Goal: Task Accomplishment & Management: Use online tool/utility

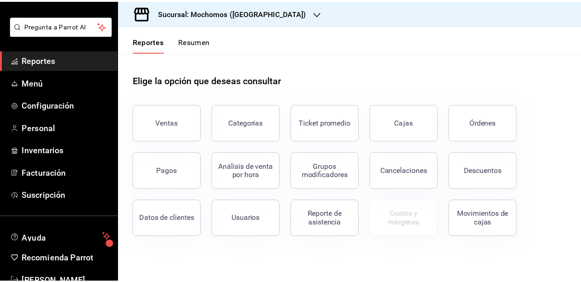
scroll to position [65, 0]
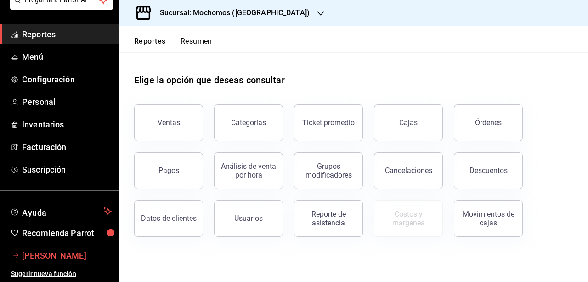
click at [43, 255] on span "[PERSON_NAME]" at bounding box center [67, 255] width 90 height 12
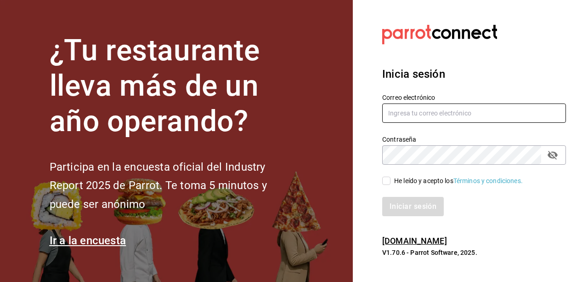
click at [412, 106] on input "text" at bounding box center [474, 112] width 184 height 19
type input "ivan.vazquez@grupocosteno.com"
click at [386, 178] on input "He leído y acepto los Términos y condiciones." at bounding box center [386, 180] width 8 height 8
checkbox input "true"
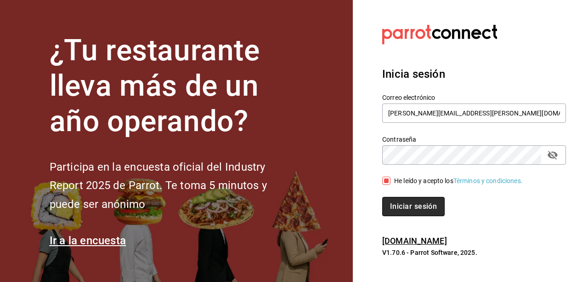
click at [421, 207] on button "Iniciar sesión" at bounding box center [413, 206] width 62 height 19
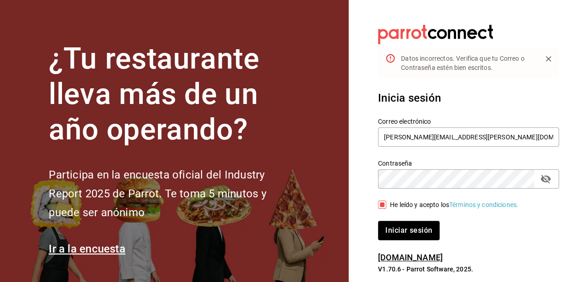
click at [558, 178] on div "Contraseña" at bounding box center [468, 178] width 181 height 19
click at [552, 178] on button "passwordField" at bounding box center [546, 179] width 16 height 16
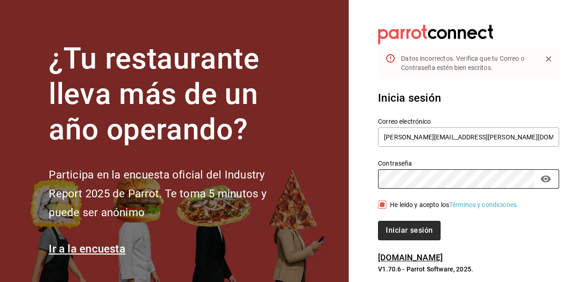
click at [413, 229] on button "Iniciar sesión" at bounding box center [409, 230] width 62 height 19
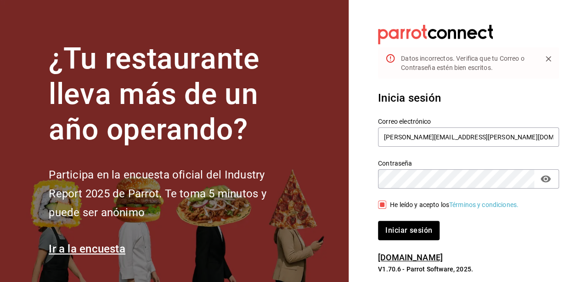
click at [406, 215] on div "Iniciar sesión" at bounding box center [463, 225] width 192 height 30
click at [405, 220] on div "Iniciar sesión" at bounding box center [463, 225] width 192 height 30
click at [408, 222] on button "Iniciar sesión" at bounding box center [409, 230] width 62 height 19
click at [464, 136] on input "ivan.vazquez@grupocosteno.com" at bounding box center [468, 136] width 181 height 19
click at [385, 136] on input "ivan.vazquez@grupocosteno.com" at bounding box center [468, 136] width 181 height 19
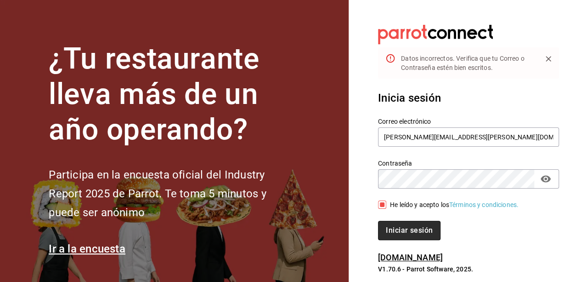
click at [411, 227] on button "Iniciar sesión" at bounding box center [409, 230] width 62 height 19
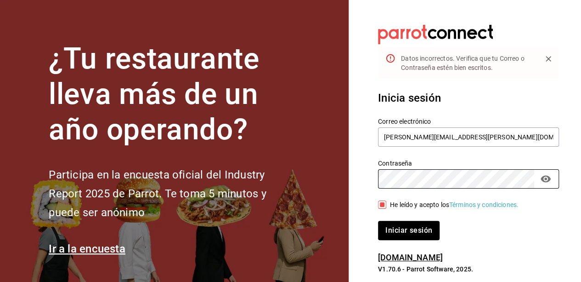
click at [378, 221] on button "Iniciar sesión" at bounding box center [409, 230] width 62 height 19
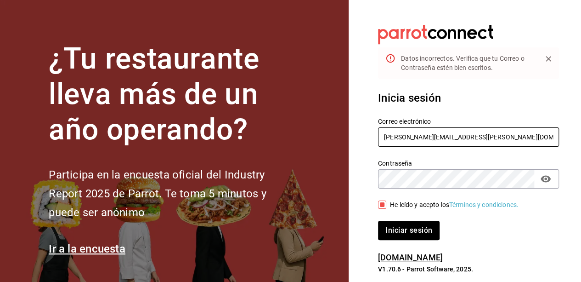
click at [474, 143] on input "ivan.vazquez@grupocosteno.com" at bounding box center [468, 136] width 181 height 19
click at [487, 143] on input "ivan.vazquez@grupocosteno.com" at bounding box center [468, 136] width 181 height 19
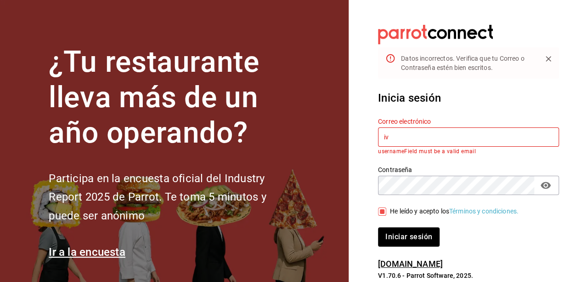
type input "i"
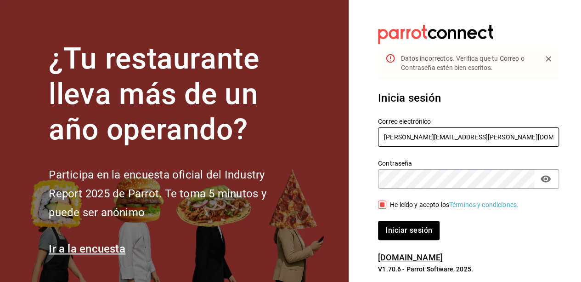
click at [378, 221] on button "Iniciar sesión" at bounding box center [409, 230] width 62 height 19
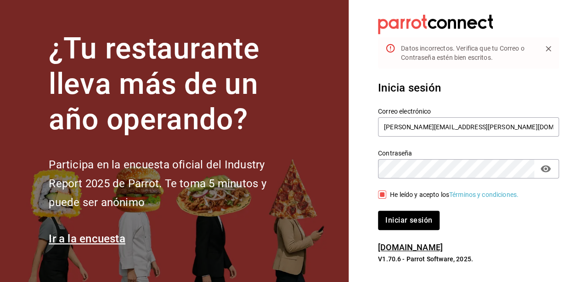
scroll to position [17, 0]
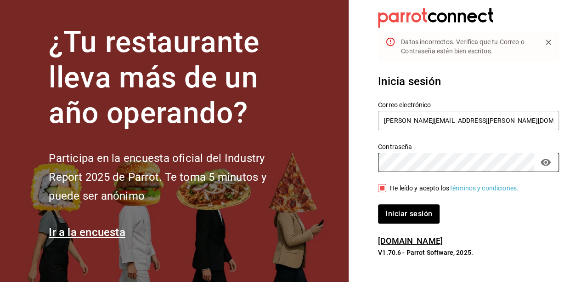
click at [378, 204] on button "Iniciar sesión" at bounding box center [409, 213] width 62 height 19
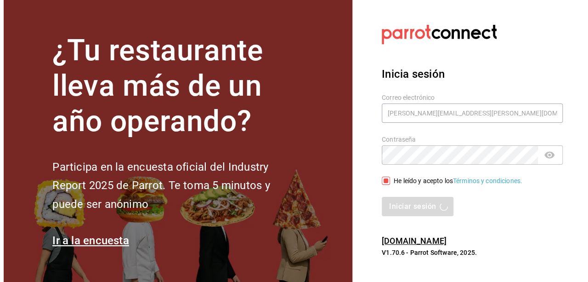
scroll to position [0, 0]
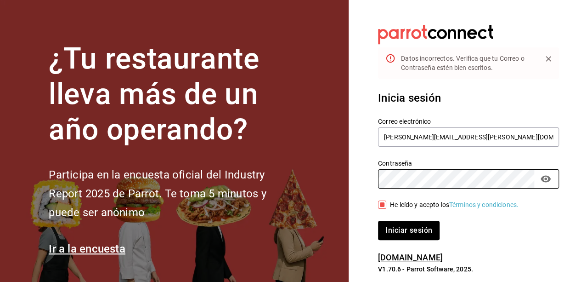
click at [378, 221] on button "Iniciar sesión" at bounding box center [409, 230] width 62 height 19
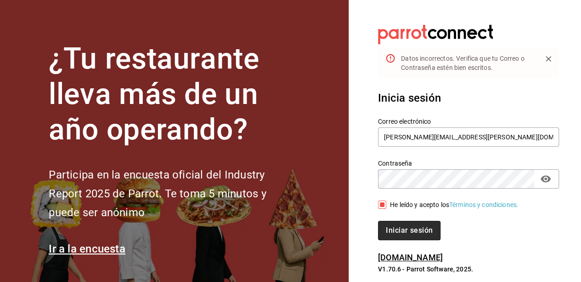
click at [427, 230] on button "Iniciar sesión" at bounding box center [409, 230] width 62 height 19
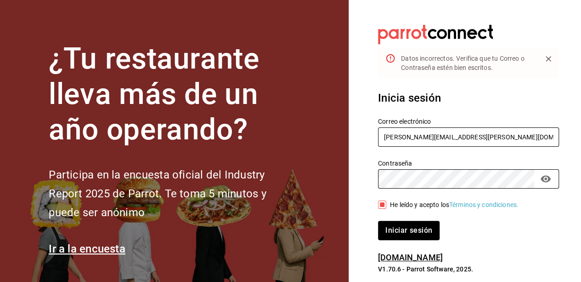
click at [471, 129] on input "ivan.vazquez@grupocosteno.com" at bounding box center [468, 136] width 181 height 19
click at [500, 129] on input "ivan.vazquez@grupocosteno.com" at bounding box center [468, 136] width 181 height 19
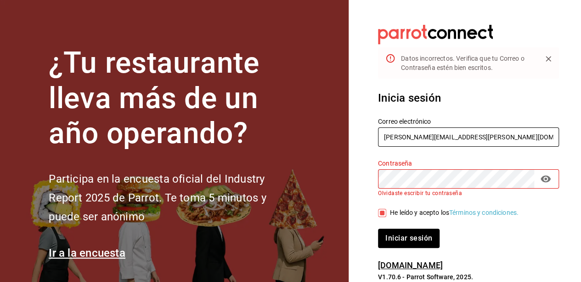
click at [512, 136] on input "ivan.vazquez@grupocosteno.com" at bounding box center [468, 136] width 181 height 19
click at [424, 138] on input "ivan.vazquez@grupocosteno.com" at bounding box center [468, 136] width 181 height 19
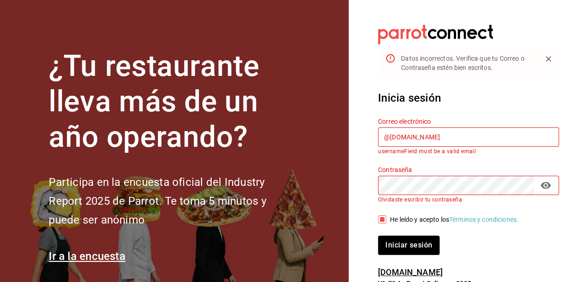
click at [424, 138] on input "@grupocostecno.com" at bounding box center [468, 136] width 181 height 19
type input "n"
type input "C"
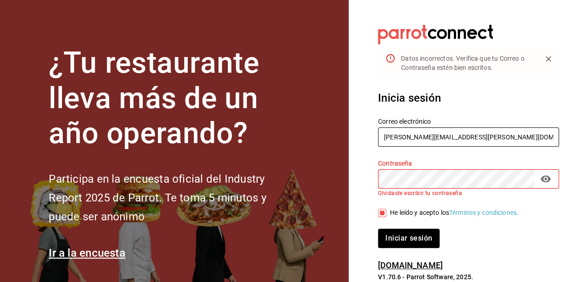
type input "cesar.zamarripa@grupocosteno.com"
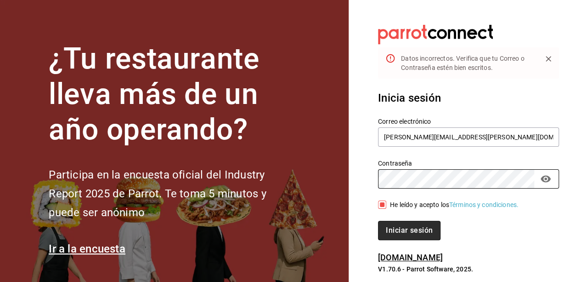
click at [424, 223] on button "Iniciar sesión" at bounding box center [409, 230] width 62 height 19
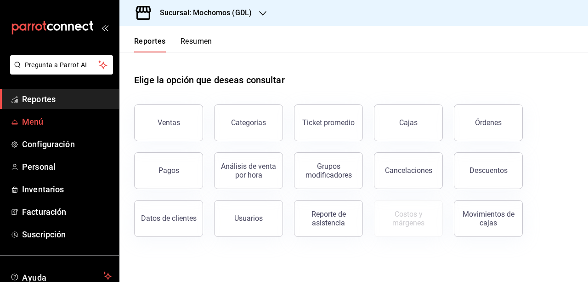
click at [36, 129] on link "Menú" at bounding box center [59, 122] width 119 height 20
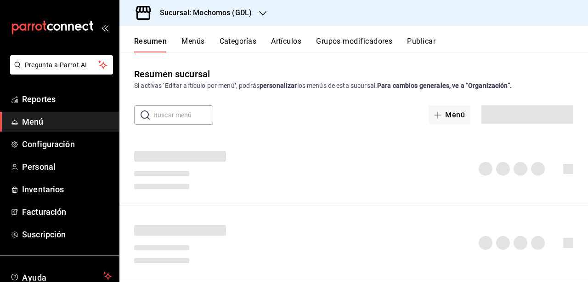
click at [232, 40] on button "Categorías" at bounding box center [238, 45] width 37 height 16
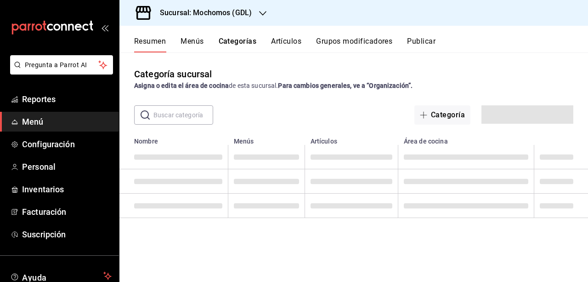
click at [278, 36] on div "Resumen Menús Categorías Artículos Grupos modificadores Publicar" at bounding box center [353, 39] width 469 height 27
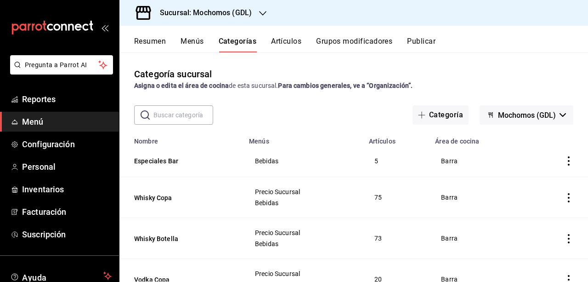
click at [277, 41] on button "Artículos" at bounding box center [286, 45] width 30 height 16
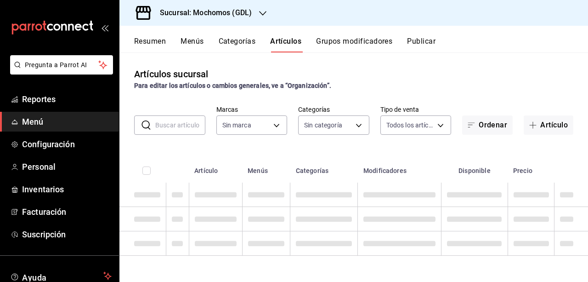
type input "36c25d4a-7cb0-456c-a434-e981d54830bc,9cac9703-0c5a-4d8b-addd-5b6b571d65b9"
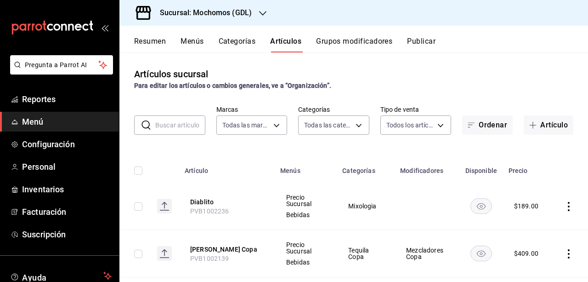
type input "c0db8a99-aef8-4e9c-862d-72763fc5d605,0e6da5ad-e1ed-4623-8a7f-4db137866549,4ba6e…"
click at [186, 125] on input "text" at bounding box center [180, 125] width 50 height 18
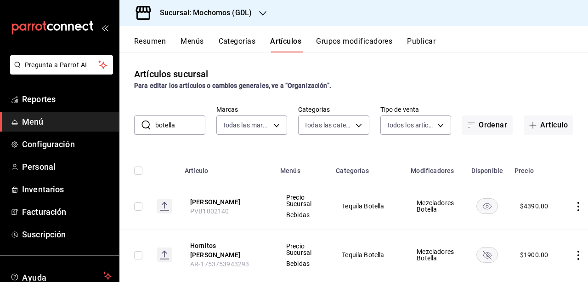
click at [198, 124] on input "botella" at bounding box center [180, 125] width 50 height 18
drag, startPoint x: 198, startPoint y: 124, endPoint x: 129, endPoint y: 96, distance: 74.1
click at [129, 96] on div "Artículos sucursal Para editar los artículos o cambios generales, ve a “Organiz…" at bounding box center [353, 166] width 469 height 229
type input "c"
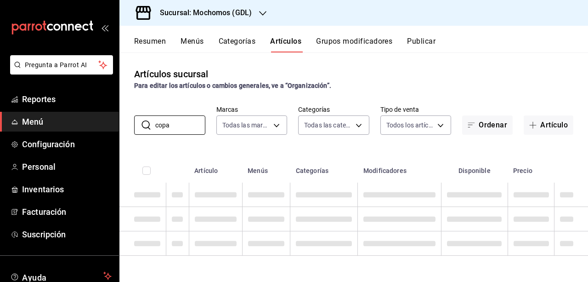
type input "copa"
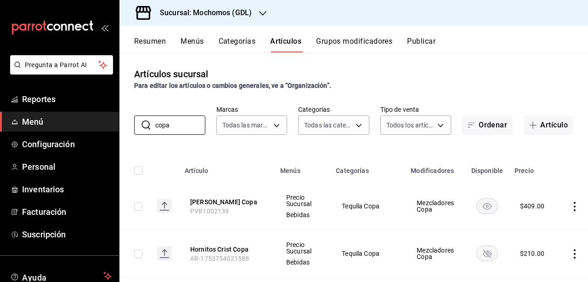
click at [262, 11] on icon "button" at bounding box center [262, 13] width 7 height 7
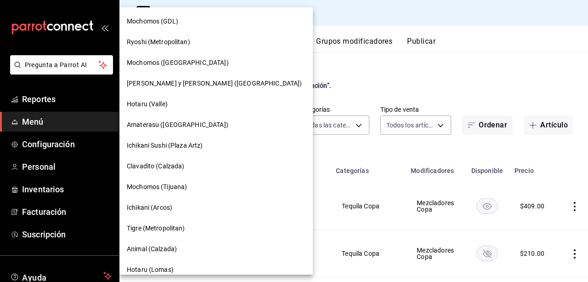
click at [173, 68] on div "Mochomos ([GEOGRAPHIC_DATA])" at bounding box center [215, 62] width 193 height 21
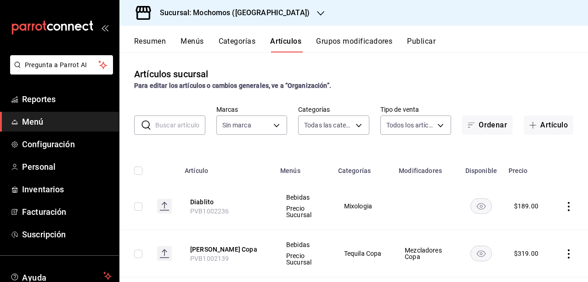
type input "357a9704-c999-4c63-af81-0c25438b67b5,a93eec79-672f-49c2-b1cd-14f211909374,5e983…"
type input "65eb7388-82e4-42fa-8caf-680550c77e6f"
click at [186, 125] on input "text" at bounding box center [180, 125] width 50 height 18
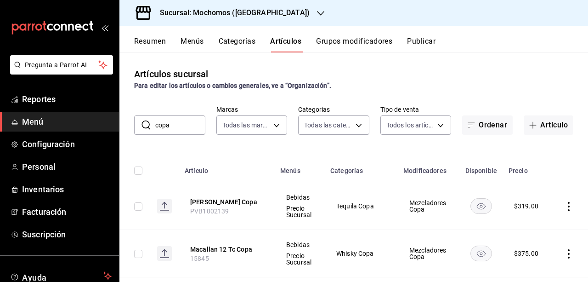
type input "copa"
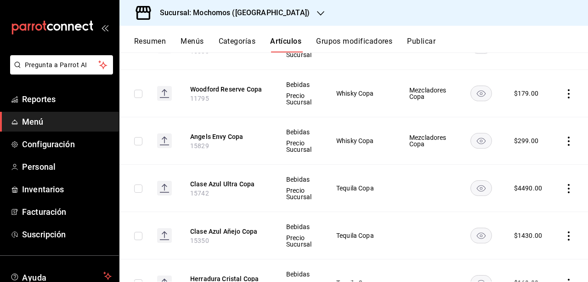
scroll to position [508, 0]
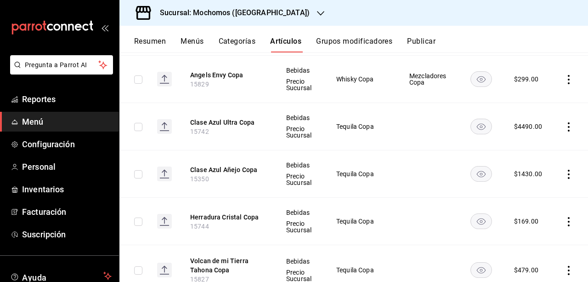
click at [577, 274] on td at bounding box center [570, 270] width 35 height 50
click at [562, 130] on td at bounding box center [570, 126] width 35 height 47
click at [564, 126] on icon "actions" at bounding box center [568, 126] width 9 height 9
click at [403, 132] on div at bounding box center [294, 141] width 588 height 282
click at [240, 123] on button "Clase Azul Ultra Copa" at bounding box center [227, 122] width 74 height 9
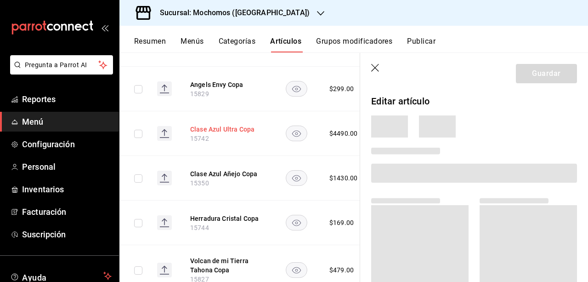
scroll to position [492, 0]
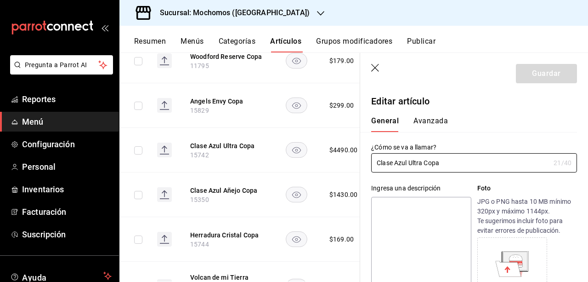
type input "$4490.00"
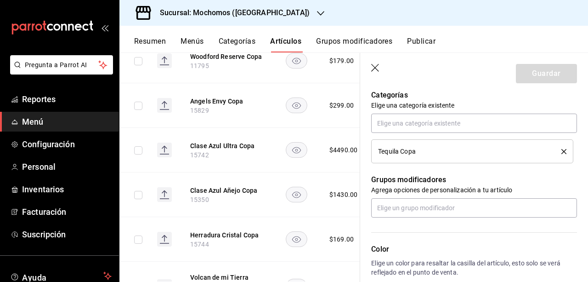
scroll to position [375, 0]
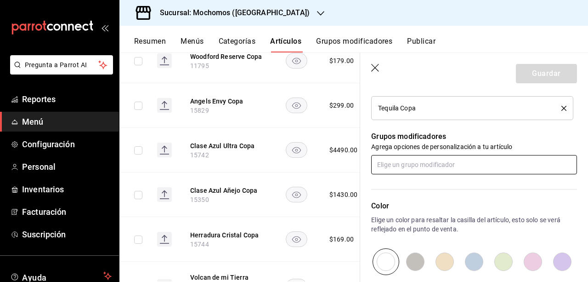
click at [433, 155] on input "text" at bounding box center [474, 164] width 206 height 19
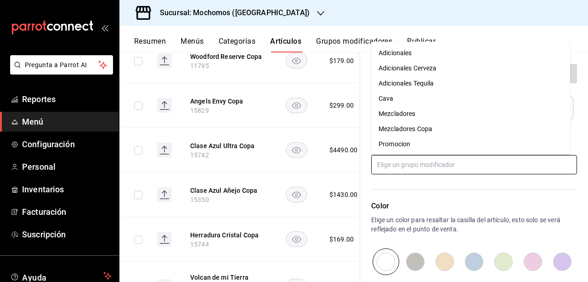
click at [430, 128] on div "Mezcladores Copa" at bounding box center [406, 129] width 54 height 10
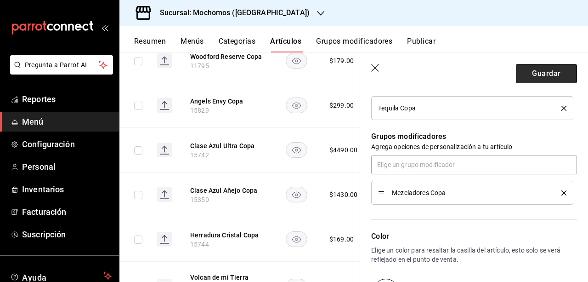
click at [542, 68] on button "Guardar" at bounding box center [546, 73] width 61 height 19
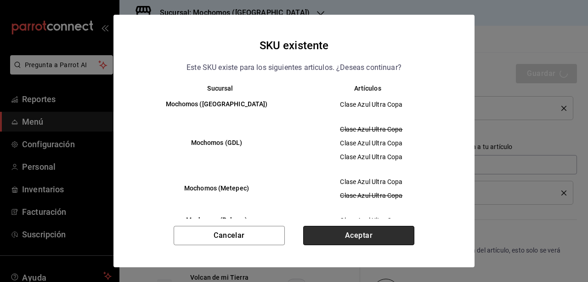
click at [358, 235] on button "Aceptar" at bounding box center [358, 235] width 111 height 19
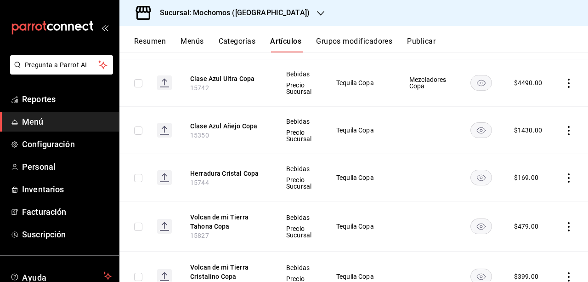
scroll to position [520, 0]
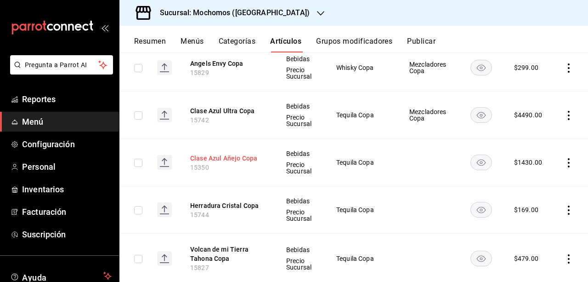
click at [220, 154] on button "Clase Azul Añejo Copa" at bounding box center [227, 157] width 74 height 9
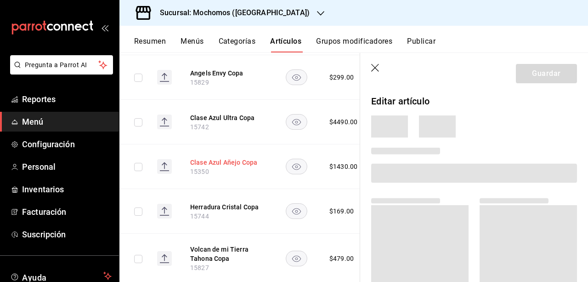
scroll to position [499, 0]
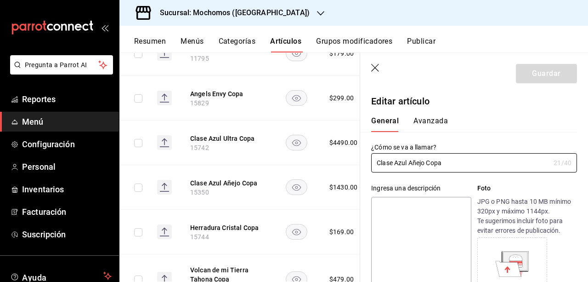
type input "$1430.00"
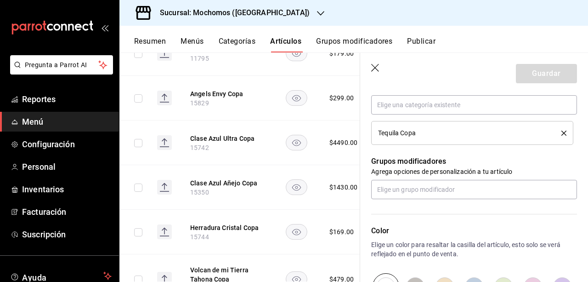
scroll to position [349, 0]
click at [429, 200] on div "Color Elige un color para resaltar la casilla del artículo, esto solo se verá r…" at bounding box center [468, 250] width 217 height 101
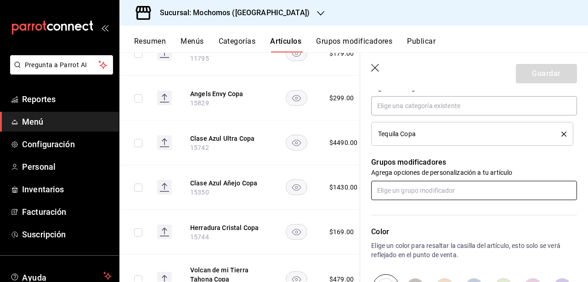
click at [430, 197] on input "text" at bounding box center [474, 190] width 206 height 19
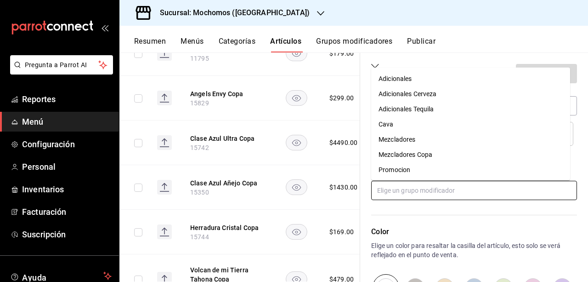
click at [425, 154] on div "Mezcladores Copa" at bounding box center [406, 154] width 54 height 10
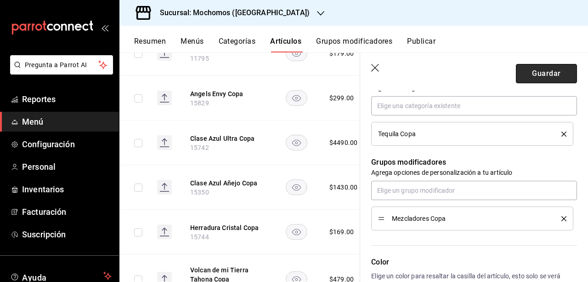
click at [532, 77] on button "Guardar" at bounding box center [546, 73] width 61 height 19
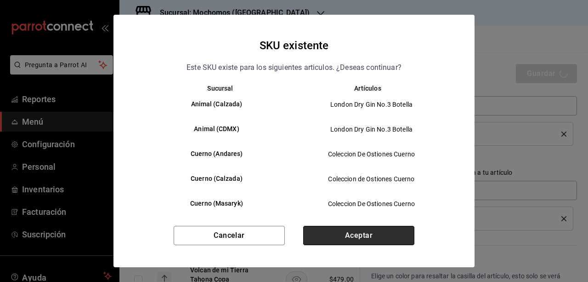
click at [363, 229] on button "Aceptar" at bounding box center [358, 235] width 111 height 19
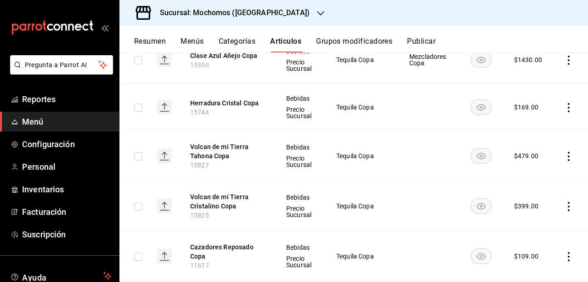
scroll to position [632, 0]
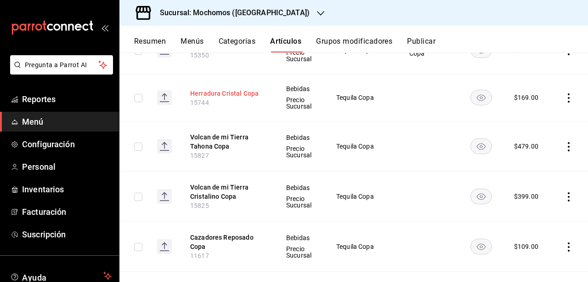
click at [215, 89] on button "Herradura Cristal Copa" at bounding box center [227, 93] width 74 height 9
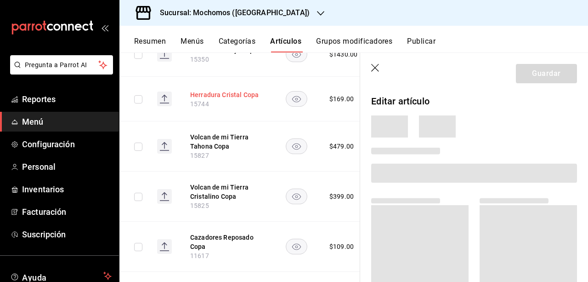
scroll to position [606, 0]
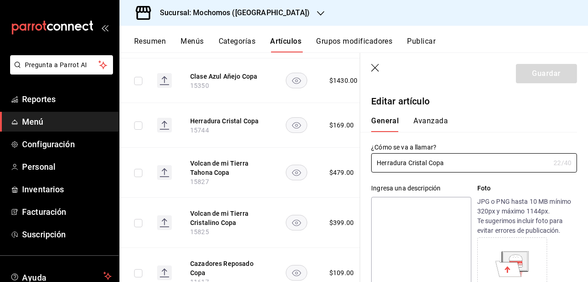
type input "$169.00"
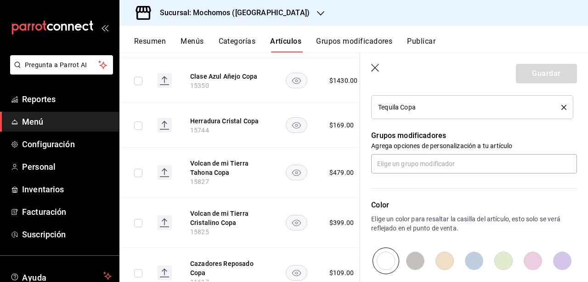
scroll to position [379, 0]
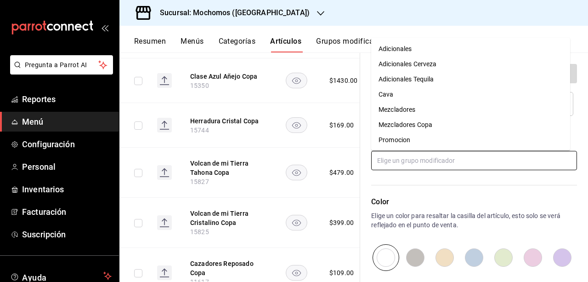
click at [416, 153] on input "text" at bounding box center [474, 160] width 206 height 19
click at [419, 131] on li "Mezcladores Copa" at bounding box center [470, 124] width 199 height 15
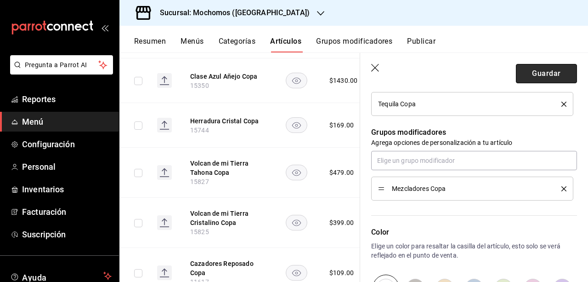
click at [524, 78] on button "Guardar" at bounding box center [546, 73] width 61 height 19
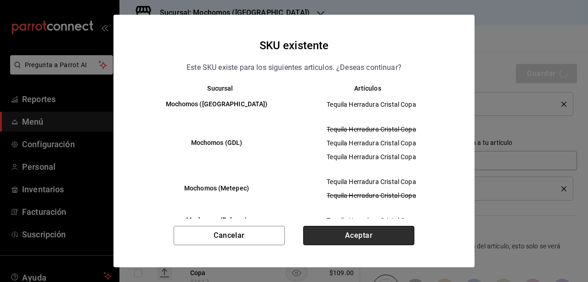
click at [372, 226] on button "Aceptar" at bounding box center [358, 235] width 111 height 19
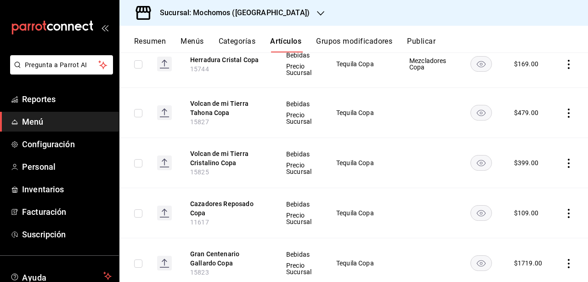
scroll to position [664, 0]
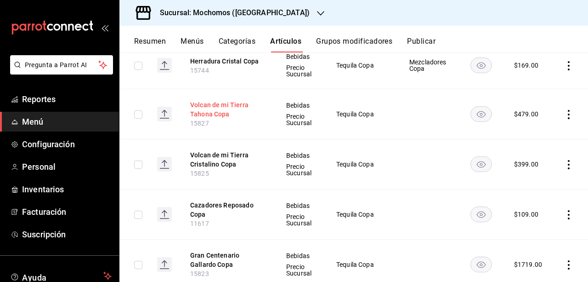
click at [215, 104] on button "Volcan de mi Tierra Tahona Copa" at bounding box center [227, 109] width 74 height 18
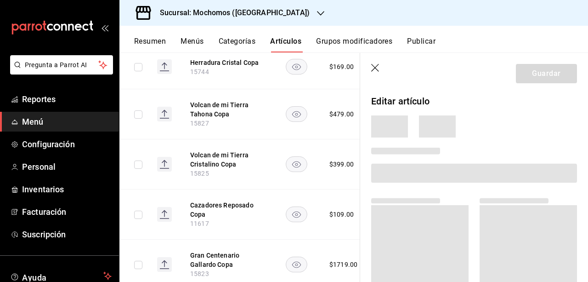
scroll to position [635, 0]
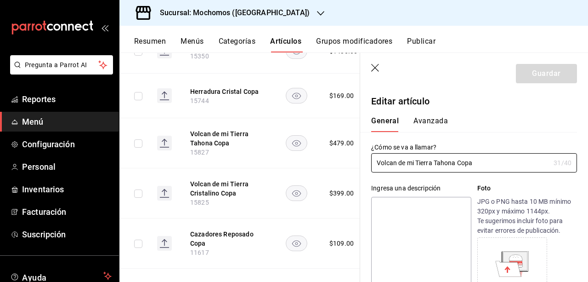
type input "$479.00"
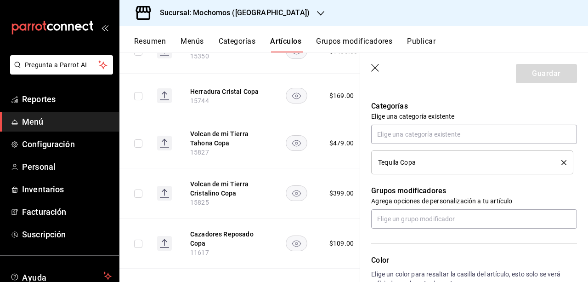
scroll to position [321, 0]
click at [482, 217] on input "text" at bounding box center [474, 218] width 206 height 19
type input "mezc"
click at [442, 254] on li "Mezcladores Copa" at bounding box center [470, 254] width 199 height 15
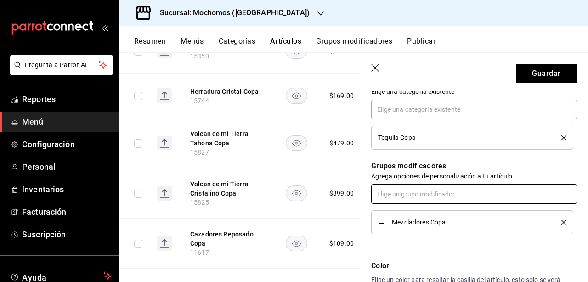
scroll to position [330, 0]
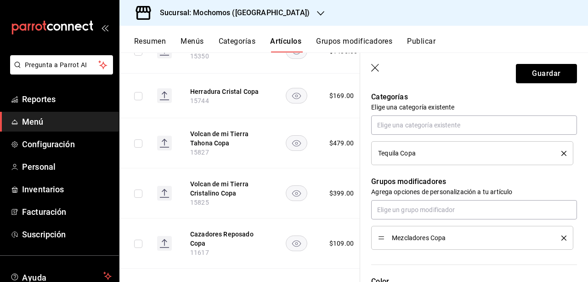
click at [538, 91] on div "Categorías Elige una categoría existente Tequila Copa" at bounding box center [468, 117] width 217 height 96
click at [536, 79] on button "Guardar" at bounding box center [546, 73] width 61 height 19
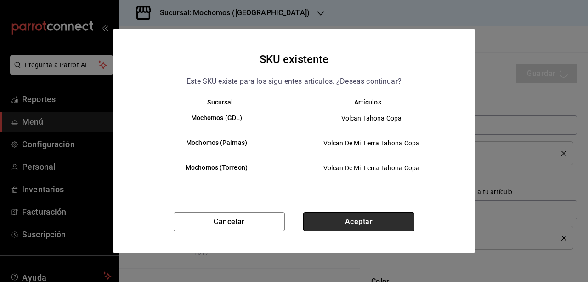
click at [367, 229] on button "Aceptar" at bounding box center [358, 221] width 111 height 19
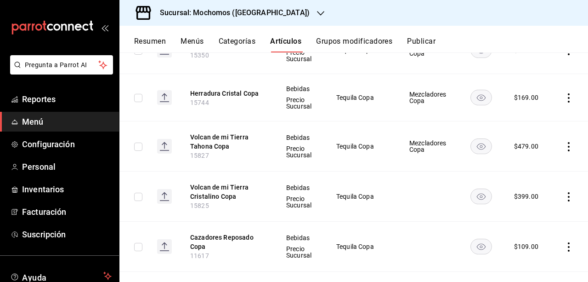
scroll to position [678, 0]
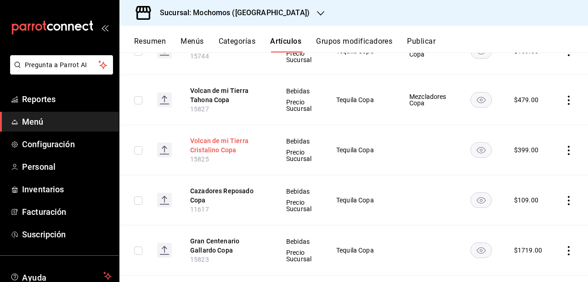
click at [218, 142] on button "Volcan de mi Tierra Cristalino Copa" at bounding box center [227, 145] width 74 height 18
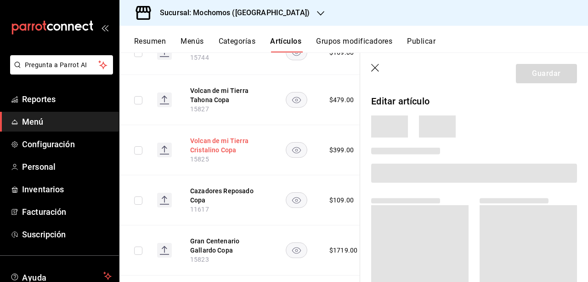
scroll to position [649, 0]
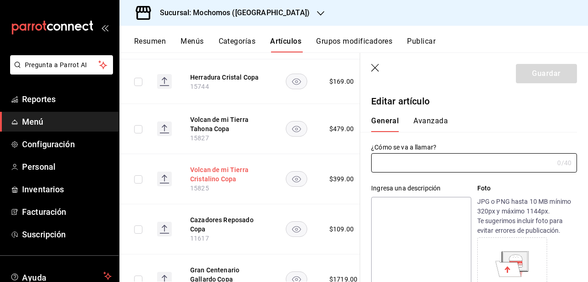
type input "Volcan de mi Tierra Cristalino Copa"
type input "15825"
type input "$399.00"
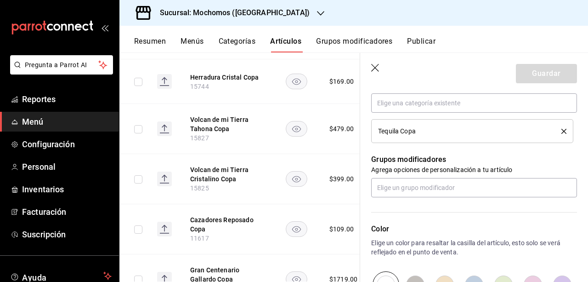
scroll to position [343, 0]
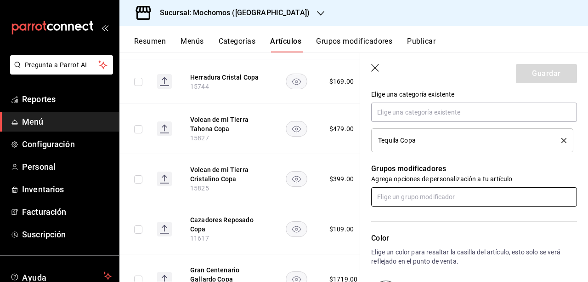
click at [437, 193] on input "text" at bounding box center [474, 196] width 206 height 19
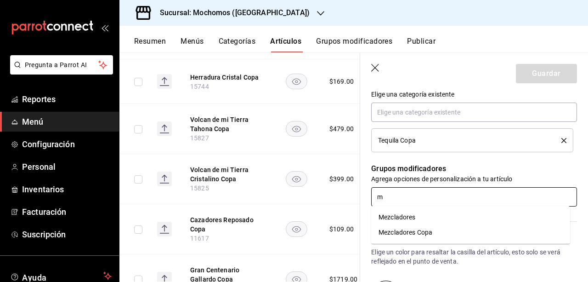
type input "me"
click at [422, 230] on div "Mezcladores Copa" at bounding box center [406, 232] width 54 height 10
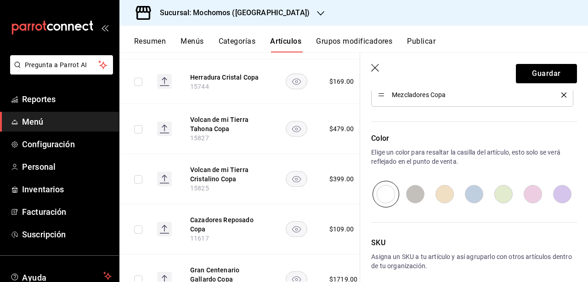
scroll to position [466, 0]
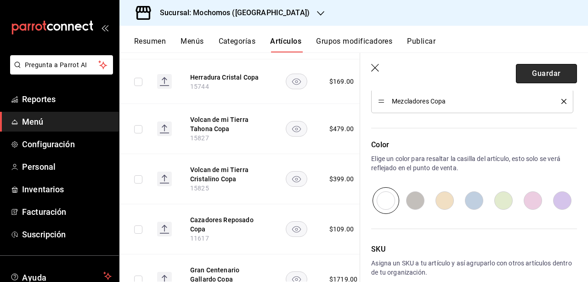
click at [522, 80] on button "Guardar" at bounding box center [546, 73] width 61 height 19
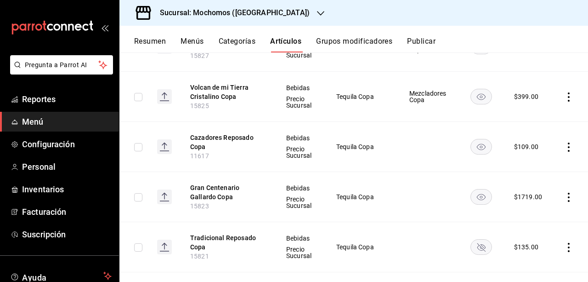
scroll to position [728, 0]
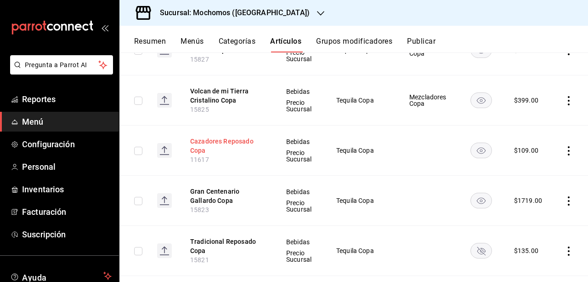
click at [235, 150] on button "Cazadores Reposado Copa" at bounding box center [227, 145] width 74 height 18
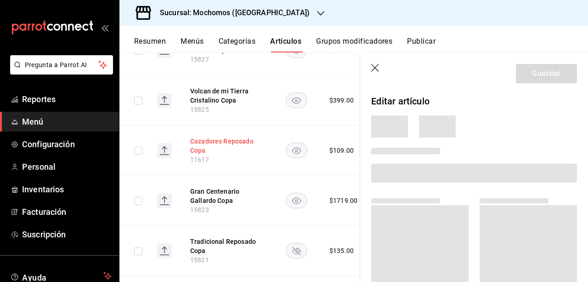
scroll to position [697, 0]
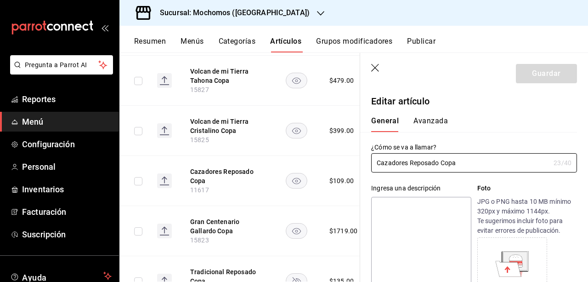
type input "$109.00"
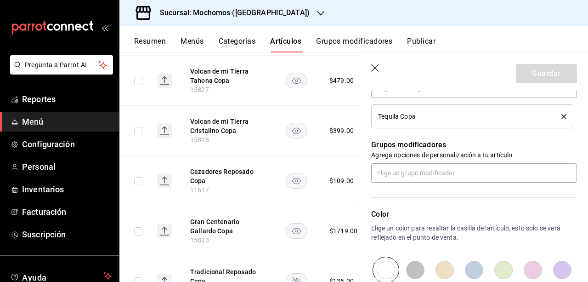
scroll to position [369, 0]
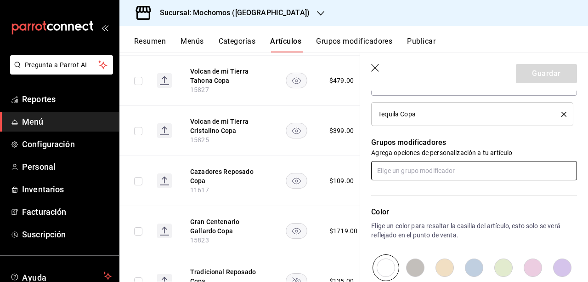
click at [451, 171] on input "text" at bounding box center [474, 170] width 206 height 19
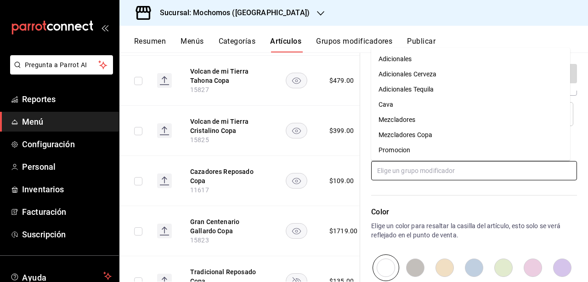
click at [432, 130] on div "Mezcladores Copa" at bounding box center [406, 135] width 54 height 10
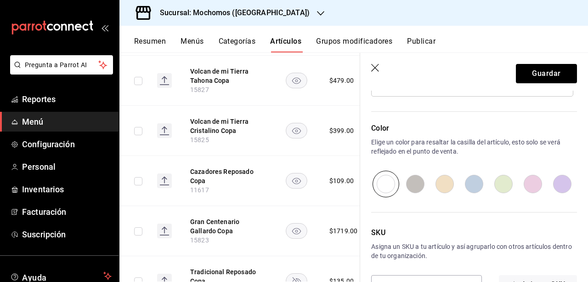
scroll to position [479, 0]
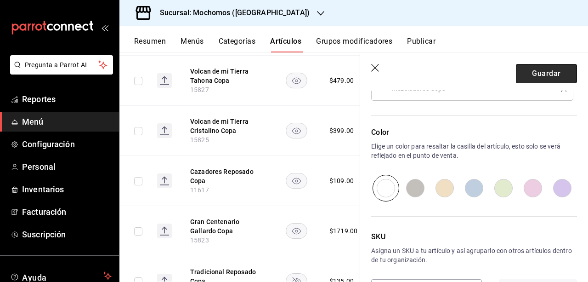
click at [535, 79] on button "Guardar" at bounding box center [546, 73] width 61 height 19
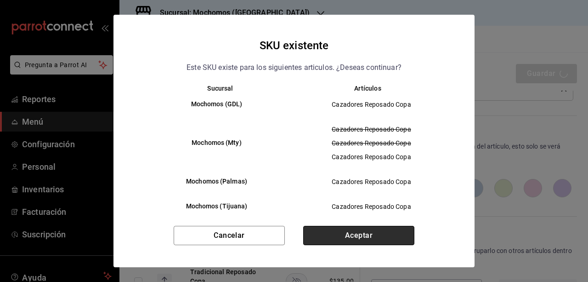
click at [375, 226] on button "Aceptar" at bounding box center [358, 235] width 111 height 19
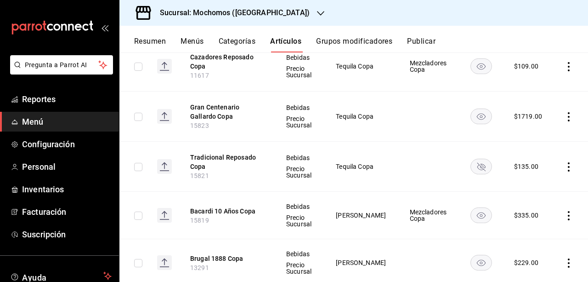
scroll to position [812, 0]
click at [204, 114] on button "Gran Centenario Gallardo Copa" at bounding box center [227, 111] width 74 height 18
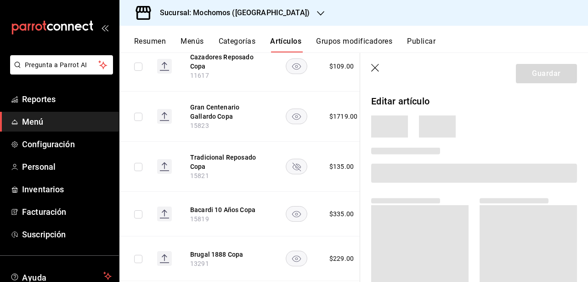
scroll to position [782, 0]
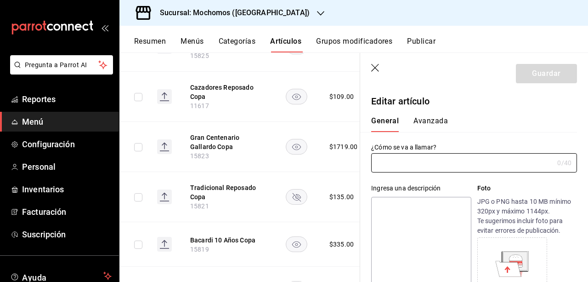
type input "Gran Centenario Gallardo Copa"
type input "15823"
type input "$1719.00"
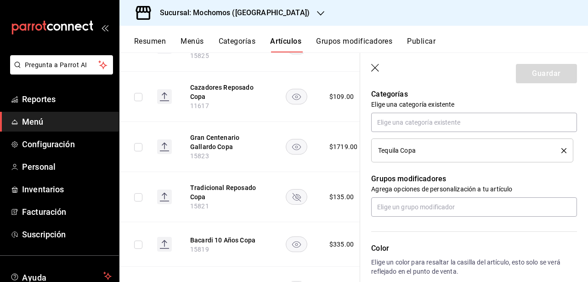
scroll to position [349, 0]
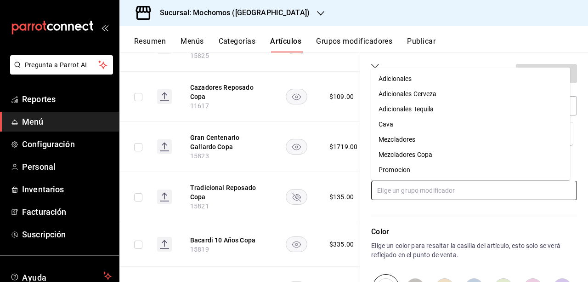
click at [457, 194] on input "text" at bounding box center [474, 190] width 206 height 19
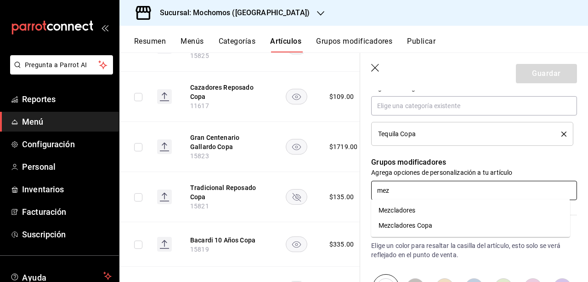
type input "mezc"
click at [444, 220] on li "Mezcladores Copa" at bounding box center [470, 225] width 199 height 15
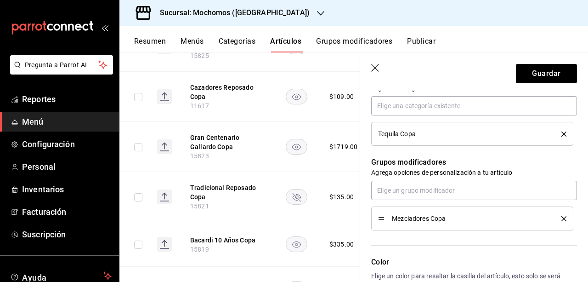
click at [553, 85] on header "Guardar" at bounding box center [474, 72] width 228 height 38
click at [545, 71] on button "Guardar" at bounding box center [546, 73] width 61 height 19
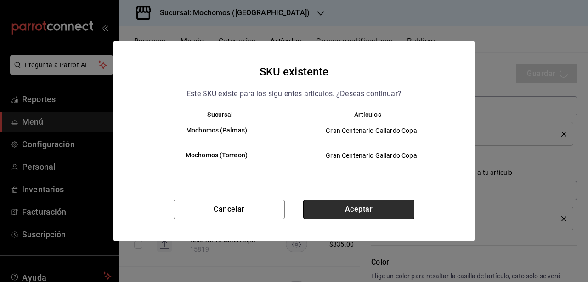
click at [334, 219] on button "Aceptar" at bounding box center [358, 208] width 111 height 19
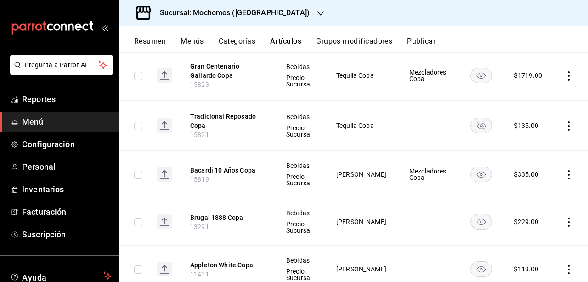
scroll to position [851, 0]
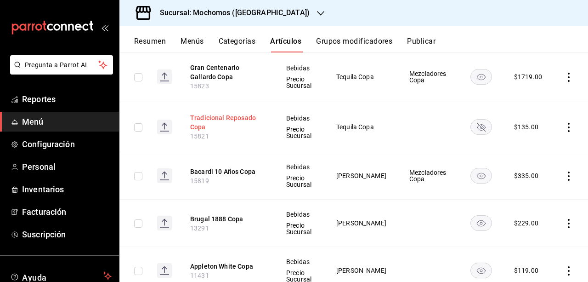
click at [213, 113] on button "Tradicional Reposado Copa" at bounding box center [227, 122] width 74 height 18
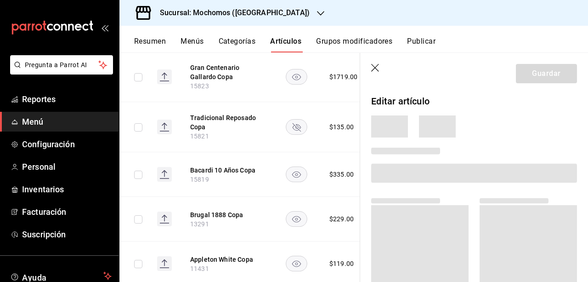
scroll to position [821, 0]
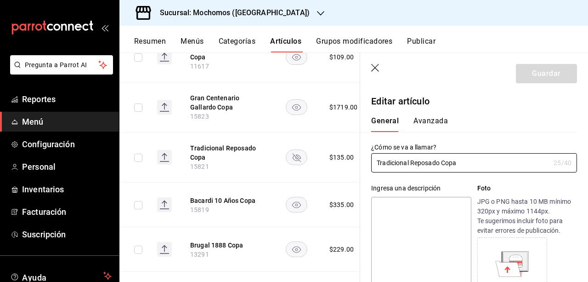
type input "$135.00"
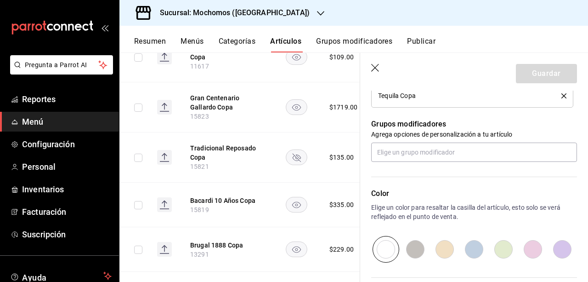
scroll to position [388, 0]
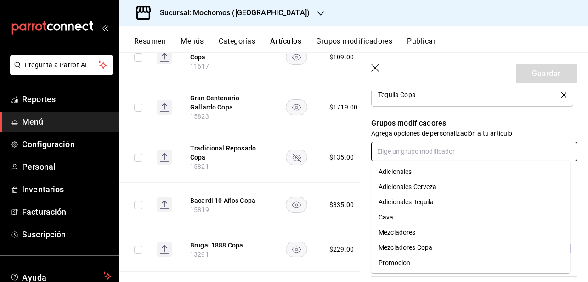
click at [447, 153] on input "text" at bounding box center [474, 151] width 206 height 19
click at [447, 242] on li "Mezcladores Copa" at bounding box center [470, 247] width 199 height 15
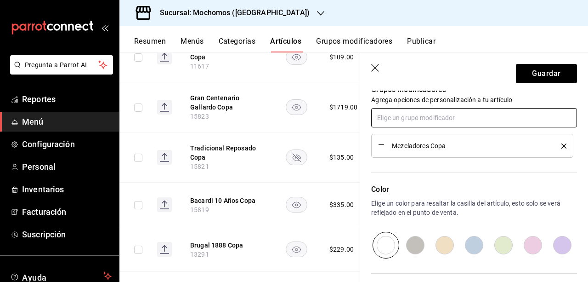
scroll to position [512, 0]
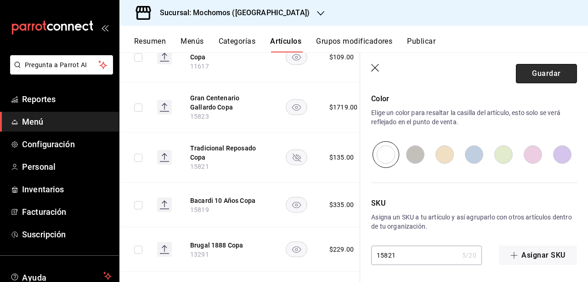
click at [533, 79] on button "Guardar" at bounding box center [546, 73] width 61 height 19
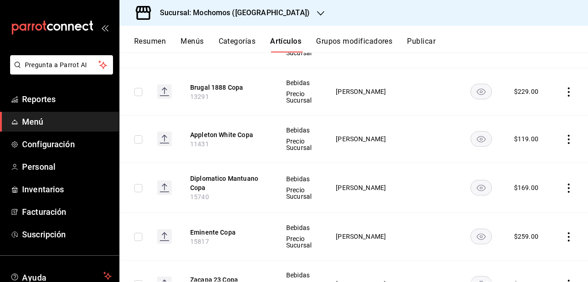
scroll to position [977, 0]
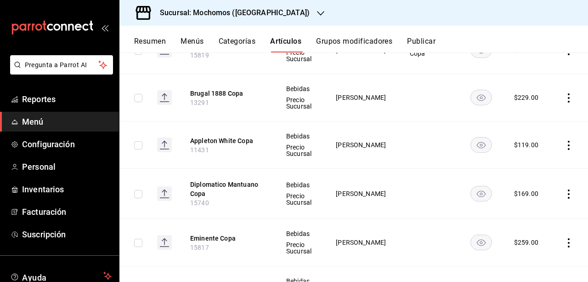
click at [227, 95] on th "Brugal 1888 Copa 13291" at bounding box center [227, 97] width 96 height 47
click at [227, 91] on button "Brugal 1888 Copa" at bounding box center [227, 93] width 74 height 9
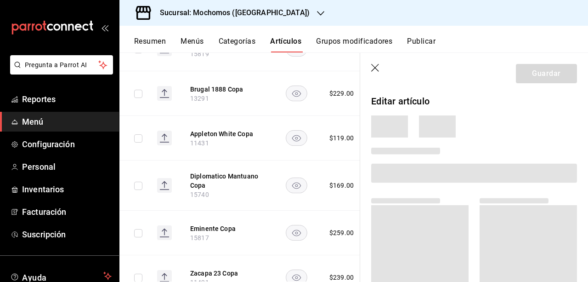
scroll to position [946, 0]
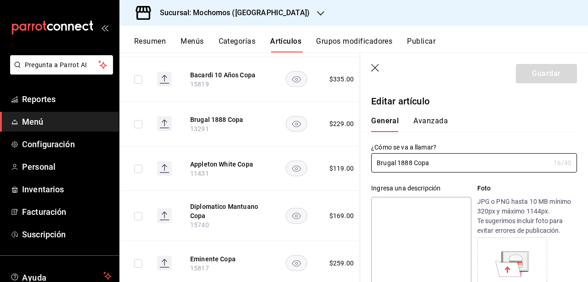
type input "$229.00"
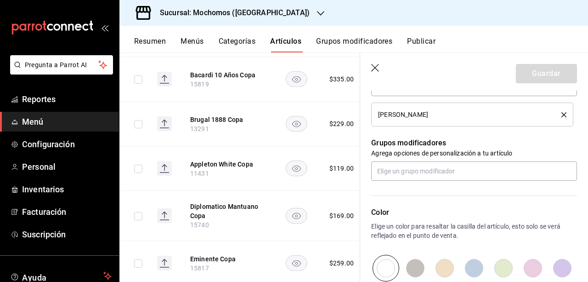
scroll to position [377, 0]
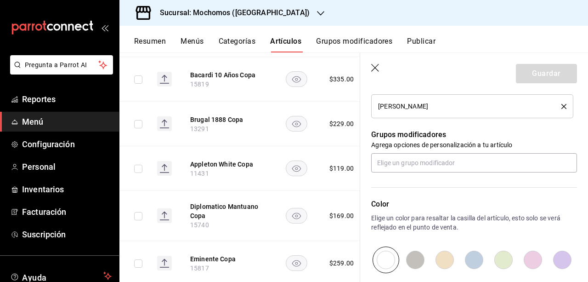
click at [432, 172] on div "Color Elige un color para resaltar la casilla del artículo, esto solo se verá r…" at bounding box center [468, 222] width 217 height 101
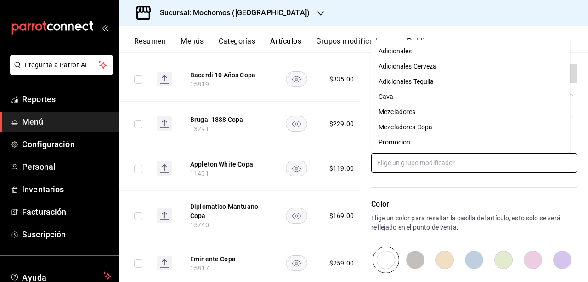
click at [432, 166] on input "text" at bounding box center [474, 162] width 206 height 19
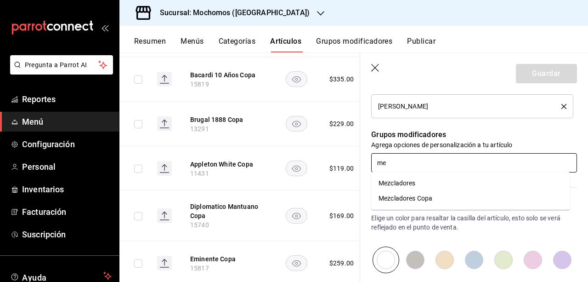
type input "mez"
click at [431, 196] on div "Mezcladores Copa" at bounding box center [406, 198] width 54 height 10
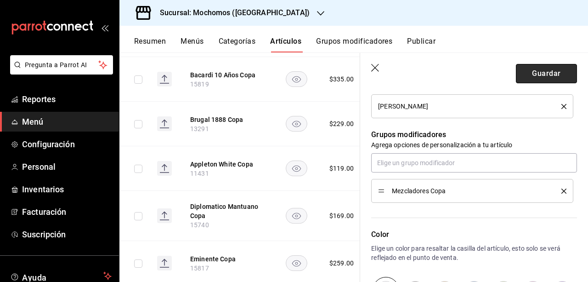
click at [530, 75] on button "Guardar" at bounding box center [546, 73] width 61 height 19
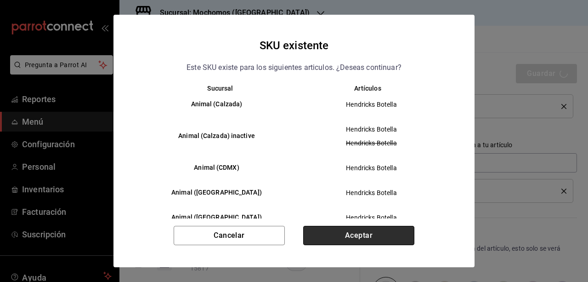
click at [380, 235] on button "Aceptar" at bounding box center [358, 235] width 111 height 19
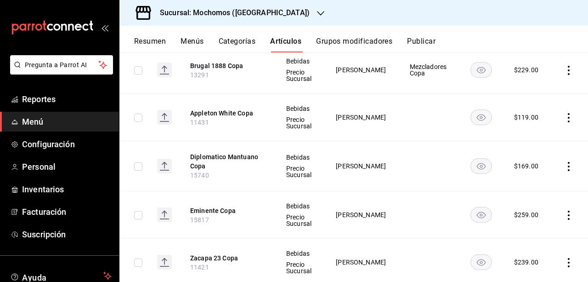
scroll to position [1025, 0]
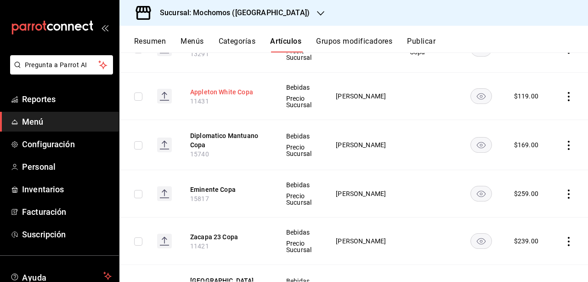
click at [232, 90] on button "Appleton White Copa" at bounding box center [227, 91] width 74 height 9
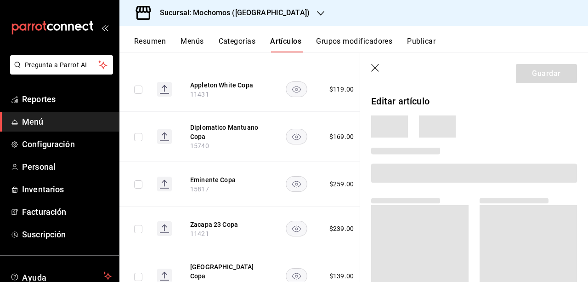
scroll to position [992, 0]
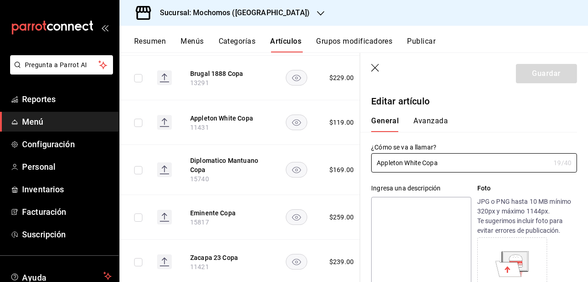
type input "$119.00"
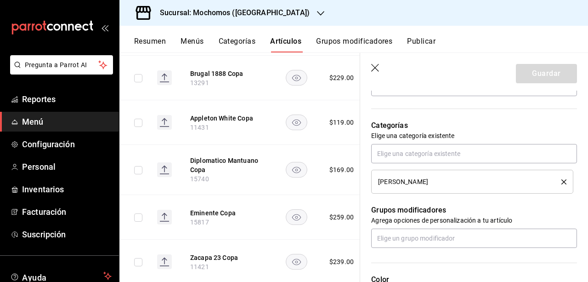
scroll to position [344, 0]
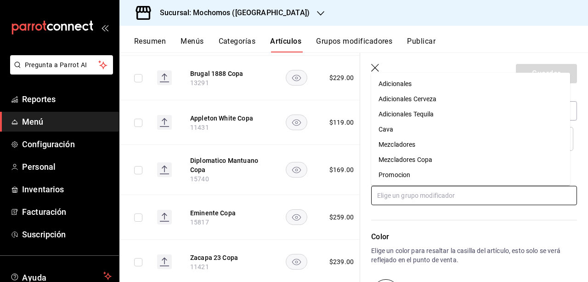
click at [459, 192] on input "text" at bounding box center [474, 195] width 206 height 19
click at [440, 159] on li "Mezcladores Copa" at bounding box center [470, 159] width 199 height 15
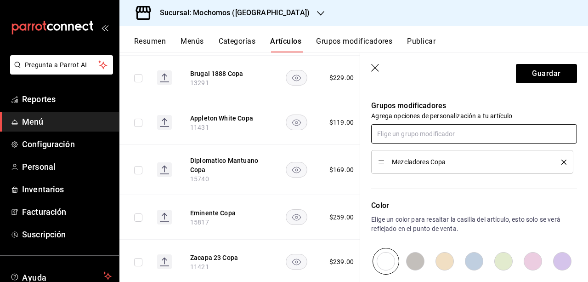
scroll to position [0, 0]
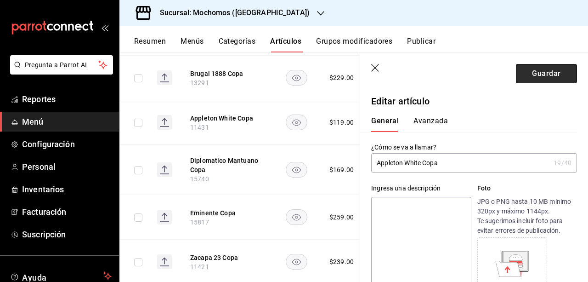
click at [558, 75] on button "Guardar" at bounding box center [546, 73] width 61 height 19
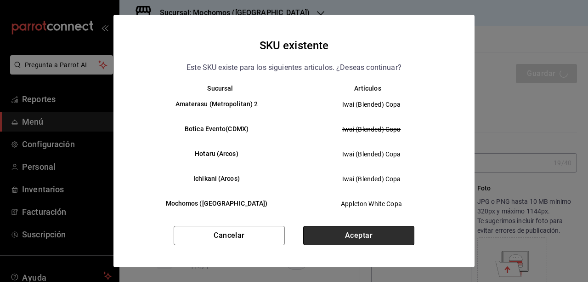
click at [400, 238] on button "Aceptar" at bounding box center [358, 235] width 111 height 19
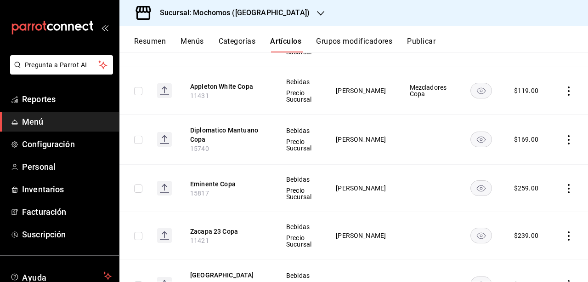
scroll to position [1007, 0]
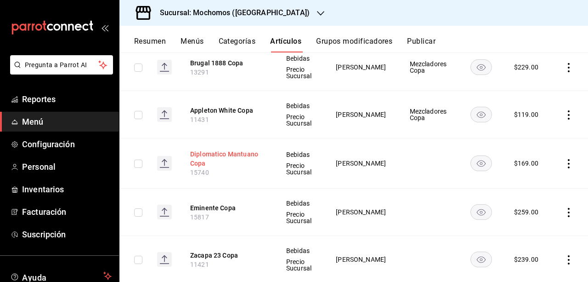
click at [237, 151] on button "Diplomatico Mantuano Copa" at bounding box center [227, 158] width 74 height 18
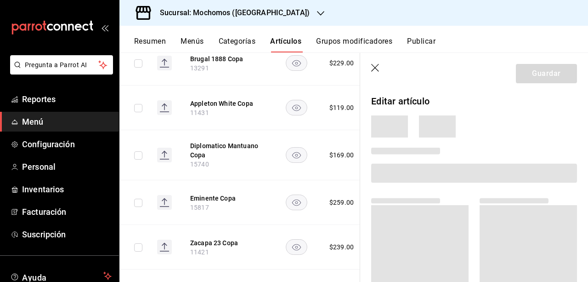
scroll to position [973, 0]
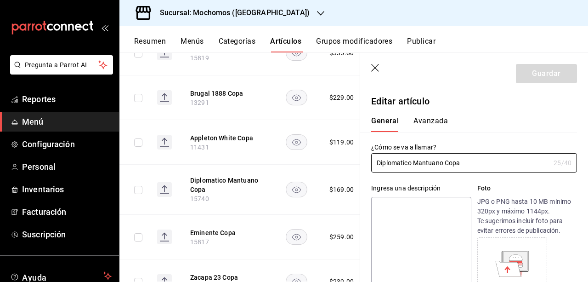
type input "$169.00"
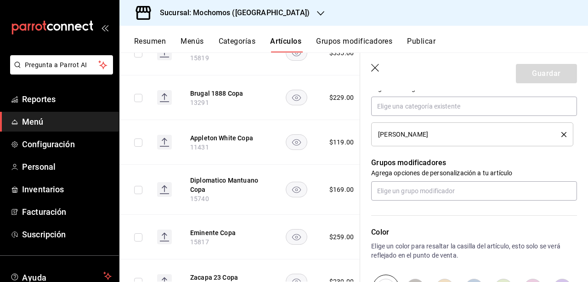
scroll to position [389, 0]
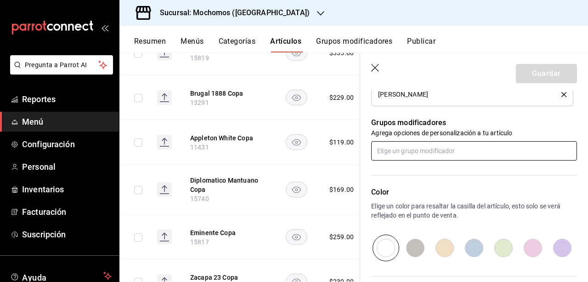
click at [482, 159] on input "text" at bounding box center [474, 150] width 206 height 19
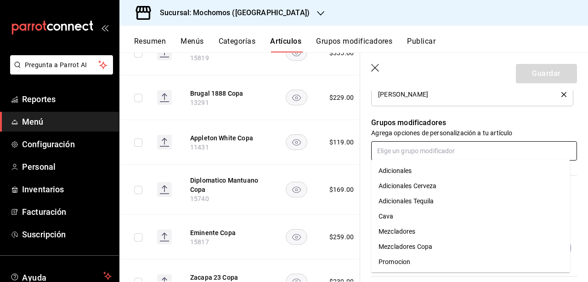
click at [440, 248] on li "Mezcladores Copa" at bounding box center [470, 246] width 199 height 15
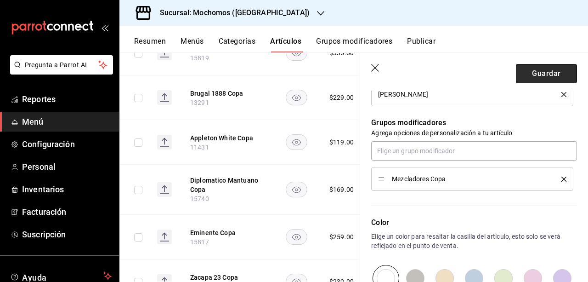
click at [525, 79] on button "Guardar" at bounding box center [546, 73] width 61 height 19
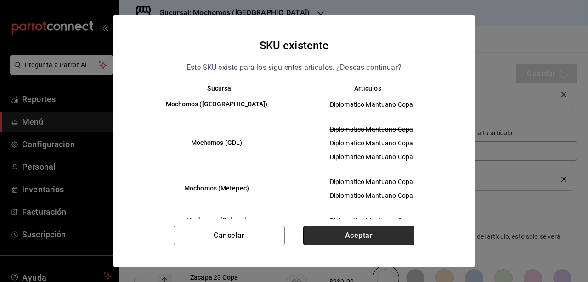
click at [374, 237] on button "Aceptar" at bounding box center [358, 235] width 111 height 19
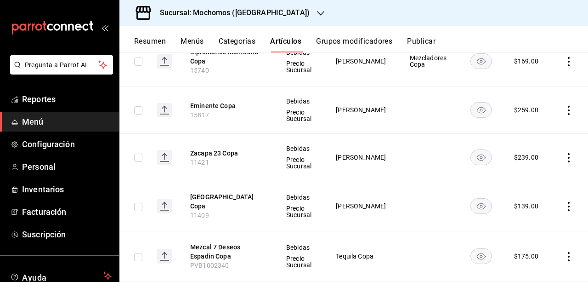
scroll to position [1116, 0]
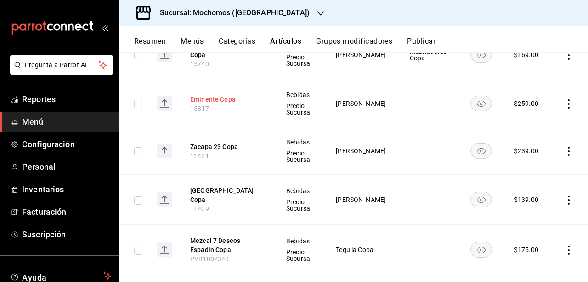
click at [221, 97] on button "Eminente Copa" at bounding box center [227, 99] width 74 height 9
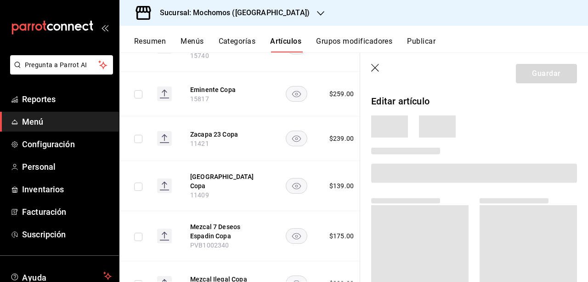
scroll to position [1077, 0]
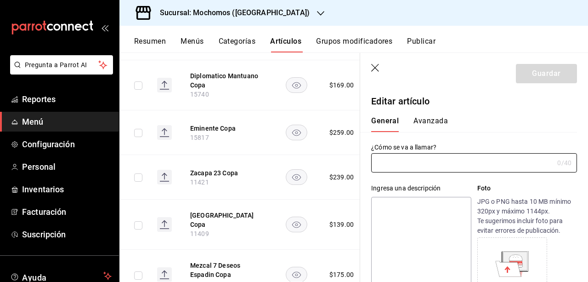
type input "Eminente Copa"
type input "15817"
type input "$259.00"
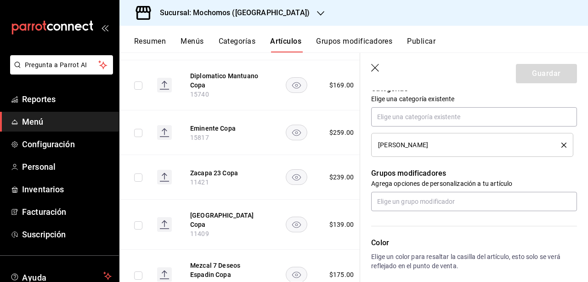
scroll to position [327, 0]
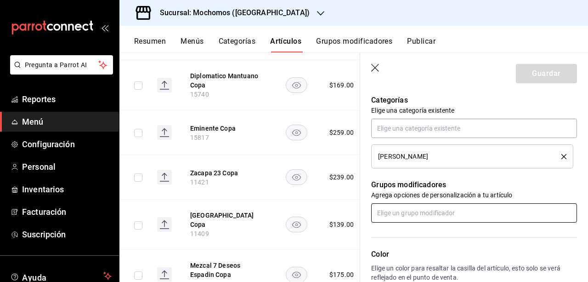
click at [449, 214] on input "text" at bounding box center [474, 212] width 206 height 19
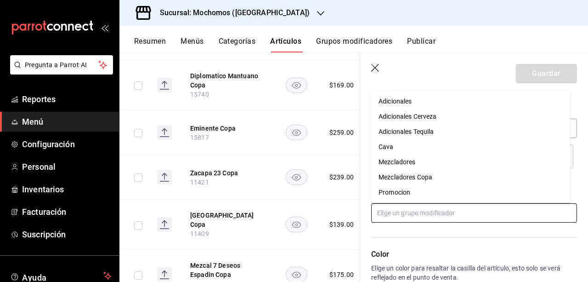
click at [431, 172] on li "Mezcladores Copa" at bounding box center [470, 177] width 199 height 15
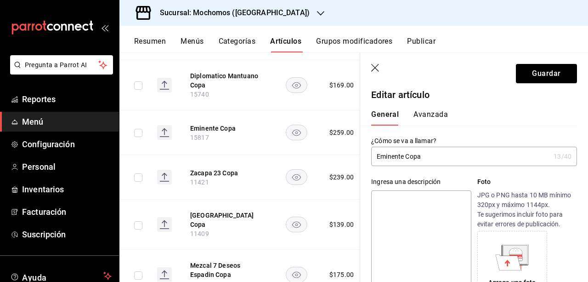
scroll to position [512, 0]
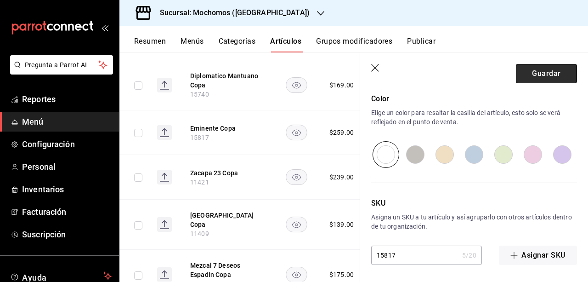
click at [524, 79] on button "Guardar" at bounding box center [546, 73] width 61 height 19
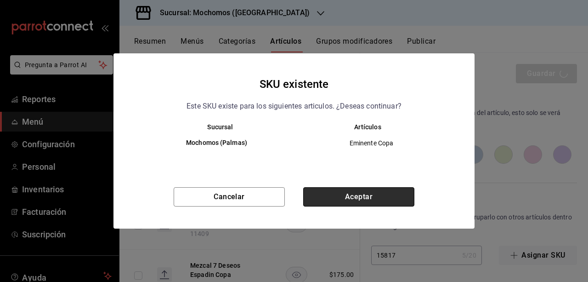
click at [355, 204] on button "Aceptar" at bounding box center [358, 196] width 111 height 19
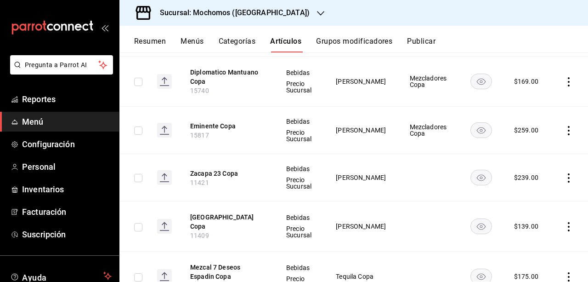
scroll to position [1143, 0]
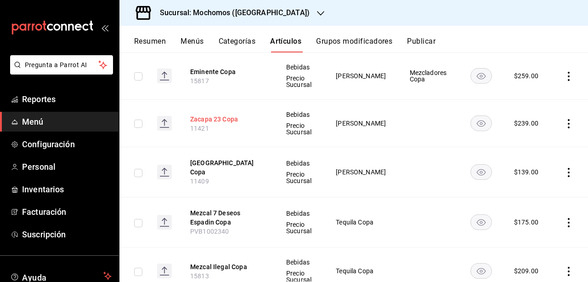
click at [241, 114] on button "Zacapa 23 Copa" at bounding box center [227, 118] width 74 height 9
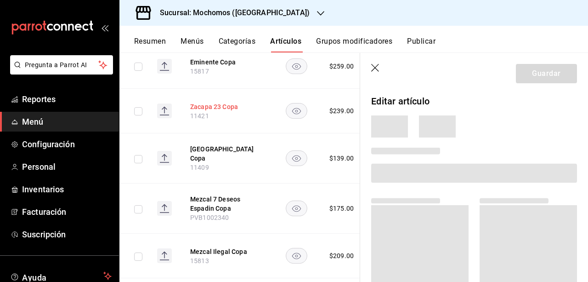
scroll to position [1103, 0]
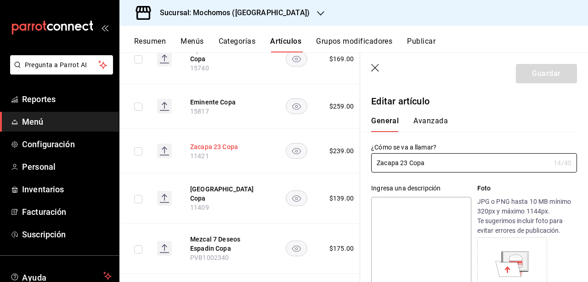
type input "$239.00"
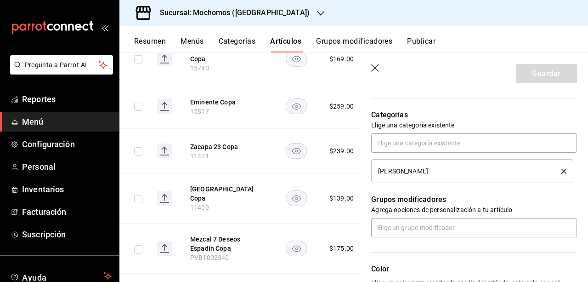
scroll to position [330, 0]
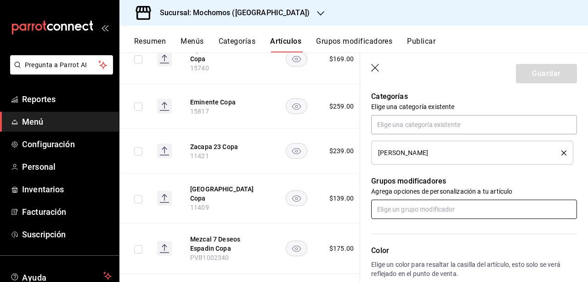
click at [465, 209] on input "text" at bounding box center [474, 208] width 206 height 19
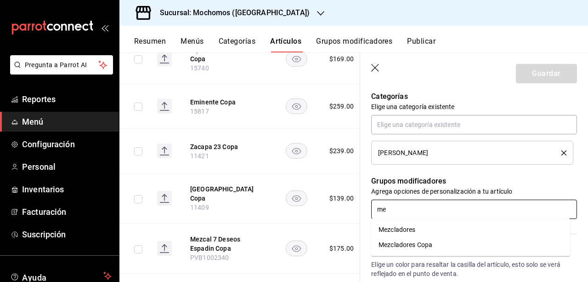
type input "mez"
click at [436, 243] on li "Mezcladores Copa" at bounding box center [470, 244] width 199 height 15
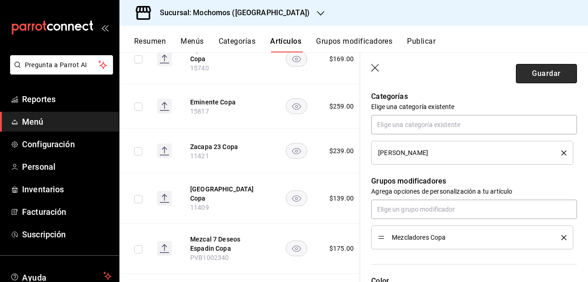
click at [525, 78] on button "Guardar" at bounding box center [546, 73] width 61 height 19
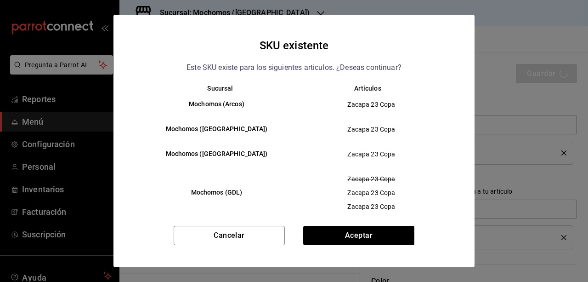
click at [429, 190] on span "Zacapa 23 Copa" at bounding box center [371, 192] width 139 height 9
click at [356, 215] on td "Zacapa 23 Copa Zacapa 23 Copa Zacapa 23 Copa" at bounding box center [375, 192] width 162 height 52
click at [359, 218] on div "SKU existente Este SKU existe para los siguientes articulos. ¿Deseas continuar?…" at bounding box center [293, 141] width 361 height 252
click at [360, 229] on button "Aceptar" at bounding box center [358, 235] width 111 height 19
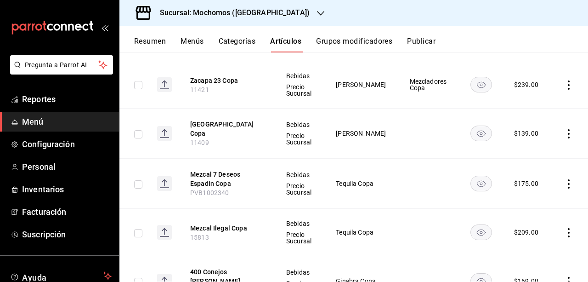
scroll to position [1170, 0]
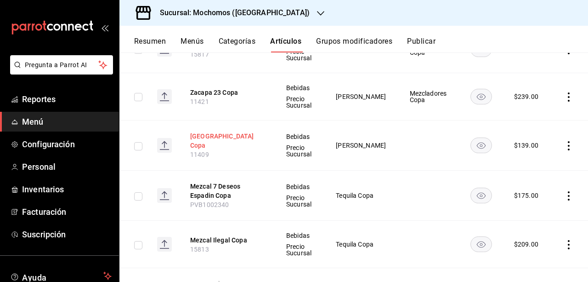
click at [222, 133] on button "[GEOGRAPHIC_DATA] Copa" at bounding box center [227, 140] width 74 height 18
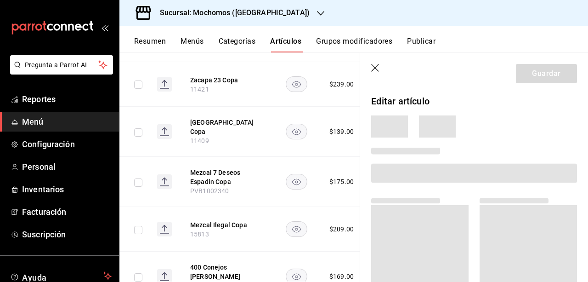
scroll to position [1131, 0]
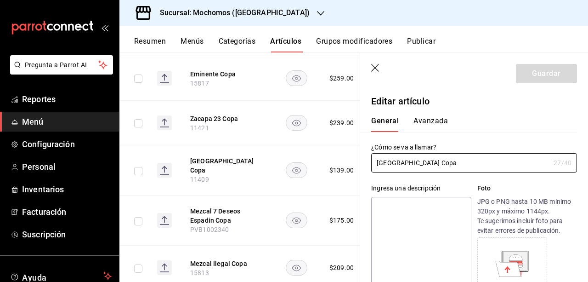
type input "$139.00"
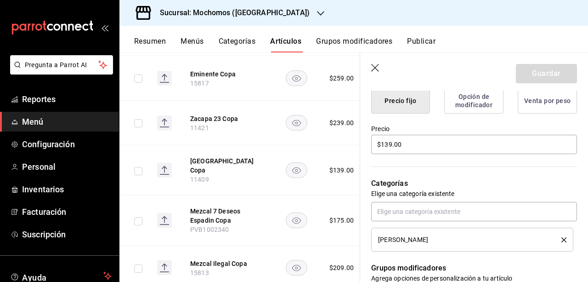
scroll to position [248, 0]
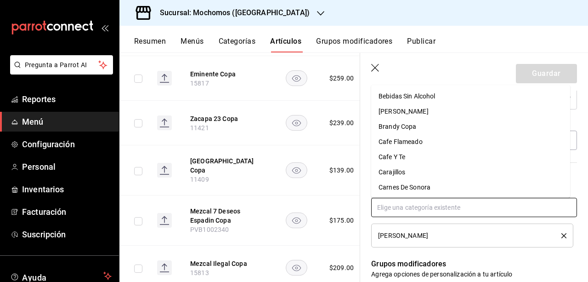
click at [461, 210] on input "text" at bounding box center [474, 207] width 206 height 19
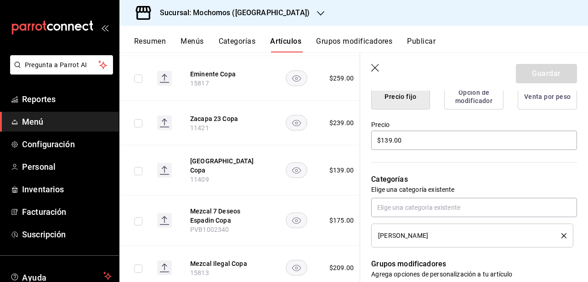
click at [452, 227] on li "[PERSON_NAME]" at bounding box center [472, 235] width 202 height 24
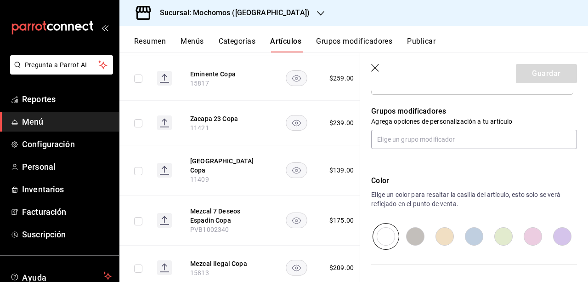
scroll to position [396, 0]
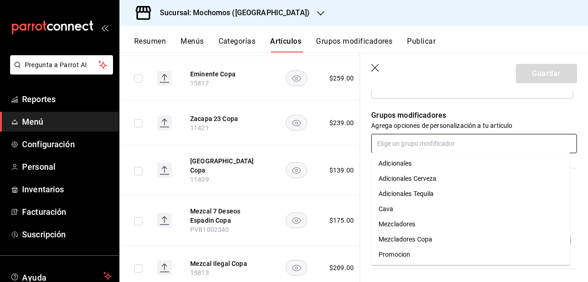
click at [439, 149] on input "text" at bounding box center [474, 143] width 206 height 19
click at [425, 237] on div "Mezcladores Copa" at bounding box center [406, 239] width 54 height 10
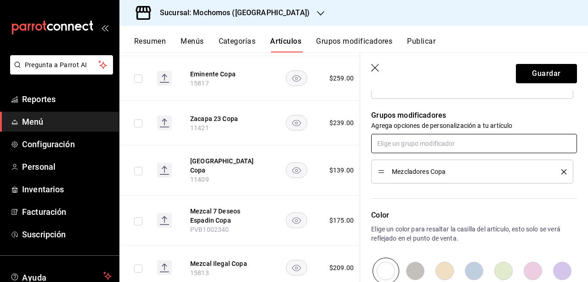
scroll to position [512, 0]
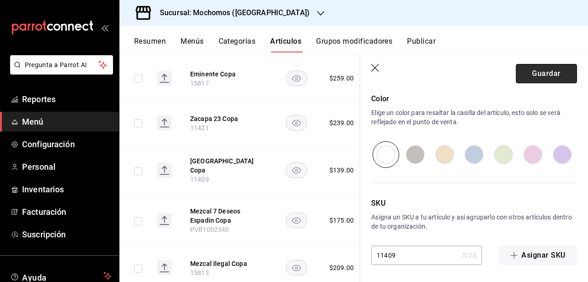
click at [520, 76] on button "Guardar" at bounding box center [546, 73] width 61 height 19
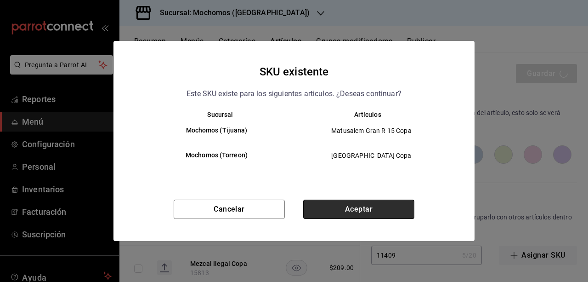
click at [389, 204] on button "Aceptar" at bounding box center [358, 208] width 111 height 19
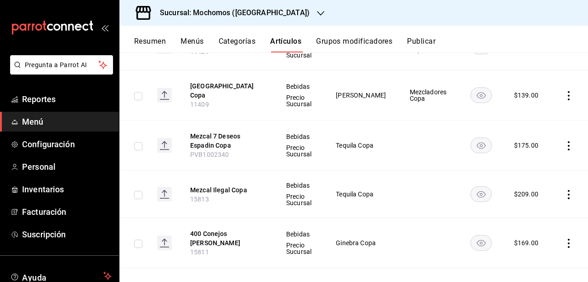
scroll to position [1253, 0]
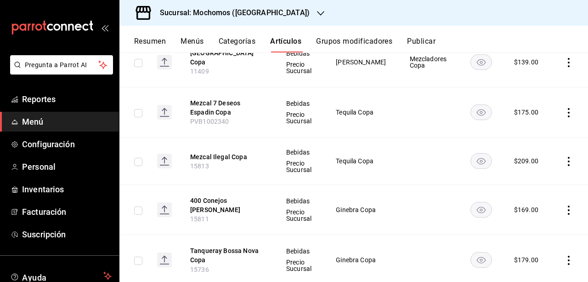
click at [204, 92] on th "Mezcal 7 Deseos Espadin Copa PVB1002340" at bounding box center [227, 112] width 96 height 50
click at [206, 98] on button "Mezcal 7 Deseos Espadin Copa" at bounding box center [227, 107] width 74 height 18
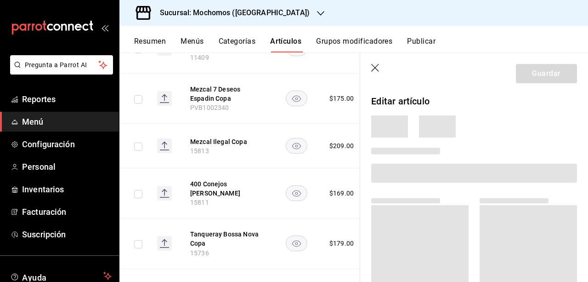
scroll to position [1209, 0]
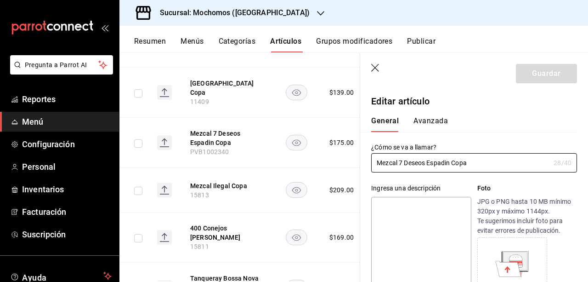
type input "$175.00"
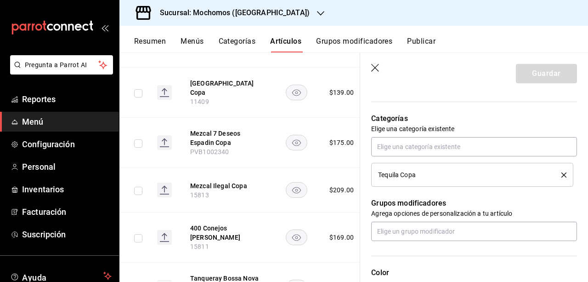
scroll to position [339, 0]
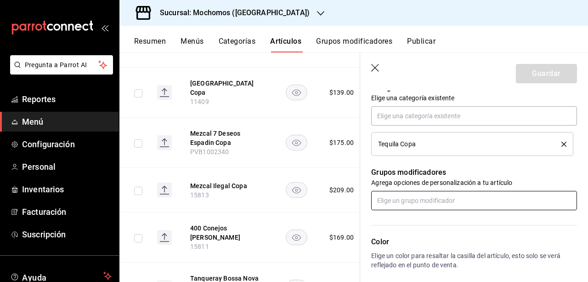
click at [502, 191] on input "text" at bounding box center [474, 200] width 206 height 19
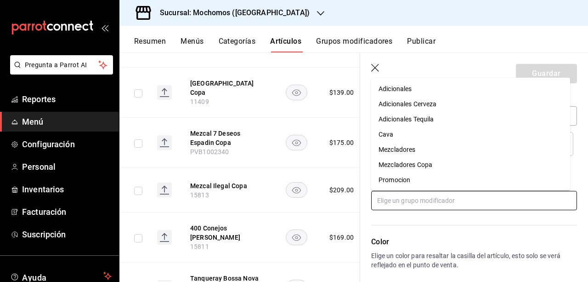
click at [470, 168] on li "Mezcladores Copa" at bounding box center [470, 164] width 199 height 15
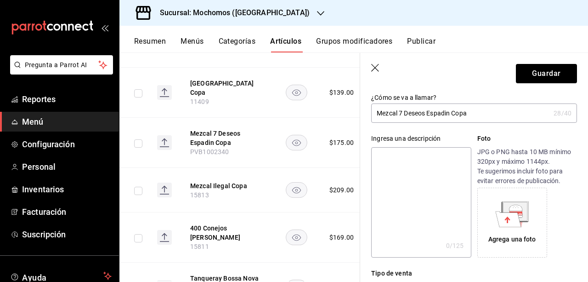
scroll to position [35, 0]
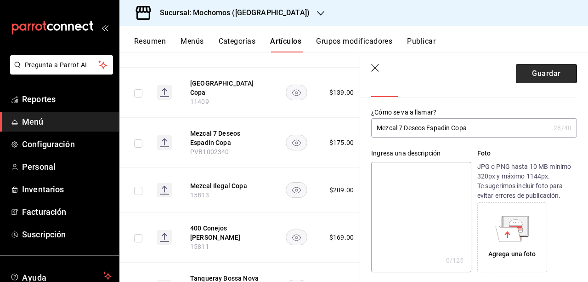
click at [525, 82] on button "Guardar" at bounding box center [546, 73] width 61 height 19
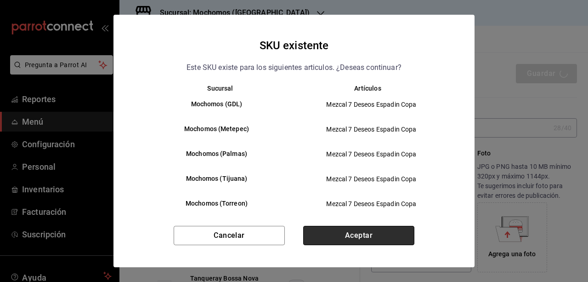
click at [395, 231] on button "Aceptar" at bounding box center [358, 235] width 111 height 19
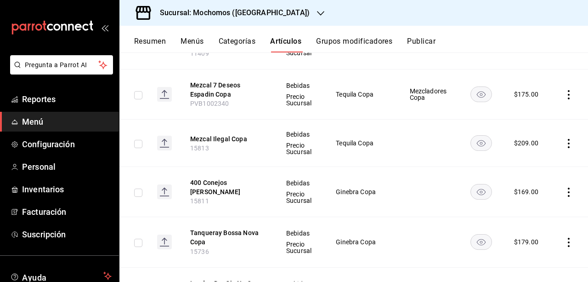
scroll to position [1283, 0]
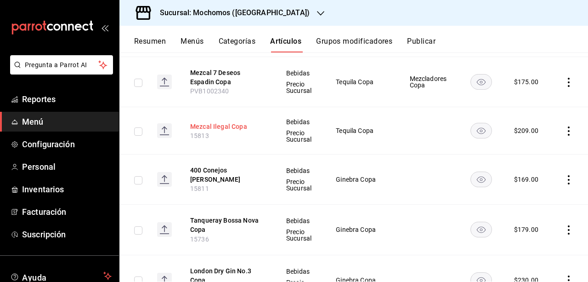
click at [227, 122] on button "Mezcal Ilegal Copa" at bounding box center [227, 126] width 74 height 9
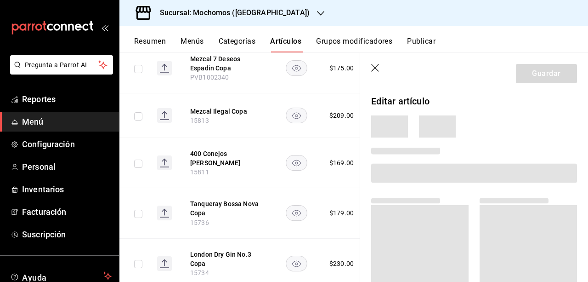
scroll to position [1239, 0]
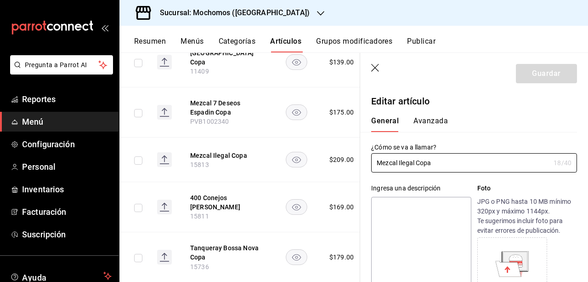
type input "$209.00"
drag, startPoint x: 587, startPoint y: 82, endPoint x: 517, endPoint y: 41, distance: 80.8
click at [517, 41] on div "Resumen Menús Categorías Artículos Grupos modificadores Publicar" at bounding box center [361, 45] width 454 height 16
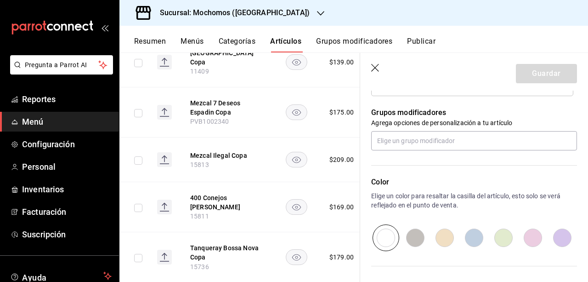
scroll to position [398, 0]
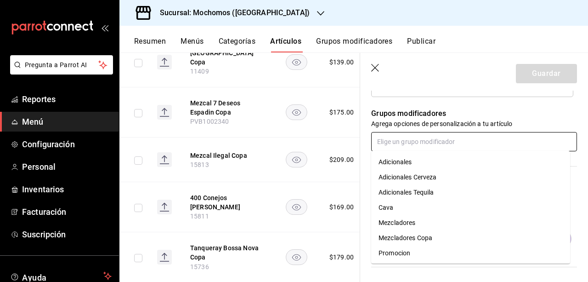
click at [448, 145] on input "text" at bounding box center [474, 141] width 206 height 19
click at [436, 237] on li "Mezcladores Copa" at bounding box center [470, 237] width 199 height 15
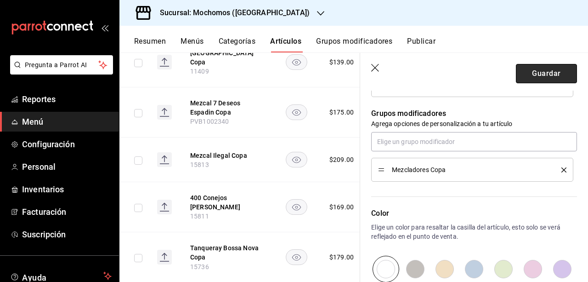
click at [542, 66] on button "Guardar" at bounding box center [546, 73] width 61 height 19
click at [542, 66] on div "Guardar" at bounding box center [546, 73] width 61 height 19
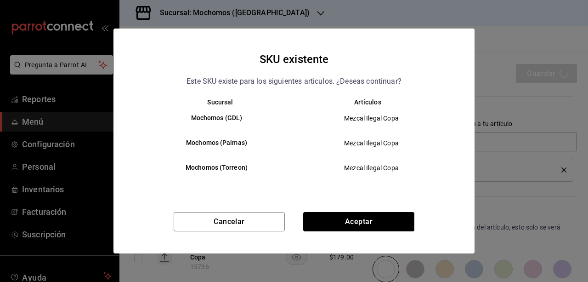
click at [391, 233] on div "Cancelar Aceptar" at bounding box center [293, 232] width 361 height 41
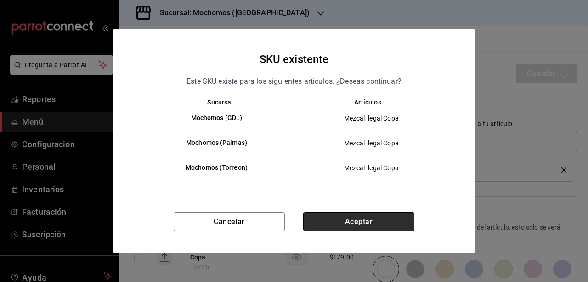
click at [382, 228] on button "Aceptar" at bounding box center [358, 221] width 111 height 19
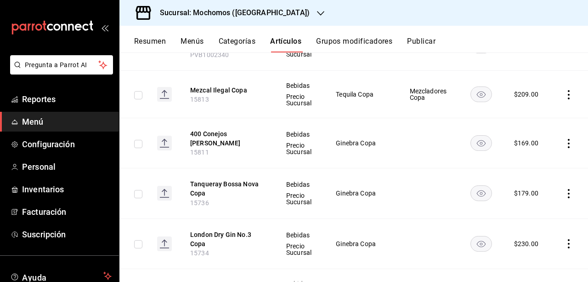
scroll to position [1369, 0]
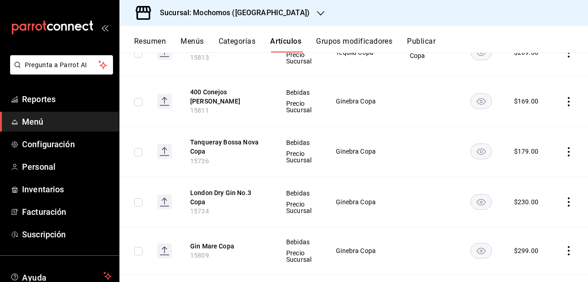
click at [585, 281] on main "Artículos sucursal Para editar los artículos o cambios generales, ve a “Organiz…" at bounding box center [353, 166] width 469 height 229
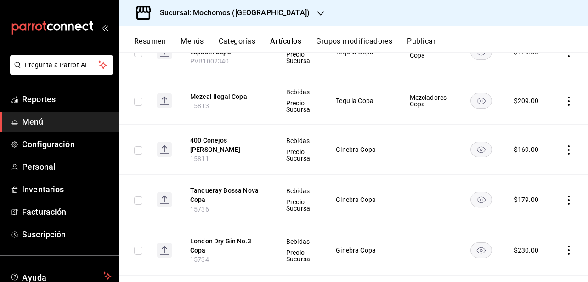
scroll to position [1346, 0]
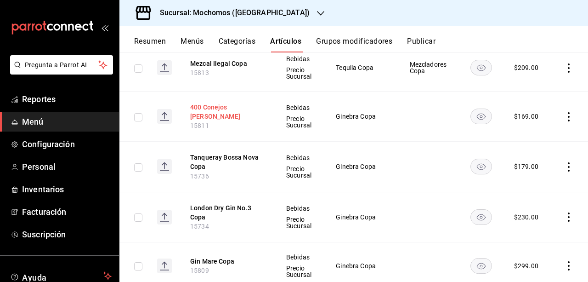
click at [236, 108] on button "400 Conejos [PERSON_NAME]" at bounding box center [227, 111] width 74 height 18
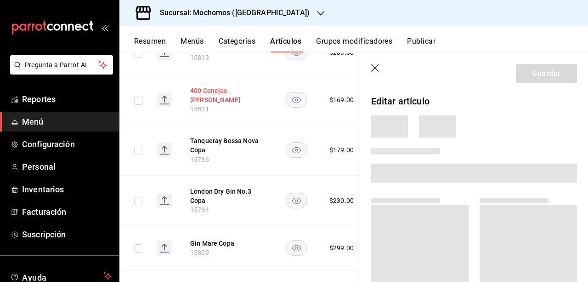
scroll to position [1301, 0]
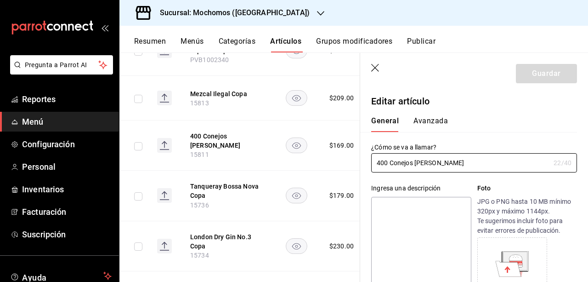
type input "$169.00"
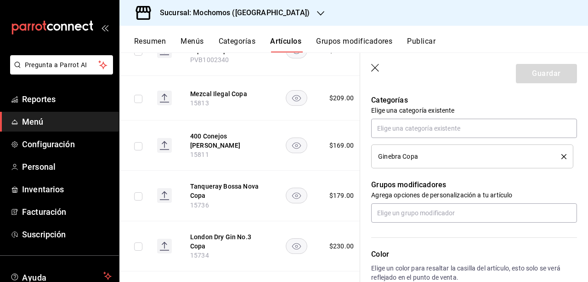
scroll to position [325, 0]
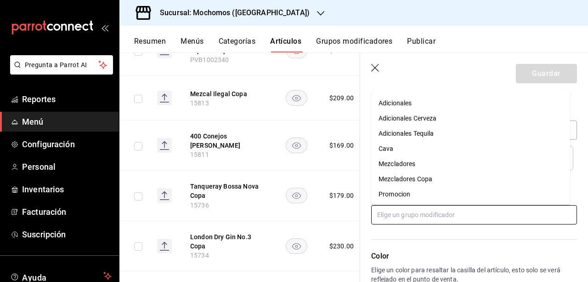
click at [504, 207] on input "text" at bounding box center [474, 214] width 206 height 19
click at [470, 183] on li "Mezcladores Copa" at bounding box center [470, 178] width 199 height 15
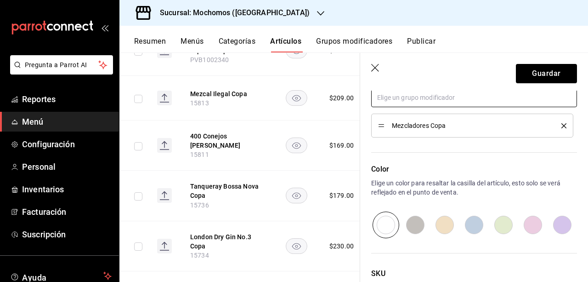
scroll to position [512, 0]
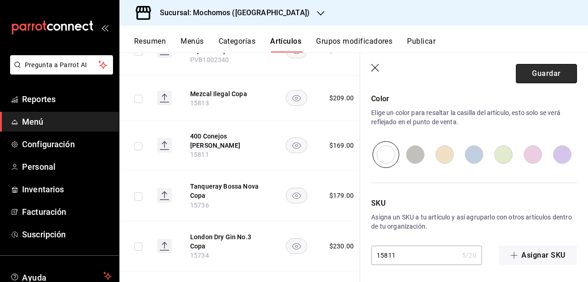
click at [538, 77] on button "Guardar" at bounding box center [546, 73] width 61 height 19
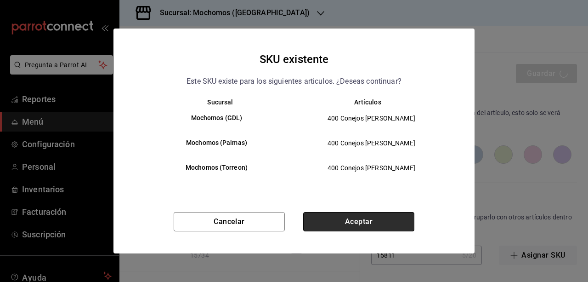
click at [398, 217] on button "Aceptar" at bounding box center [358, 221] width 111 height 19
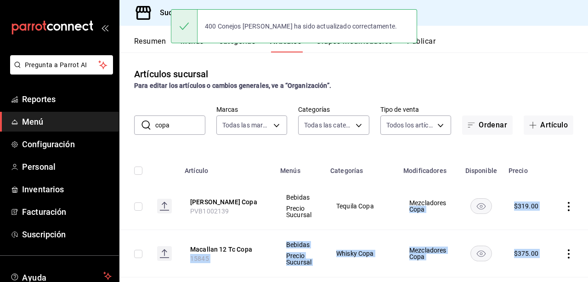
click at [498, 150] on div "Artículos sucursal Para editar los artículos o cambios generales, ve a “Organiz…" at bounding box center [353, 166] width 469 height 229
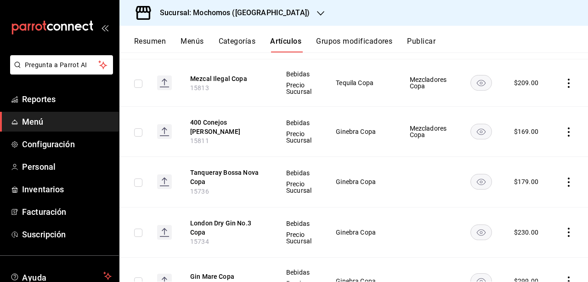
scroll to position [1385, 0]
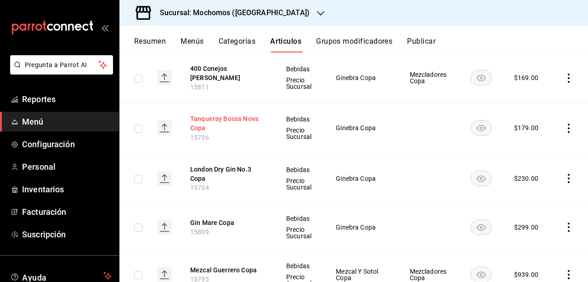
click at [207, 121] on button "Tanqueray Bossa Nova Copa" at bounding box center [227, 123] width 74 height 18
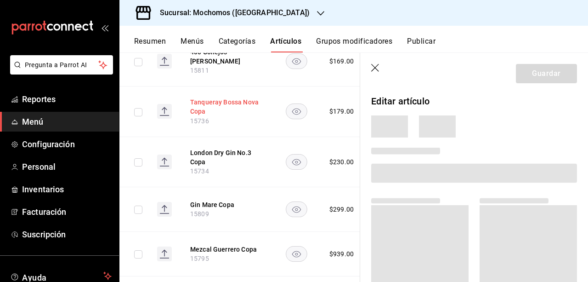
scroll to position [1337, 0]
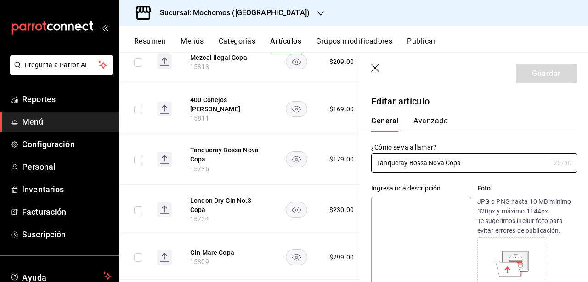
type input "$179.00"
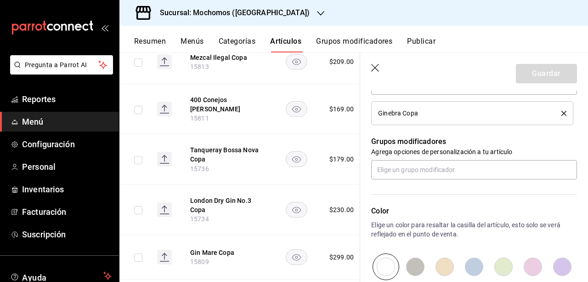
scroll to position [368, 0]
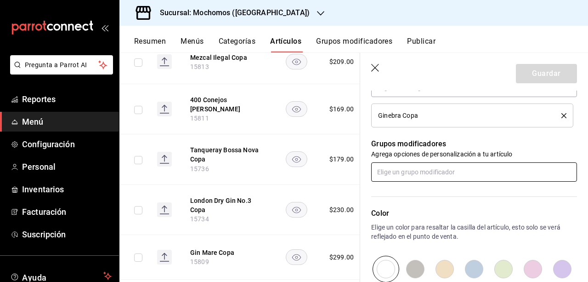
click at [457, 180] on input "text" at bounding box center [474, 171] width 206 height 19
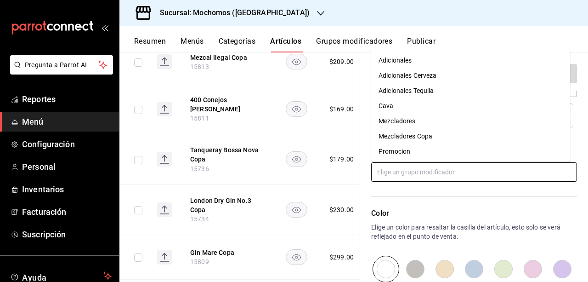
click at [441, 140] on li "Mezcladores Copa" at bounding box center [470, 135] width 199 height 15
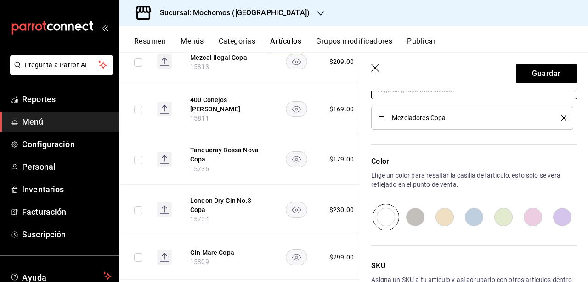
scroll to position [512, 0]
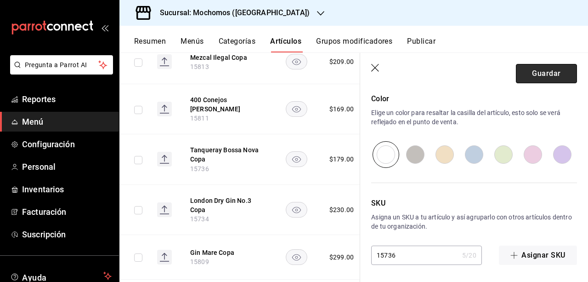
click at [532, 69] on button "Guardar" at bounding box center [546, 73] width 61 height 19
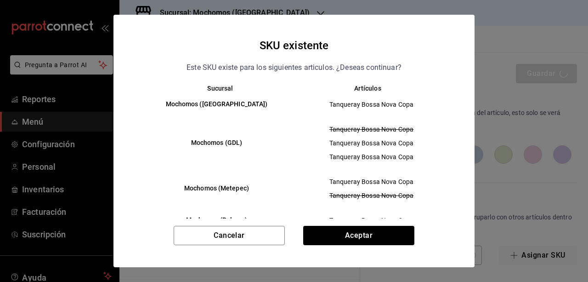
click at [378, 251] on div "Cancelar Aceptar" at bounding box center [293, 246] width 361 height 41
click at [378, 246] on div "Cancelar Aceptar" at bounding box center [293, 246] width 361 height 41
click at [391, 225] on div "SKU existente Este SKU existe para los siguientes articulos. ¿Deseas continuar?…" at bounding box center [293, 141] width 361 height 252
click at [391, 228] on button "Aceptar" at bounding box center [358, 235] width 111 height 19
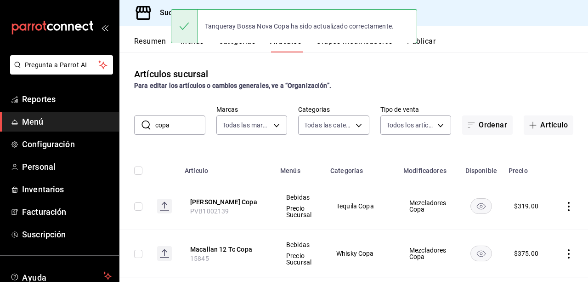
click at [578, 95] on div "Artículos sucursal Para editar los artículos o cambios generales, ve a “Organiz…" at bounding box center [353, 166] width 469 height 229
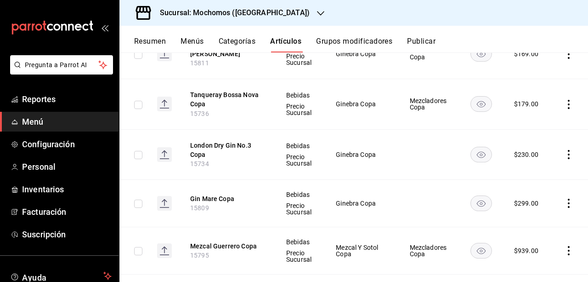
scroll to position [1412, 0]
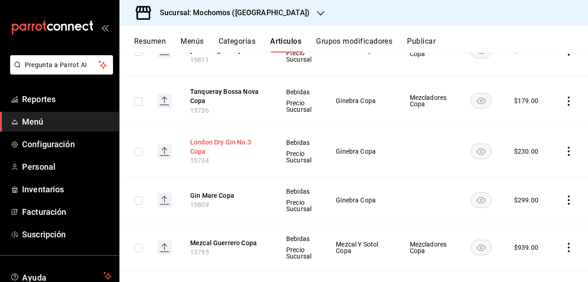
click at [219, 137] on button "London Dry Gin No.3 Copa" at bounding box center [227, 146] width 74 height 18
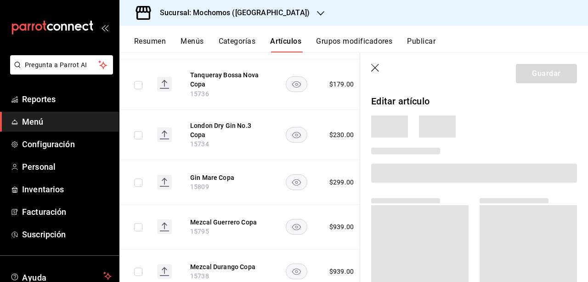
scroll to position [1365, 0]
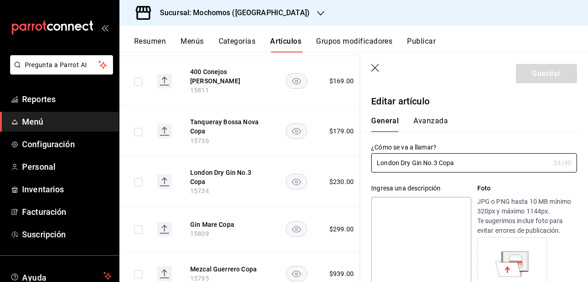
type input "$230.00"
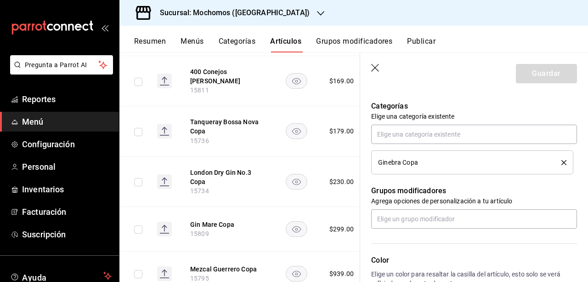
scroll to position [319, 0]
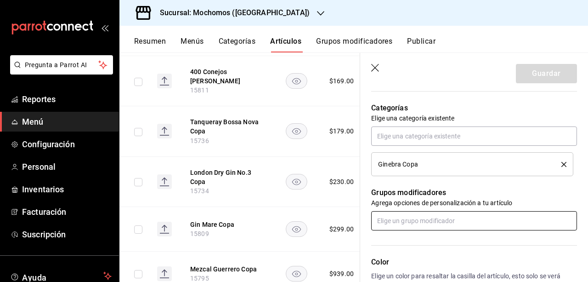
click at [491, 219] on input "text" at bounding box center [474, 220] width 206 height 19
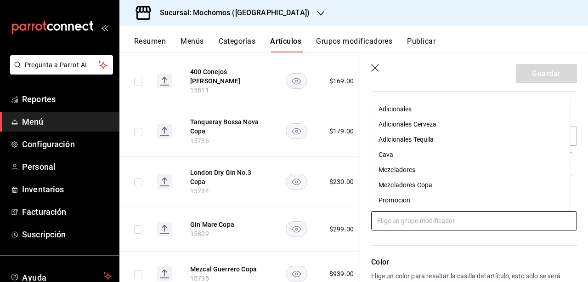
click at [451, 191] on li "Mezcladores Copa" at bounding box center [470, 184] width 199 height 15
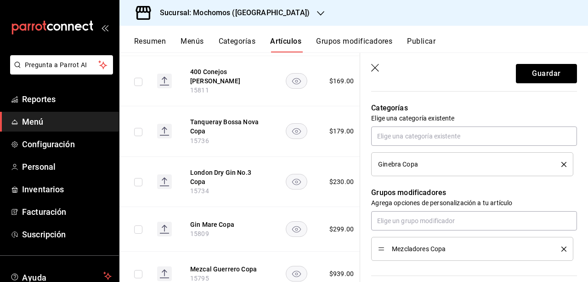
click at [451, 191] on p "Grupos modificadores" at bounding box center [474, 192] width 206 height 11
click at [516, 79] on button "Guardar" at bounding box center [546, 73] width 61 height 19
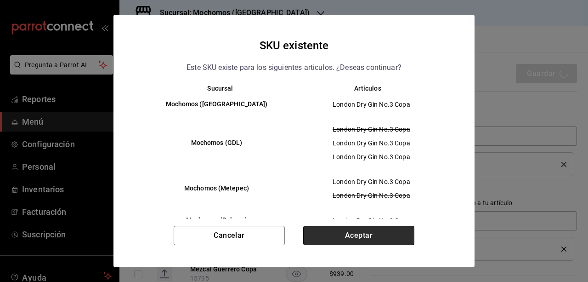
click at [406, 241] on button "Aceptar" at bounding box center [358, 235] width 111 height 19
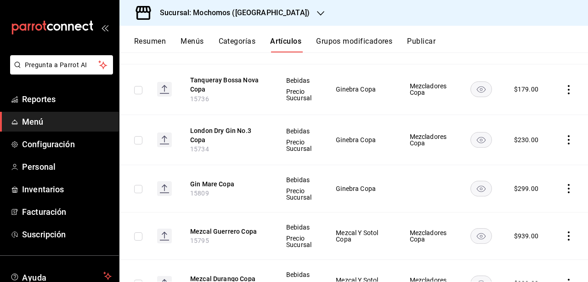
scroll to position [1426, 0]
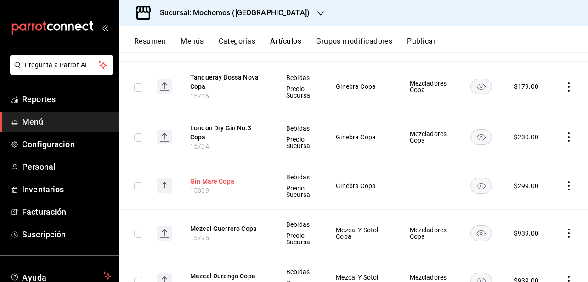
click at [223, 176] on button "Gin Mare Copa" at bounding box center [227, 180] width 74 height 9
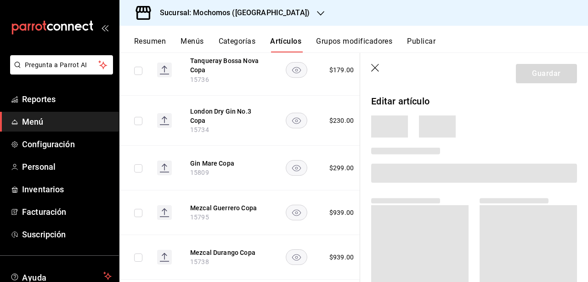
scroll to position [1379, 0]
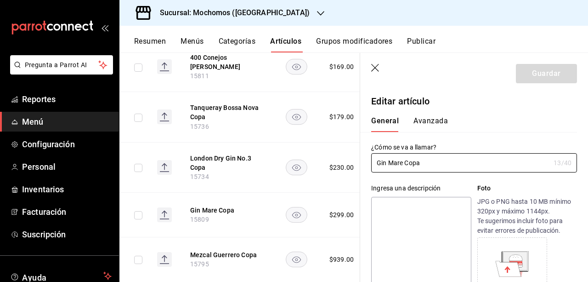
type input "$299.00"
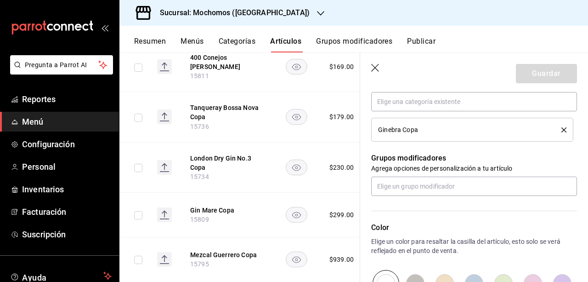
scroll to position [398, 0]
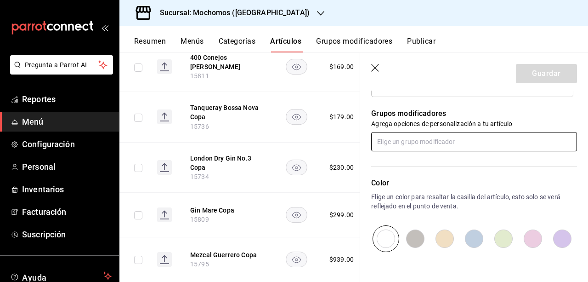
click at [471, 147] on input "text" at bounding box center [474, 141] width 206 height 19
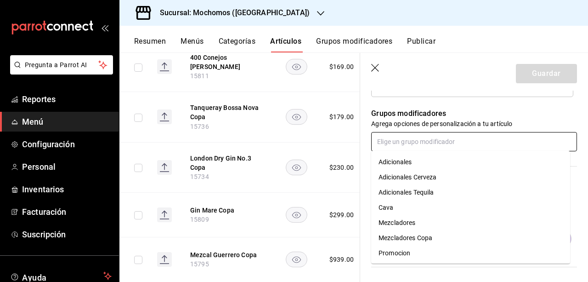
click at [462, 232] on li "Mezcladores Copa" at bounding box center [470, 237] width 199 height 15
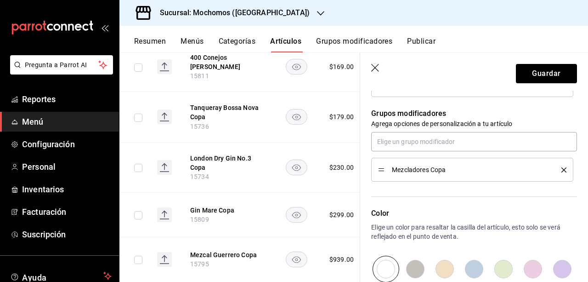
click at [525, 83] on header "Guardar" at bounding box center [474, 72] width 228 height 38
click at [528, 79] on button "Guardar" at bounding box center [546, 73] width 61 height 19
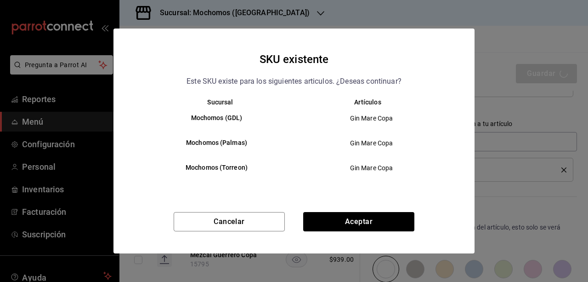
click at [402, 211] on div "SKU existente Este SKU existe para los siguientes articulos. ¿Deseas continuar?…" at bounding box center [293, 140] width 361 height 225
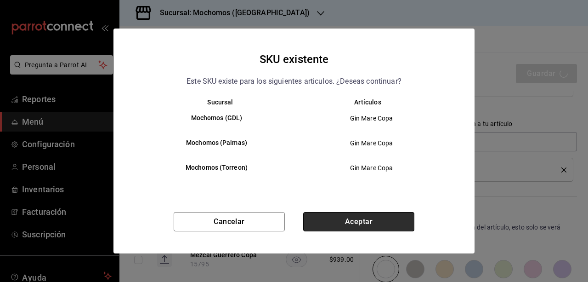
click at [397, 215] on button "Aceptar" at bounding box center [358, 221] width 111 height 19
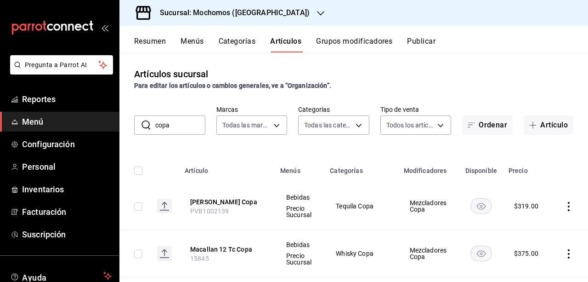
click at [419, 43] on button "Publicar" at bounding box center [421, 45] width 28 height 16
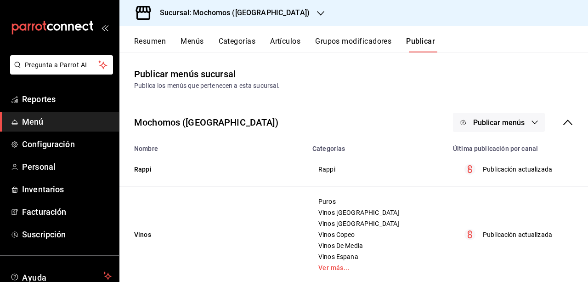
click at [482, 113] on button "Publicar menús" at bounding box center [499, 122] width 92 height 19
drag, startPoint x: 501, startPoint y: 170, endPoint x: 501, endPoint y: 159, distance: 10.1
click at [501, 159] on div "Punto de venta" at bounding box center [294, 141] width 588 height 282
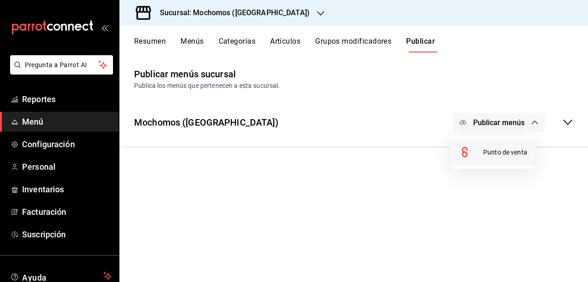
click at [501, 159] on li "Punto de venta" at bounding box center [492, 152] width 85 height 26
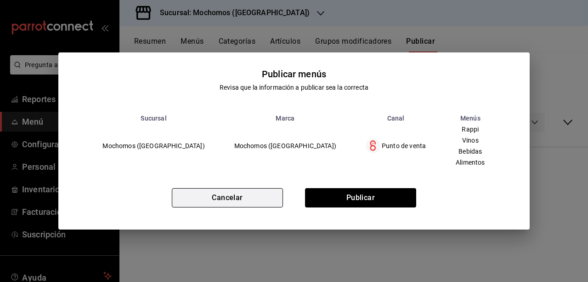
click at [266, 198] on button "Cancelar" at bounding box center [227, 197] width 111 height 19
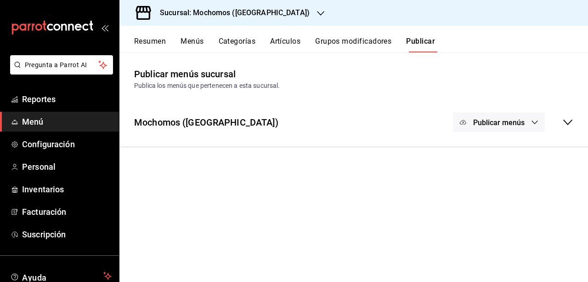
click at [578, 124] on div "Mochomos (Puebla) Publicar menús" at bounding box center [353, 122] width 469 height 34
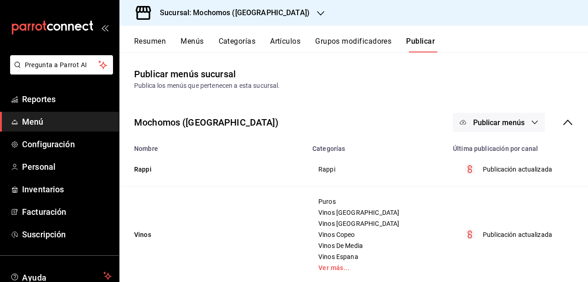
click at [531, 119] on icon "button" at bounding box center [534, 122] width 7 height 7
click at [500, 149] on span "Punto de venta" at bounding box center [505, 152] width 44 height 10
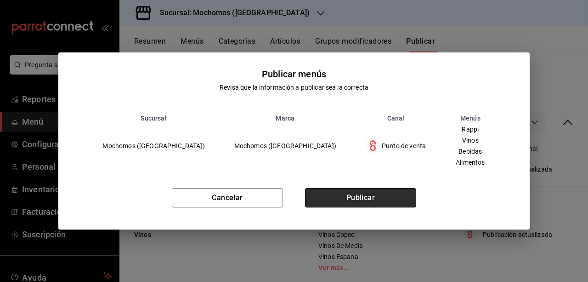
click at [394, 202] on button "Publicar" at bounding box center [360, 197] width 111 height 19
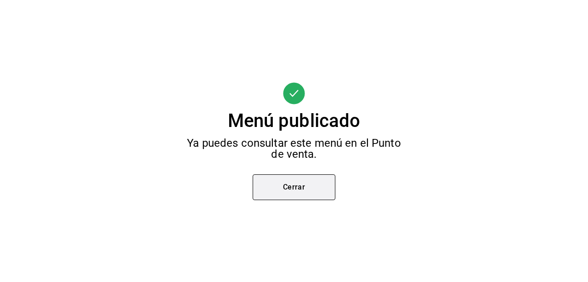
click at [316, 189] on button "Cerrar" at bounding box center [294, 187] width 83 height 26
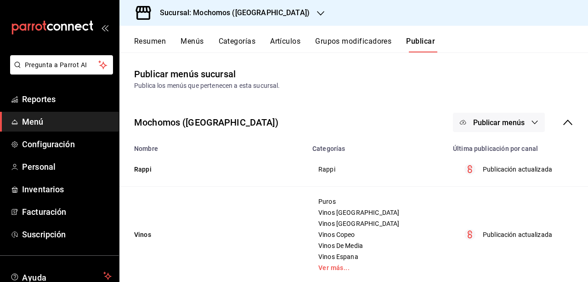
click at [277, 46] on button "Artículos" at bounding box center [285, 45] width 30 height 16
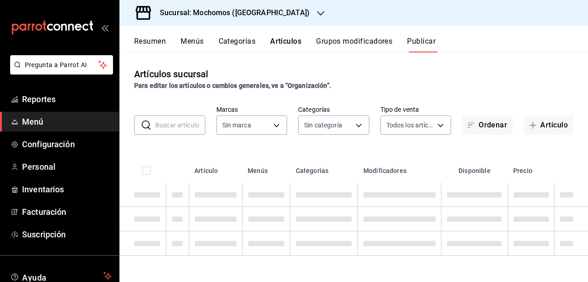
type input "65eb7388-82e4-42fa-8caf-680550c77e6f"
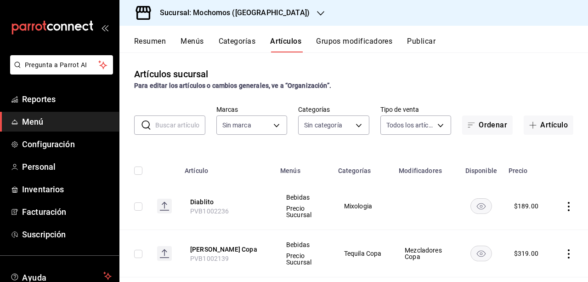
type input "65eb7388-82e4-42fa-8caf-680550c77e6f"
type input "357a9704-c999-4c63-af81-0c25438b67b5,a93eec79-672f-49c2-b1cd-14f211909374,5e983…"
click at [187, 125] on input "text" at bounding box center [180, 125] width 50 height 18
type input "co"
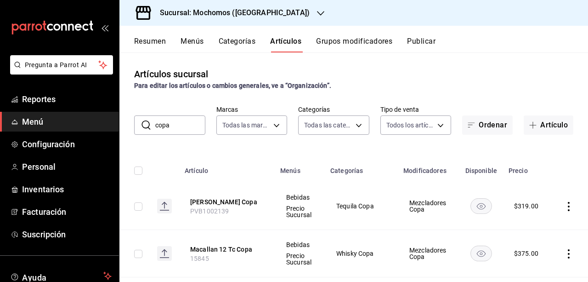
click at [174, 128] on input "copa" at bounding box center [180, 125] width 50 height 18
type input "c"
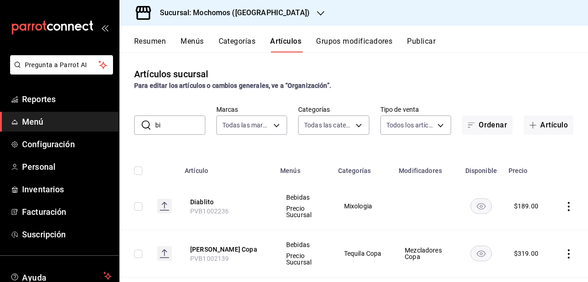
type input "b"
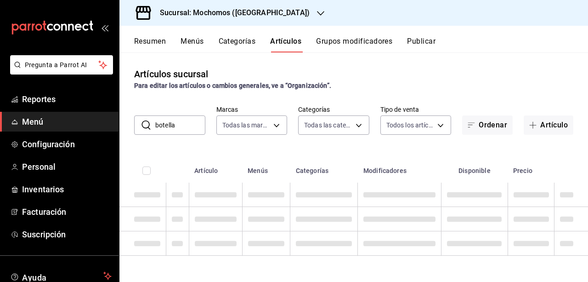
type input "botella"
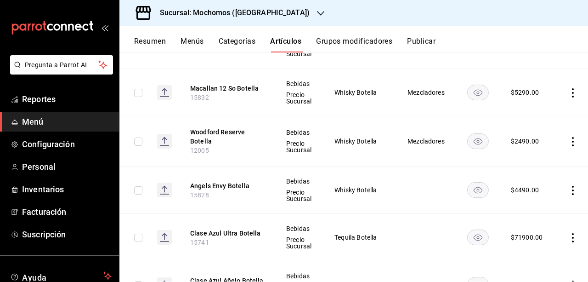
scroll to position [612, 0]
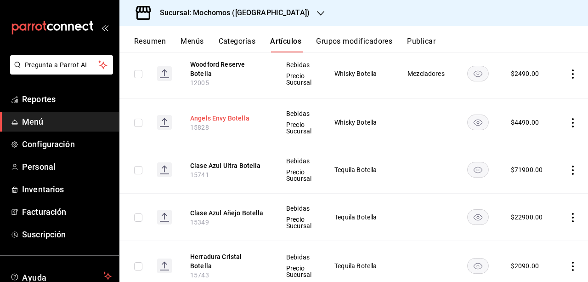
click at [241, 114] on button "Angels Envy Botella" at bounding box center [227, 117] width 74 height 9
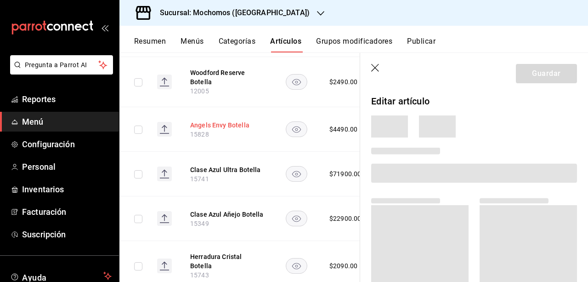
scroll to position [588, 0]
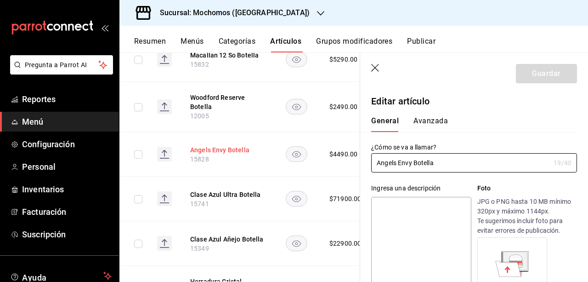
type input "$4490.00"
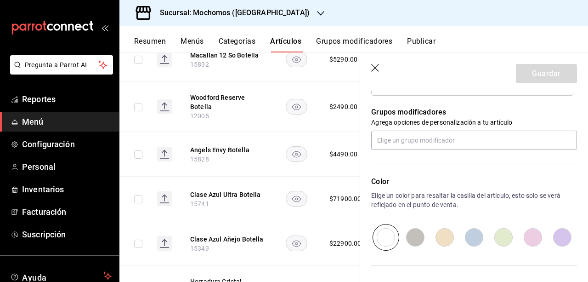
scroll to position [402, 0]
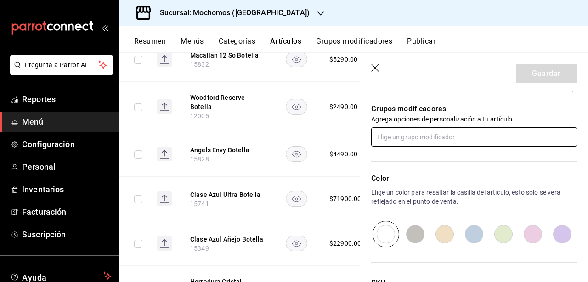
click at [485, 140] on input "text" at bounding box center [474, 136] width 206 height 19
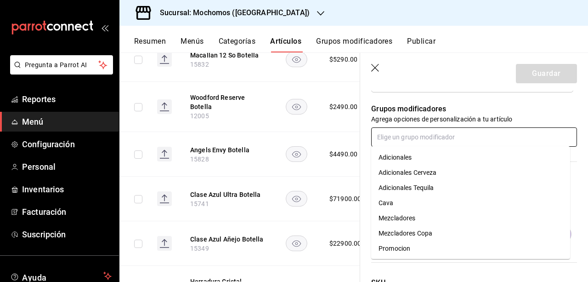
click at [484, 137] on input "text" at bounding box center [474, 136] width 206 height 19
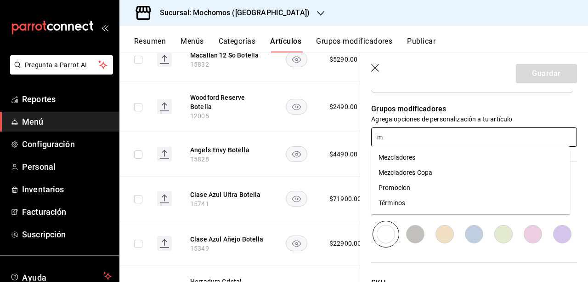
type input "me"
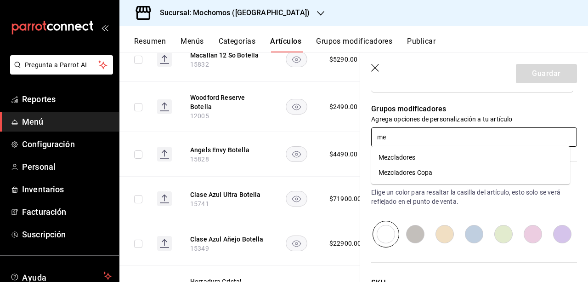
click at [430, 154] on li "Mezcladores" at bounding box center [470, 157] width 199 height 15
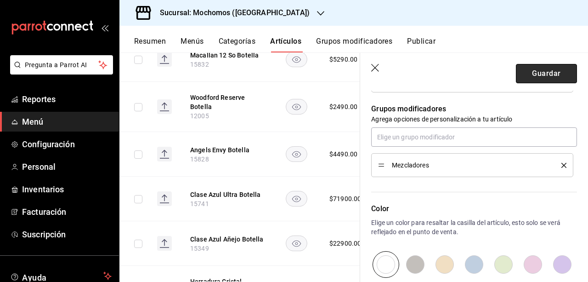
click at [545, 75] on button "Guardar" at bounding box center [546, 73] width 61 height 19
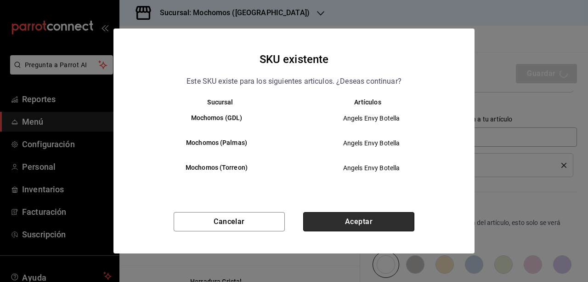
click at [399, 219] on button "Aceptar" at bounding box center [358, 221] width 111 height 19
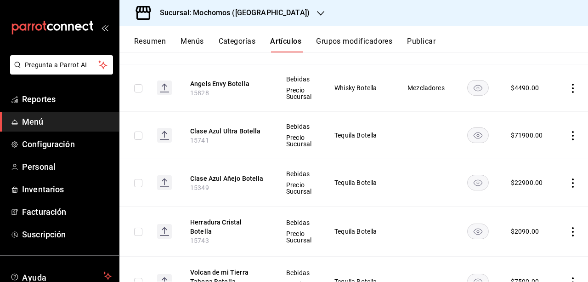
scroll to position [645, 0]
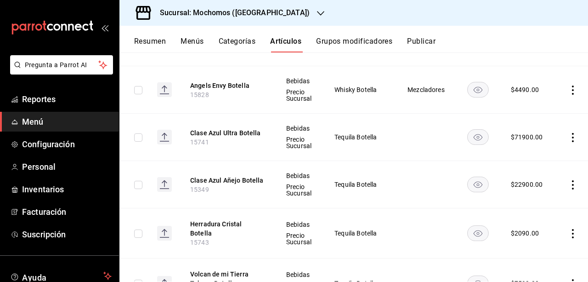
click at [232, 133] on th "Clase Azul Ultra Botella 15741" at bounding box center [227, 136] width 96 height 47
click at [234, 132] on button "Clase Azul Ultra Botella" at bounding box center [227, 132] width 74 height 9
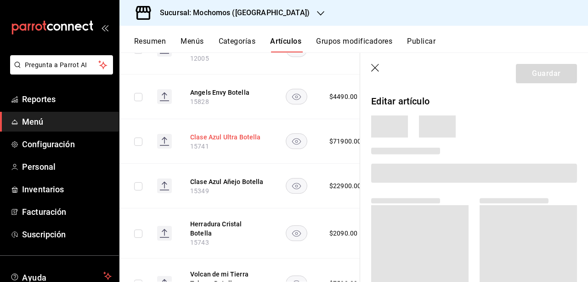
scroll to position [620, 0]
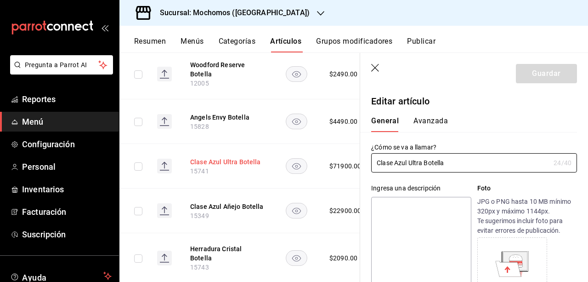
type input "$71900.00"
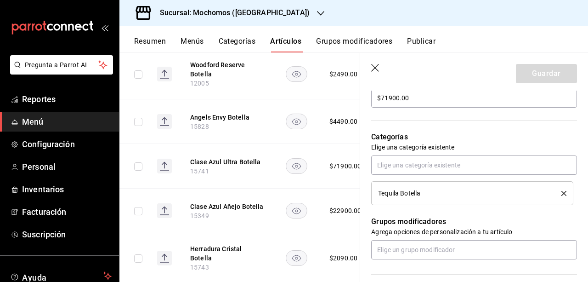
scroll to position [357, 0]
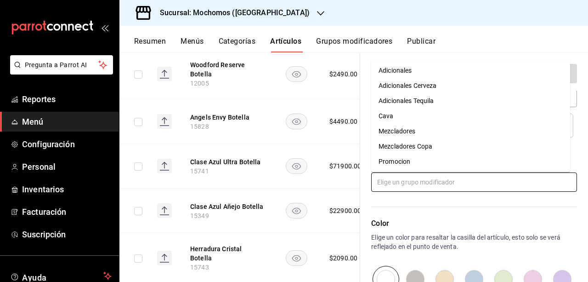
click at [488, 191] on input "text" at bounding box center [474, 181] width 206 height 19
click at [427, 136] on li "Mezcladores" at bounding box center [470, 130] width 199 height 15
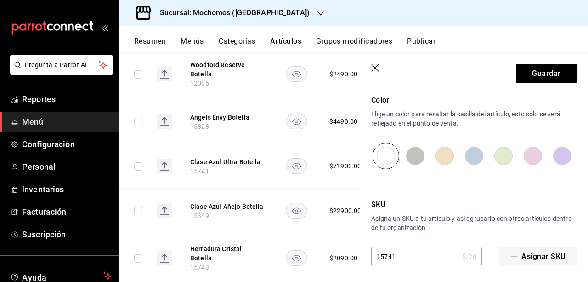
scroll to position [512, 0]
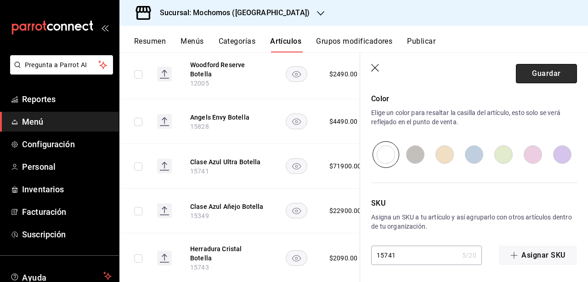
click at [556, 80] on button "Guardar" at bounding box center [546, 73] width 61 height 19
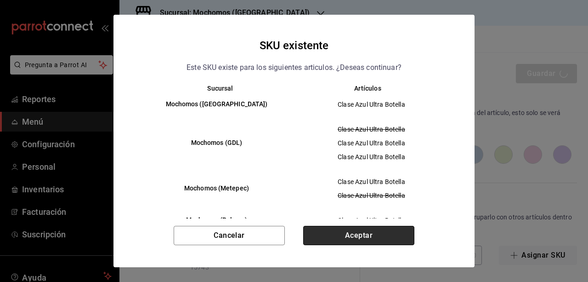
click at [381, 233] on button "Aceptar" at bounding box center [358, 235] width 111 height 19
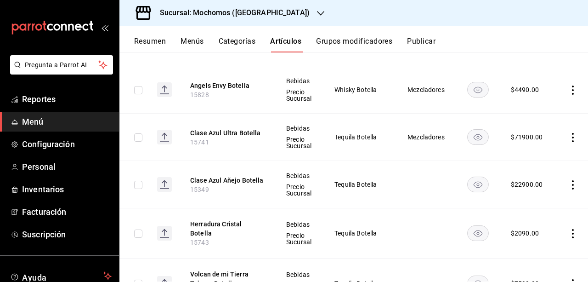
scroll to position [684, 0]
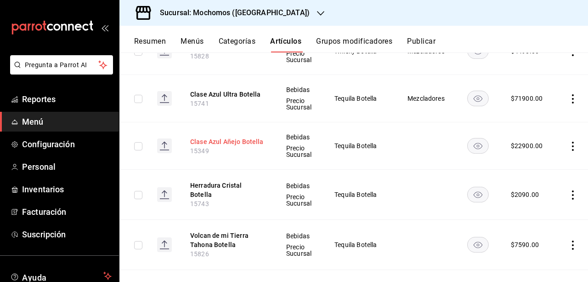
click at [253, 137] on button "Clase Azul Añejo Botella" at bounding box center [227, 141] width 74 height 9
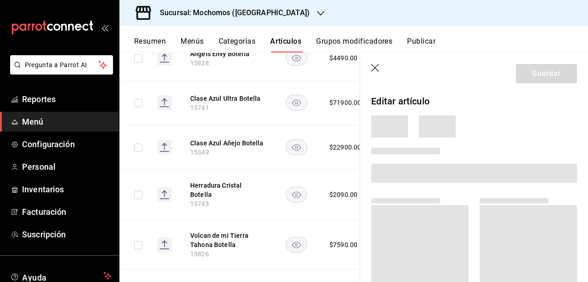
scroll to position [659, 0]
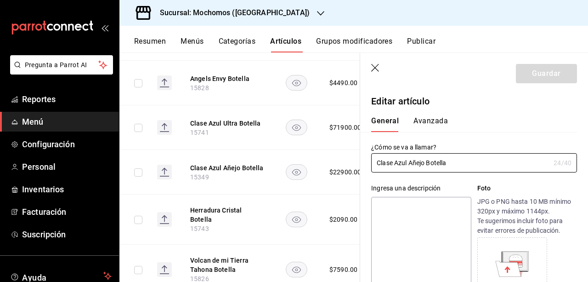
type input "$22900.00"
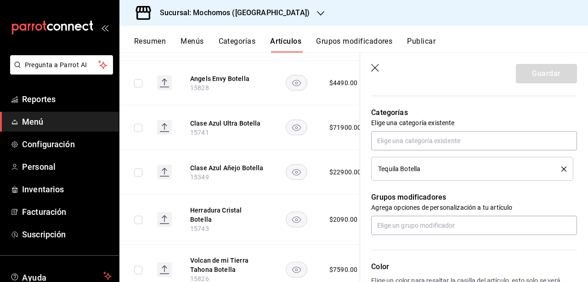
scroll to position [312, 0]
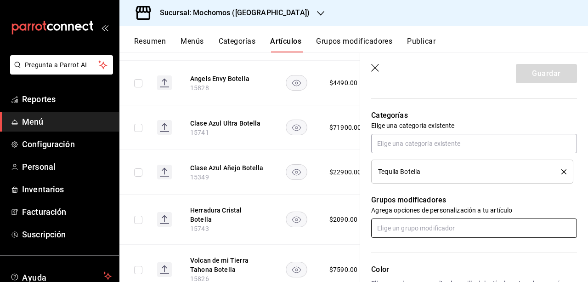
click at [442, 229] on input "text" at bounding box center [474, 227] width 206 height 19
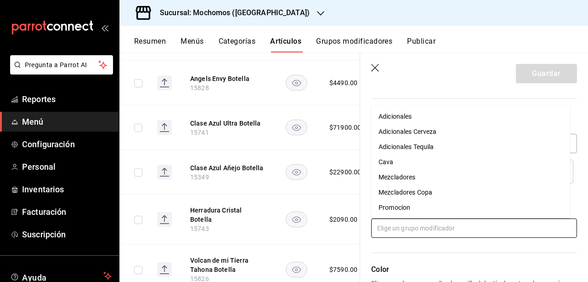
click at [416, 183] on li "Mezcladores" at bounding box center [470, 177] width 199 height 15
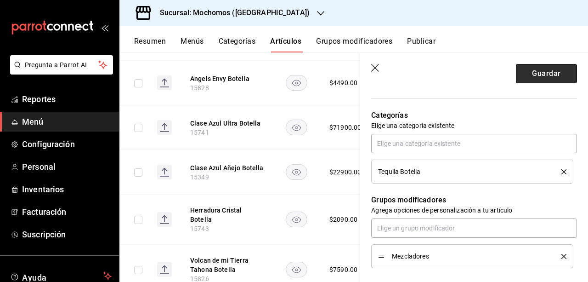
click at [540, 64] on button "Guardar" at bounding box center [546, 73] width 61 height 19
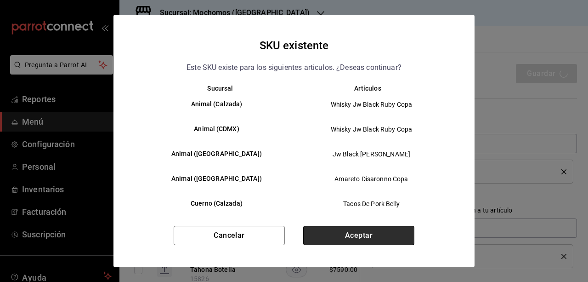
click at [376, 240] on button "Aceptar" at bounding box center [358, 235] width 111 height 19
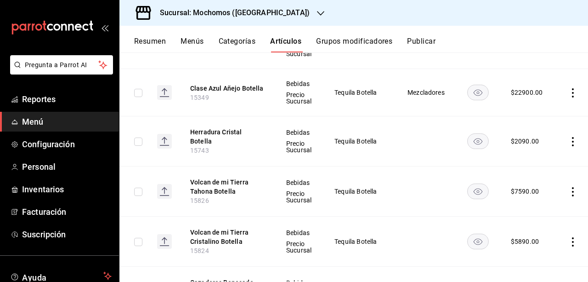
scroll to position [735, 0]
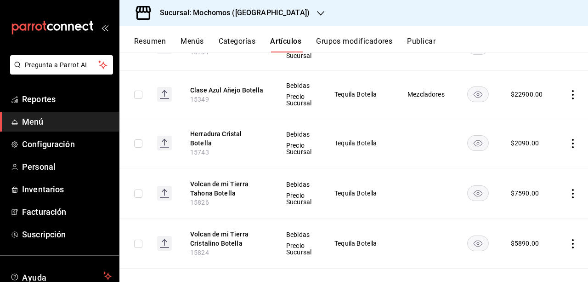
click at [252, 138] on th "Herradura [PERSON_NAME] 15743" at bounding box center [227, 143] width 96 height 50
click at [247, 135] on button "Herradura Cristal Botella" at bounding box center [227, 138] width 74 height 18
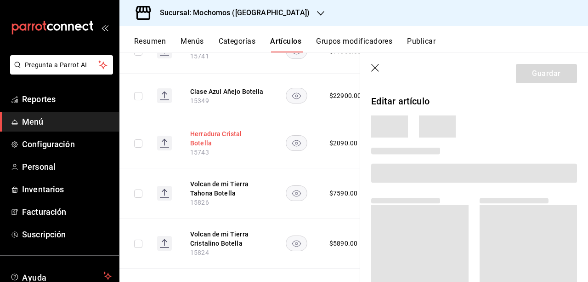
scroll to position [708, 0]
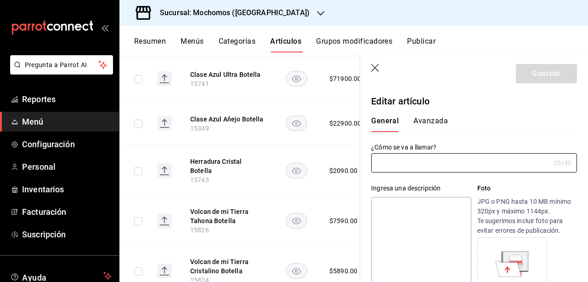
type input "Herradura Cristal Botella"
type input "15743"
type input "$2090.00"
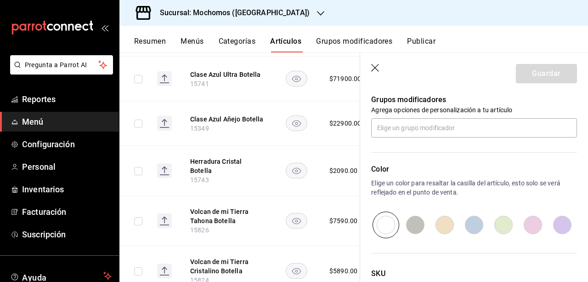
scroll to position [421, 0]
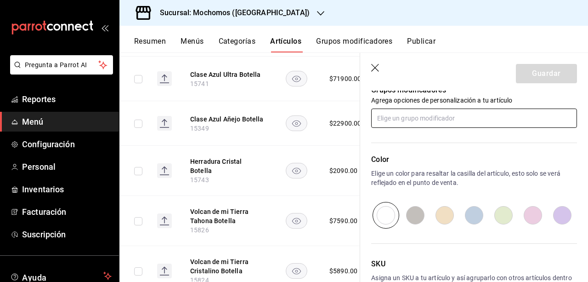
click at [479, 117] on input "text" at bounding box center [474, 117] width 206 height 19
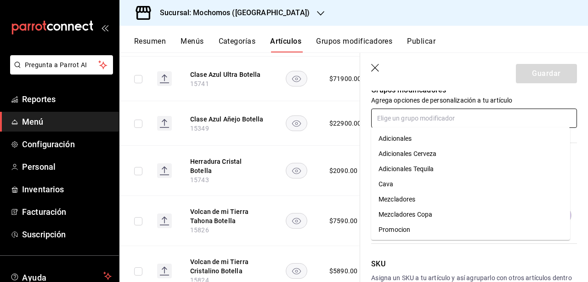
click at [449, 198] on li "Mezcladores" at bounding box center [470, 199] width 199 height 15
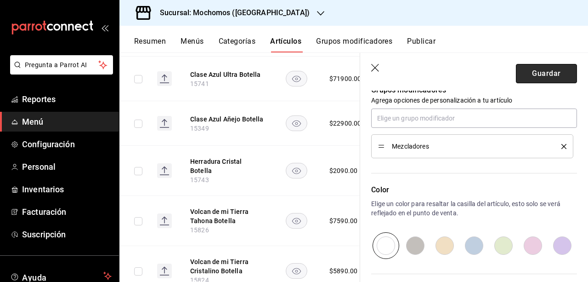
click at [524, 81] on button "Guardar" at bounding box center [546, 73] width 61 height 19
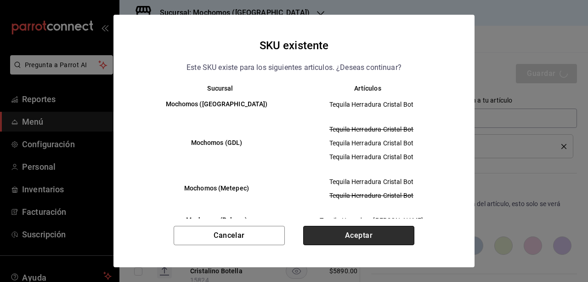
click at [393, 228] on button "Aceptar" at bounding box center [358, 235] width 111 height 19
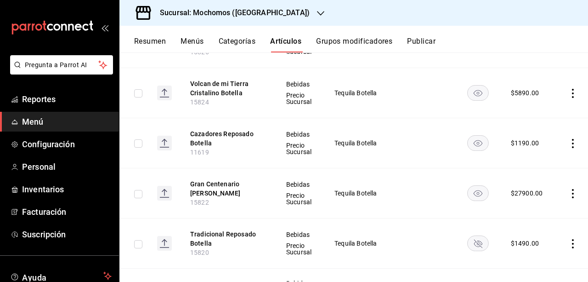
scroll to position [810, 0]
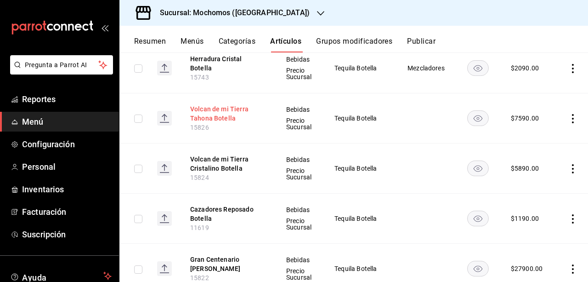
click at [221, 114] on button "Volcan de mi Tierra Tahona Botella" at bounding box center [227, 113] width 74 height 18
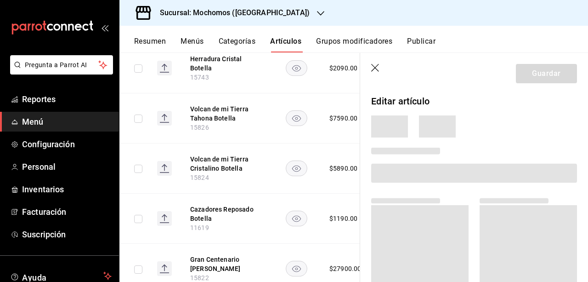
scroll to position [776, 0]
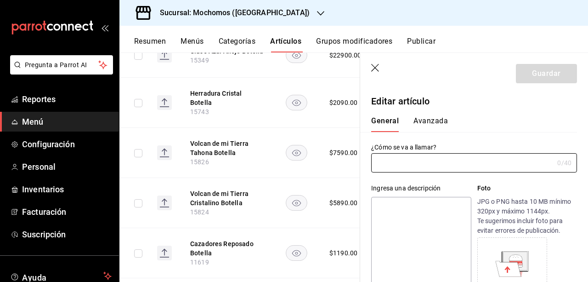
type input "Volcan de mi Tierra Tahona Botella"
type input "15826"
type input "$7590.00"
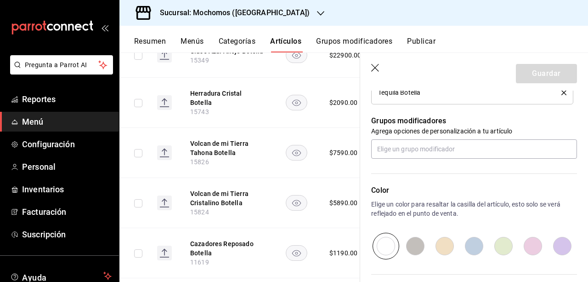
scroll to position [406, 0]
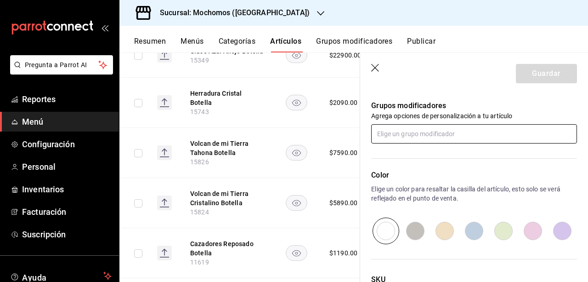
click at [436, 135] on input "text" at bounding box center [474, 133] width 206 height 19
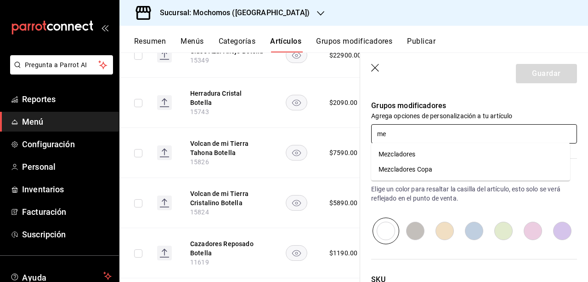
type input "mez"
click at [426, 155] on li "Mezcladores" at bounding box center [470, 154] width 199 height 15
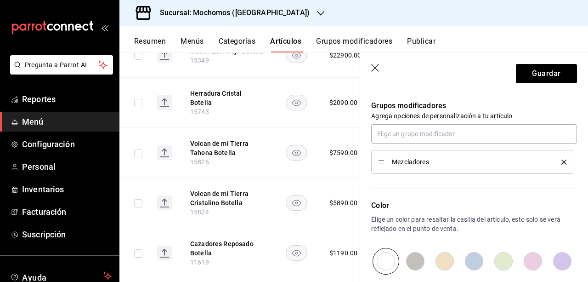
click at [544, 83] on header "Guardar" at bounding box center [474, 72] width 228 height 38
click at [539, 79] on button "Guardar" at bounding box center [546, 73] width 61 height 19
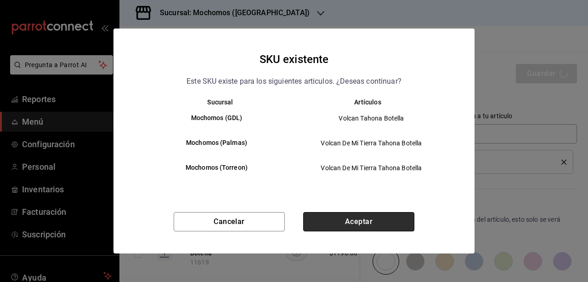
click at [373, 215] on button "Aceptar" at bounding box center [358, 221] width 111 height 19
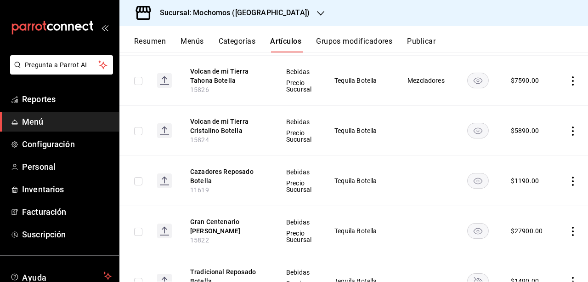
scroll to position [849, 0]
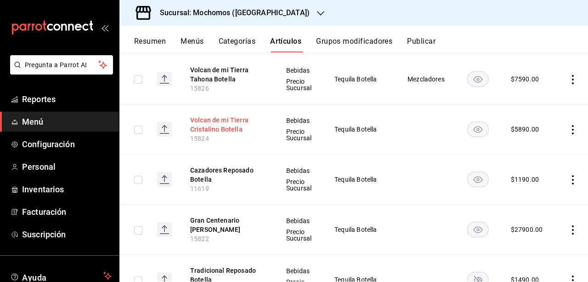
click at [249, 120] on button "Volcan de mi Tierra Cristalino Botella" at bounding box center [227, 124] width 74 height 18
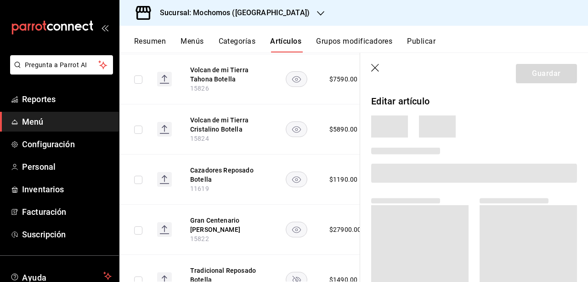
scroll to position [813, 0]
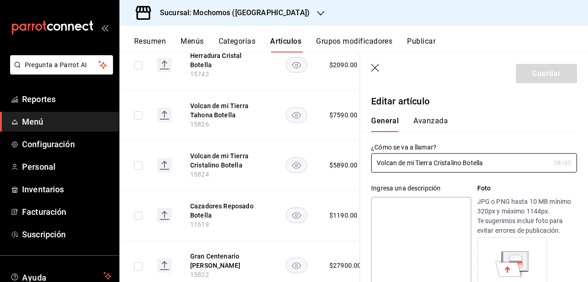
type input "$5890.00"
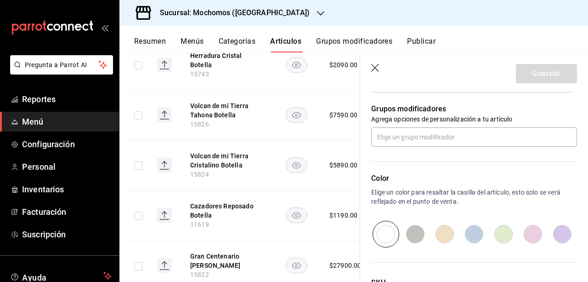
scroll to position [396, 0]
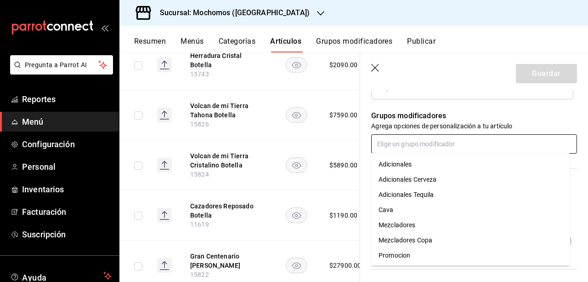
click at [436, 146] on input "text" at bounding box center [474, 143] width 206 height 19
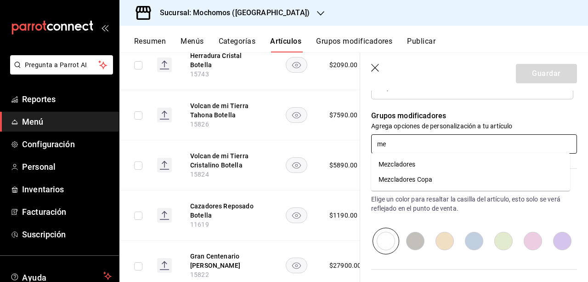
type input "mez"
click at [426, 158] on li "Mezcladores" at bounding box center [470, 164] width 199 height 15
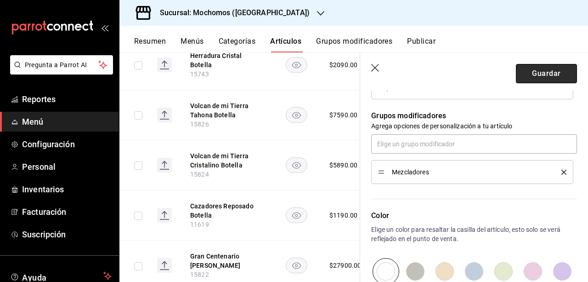
click at [524, 79] on button "Guardar" at bounding box center [546, 73] width 61 height 19
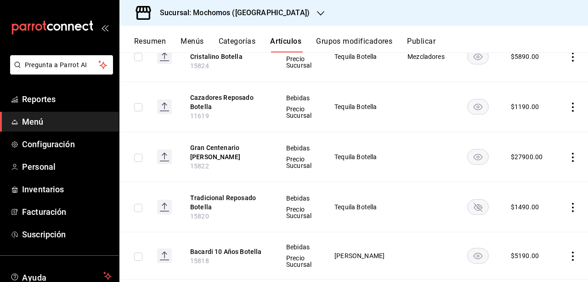
scroll to position [925, 0]
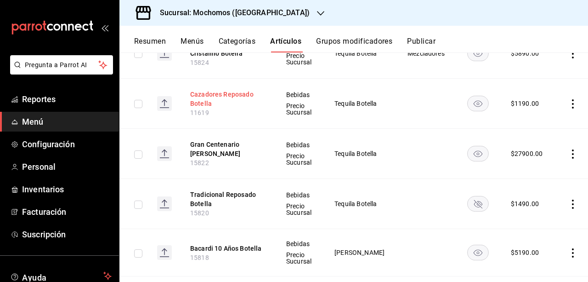
click at [227, 96] on button "Cazadores Reposado Botella" at bounding box center [227, 99] width 74 height 18
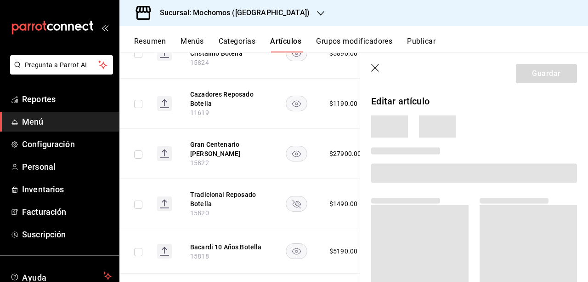
scroll to position [889, 0]
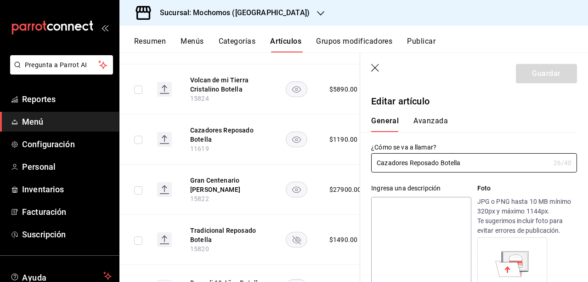
type input "$1190.00"
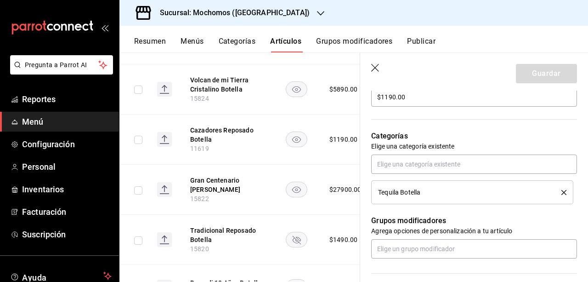
scroll to position [397, 0]
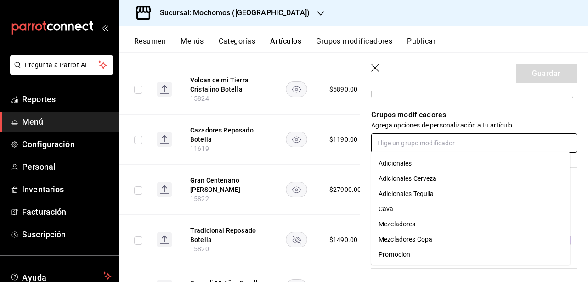
click at [460, 143] on input "text" at bounding box center [474, 142] width 206 height 19
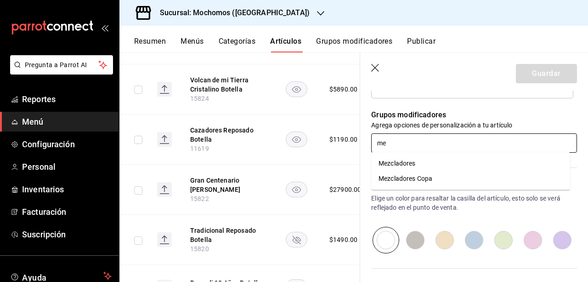
type input "mez"
click at [424, 164] on li "Mezcladores" at bounding box center [470, 163] width 199 height 15
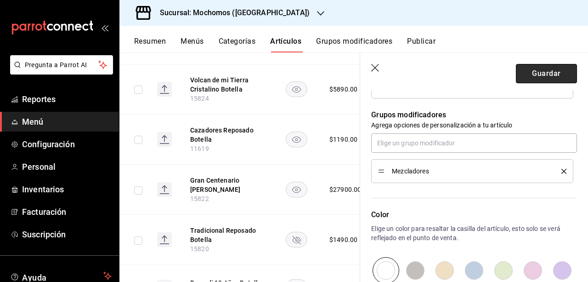
click at [540, 78] on button "Guardar" at bounding box center [546, 73] width 61 height 19
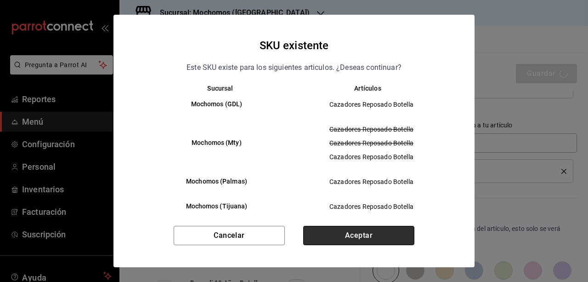
click at [386, 233] on button "Aceptar" at bounding box center [358, 235] width 111 height 19
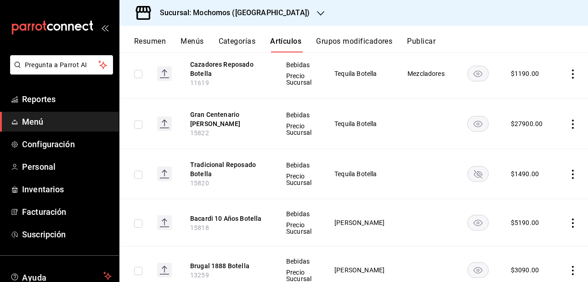
scroll to position [949, 0]
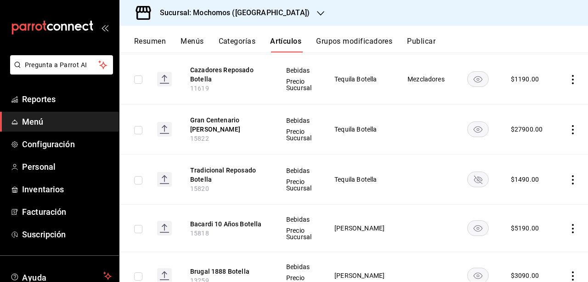
click at [231, 104] on th "Gran Centenario Gallardo Botella 15822" at bounding box center [227, 129] width 96 height 50
click at [231, 115] on button "Gran Centenario Gallardo Botella" at bounding box center [227, 124] width 74 height 18
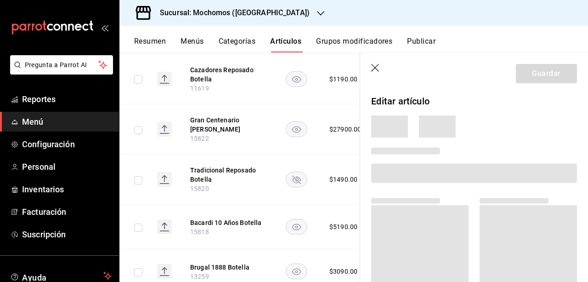
scroll to position [913, 0]
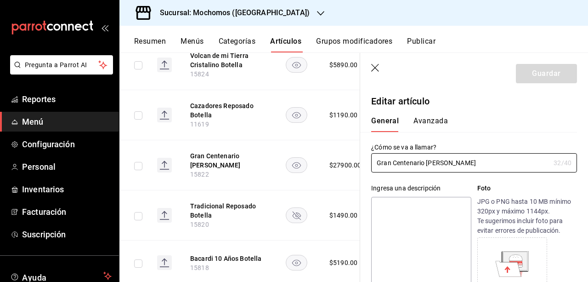
type input "$27900.00"
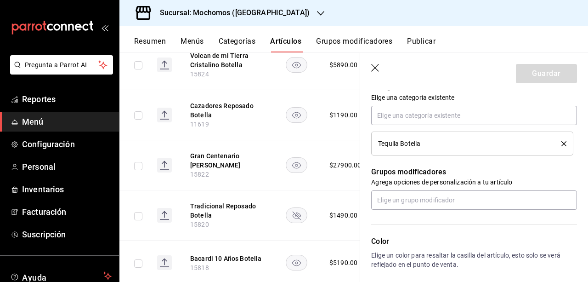
scroll to position [389, 0]
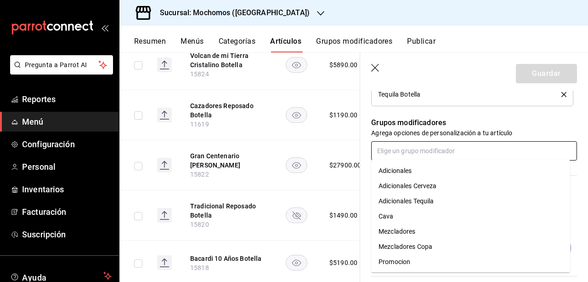
click at [462, 152] on input "text" at bounding box center [474, 150] width 206 height 19
click at [436, 235] on li "Mezcladores" at bounding box center [470, 231] width 199 height 15
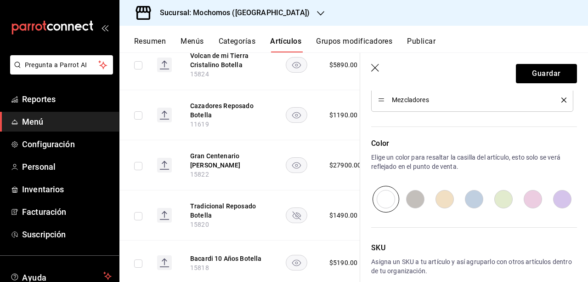
scroll to position [483, 0]
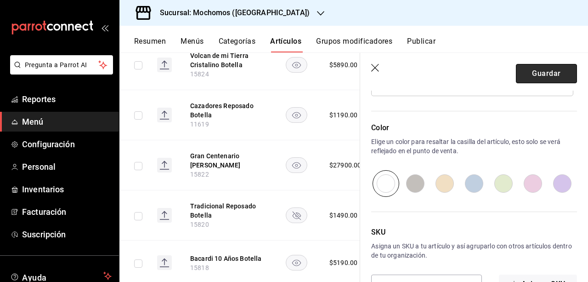
click at [555, 75] on button "Guardar" at bounding box center [546, 73] width 61 height 19
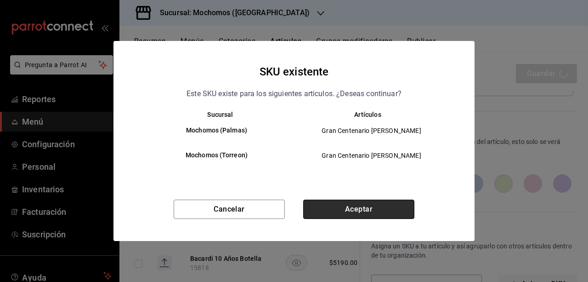
click at [347, 203] on button "Aceptar" at bounding box center [358, 208] width 111 height 19
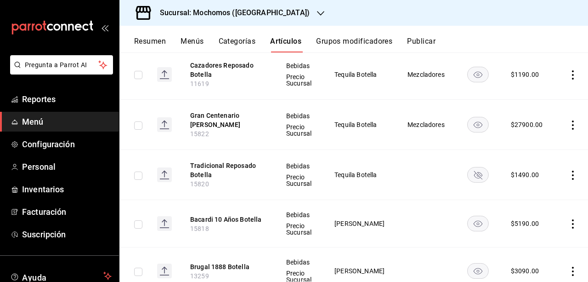
scroll to position [957, 0]
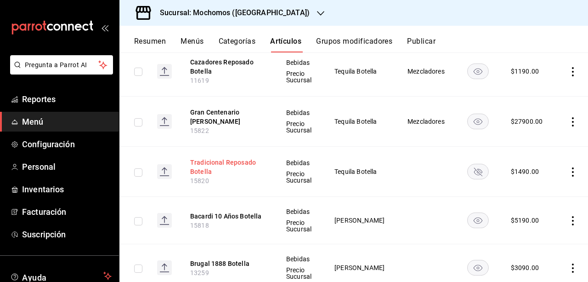
click at [228, 159] on button "Tradicional Reposado Botella" at bounding box center [227, 167] width 74 height 18
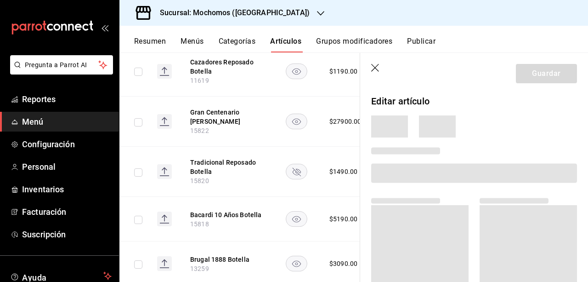
scroll to position [921, 0]
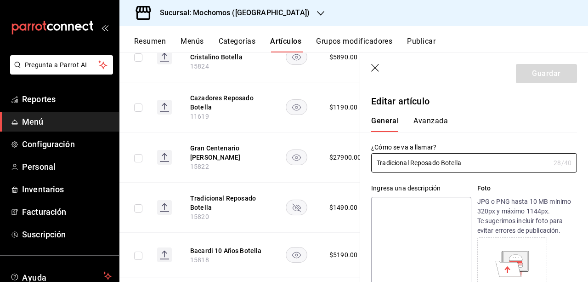
type input "$1490.00"
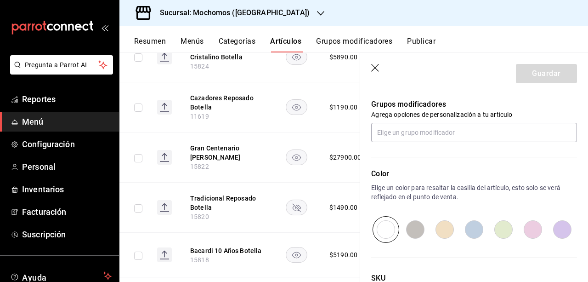
scroll to position [408, 0]
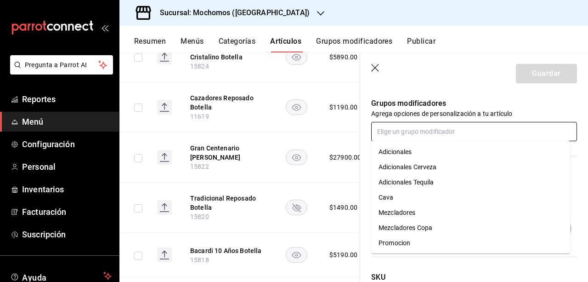
click at [436, 128] on input "text" at bounding box center [474, 131] width 206 height 19
click at [419, 215] on li "Mezcladores" at bounding box center [470, 212] width 199 height 15
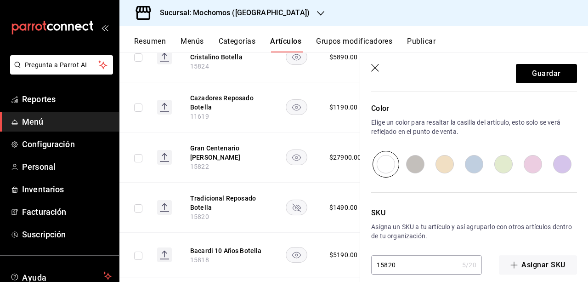
scroll to position [512, 0]
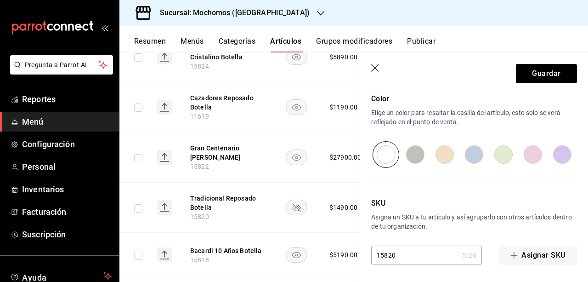
click at [546, 89] on header "Guardar" at bounding box center [474, 72] width 228 height 38
click at [538, 78] on button "Guardar" at bounding box center [546, 73] width 61 height 19
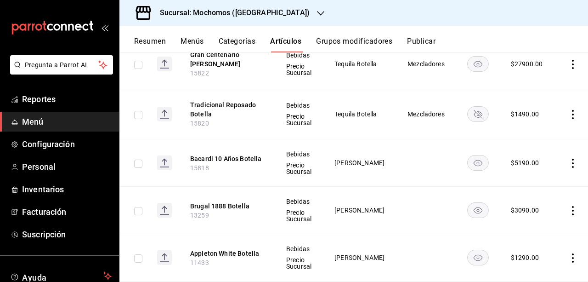
scroll to position [1026, 0]
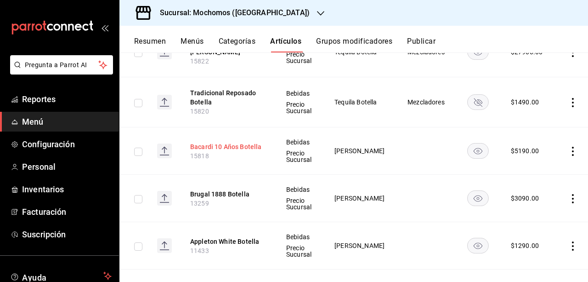
click at [221, 142] on button "Bacardi 10 Años Botella" at bounding box center [227, 146] width 74 height 9
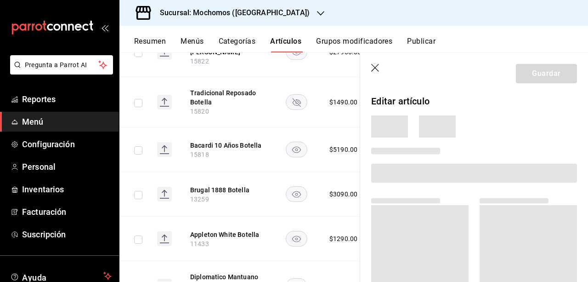
scroll to position [991, 0]
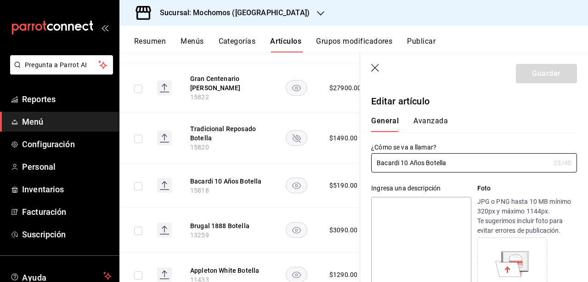
type input "$5190.00"
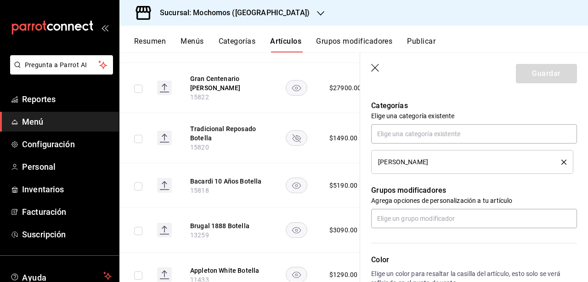
scroll to position [347, 0]
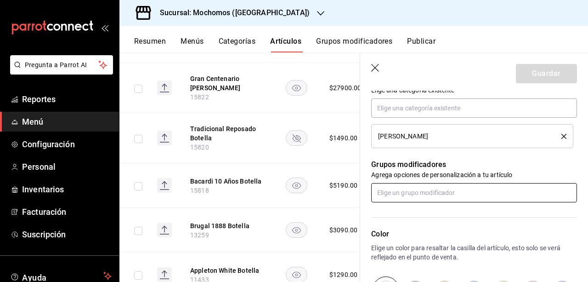
click at [382, 188] on input "text" at bounding box center [474, 192] width 206 height 19
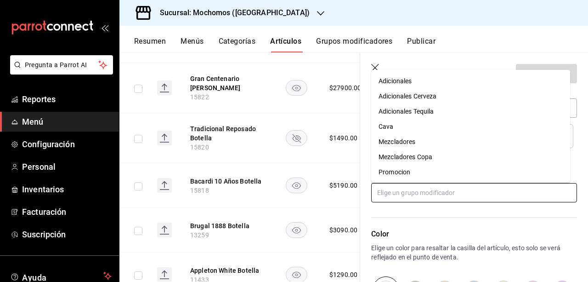
click at [411, 147] on li "Mezcladores" at bounding box center [470, 141] width 199 height 15
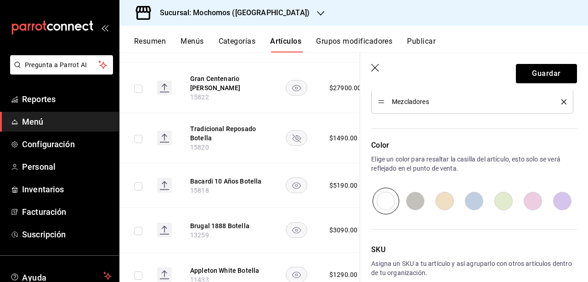
scroll to position [512, 0]
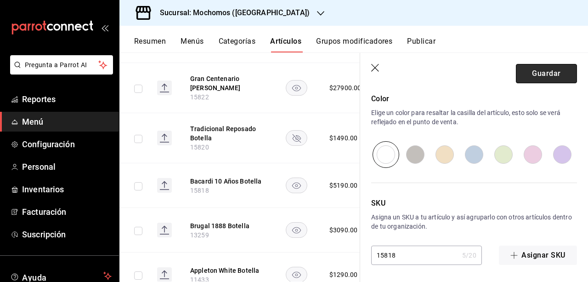
click at [552, 78] on button "Guardar" at bounding box center [546, 73] width 61 height 19
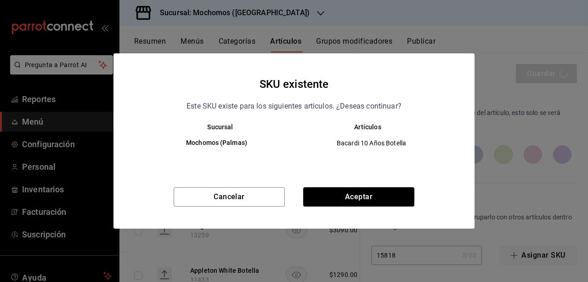
click at [385, 186] on div "SKU existente Este SKU existe para los siguientes articulos. ¿Deseas continuar?…" at bounding box center [293, 140] width 361 height 175
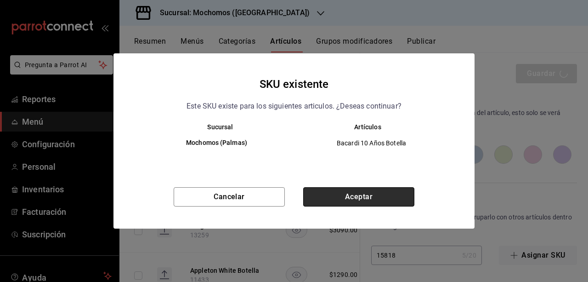
click at [371, 199] on button "Aceptar" at bounding box center [358, 196] width 111 height 19
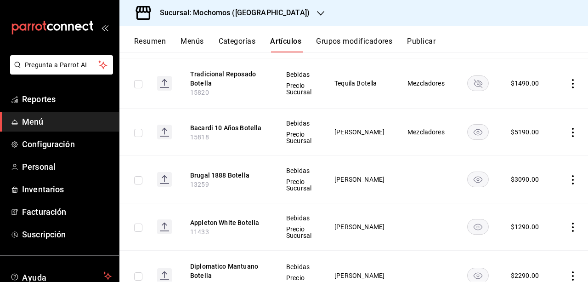
scroll to position [1033, 0]
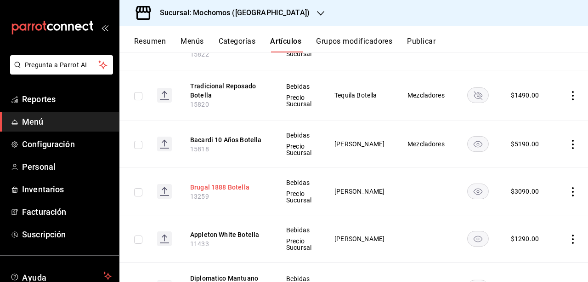
click at [228, 182] on button "Brugal 1888 Botella" at bounding box center [227, 186] width 74 height 9
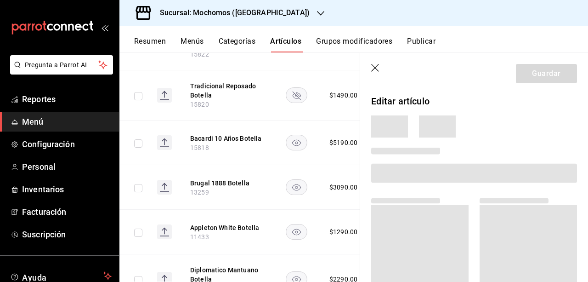
scroll to position [997, 0]
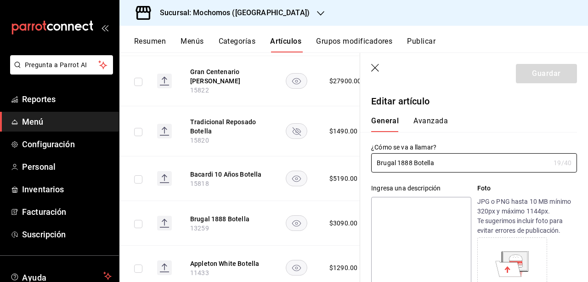
type input "$3090.00"
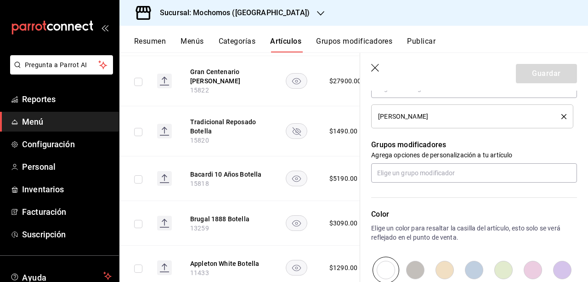
scroll to position [365, 0]
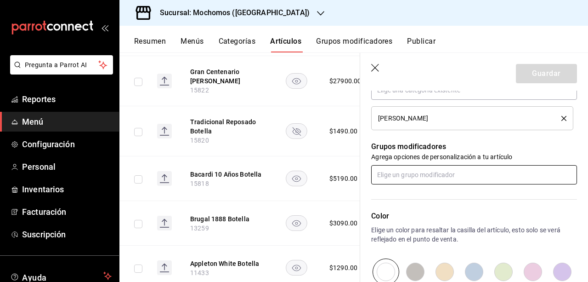
click at [482, 178] on input "text" at bounding box center [474, 174] width 206 height 19
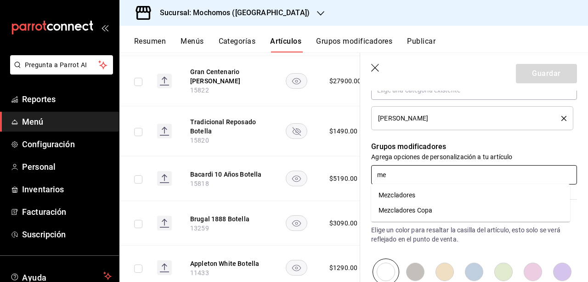
type input "mez"
click at [459, 195] on li "Mezcladores" at bounding box center [470, 194] width 199 height 15
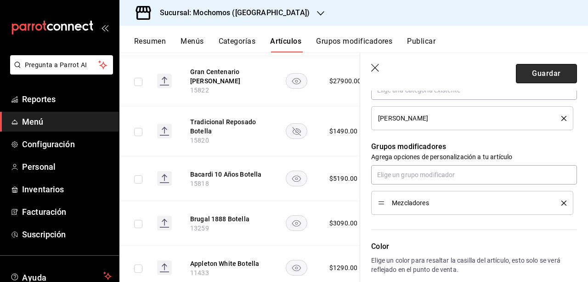
click at [560, 68] on button "Guardar" at bounding box center [546, 73] width 61 height 19
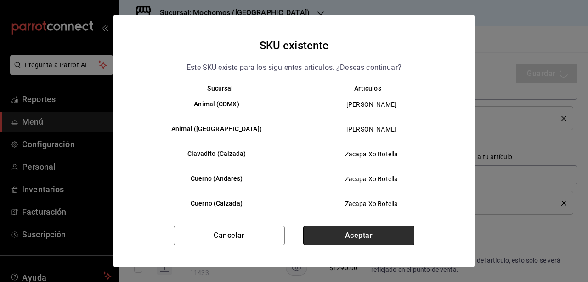
click at [396, 233] on button "Aceptar" at bounding box center [358, 235] width 111 height 19
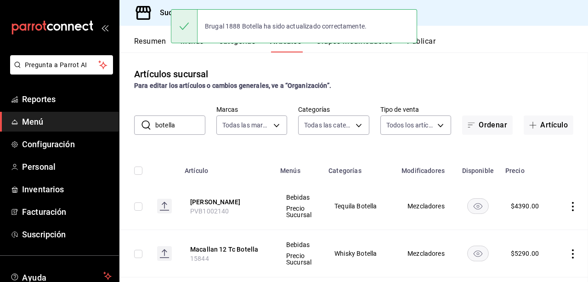
click at [585, 192] on main "Artículos sucursal Para editar los artículos o cambios generales, ve a “Organiz…" at bounding box center [353, 166] width 469 height 229
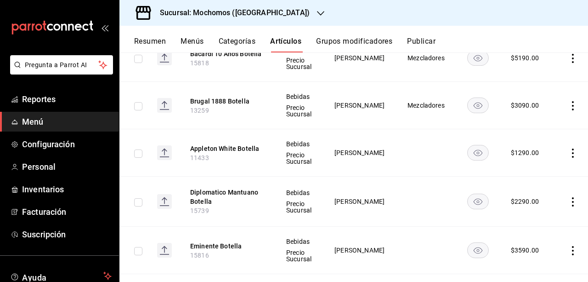
scroll to position [1107, 0]
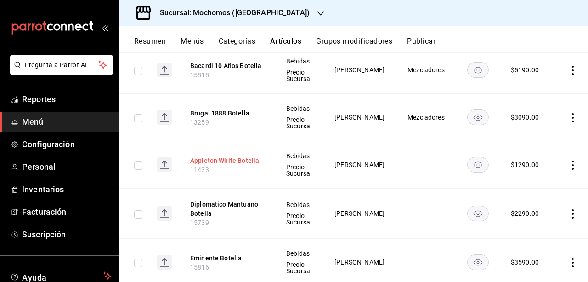
click at [230, 156] on button "Appleton White Botella" at bounding box center [227, 160] width 74 height 9
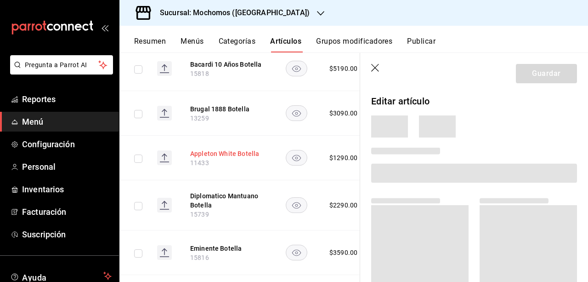
scroll to position [1071, 0]
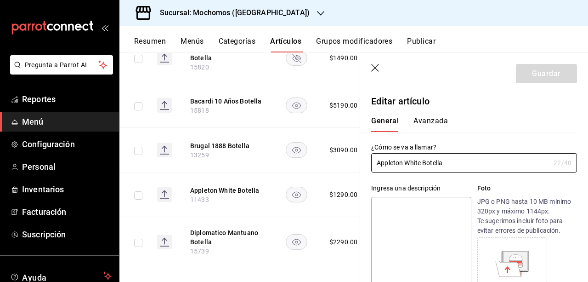
type input "$1290.00"
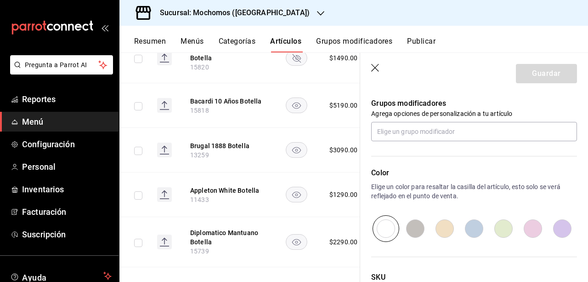
scroll to position [408, 0]
click at [461, 140] on input "text" at bounding box center [474, 131] width 206 height 19
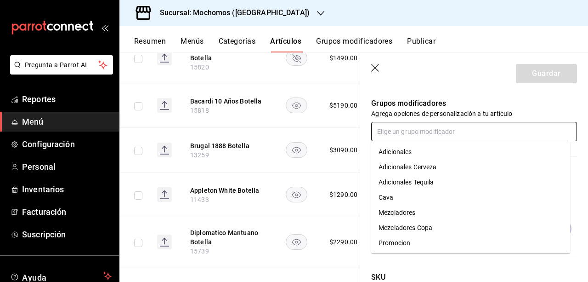
click at [434, 215] on li "Mezcladores" at bounding box center [470, 212] width 199 height 15
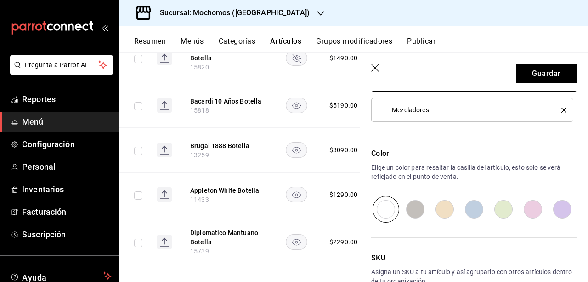
scroll to position [512, 0]
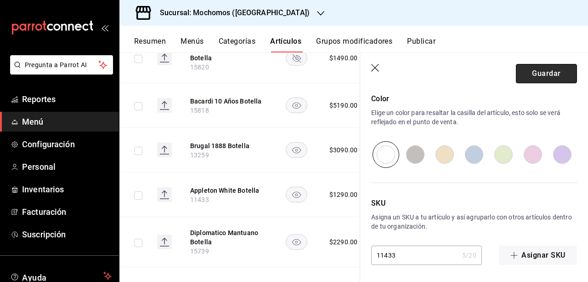
click at [550, 68] on button "Guardar" at bounding box center [546, 73] width 61 height 19
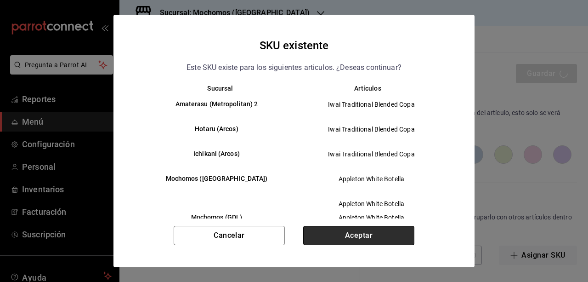
click at [386, 237] on button "Aceptar" at bounding box center [358, 235] width 111 height 19
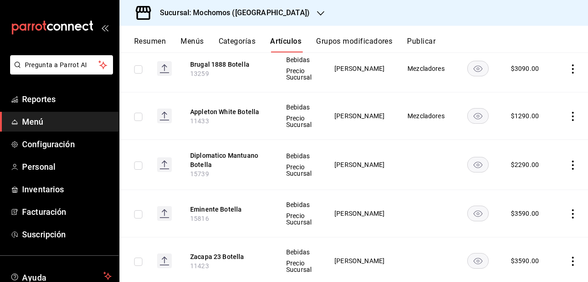
scroll to position [1153, 0]
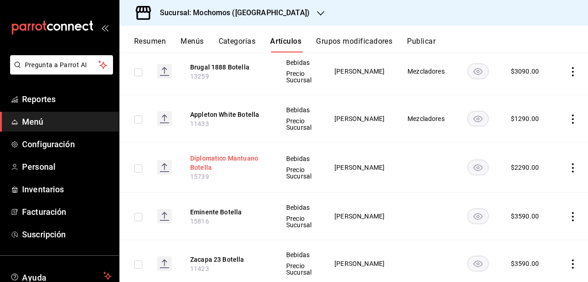
click at [239, 156] on button "Diplomatico Mantuano Botella" at bounding box center [227, 162] width 74 height 18
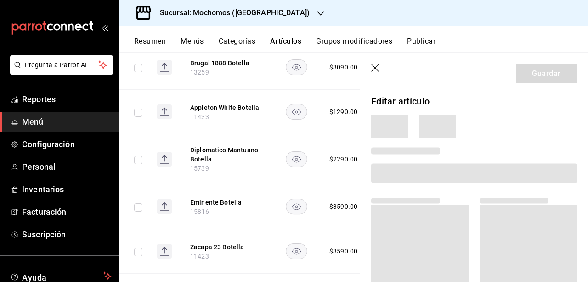
scroll to position [1113, 0]
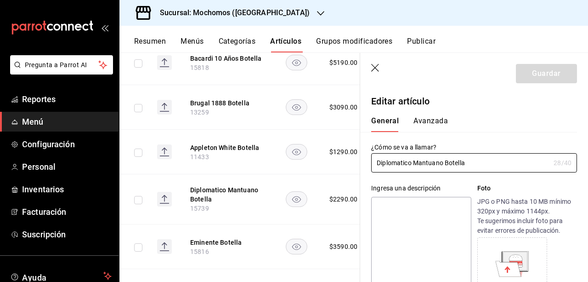
type input "$2290.00"
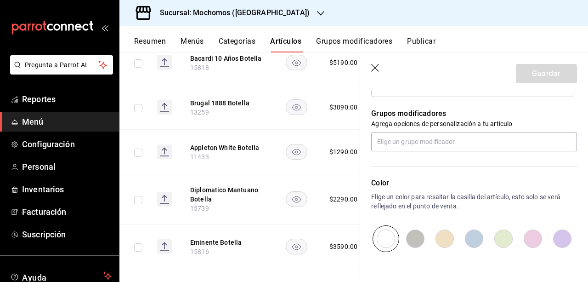
scroll to position [393, 0]
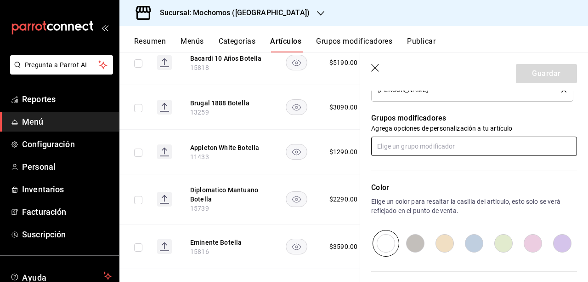
click at [474, 152] on input "text" at bounding box center [474, 145] width 206 height 19
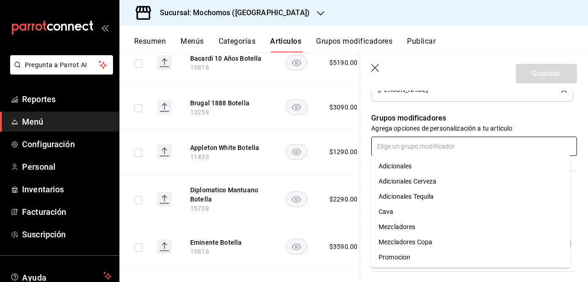
click at [424, 232] on li "Mezcladores" at bounding box center [470, 226] width 199 height 15
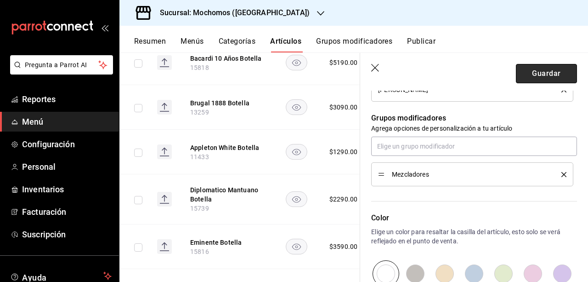
click at [543, 73] on button "Guardar" at bounding box center [546, 73] width 61 height 19
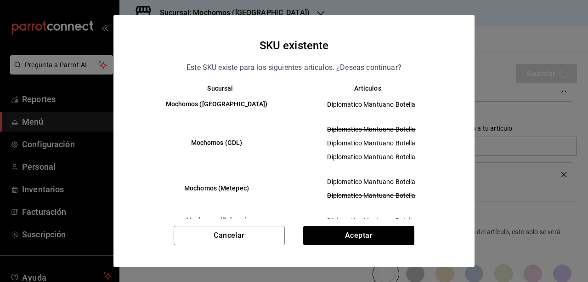
click at [361, 224] on div "SKU existente Este SKU existe para los siguientes articulos. ¿Deseas continuar?…" at bounding box center [293, 141] width 361 height 252
click at [358, 228] on button "Aceptar" at bounding box center [358, 235] width 111 height 19
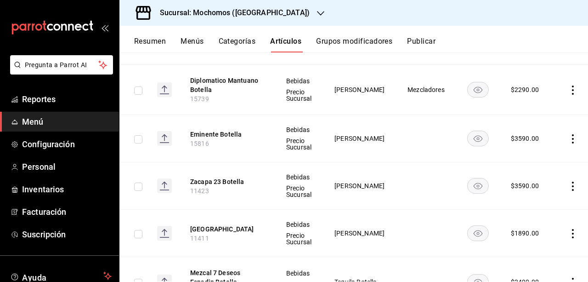
scroll to position [1213, 0]
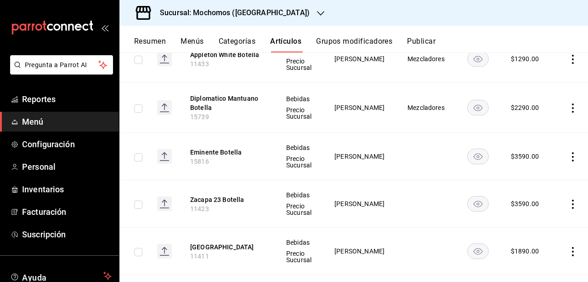
click at [218, 151] on th "Eminente Botella 15816" at bounding box center [227, 156] width 96 height 47
click at [218, 148] on th "Eminente Botella 15816" at bounding box center [227, 156] width 96 height 47
click at [222, 147] on button "Eminente Botella" at bounding box center [227, 151] width 74 height 9
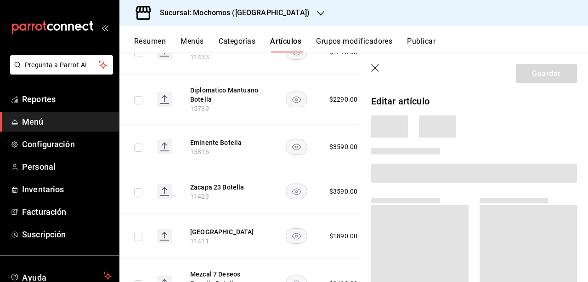
scroll to position [1170, 0]
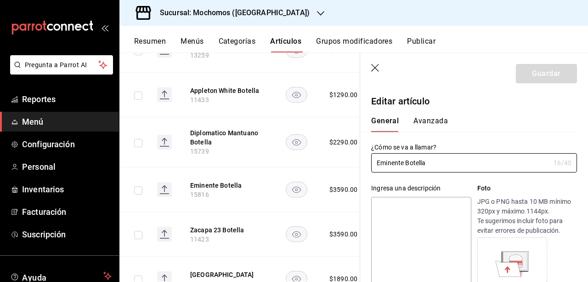
type input "$3590.00"
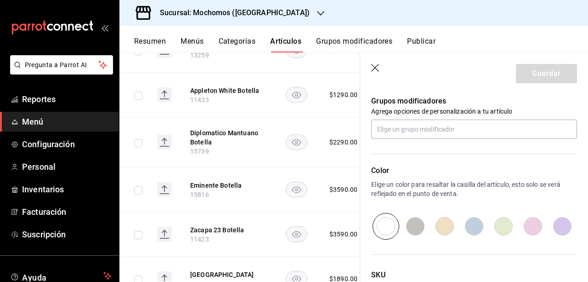
scroll to position [424, 0]
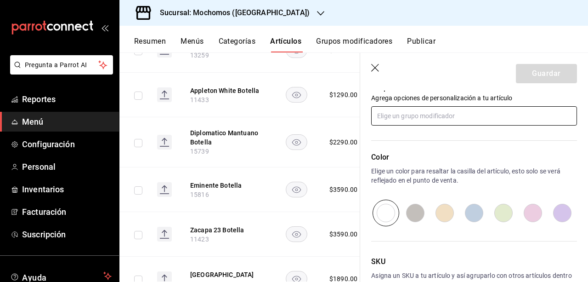
click at [485, 117] on input "text" at bounding box center [474, 115] width 206 height 19
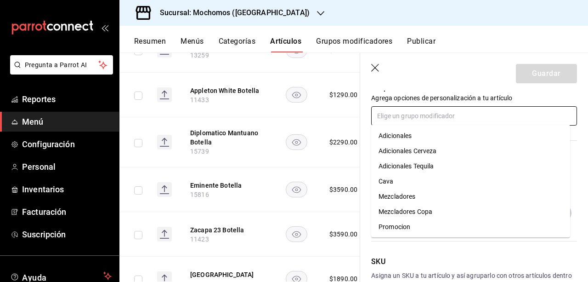
scroll to position [16, 0]
click at [454, 186] on li "Mezcladores" at bounding box center [470, 180] width 199 height 15
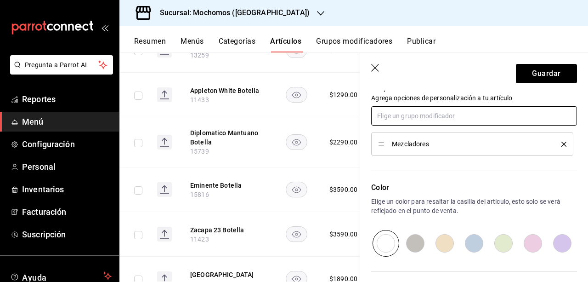
scroll to position [512, 0]
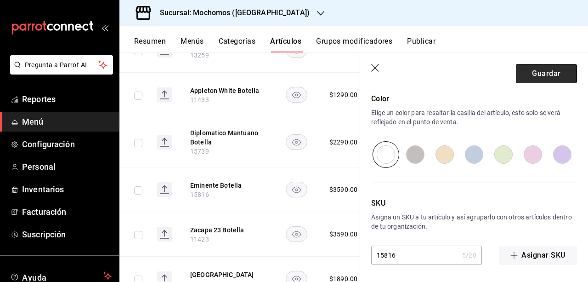
click at [521, 74] on button "Guardar" at bounding box center [546, 73] width 61 height 19
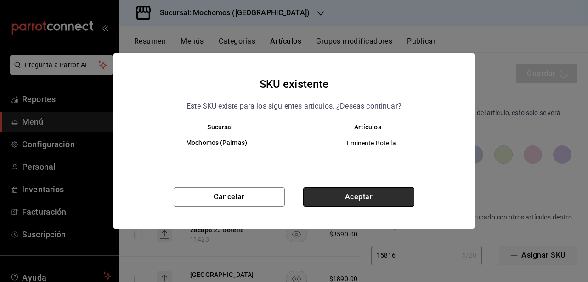
click at [381, 206] on button "Aceptar" at bounding box center [358, 196] width 111 height 19
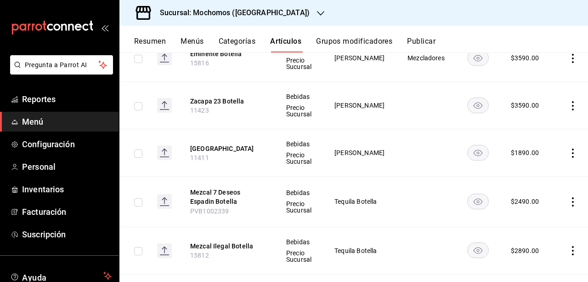
scroll to position [1320, 0]
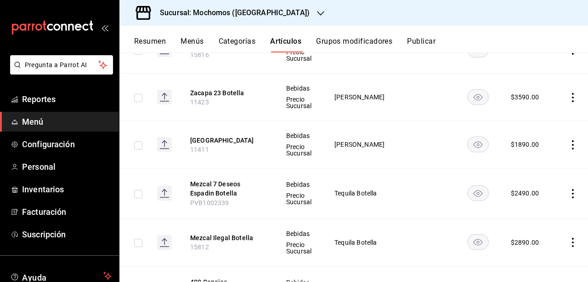
click at [180, 90] on th "Zacapa 23 Botella 11423" at bounding box center [227, 97] width 96 height 47
click at [203, 88] on button "Zacapa 23 Botella" at bounding box center [227, 92] width 74 height 9
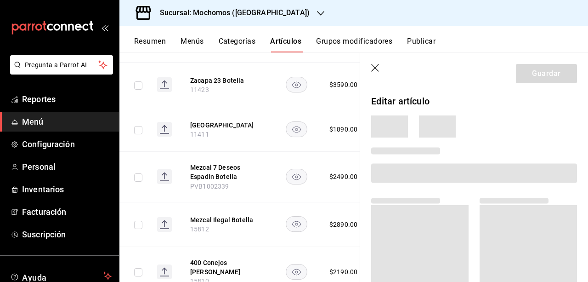
scroll to position [1275, 0]
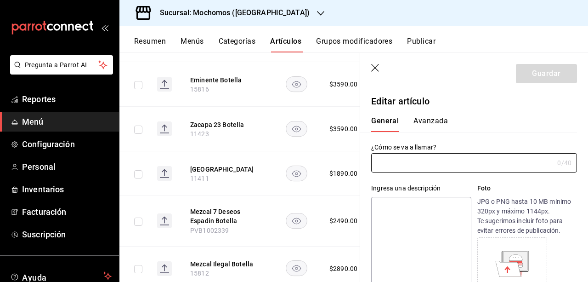
type input "Zacapa 23 Botella"
type input "11423"
type input "$3590.00"
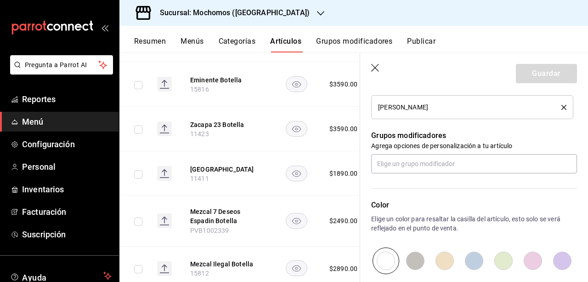
scroll to position [380, 0]
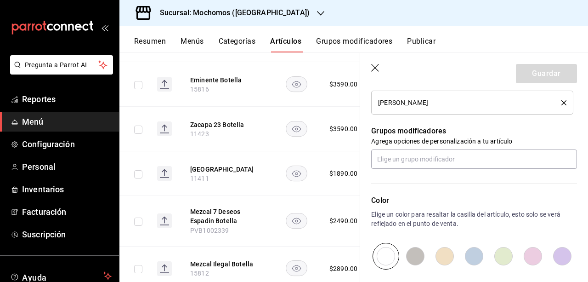
click at [453, 179] on div "Color Elige un color para resaltar la casilla del artículo, esto solo se verá r…" at bounding box center [468, 219] width 217 height 101
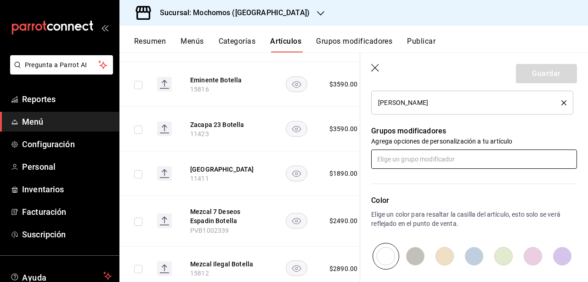
click at [442, 160] on input "text" at bounding box center [474, 158] width 206 height 19
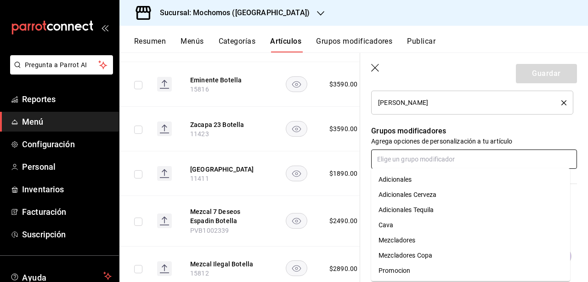
click at [453, 238] on li "Mezcladores" at bounding box center [470, 239] width 199 height 15
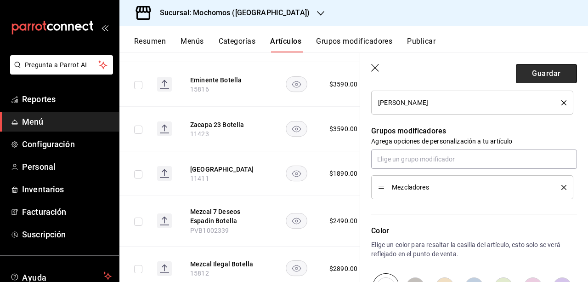
click at [523, 76] on button "Guardar" at bounding box center [546, 73] width 61 height 19
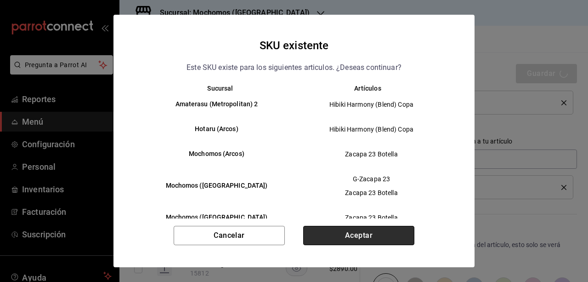
click at [383, 230] on button "Aceptar" at bounding box center [358, 235] width 111 height 19
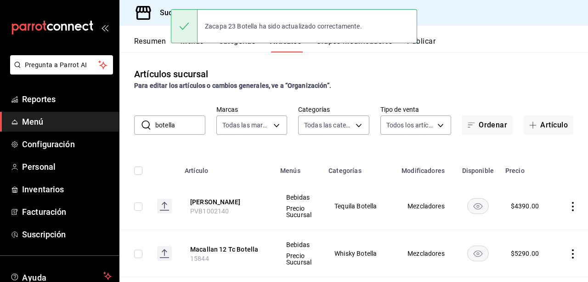
click at [581, 89] on div "Artículos sucursal Para editar los artículos o cambios generales, ve a “Organiz…" at bounding box center [353, 78] width 469 height 23
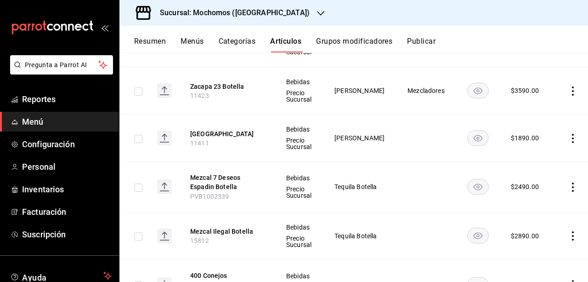
scroll to position [1335, 0]
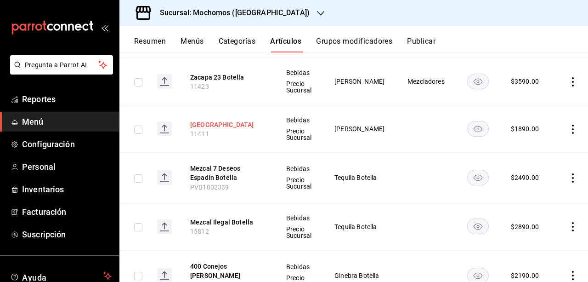
click at [219, 122] on button "Matusalem Gran Reserva Botella" at bounding box center [227, 124] width 74 height 9
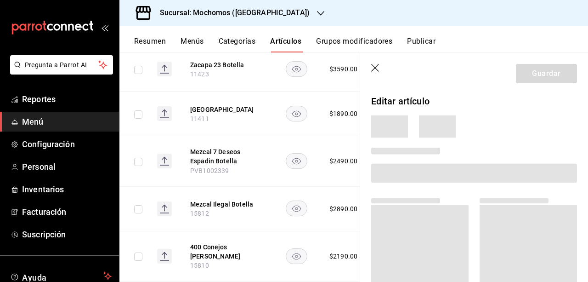
scroll to position [1287, 0]
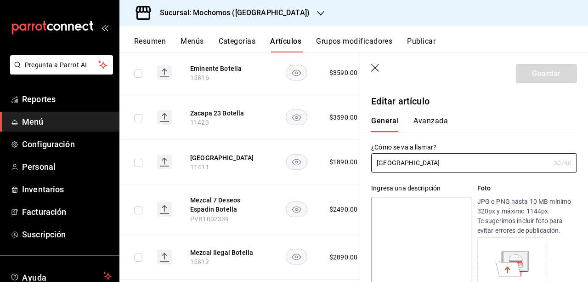
type input "$1890.00"
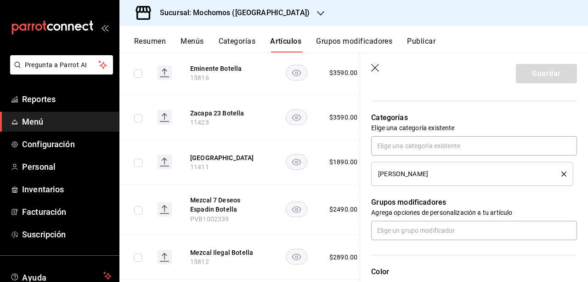
scroll to position [332, 0]
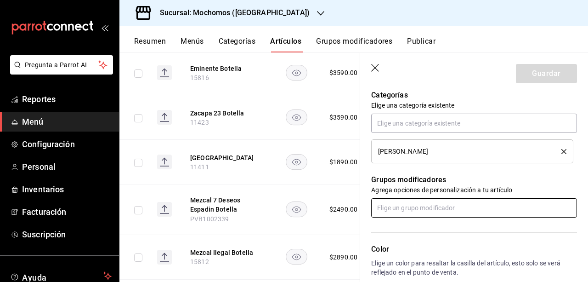
click at [442, 214] on input "text" at bounding box center [474, 207] width 206 height 19
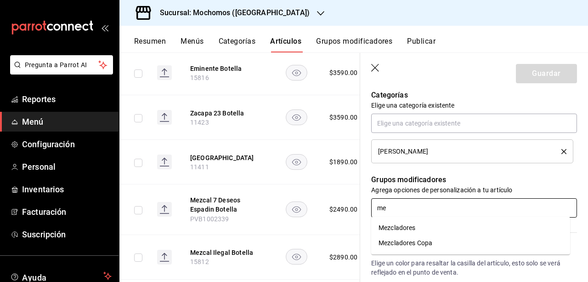
type input "mez"
click at [425, 222] on li "Mezcladores" at bounding box center [470, 227] width 199 height 15
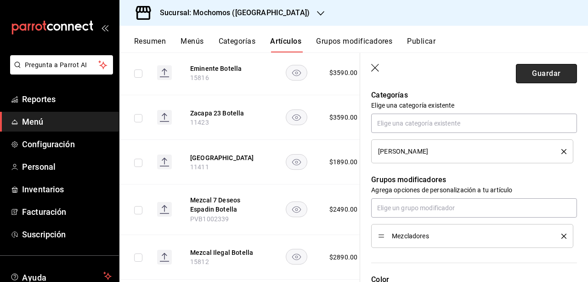
click at [539, 79] on button "Guardar" at bounding box center [546, 73] width 61 height 19
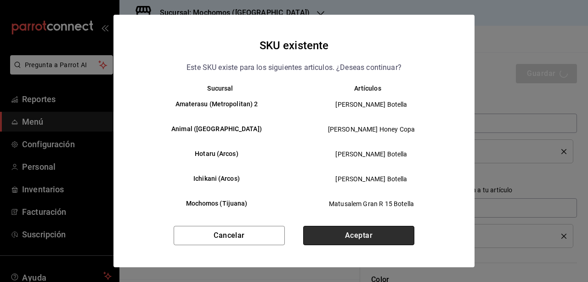
click at [369, 231] on button "Aceptar" at bounding box center [358, 235] width 111 height 19
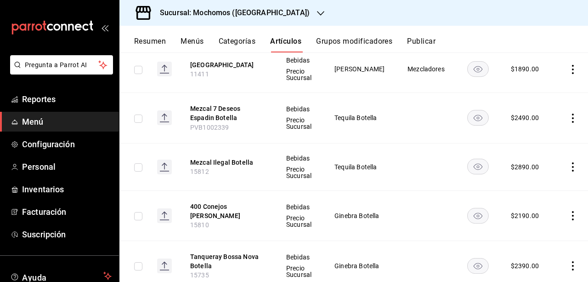
scroll to position [1359, 0]
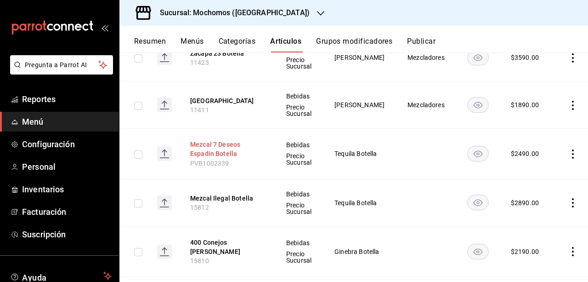
click at [220, 140] on button "Mezcal 7 Deseos Espadin Botella" at bounding box center [227, 149] width 74 height 18
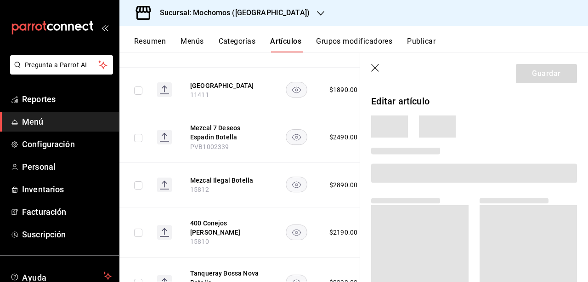
scroll to position [1311, 0]
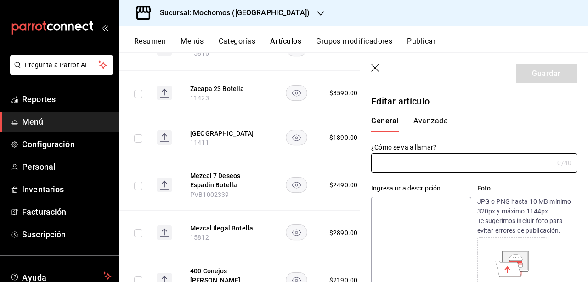
type input "Mezcal 7 Deseos Espadin Botella"
type input "PVB1002339"
type input "$2490.00"
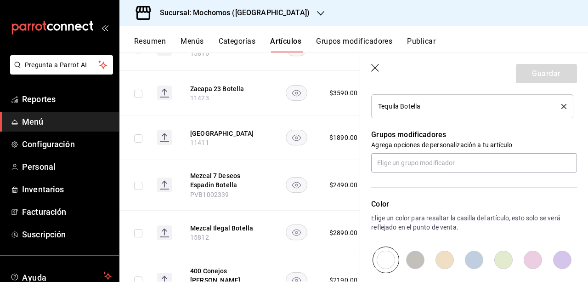
scroll to position [379, 0]
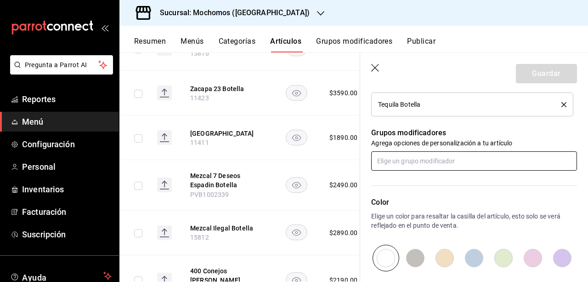
click at [450, 162] on input "text" at bounding box center [474, 160] width 206 height 19
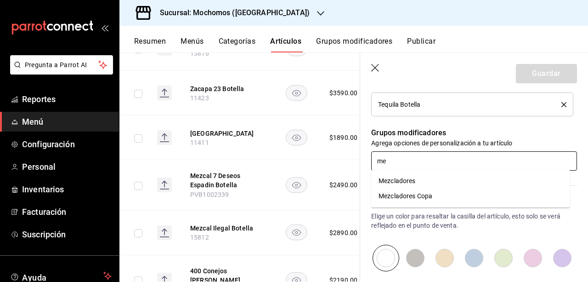
type input "mez"
click at [447, 174] on li "Mezcladores" at bounding box center [470, 180] width 199 height 15
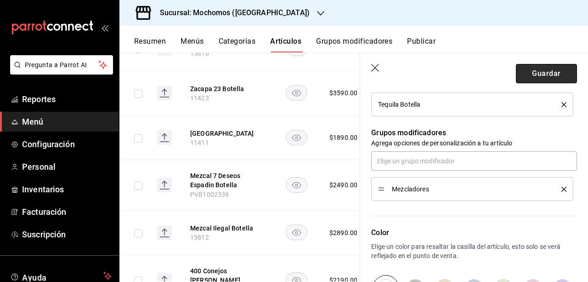
click at [540, 74] on button "Guardar" at bounding box center [546, 73] width 61 height 19
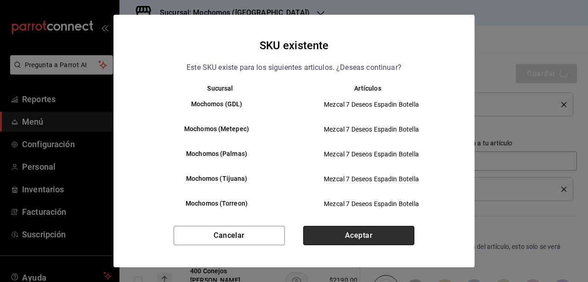
click at [367, 232] on button "Aceptar" at bounding box center [358, 235] width 111 height 19
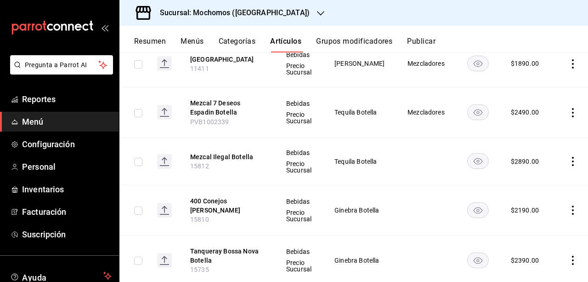
scroll to position [1430, 0]
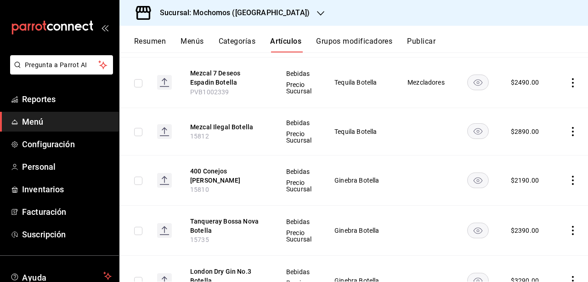
click at [225, 124] on th "Mezcal Ilegal Botella 15812" at bounding box center [227, 131] width 96 height 47
click at [228, 122] on button "Mezcal Ilegal Botella" at bounding box center [227, 126] width 74 height 9
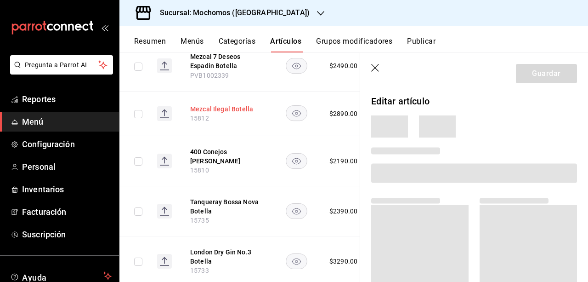
scroll to position [1381, 0]
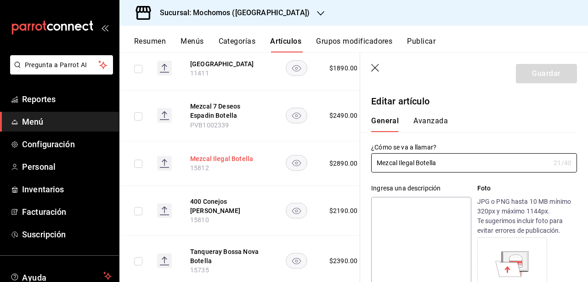
type input "$2890.00"
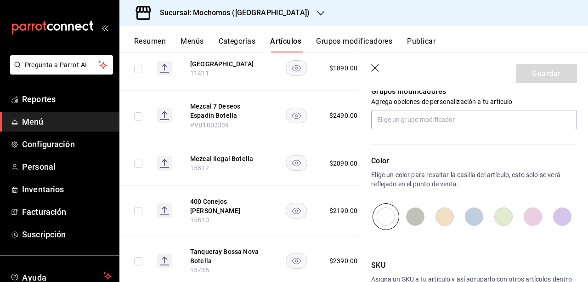
scroll to position [415, 0]
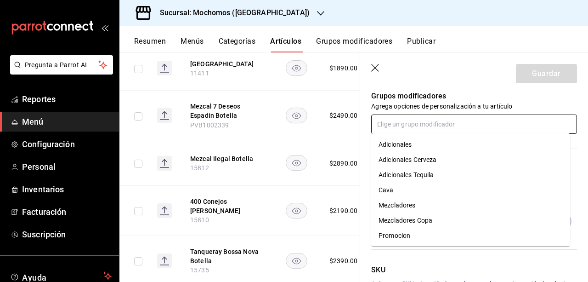
click at [476, 125] on input "text" at bounding box center [474, 123] width 206 height 19
click at [430, 205] on li "Mezcladores" at bounding box center [470, 205] width 199 height 15
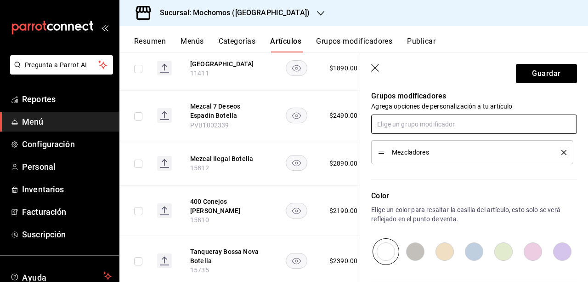
scroll to position [512, 0]
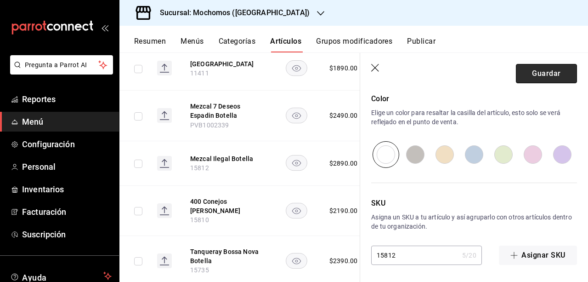
click at [544, 78] on button "Guardar" at bounding box center [546, 73] width 61 height 19
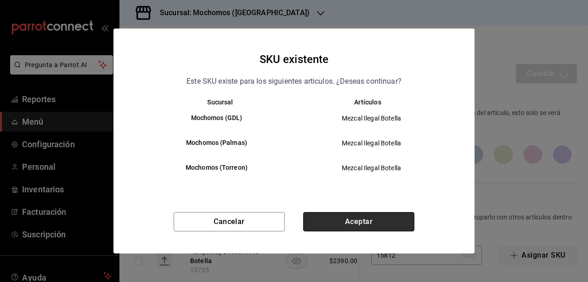
click at [378, 221] on button "Aceptar" at bounding box center [358, 221] width 111 height 19
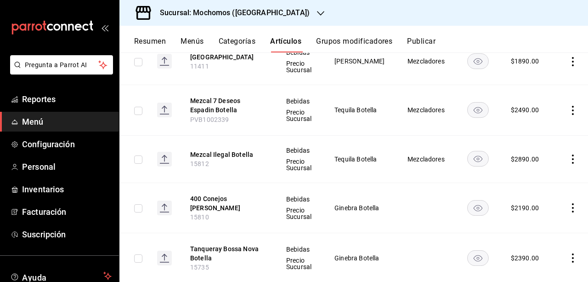
scroll to position [1516, 0]
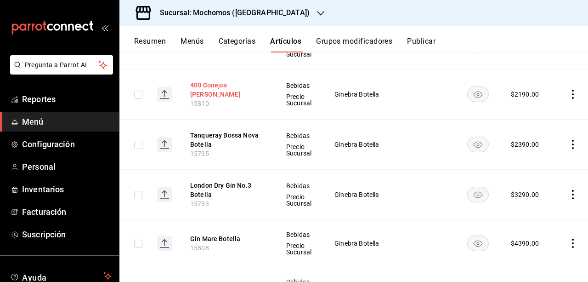
click at [227, 91] on button "400 Conejos Crist Botella" at bounding box center [227, 89] width 74 height 18
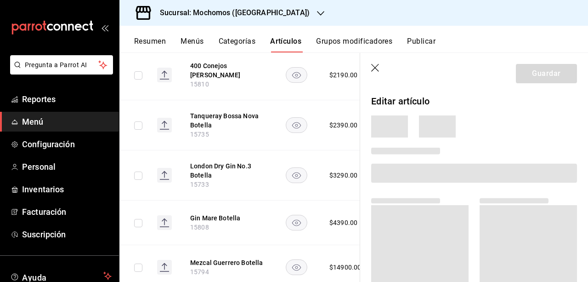
scroll to position [1467, 0]
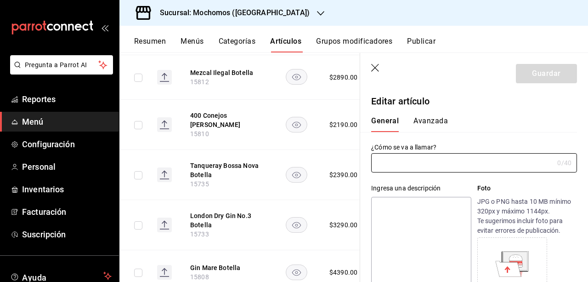
type input "400 Conejos Crist Botella"
type input "15810"
type input "$2190.00"
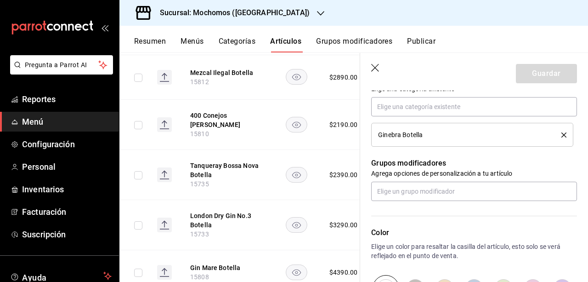
scroll to position [371, 0]
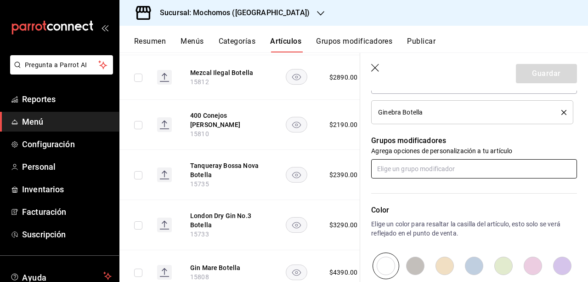
click at [460, 167] on input "text" at bounding box center [474, 168] width 206 height 19
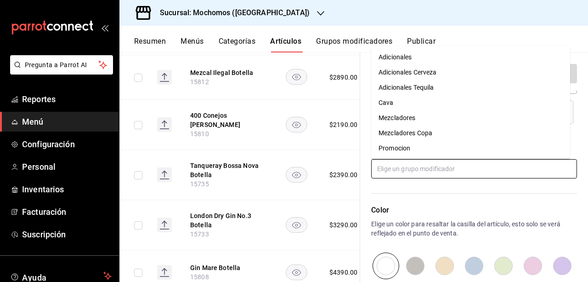
drag, startPoint x: 432, startPoint y: 133, endPoint x: 422, endPoint y: 121, distance: 15.9
click at [422, 121] on ul "Adicionales Adicionales Cerveza Adicionales Tequila Cava Mezcladores Mezcladore…" at bounding box center [470, 102] width 199 height 113
click at [422, 121] on li "Mezcladores" at bounding box center [470, 117] width 199 height 15
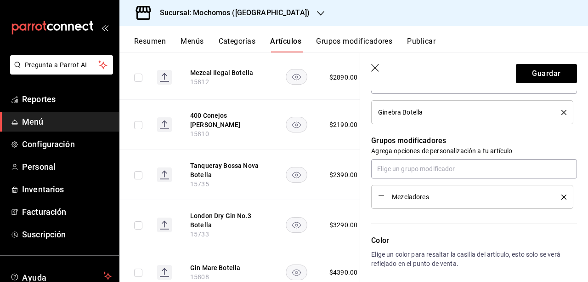
click at [529, 85] on header "Guardar" at bounding box center [474, 72] width 228 height 38
click at [529, 78] on button "Guardar" at bounding box center [546, 73] width 61 height 19
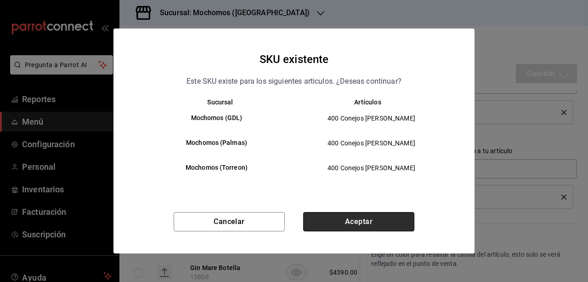
click at [407, 227] on button "Aceptar" at bounding box center [358, 221] width 111 height 19
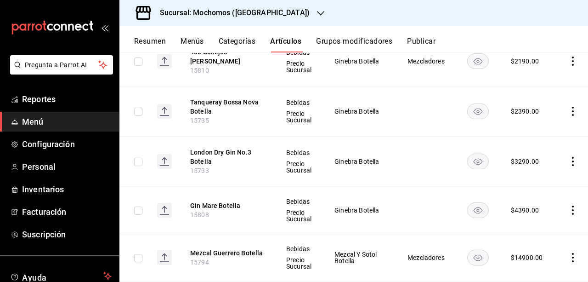
scroll to position [1565, 0]
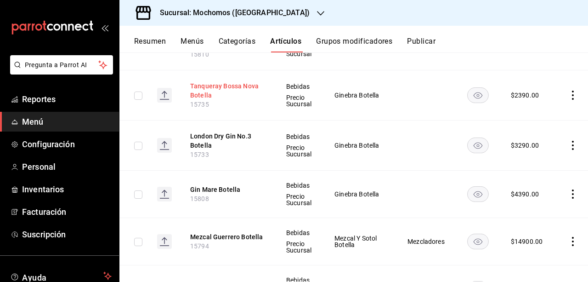
click at [231, 81] on button "Tanqueray Bossa Nova Botella" at bounding box center [227, 90] width 74 height 18
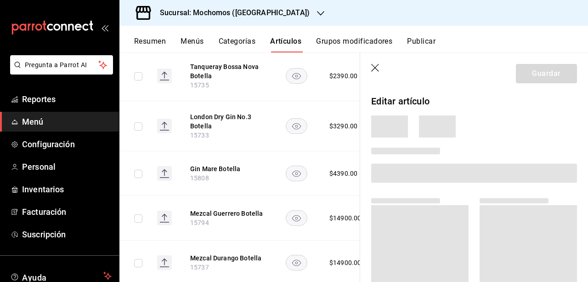
scroll to position [1513, 0]
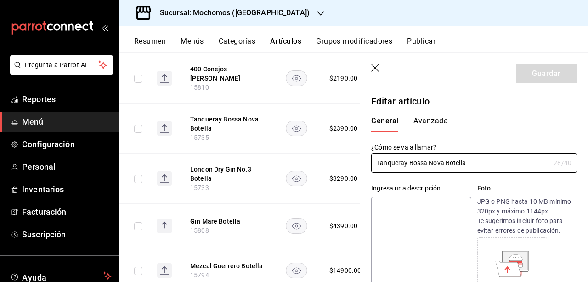
type input "$2390.00"
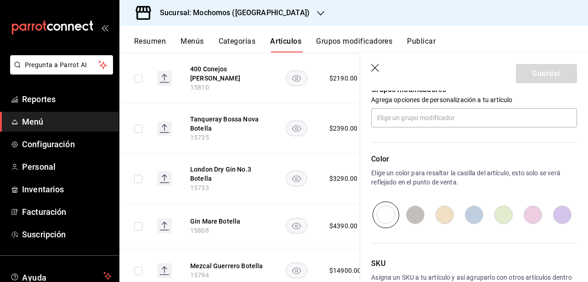
scroll to position [424, 0]
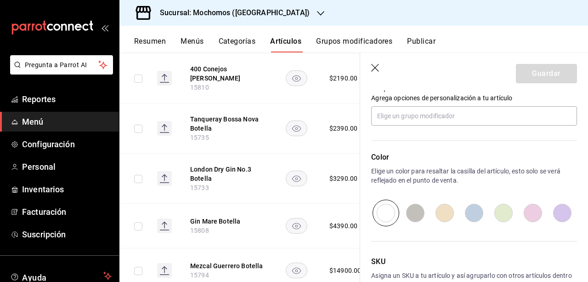
click at [436, 128] on div "Color Elige un color para resaltar la casilla del artículo, esto solo se verá r…" at bounding box center [468, 175] width 217 height 101
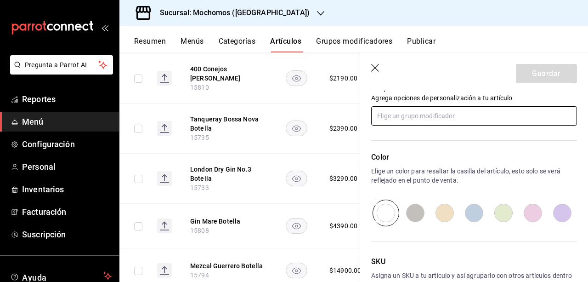
click at [424, 118] on input "text" at bounding box center [474, 115] width 206 height 19
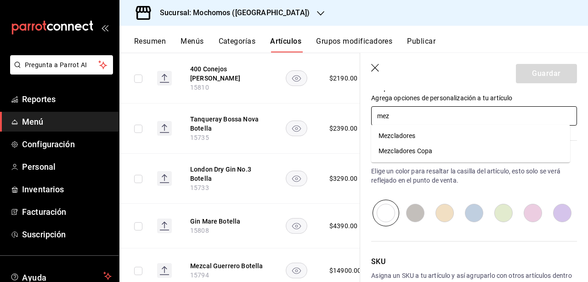
type input "mezc"
click at [416, 129] on li "Mezcladores" at bounding box center [470, 135] width 199 height 15
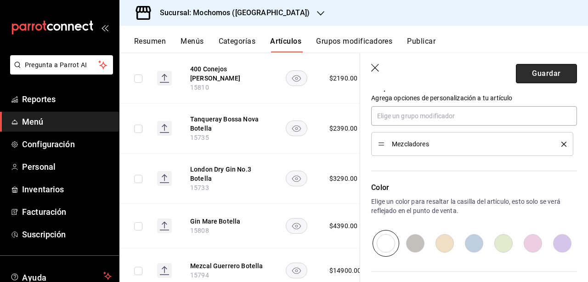
click at [553, 68] on button "Guardar" at bounding box center [546, 73] width 61 height 19
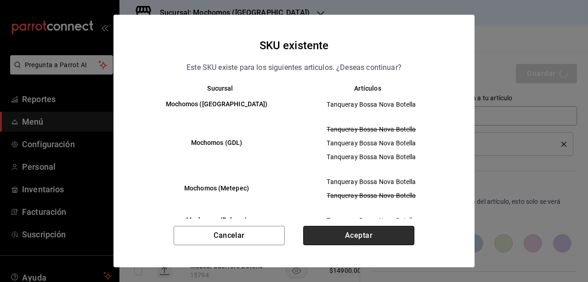
click at [398, 229] on button "Aceptar" at bounding box center [358, 235] width 111 height 19
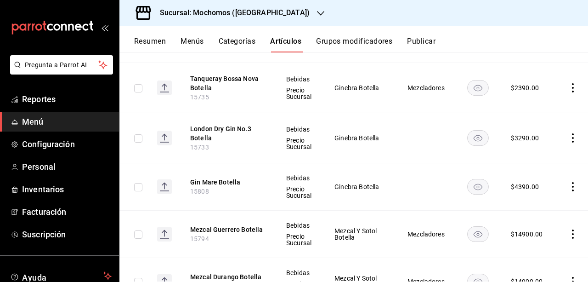
scroll to position [1555, 0]
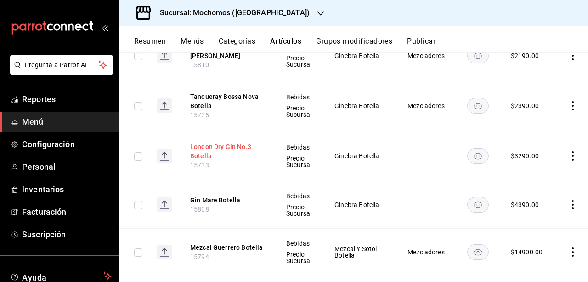
click at [203, 142] on button "London Dry Gin No.3 Botella" at bounding box center [227, 151] width 74 height 18
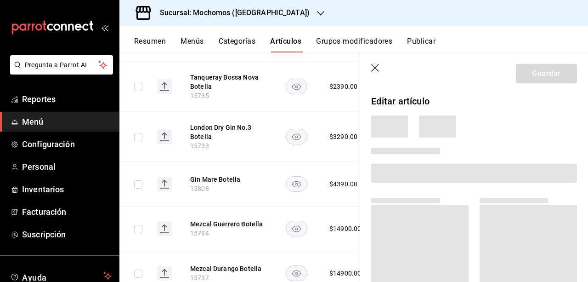
scroll to position [1502, 0]
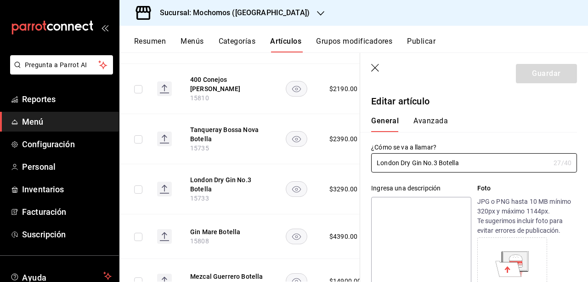
type input "$3290.00"
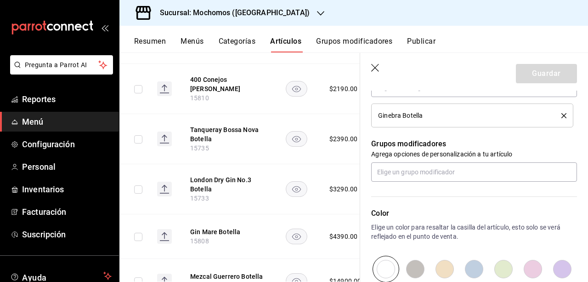
scroll to position [370, 0]
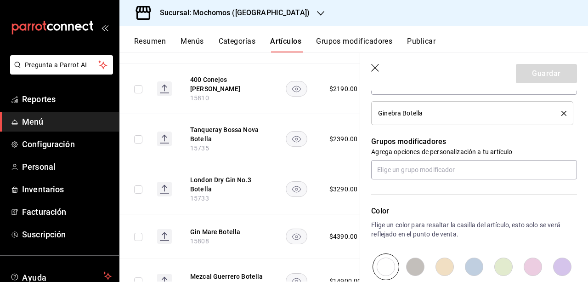
click at [481, 179] on div "Color Elige un color para resaltar la casilla del artículo, esto solo se verá r…" at bounding box center [468, 229] width 217 height 101
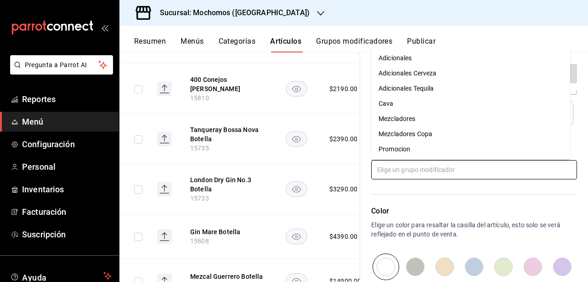
click at [471, 173] on input "text" at bounding box center [474, 169] width 206 height 19
click at [415, 117] on div "Mezcladores" at bounding box center [397, 119] width 37 height 10
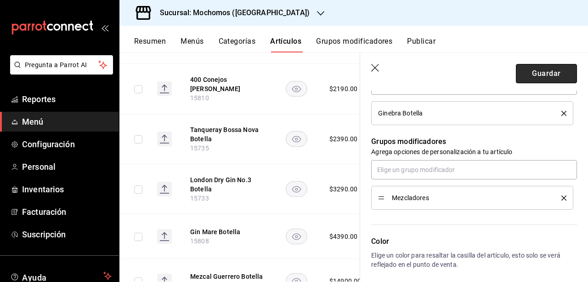
click at [529, 71] on button "Guardar" at bounding box center [546, 73] width 61 height 19
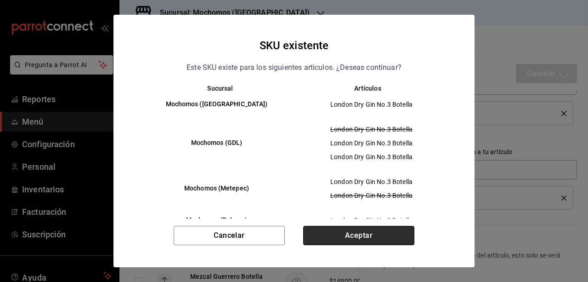
click at [386, 236] on button "Aceptar" at bounding box center [358, 235] width 111 height 19
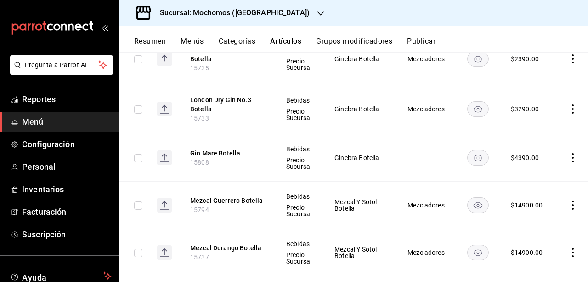
scroll to position [1590, 0]
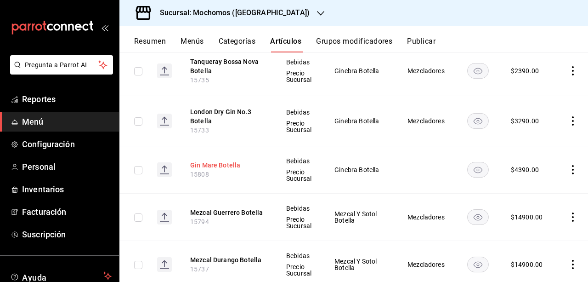
click at [210, 160] on button "Gin Mare Botella" at bounding box center [227, 164] width 74 height 9
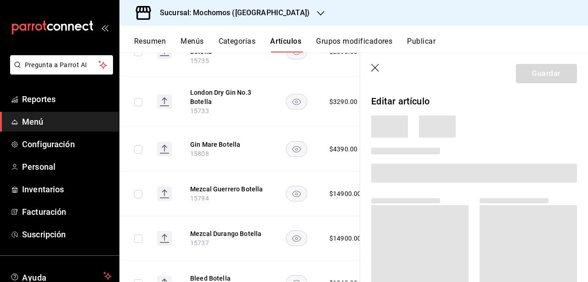
scroll to position [1537, 0]
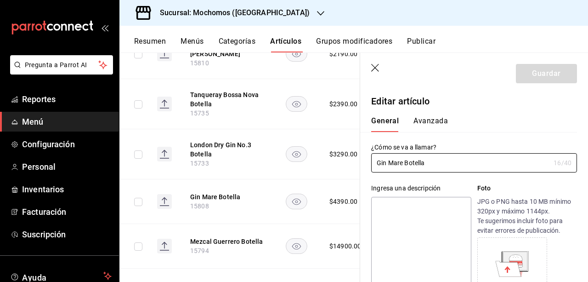
type input "$4390.00"
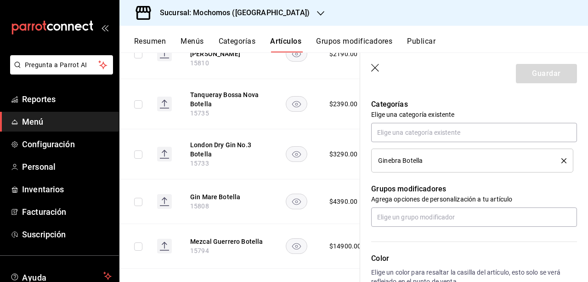
scroll to position [326, 0]
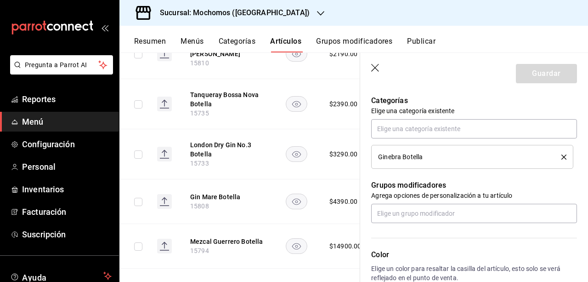
click at [424, 250] on p "Color" at bounding box center [474, 254] width 206 height 11
click at [419, 216] on input "text" at bounding box center [474, 213] width 206 height 19
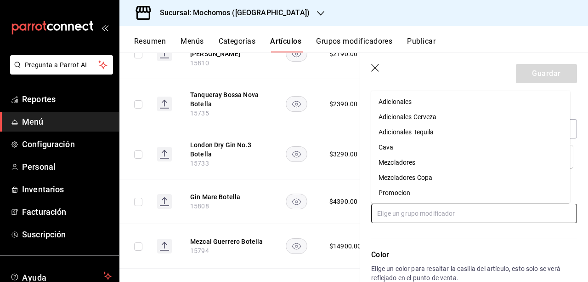
click at [414, 162] on div "Mezcladores" at bounding box center [397, 162] width 37 height 10
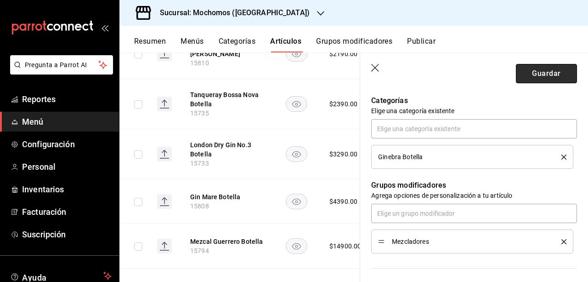
click at [538, 73] on button "Guardar" at bounding box center [546, 73] width 61 height 19
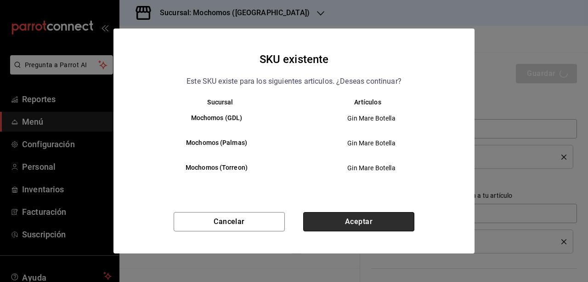
click at [400, 218] on button "Aceptar" at bounding box center [358, 221] width 111 height 19
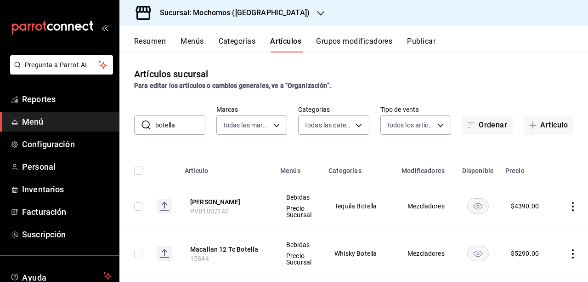
click at [419, 45] on button "Publicar" at bounding box center [421, 45] width 28 height 16
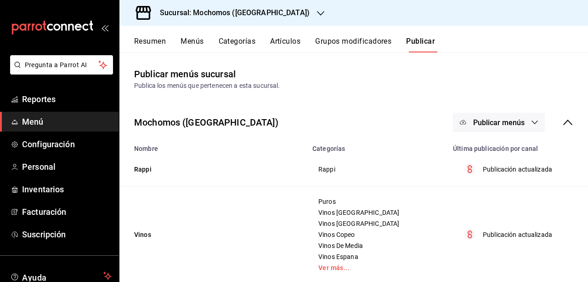
click at [518, 113] on button "Publicar menús" at bounding box center [499, 122] width 92 height 19
click at [510, 143] on li "Punto de venta" at bounding box center [492, 152] width 85 height 26
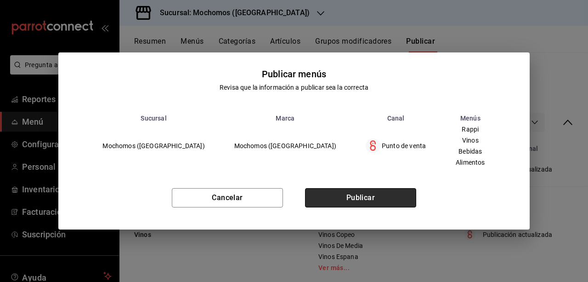
click at [357, 205] on button "Publicar" at bounding box center [360, 197] width 111 height 19
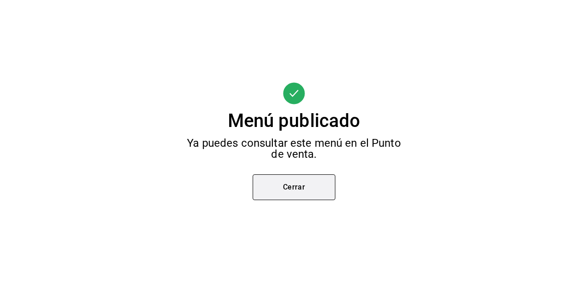
click at [284, 196] on button "Cerrar" at bounding box center [294, 187] width 83 height 26
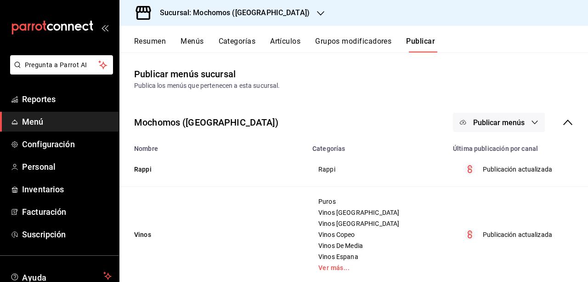
click at [202, 45] on button "Menús" at bounding box center [192, 45] width 23 height 16
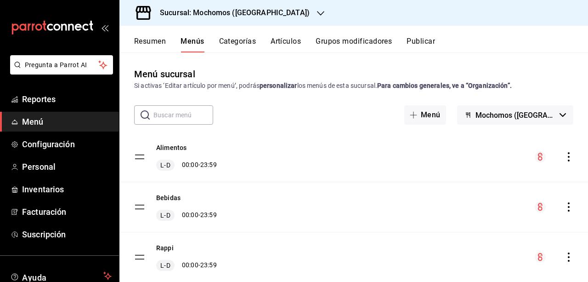
click at [195, 123] on input "text" at bounding box center [183, 115] width 60 height 18
click at [230, 49] on button "Categorías" at bounding box center [237, 45] width 37 height 16
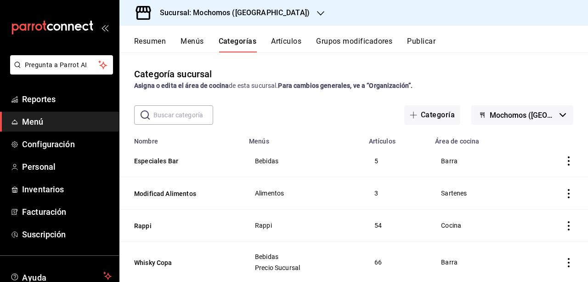
click at [187, 113] on input "text" at bounding box center [183, 115] width 60 height 18
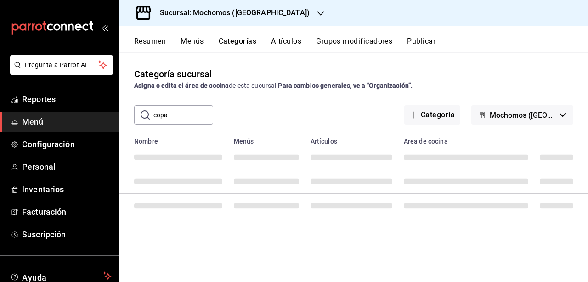
type input "copa"
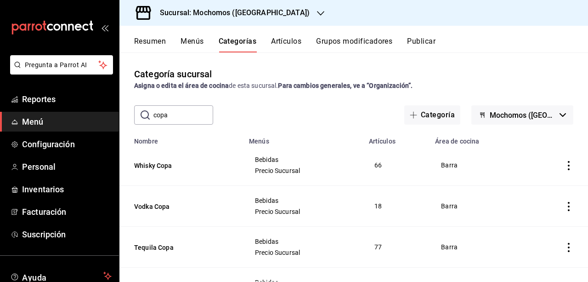
click at [188, 38] on button "Menús" at bounding box center [192, 45] width 23 height 16
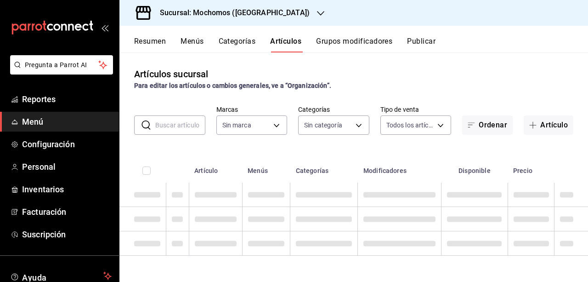
click at [163, 123] on input "text" at bounding box center [180, 125] width 50 height 18
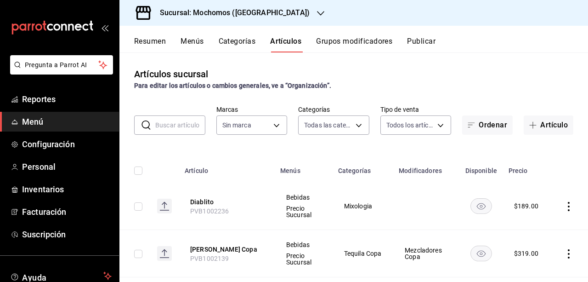
type input "357a9704-c999-4c63-af81-0c25438b67b5,a93eec79-672f-49c2-b1cd-14f211909374,5e983…"
type input "c"
type input "65eb7388-82e4-42fa-8caf-680550c77e6f"
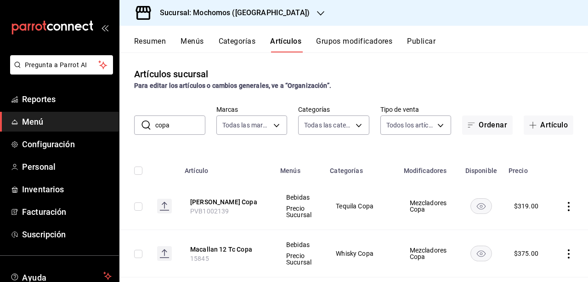
click at [178, 128] on input "copa" at bounding box center [180, 125] width 50 height 18
type input "c"
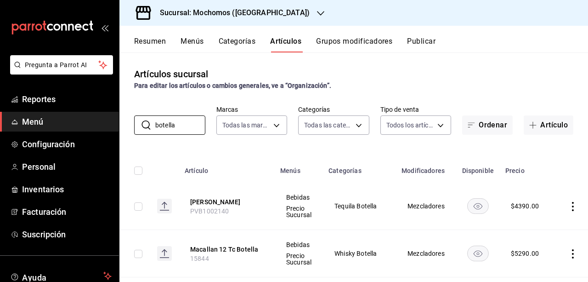
type input "botella"
click at [266, 12] on div "Sucursal: Mochomos (Puebla)" at bounding box center [227, 13] width 201 height 26
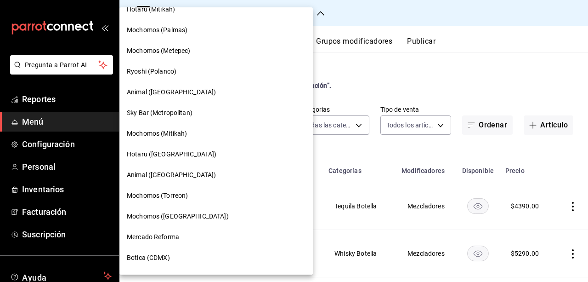
scroll to position [650, 0]
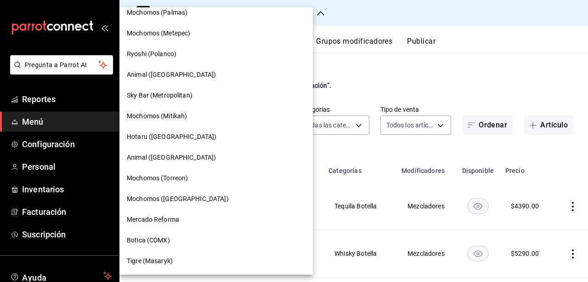
click at [180, 180] on span "Mochomos (Torreon)" at bounding box center [157, 178] width 61 height 10
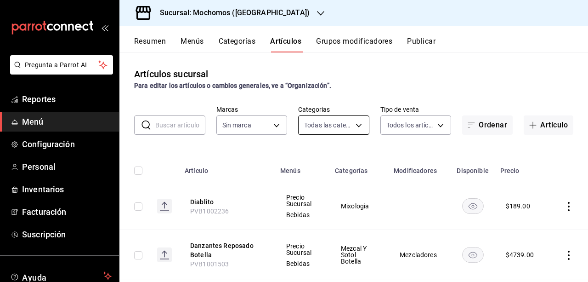
type input "3341872a-5347-4118-8f87-61381635e763,4fab835b-5ce3-44d6-a3b1-a21d3d8a3381,4ccb8…"
type input "c8544d00-0077-49dd-9e07-f6fffff65e49"
click at [202, 128] on input "text" at bounding box center [180, 125] width 50 height 18
click at [190, 124] on input "text" at bounding box center [180, 125] width 50 height 18
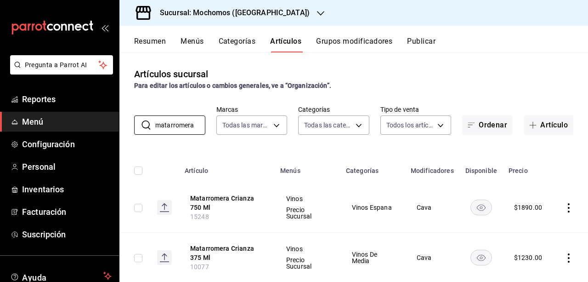
click at [480, 205] on rect "availability-product" at bounding box center [480, 206] width 21 height 15
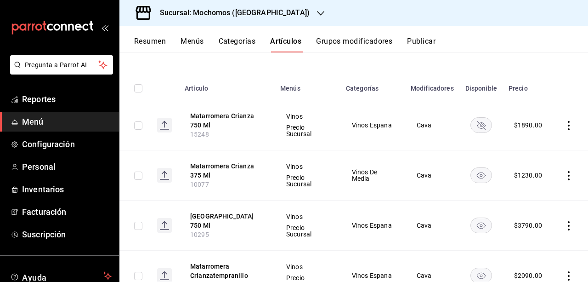
scroll to position [80, 0]
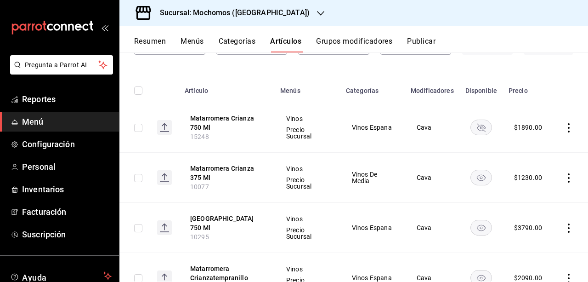
click at [564, 124] on icon "actions" at bounding box center [568, 127] width 9 height 9
click at [560, 124] on div at bounding box center [294, 141] width 588 height 282
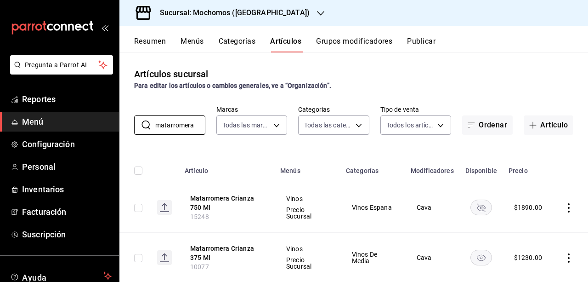
drag, startPoint x: 198, startPoint y: 127, endPoint x: 95, endPoint y: 128, distance: 102.9
click at [95, 128] on div "Pregunta a Parrot AI Reportes Menú Configuración Personal Inventarios Facturaci…" at bounding box center [294, 141] width 588 height 282
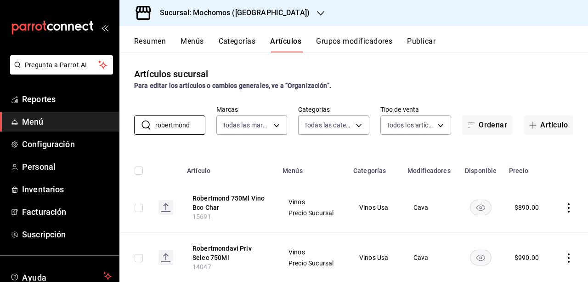
type input "robertmond"
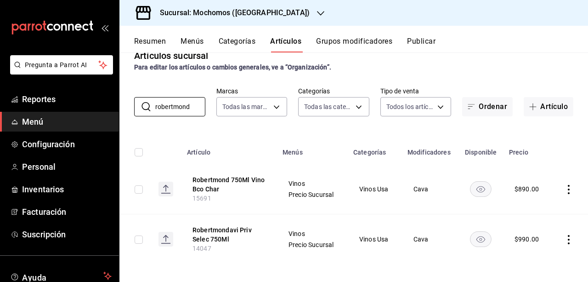
scroll to position [23, 0]
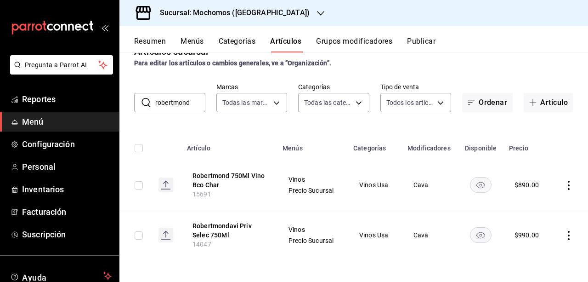
click at [479, 184] on rect "availability-product" at bounding box center [480, 184] width 21 height 15
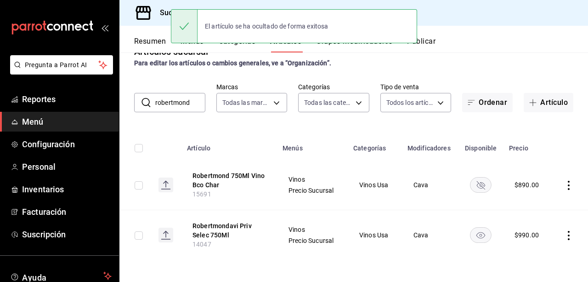
click at [479, 184] on rect "availability-product" at bounding box center [480, 184] width 21 height 15
click at [476, 182] on rect "availability-product" at bounding box center [480, 184] width 21 height 15
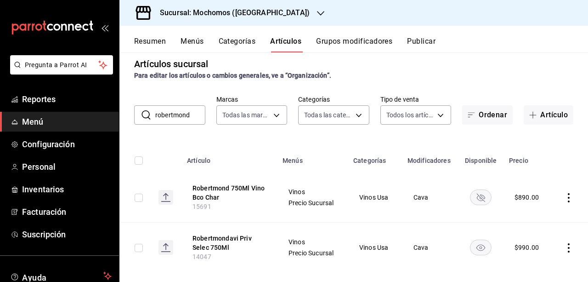
scroll to position [20, 0]
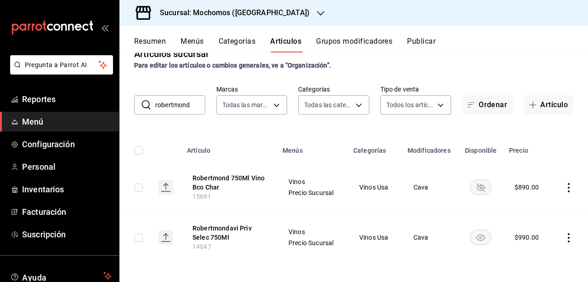
click at [422, 35] on div "Resumen Menús Categorías Artículos Grupos modificadores Publicar" at bounding box center [353, 39] width 469 height 27
click at [420, 38] on button "Publicar" at bounding box center [421, 45] width 28 height 16
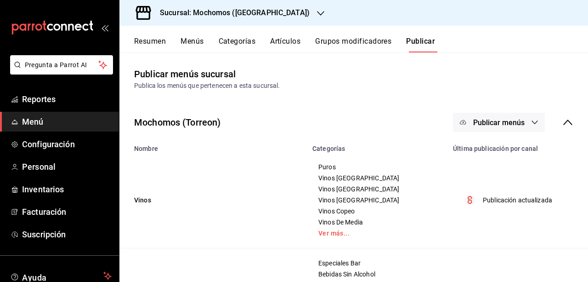
click at [507, 118] on span "Publicar menús" at bounding box center [498, 122] width 51 height 9
click at [504, 151] on span "Punto de venta" at bounding box center [505, 152] width 44 height 10
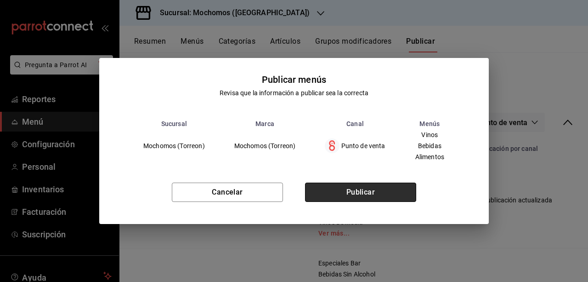
click at [383, 202] on button "Publicar" at bounding box center [360, 191] width 111 height 19
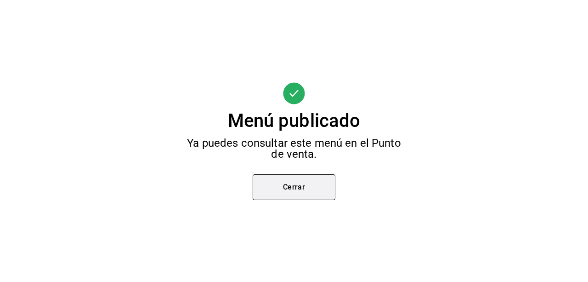
click at [299, 187] on button "Cerrar" at bounding box center [294, 187] width 83 height 26
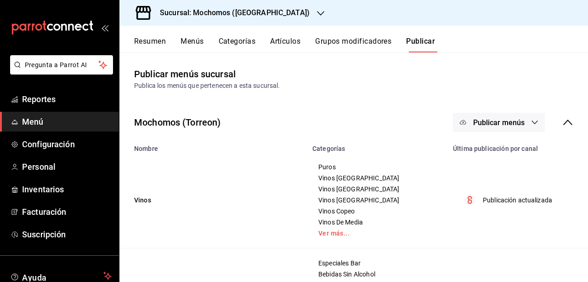
click at [272, 44] on button "Artículos" at bounding box center [285, 45] width 30 height 16
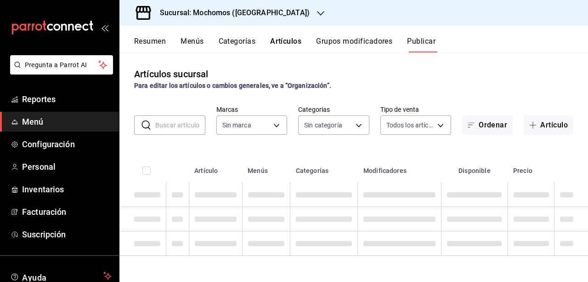
type input "c8544d00-0077-49dd-9e07-f6fffff65e49"
click at [175, 120] on input "text" at bounding box center [180, 125] width 50 height 18
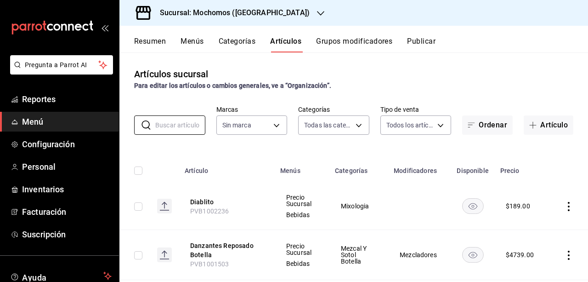
type input "3341872a-5347-4118-8f87-61381635e763,4fab835b-5ce3-44d6-a3b1-a21d3d8a3381,4ccb8…"
type input "c8544d00-0077-49dd-9e07-f6fffff65e49"
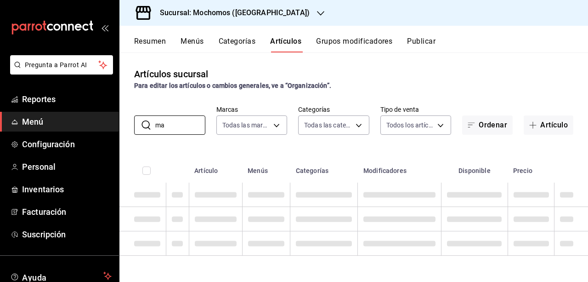
type input "m"
type input "r"
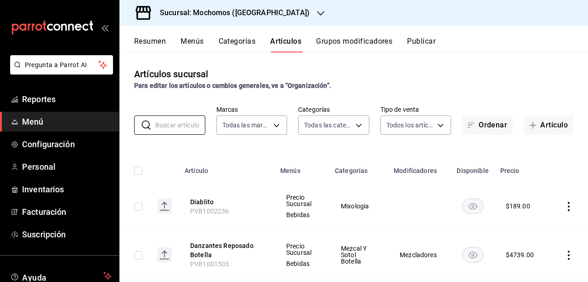
click at [241, 13] on h3 "Sucursal: Mochomos ([GEOGRAPHIC_DATA])" at bounding box center [231, 12] width 157 height 11
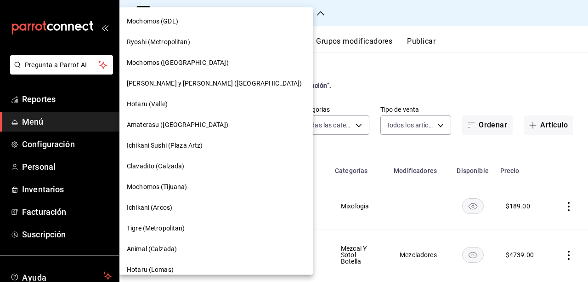
click at [191, 59] on div "Mochomos ([GEOGRAPHIC_DATA])" at bounding box center [216, 63] width 179 height 10
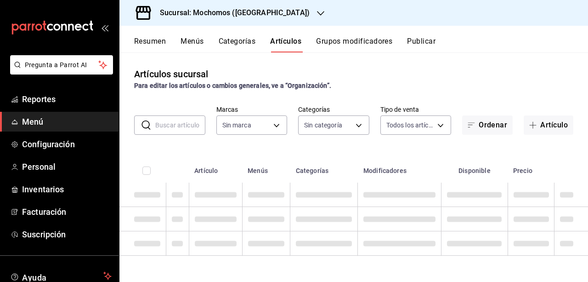
type input "65eb7388-82e4-42fa-8caf-680550c77e6f"
type input "357a9704-c999-4c63-af81-0c25438b67b5,a93eec79-672f-49c2-b1cd-14f211909374,5e983…"
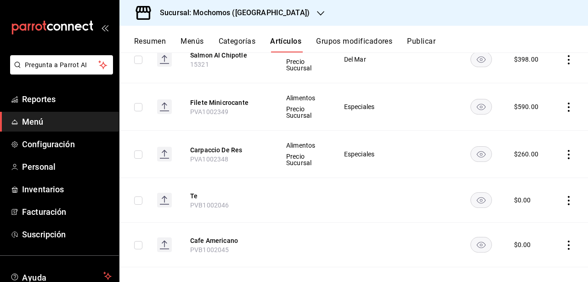
scroll to position [674, 0]
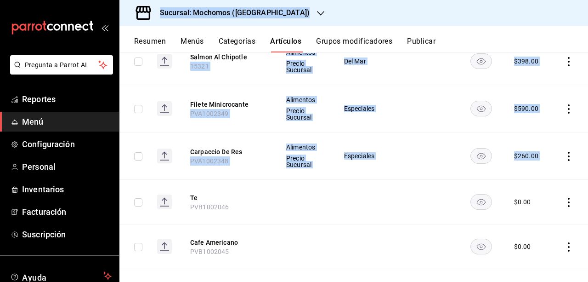
drag, startPoint x: 120, startPoint y: 198, endPoint x: 115, endPoint y: 217, distance: 19.1
click at [115, 217] on div "Pregunta a Parrot AI Reportes Menú Configuración Personal Inventarios Facturaci…" at bounding box center [294, 141] width 588 height 282
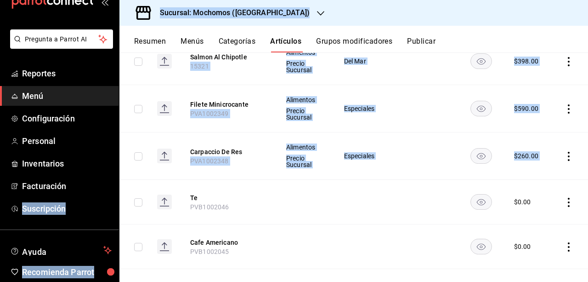
scroll to position [26, 0]
click at [309, 21] on div "Sucursal: Mochomos ([GEOGRAPHIC_DATA])" at bounding box center [353, 13] width 469 height 26
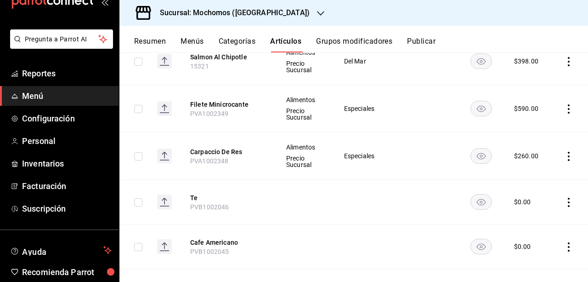
click at [266, 13] on div "Sucursal: Mochomos ([GEOGRAPHIC_DATA])" at bounding box center [227, 13] width 201 height 26
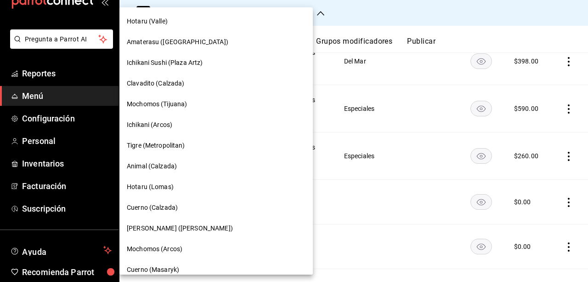
scroll to position [97, 0]
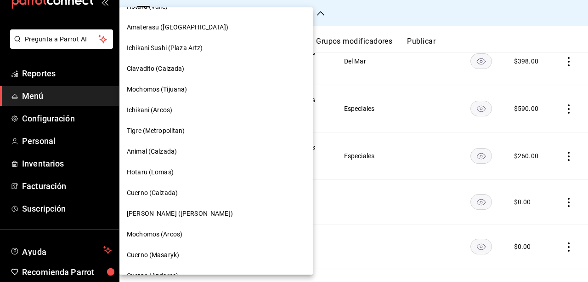
drag, startPoint x: 113, startPoint y: 125, endPoint x: 115, endPoint y: 153, distance: 28.1
click at [115, 153] on div at bounding box center [294, 141] width 588 height 282
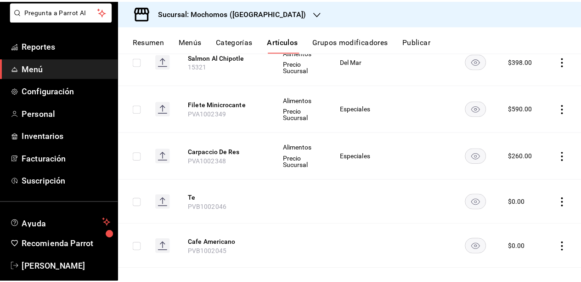
scroll to position [65, 0]
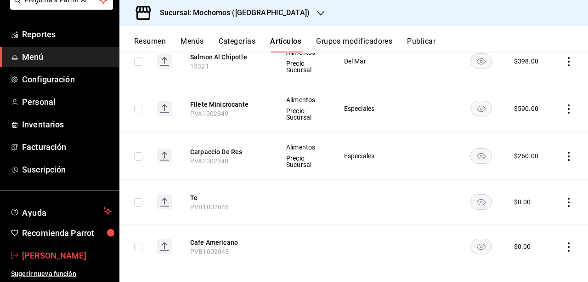
click at [58, 252] on span "[PERSON_NAME]" at bounding box center [67, 255] width 90 height 12
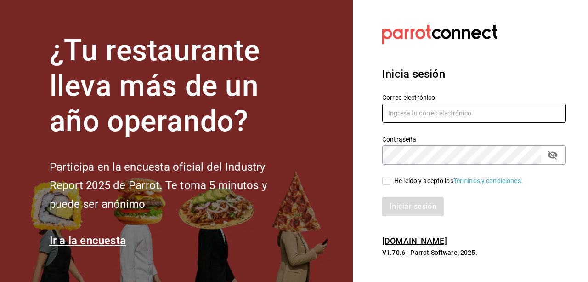
click at [425, 121] on input "text" at bounding box center [474, 112] width 184 height 19
type input "ivan.vazquez@grupocosteno.com"
click at [545, 152] on button "passwordField" at bounding box center [553, 155] width 16 height 16
click at [385, 184] on input "He leído y acepto los Términos y condiciones." at bounding box center [386, 180] width 8 height 8
checkbox input "true"
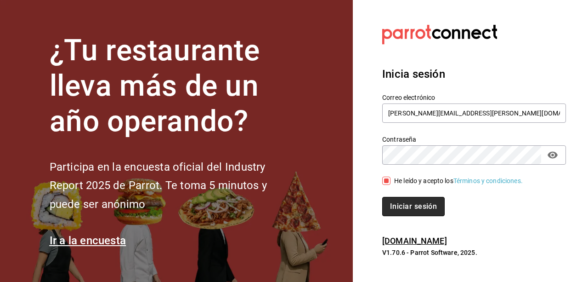
click at [402, 200] on button "Iniciar sesión" at bounding box center [413, 206] width 62 height 19
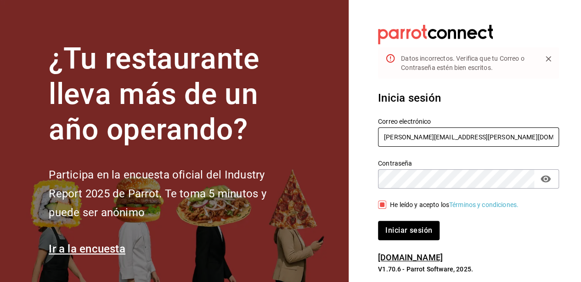
drag, startPoint x: 527, startPoint y: 143, endPoint x: 304, endPoint y: 143, distance: 222.8
click at [304, 143] on div "¿Tu restaurante lleva más de un año operando? Participa en la encuesta oficial …" at bounding box center [290, 141] width 581 height 282
paste input "cesar.zamarripa"
type input "cesar.zamarripa@grupocosteno.com"
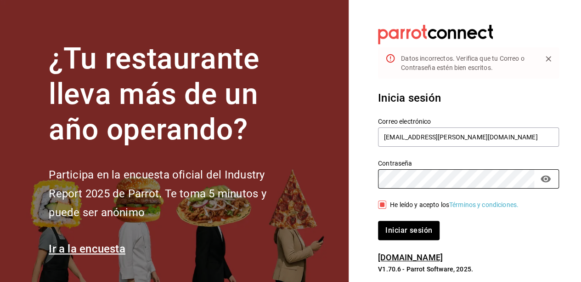
click at [256, 170] on div "¿Tu restaurante lleva más de un año operando? Participa en la encuesta oficial …" at bounding box center [290, 141] width 581 height 282
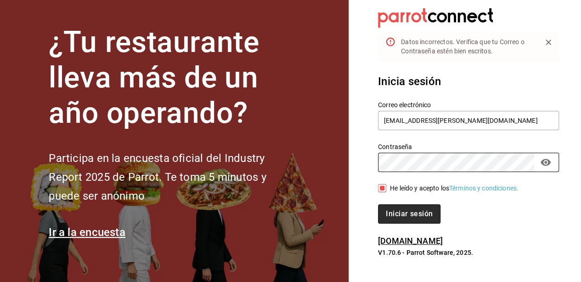
click at [419, 207] on button "Iniciar sesión" at bounding box center [409, 213] width 62 height 19
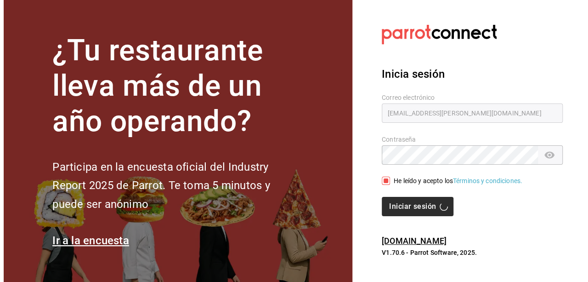
scroll to position [0, 0]
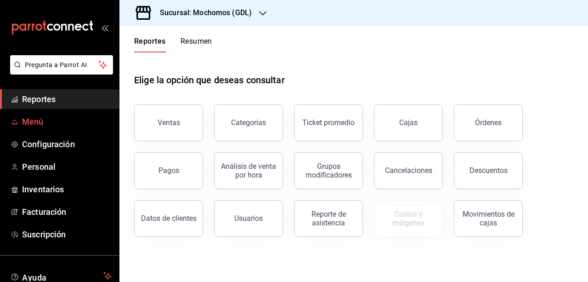
click at [36, 123] on span "Menú" at bounding box center [67, 121] width 90 height 12
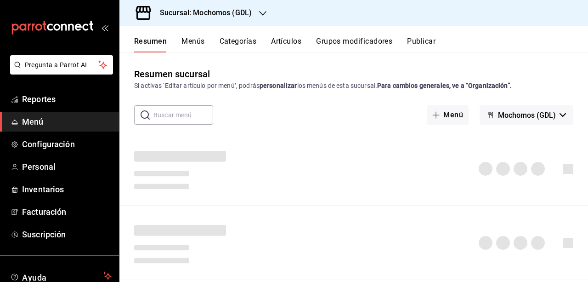
click at [205, 45] on div "Resumen Menús Categorías Artículos Grupos modificadores Publicar" at bounding box center [361, 45] width 454 height 16
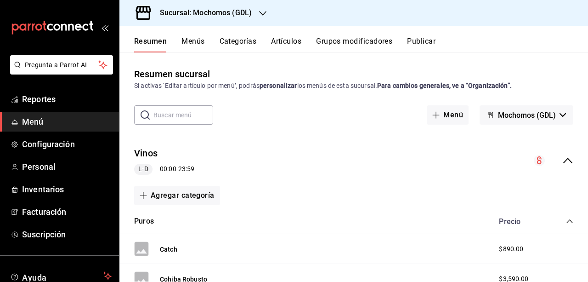
click at [280, 42] on button "Artículos" at bounding box center [286, 45] width 30 height 16
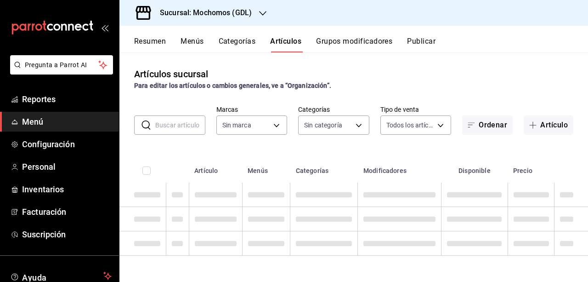
type input "36c25d4a-7cb0-456c-a434-e981d54830bc,9cac9703-0c5a-4d8b-addd-5b6b571d65b9"
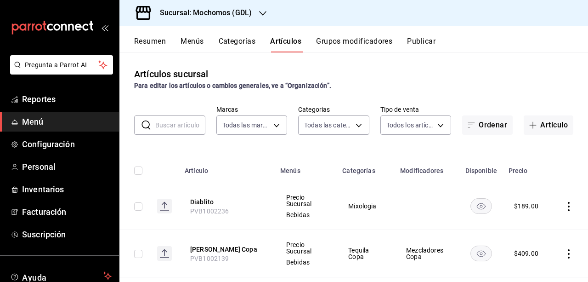
type input "c0db8a99-aef8-4e9c-862d-72763fc5d605,0e6da5ad-e1ed-4623-8a7f-4db137866549,4ba6e…"
click at [539, 118] on button "Artículo" at bounding box center [549, 124] width 50 height 19
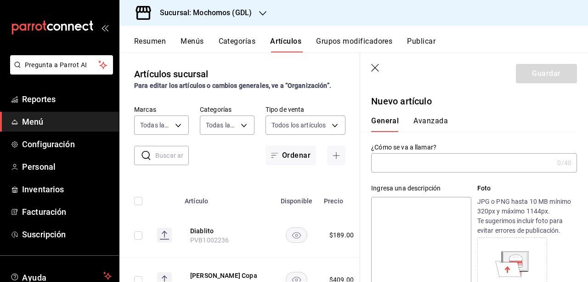
click at [454, 166] on input "text" at bounding box center [462, 162] width 182 height 18
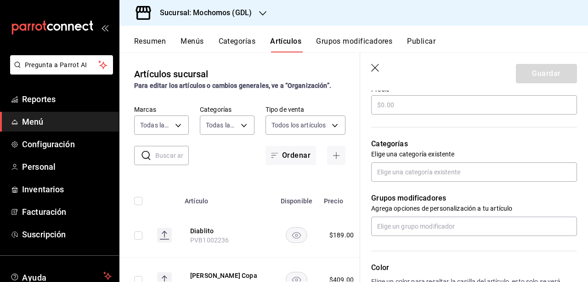
scroll to position [289, 0]
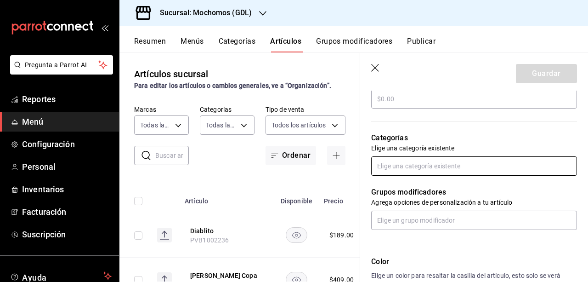
type input "Promo Creyente Copa"
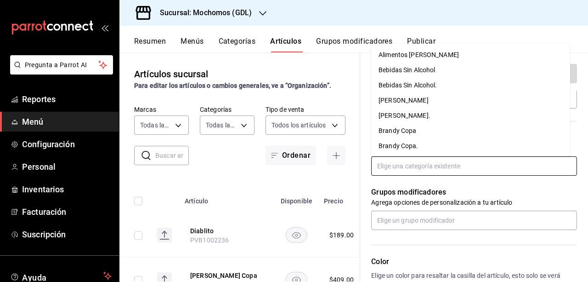
click at [517, 165] on input "text" at bounding box center [474, 165] width 206 height 19
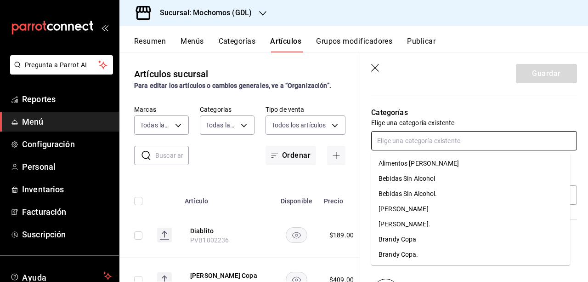
scroll to position [312, 0]
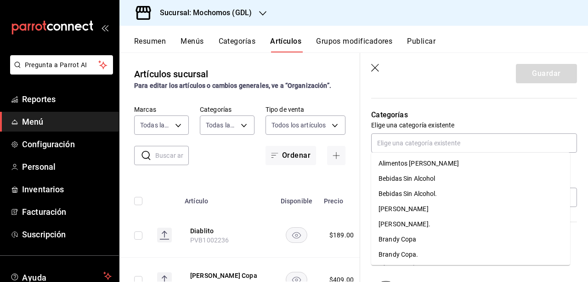
click at [528, 121] on p "Elige una categoría existente" at bounding box center [474, 124] width 206 height 9
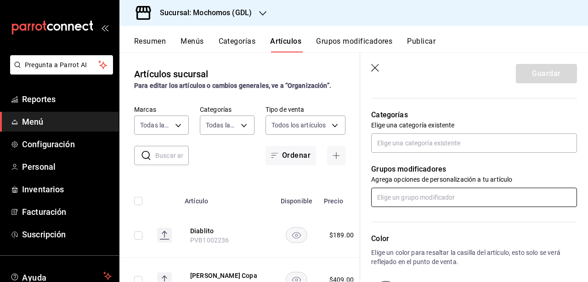
click at [443, 191] on input "text" at bounding box center [474, 196] width 206 height 19
click at [443, 191] on input "c" at bounding box center [474, 196] width 206 height 19
type input "c"
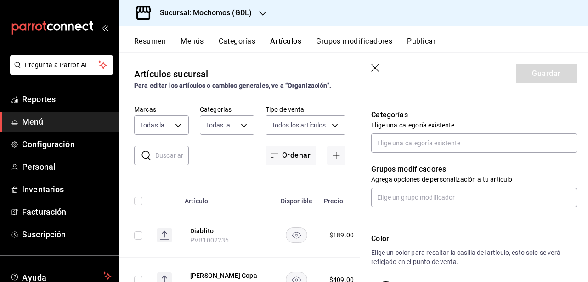
click at [461, 215] on div "Color Elige un color para resaltar la casilla del artículo, esto solo se verá r…" at bounding box center [468, 257] width 217 height 101
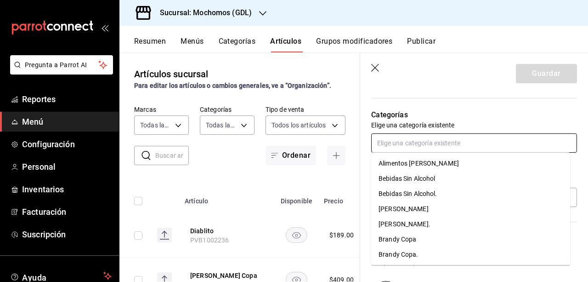
click at [441, 144] on input "text" at bounding box center [474, 142] width 206 height 19
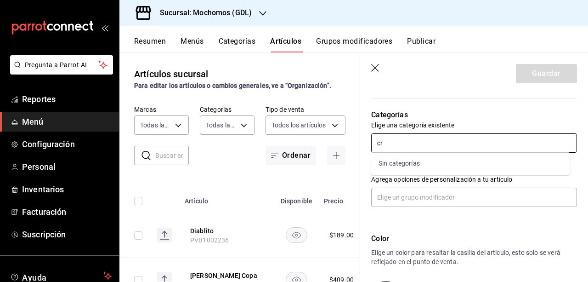
type input "c"
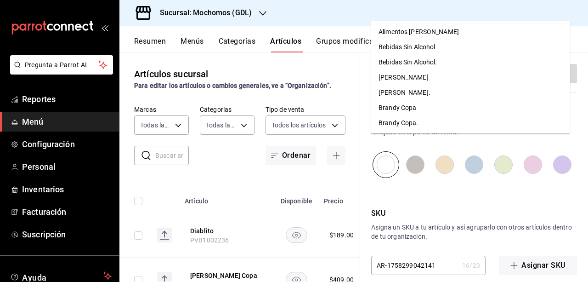
scroll to position [452, 0]
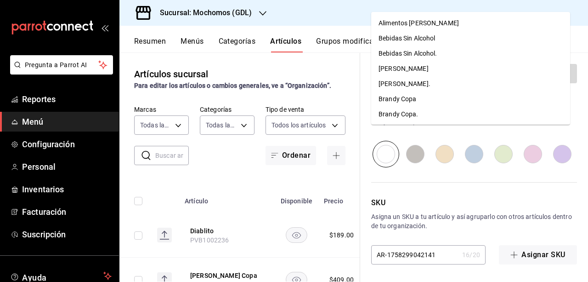
click at [473, 199] on p "SKU" at bounding box center [474, 202] width 206 height 11
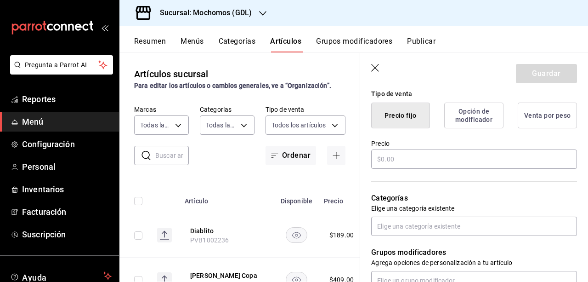
scroll to position [227, 0]
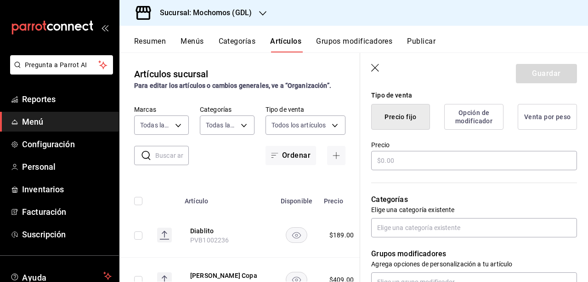
click at [379, 68] on icon "button" at bounding box center [375, 68] width 9 height 9
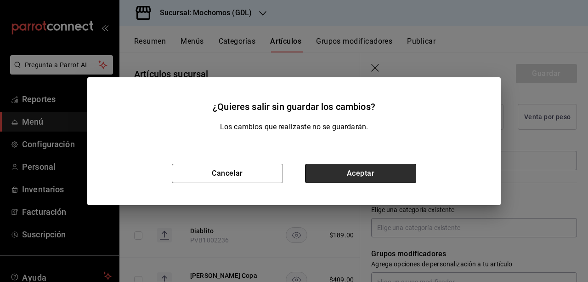
click at [383, 181] on button "Aceptar" at bounding box center [360, 173] width 111 height 19
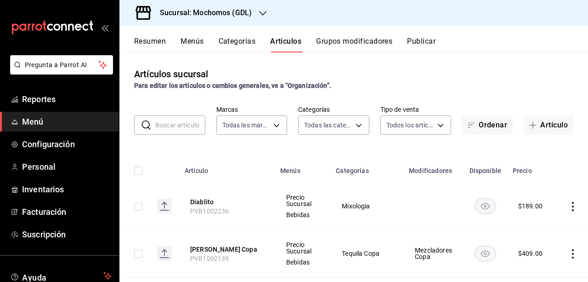
click at [348, 45] on button "Grupos modificadores" at bounding box center [354, 45] width 76 height 16
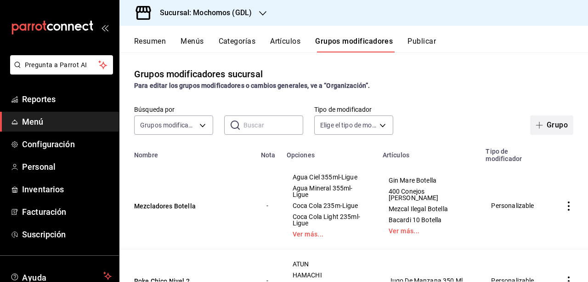
click at [553, 118] on button "Grupo" at bounding box center [551, 124] width 43 height 19
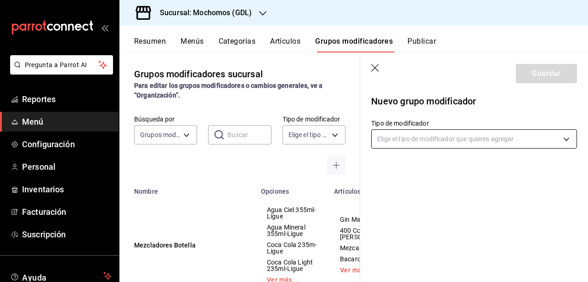
click at [565, 139] on body "Pregunta a Parrot AI Reportes Menú Configuración Personal Inventarios Facturaci…" at bounding box center [294, 141] width 588 height 282
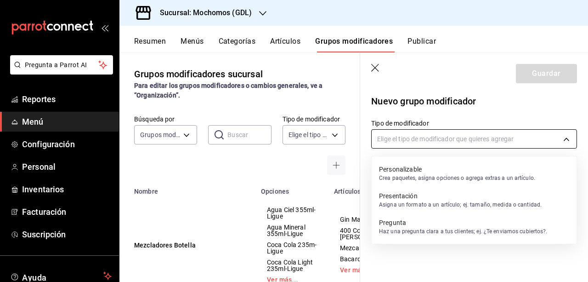
click at [565, 139] on div at bounding box center [294, 141] width 588 height 282
click at [498, 136] on body "Pregunta a Parrot AI Reportes Menú Configuración Personal Inventarios Facturaci…" at bounding box center [294, 141] width 588 height 282
click at [440, 170] on p "Personalizable" at bounding box center [457, 168] width 156 height 9
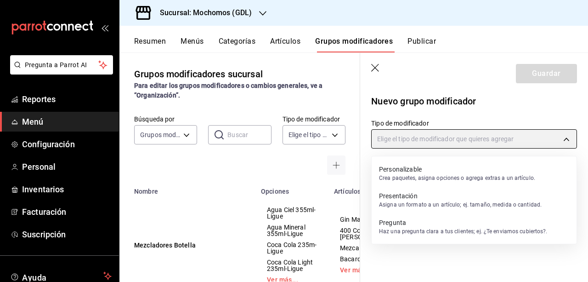
type input "CUSTOMIZABLE"
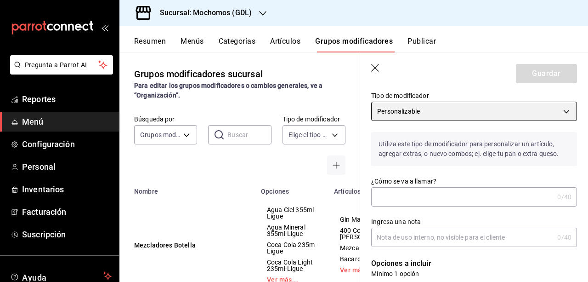
scroll to position [39, 0]
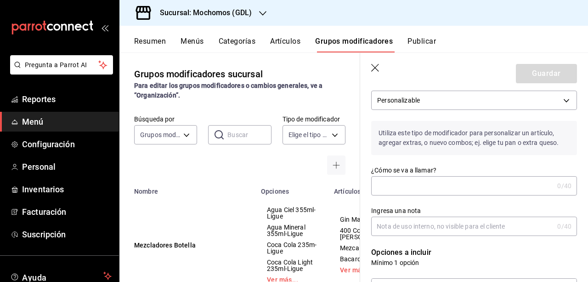
click at [458, 182] on input "¿Cómo se va a llamar?" at bounding box center [462, 185] width 182 height 18
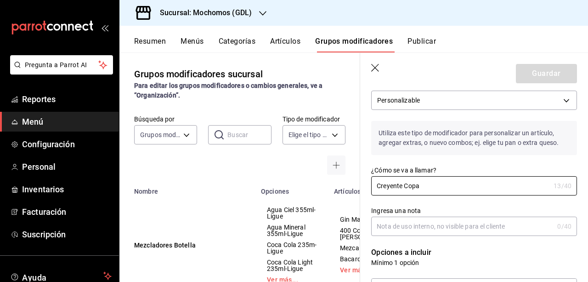
type input "Creyente Copa"
click at [456, 220] on input "Ingresa una nota" at bounding box center [462, 226] width 182 height 18
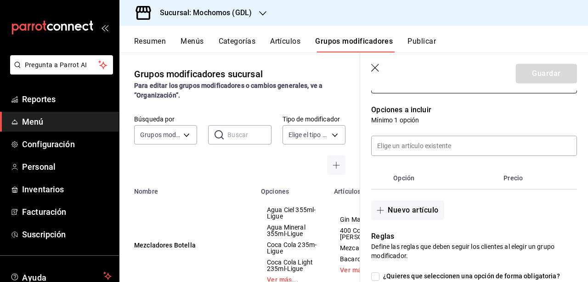
scroll to position [185, 0]
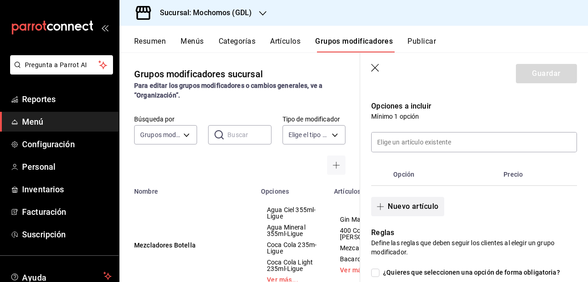
click at [405, 203] on button "Nuevo artículo" at bounding box center [407, 206] width 73 height 19
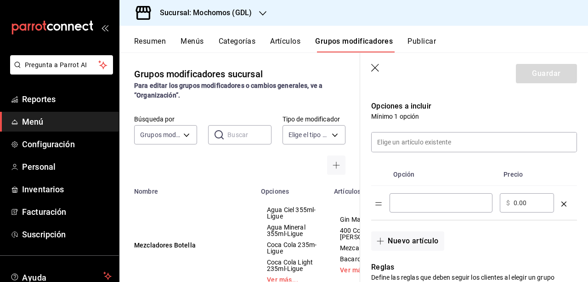
click at [384, 202] on table "Opción Precio ​ ​ $ 0.00 ​" at bounding box center [474, 191] width 206 height 57
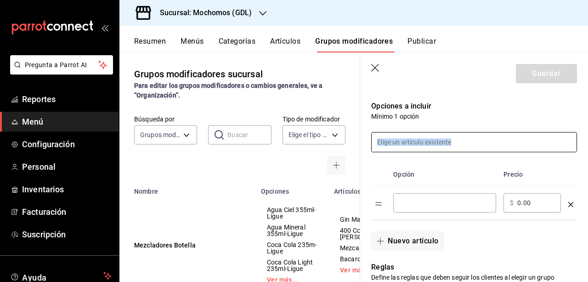
drag, startPoint x: 408, startPoint y: 153, endPoint x: 412, endPoint y: 146, distance: 8.4
click at [412, 146] on div "Opción Precio ​ ​ $ 0.00 ​ Nuevo artículo" at bounding box center [468, 186] width 217 height 130
click at [412, 146] on input at bounding box center [474, 141] width 205 height 19
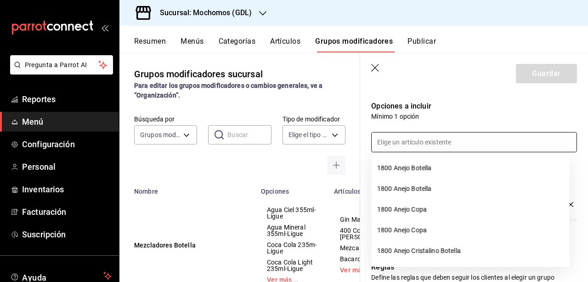
click at [412, 146] on input at bounding box center [474, 141] width 205 height 19
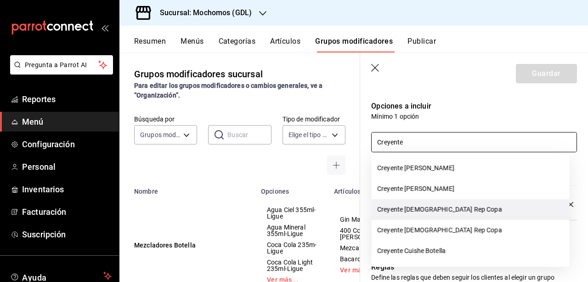
click at [446, 213] on li "Creyente [DEMOGRAPHIC_DATA] Rep Copa" at bounding box center [471, 209] width 198 height 21
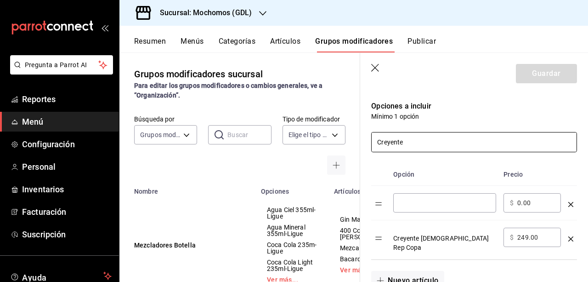
click at [565, 204] on td "optionsTable" at bounding box center [571, 203] width 12 height 34
click at [568, 202] on icon "optionsTable" at bounding box center [570, 204] width 5 height 5
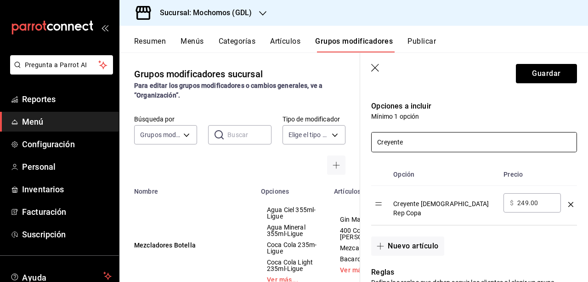
click at [462, 146] on input "Creyente" at bounding box center [474, 141] width 205 height 19
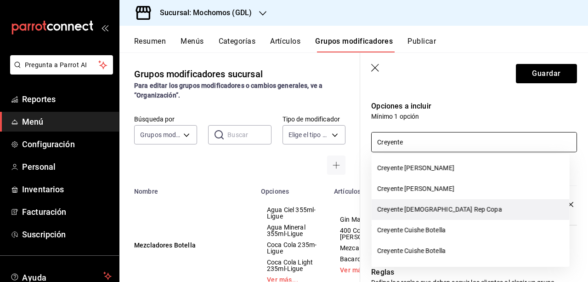
click at [470, 210] on li "Creyente [DEMOGRAPHIC_DATA] Rep Copa" at bounding box center [471, 209] width 198 height 21
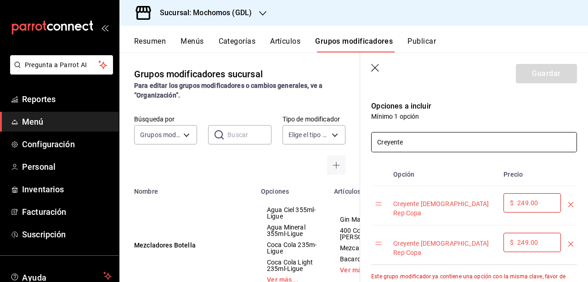
click at [568, 241] on icon "optionsTable" at bounding box center [570, 243] width 5 height 5
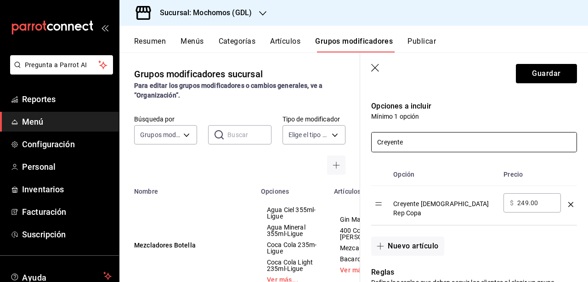
click at [458, 147] on input "Creyente" at bounding box center [474, 141] width 205 height 19
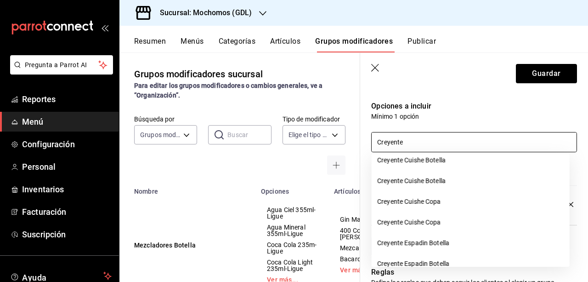
scroll to position [79, 0]
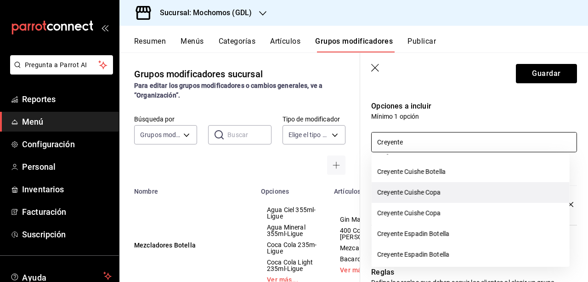
click at [443, 193] on li "Creyente Cuishe Copa" at bounding box center [471, 192] width 198 height 21
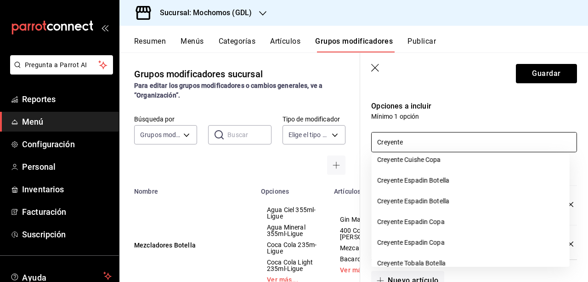
scroll to position [114, 0]
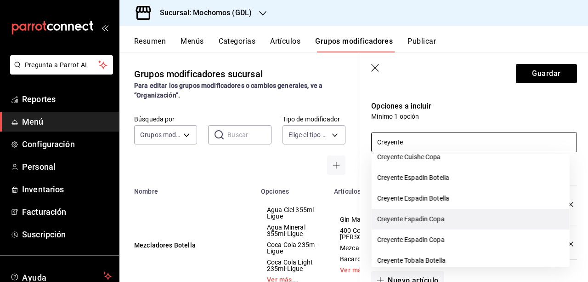
click at [426, 219] on li "Creyente Espadin Copa" at bounding box center [471, 219] width 198 height 21
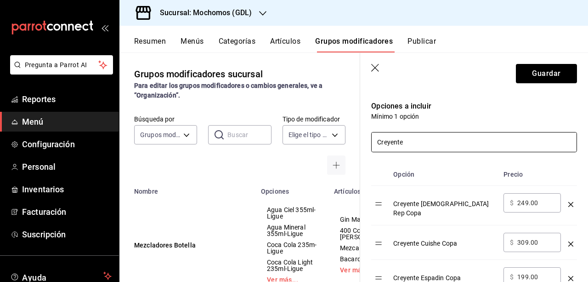
click at [529, 137] on input "Creyente" at bounding box center [474, 141] width 205 height 19
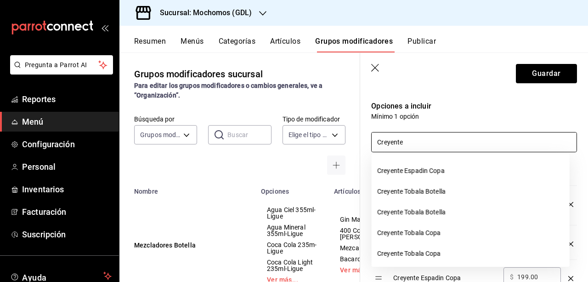
scroll to position [170, 0]
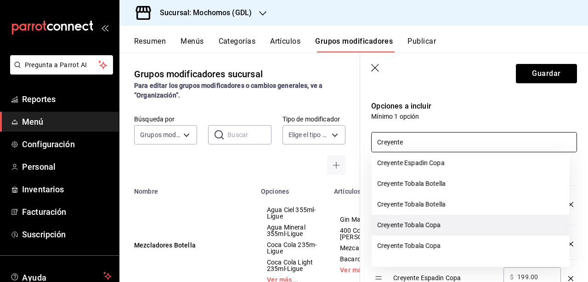
click at [391, 223] on li "Creyente Tobala Copa" at bounding box center [471, 225] width 198 height 21
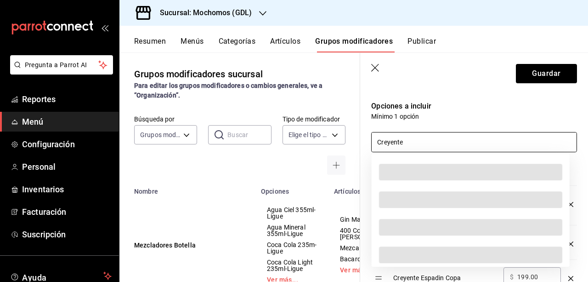
type input "Creyente"
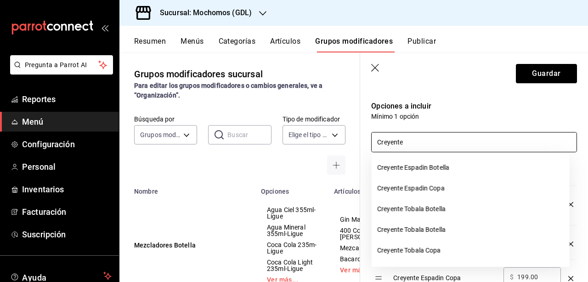
scroll to position [150, 0]
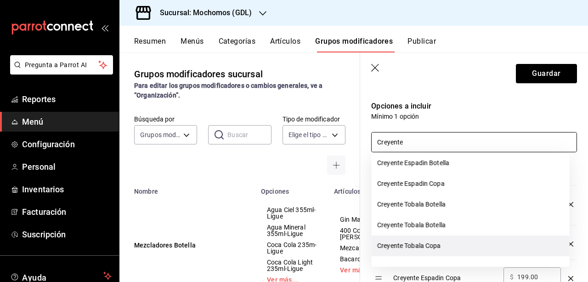
click at [470, 246] on li "Creyente Tobala Copa" at bounding box center [471, 245] width 198 height 21
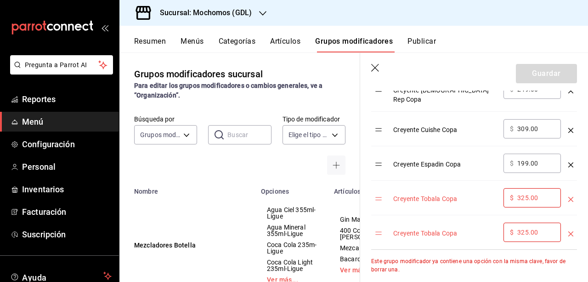
scroll to position [297, 0]
click at [565, 225] on td "optionsTable" at bounding box center [571, 233] width 12 height 34
click at [568, 232] on icon "optionsTable" at bounding box center [570, 234] width 5 height 5
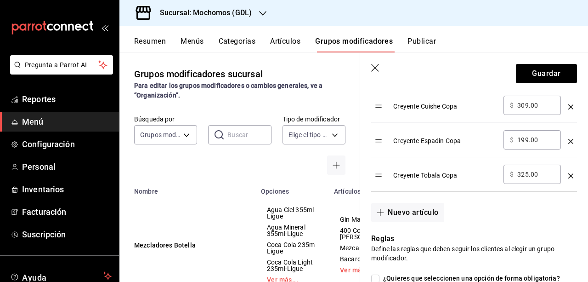
scroll to position [319, 0]
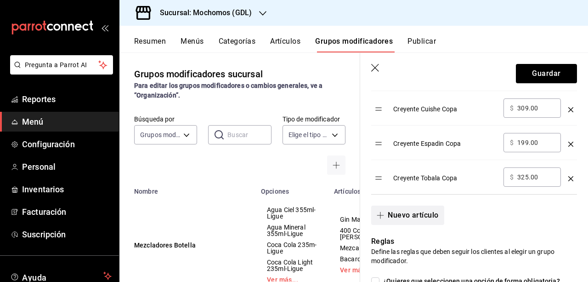
click at [393, 210] on button "Nuevo artículo" at bounding box center [407, 214] width 73 height 19
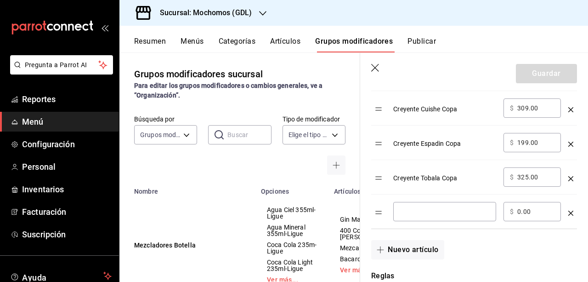
click at [410, 208] on input "optionsTable" at bounding box center [445, 211] width 90 height 9
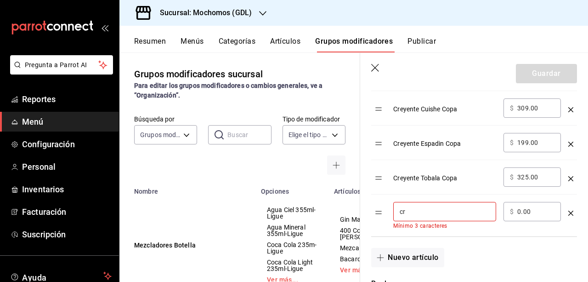
type input "c"
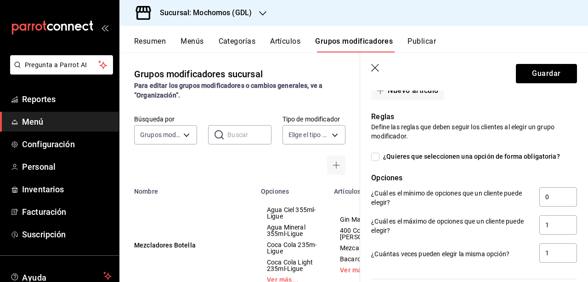
scroll to position [479, 0]
type input "Creyente Cuishe 375 ML"
click at [378, 152] on input "¿Quieres que seleccionen una opción de forma obligatoria?" at bounding box center [375, 156] width 8 height 8
checkbox input "true"
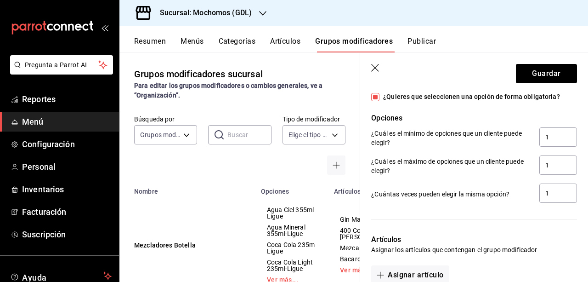
scroll to position [538, 0]
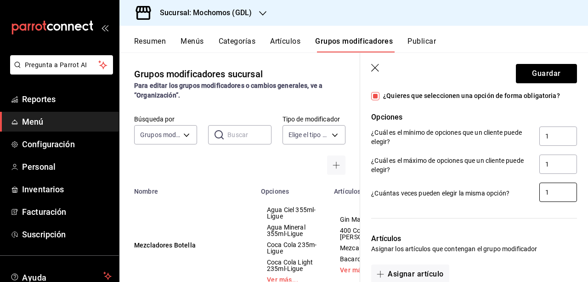
drag, startPoint x: 558, startPoint y: 184, endPoint x: 520, endPoint y: 180, distance: 37.9
click at [520, 182] on div "¿Cuántas veces pueden elegir la misma opción? 1" at bounding box center [474, 192] width 206 height 21
click at [547, 126] on input "1" at bounding box center [558, 135] width 38 height 19
drag, startPoint x: 547, startPoint y: 121, endPoint x: 532, endPoint y: 117, distance: 15.3
click at [532, 119] on div "¿Cuál es el mínimo de opciones que un cliente puede elegir? 1" at bounding box center [470, 133] width 213 height 28
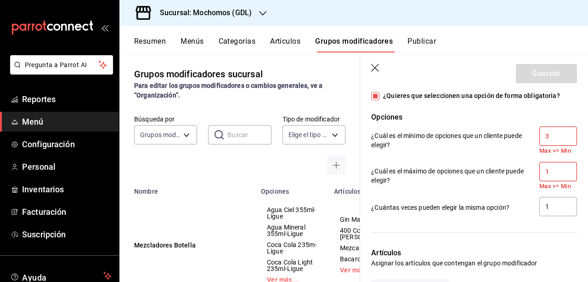
type input "3"
click at [555, 164] on input "1" at bounding box center [558, 171] width 38 height 19
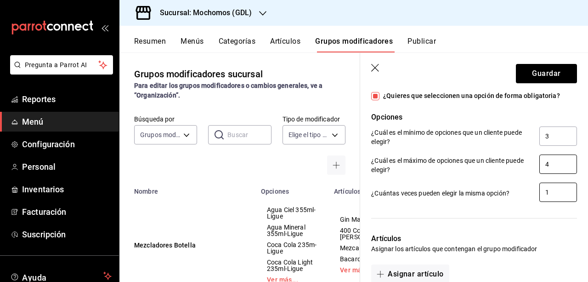
type input "4"
click at [550, 189] on input "1" at bounding box center [558, 191] width 38 height 19
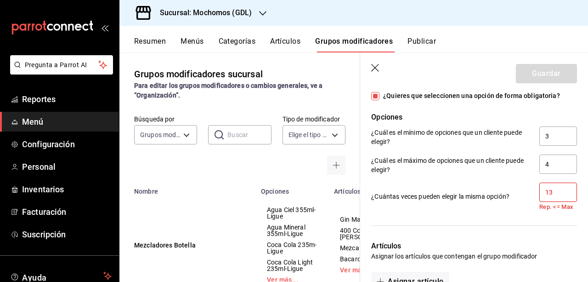
type input "1"
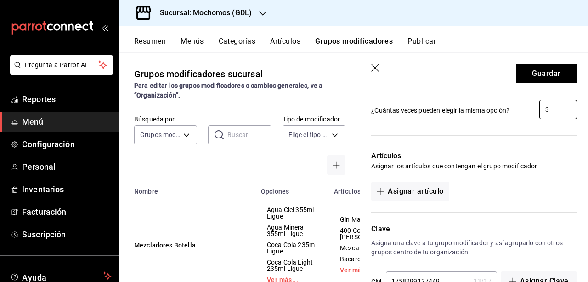
scroll to position [642, 0]
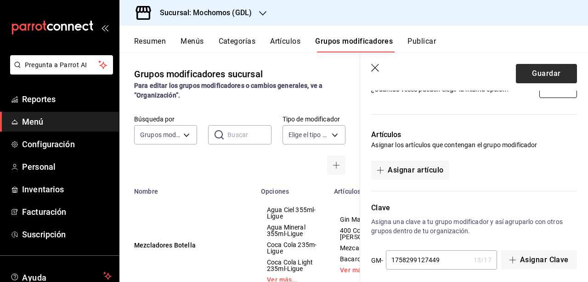
type input "3"
click at [535, 71] on button "Guardar" at bounding box center [546, 73] width 61 height 19
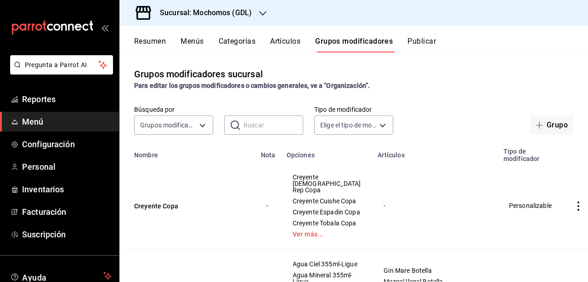
click at [291, 45] on button "Artículos" at bounding box center [285, 45] width 30 height 16
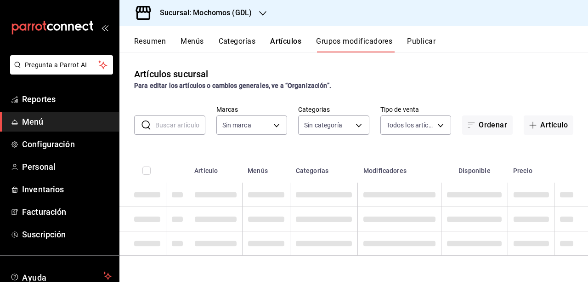
type input "36c25d4a-7cb0-456c-a434-e981d54830bc,9cac9703-0c5a-4d8b-addd-5b6b571d65b9"
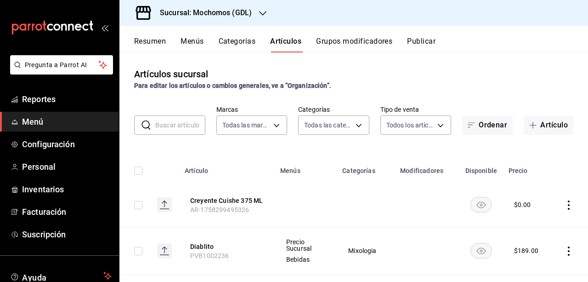
type input "c0db8a99-aef8-4e9c-862d-72763fc5d605,0e6da5ad-e1ed-4623-8a7f-4db137866549,4ba6e…"
click at [548, 125] on button "Artículo" at bounding box center [549, 124] width 50 height 19
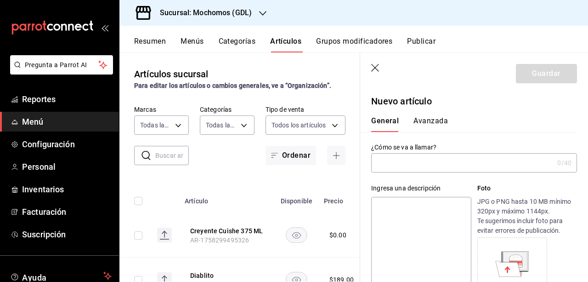
click at [396, 171] on input "text" at bounding box center [462, 162] width 182 height 18
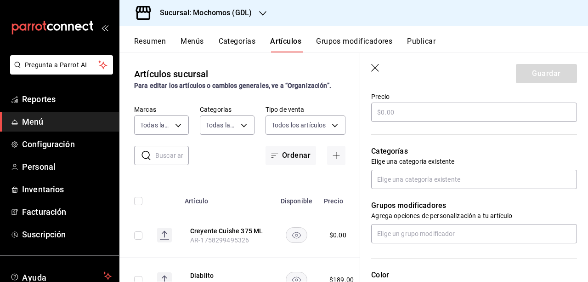
scroll to position [283, 0]
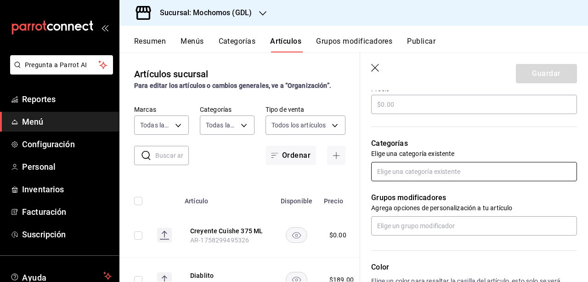
type input "Promo Creyente Copa"
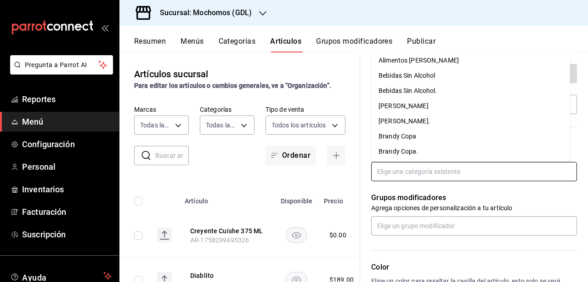
click at [490, 176] on input "text" at bounding box center [474, 171] width 206 height 19
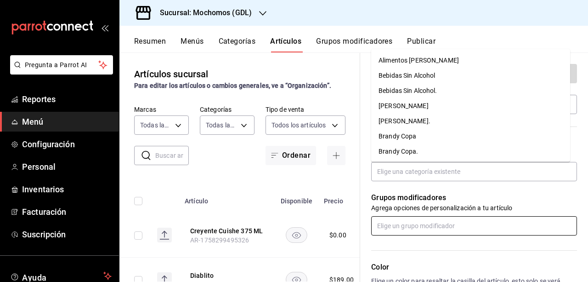
click at [488, 219] on input "text" at bounding box center [474, 225] width 206 height 19
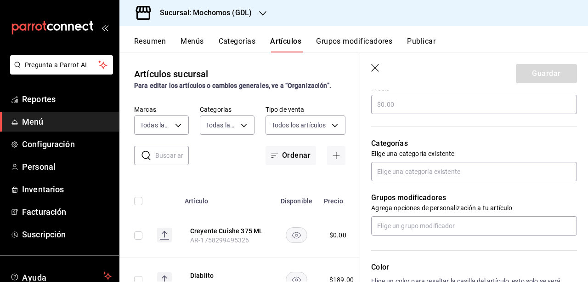
click at [456, 71] on header "Guardar" at bounding box center [474, 72] width 228 height 38
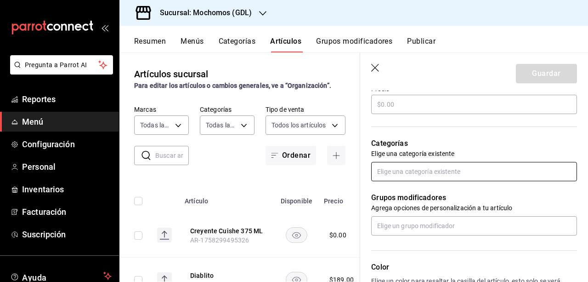
click at [425, 171] on input "text" at bounding box center [474, 171] width 206 height 19
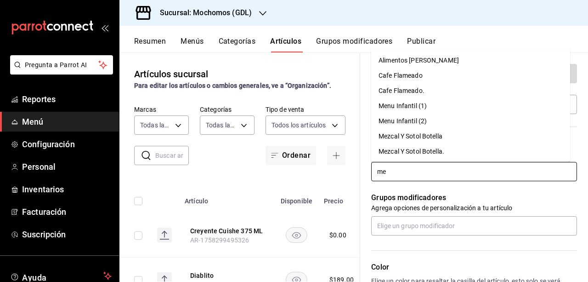
type input "m"
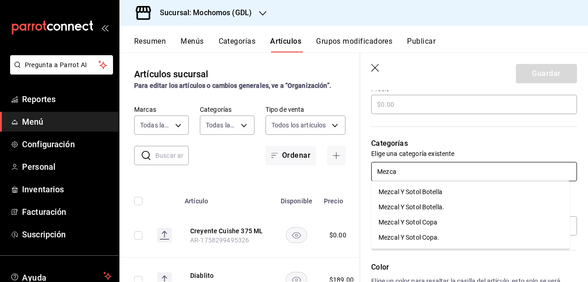
type input "Mezcal"
click at [431, 221] on li "Mezcal Y Sotol Copa" at bounding box center [470, 222] width 199 height 15
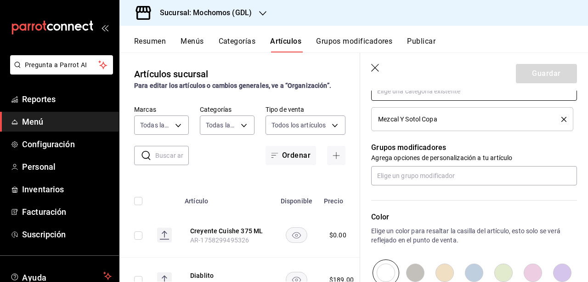
scroll to position [375, 0]
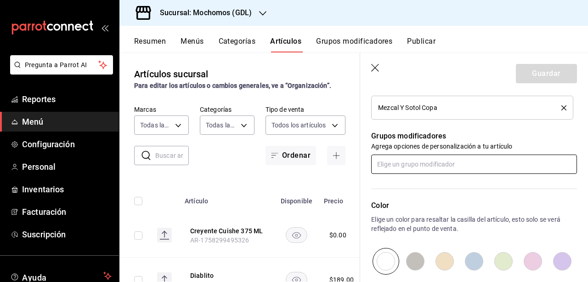
click at [468, 170] on input "text" at bounding box center [474, 163] width 206 height 19
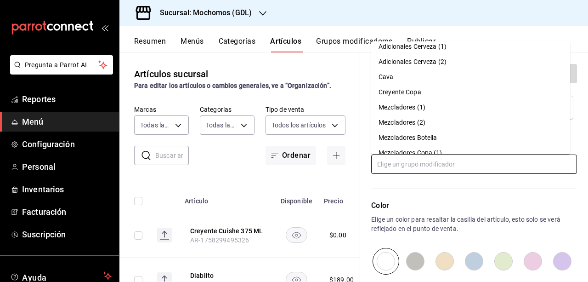
scroll to position [1, 0]
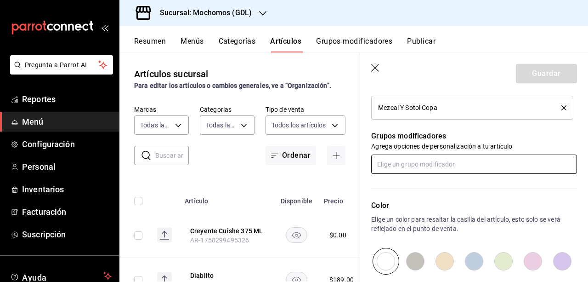
click at [458, 168] on input "text" at bounding box center [474, 163] width 206 height 19
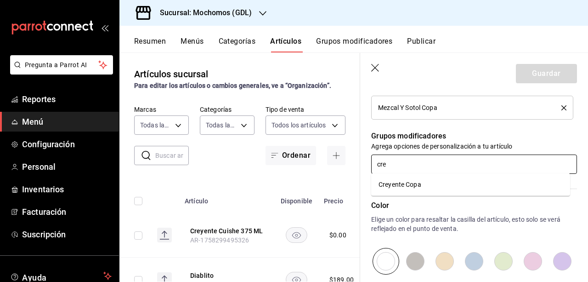
type input "crey"
click at [436, 186] on li "Creyente Copa" at bounding box center [470, 184] width 199 height 15
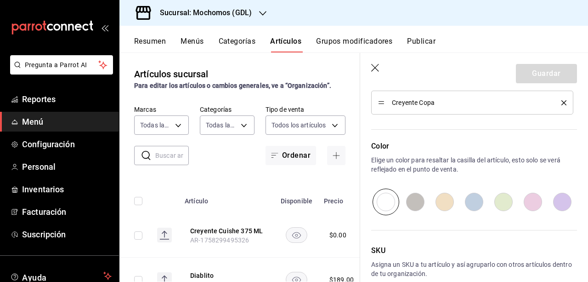
scroll to position [512, 0]
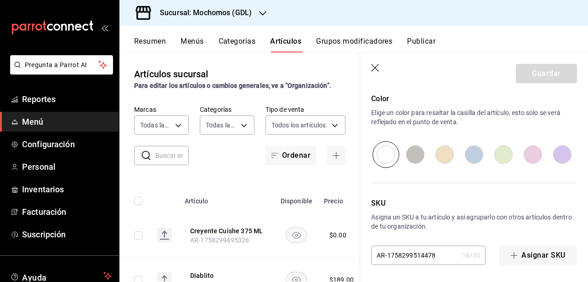
click at [446, 256] on input "AR-1758299514478" at bounding box center [414, 255] width 87 height 18
type input "A"
click at [435, 259] on input "PVB1002356" at bounding box center [414, 255] width 87 height 18
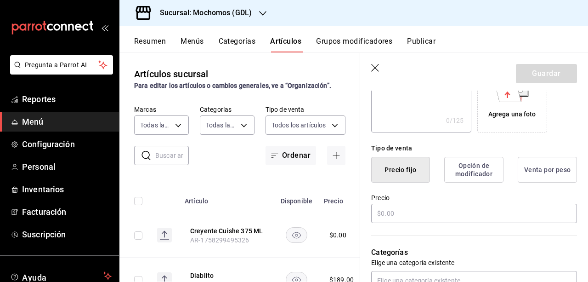
scroll to position [125, 0]
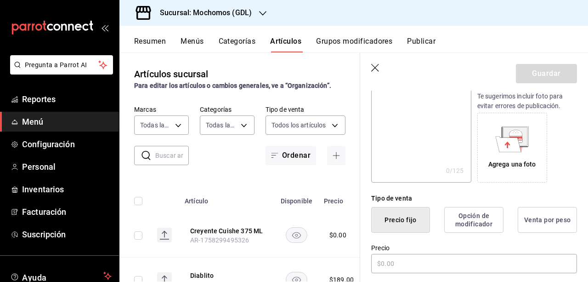
type input "PVB1002356"
drag, startPoint x: 580, startPoint y: 126, endPoint x: 586, endPoint y: 105, distance: 22.1
click at [586, 105] on section "Guardar Nuevo artículo General Avanzada ¿Cómo se va a llamar? Promo Creyente Co…" at bounding box center [474, 167] width 228 height 229
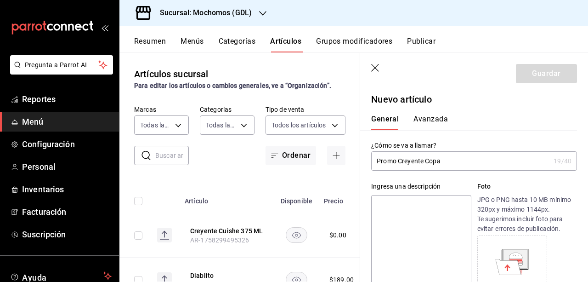
scroll to position [0, 0]
click at [533, 79] on div "Guardar" at bounding box center [546, 73] width 61 height 19
click at [534, 78] on div "Guardar" at bounding box center [546, 73] width 61 height 19
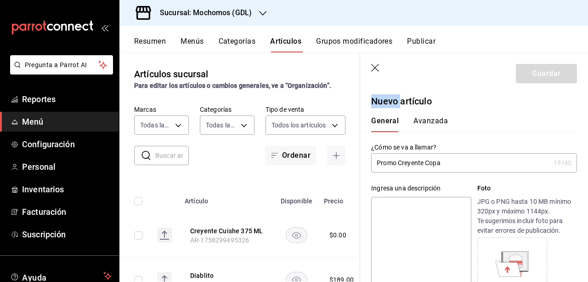
click at [534, 78] on div "Guardar" at bounding box center [546, 73] width 61 height 19
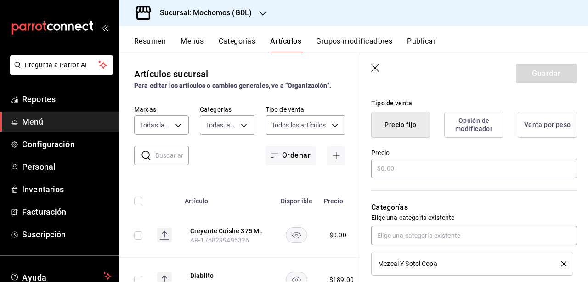
scroll to position [221, 0]
click at [429, 172] on input "text" at bounding box center [474, 167] width 206 height 19
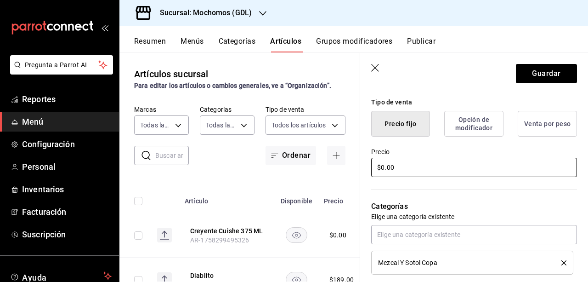
type input "$0.00"
click at [526, 74] on button "Guardar" at bounding box center [546, 73] width 61 height 19
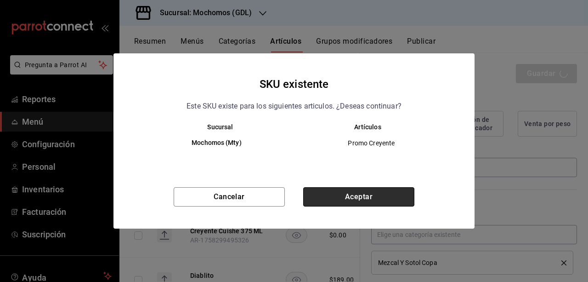
click at [363, 190] on button "Aceptar" at bounding box center [358, 196] width 111 height 19
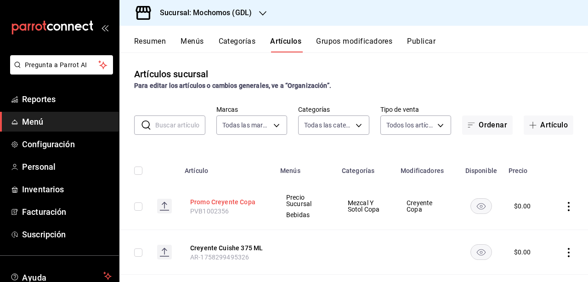
click at [242, 200] on button "Promo Creyente Copa" at bounding box center [227, 201] width 74 height 9
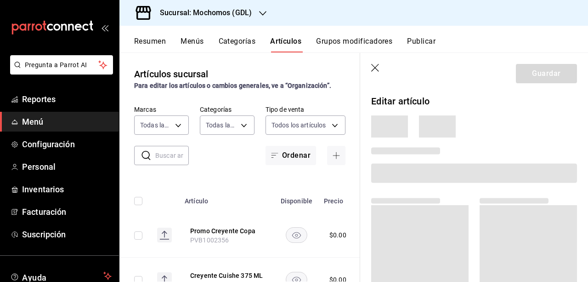
click at [382, 68] on header "Guardar" at bounding box center [474, 72] width 228 height 38
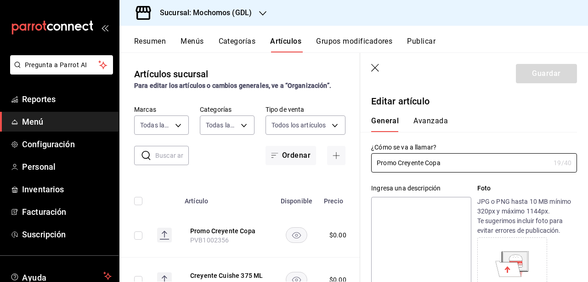
type input "$0.00"
click at [373, 67] on icon "button" at bounding box center [375, 68] width 9 height 9
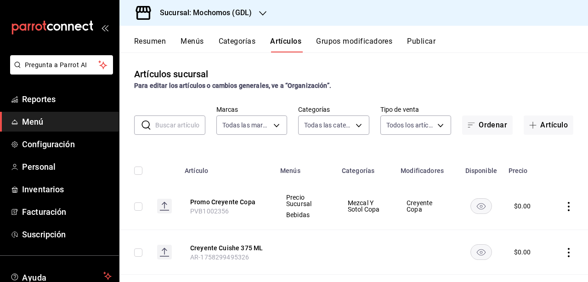
click at [139, 203] on input "checkbox" at bounding box center [138, 206] width 8 height 8
checkbox input "true"
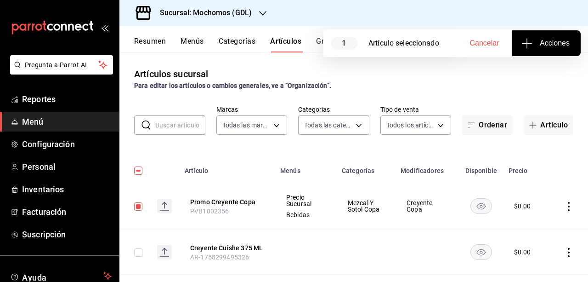
click at [549, 34] on button "Acciones" at bounding box center [546, 43] width 68 height 26
click at [546, 63] on li "Agregar tipo" at bounding box center [546, 72] width 69 height 24
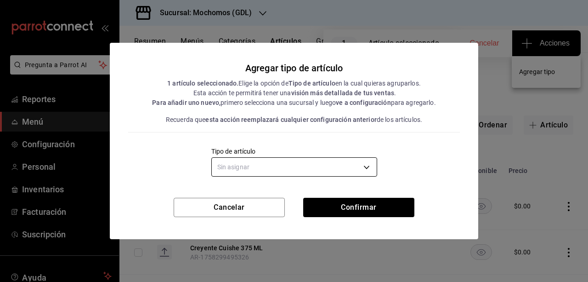
click at [364, 167] on body "Pregunta a Parrot AI Reportes Menú Configuración Personal Inventarios Facturaci…" at bounding box center [294, 141] width 588 height 282
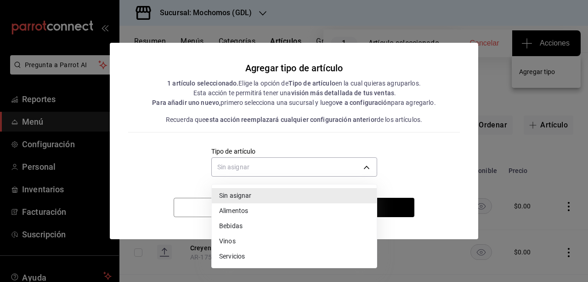
click at [262, 226] on li "Bebidas" at bounding box center [294, 225] width 165 height 15
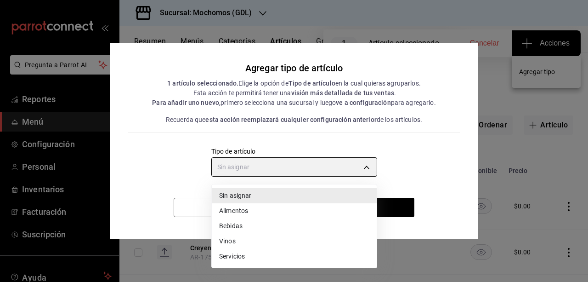
type input "e2400288-93b0-4d29-8cfc-2898dd229db7"
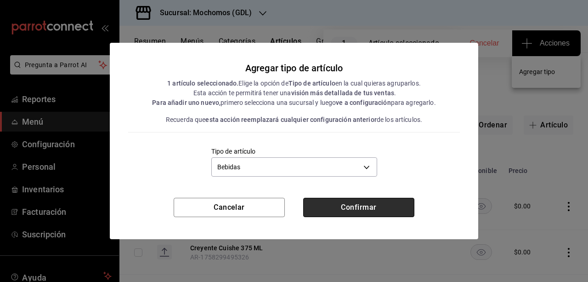
click at [353, 205] on button "Confirmar" at bounding box center [358, 207] width 111 height 19
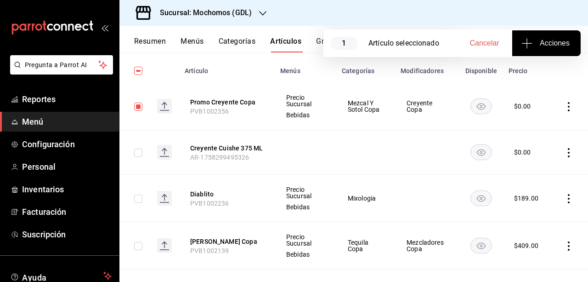
scroll to position [96, 0]
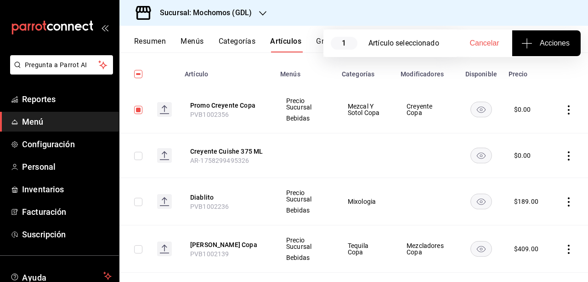
click at [140, 156] on input "checkbox" at bounding box center [138, 156] width 8 height 8
checkbox input "true"
click at [136, 109] on input "checkbox" at bounding box center [138, 110] width 8 height 8
checkbox input "false"
click at [138, 156] on input "checkbox" at bounding box center [138, 156] width 8 height 8
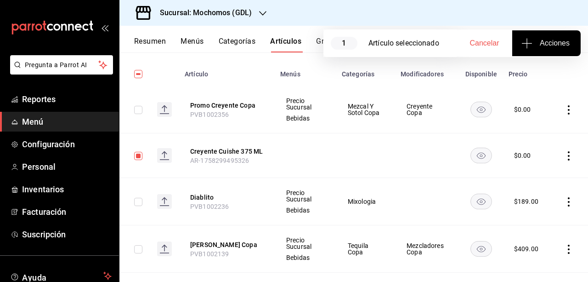
checkbox input "false"
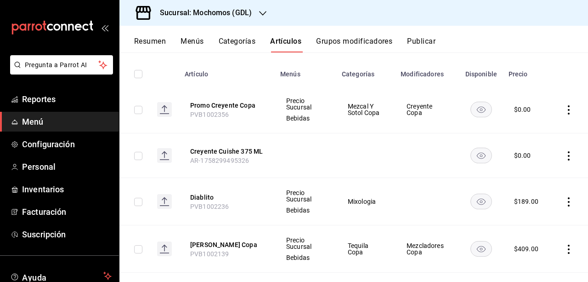
click at [216, 155] on th "Creyente Cuishe 375 ML AR-1758299495326" at bounding box center [227, 155] width 96 height 45
click at [221, 153] on button "Creyente Cuishe 375 ML" at bounding box center [227, 151] width 74 height 9
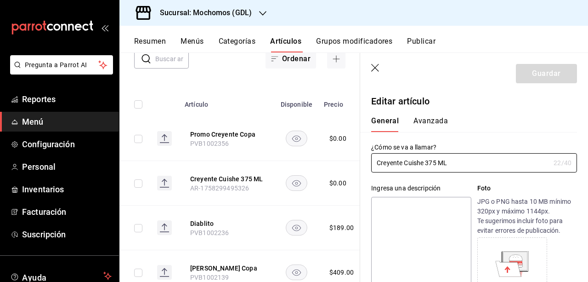
type input "$0.00"
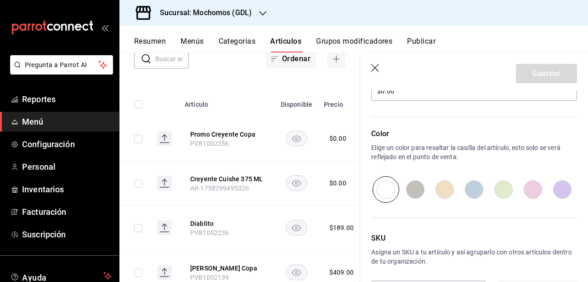
scroll to position [333, 0]
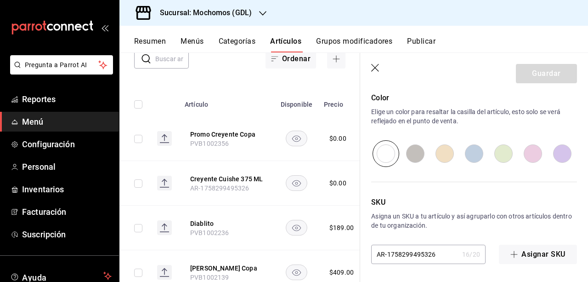
click at [436, 255] on input "AR-1758299495326" at bounding box center [414, 254] width 87 height 18
type input "A"
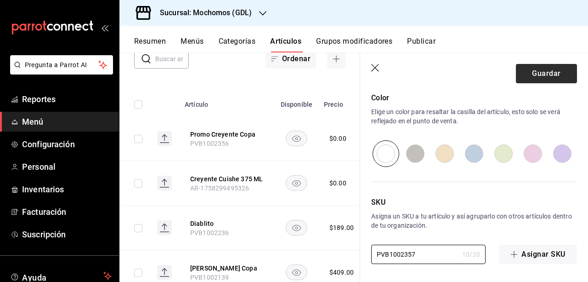
type input "PVB1002357"
click at [532, 73] on button "Guardar" at bounding box center [546, 73] width 61 height 19
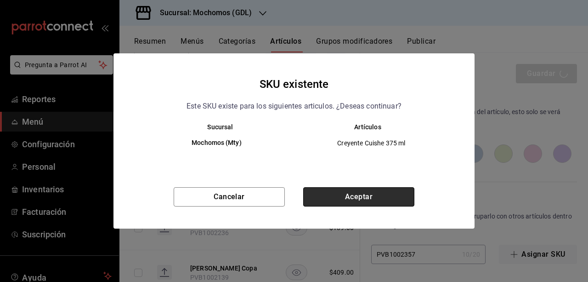
click at [340, 196] on button "Aceptar" at bounding box center [358, 196] width 111 height 19
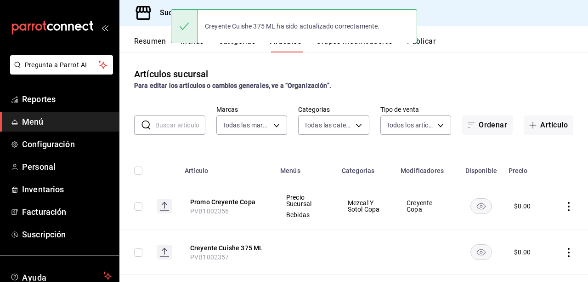
click at [138, 252] on input "checkbox" at bounding box center [138, 252] width 8 height 8
checkbox input "true"
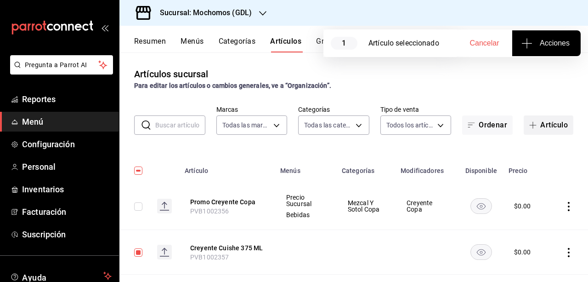
click at [543, 122] on button "Artículo" at bounding box center [549, 124] width 50 height 19
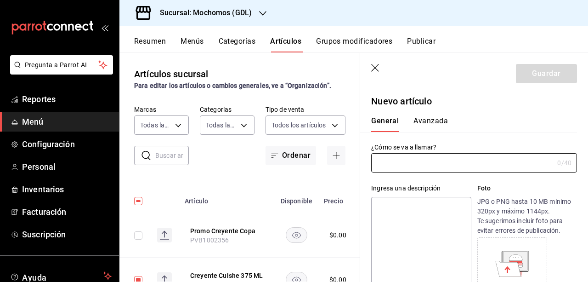
type input "AR-1758299755700"
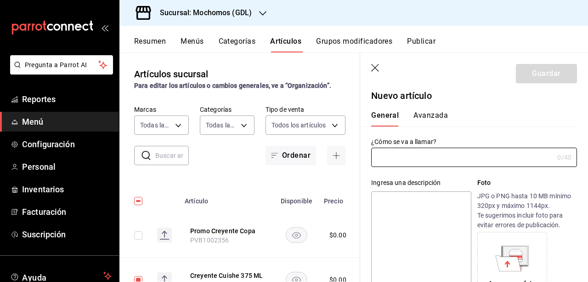
scroll to position [1, 0]
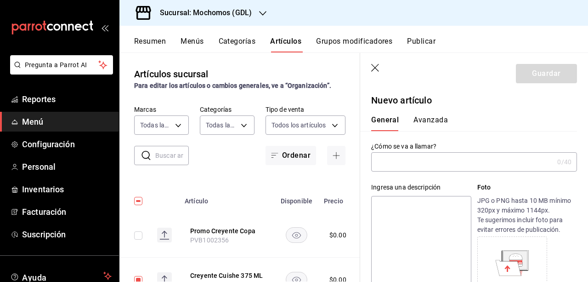
click at [376, 73] on header "Guardar" at bounding box center [474, 72] width 228 height 38
click at [377, 68] on icon "button" at bounding box center [375, 68] width 9 height 9
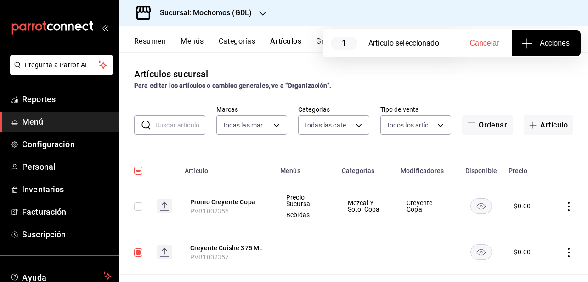
click at [541, 52] on button "Acciones" at bounding box center [546, 43] width 68 height 26
click at [549, 65] on li "Agregar tipo" at bounding box center [546, 72] width 69 height 24
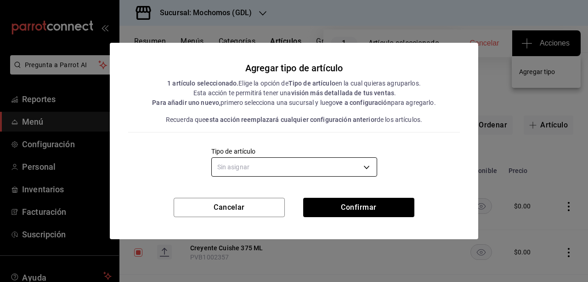
click at [341, 172] on body "Pregunta a Parrot AI Reportes Menú Configuración Personal Inventarios Facturaci…" at bounding box center [294, 141] width 588 height 282
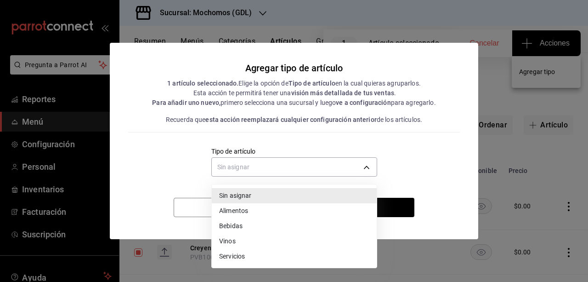
click at [255, 228] on li "Bebidas" at bounding box center [294, 225] width 165 height 15
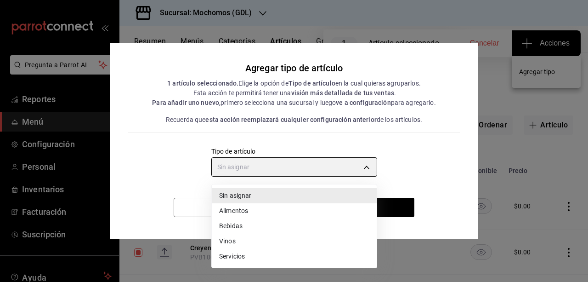
type input "e2400288-93b0-4d29-8cfc-2898dd229db7"
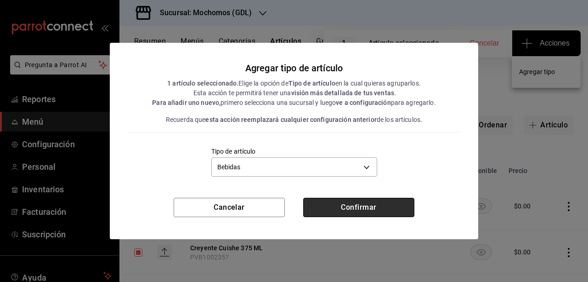
click at [349, 215] on button "Confirmar" at bounding box center [358, 207] width 111 height 19
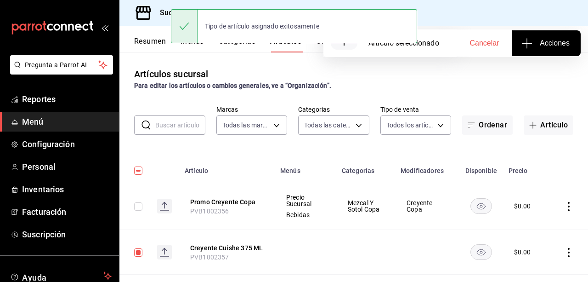
click at [137, 253] on input "checkbox" at bounding box center [138, 252] width 8 height 8
checkbox input "false"
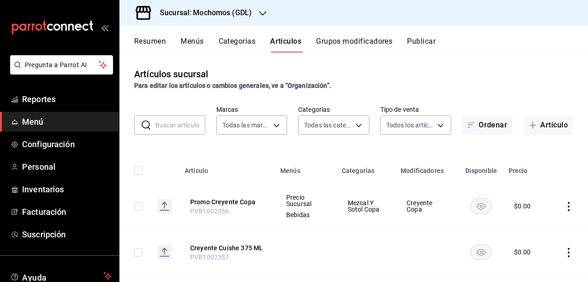
click at [427, 39] on button "Publicar" at bounding box center [421, 45] width 28 height 16
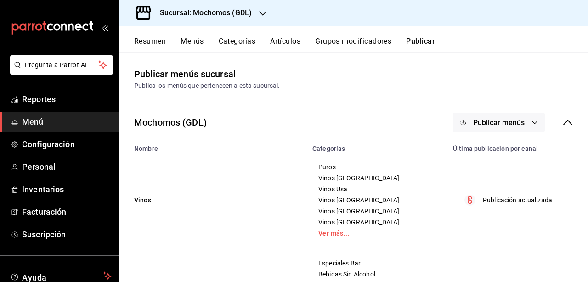
click at [500, 120] on span "Publicar menús" at bounding box center [498, 122] width 51 height 9
click at [503, 147] on span "Punto de venta" at bounding box center [505, 152] width 44 height 10
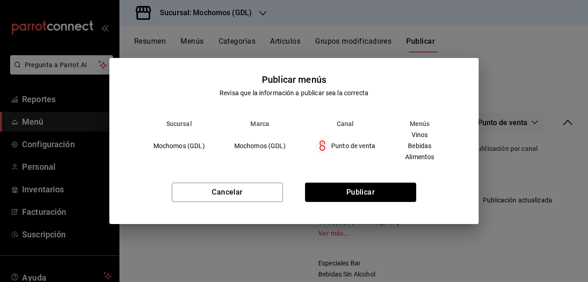
click at [386, 186] on div "Cancelar Publicar" at bounding box center [294, 196] width 370 height 56
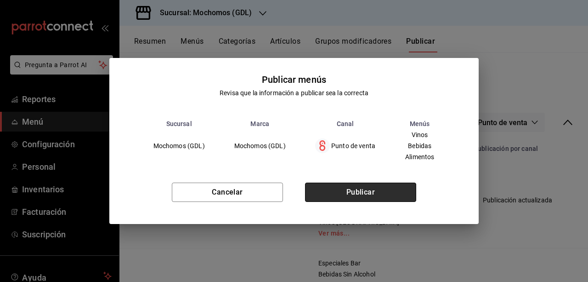
click at [383, 189] on button "Publicar" at bounding box center [360, 191] width 111 height 19
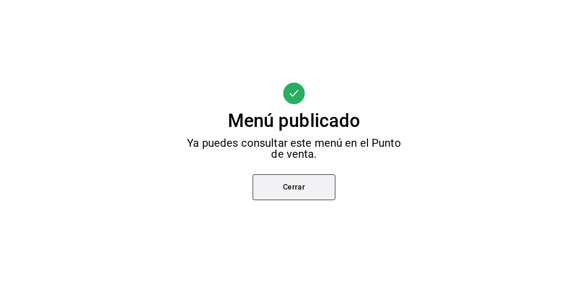
click at [319, 191] on button "Cerrar" at bounding box center [294, 187] width 83 height 26
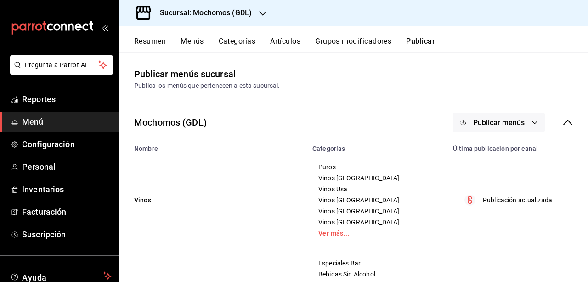
click at [354, 44] on button "Grupos modificadores" at bounding box center [353, 45] width 76 height 16
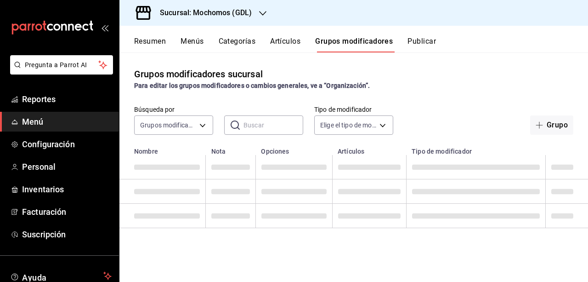
click at [280, 44] on button "Artículos" at bounding box center [285, 45] width 30 height 16
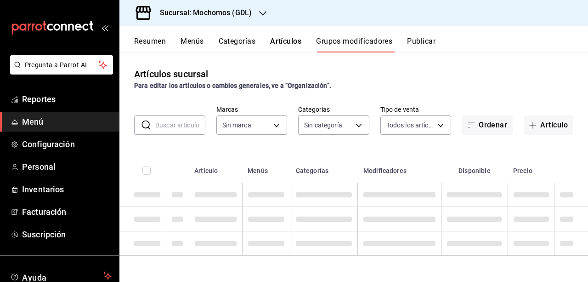
type input "36c25d4a-7cb0-456c-a434-e981d54830bc,9cac9703-0c5a-4d8b-addd-5b6b571d65b9"
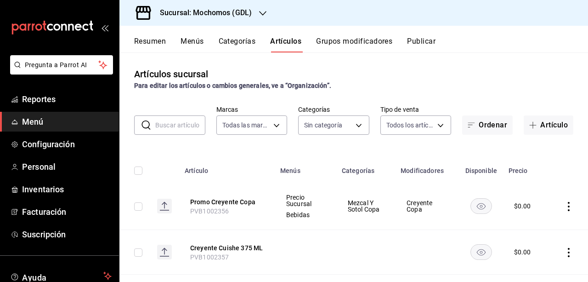
type input "c0db8a99-aef8-4e9c-862d-72763fc5d605,0e6da5ad-e1ed-4623-8a7f-4db137866549,4ba6e…"
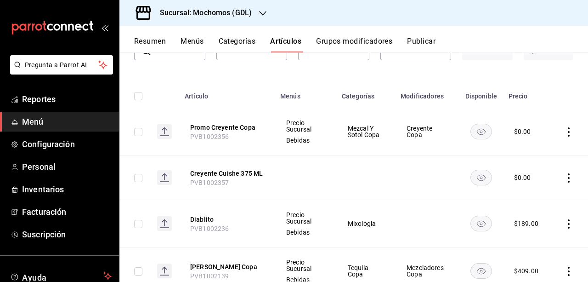
scroll to position [84, 0]
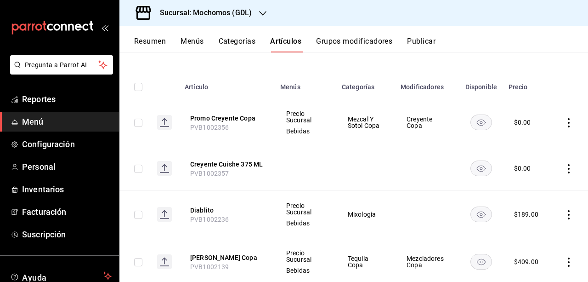
click at [248, 158] on th "Creyente Cuishe 375 ML PVB1002357" at bounding box center [227, 168] width 96 height 45
click at [247, 159] on button "Creyente Cuishe 375 ML" at bounding box center [227, 163] width 74 height 9
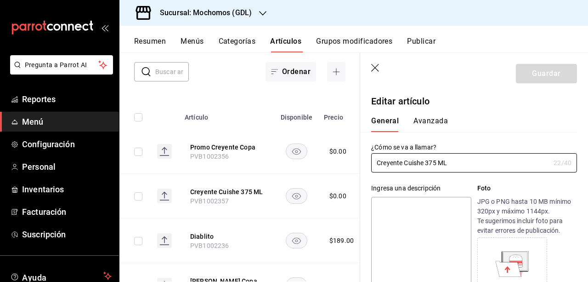
type input "$0.00"
click at [376, 67] on icon "button" at bounding box center [375, 68] width 8 height 8
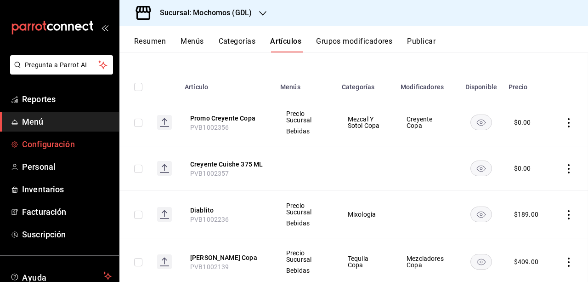
scroll to position [53, 0]
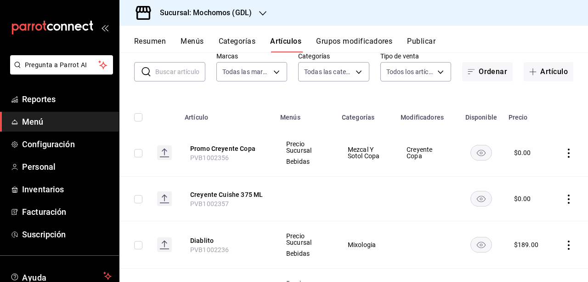
drag, startPoint x: 119, startPoint y: 189, endPoint x: 118, endPoint y: 198, distance: 8.8
click at [118, 198] on div "Pregunta a Parrot AI Reportes Menú Configuración Personal Inventarios Facturaci…" at bounding box center [59, 141] width 119 height 282
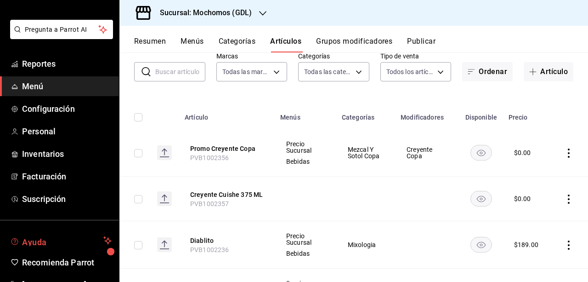
scroll to position [46, 0]
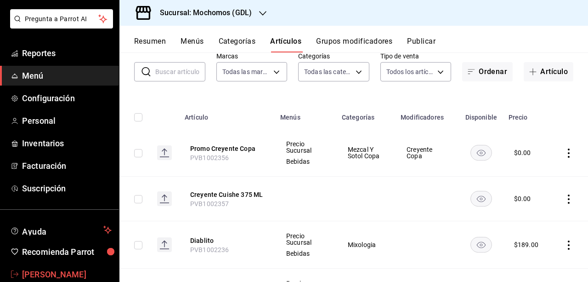
click at [63, 264] on link "Cesar Zamarripa" at bounding box center [59, 274] width 119 height 20
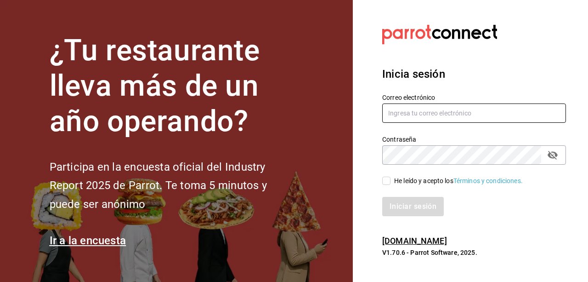
click at [412, 108] on input "text" at bounding box center [474, 112] width 184 height 19
type input "I"
type input "ivan.vazquez@grupocosteno2025"
click at [548, 157] on icon "passwordField" at bounding box center [552, 154] width 11 height 11
click at [391, 178] on span "He leído y acepto los Términos y condiciones." at bounding box center [457, 181] width 132 height 10
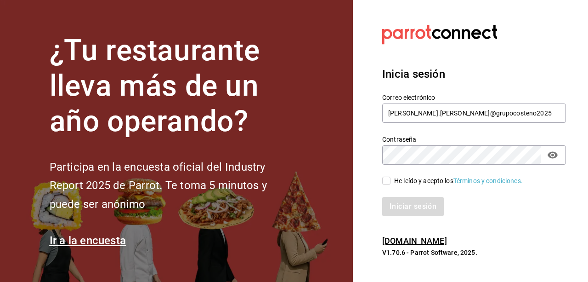
click at [391, 178] on input "He leído y acepto los Términos y condiciones." at bounding box center [386, 180] width 8 height 8
checkbox input "true"
click at [409, 203] on button "Iniciar sesión" at bounding box center [413, 206] width 62 height 19
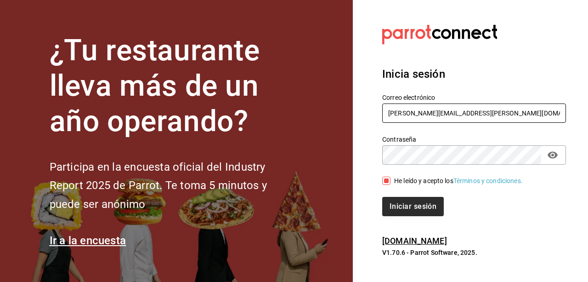
type input "ivan.vazquez@grupocosteno.com"
click at [424, 210] on button "Iniciar sesión" at bounding box center [413, 206] width 62 height 19
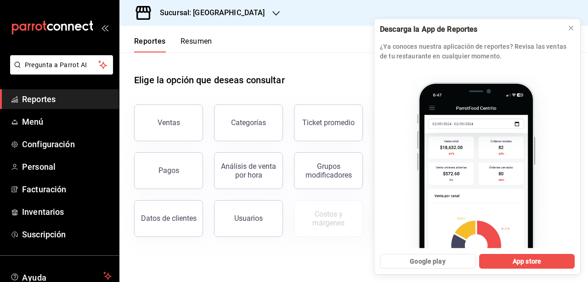
click at [314, 70] on div "Elige la opción que deseas consultar" at bounding box center [353, 72] width 439 height 41
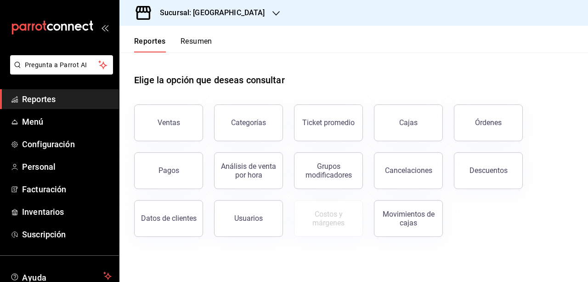
click at [272, 10] on icon "button" at bounding box center [275, 13] width 7 height 7
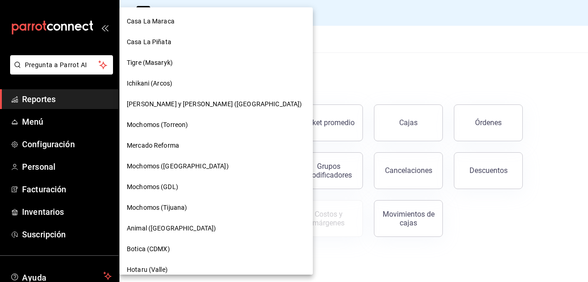
scroll to position [14, 0]
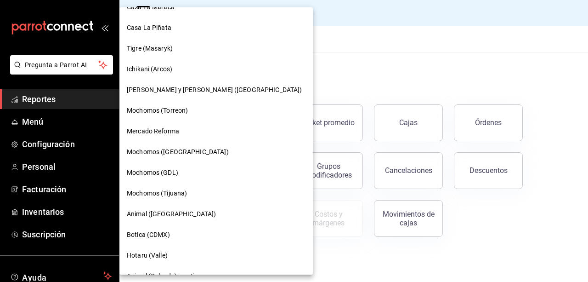
click at [157, 170] on span "Mochomos (GDL)" at bounding box center [152, 173] width 51 height 10
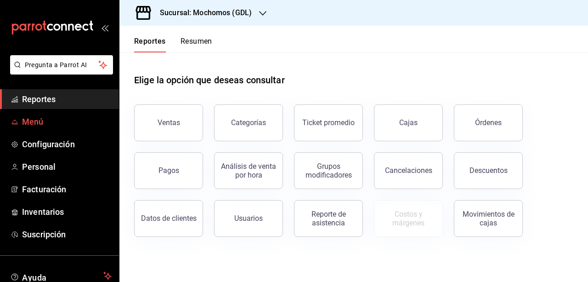
click at [36, 119] on span "Menú" at bounding box center [67, 121] width 90 height 12
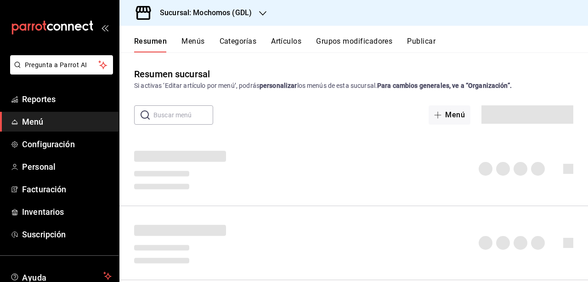
click at [289, 41] on button "Artículos" at bounding box center [286, 45] width 30 height 16
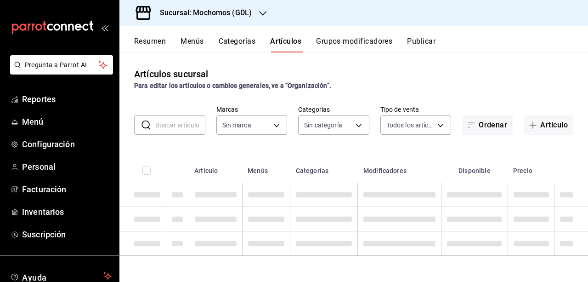
type input "36c25d4a-7cb0-456c-a434-e981d54830bc,9cac9703-0c5a-4d8b-addd-5b6b571d65b9"
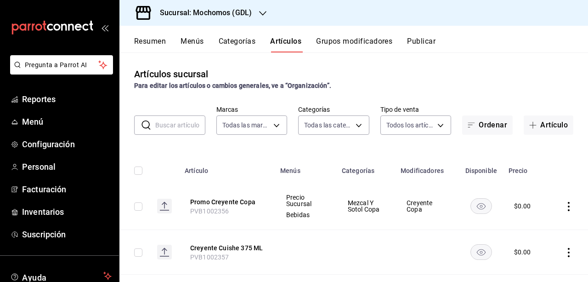
type input "c0db8a99-aef8-4e9c-862d-72763fc5d605,0e6da5ad-e1ed-4623-8a7f-4db137866549,4ba6e…"
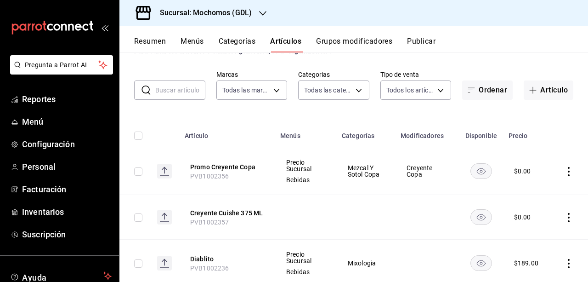
click at [263, 9] on div at bounding box center [262, 13] width 7 height 10
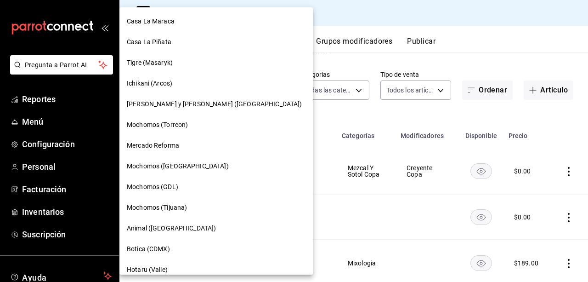
click at [162, 171] on div "Mochomos ([GEOGRAPHIC_DATA])" at bounding box center [215, 166] width 193 height 21
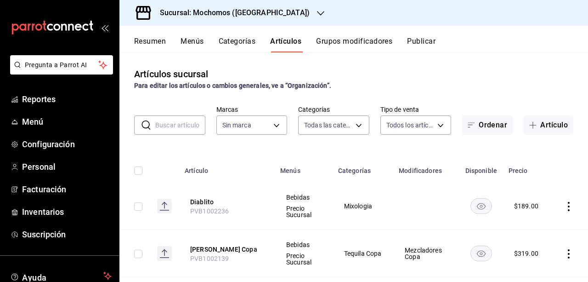
type input "2d195258-a112-483e-9c41-0e6351594330,d48f3e9a-3ab1-4b8f-8ab3-d3938f1810f2,a94d4…"
click at [363, 37] on button "Grupos modificadores" at bounding box center [354, 45] width 76 height 16
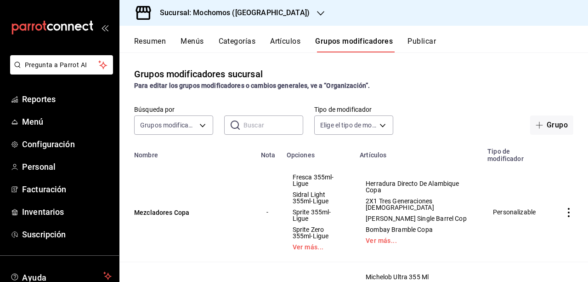
click at [284, 45] on button "Artículos" at bounding box center [285, 45] width 30 height 16
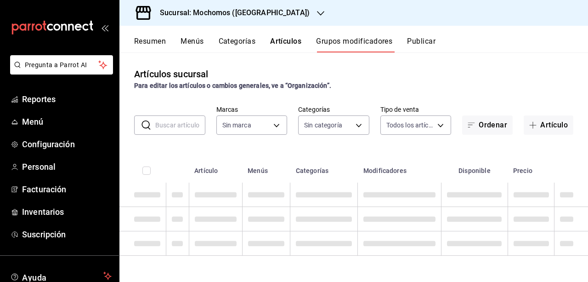
type input "562d5b5b-21a2-4ace-a941-66278f4a6c49"
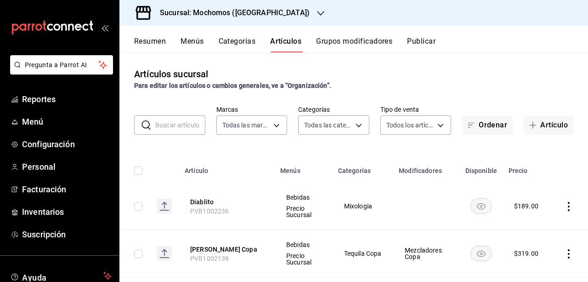
type input "2d195258-a112-483e-9c41-0e6351594330,d48f3e9a-3ab1-4b8f-8ab3-d3938f1810f2,a94d4…"
click at [163, 122] on input "text" at bounding box center [180, 125] width 50 height 18
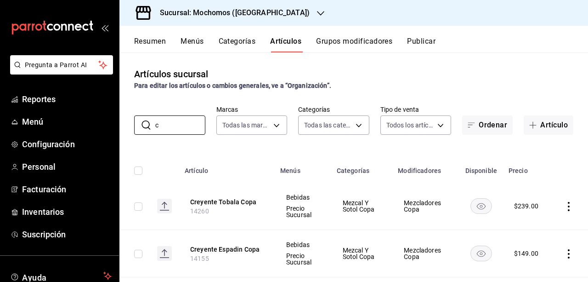
type input "c"
click at [301, 168] on th "Menús" at bounding box center [303, 167] width 57 height 29
click at [341, 42] on button "Grupos modificadores" at bounding box center [354, 45] width 76 height 16
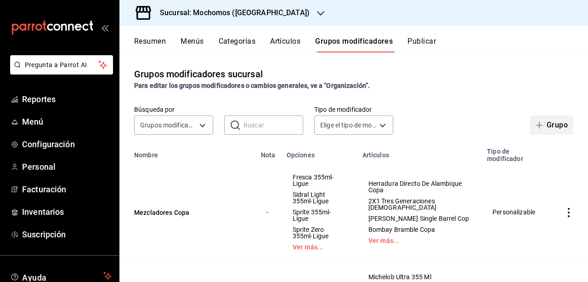
click at [542, 128] on button "Grupo" at bounding box center [551, 124] width 43 height 19
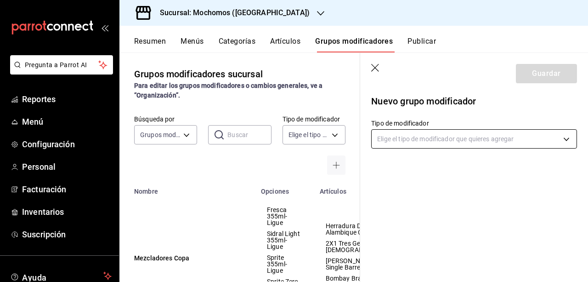
click at [572, 134] on body "Pregunta a Parrot AI Reportes Menú Configuración Personal Facturación Inventari…" at bounding box center [294, 141] width 588 height 282
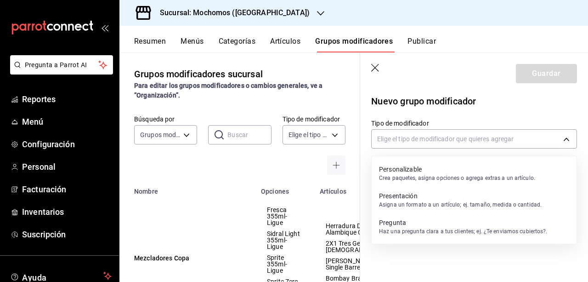
click at [429, 176] on p "Crea paquetes, asigna opciones o agrega extras a un artículo." at bounding box center [457, 178] width 156 height 8
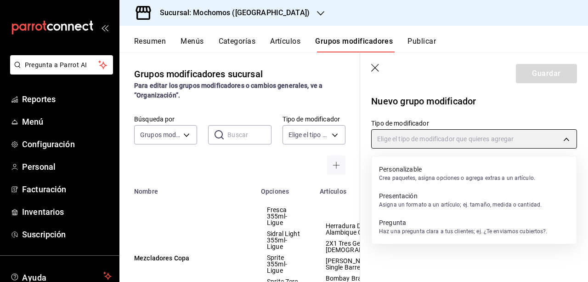
type input "CUSTOMIZABLE"
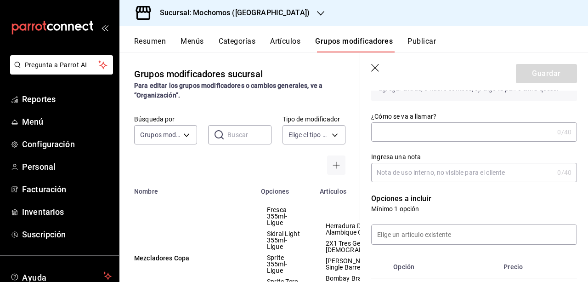
scroll to position [99, 0]
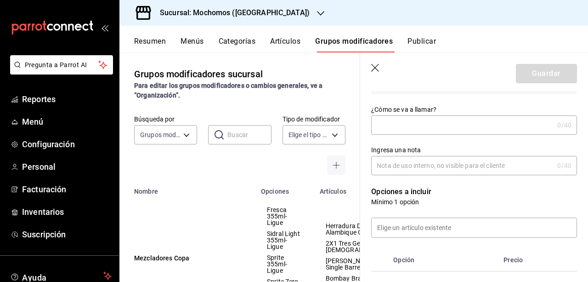
click at [438, 130] on input "¿Cómo se va a llamar?" at bounding box center [462, 125] width 182 height 18
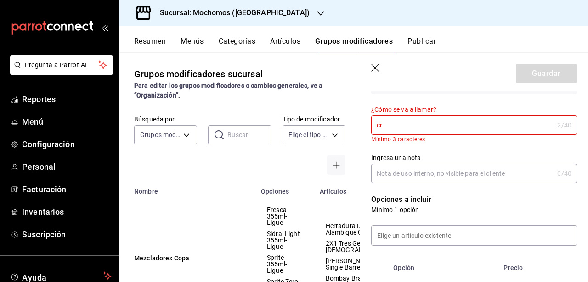
type input "c"
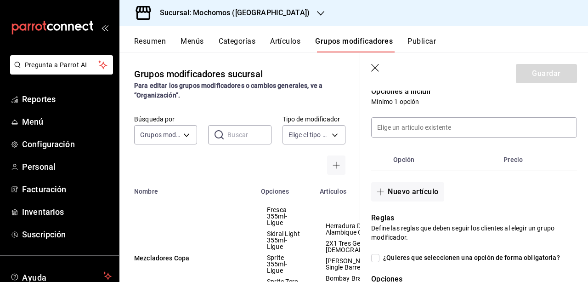
scroll to position [203, 0]
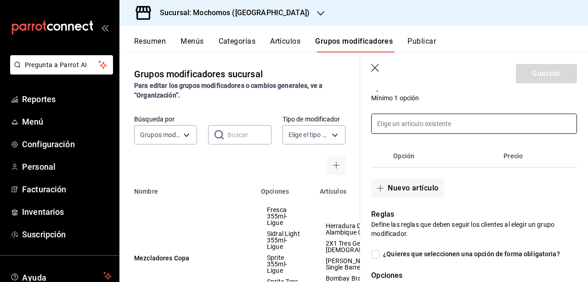
type input "Creyente Cushie 375 ML"
click at [504, 129] on input at bounding box center [474, 123] width 205 height 19
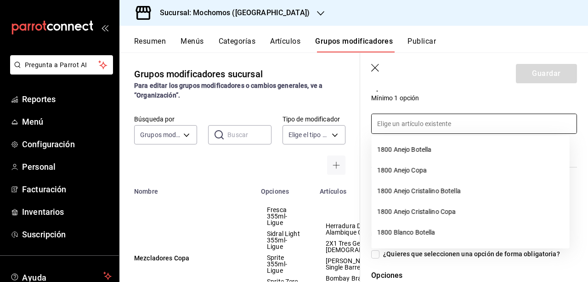
click at [481, 108] on div at bounding box center [468, 117] width 217 height 31
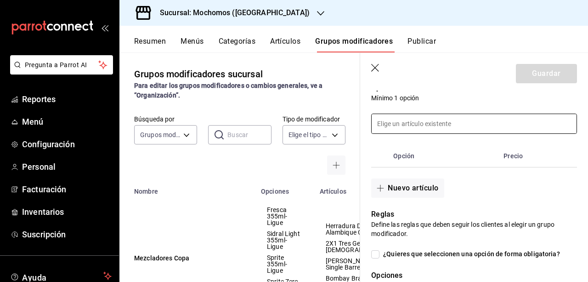
click at [506, 115] on input at bounding box center [474, 123] width 205 height 19
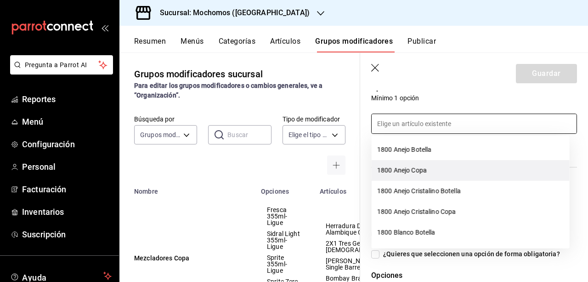
click at [478, 174] on li "1800 Anejo Copa" at bounding box center [471, 170] width 198 height 21
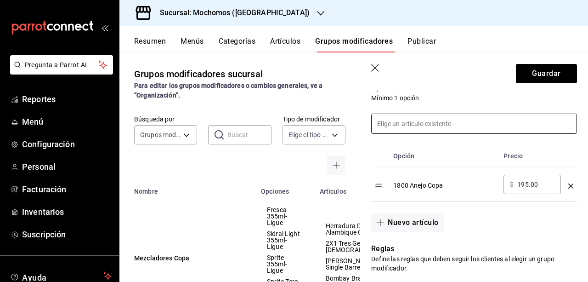
click at [442, 124] on input at bounding box center [474, 123] width 205 height 19
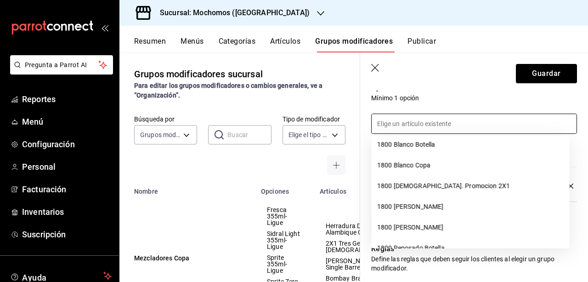
scroll to position [70, 0]
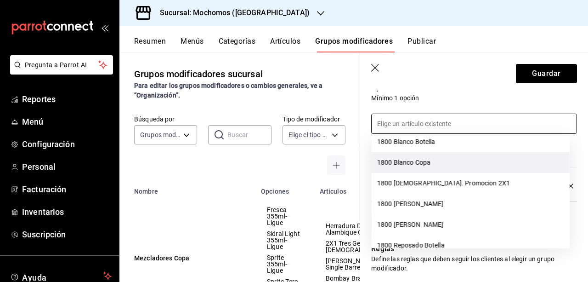
click at [419, 165] on li "1800 Blanco Copa" at bounding box center [471, 162] width 198 height 21
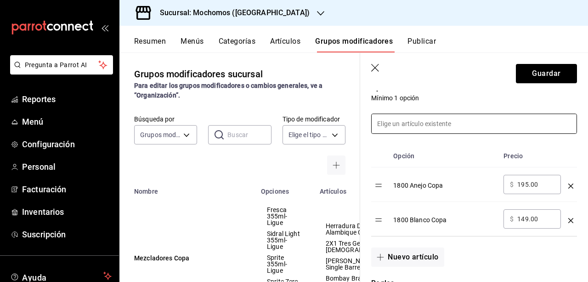
click at [436, 114] on input at bounding box center [474, 123] width 205 height 19
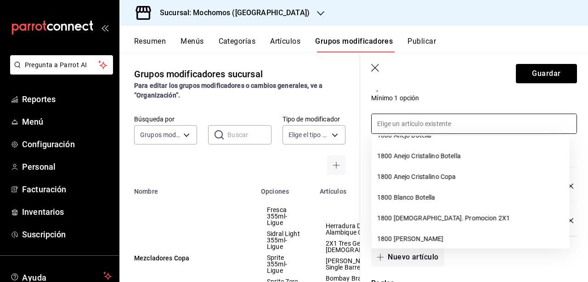
scroll to position [0, 0]
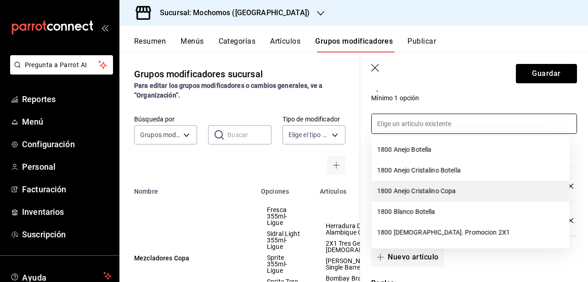
click at [431, 189] on li "1800 Anejo Cristalino Copa" at bounding box center [471, 191] width 198 height 21
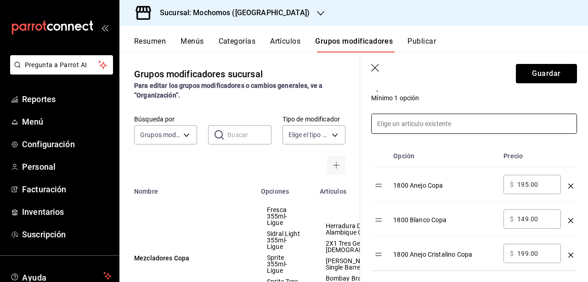
click at [453, 134] on div "Opción Precio 1800 Anejo Copa ​ $ 195.00 ​ 1800 Blanco Copa ​ $ 149.00 ​ 1800 A…" at bounding box center [468, 202] width 217 height 137
click at [458, 126] on input at bounding box center [474, 123] width 205 height 19
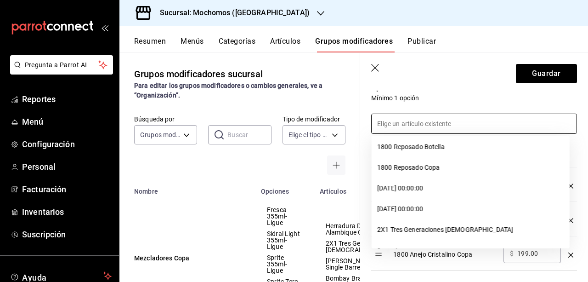
scroll to position [124, 0]
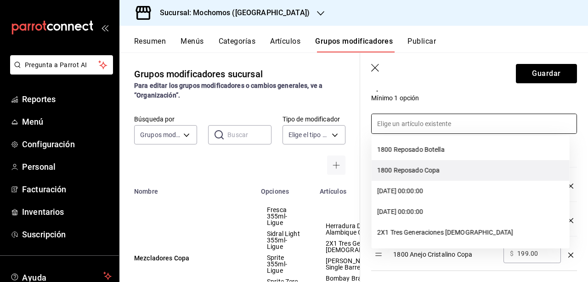
click at [438, 173] on li "1800 Reposado Copa" at bounding box center [471, 170] width 198 height 21
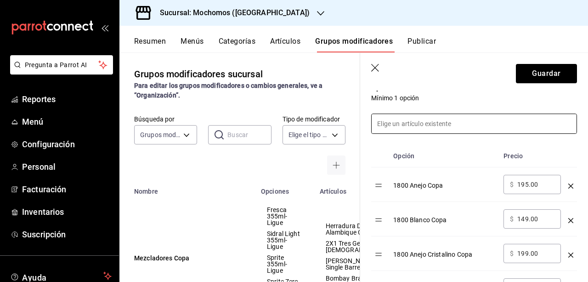
click at [491, 122] on input at bounding box center [474, 123] width 205 height 19
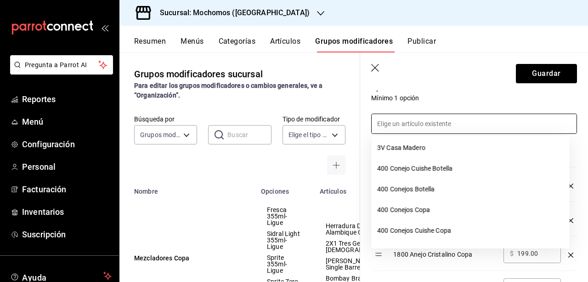
scroll to position [226, 0]
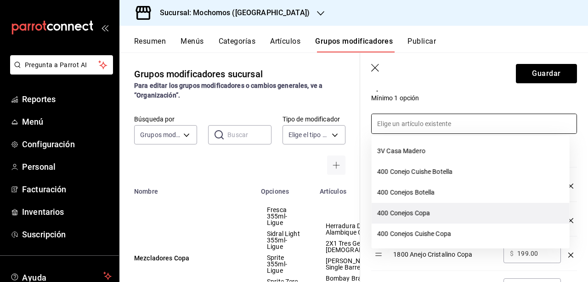
click at [422, 215] on li "400 Conejos Copa" at bounding box center [471, 213] width 198 height 21
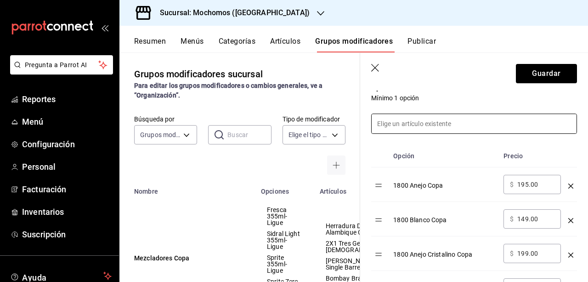
click at [468, 126] on input at bounding box center [474, 123] width 205 height 19
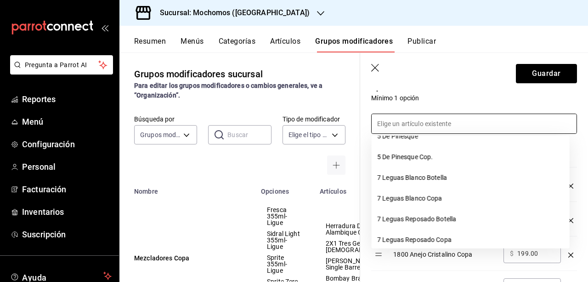
scroll to position [374, 0]
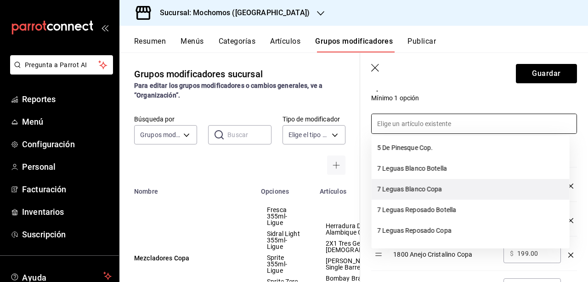
click at [421, 192] on li "7 Leguas Blanco Copa" at bounding box center [471, 189] width 198 height 21
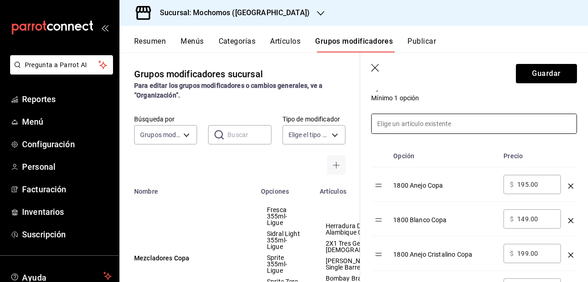
click at [499, 125] on input at bounding box center [474, 123] width 205 height 19
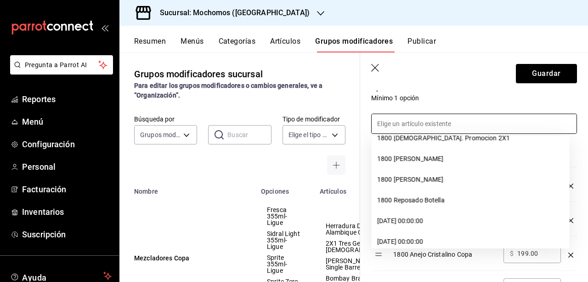
scroll to position [85, 0]
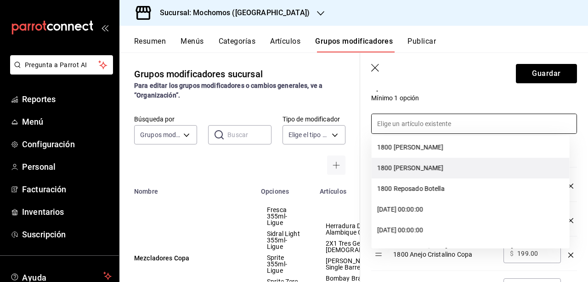
click at [428, 171] on li "1800 [PERSON_NAME]" at bounding box center [471, 168] width 198 height 21
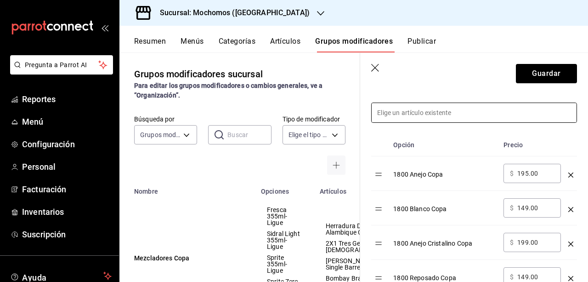
scroll to position [208, 0]
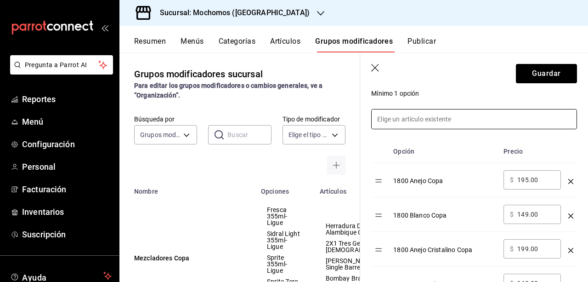
click at [476, 123] on input at bounding box center [474, 118] width 205 height 19
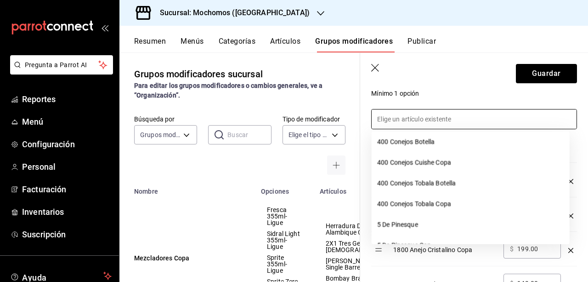
scroll to position [240, 0]
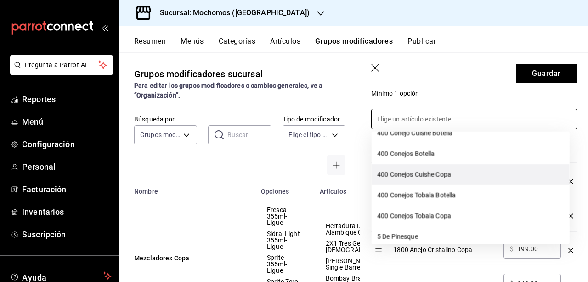
click at [481, 175] on li "400 Conejos Cuishe Copa" at bounding box center [471, 174] width 198 height 21
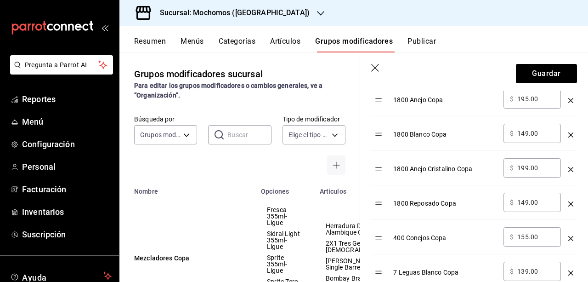
scroll to position [222, 0]
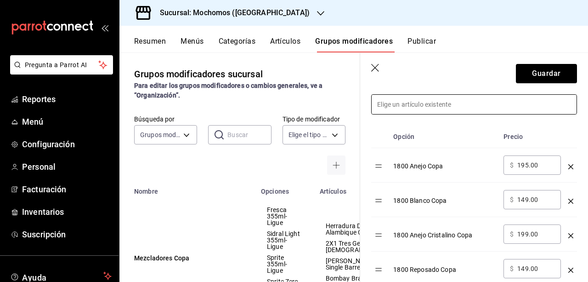
click at [474, 112] on input at bounding box center [474, 104] width 205 height 19
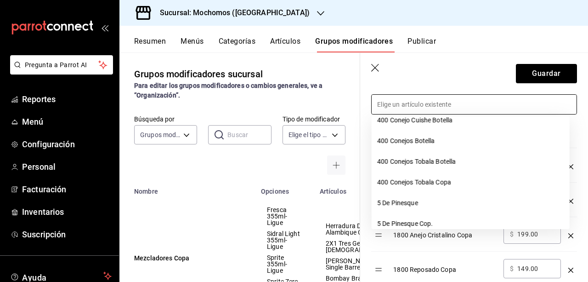
scroll to position [249, 0]
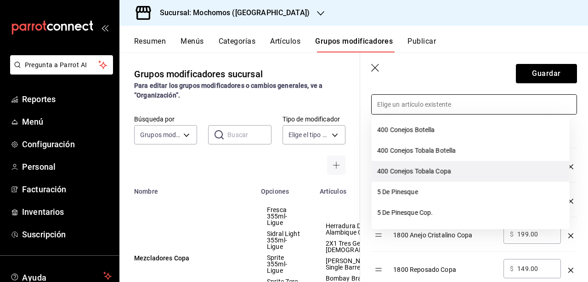
click at [428, 166] on li "400 Conejos Tobala Copa" at bounding box center [471, 171] width 198 height 21
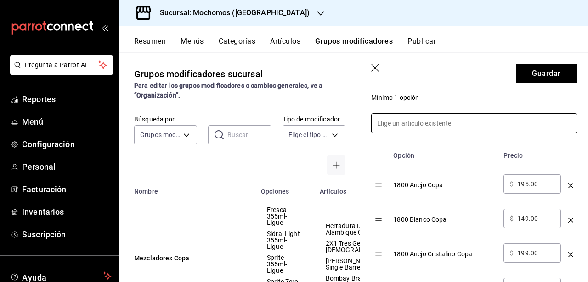
scroll to position [199, 0]
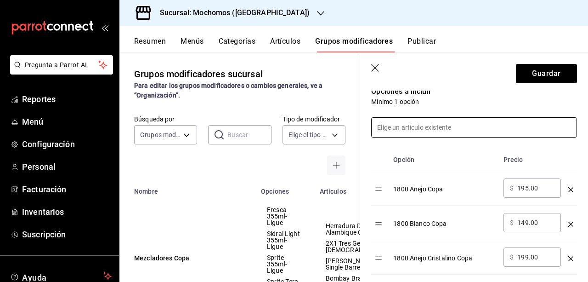
click at [470, 127] on input at bounding box center [474, 127] width 205 height 19
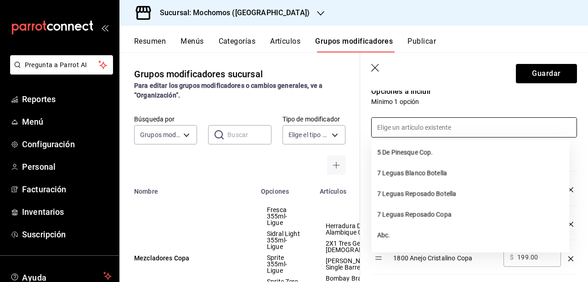
scroll to position [303, 0]
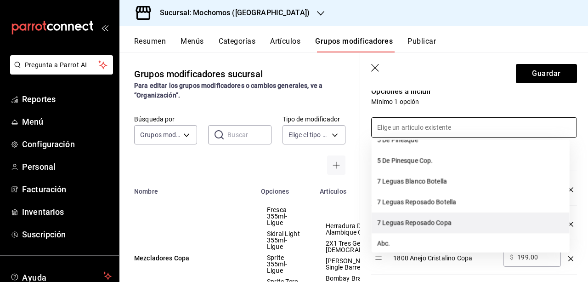
click at [454, 219] on li "7 Leguas Reposado Copa" at bounding box center [471, 222] width 198 height 21
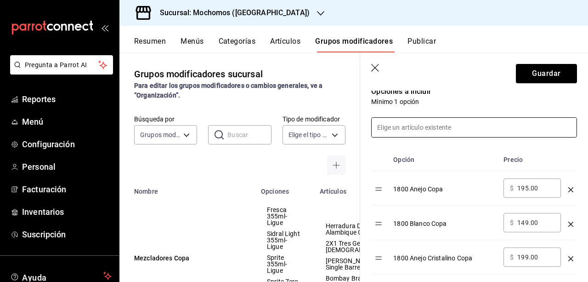
click at [546, 126] on input at bounding box center [474, 127] width 205 height 19
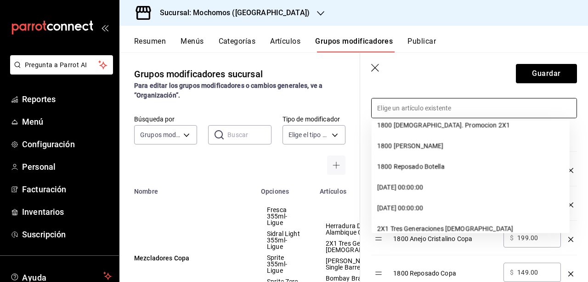
scroll to position [0, 0]
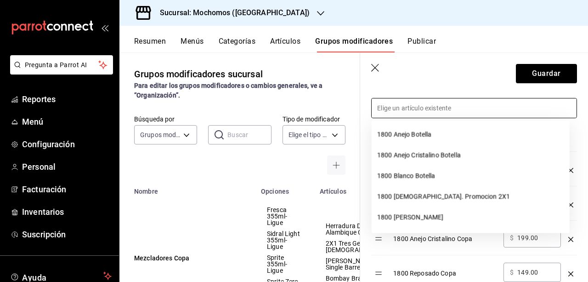
click at [459, 96] on div at bounding box center [468, 102] width 217 height 31
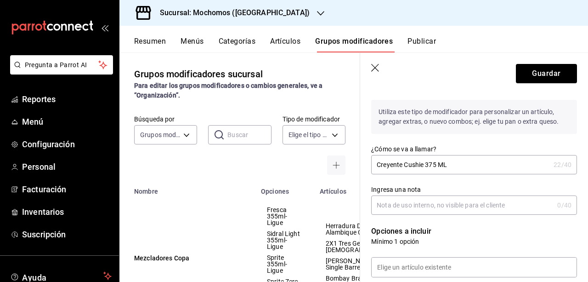
scroll to position [57, 0]
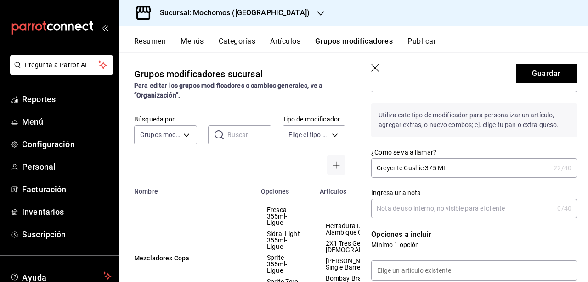
click at [376, 68] on icon "button" at bounding box center [375, 68] width 9 height 9
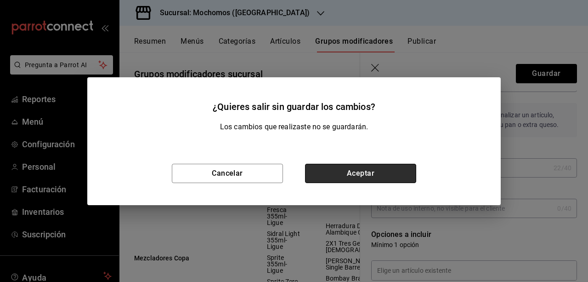
click at [357, 164] on button "Aceptar" at bounding box center [360, 173] width 111 height 19
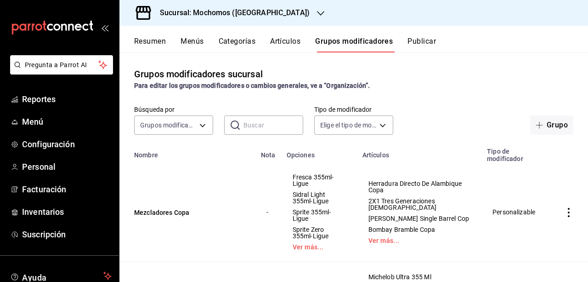
click at [279, 14] on div "Sucursal: Mochomos ([GEOGRAPHIC_DATA])" at bounding box center [227, 13] width 201 height 26
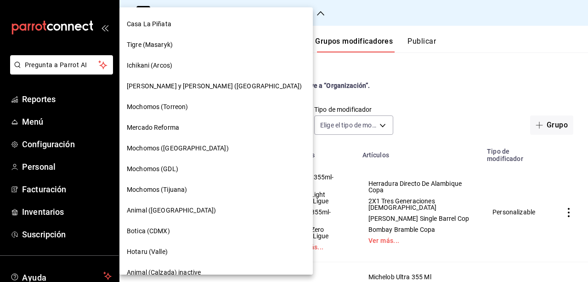
scroll to position [20, 0]
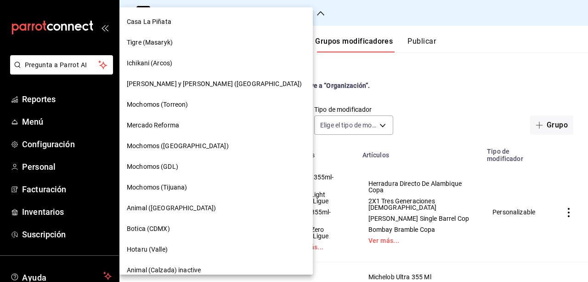
click at [167, 164] on span "Mochomos (GDL)" at bounding box center [152, 167] width 51 height 10
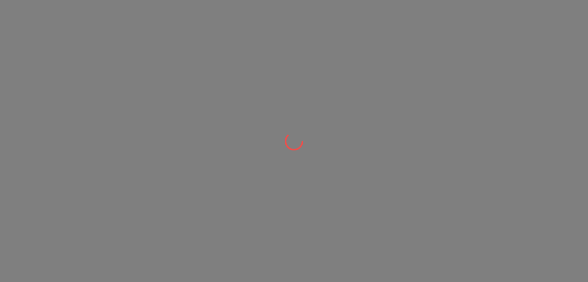
click at [562, 125] on div at bounding box center [294, 141] width 588 height 282
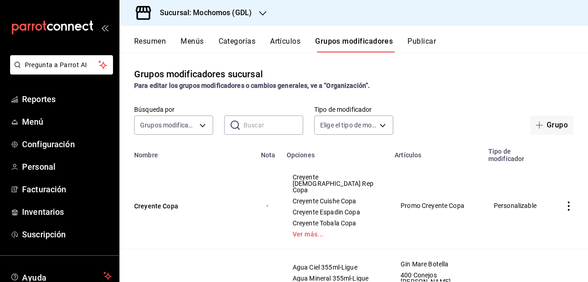
scroll to position [17, 0]
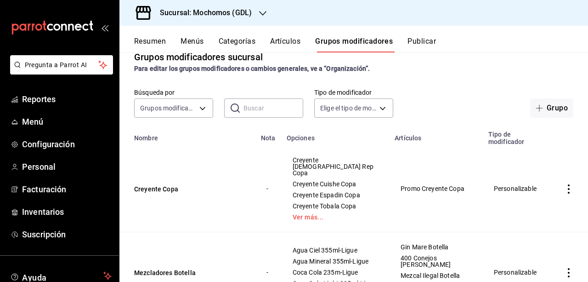
click at [292, 44] on button "Artículos" at bounding box center [285, 45] width 30 height 16
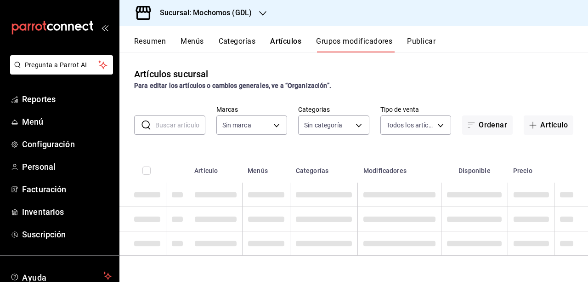
type input "36c25d4a-7cb0-456c-a434-e981d54830bc,9cac9703-0c5a-4d8b-addd-5b6b571d65b9"
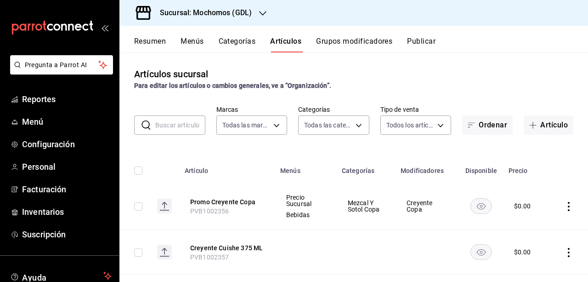
type input "c0db8a99-aef8-4e9c-862d-72763fc5d605,0e6da5ad-e1ed-4623-8a7f-4db137866549,4ba6e…"
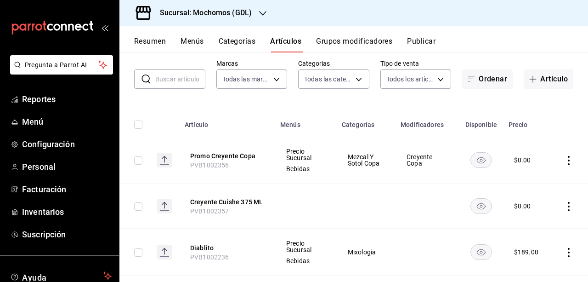
scroll to position [50, 0]
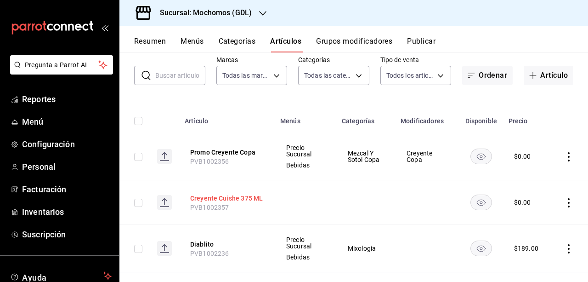
click at [225, 199] on button "Creyente Cuishe 375 ML" at bounding box center [227, 197] width 74 height 9
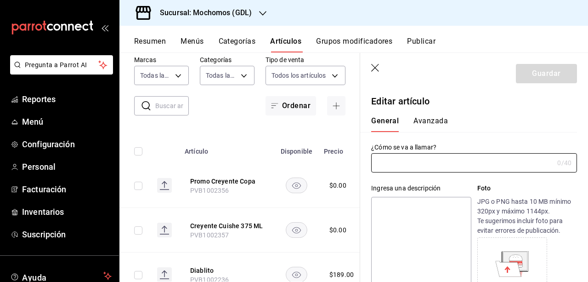
type input "Creyente Cuishe 375 ML"
type input "PVB1002357"
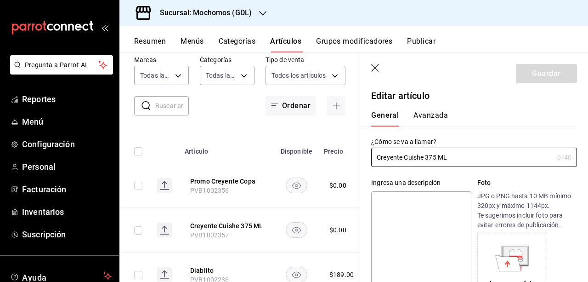
type input "$0.00"
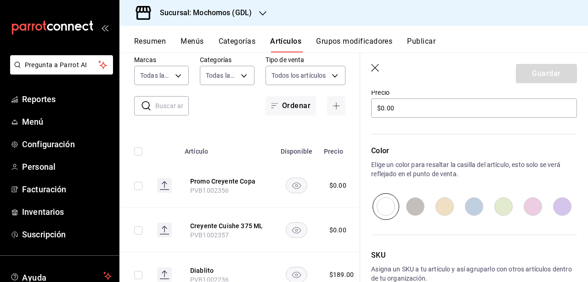
scroll to position [333, 0]
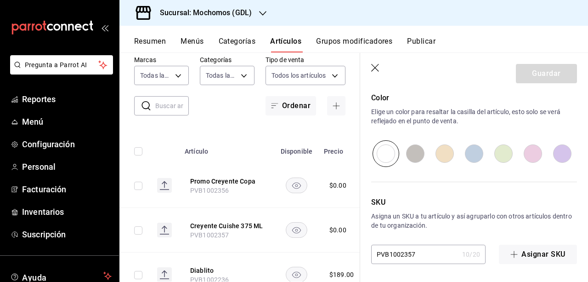
click at [376, 67] on icon "button" at bounding box center [375, 68] width 8 height 8
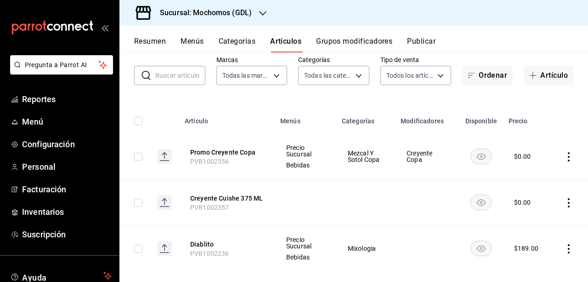
click at [363, 46] on button "Grupos modificadores" at bounding box center [354, 45] width 76 height 16
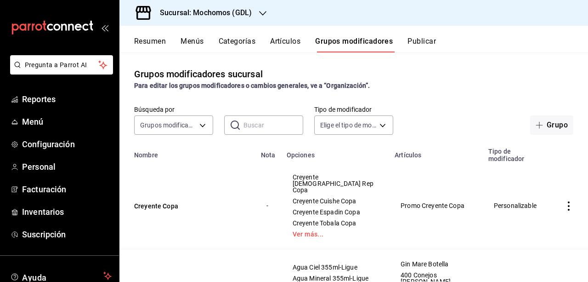
click at [162, 194] on td "Creyente Copa" at bounding box center [187, 205] width 136 height 87
click at [161, 201] on button "Creyente Copa" at bounding box center [189, 205] width 110 height 9
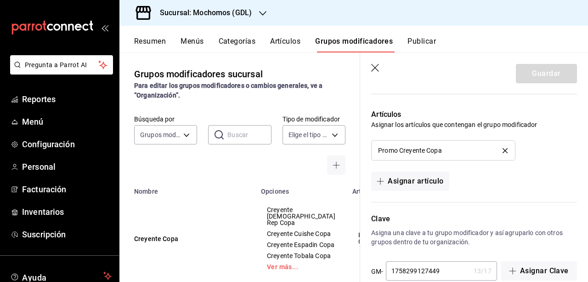
scroll to position [719, 0]
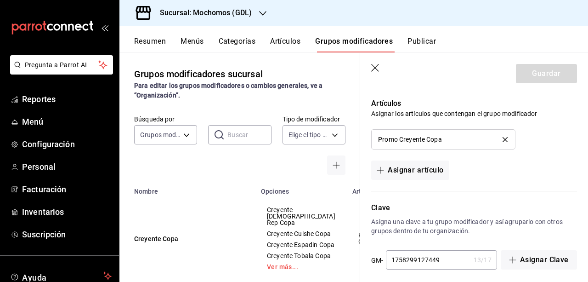
click at [374, 65] on icon "button" at bounding box center [375, 68] width 9 height 9
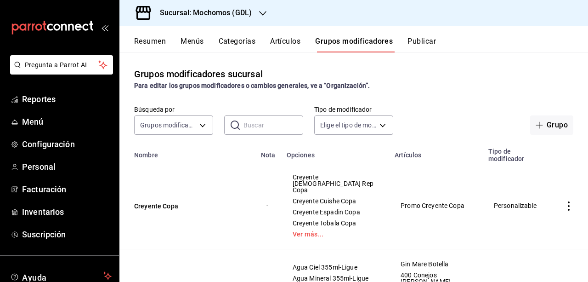
click at [262, 12] on icon "button" at bounding box center [262, 13] width 7 height 7
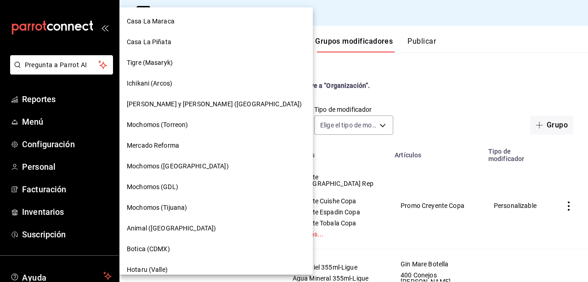
click at [197, 169] on div "Mochomos ([GEOGRAPHIC_DATA])" at bounding box center [216, 166] width 179 height 10
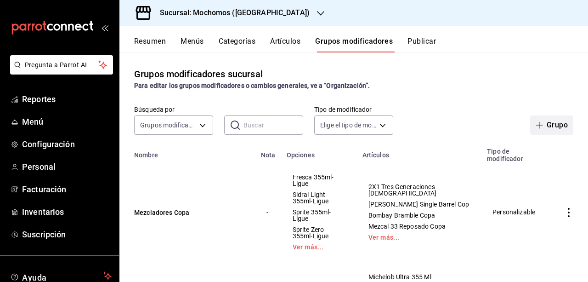
click at [549, 126] on button "Grupo" at bounding box center [551, 124] width 43 height 19
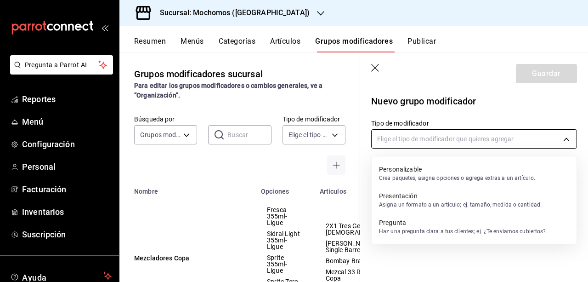
click at [430, 147] on body "Pregunta a Parrot AI Reportes Menú Configuración Personal Facturación Inventari…" at bounding box center [294, 141] width 588 height 282
click at [431, 167] on p "Personalizable" at bounding box center [457, 168] width 156 height 9
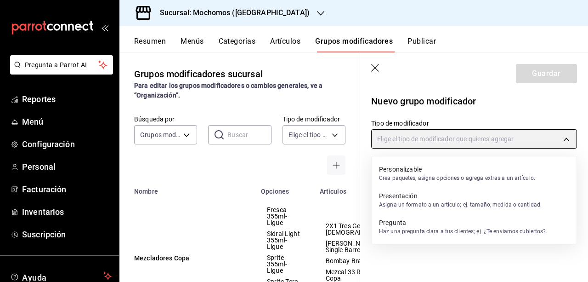
type input "CUSTOMIZABLE"
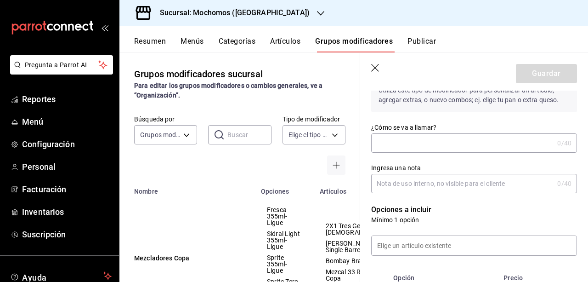
scroll to position [83, 0]
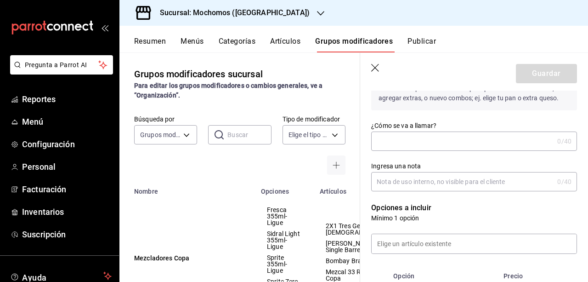
click at [478, 141] on input "¿Cómo se va a llamar?" at bounding box center [462, 141] width 182 height 18
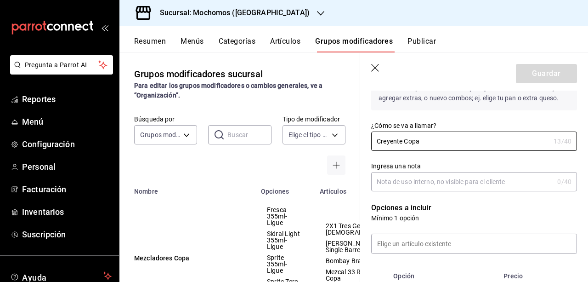
type input "Creyente Copa"
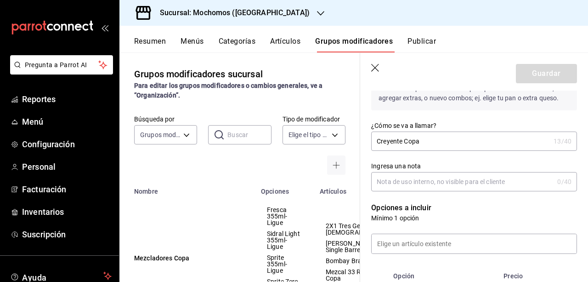
click at [448, 174] on input "Ingresa una nota" at bounding box center [462, 181] width 182 height 18
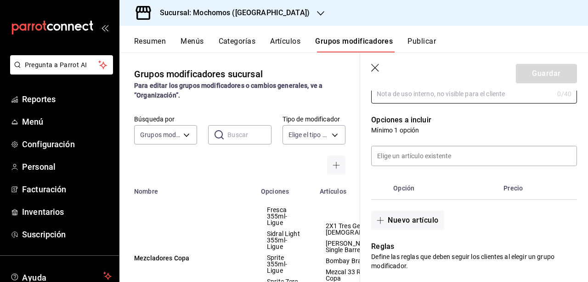
scroll to position [170, 0]
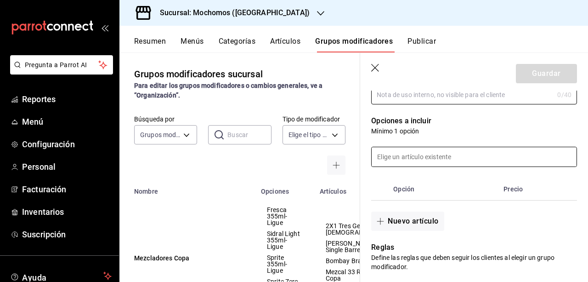
click at [480, 155] on input at bounding box center [474, 156] width 205 height 19
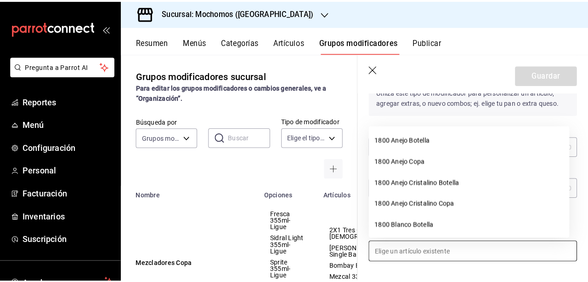
scroll to position [82, 0]
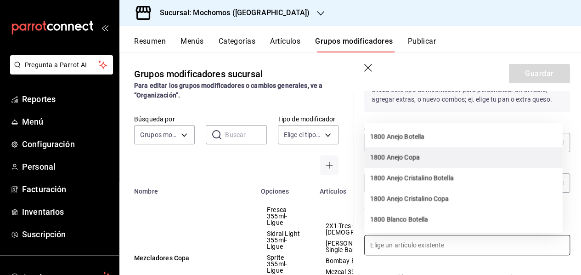
click at [470, 158] on li "1800 Anejo Copa" at bounding box center [463, 157] width 198 height 21
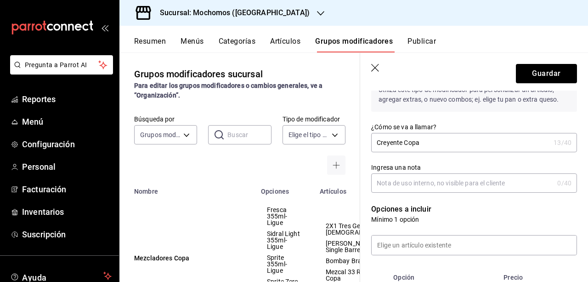
click at [504, 143] on input "Creyente Copa" at bounding box center [460, 142] width 179 height 18
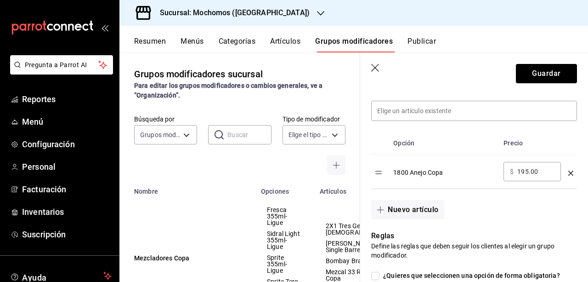
scroll to position [218, 0]
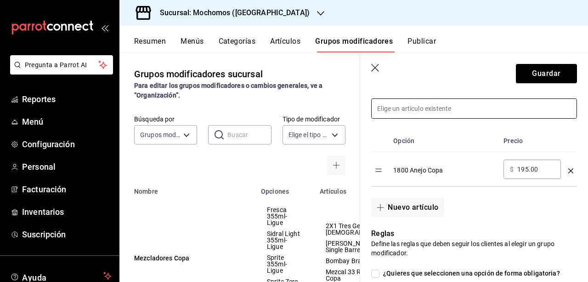
click at [419, 114] on input at bounding box center [474, 108] width 205 height 19
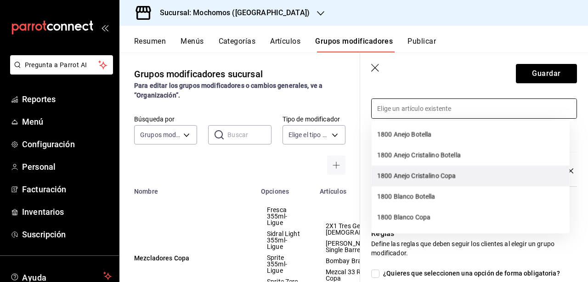
click at [464, 171] on li "1800 Anejo Cristalino Copa" at bounding box center [471, 175] width 198 height 21
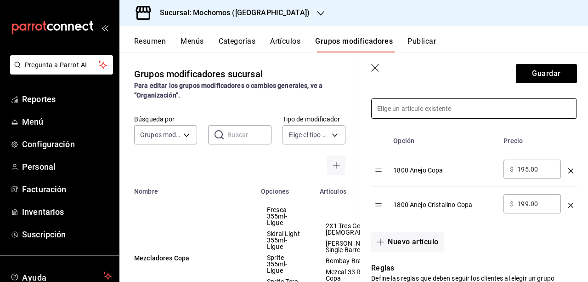
click at [501, 100] on input at bounding box center [474, 108] width 205 height 19
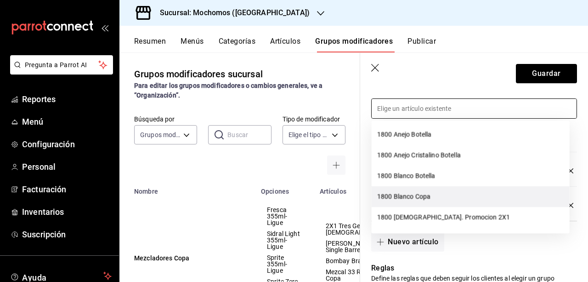
click at [480, 193] on li "1800 Blanco Copa" at bounding box center [471, 196] width 198 height 21
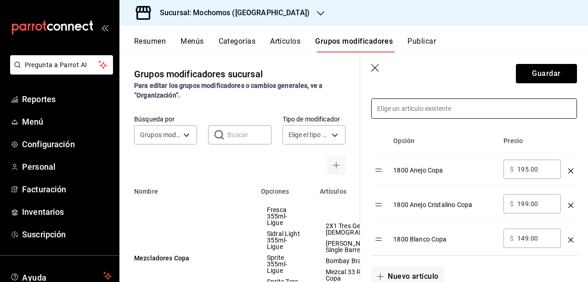
click at [481, 109] on input at bounding box center [474, 108] width 205 height 19
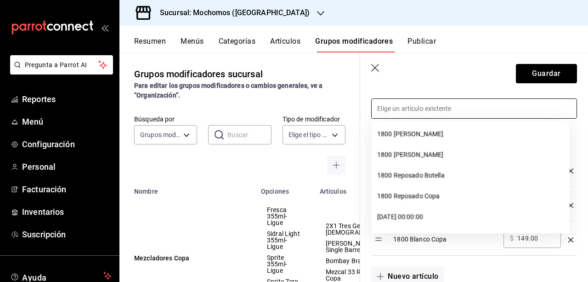
scroll to position [89, 0]
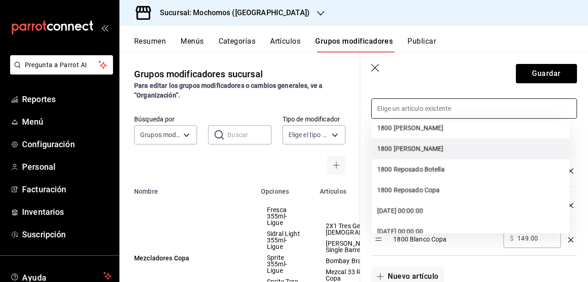
click at [454, 149] on li "1800 [PERSON_NAME]" at bounding box center [471, 148] width 198 height 21
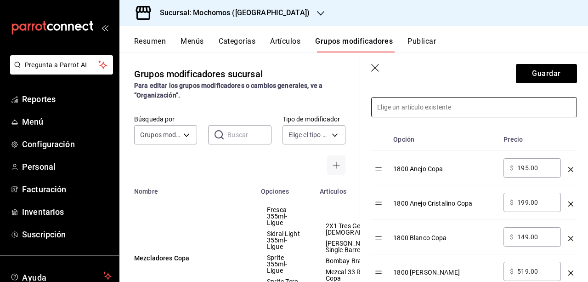
scroll to position [222, 0]
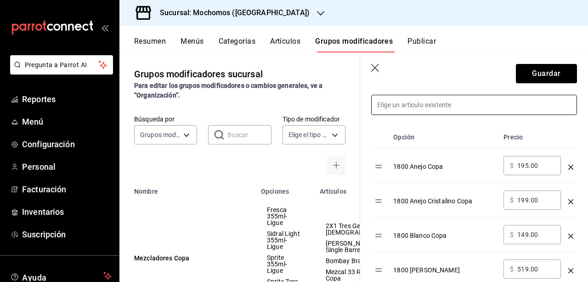
click at [481, 103] on input at bounding box center [474, 104] width 205 height 19
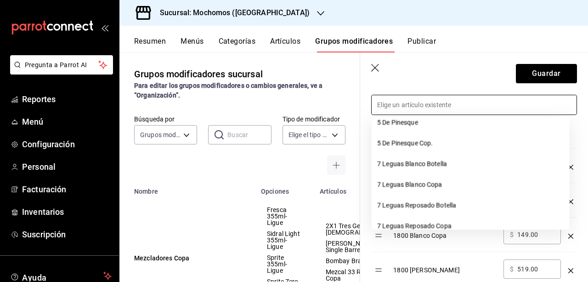
scroll to position [0, 0]
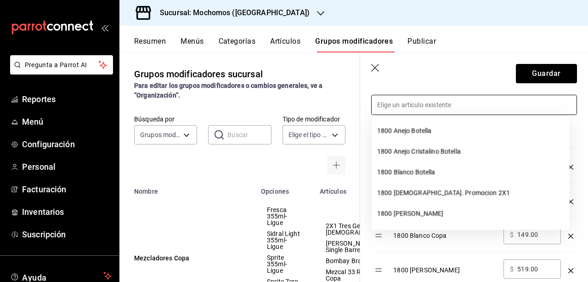
click at [463, 105] on input at bounding box center [474, 104] width 205 height 19
click at [502, 106] on input "copa" at bounding box center [474, 104] width 205 height 19
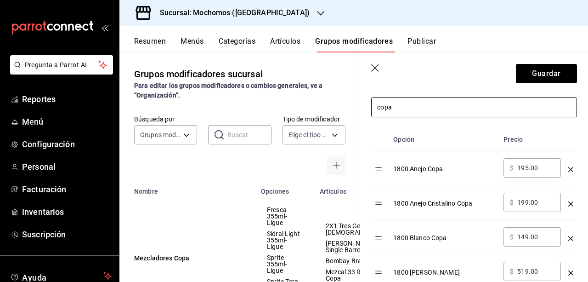
scroll to position [212, 0]
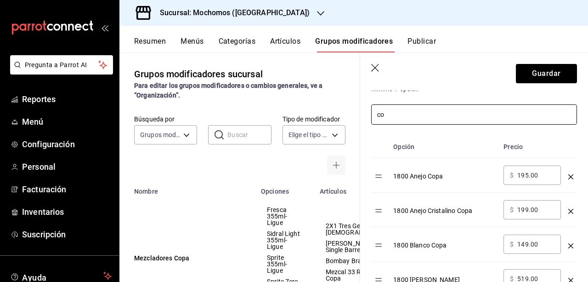
type input "c"
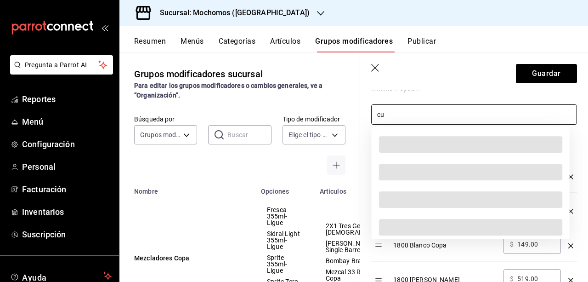
type input "c"
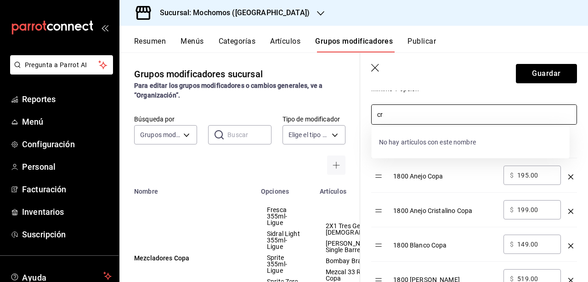
type input "c"
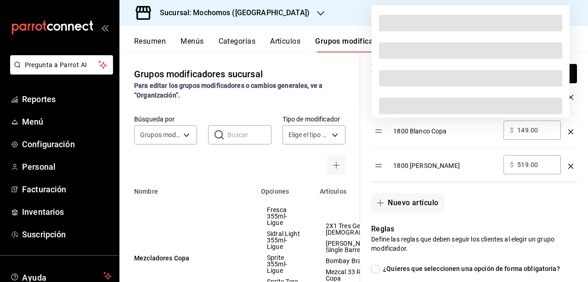
scroll to position [322, 0]
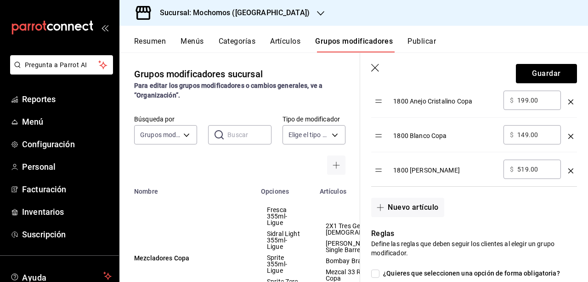
click at [499, 194] on div "Nuevo artículo" at bounding box center [468, 202] width 217 height 30
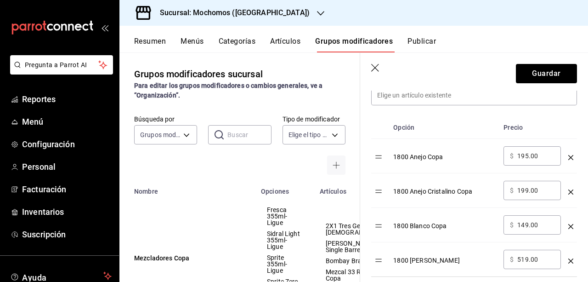
scroll to position [229, 0]
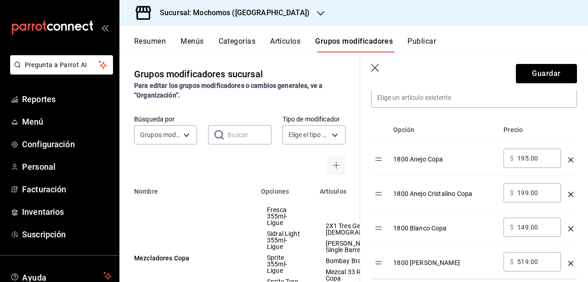
click at [568, 154] on div "optionsTable" at bounding box center [570, 155] width 5 height 15
click at [568, 157] on icon "optionsTable" at bounding box center [570, 159] width 5 height 5
click at [568, 158] on icon "optionsTable" at bounding box center [570, 159] width 5 height 5
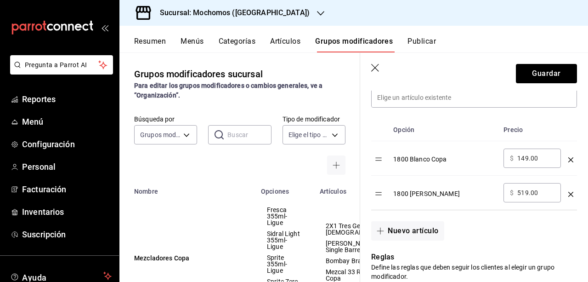
click at [568, 159] on icon "optionsTable" at bounding box center [570, 159] width 5 height 5
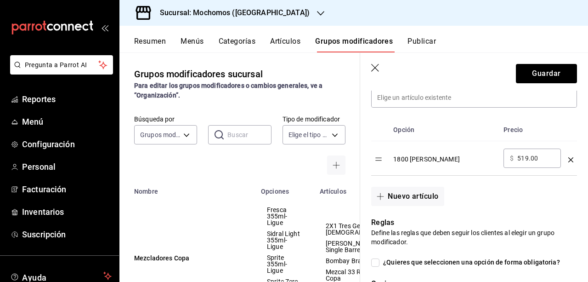
click at [568, 159] on icon "optionsTable" at bounding box center [570, 159] width 5 height 5
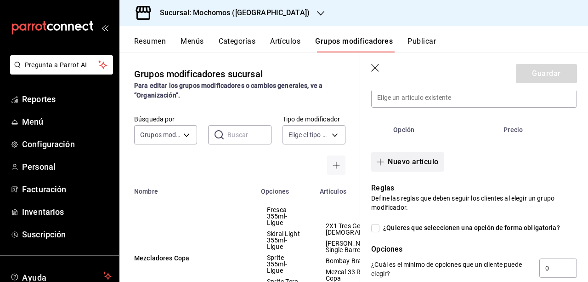
click at [415, 162] on button "Nuevo artículo" at bounding box center [407, 161] width 73 height 19
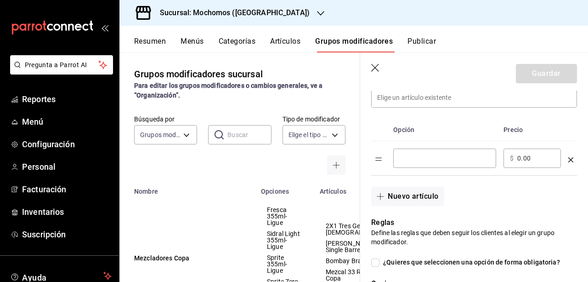
click at [417, 160] on input "optionsTable" at bounding box center [445, 157] width 90 height 9
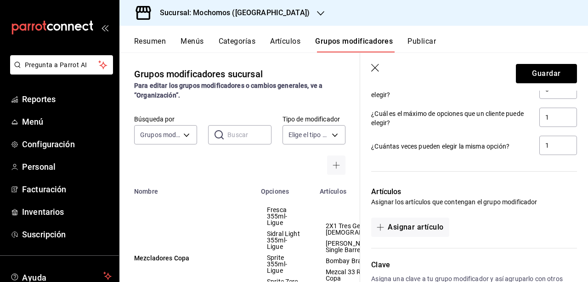
scroll to position [425, 0]
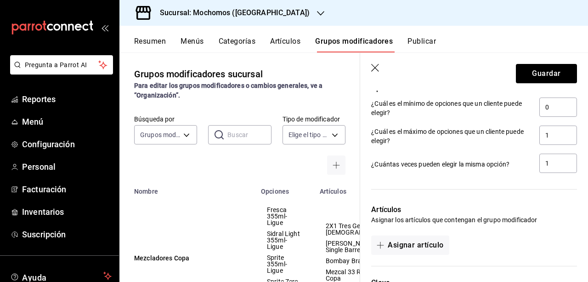
type input "Creyente Cushie 375 ML"
drag, startPoint x: 574, startPoint y: 228, endPoint x: 523, endPoint y: 204, distance: 56.3
click at [523, 204] on div "Nuevo grupo modificador Tipo de modificador Personalizable CUSTOMIZABLE Utiliza…" at bounding box center [474, 14] width 228 height 697
click at [523, 204] on p "Artículos" at bounding box center [474, 209] width 206 height 11
click at [578, 208] on div "Nuevo grupo modificador Tipo de modificador Personalizable CUSTOMIZABLE Utiliza…" at bounding box center [474, 14] width 228 height 697
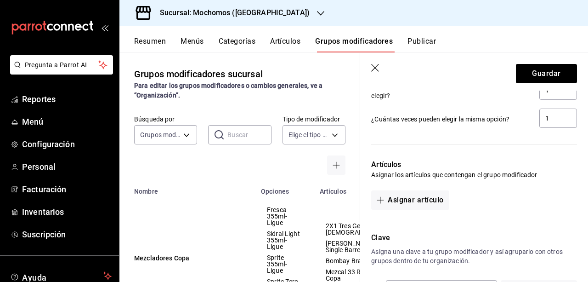
scroll to position [505, 0]
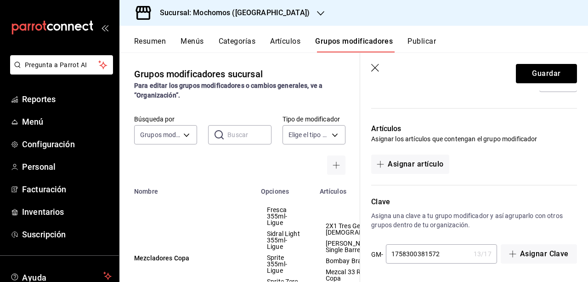
click at [447, 256] on input "1758300381572" at bounding box center [428, 253] width 84 height 18
drag, startPoint x: 447, startPoint y: 256, endPoint x: 328, endPoint y: 256, distance: 119.5
click at [328, 256] on main "Grupos modificadores sucursal Para editar los grupos modificadores o cambios ge…" at bounding box center [353, 166] width 469 height 229
drag, startPoint x: 328, startPoint y: 256, endPoint x: 289, endPoint y: 15, distance: 244.3
click at [319, 228] on td "2X1 Tres Generaciones Cristcop Jack Daniels Single Barrel Cop Bombay Bramble Co…" at bounding box center [359, 257] width 91 height 125
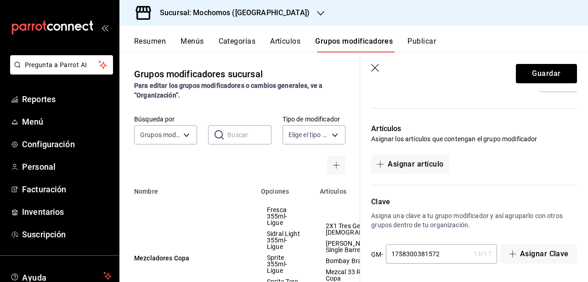
click at [442, 258] on input "1758300381572" at bounding box center [428, 253] width 84 height 18
drag, startPoint x: 442, startPoint y: 258, endPoint x: 421, endPoint y: 260, distance: 21.6
click at [421, 260] on input "1758300381572" at bounding box center [428, 253] width 84 height 18
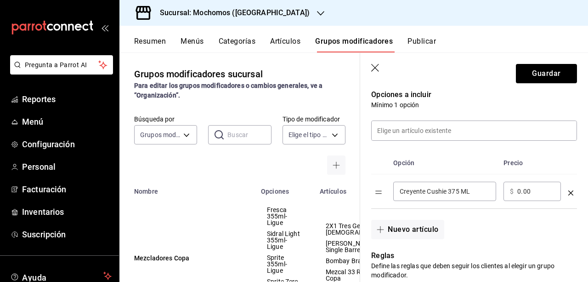
scroll to position [0, 0]
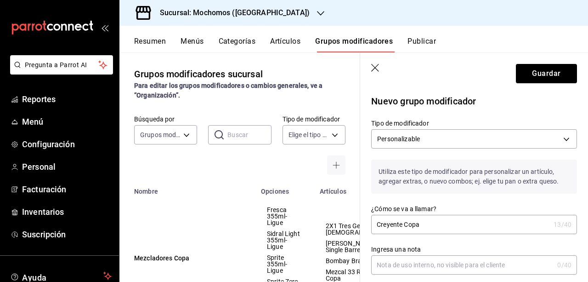
click at [381, 61] on header "Guardar" at bounding box center [474, 72] width 228 height 38
click at [377, 65] on icon "button" at bounding box center [375, 68] width 9 height 9
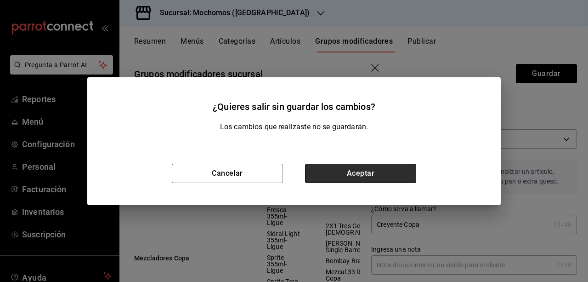
click at [356, 169] on button "Aceptar" at bounding box center [360, 173] width 111 height 19
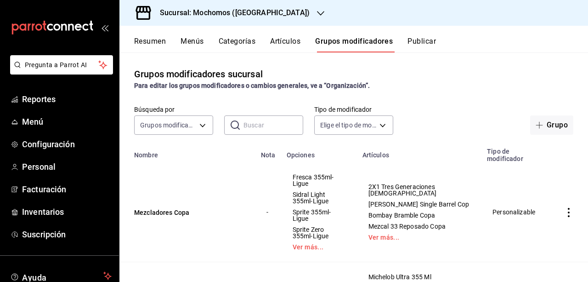
click at [317, 15] on icon "button" at bounding box center [320, 13] width 7 height 7
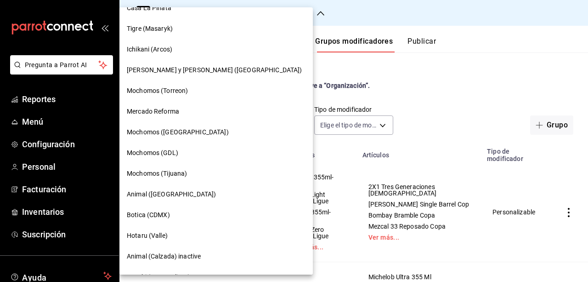
scroll to position [35, 0]
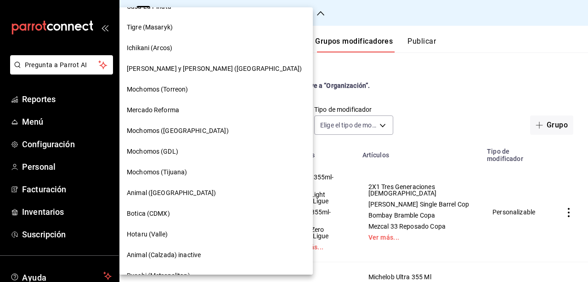
click at [169, 147] on span "Mochomos (GDL)" at bounding box center [152, 152] width 51 height 10
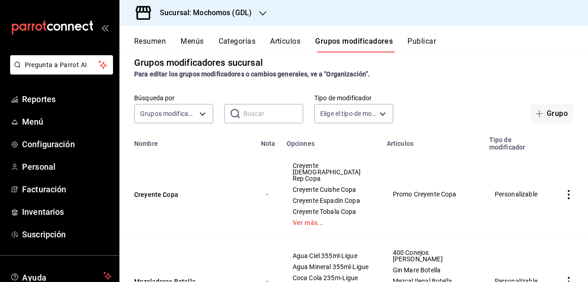
scroll to position [0, 0]
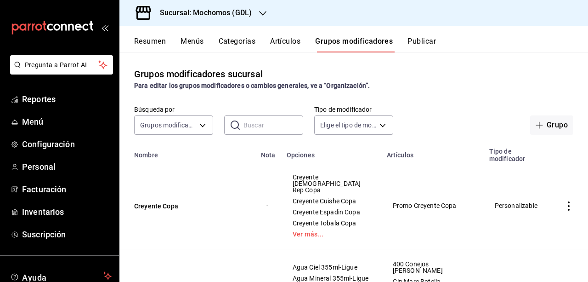
click at [167, 197] on td "Creyente Copa" at bounding box center [187, 205] width 136 height 87
click at [165, 201] on button "Creyente Copa" at bounding box center [189, 205] width 110 height 9
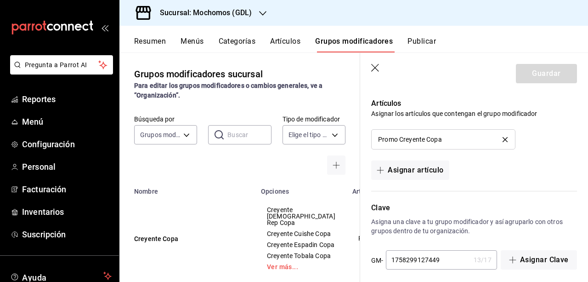
scroll to position [715, 0]
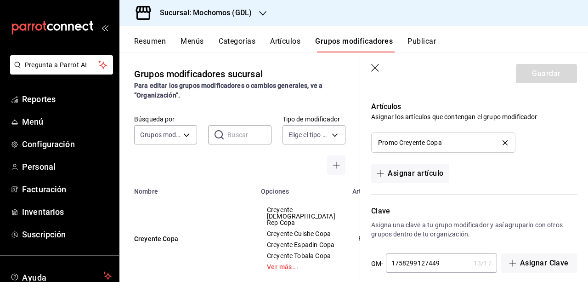
click at [371, 68] on icon "button" at bounding box center [375, 68] width 9 height 9
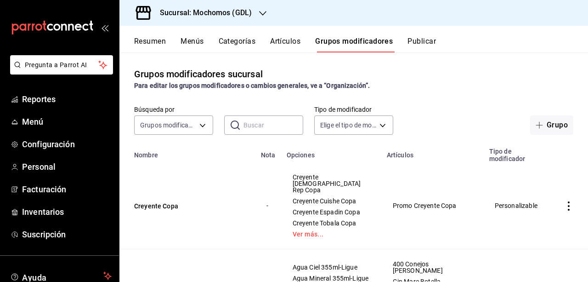
click at [260, 17] on icon "button" at bounding box center [262, 13] width 7 height 7
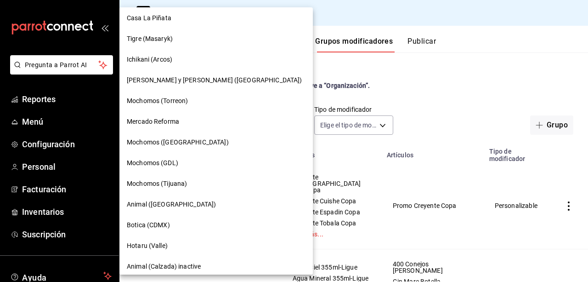
scroll to position [29, 0]
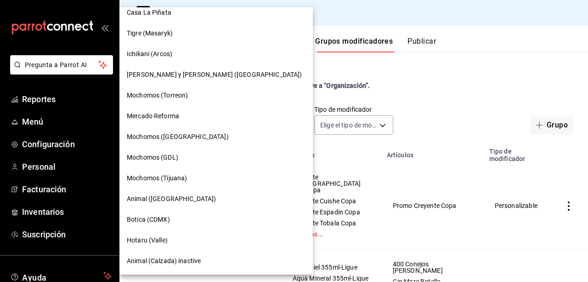
click at [178, 132] on span "Mochomos ([GEOGRAPHIC_DATA])" at bounding box center [178, 137] width 102 height 10
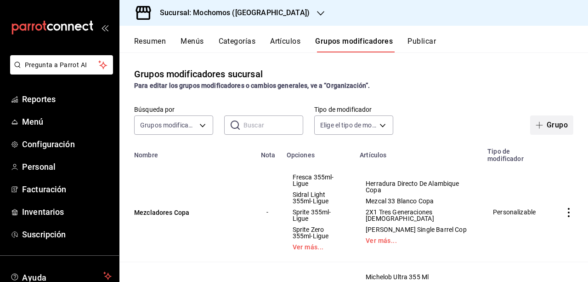
click at [542, 119] on button "Grupo" at bounding box center [551, 124] width 43 height 19
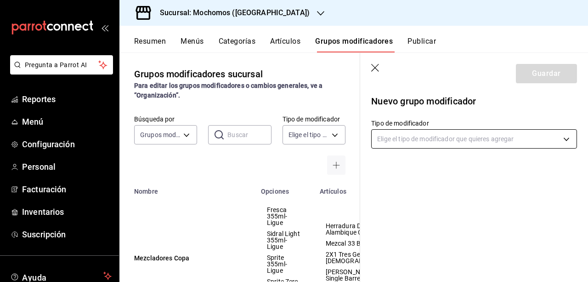
click at [542, 144] on body "Pregunta a Parrot AI Reportes Menú Configuración Personal Facturación Inventari…" at bounding box center [294, 141] width 588 height 282
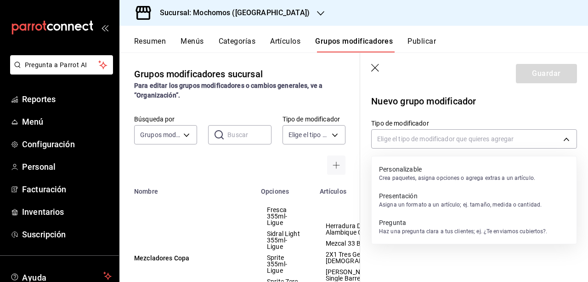
click at [453, 165] on p "Personalizable" at bounding box center [457, 168] width 156 height 9
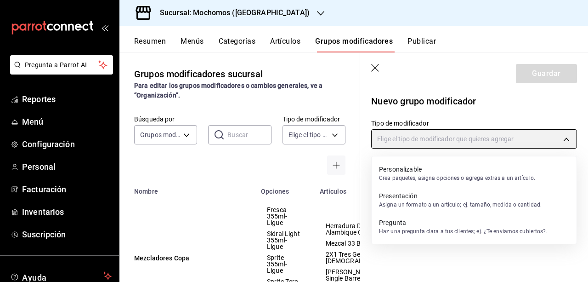
type input "CUSTOMIZABLE"
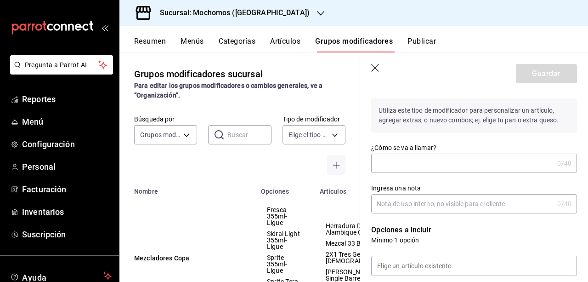
scroll to position [59, 0]
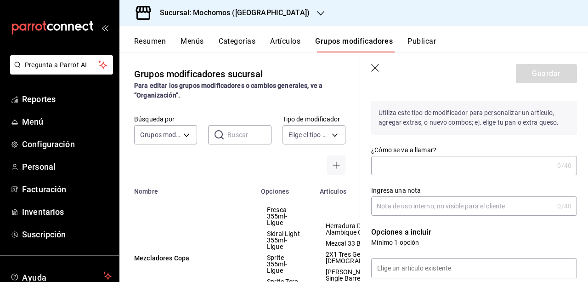
click at [411, 170] on input "¿Cómo se va a llamar?" at bounding box center [462, 165] width 182 height 18
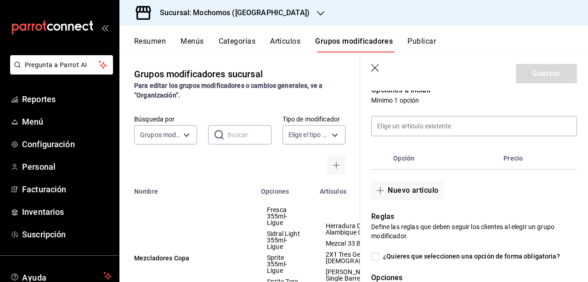
scroll to position [187, 0]
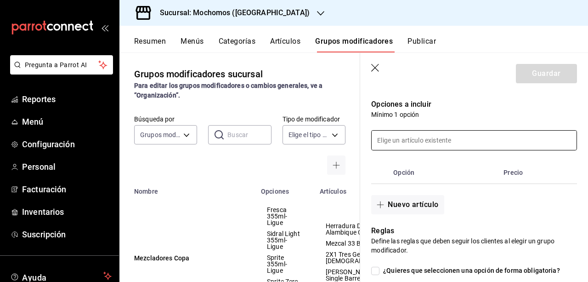
type input "Creyente Copa"
click at [467, 142] on input at bounding box center [474, 139] width 205 height 19
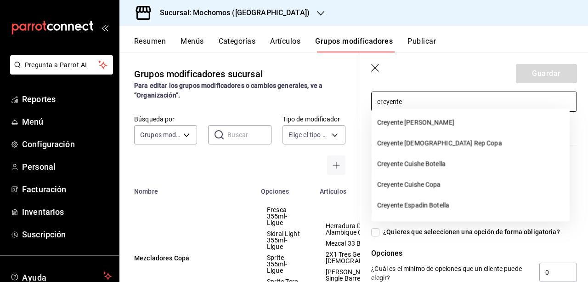
scroll to position [234, 0]
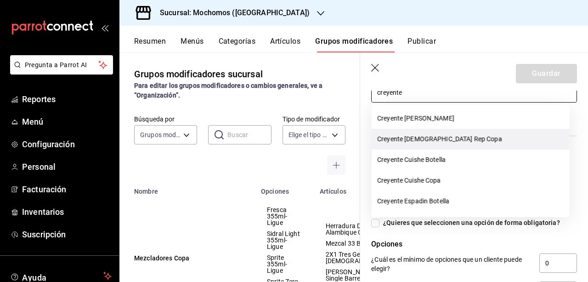
click at [496, 139] on li "Creyente [DEMOGRAPHIC_DATA] Rep Copa" at bounding box center [471, 139] width 198 height 21
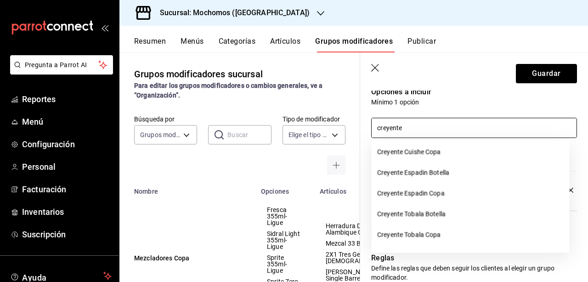
scroll to position [46, 0]
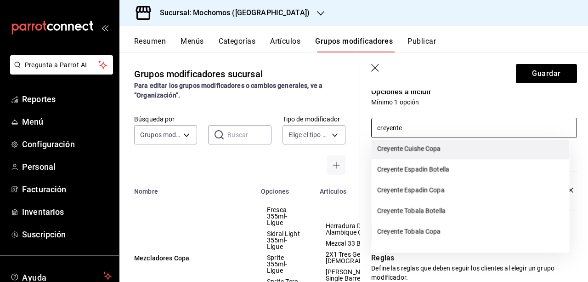
click at [424, 148] on li "Creyente Cuishe Copa" at bounding box center [471, 148] width 198 height 21
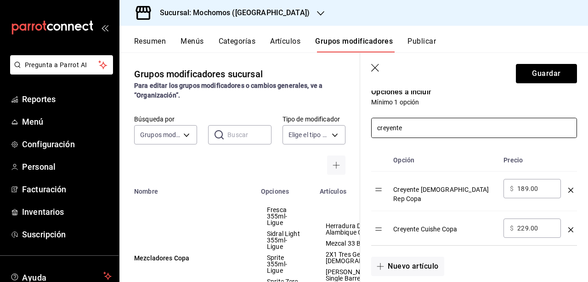
click at [456, 127] on input "creyente" at bounding box center [474, 127] width 205 height 19
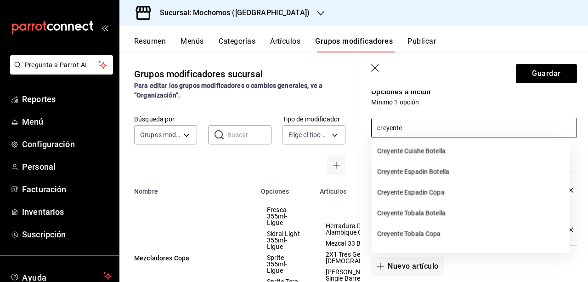
scroll to position [26, 0]
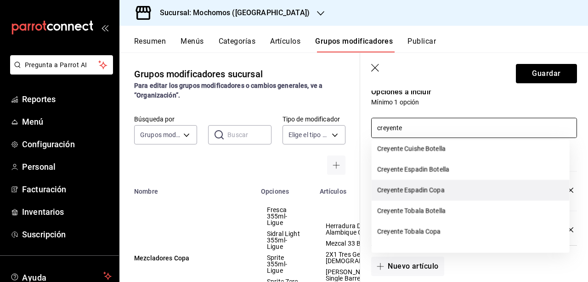
click at [450, 193] on li "Creyente Espadin Copa" at bounding box center [471, 190] width 198 height 21
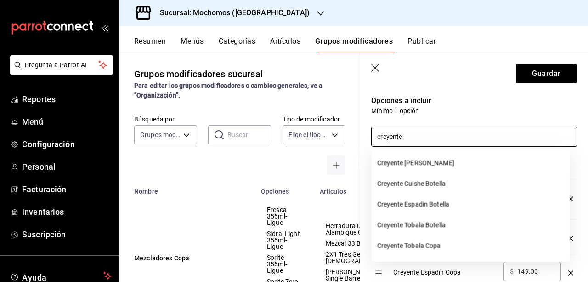
scroll to position [5, 0]
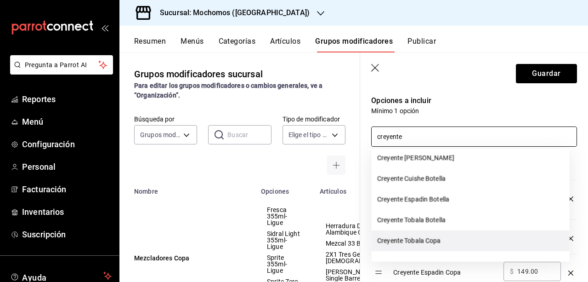
click at [431, 236] on li "Creyente Tobala Copa" at bounding box center [471, 240] width 198 height 21
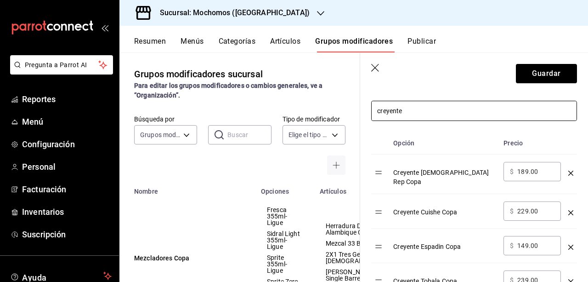
scroll to position [196, 0]
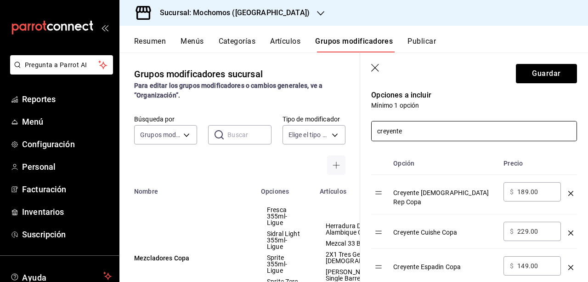
drag, startPoint x: 459, startPoint y: 132, endPoint x: 402, endPoint y: 134, distance: 57.0
click at [402, 134] on input "creyente" at bounding box center [474, 130] width 205 height 19
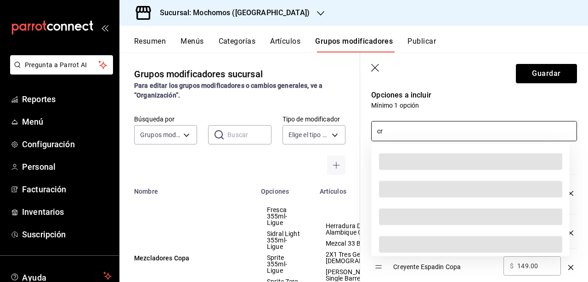
type input "c"
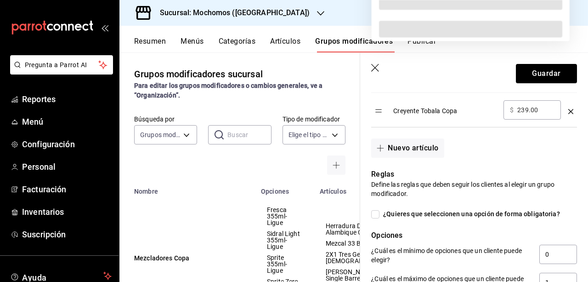
scroll to position [380, 0]
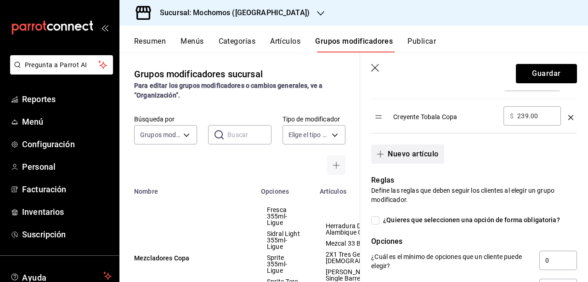
click at [424, 145] on button "Nuevo artículo" at bounding box center [407, 153] width 73 height 19
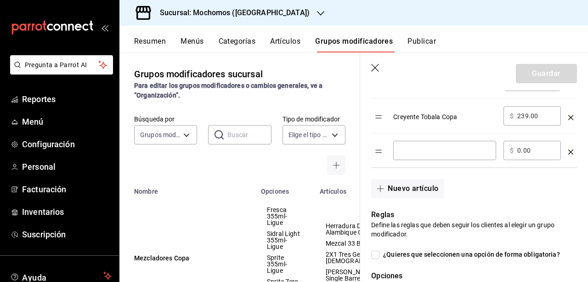
click at [424, 146] on input "optionsTable" at bounding box center [445, 150] width 90 height 9
type input "Creyente Cuishe 375 ML"
click at [481, 149] on div "Creyente Cuishe 375 ML ​" at bounding box center [444, 150] width 103 height 19
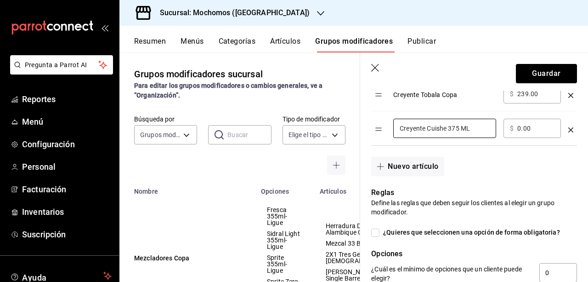
scroll to position [407, 0]
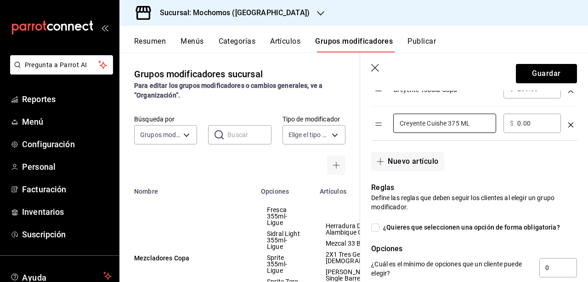
click at [380, 222] on span "¿Quieres que seleccionen una opción de forma obligatoria?" at bounding box center [470, 227] width 181 height 10
click at [380, 223] on input "¿Quieres que seleccionen una opción de forma obligatoria?" at bounding box center [375, 227] width 8 height 8
checkbox input "true"
type input "1"
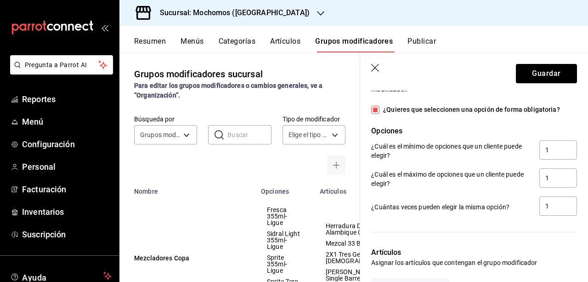
scroll to position [524, 0]
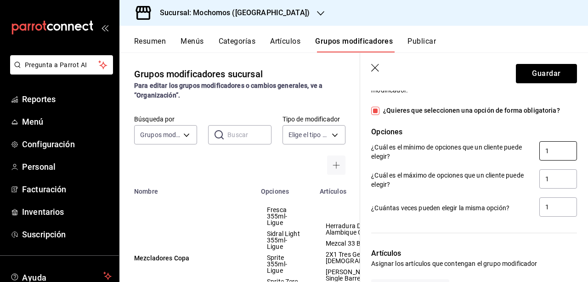
click at [541, 146] on input "1" at bounding box center [558, 150] width 38 height 19
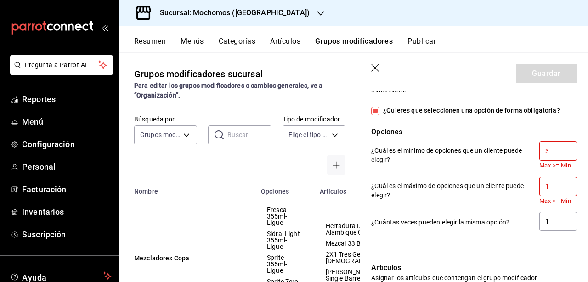
type input "3"
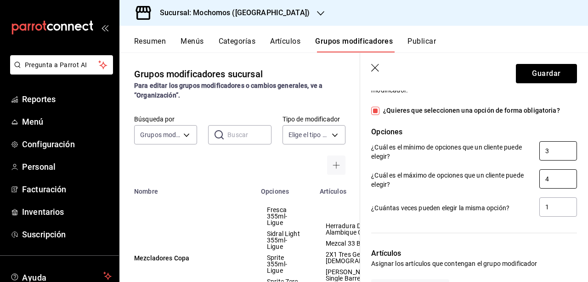
type input "4"
click at [556, 218] on div at bounding box center [468, 227] width 217 height 19
click at [553, 208] on input "4" at bounding box center [558, 206] width 38 height 19
type input "3"
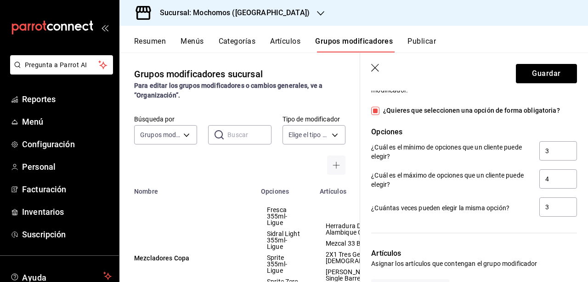
click at [542, 221] on div at bounding box center [468, 227] width 217 height 19
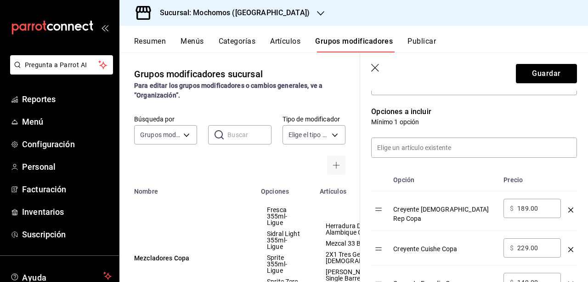
scroll to position [172, 0]
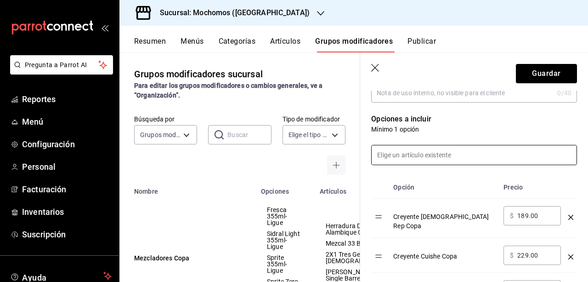
click at [500, 153] on input at bounding box center [474, 154] width 205 height 19
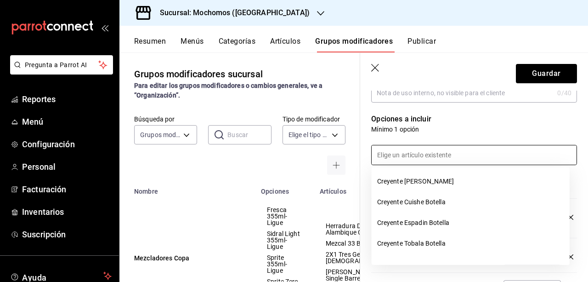
click at [529, 137] on div at bounding box center [468, 149] width 217 height 31
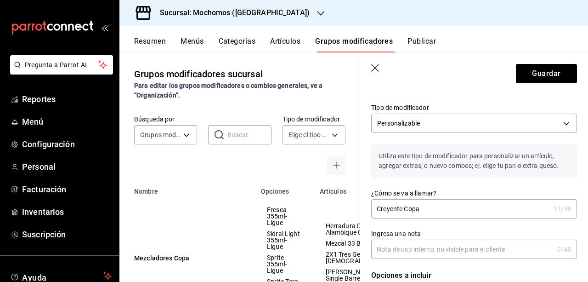
scroll to position [0, 0]
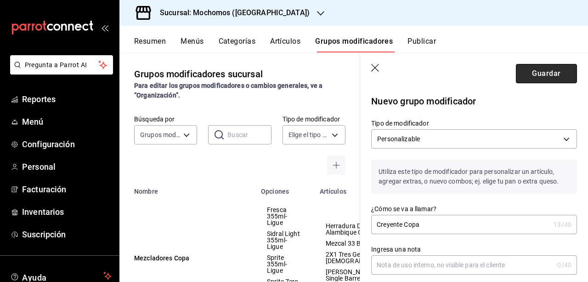
click at [550, 72] on button "Guardar" at bounding box center [546, 73] width 61 height 19
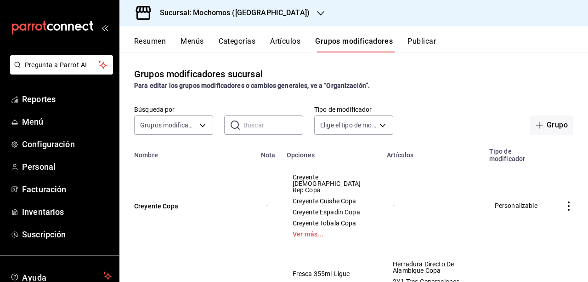
click at [410, 39] on button "Publicar" at bounding box center [422, 45] width 28 height 16
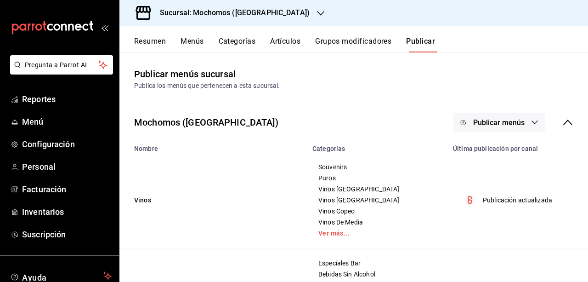
click at [410, 39] on button "Publicar" at bounding box center [420, 45] width 29 height 16
click at [527, 128] on button "Publicar menús" at bounding box center [499, 122] width 92 height 19
click at [509, 145] on li "Punto de venta" at bounding box center [492, 152] width 85 height 26
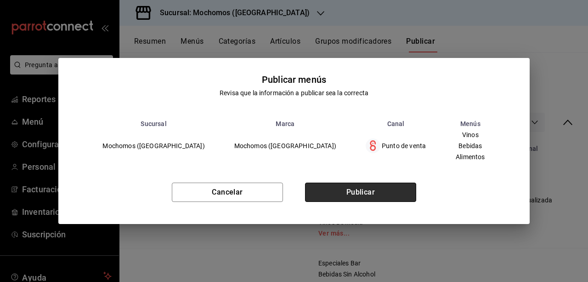
click at [353, 198] on button "Publicar" at bounding box center [360, 191] width 111 height 19
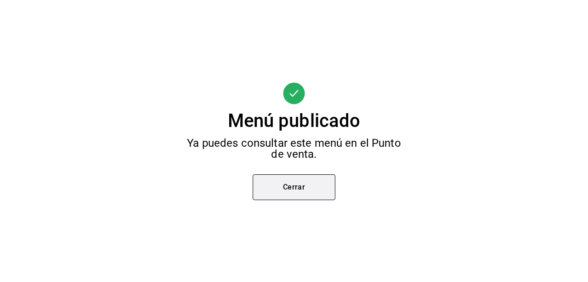
click at [303, 187] on button "Cerrar" at bounding box center [294, 187] width 83 height 26
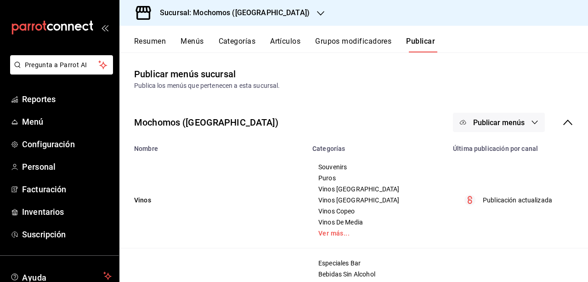
click at [317, 11] on icon "button" at bounding box center [320, 13] width 7 height 7
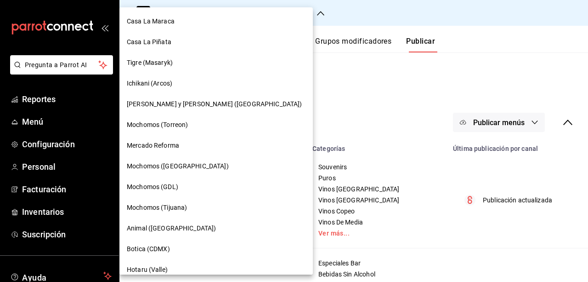
click at [187, 188] on div "Mochomos (GDL)" at bounding box center [216, 187] width 179 height 10
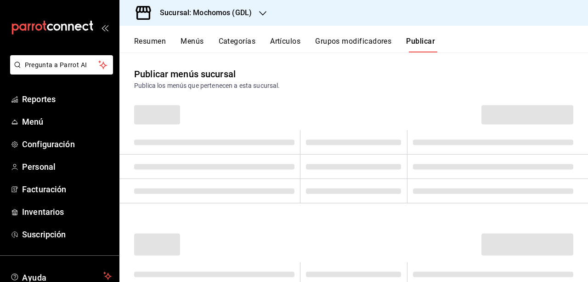
click at [358, 48] on button "Grupos modificadores" at bounding box center [353, 45] width 76 height 16
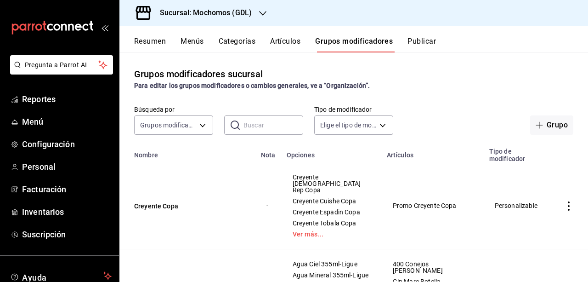
scroll to position [6, 0]
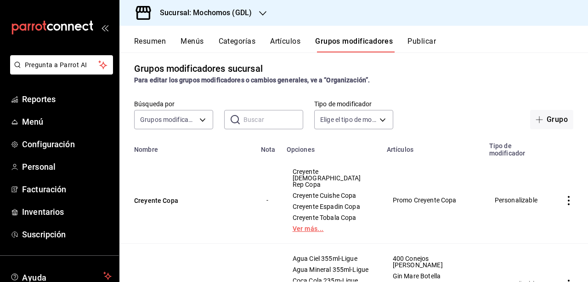
click at [312, 225] on link "Ver más..." at bounding box center [331, 228] width 77 height 6
click at [164, 196] on button "Creyente Copa" at bounding box center [189, 200] width 110 height 9
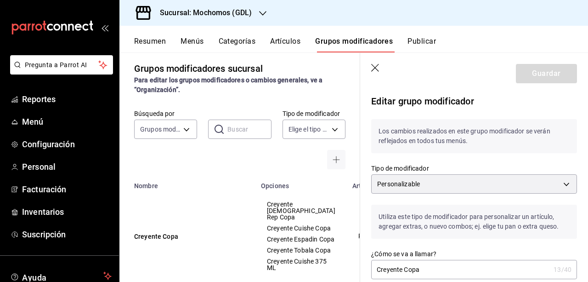
click at [384, 64] on header "Guardar" at bounding box center [474, 72] width 228 height 38
click at [380, 64] on header "Guardar" at bounding box center [474, 72] width 228 height 38
click at [378, 65] on icon "button" at bounding box center [375, 68] width 8 height 8
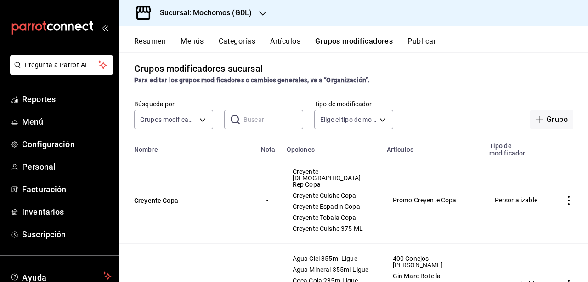
click at [290, 37] on button "Artículos" at bounding box center [285, 45] width 30 height 16
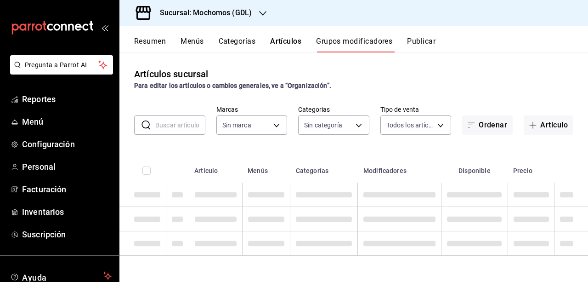
type input "36c25d4a-7cb0-456c-a434-e981d54830bc,9cac9703-0c5a-4d8b-addd-5b6b571d65b9"
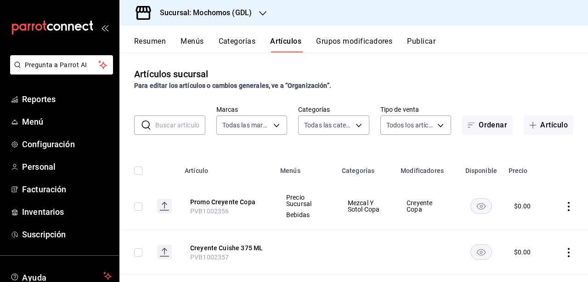
type input "c0db8a99-aef8-4e9c-862d-72763fc5d605,0e6da5ad-e1ed-4623-8a7f-4db137866549,4ba6e…"
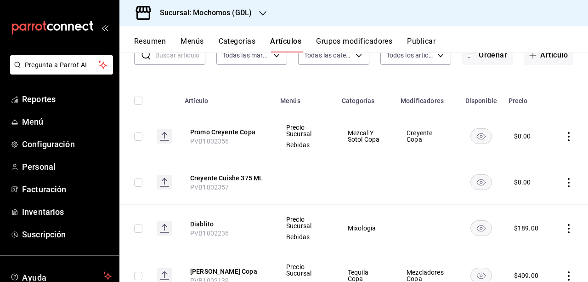
scroll to position [73, 0]
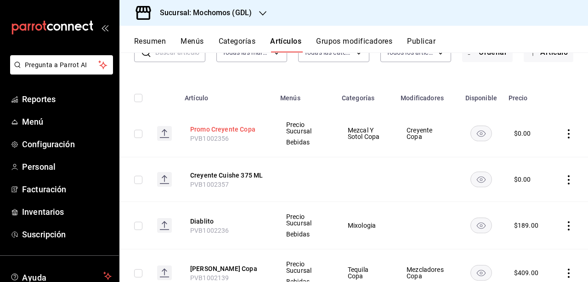
click at [214, 129] on button "Promo Creyente Copa" at bounding box center [227, 129] width 74 height 9
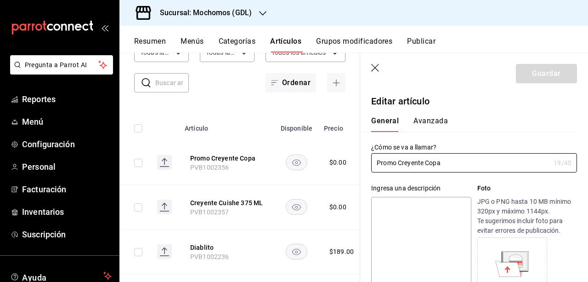
type input "$0.00"
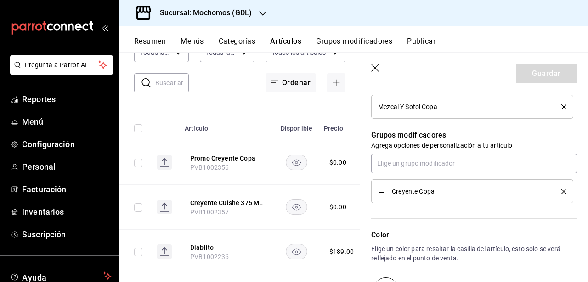
scroll to position [380, 0]
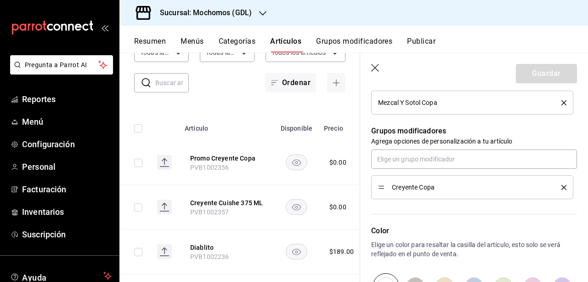
click at [378, 67] on icon "button" at bounding box center [375, 68] width 9 height 9
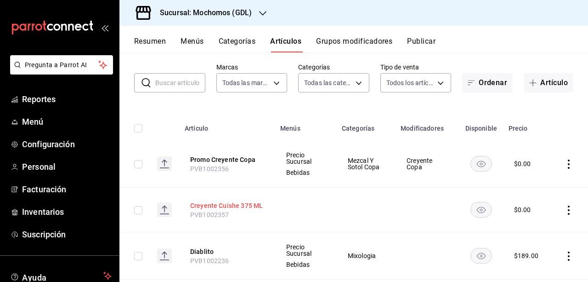
click at [215, 208] on button "Creyente Cuishe 375 ML" at bounding box center [227, 205] width 74 height 9
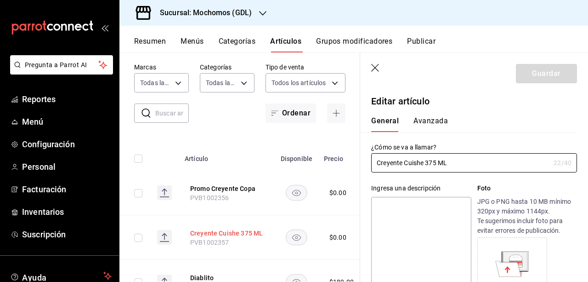
type input "$0.00"
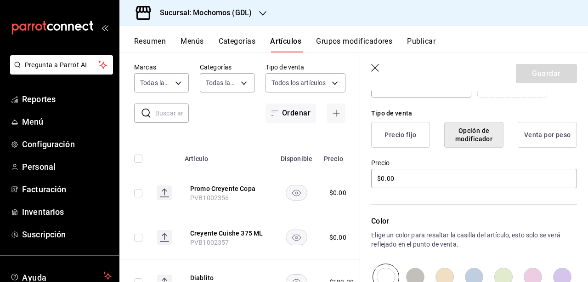
scroll to position [210, 0]
drag, startPoint x: 580, startPoint y: 188, endPoint x: 577, endPoint y: 143, distance: 44.7
click at [577, 143] on div "Editar artículo General Avanzada ¿Cómo se va a llamar? Creyente Cuishe 375 ML 2…" at bounding box center [474, 142] width 228 height 524
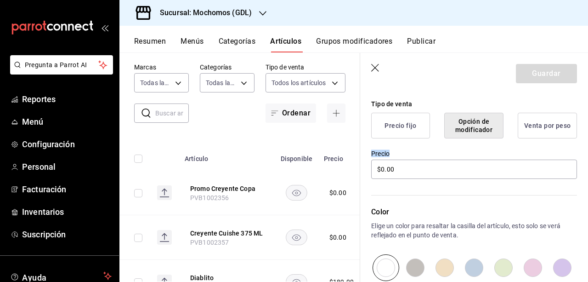
scroll to position [159, 0]
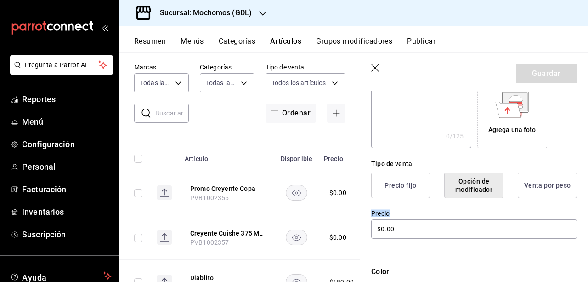
click at [372, 68] on icon "button" at bounding box center [375, 68] width 9 height 9
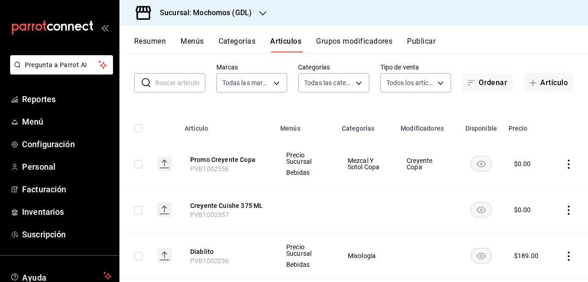
click at [268, 17] on div "Sucursal: Mochomos (GDL)" at bounding box center [198, 13] width 143 height 26
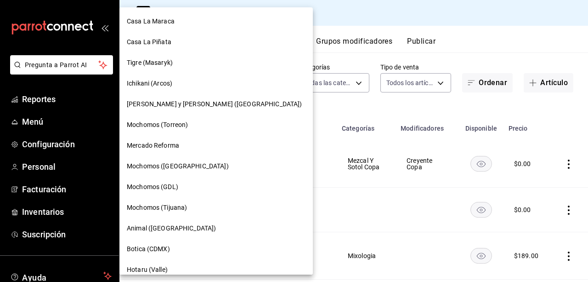
click at [207, 162] on div "Mochomos ([GEOGRAPHIC_DATA])" at bounding box center [216, 166] width 179 height 10
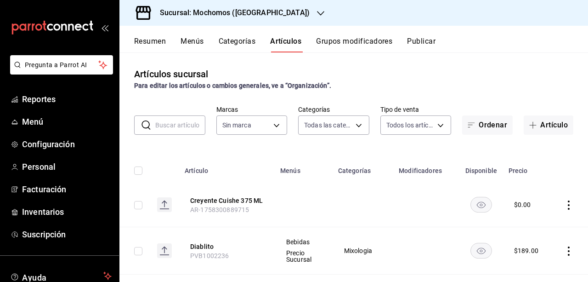
type input "2d195258-a112-483e-9c41-0e6351594330,d48f3e9a-3ab1-4b8f-8ab3-d3938f1810f2,a94d4…"
type input "562d5b5b-21a2-4ace-a941-66278f4a6c49"
click at [339, 43] on button "Grupos modificadores" at bounding box center [354, 45] width 76 height 16
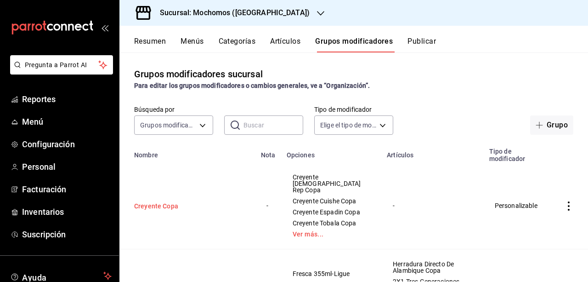
click at [153, 210] on button "Creyente Copa" at bounding box center [189, 205] width 110 height 9
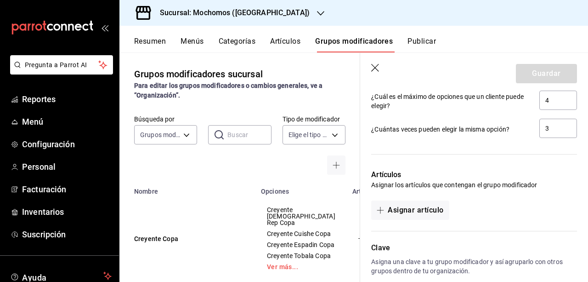
scroll to position [654, 0]
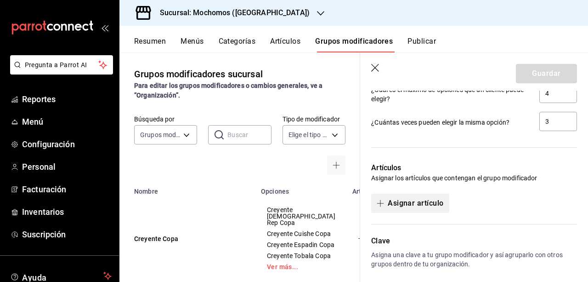
click at [423, 198] on button "Asignar artículo" at bounding box center [410, 202] width 78 height 19
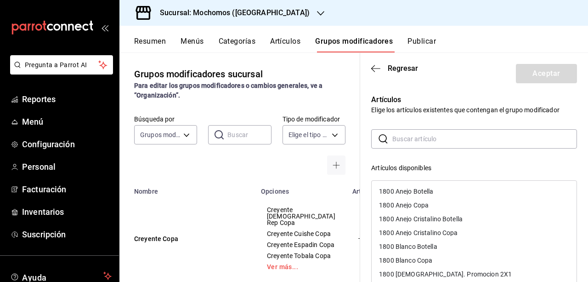
click at [446, 136] on input "text" at bounding box center [484, 139] width 185 height 18
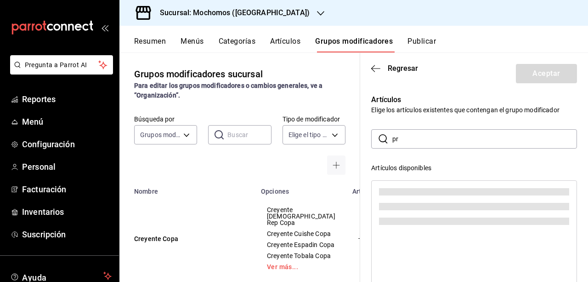
type input "p"
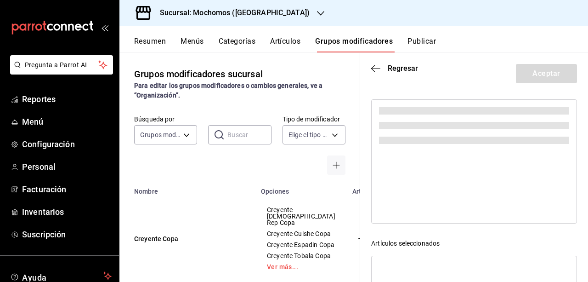
scroll to position [52, 0]
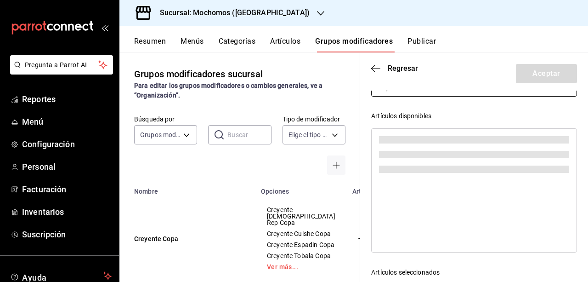
type input "Promo Creyente Copa"
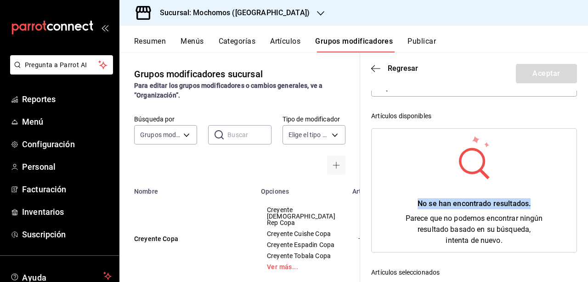
click at [555, 153] on div "No se han encontrado resultados. Parece que no podemos encontrar ningún resulta…" at bounding box center [474, 190] width 205 height 123
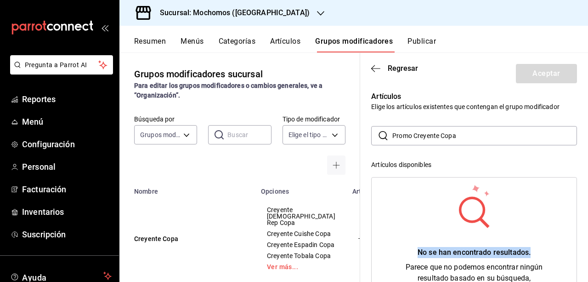
scroll to position [0, 0]
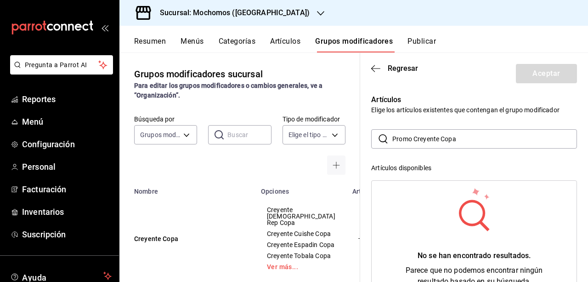
drag, startPoint x: 517, startPoint y: 145, endPoint x: 385, endPoint y: 143, distance: 131.9
click at [385, 143] on div "​ Promo Creyente Copa ​" at bounding box center [474, 138] width 206 height 19
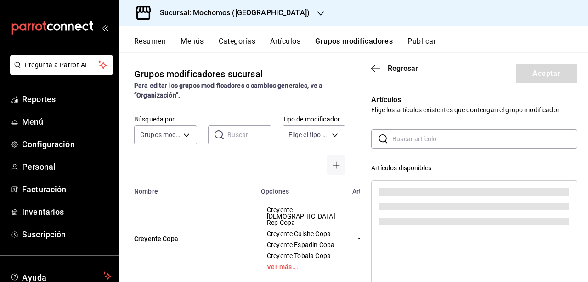
click at [454, 164] on div "Artículos disponibles" at bounding box center [474, 168] width 206 height 10
click at [377, 68] on icon "button" at bounding box center [375, 68] width 9 height 0
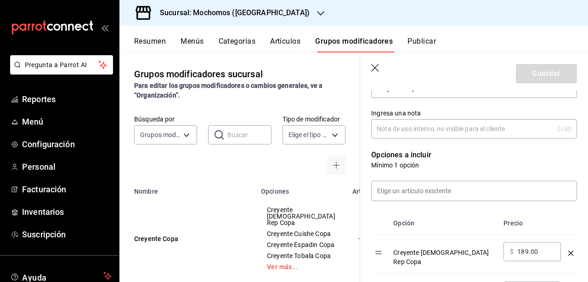
scroll to position [176, 0]
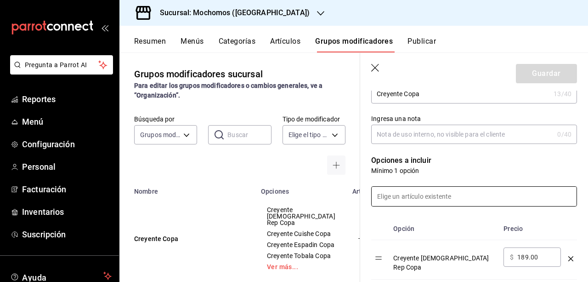
click at [463, 190] on input at bounding box center [474, 196] width 205 height 19
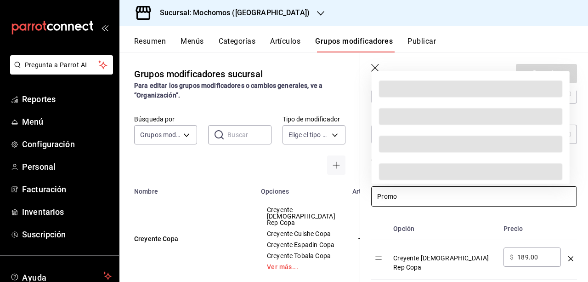
click at [463, 190] on input "Promo" at bounding box center [474, 196] width 205 height 19
type input "P"
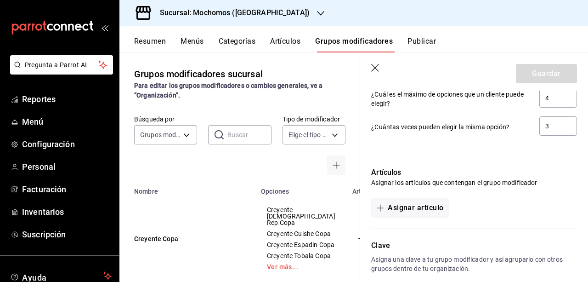
scroll to position [687, 0]
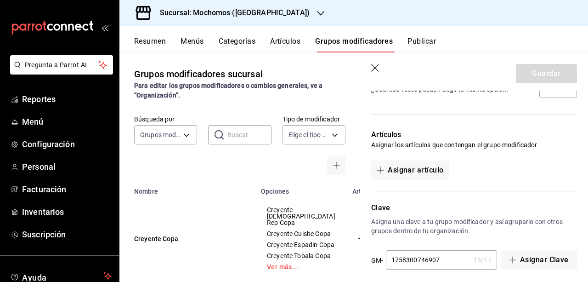
click at [371, 65] on icon "button" at bounding box center [375, 68] width 9 height 9
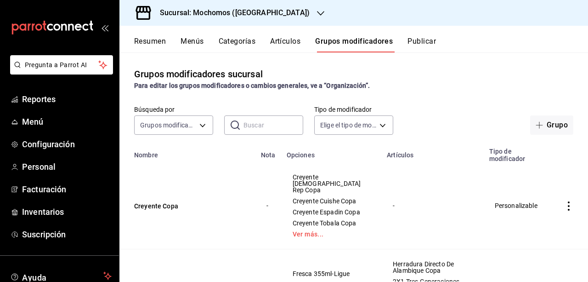
click at [392, 210] on div "-" at bounding box center [432, 205] width 80 height 10
click at [147, 210] on button "Creyente Copa" at bounding box center [189, 205] width 110 height 9
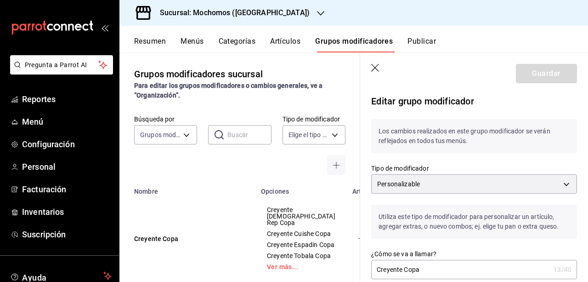
click at [587, 92] on section "Guardar Editar grupo modificador Los cambios realizados en este grupo modificad…" at bounding box center [474, 167] width 228 height 229
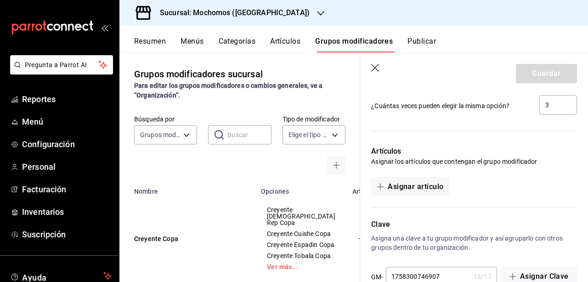
scroll to position [687, 0]
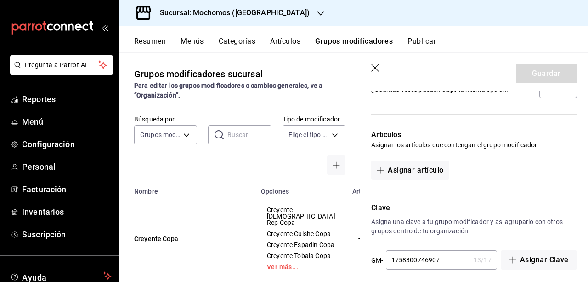
click at [377, 70] on icon "button" at bounding box center [375, 68] width 9 height 9
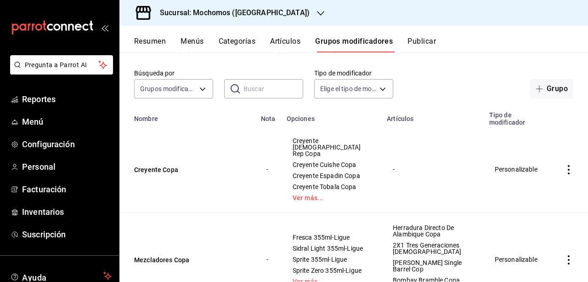
scroll to position [18, 0]
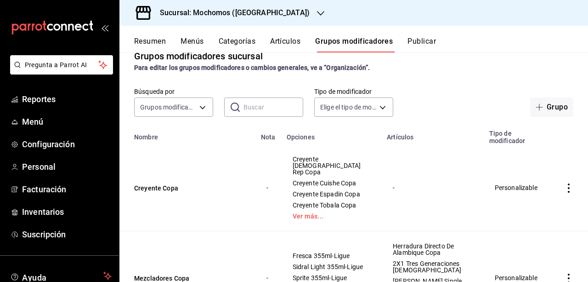
click at [300, 40] on button "Artículos" at bounding box center [285, 45] width 30 height 16
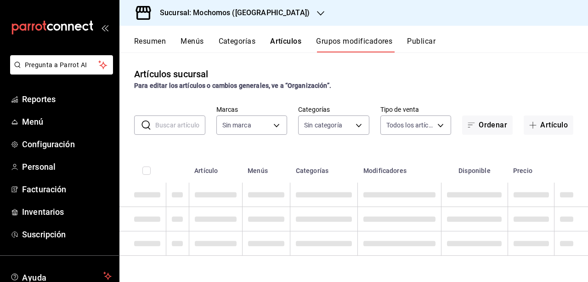
type input "562d5b5b-21a2-4ace-a941-66278f4a6c49"
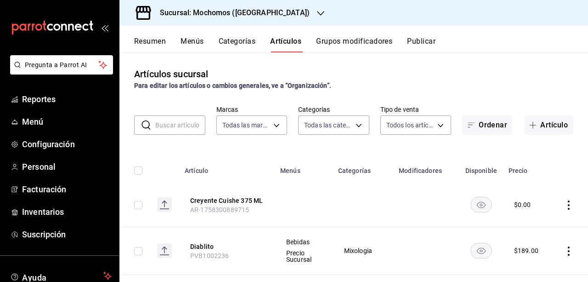
type input "2d195258-a112-483e-9c41-0e6351594330,d48f3e9a-3ab1-4b8f-8ab3-d3938f1810f2,a94d4…"
click at [222, 200] on button "Creyente Cuishe 375 ML" at bounding box center [227, 200] width 74 height 9
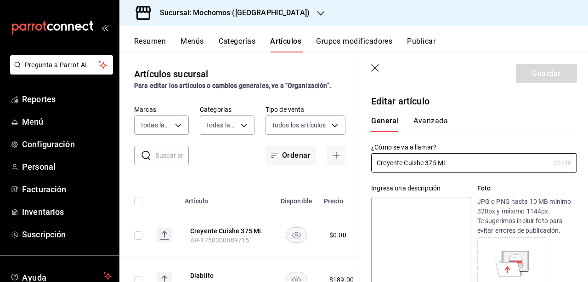
type input "$0.00"
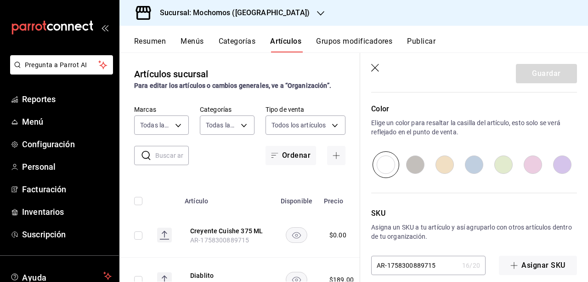
scroll to position [333, 0]
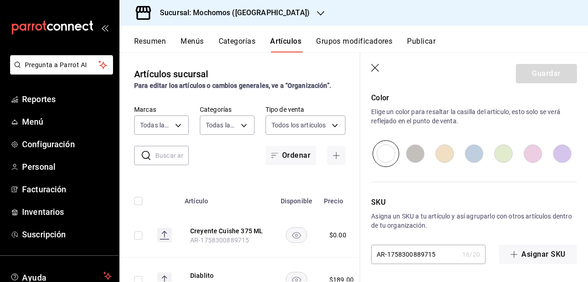
click at [436, 255] on input "AR-1758300889715" at bounding box center [414, 254] width 87 height 18
drag, startPoint x: 436, startPoint y: 255, endPoint x: 370, endPoint y: 244, distance: 67.7
click at [370, 244] on div "SKU Asigna un SKU a tu artículo y así agruparlo con otros artículos dentro de t…" at bounding box center [468, 215] width 217 height 97
paste input "PVB1002357"
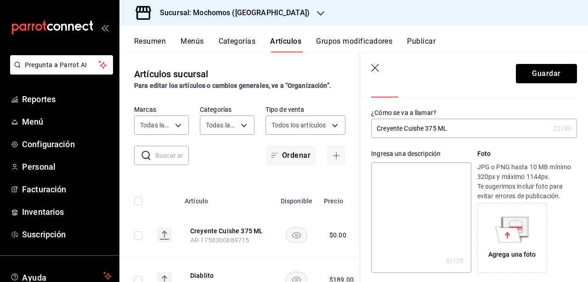
scroll to position [37, 0]
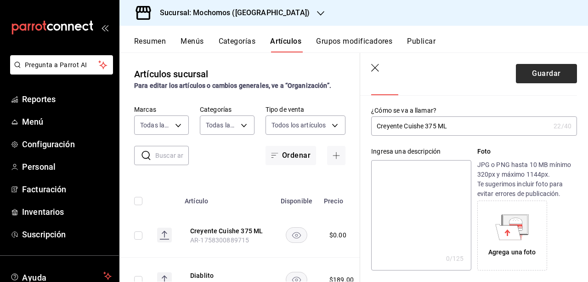
type input "PVB1002357"
click at [553, 70] on button "Guardar" at bounding box center [546, 73] width 61 height 19
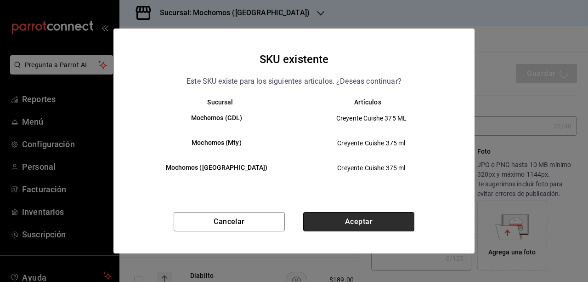
click at [346, 215] on button "Aceptar" at bounding box center [358, 221] width 111 height 19
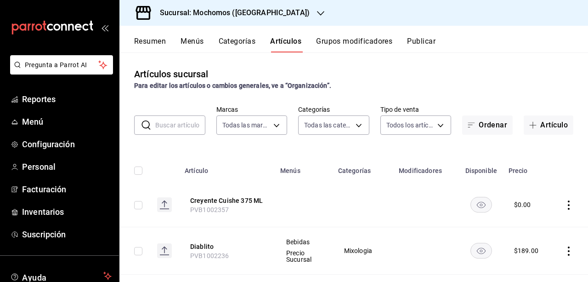
drag, startPoint x: 355, startPoint y: 27, endPoint x: 357, endPoint y: 33, distance: 6.2
click at [357, 33] on div "Resumen Menús Categorías Artículos Grupos modificadores Publicar" at bounding box center [353, 39] width 469 height 27
click at [355, 38] on button "Grupos modificadores" at bounding box center [354, 45] width 76 height 16
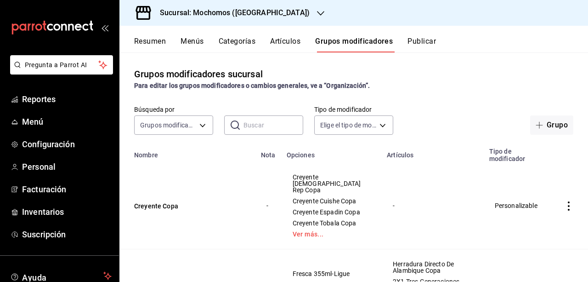
click at [289, 39] on button "Artículos" at bounding box center [285, 45] width 30 height 16
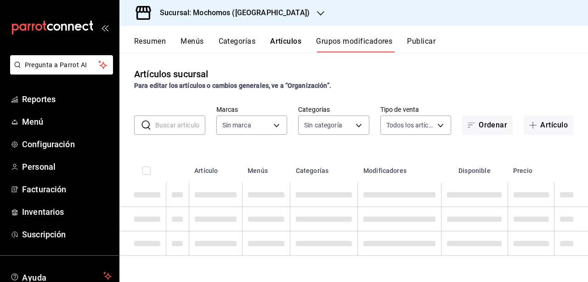
type input "562d5b5b-21a2-4ace-a941-66278f4a6c49"
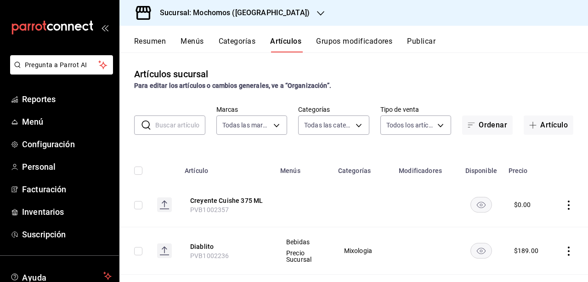
type input "2d195258-a112-483e-9c41-0e6351594330,d48f3e9a-3ab1-4b8f-8ab3-d3938f1810f2,a94d4…"
click at [539, 121] on button "Artículo" at bounding box center [549, 124] width 50 height 19
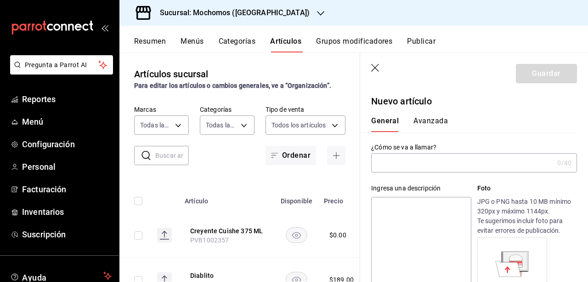
click at [427, 152] on div "¿Cómo se va a llamar? 0 /40 ¿Cómo se va a llamar?" at bounding box center [474, 157] width 206 height 29
click at [423, 156] on input "text" at bounding box center [462, 162] width 182 height 18
type input "O"
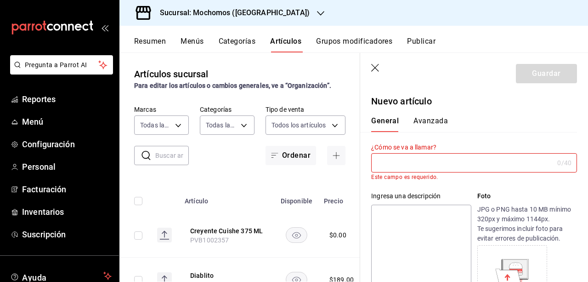
type input "O"
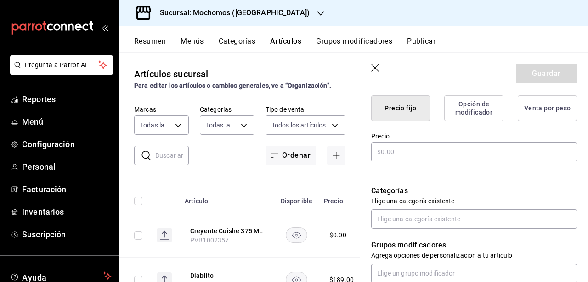
scroll to position [244, 0]
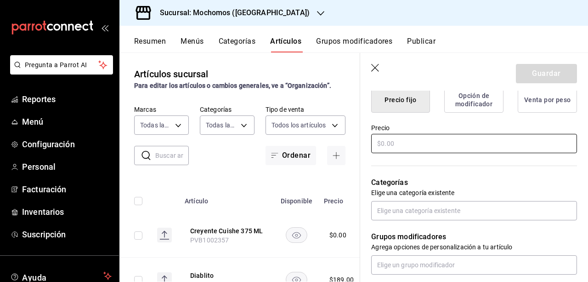
type input "Promo Creyente Compra"
click at [443, 149] on input "text" at bounding box center [474, 143] width 206 height 19
type input "$0.00"
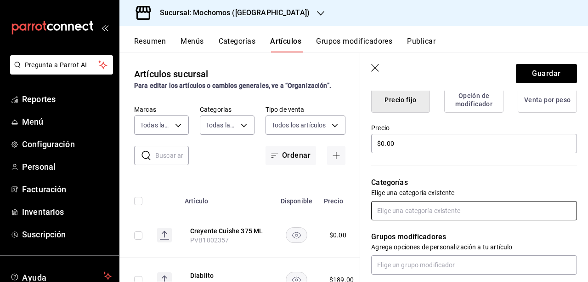
click at [454, 204] on input "text" at bounding box center [474, 210] width 206 height 19
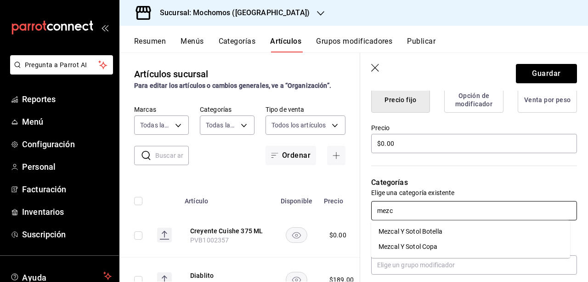
type input "mezca"
click at [431, 248] on li "Mezcal Y Sotol Copa" at bounding box center [470, 246] width 199 height 15
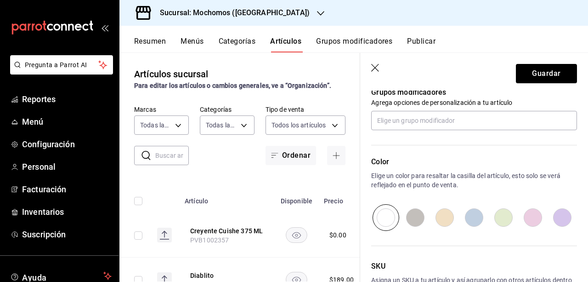
scroll to position [407, 0]
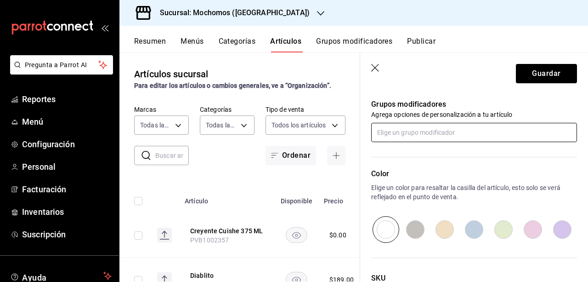
click at [425, 138] on input "text" at bounding box center [474, 132] width 206 height 19
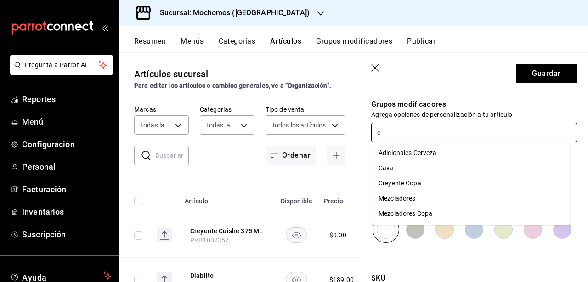
type input "cr"
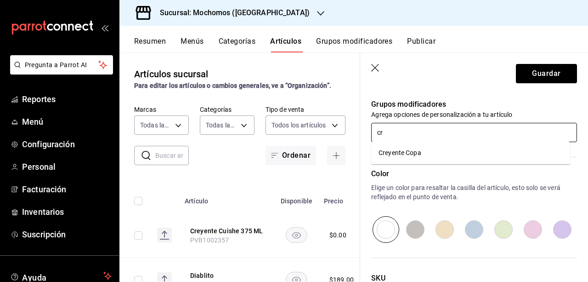
click at [418, 145] on li "Creyente Copa" at bounding box center [470, 152] width 199 height 15
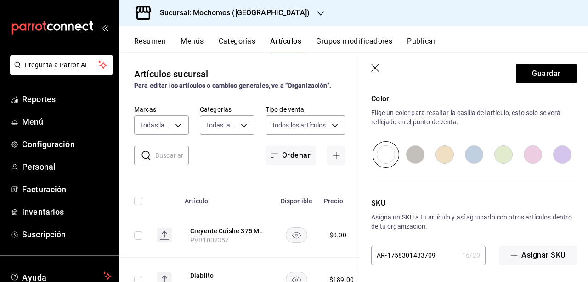
scroll to position [512, 0]
drag, startPoint x: 437, startPoint y: 255, endPoint x: 340, endPoint y: 243, distance: 97.7
click at [340, 243] on main "Artículos sucursal Para editar los artículos o cambios generales, ve a “Organiz…" at bounding box center [353, 166] width 469 height 229
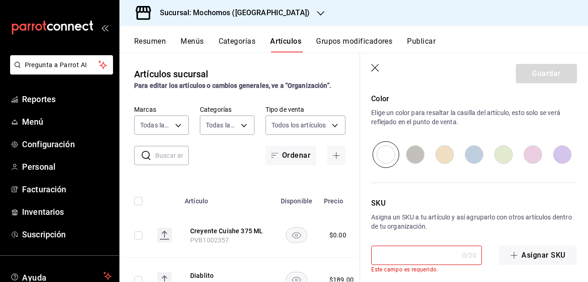
paste input "PVB1002356"
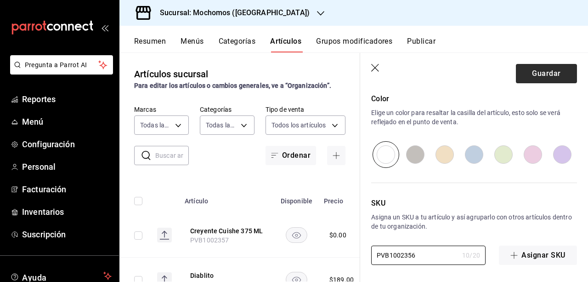
type input "PVB1002356"
click at [549, 68] on button "Guardar" at bounding box center [546, 73] width 61 height 19
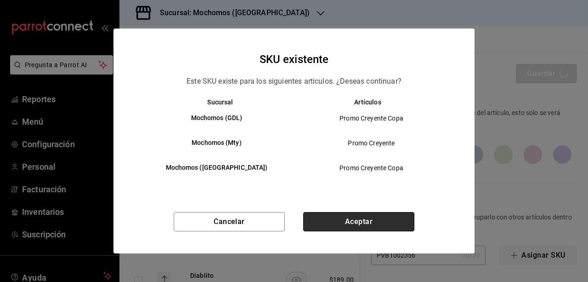
click at [357, 219] on button "Aceptar" at bounding box center [358, 221] width 111 height 19
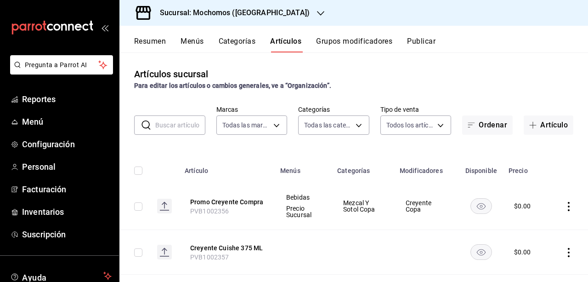
click at [137, 209] on input "checkbox" at bounding box center [138, 206] width 8 height 8
checkbox input "true"
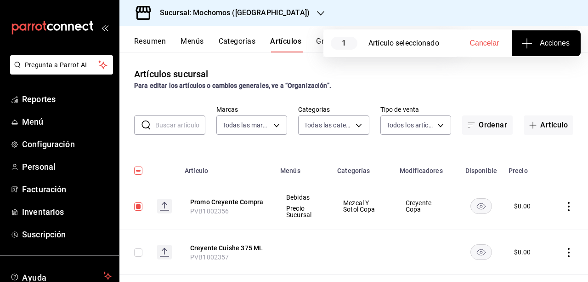
click at [550, 42] on span "Acciones" at bounding box center [546, 43] width 46 height 11
click at [553, 63] on li "Agregar tipo" at bounding box center [546, 72] width 69 height 24
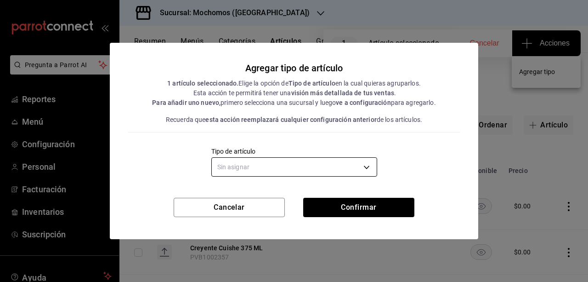
click at [358, 162] on body "Pregunta a Parrot AI Reportes Menú Configuración Personal Facturación Inventari…" at bounding box center [294, 141] width 588 height 282
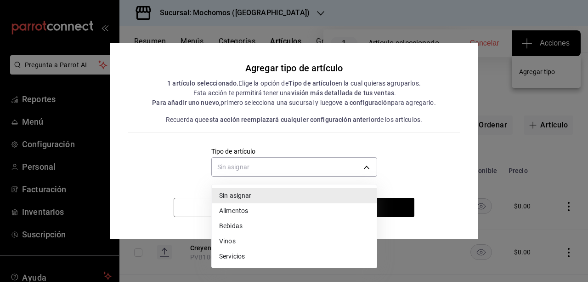
click at [275, 224] on li "Bebidas" at bounding box center [294, 225] width 165 height 15
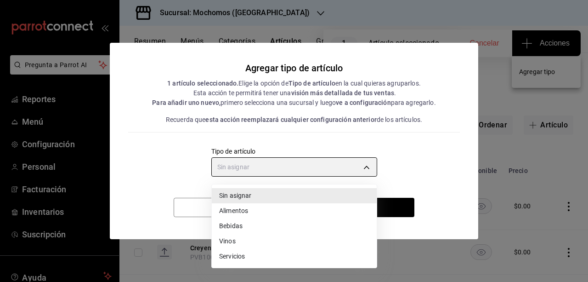
type input "e2400288-93b0-4d29-8cfc-2898dd229db7"
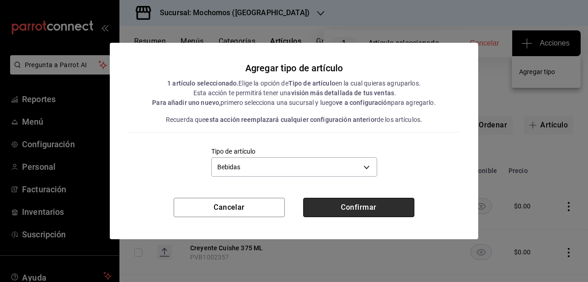
click at [363, 206] on button "Confirmar" at bounding box center [358, 207] width 111 height 19
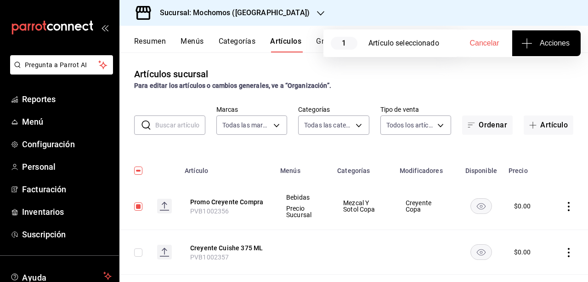
click at [140, 205] on input "checkbox" at bounding box center [138, 206] width 8 height 8
checkbox input "false"
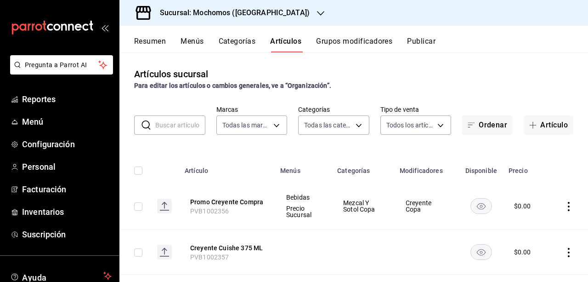
click at [138, 256] on input "checkbox" at bounding box center [138, 252] width 8 height 8
checkbox input "true"
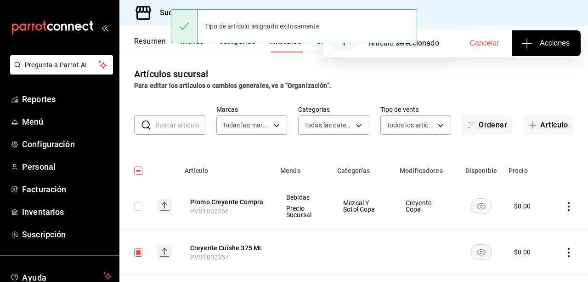
click at [544, 49] on button "Acciones" at bounding box center [546, 43] width 68 height 26
click at [548, 66] on li "Agregar tipo" at bounding box center [546, 72] width 69 height 24
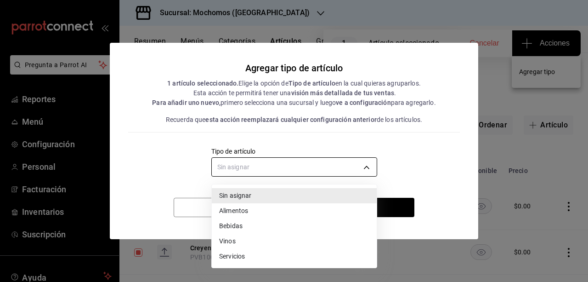
click at [374, 162] on body "Pregunta a Parrot AI Reportes Menú Configuración Personal Facturación Inventari…" at bounding box center [294, 141] width 588 height 282
click at [269, 229] on li "Bebidas" at bounding box center [294, 225] width 165 height 15
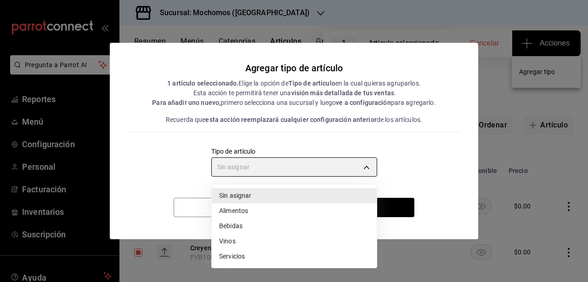
type input "e2400288-93b0-4d29-8cfc-2898dd229db7"
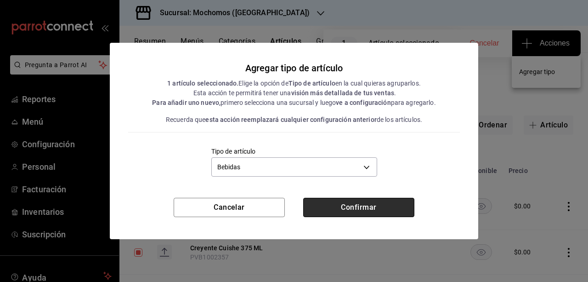
click at [344, 210] on button "Confirmar" at bounding box center [358, 207] width 111 height 19
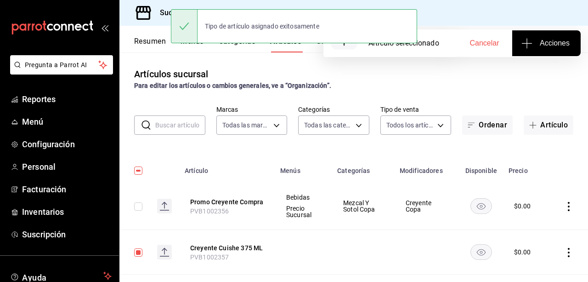
click at [141, 250] on input "checkbox" at bounding box center [138, 252] width 8 height 8
checkbox input "false"
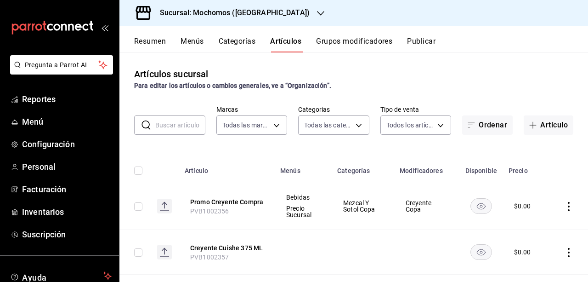
click at [317, 8] on div at bounding box center [320, 13] width 7 height 10
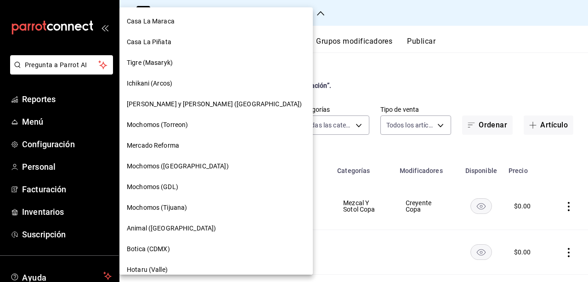
click at [334, 39] on div at bounding box center [294, 141] width 588 height 282
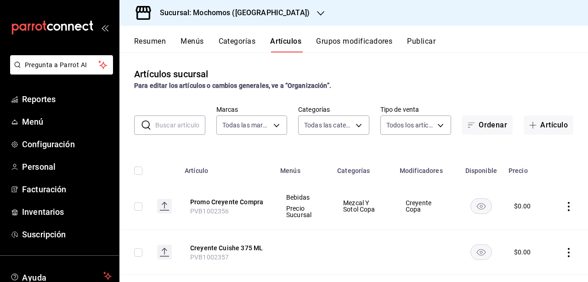
click at [426, 43] on button "Publicar" at bounding box center [421, 45] width 28 height 16
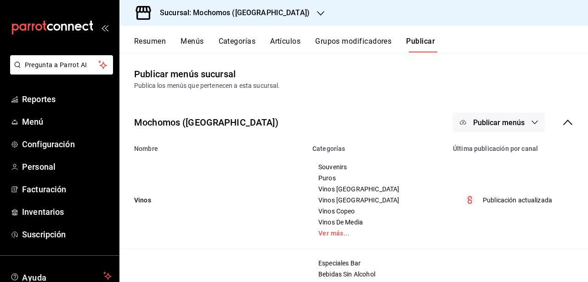
click at [521, 128] on button "Publicar menús" at bounding box center [499, 122] width 92 height 19
click at [504, 155] on span "Punto de venta" at bounding box center [505, 152] width 44 height 10
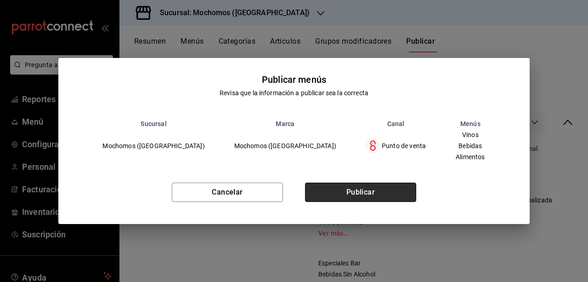
click at [376, 199] on button "Publicar" at bounding box center [360, 191] width 111 height 19
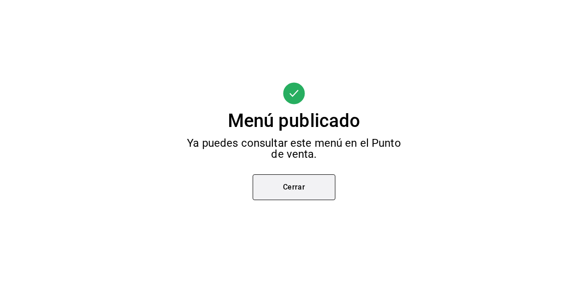
click at [333, 196] on button "Cerrar" at bounding box center [294, 187] width 83 height 26
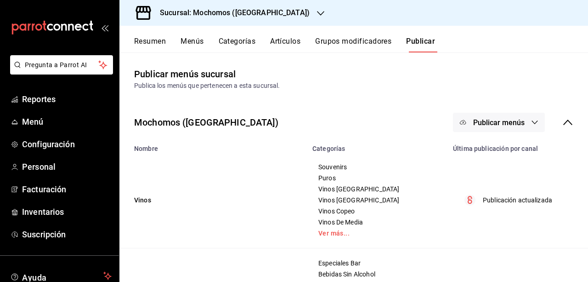
click at [284, 42] on button "Artículos" at bounding box center [285, 45] width 30 height 16
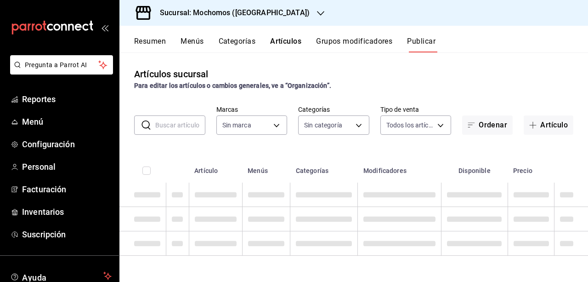
type input "562d5b5b-21a2-4ace-a941-66278f4a6c49"
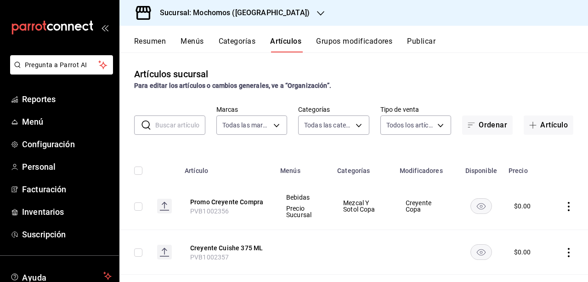
type input "2d195258-a112-483e-9c41-0e6351594330,d48f3e9a-3ab1-4b8f-8ab3-d3938f1810f2,a94d4…"
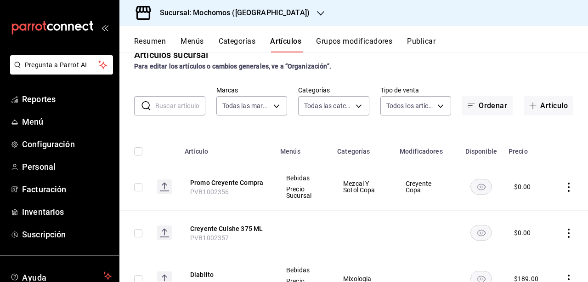
scroll to position [18, 0]
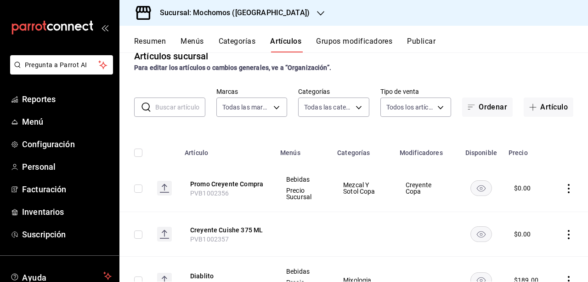
click at [317, 17] on div at bounding box center [320, 13] width 7 height 10
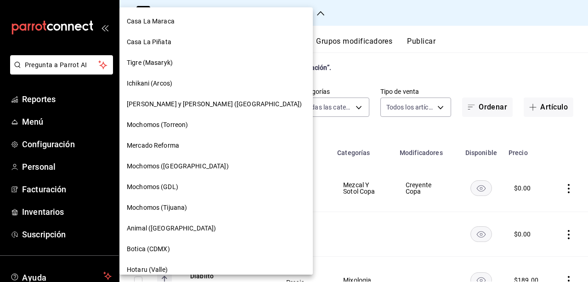
click at [351, 40] on div at bounding box center [294, 141] width 588 height 282
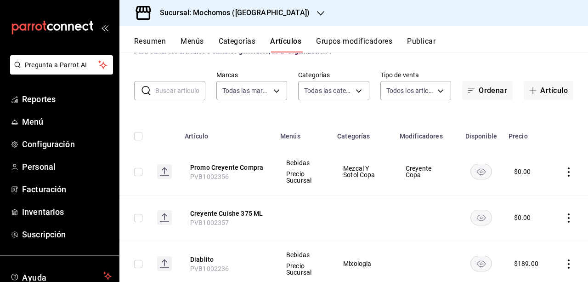
scroll to position [36, 0]
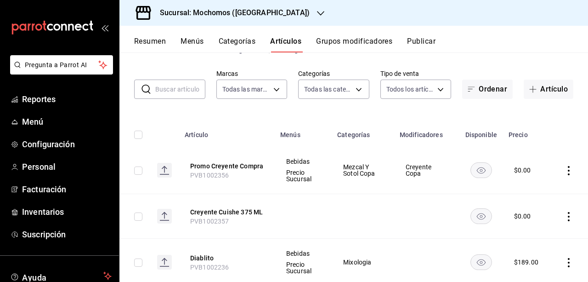
click at [349, 34] on div "Resumen Menús Categorías Artículos Grupos modificadores Publicar" at bounding box center [353, 39] width 469 height 27
click at [348, 36] on div "Resumen Menús Categorías Artículos Grupos modificadores Publicar" at bounding box center [353, 39] width 469 height 27
click at [346, 42] on button "Grupos modificadores" at bounding box center [354, 45] width 76 height 16
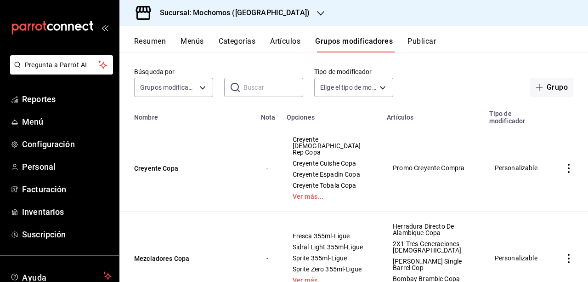
scroll to position [37, 0]
click at [295, 43] on button "Artículos" at bounding box center [285, 45] width 30 height 16
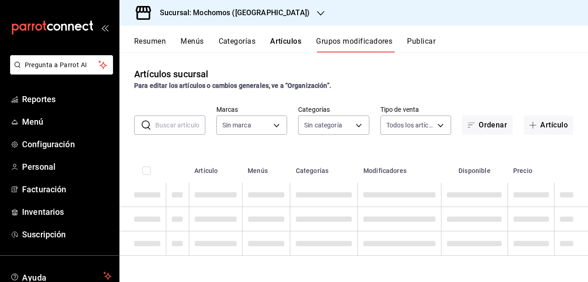
type input "562d5b5b-21a2-4ace-a941-66278f4a6c49"
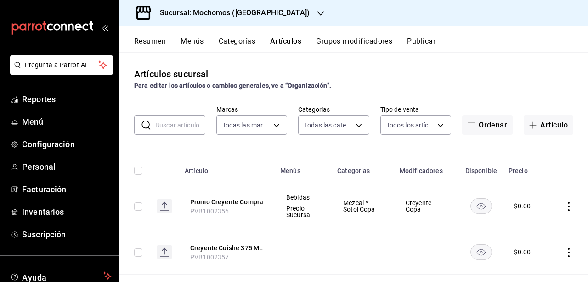
type input "2d195258-a112-483e-9c41-0e6351594330,d48f3e9a-3ab1-4b8f-8ab3-d3938f1810f2,a94d4…"
click at [248, 201] on button "Promo Creyente Compra" at bounding box center [227, 201] width 74 height 9
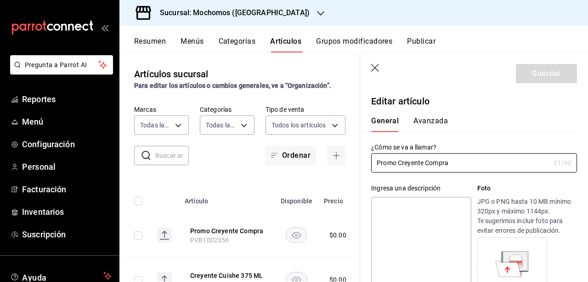
type input "$0.00"
type input "Promo Creyente Copa"
click at [375, 67] on icon "button" at bounding box center [375, 68] width 9 height 9
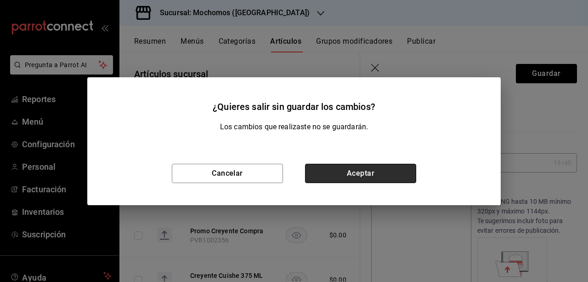
click at [359, 169] on button "Aceptar" at bounding box center [360, 173] width 111 height 19
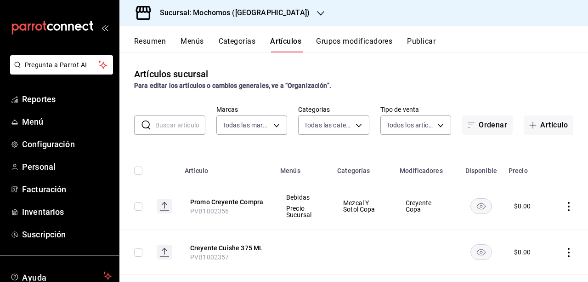
click at [266, 11] on h3 "Sucursal: Mochomos (Chihuahua)" at bounding box center [231, 12] width 157 height 11
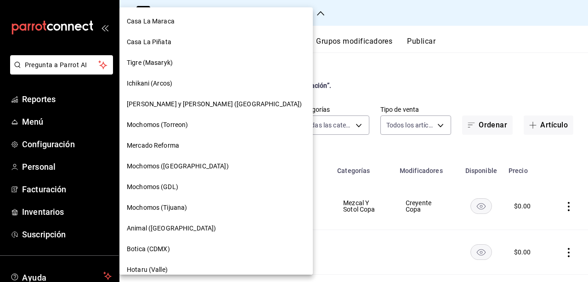
scroll to position [24, 0]
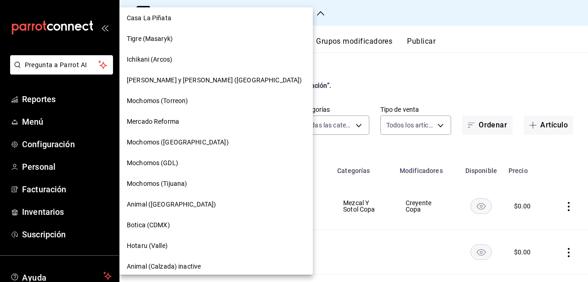
click at [168, 161] on span "Mochomos (GDL)" at bounding box center [152, 163] width 51 height 10
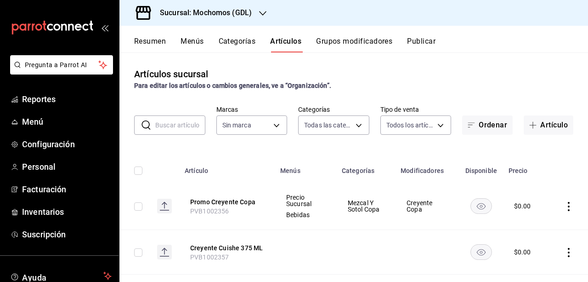
type input "c0db8a99-aef8-4e9c-862d-72763fc5d605,0e6da5ad-e1ed-4623-8a7f-4db137866549,4ba6e…"
click at [335, 55] on div "Artículos sucursal Para editar los artículos o cambios generales, ve a “Organiz…" at bounding box center [353, 166] width 469 height 229
click at [326, 40] on button "Grupos modificadores" at bounding box center [354, 45] width 76 height 16
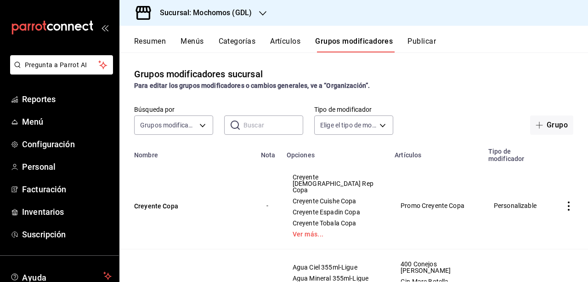
click at [286, 35] on div "Resumen Menús Categorías Artículos Grupos modificadores Publicar" at bounding box center [353, 39] width 469 height 27
click at [287, 39] on button "Artículos" at bounding box center [285, 45] width 30 height 16
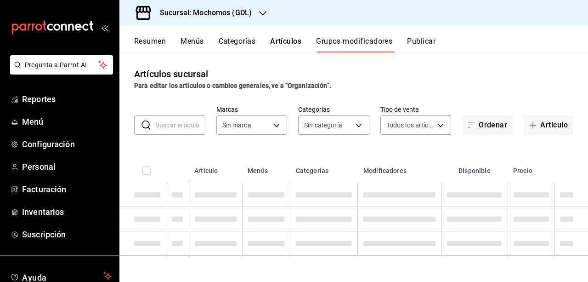
type input "36c25d4a-7cb0-456c-a434-e981d54830bc,9cac9703-0c5a-4d8b-addd-5b6b571d65b9"
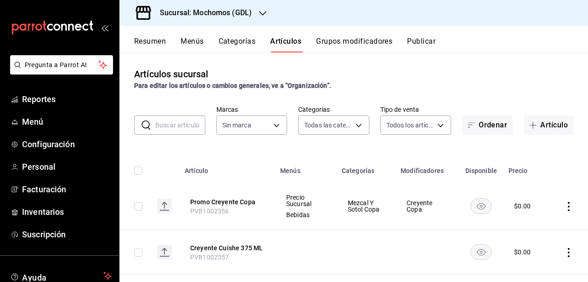
type input "c0db8a99-aef8-4e9c-862d-72763fc5d605,0e6da5ad-e1ed-4623-8a7f-4db137866549,4ba6e…"
click at [262, 18] on div "Sucursal: Mochomos (GDL)" at bounding box center [198, 13] width 143 height 26
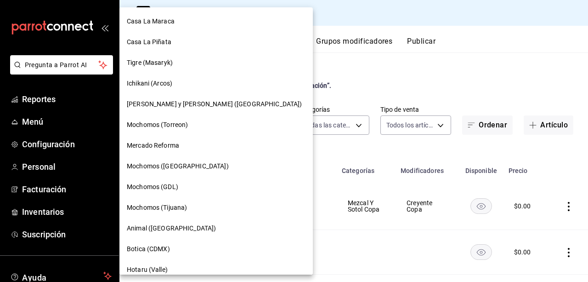
type input "36c25d4a-7cb0-456c-a434-e981d54830bc,9cac9703-0c5a-4d8b-addd-5b6b571d65b9"
click at [190, 164] on span "Mochomos ([GEOGRAPHIC_DATA])" at bounding box center [178, 166] width 102 height 10
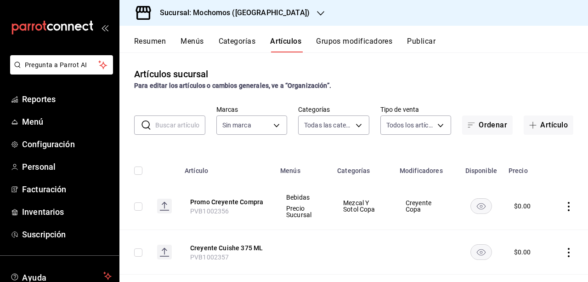
type input "2d195258-a112-483e-9c41-0e6351594330,d48f3e9a-3ab1-4b8f-8ab3-d3938f1810f2,a94d4…"
click at [233, 198] on button "Promo Creyente Compra" at bounding box center [227, 201] width 74 height 9
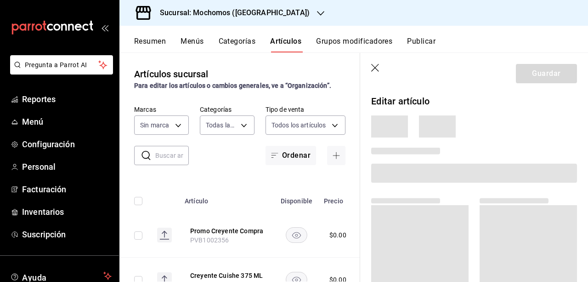
type input "562d5b5b-21a2-4ace-a941-66278f4a6c49"
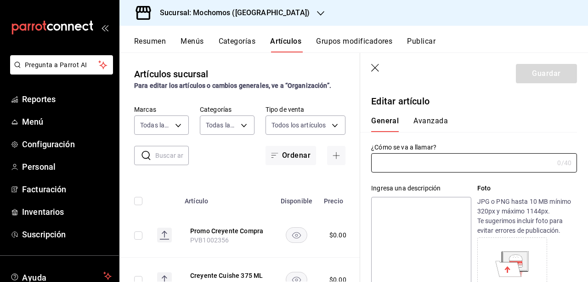
type input "Promo Creyente Compra"
type input "PVB1002356"
type input "$0.00"
type input "Promo Creyente Copa"
click at [521, 81] on button "Guardar" at bounding box center [546, 73] width 61 height 19
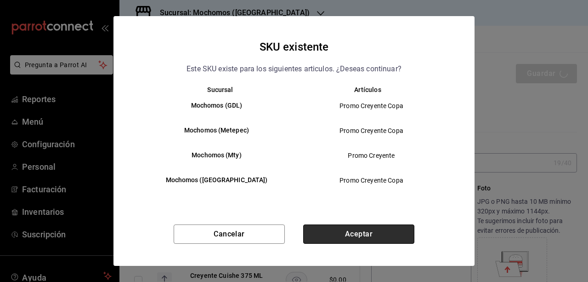
click at [368, 233] on button "Aceptar" at bounding box center [358, 233] width 111 height 19
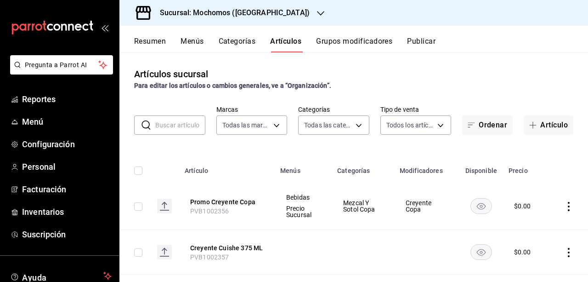
click at [447, 71] on div "Artículos sucursal Para editar los artículos o cambios generales, ve a “Organiz…" at bounding box center [353, 78] width 469 height 23
drag, startPoint x: 447, startPoint y: 71, endPoint x: 440, endPoint y: 64, distance: 9.7
click at [440, 64] on div "Artículos sucursal Para editar los artículos o cambios generales, ve a “Organiz…" at bounding box center [353, 166] width 469 height 229
click at [427, 46] on button "Publicar" at bounding box center [421, 45] width 28 height 16
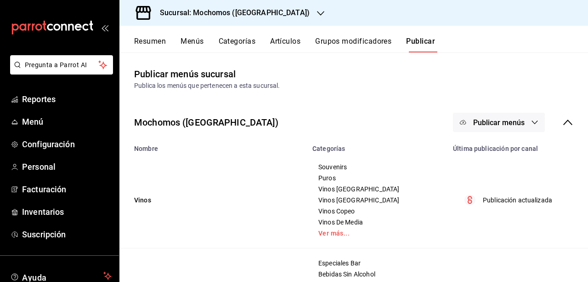
click at [520, 127] on button "Publicar menús" at bounding box center [499, 122] width 92 height 19
click at [477, 159] on li "Punto de venta" at bounding box center [492, 152] width 85 height 26
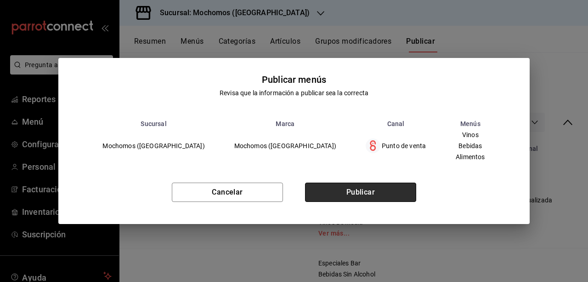
click at [368, 202] on button "Publicar" at bounding box center [360, 191] width 111 height 19
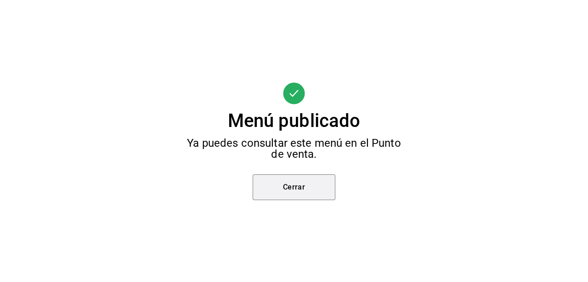
click at [315, 174] on button "Cerrar" at bounding box center [294, 187] width 83 height 26
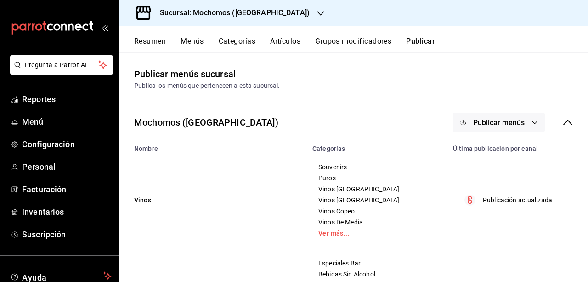
click at [286, 19] on div "Sucursal: Mochomos (Chihuahua)" at bounding box center [227, 13] width 201 height 26
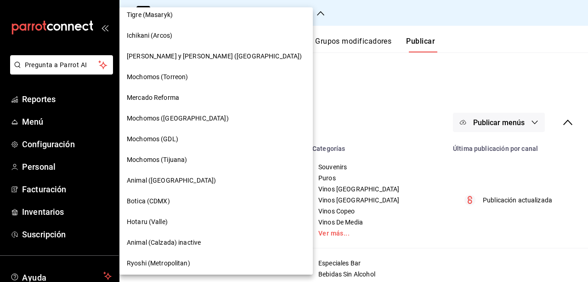
scroll to position [55, 0]
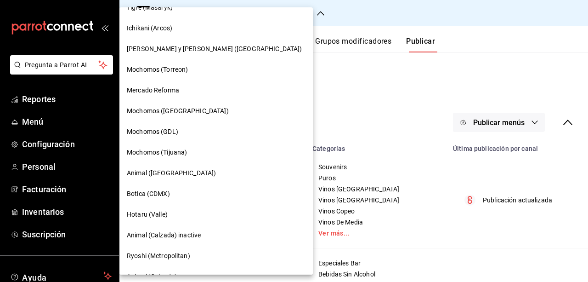
click at [151, 68] on span "Mochomos (Torreon)" at bounding box center [157, 70] width 61 height 10
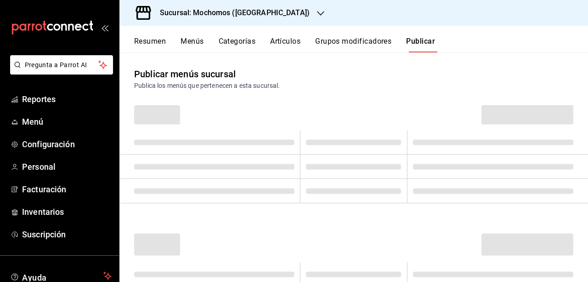
click at [369, 34] on div "Resumen Menús Categorías Artículos Grupos modificadores Publicar" at bounding box center [353, 39] width 469 height 27
click at [369, 39] on button "Grupos modificadores" at bounding box center [353, 45] width 76 height 16
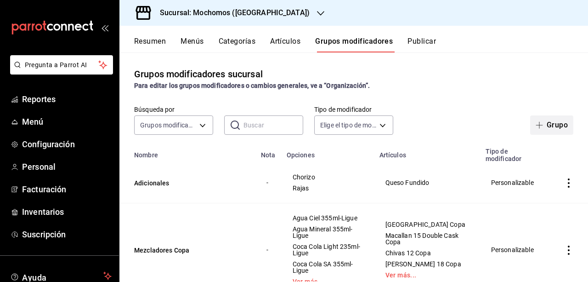
click at [540, 119] on button "Grupo" at bounding box center [551, 124] width 43 height 19
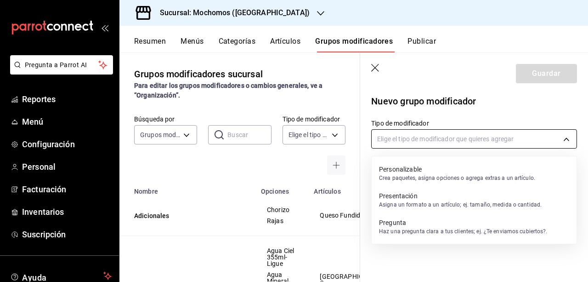
click at [548, 137] on body "Pregunta a Parrot AI Reportes Menú Configuración Personal Facturación Inventari…" at bounding box center [294, 141] width 588 height 282
click at [449, 174] on p "Crea paquetes, asigna opciones o agrega extras a un artículo." at bounding box center [457, 178] width 156 height 8
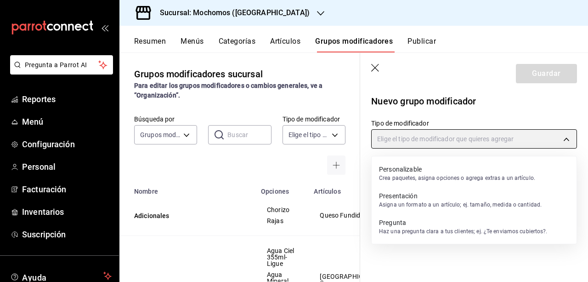
type input "CUSTOMIZABLE"
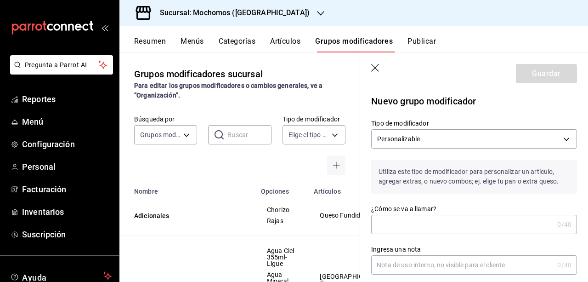
click at [480, 218] on input "¿Cómo se va a llamar?" at bounding box center [462, 224] width 182 height 18
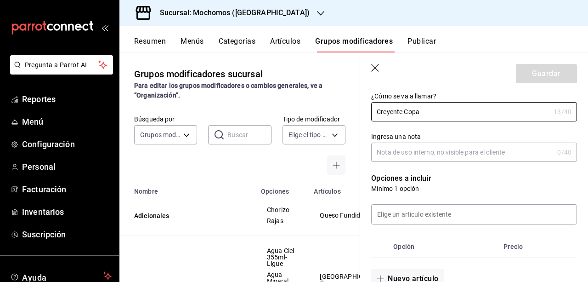
scroll to position [116, 0]
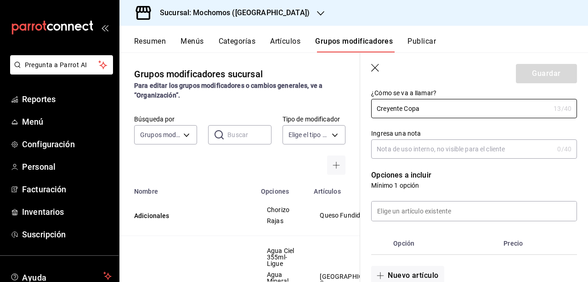
type input "Creyente Copa"
click at [451, 195] on div at bounding box center [468, 205] width 217 height 31
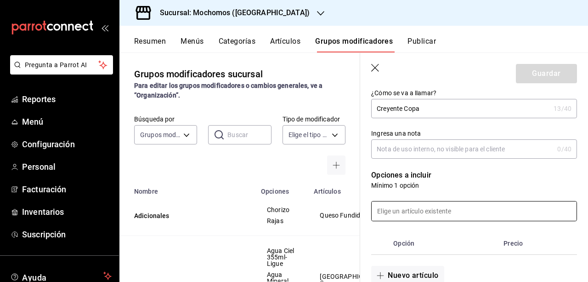
click at [452, 207] on input at bounding box center [474, 210] width 205 height 19
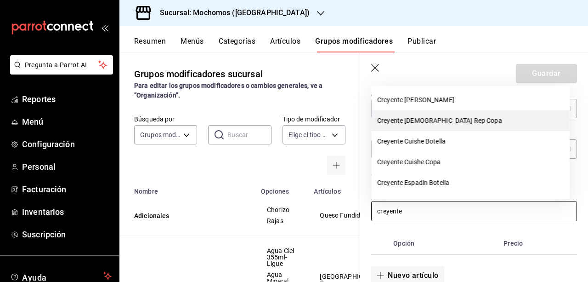
click at [455, 113] on li "Creyente [DEMOGRAPHIC_DATA] Rep Copa" at bounding box center [471, 120] width 198 height 21
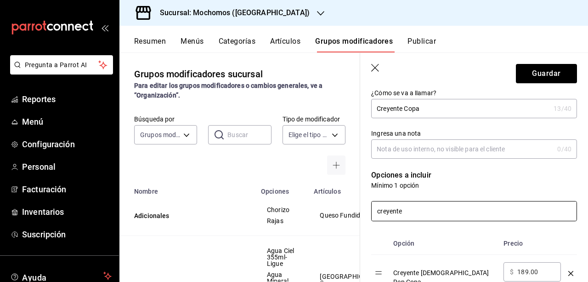
click at [484, 209] on input "creyente" at bounding box center [474, 210] width 205 height 19
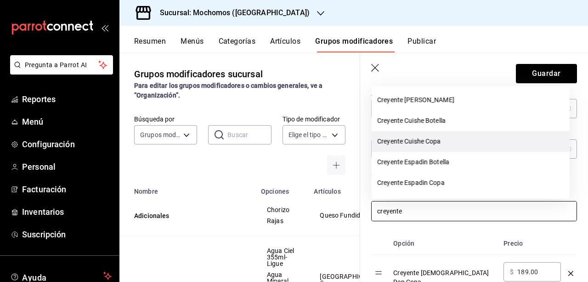
click at [482, 143] on li "Creyente Cuishe Copa" at bounding box center [471, 141] width 198 height 21
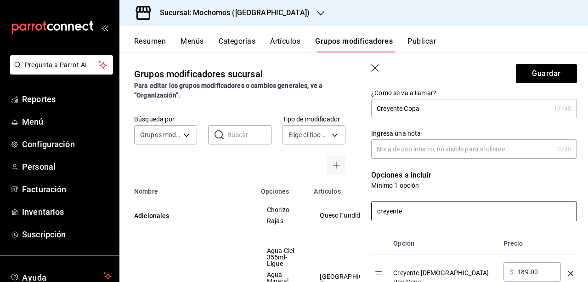
click at [488, 213] on input "creyente" at bounding box center [474, 210] width 205 height 19
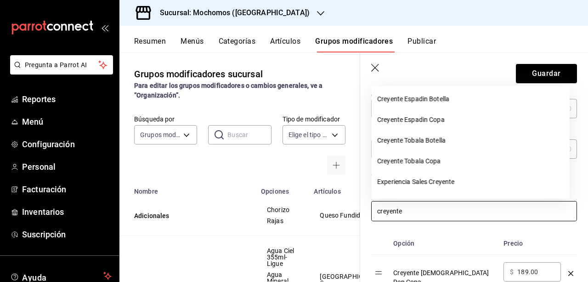
scroll to position [46, 0]
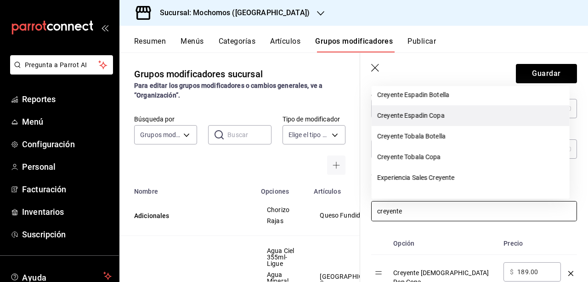
click at [425, 120] on li "Creyente Espadin Copa" at bounding box center [471, 115] width 198 height 21
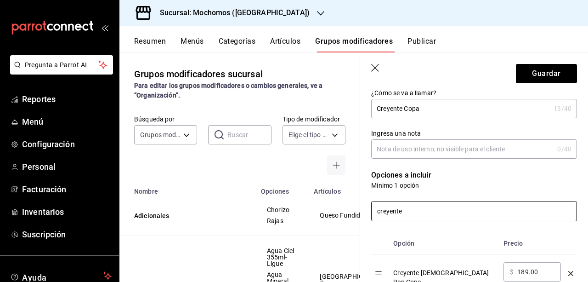
click at [488, 205] on input "creyente" at bounding box center [474, 210] width 205 height 19
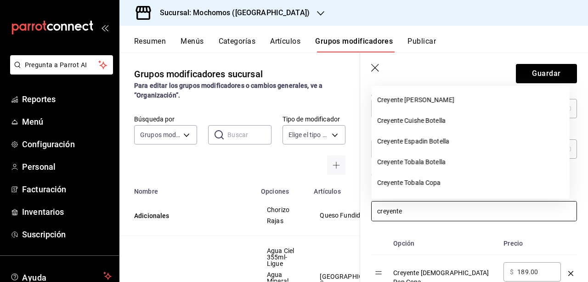
scroll to position [26, 0]
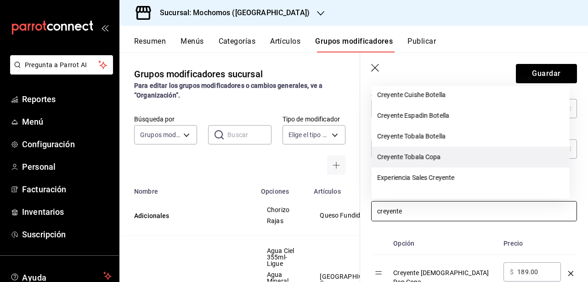
click at [439, 164] on li "Creyente Tobala Copa" at bounding box center [471, 157] width 198 height 21
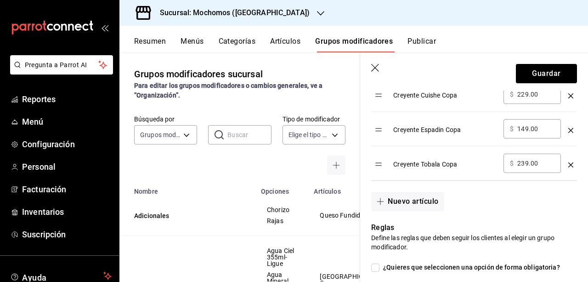
scroll to position [332, 0]
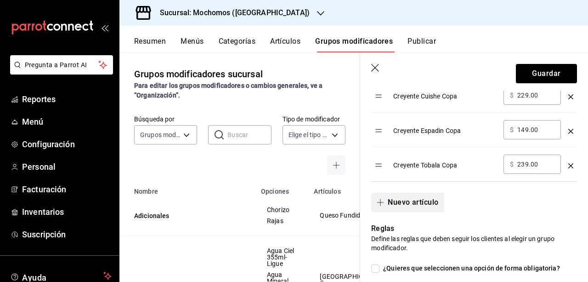
type input "creyente"
click at [403, 194] on button "Nuevo artículo" at bounding box center [407, 202] width 73 height 19
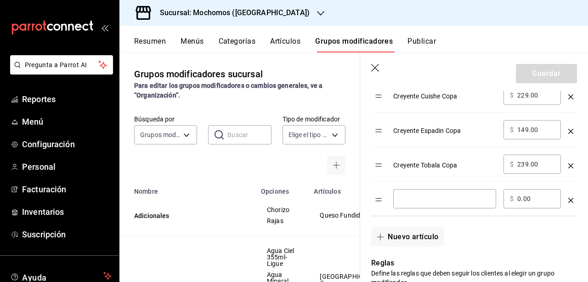
click at [404, 194] on input "optionsTable" at bounding box center [445, 198] width 90 height 9
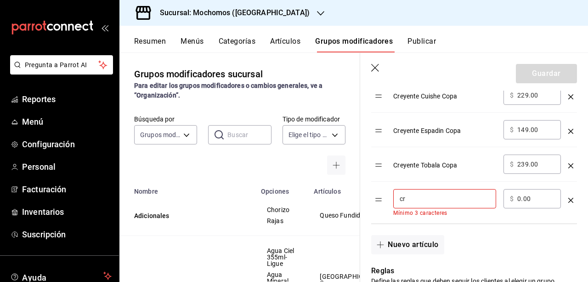
type input "c"
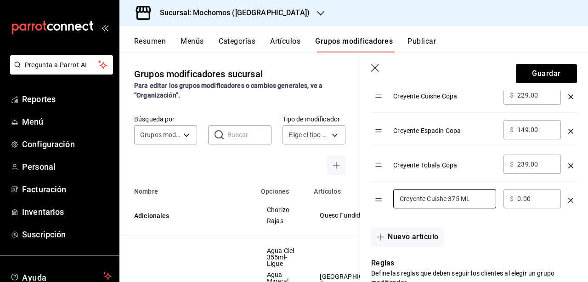
type input "Creyente Cuishe 375 ML"
click at [482, 216] on div "Nuevo artículo" at bounding box center [468, 231] width 217 height 30
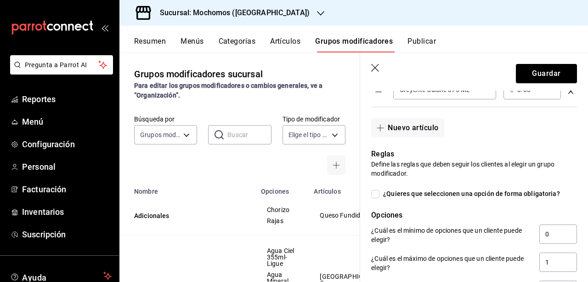
scroll to position [426, 0]
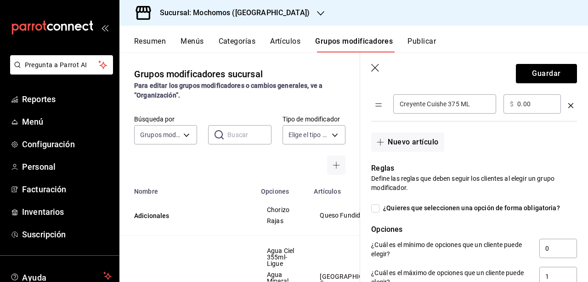
click at [379, 204] on input "¿Quieres que seleccionen una opción de forma obligatoria?" at bounding box center [375, 208] width 8 height 8
checkbox input "true"
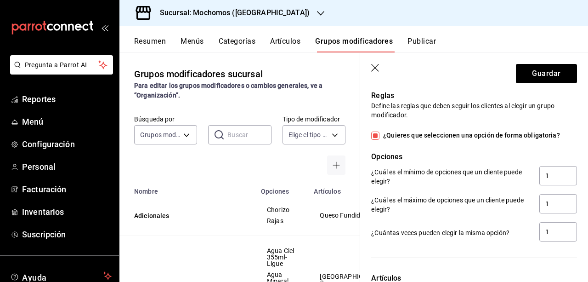
scroll to position [506, 0]
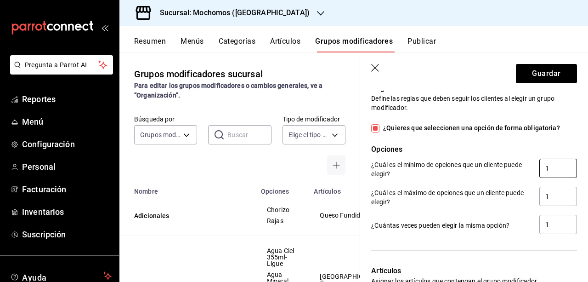
drag, startPoint x: 546, startPoint y: 166, endPoint x: 499, endPoint y: 146, distance: 51.0
click at [499, 151] on div "¿Cuál es el mínimo de opciones que un cliente puede elegir? 1" at bounding box center [470, 165] width 213 height 28
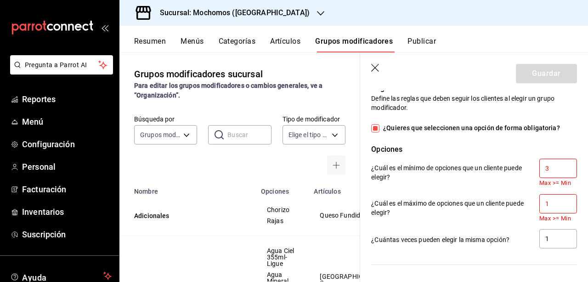
type input "3"
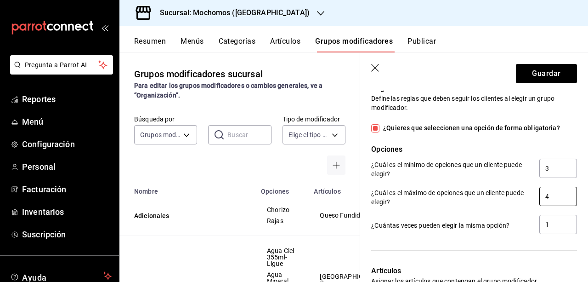
type input "4"
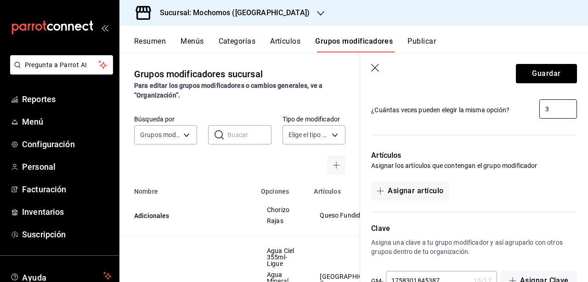
scroll to position [642, 0]
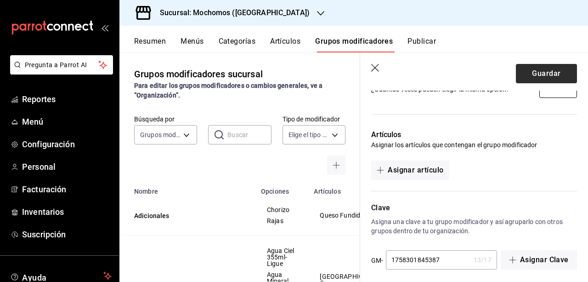
type input "3"
click at [531, 68] on button "Guardar" at bounding box center [546, 73] width 61 height 19
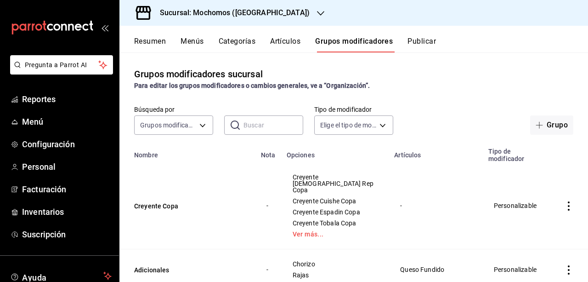
click at [410, 48] on button "Publicar" at bounding box center [422, 45] width 28 height 16
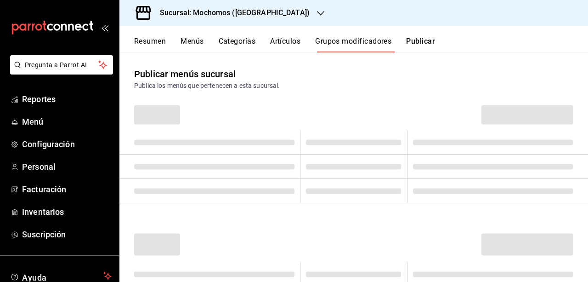
click at [410, 48] on button "Publicar" at bounding box center [420, 45] width 29 height 16
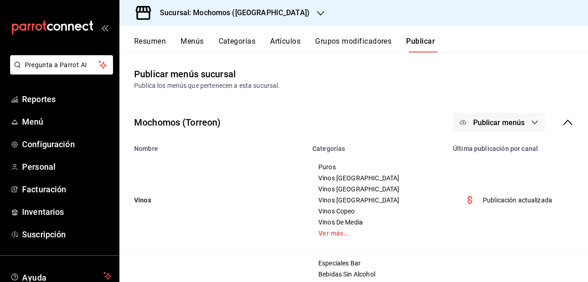
click at [493, 122] on span "Publicar menús" at bounding box center [498, 122] width 51 height 9
click at [498, 154] on span "Punto de venta" at bounding box center [505, 152] width 44 height 10
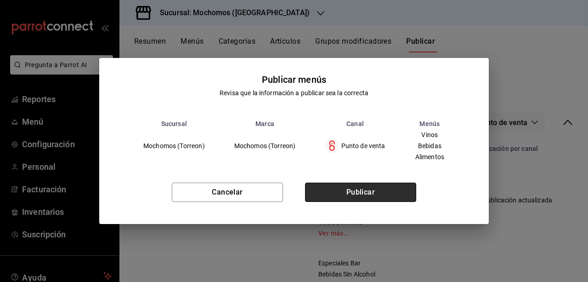
click at [395, 188] on button "Publicar" at bounding box center [360, 191] width 111 height 19
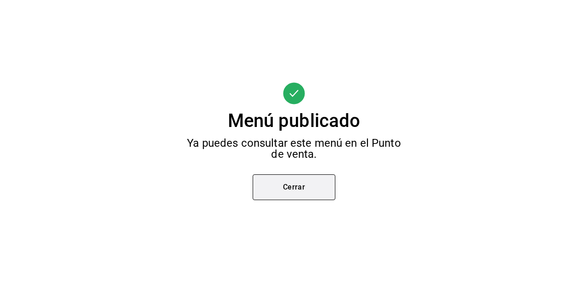
click at [311, 196] on button "Cerrar" at bounding box center [294, 187] width 83 height 26
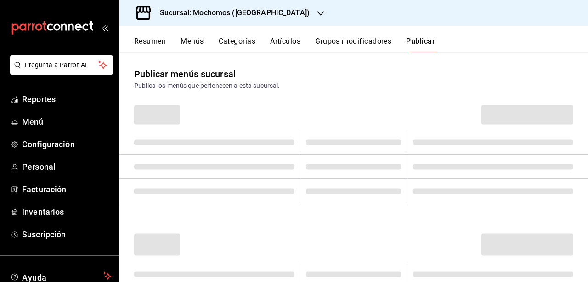
click at [294, 43] on button "Artículos" at bounding box center [285, 45] width 30 height 16
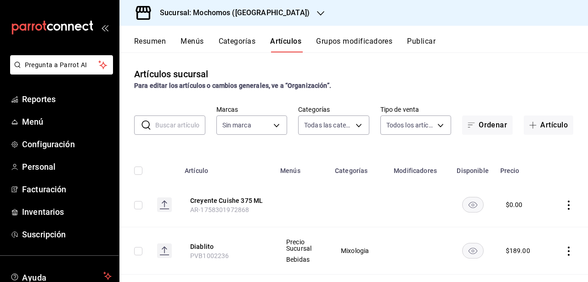
type input "3341872a-5347-4118-8f87-61381635e763,4fab835b-5ce3-44d6-a3b1-a21d3d8a3381,4ccb8…"
type input "c8544d00-0077-49dd-9e07-f6fffff65e49"
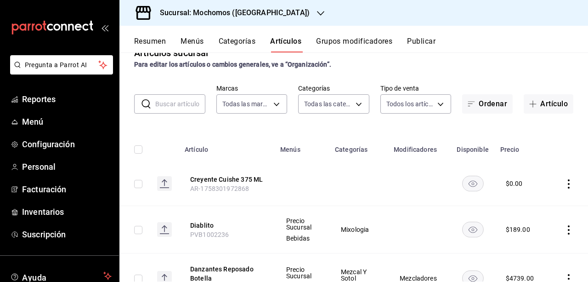
scroll to position [28, 0]
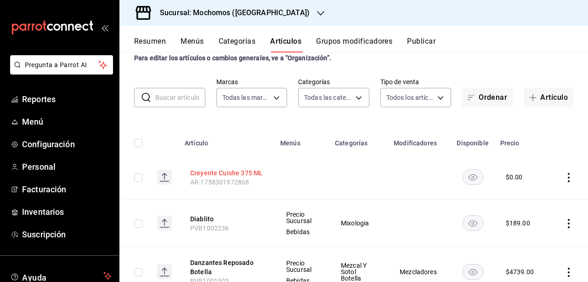
click at [240, 174] on button "Creyente Cuishe 375 ML" at bounding box center [227, 172] width 74 height 9
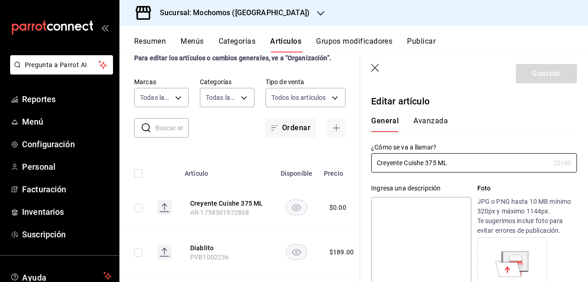
type input "$0.00"
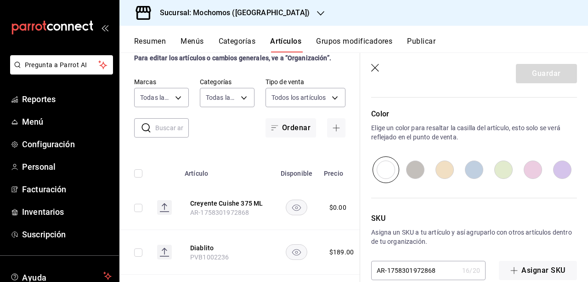
scroll to position [333, 0]
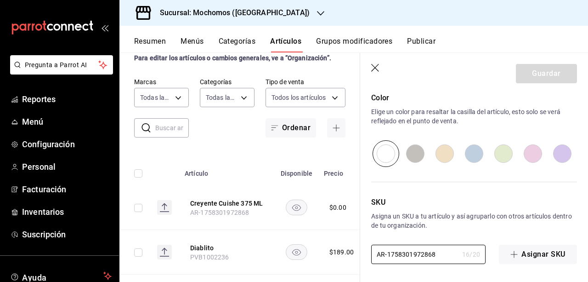
drag, startPoint x: 441, startPoint y: 252, endPoint x: 355, endPoint y: 249, distance: 86.4
click at [355, 249] on main "Artículos sucursal Para editar los artículos o cambios generales, ve a “Organiz…" at bounding box center [353, 166] width 469 height 229
paste input "PVB1002357"
type input "PVB1002357"
click at [529, 80] on button "Guardar" at bounding box center [546, 73] width 61 height 19
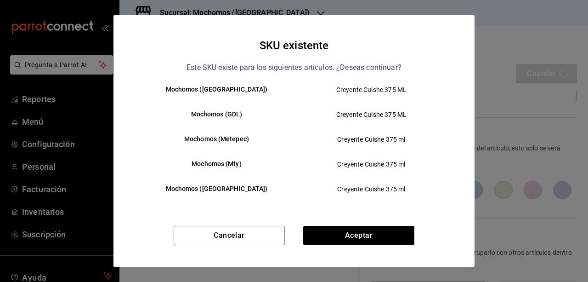
scroll to position [22, 0]
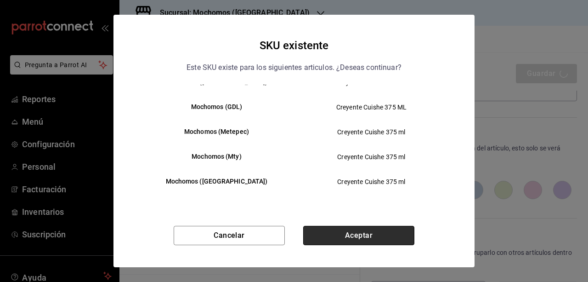
click at [352, 231] on button "Aceptar" at bounding box center [358, 235] width 111 height 19
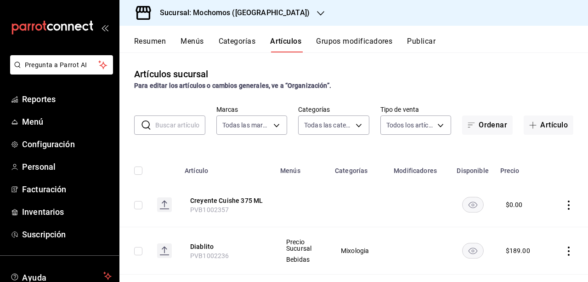
click at [184, 131] on input "text" at bounding box center [180, 125] width 50 height 18
click at [184, 126] on input "text" at bounding box center [180, 125] width 50 height 18
click at [139, 205] on input "checkbox" at bounding box center [138, 205] width 8 height 8
checkbox input "true"
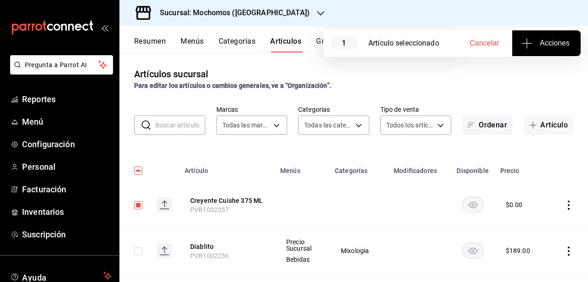
click at [564, 51] on button "Acciones" at bounding box center [546, 43] width 68 height 26
click at [560, 63] on li "Agregar tipo" at bounding box center [546, 72] width 69 height 24
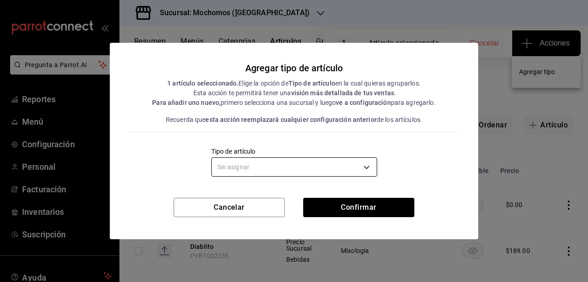
click at [368, 167] on body "Pregunta a Parrot AI Reportes Menú Configuración Personal Facturación Inventari…" at bounding box center [294, 141] width 588 height 282
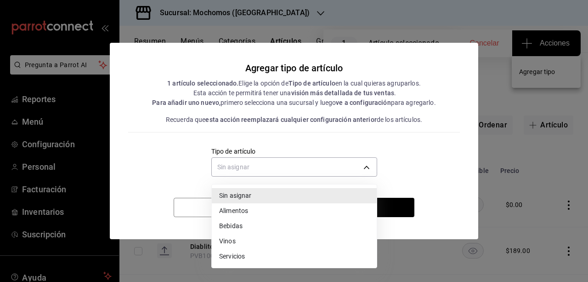
click at [267, 227] on li "Bebidas" at bounding box center [294, 225] width 165 height 15
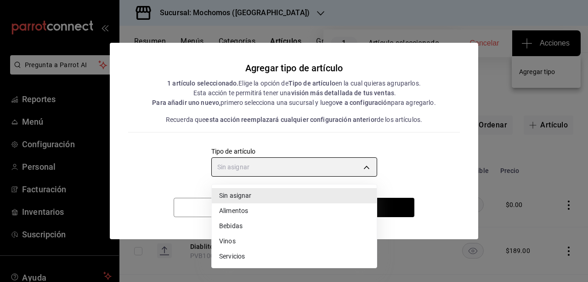
type input "e2400288-93b0-4d29-8cfc-2898dd229db7"
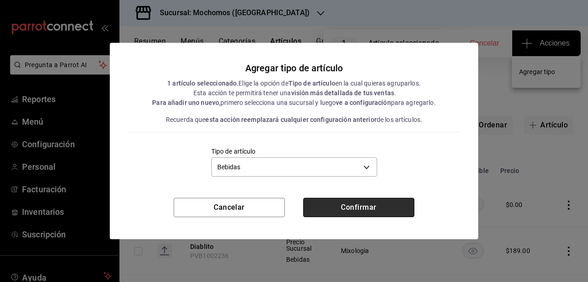
click at [334, 206] on button "Confirmar" at bounding box center [358, 207] width 111 height 19
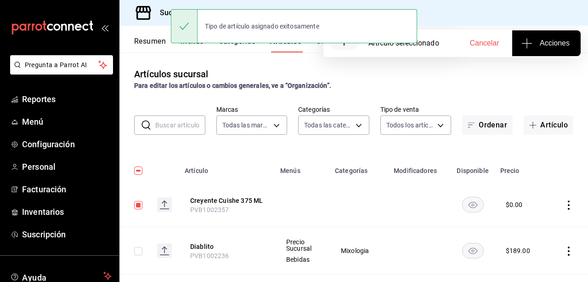
click at [138, 202] on input "checkbox" at bounding box center [138, 205] width 8 height 8
checkbox input "false"
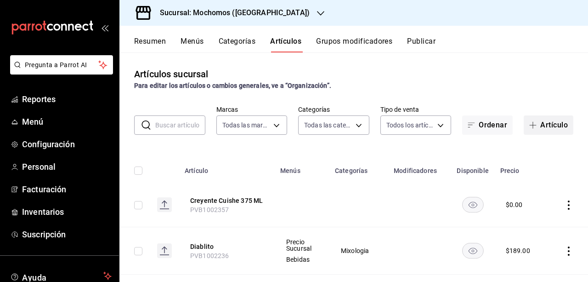
click at [561, 119] on button "Artículo" at bounding box center [549, 124] width 50 height 19
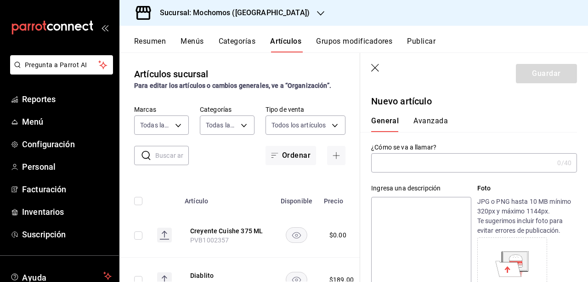
click at [436, 163] on input "text" at bounding box center [462, 162] width 182 height 18
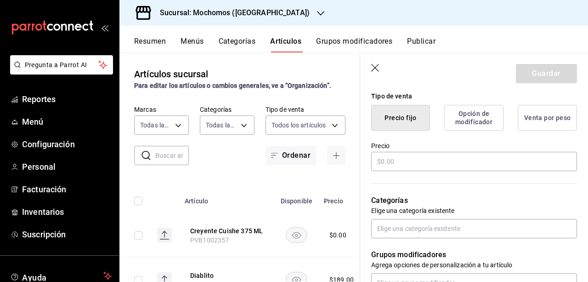
scroll to position [229, 0]
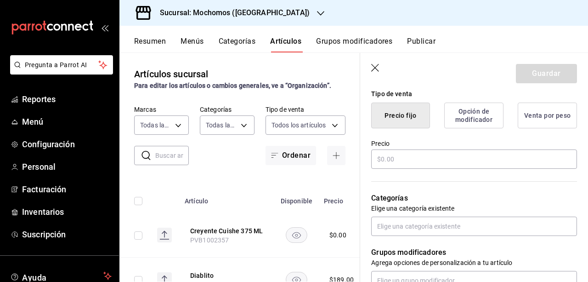
type input "Promo Creyente Copa"
click at [449, 169] on div "Precio" at bounding box center [474, 154] width 206 height 31
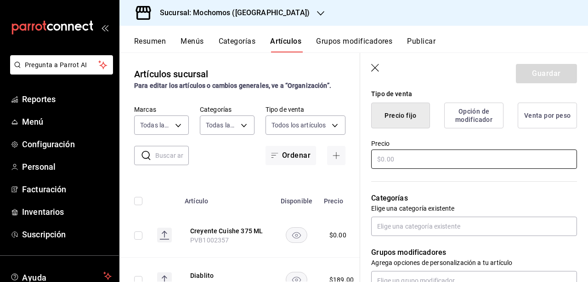
click at [436, 155] on input "text" at bounding box center [474, 158] width 206 height 19
type input "$0.00"
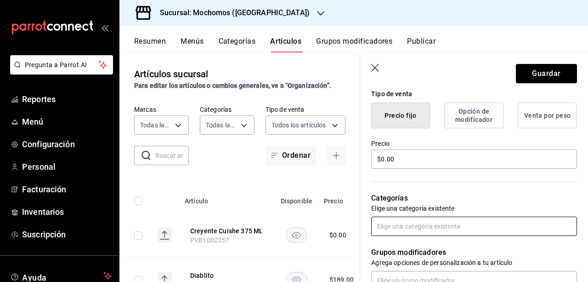
click at [458, 228] on input "text" at bounding box center [474, 225] width 206 height 19
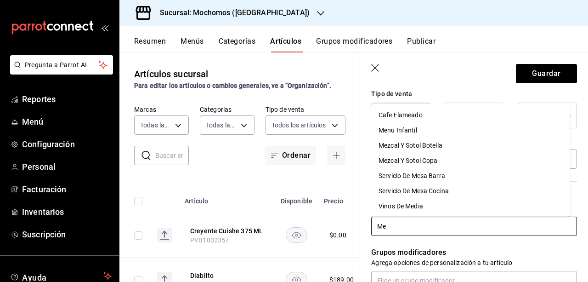
type input "Mez"
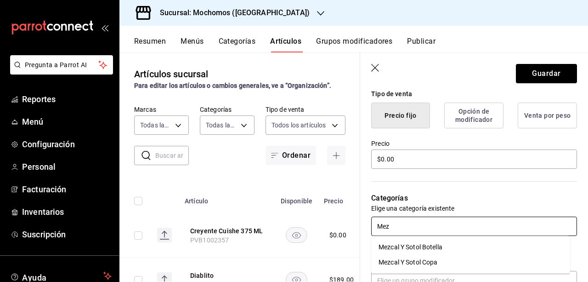
click at [447, 258] on li "Mezcal Y Sotol Copa" at bounding box center [470, 262] width 199 height 15
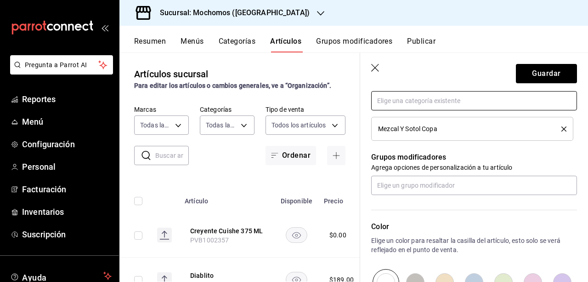
scroll to position [359, 0]
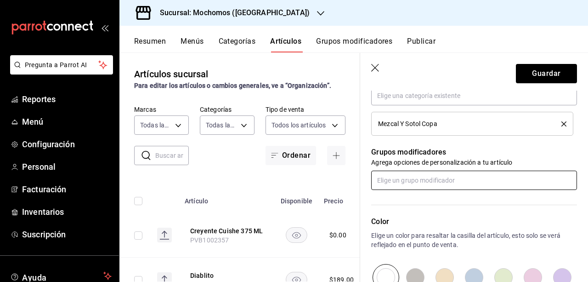
click at [457, 185] on input "text" at bounding box center [474, 179] width 206 height 19
type input "Cre"
click at [443, 197] on li "Creyente Copa" at bounding box center [470, 200] width 199 height 15
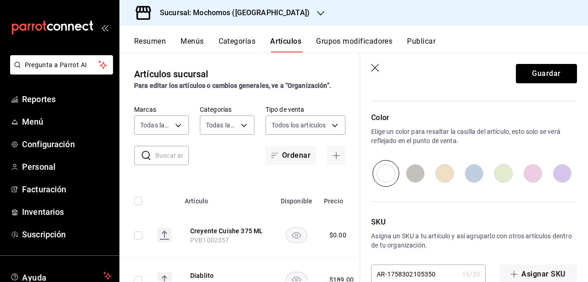
scroll to position [512, 0]
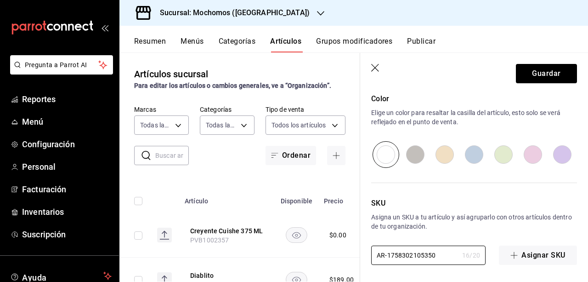
drag, startPoint x: 436, startPoint y: 250, endPoint x: 282, endPoint y: 220, distance: 157.3
click at [282, 220] on main "Artículos sucursal Para editar los artículos o cambios generales, ve a “Organiz…" at bounding box center [353, 166] width 469 height 229
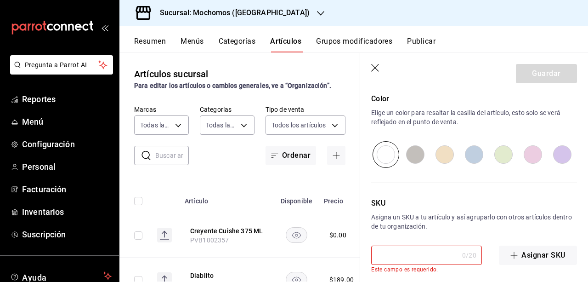
click at [422, 255] on input "text" at bounding box center [414, 255] width 87 height 18
paste input "PVB1002356"
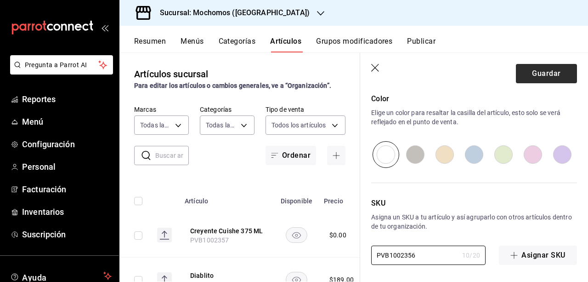
type input "PVB1002356"
click at [536, 73] on button "Guardar" at bounding box center [546, 73] width 61 height 19
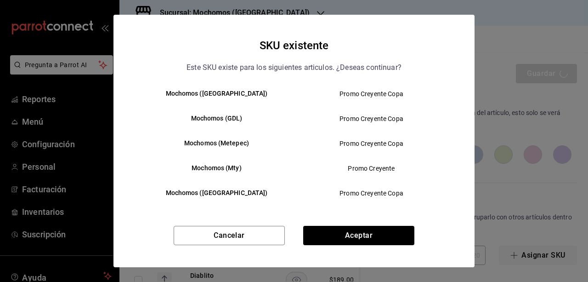
scroll to position [22, 0]
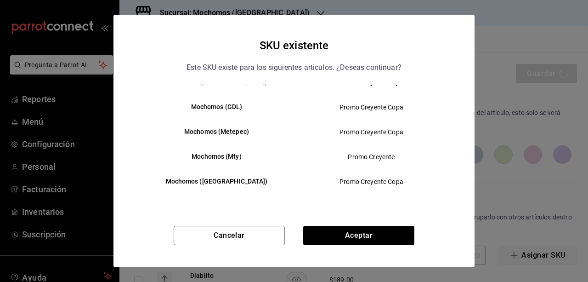
click at [364, 246] on div "Cancelar Aceptar" at bounding box center [293, 246] width 361 height 41
click at [361, 239] on button "Aceptar" at bounding box center [358, 235] width 111 height 19
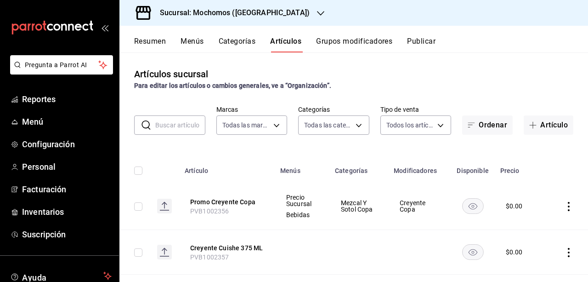
click at [438, 36] on div "Resumen Menús Categorías Artículos Grupos modificadores Publicar" at bounding box center [353, 39] width 469 height 27
click at [138, 212] on td at bounding box center [134, 205] width 30 height 47
click at [139, 209] on input "checkbox" at bounding box center [138, 206] width 8 height 8
checkbox input "true"
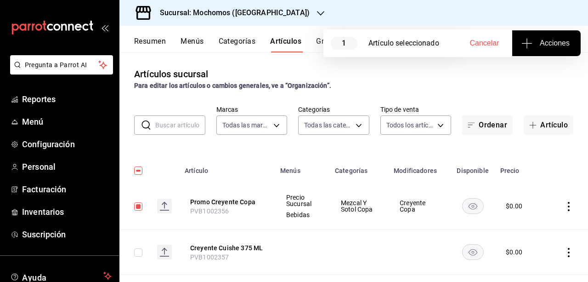
click at [534, 46] on span "Acciones" at bounding box center [546, 43] width 46 height 11
click at [539, 72] on span "Agregar tipo" at bounding box center [546, 72] width 54 height 10
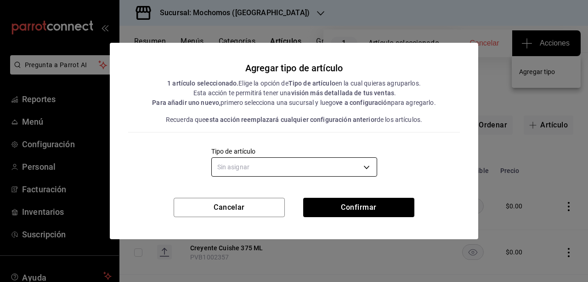
click at [367, 168] on body "Pregunta a Parrot AI Reportes Menú Configuración Personal Facturación Inventari…" at bounding box center [294, 141] width 588 height 282
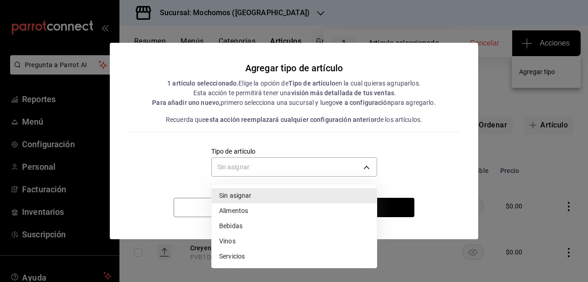
click at [258, 221] on li "Bebidas" at bounding box center [294, 225] width 165 height 15
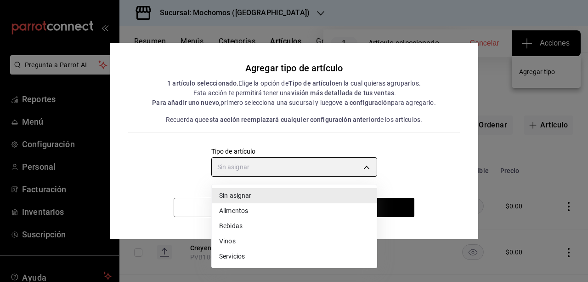
type input "e2400288-93b0-4d29-8cfc-2898dd229db7"
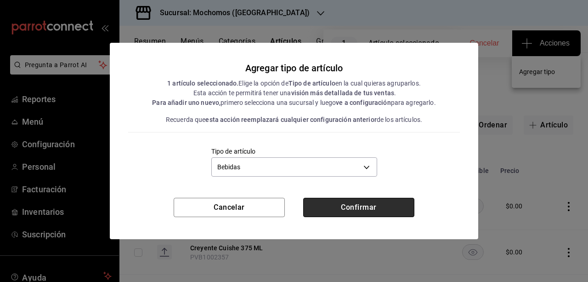
click at [357, 204] on button "Confirmar" at bounding box center [358, 207] width 111 height 19
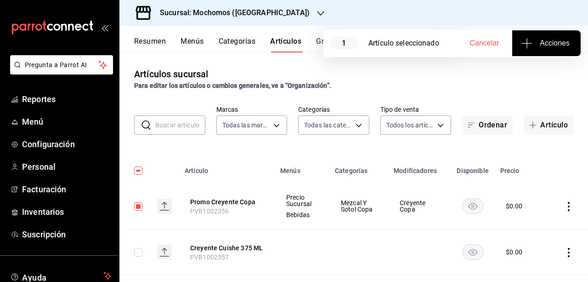
click at [140, 210] on input "checkbox" at bounding box center [138, 206] width 8 height 8
checkbox input "false"
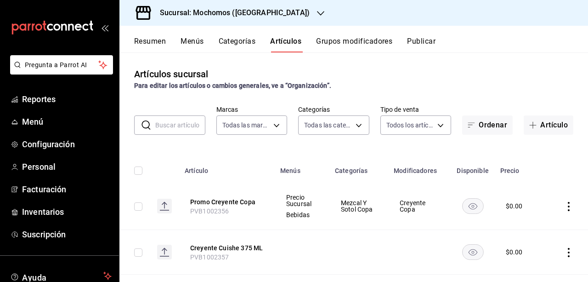
click at [140, 251] on input "checkbox" at bounding box center [138, 252] width 8 height 8
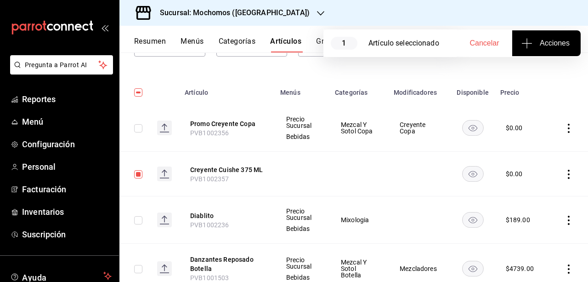
scroll to position [61, 0]
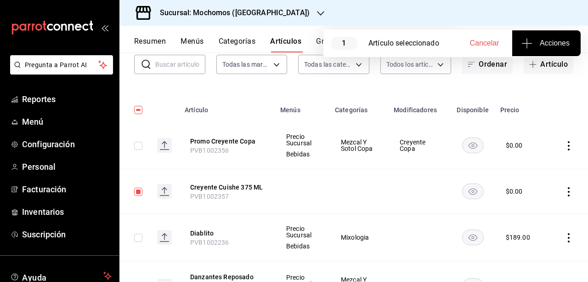
click at [139, 191] on input "checkbox" at bounding box center [138, 191] width 8 height 8
checkbox input "false"
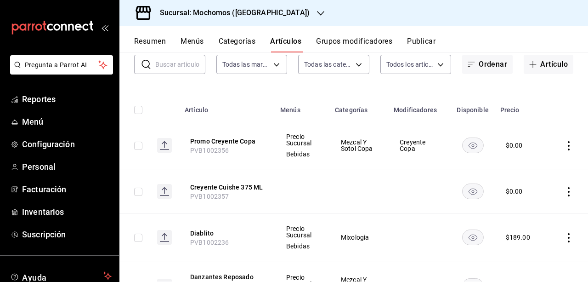
click at [423, 44] on button "Publicar" at bounding box center [421, 45] width 28 height 16
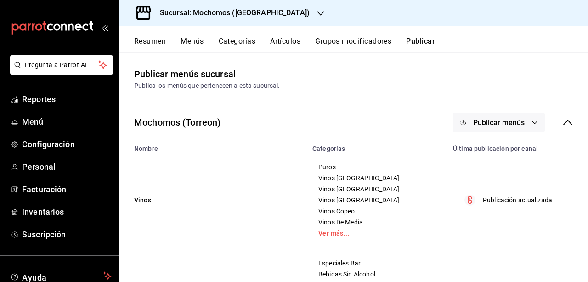
click at [541, 130] on div "Publicar menús" at bounding box center [513, 122] width 120 height 19
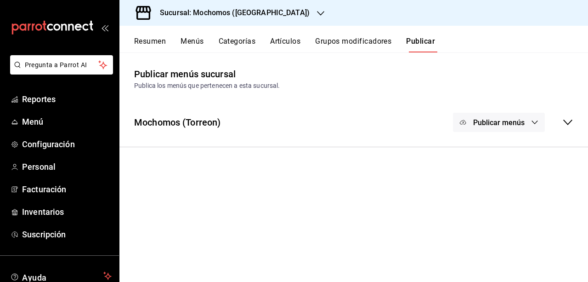
click at [576, 123] on div "Mochomos (Torreon) Publicar menús" at bounding box center [353, 122] width 469 height 34
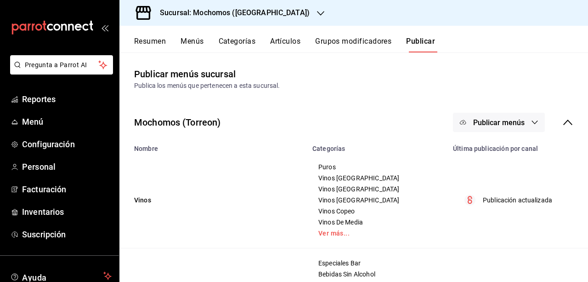
click at [538, 119] on div "Publicar menús" at bounding box center [513, 122] width 120 height 19
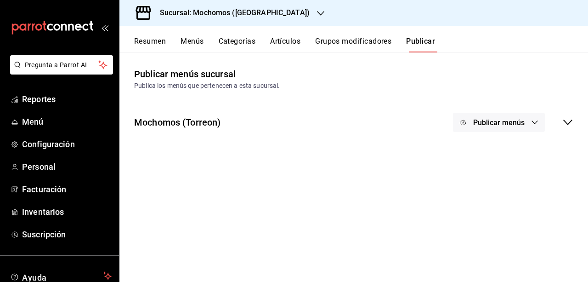
click at [535, 120] on icon "button" at bounding box center [534, 122] width 7 height 7
click at [582, 122] on div at bounding box center [294, 141] width 588 height 282
click at [573, 121] on div "Mochomos (Torreon) Publicar menús" at bounding box center [353, 122] width 469 height 34
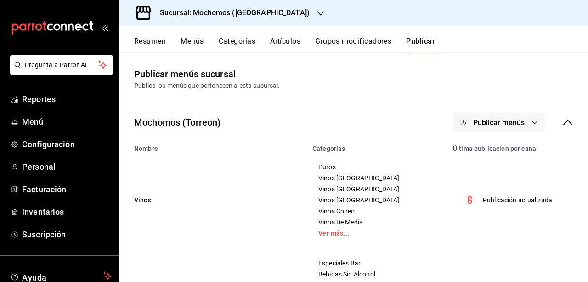
click at [535, 121] on button "Publicar menús" at bounding box center [499, 122] width 92 height 19
click at [514, 149] on span "Punto de venta" at bounding box center [505, 152] width 44 height 10
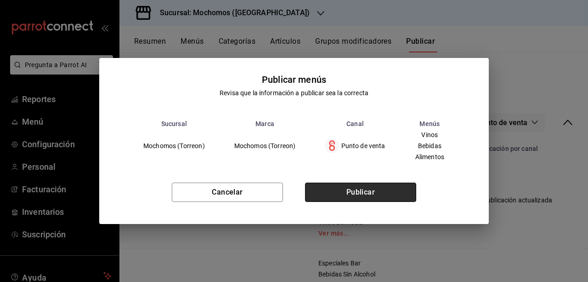
click at [410, 189] on button "Publicar" at bounding box center [360, 191] width 111 height 19
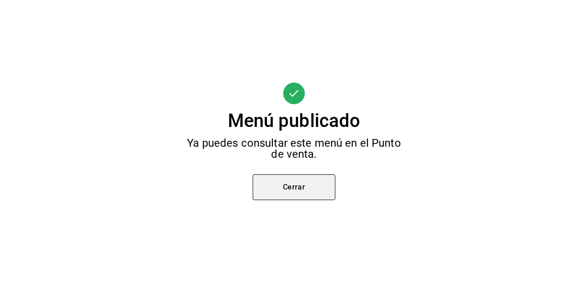
click at [258, 194] on button "Cerrar" at bounding box center [294, 187] width 83 height 26
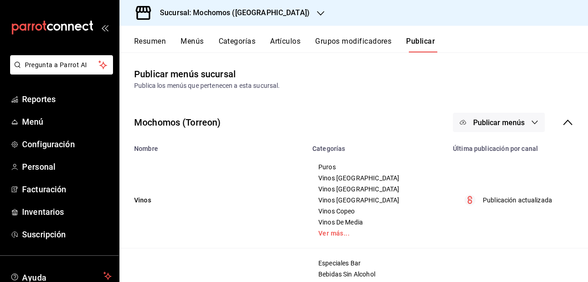
click at [270, 11] on div "Sucursal: Mochomos ([GEOGRAPHIC_DATA])" at bounding box center [227, 13] width 201 height 26
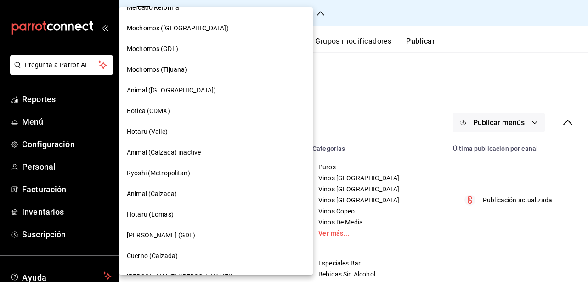
scroll to position [134, 0]
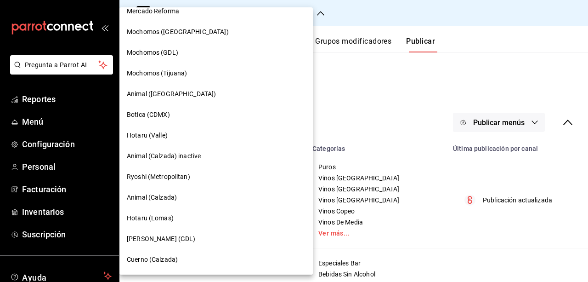
click at [166, 68] on div "Mochomos (Tijuana)" at bounding box center [215, 73] width 193 height 21
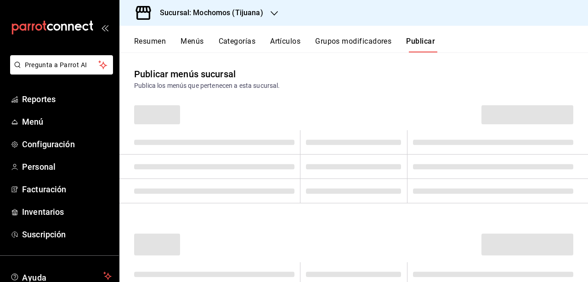
click at [343, 46] on button "Grupos modificadores" at bounding box center [353, 45] width 76 height 16
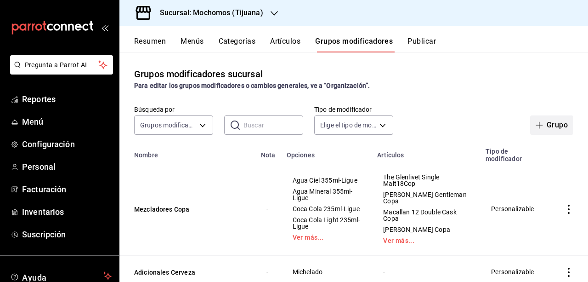
click at [536, 125] on icon "button" at bounding box center [539, 124] width 7 height 7
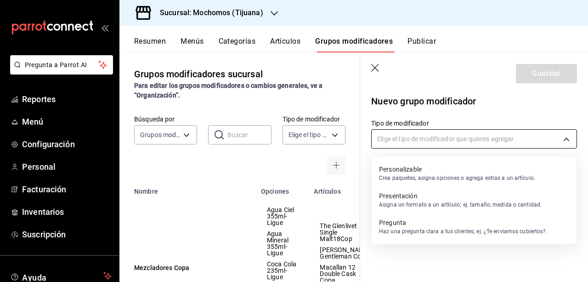
click at [538, 147] on body "Pregunta a Parrot AI Reportes Menú Configuración Personal Facturación Inventari…" at bounding box center [294, 141] width 588 height 282
click at [445, 166] on p "Personalizable" at bounding box center [457, 168] width 156 height 9
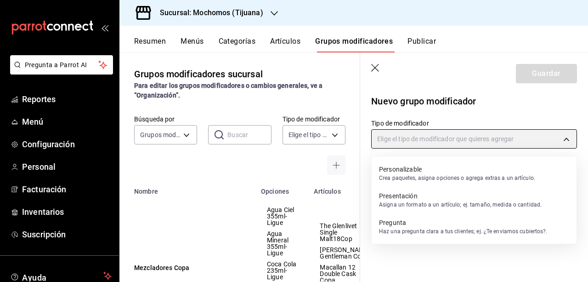
type input "CUSTOMIZABLE"
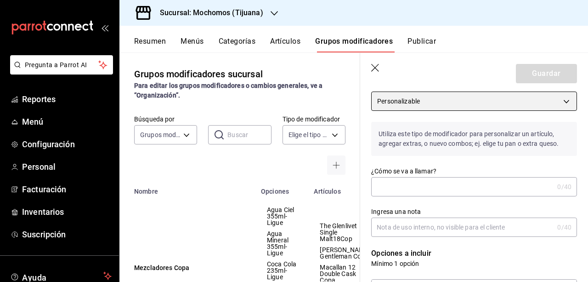
scroll to position [46, 0]
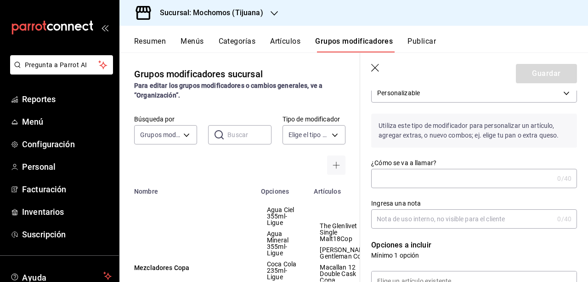
click at [443, 176] on input "¿Cómo se va a llamar?" at bounding box center [462, 178] width 182 height 18
type input "Creyente Copa"
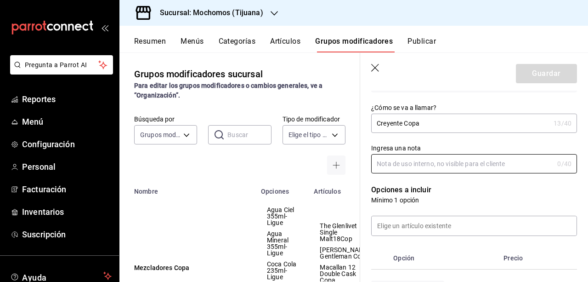
scroll to position [103, 0]
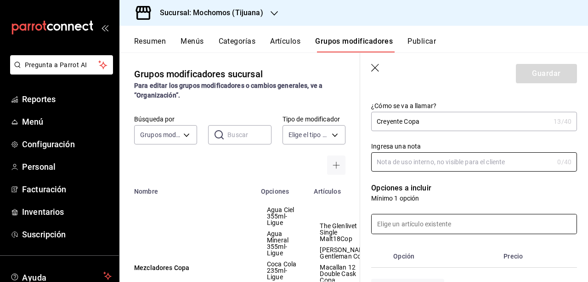
click at [400, 228] on input at bounding box center [474, 223] width 205 height 19
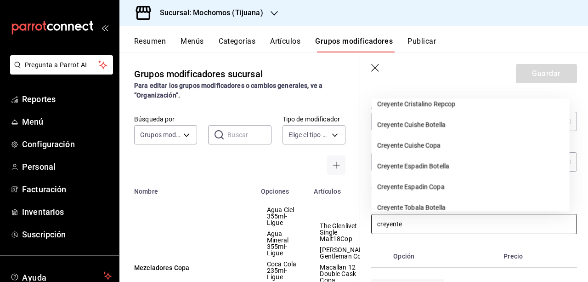
scroll to position [28, 0]
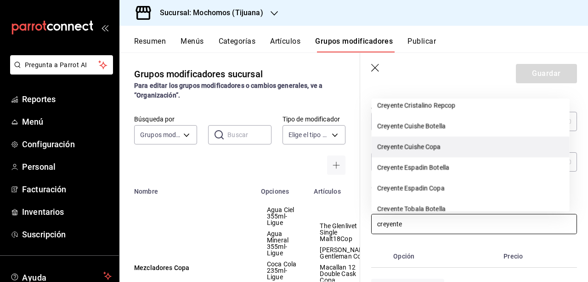
click at [437, 144] on li "Creyente Cuishe Copa" at bounding box center [471, 146] width 198 height 21
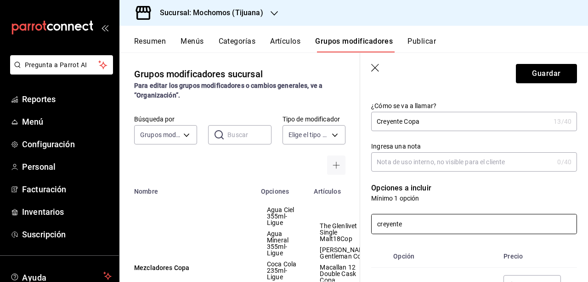
click at [484, 214] on input "creyente" at bounding box center [474, 223] width 205 height 19
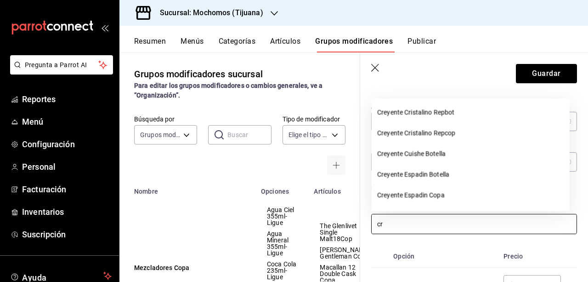
type input "c"
click at [447, 227] on input "Creyente" at bounding box center [474, 223] width 205 height 19
click at [563, 221] on input "Creyente" at bounding box center [474, 223] width 205 height 19
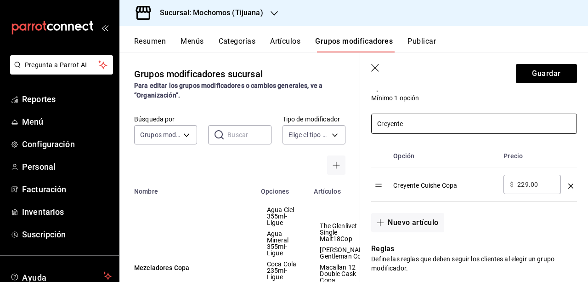
scroll to position [190, 0]
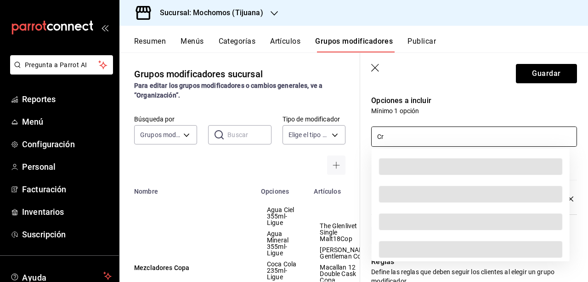
type input "C"
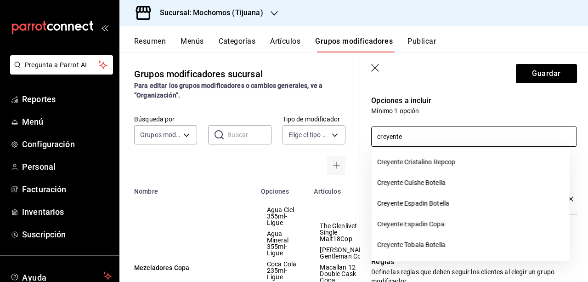
scroll to position [46, 0]
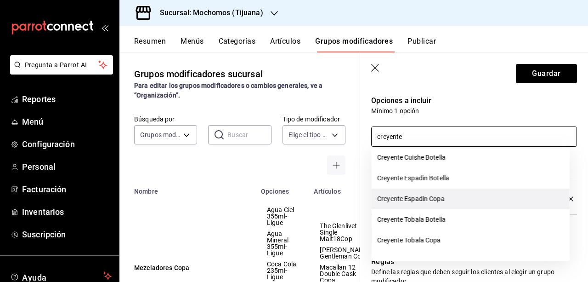
click at [434, 199] on li "Creyente Espadin Copa" at bounding box center [471, 198] width 198 height 21
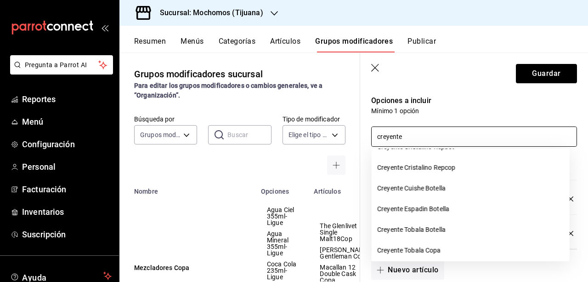
scroll to position [26, 0]
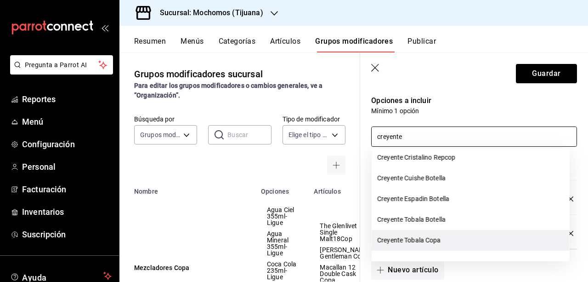
click at [426, 245] on li "Creyente Tobala Copa" at bounding box center [471, 240] width 198 height 21
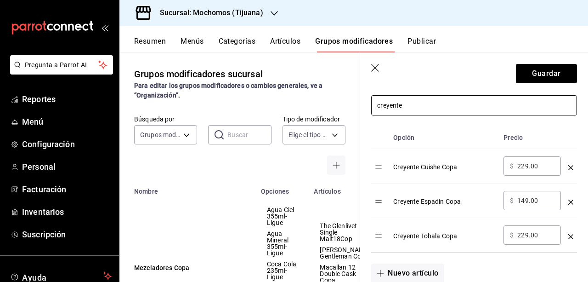
scroll to position [187, 0]
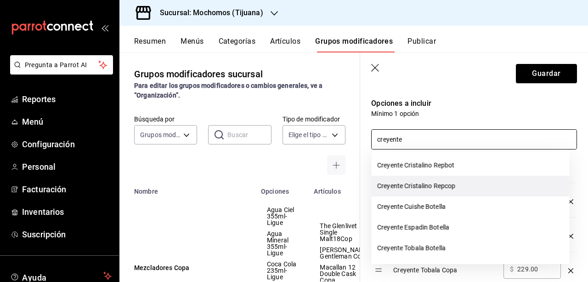
click at [455, 181] on li "Creyente Cristalino Repcop" at bounding box center [471, 186] width 198 height 21
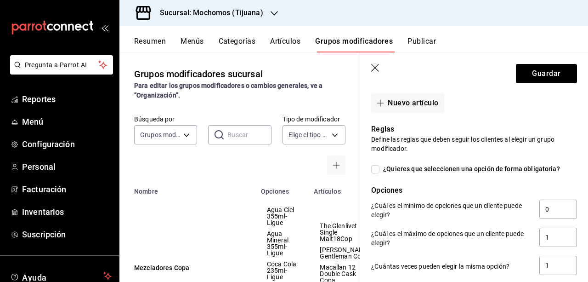
scroll to position [407, 0]
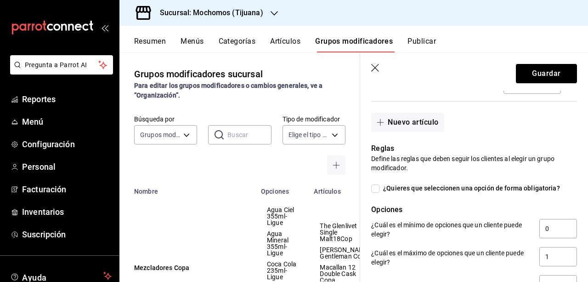
type input "creyente"
click at [379, 187] on input "¿Quieres que seleccionen una opción de forma obligatoria?" at bounding box center [375, 188] width 8 height 8
checkbox input "true"
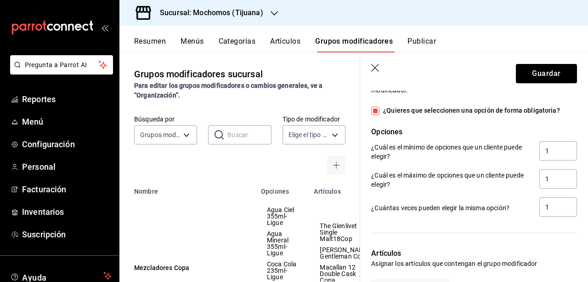
scroll to position [489, 0]
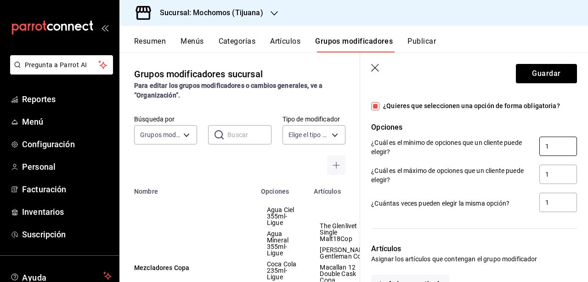
drag, startPoint x: 545, startPoint y: 152, endPoint x: 519, endPoint y: 146, distance: 26.9
click at [519, 146] on div "¿Cuál es el mínimo de opciones que un cliente puede elegir? 1" at bounding box center [474, 146] width 206 height 21
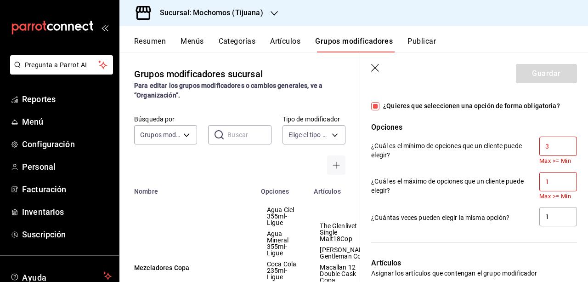
type input "3"
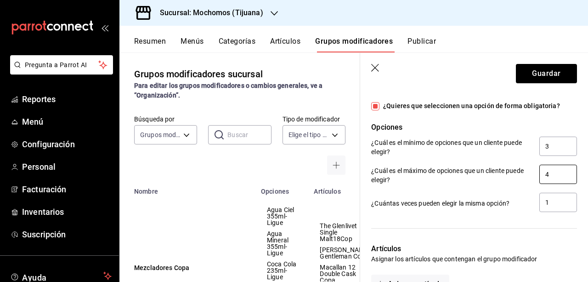
type input "4"
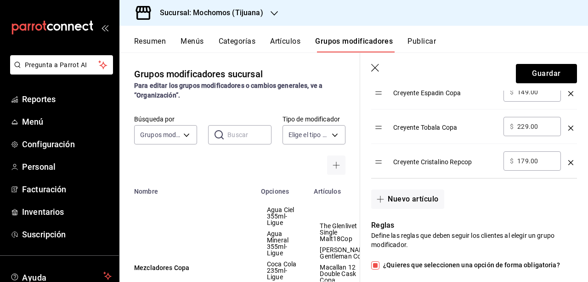
scroll to position [341, 0]
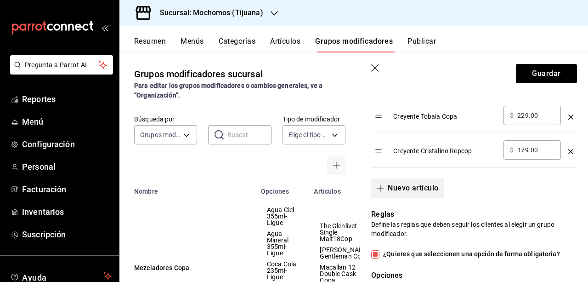
type input "3"
click at [422, 181] on button "Nuevo artículo" at bounding box center [407, 187] width 73 height 19
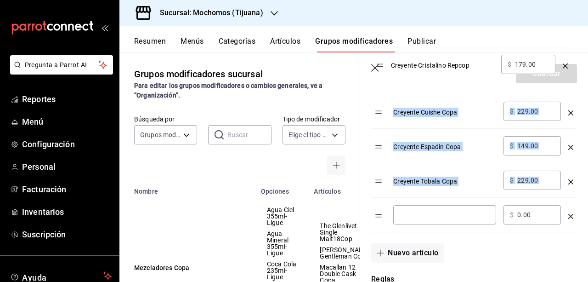
scroll to position [303, 0]
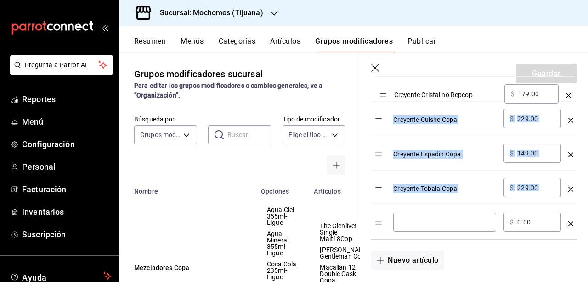
drag, startPoint x: 382, startPoint y: 151, endPoint x: 387, endPoint y: 96, distance: 55.8
click at [387, 96] on table "Opción Precio Creyente Cuishe Copa ​ $ 229.00 ​ Creyente Espadin Copa ​ $ 149.0…" at bounding box center [474, 142] width 206 height 194
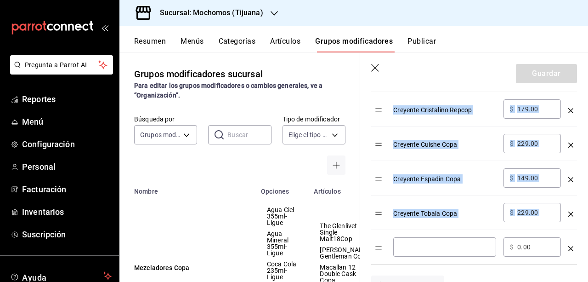
scroll to position [282, 0]
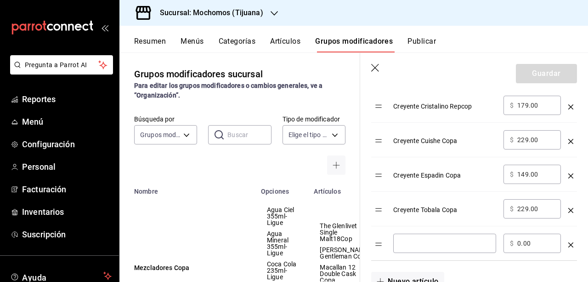
click at [459, 239] on input "optionsTable" at bounding box center [445, 242] width 90 height 9
type input "Creyente Cuishe 375 ML"
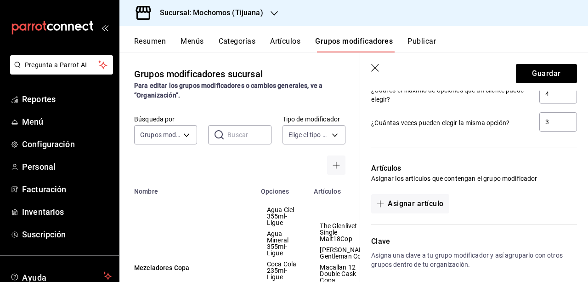
scroll to position [642, 0]
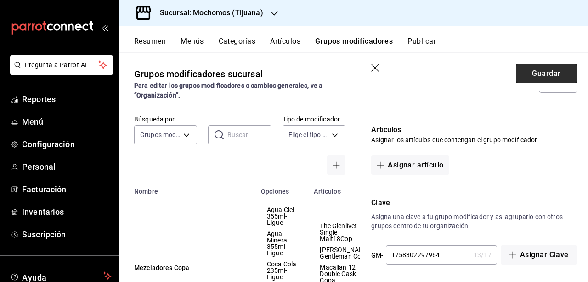
click at [541, 69] on button "Guardar" at bounding box center [546, 73] width 61 height 19
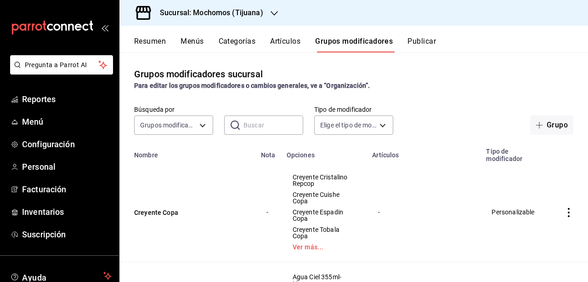
click at [285, 39] on button "Artículos" at bounding box center [285, 45] width 30 height 16
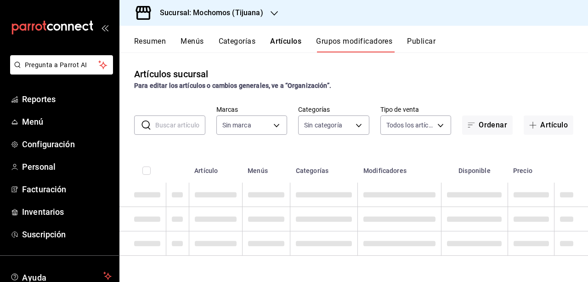
type input "c300ab0f-4e96-434a-ab79-9fec8b673c9f"
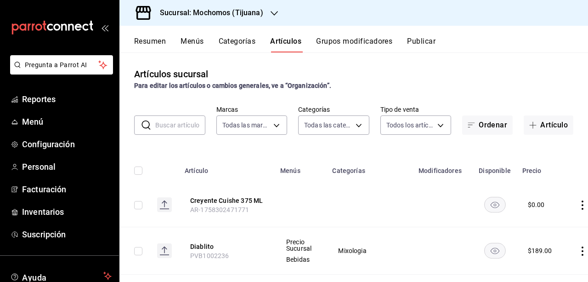
type input "d01c1a80-0c2c-4bb7-96a3-2750fe7e1a71,a374eb17-8ac6-42e7-8227-74a2ddfc174f,358d4…"
click at [526, 130] on button "Artículo" at bounding box center [549, 124] width 50 height 19
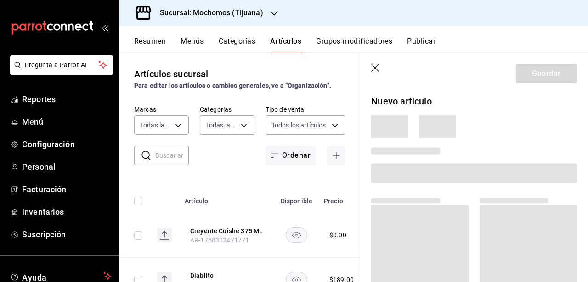
click at [458, 131] on div at bounding box center [474, 126] width 206 height 22
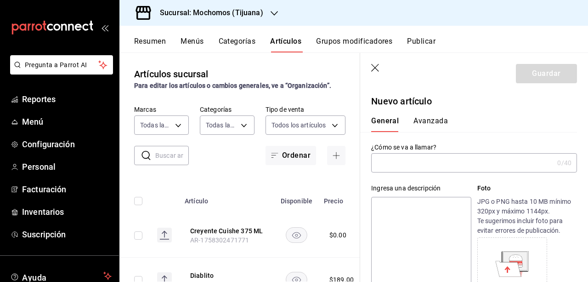
click at [404, 170] on input "text" at bounding box center [462, 162] width 182 height 18
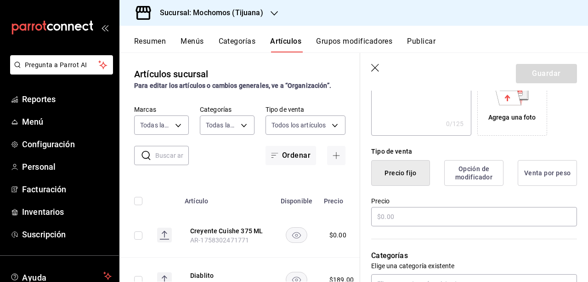
scroll to position [227, 0]
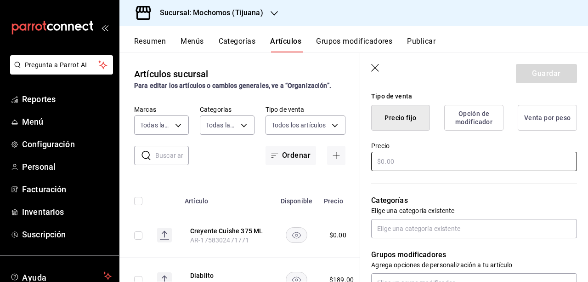
type input "Promo Creyente Copa"
click at [427, 164] on input "text" at bounding box center [474, 161] width 206 height 19
type input "$0.00"
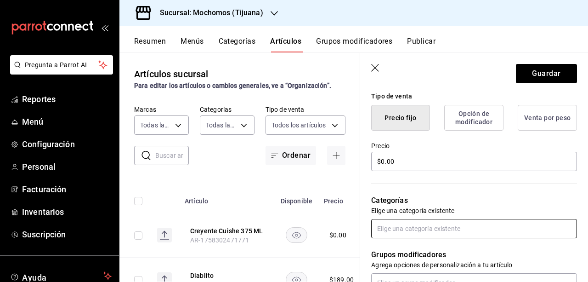
click at [443, 228] on input "text" at bounding box center [474, 228] width 206 height 19
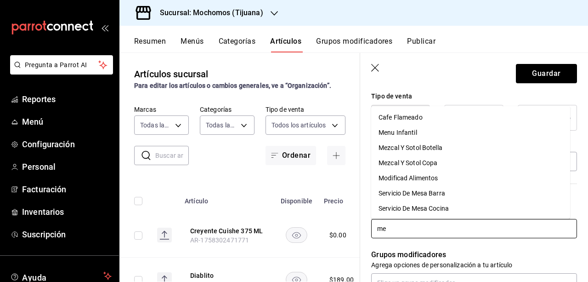
type input "mez"
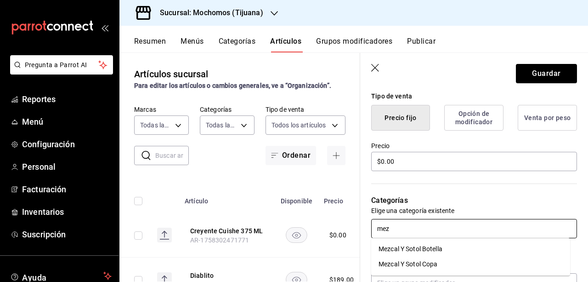
click at [428, 263] on li "Mezcal Y Sotol Copa" at bounding box center [470, 263] width 199 height 15
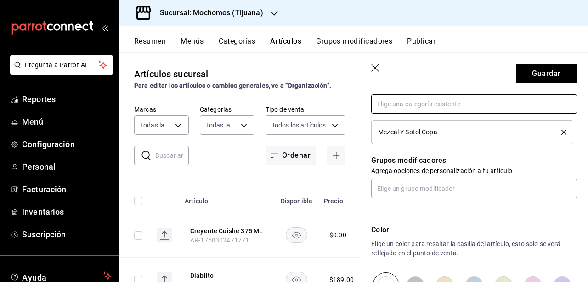
scroll to position [374, 0]
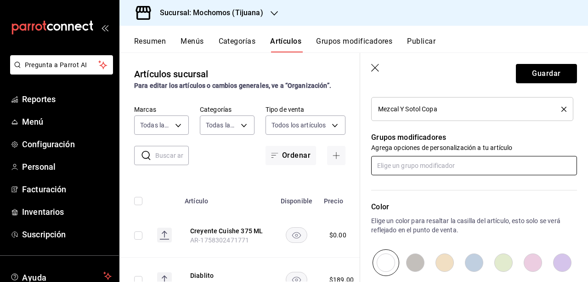
click at [464, 171] on input "text" at bounding box center [474, 165] width 206 height 19
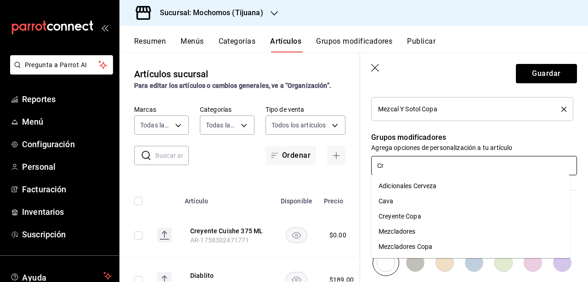
type input "Cre"
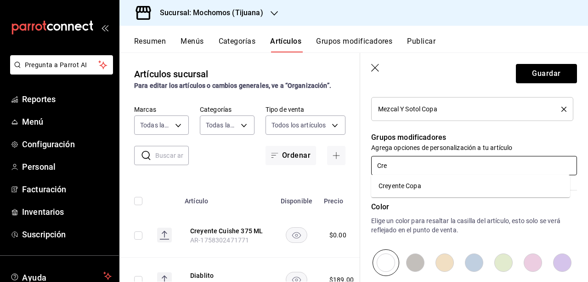
click at [440, 185] on li "Creyente Copa" at bounding box center [470, 185] width 199 height 15
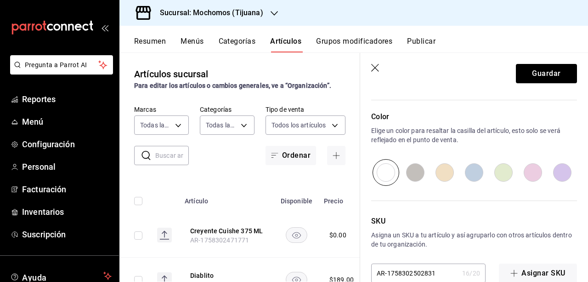
scroll to position [512, 0]
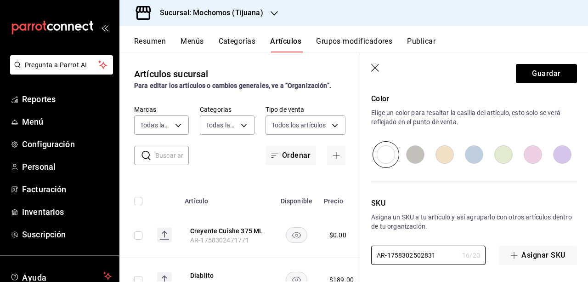
drag, startPoint x: 443, startPoint y: 253, endPoint x: 351, endPoint y: 258, distance: 92.5
click at [351, 258] on main "Artículos sucursal Para editar los artículos o cambios generales, ve a “Organiz…" at bounding box center [353, 166] width 469 height 229
paste input "PVB1002356"
type input "PVB1002356"
click at [536, 76] on button "Guardar" at bounding box center [546, 73] width 61 height 19
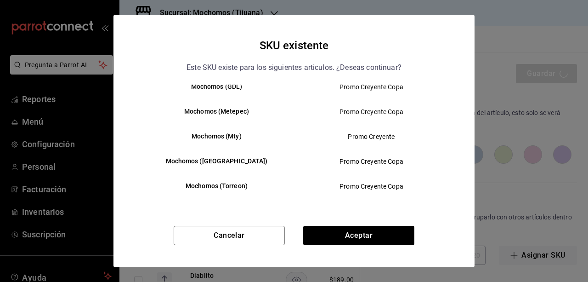
scroll to position [47, 0]
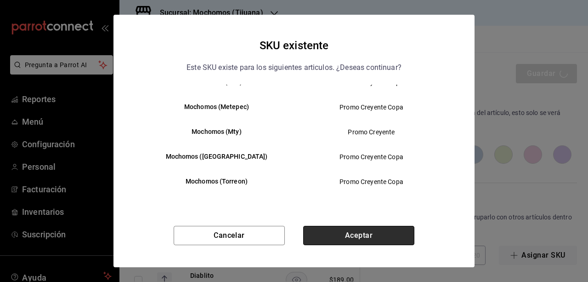
click at [360, 232] on button "Aceptar" at bounding box center [358, 235] width 111 height 19
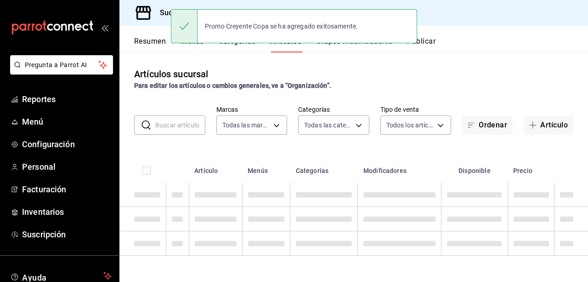
click at [504, 159] on th "Disponible" at bounding box center [475, 167] width 66 height 29
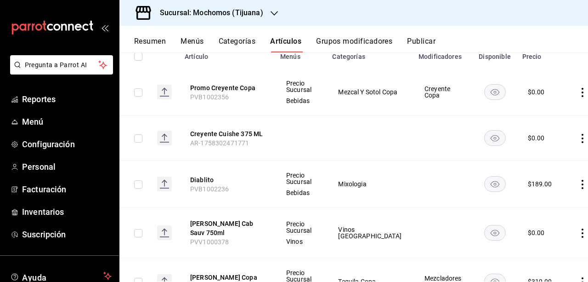
scroll to position [124, 0]
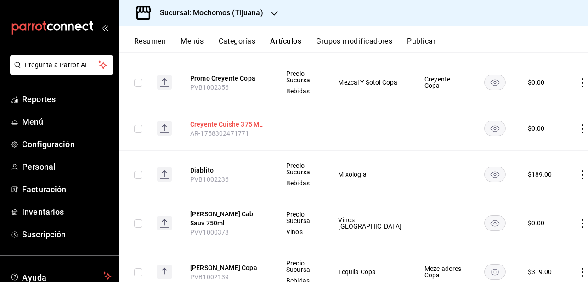
click at [227, 123] on button "Creyente Cuishe 375 ML" at bounding box center [227, 123] width 74 height 9
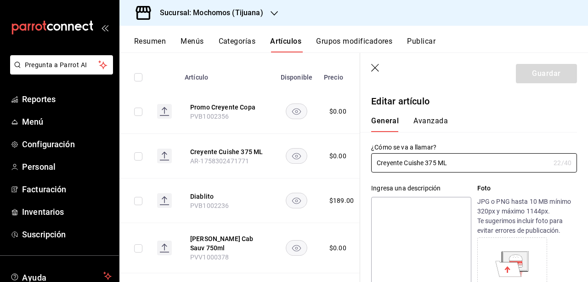
type input "$0.00"
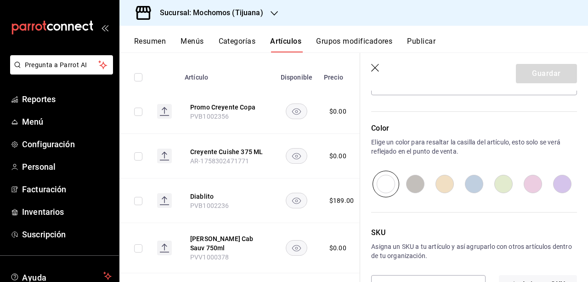
scroll to position [333, 0]
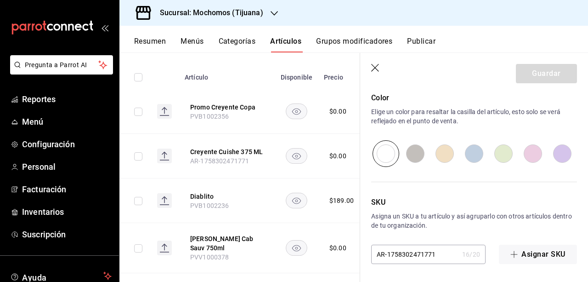
click at [432, 238] on div "SKU Asigna un SKU a tu artículo y así agruparlo con otros artículos dentro de t…" at bounding box center [468, 215] width 217 height 97
click at [434, 249] on input "AR-1758302471771" at bounding box center [414, 254] width 87 height 18
drag, startPoint x: 436, startPoint y: 260, endPoint x: 347, endPoint y: 257, distance: 89.2
click at [347, 257] on main "Artículos sucursal Para editar los artículos o cambios generales, ve a “Organiz…" at bounding box center [353, 166] width 469 height 229
paste input "PVB1002357"
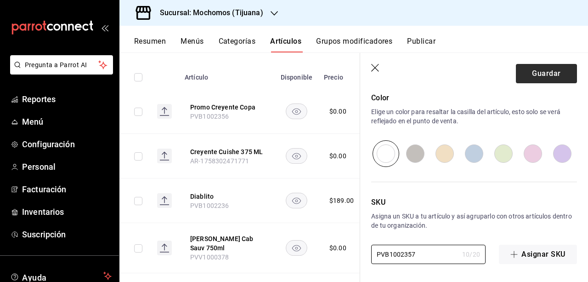
type input "PVB1002357"
click at [535, 74] on button "Guardar" at bounding box center [546, 73] width 61 height 19
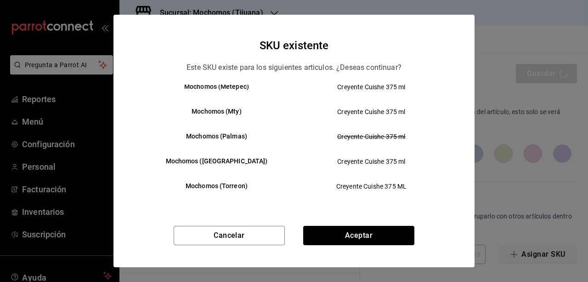
scroll to position [72, 0]
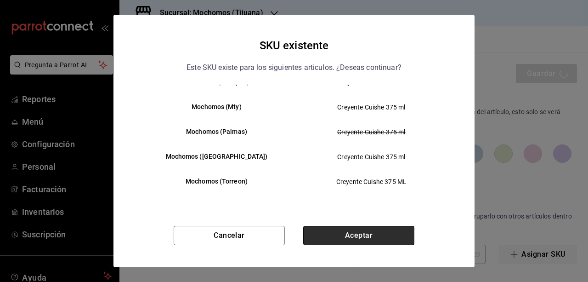
click at [382, 234] on button "Aceptar" at bounding box center [358, 235] width 111 height 19
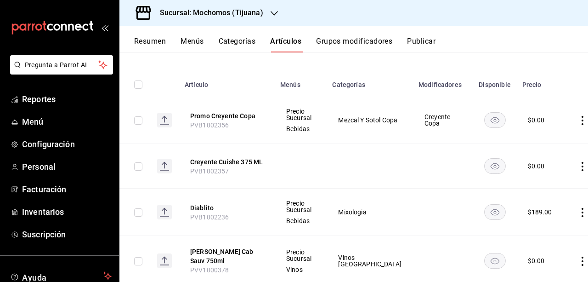
scroll to position [79, 0]
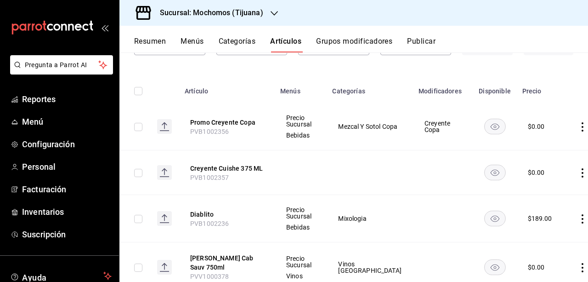
click at [140, 128] on input "checkbox" at bounding box center [138, 127] width 8 height 8
checkbox input "true"
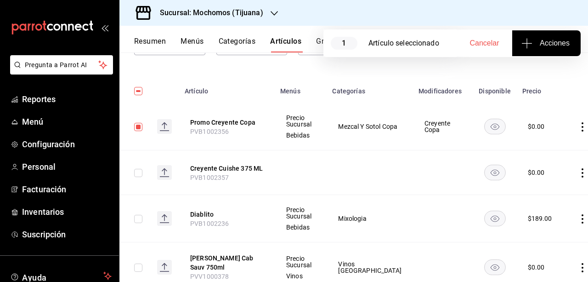
click at [556, 35] on button "Acciones" at bounding box center [546, 43] width 68 height 26
click at [557, 61] on li "Agregar tipo" at bounding box center [546, 72] width 69 height 24
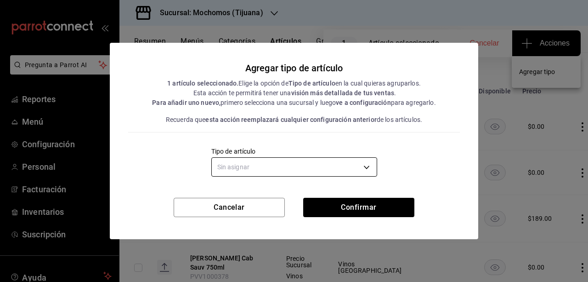
click at [373, 165] on body "Pregunta a Parrot AI Reportes Menú Configuración Personal Facturación Inventari…" at bounding box center [294, 141] width 588 height 282
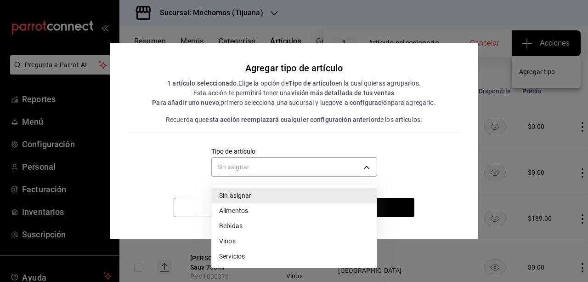
click at [285, 229] on li "Bebidas" at bounding box center [294, 225] width 165 height 15
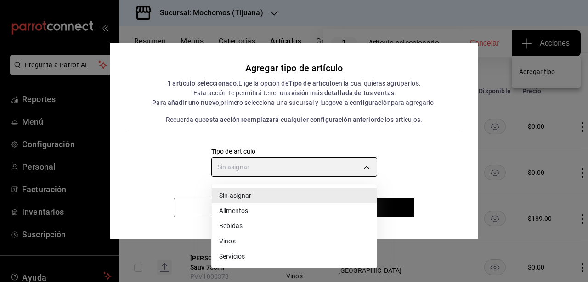
type input "e2400288-93b0-4d29-8cfc-2898dd229db7"
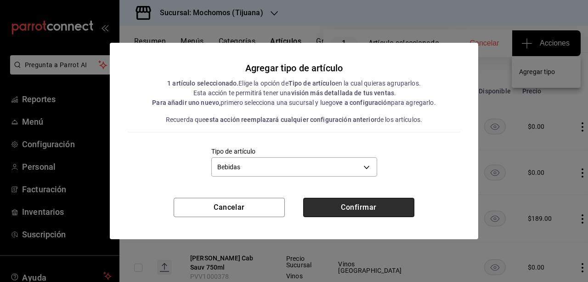
click at [339, 210] on button "Confirmar" at bounding box center [358, 207] width 111 height 19
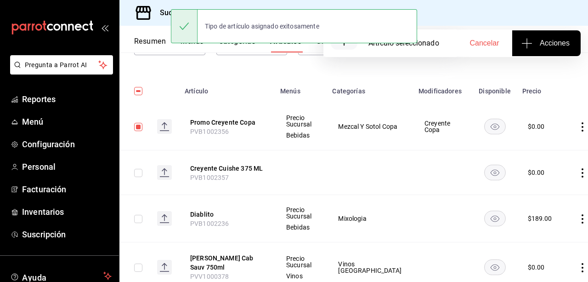
click at [142, 126] on input "checkbox" at bounding box center [138, 127] width 8 height 8
checkbox input "false"
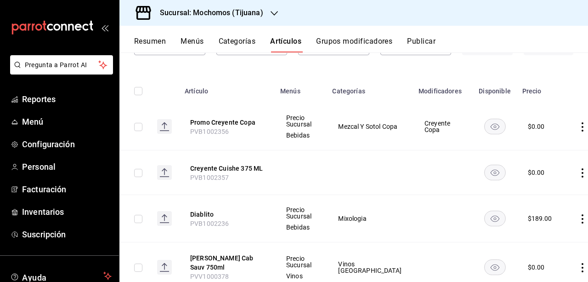
click at [140, 166] on td at bounding box center [134, 172] width 30 height 45
click at [139, 169] on input "checkbox" at bounding box center [138, 173] width 8 height 8
checkbox input "true"
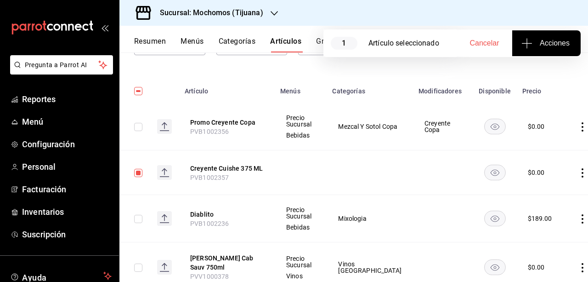
click at [540, 45] on span "Acciones" at bounding box center [546, 43] width 46 height 11
click at [546, 64] on li "Agregar tipo" at bounding box center [546, 72] width 69 height 24
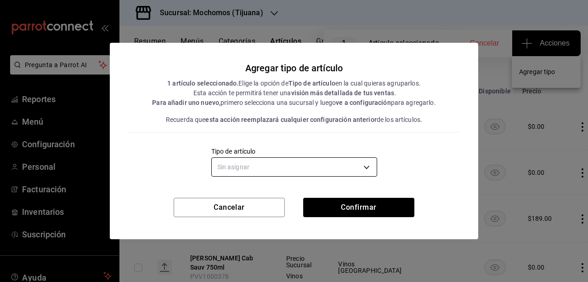
click at [358, 162] on body "Pregunta a Parrot AI Reportes Menú Configuración Personal Facturación Inventari…" at bounding box center [294, 141] width 588 height 282
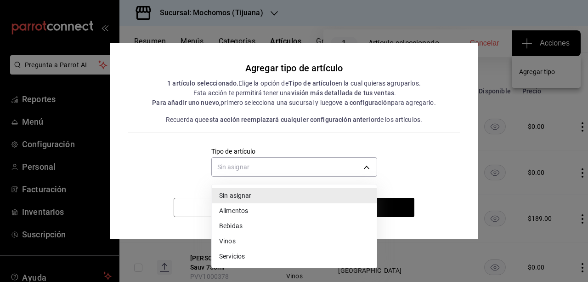
click at [291, 221] on li "Bebidas" at bounding box center [294, 225] width 165 height 15
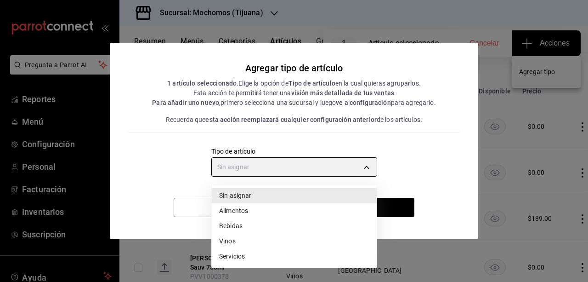
type input "e2400288-93b0-4d29-8cfc-2898dd229db7"
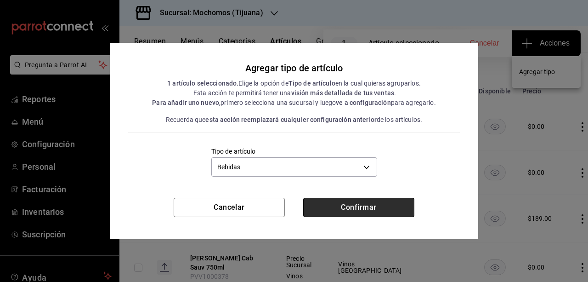
click at [348, 205] on button "Confirmar" at bounding box center [358, 207] width 111 height 19
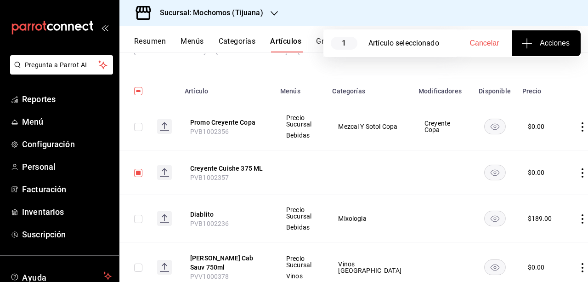
click at [140, 170] on input "checkbox" at bounding box center [138, 173] width 8 height 8
checkbox input "false"
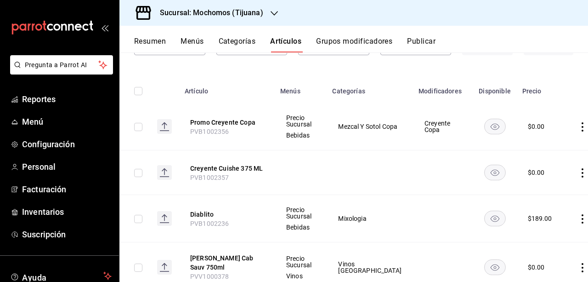
click at [416, 44] on button "Publicar" at bounding box center [421, 45] width 28 height 16
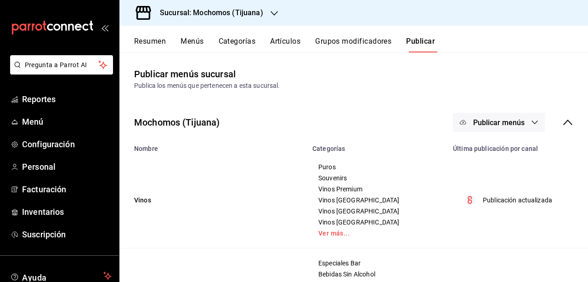
click at [503, 118] on span "Publicar menús" at bounding box center [498, 122] width 51 height 9
click at [500, 155] on span "Punto de venta" at bounding box center [505, 152] width 44 height 10
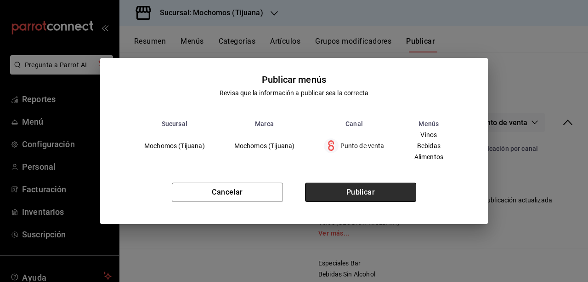
click at [400, 189] on button "Publicar" at bounding box center [360, 191] width 111 height 19
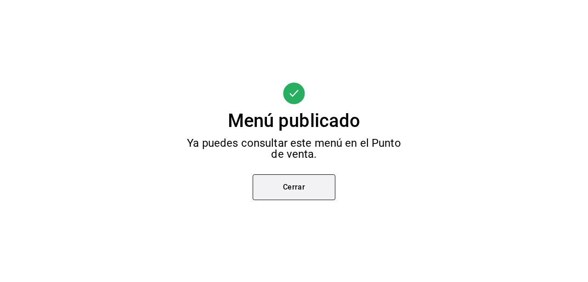
click at [307, 197] on button "Cerrar" at bounding box center [294, 187] width 83 height 26
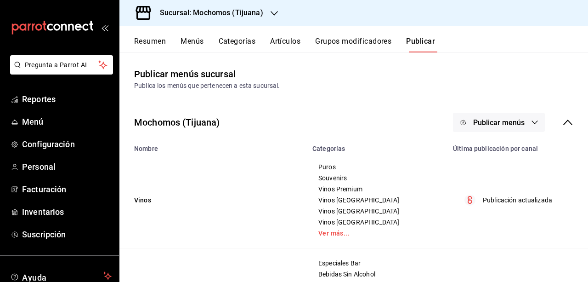
click at [357, 37] on button "Grupos modificadores" at bounding box center [353, 45] width 76 height 16
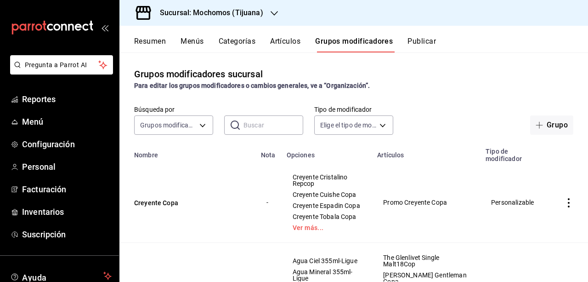
drag, startPoint x: 300, startPoint y: 51, endPoint x: 269, endPoint y: 27, distance: 39.7
click at [269, 27] on div "Resumen Menús Categorías Artículos Grupos modificadores Publicar" at bounding box center [353, 39] width 469 height 27
click at [287, 45] on button "Artículos" at bounding box center [285, 45] width 30 height 16
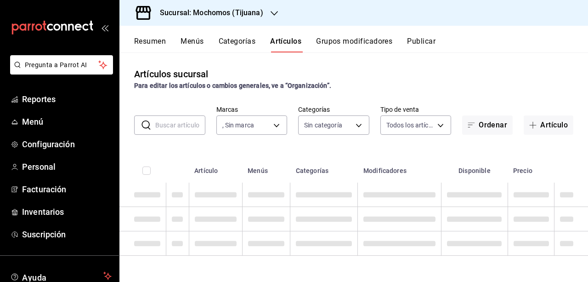
type input "c300ab0f-4e96-434a-ab79-9fec8b673c9f"
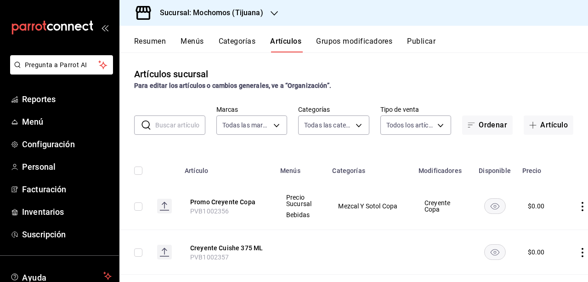
type input "d01c1a80-0c2c-4bb7-96a3-2750fe7e1a71,a374eb17-8ac6-42e7-8227-74a2ddfc174f,358d4…"
click at [278, 13] on div "Sucursal: Mochomos (Tijuana)" at bounding box center [204, 13] width 155 height 26
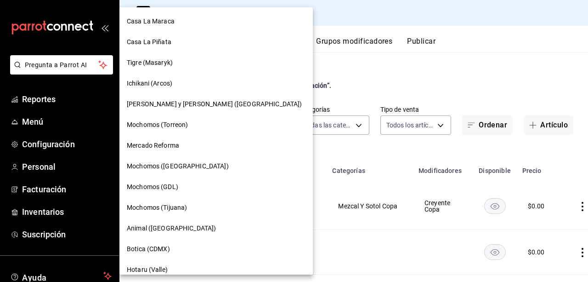
click at [168, 186] on span "Mochomos (GDL)" at bounding box center [152, 187] width 51 height 10
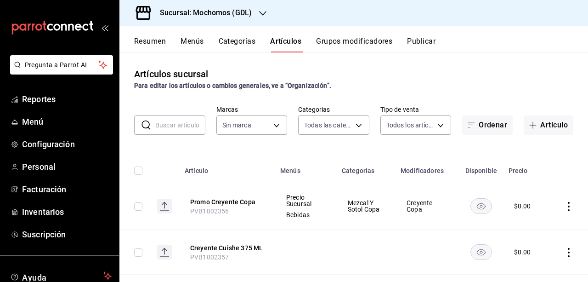
type input "c0db8a99-aef8-4e9c-862d-72763fc5d605,0e6da5ad-e1ed-4623-8a7f-4db137866549,4ba6e…"
type input "36c25d4a-7cb0-456c-a434-e981d54830bc,9cac9703-0c5a-4d8b-addd-5b6b571d65b9"
click at [355, 40] on button "Grupos modificadores" at bounding box center [354, 45] width 76 height 16
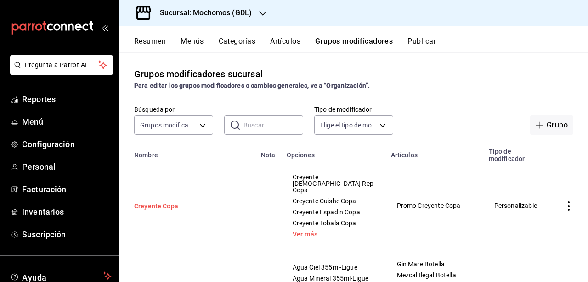
click at [148, 204] on button "Creyente Copa" at bounding box center [189, 205] width 110 height 9
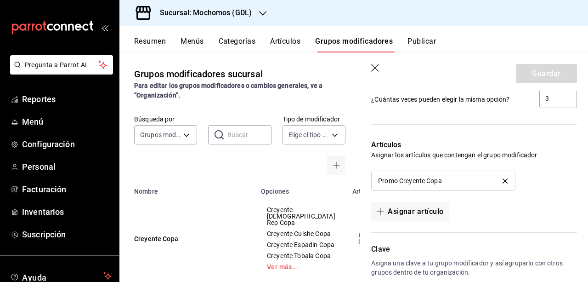
scroll to position [681, 0]
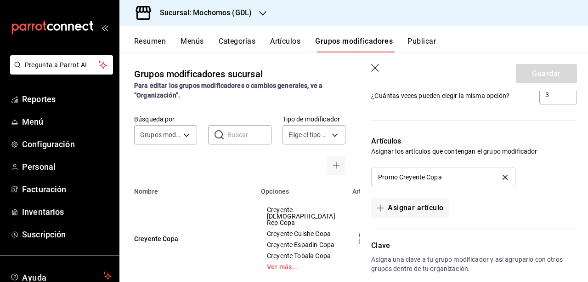
click at [371, 67] on icon "button" at bounding box center [375, 68] width 9 height 9
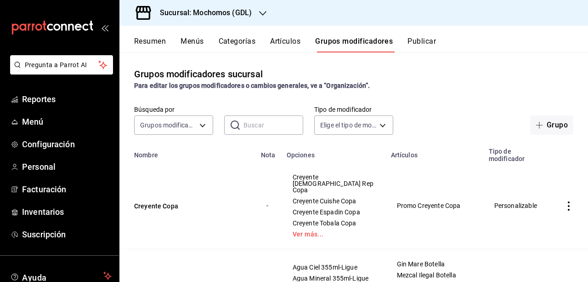
click at [288, 46] on button "Artículos" at bounding box center [285, 45] width 30 height 16
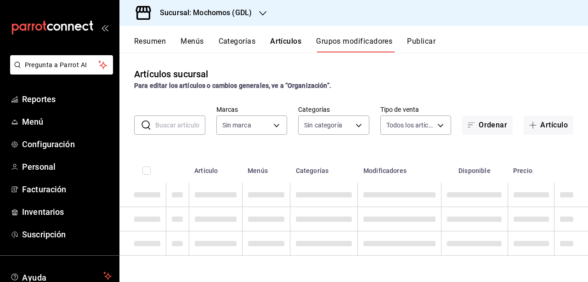
type input "36c25d4a-7cb0-456c-a434-e981d54830bc,9cac9703-0c5a-4d8b-addd-5b6b571d65b9"
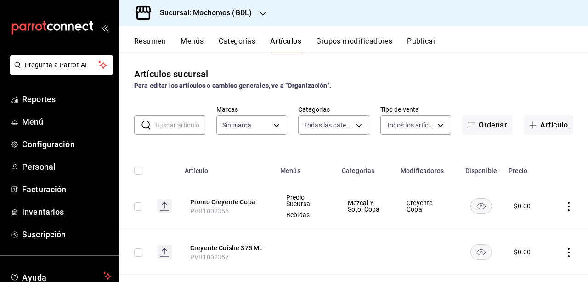
type input "c0db8a99-aef8-4e9c-862d-72763fc5d605,0e6da5ad-e1ed-4623-8a7f-4db137866549,4ba6e…"
type input "36c25d4a-7cb0-456c-a434-e981d54830bc,9cac9703-0c5a-4d8b-addd-5b6b571d65b9"
click at [262, 18] on div "Sucursal: Mochomos (GDL)" at bounding box center [198, 13] width 143 height 26
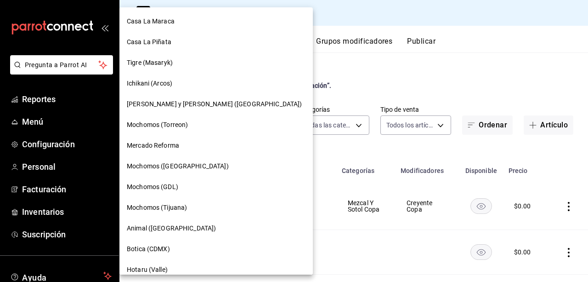
click at [193, 164] on span "Mochomos ([GEOGRAPHIC_DATA])" at bounding box center [178, 166] width 102 height 10
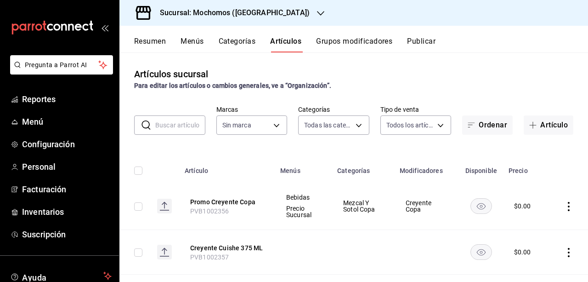
type input "2d195258-a112-483e-9c41-0e6351594330,d48f3e9a-3ab1-4b8f-8ab3-d3938f1810f2,a94d4…"
type input "562d5b5b-21a2-4ace-a941-66278f4a6c49"
click at [355, 43] on button "Grupos modificadores" at bounding box center [354, 45] width 76 height 16
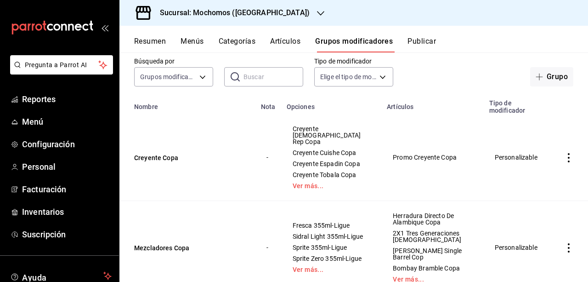
scroll to position [52, 0]
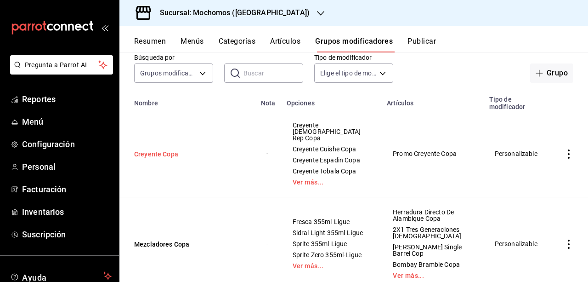
click at [169, 159] on button "Creyente Copa" at bounding box center [189, 153] width 110 height 9
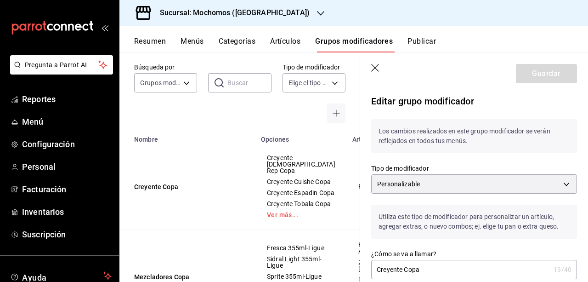
click at [236, 139] on th "Nombre" at bounding box center [187, 136] width 136 height 13
click at [378, 71] on icon "button" at bounding box center [375, 68] width 9 height 9
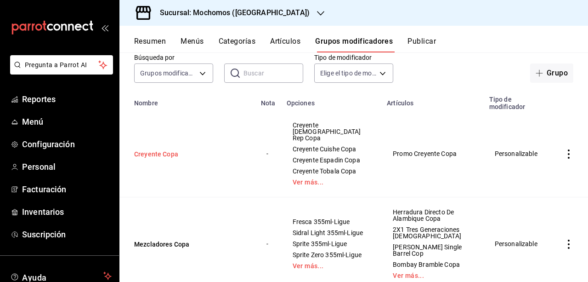
click at [153, 159] on button "Creyente Copa" at bounding box center [189, 153] width 110 height 9
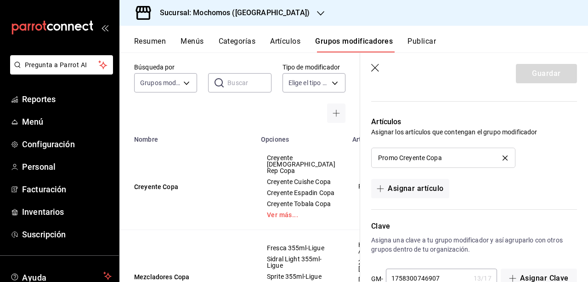
scroll to position [719, 0]
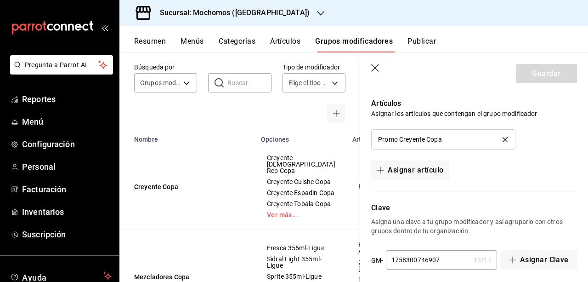
click at [375, 68] on icon "button" at bounding box center [375, 68] width 8 height 8
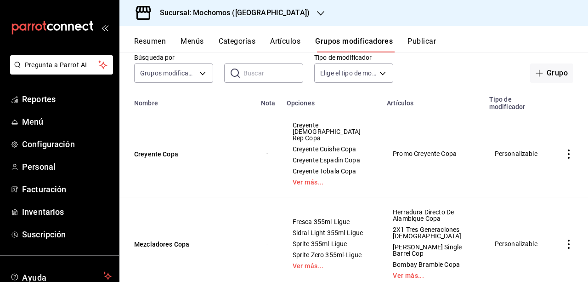
click at [299, 41] on button "Artículos" at bounding box center [285, 45] width 30 height 16
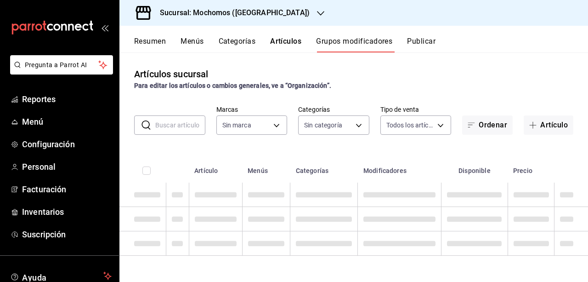
type input "562d5b5b-21a2-4ace-a941-66278f4a6c49"
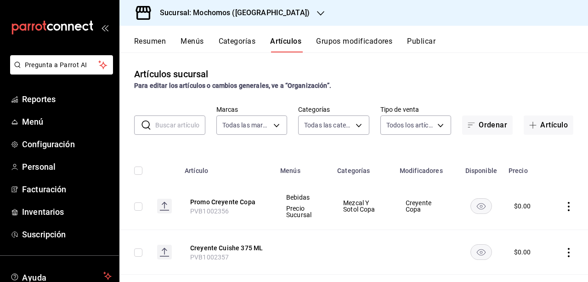
type input "2d195258-a112-483e-9c41-0e6351594330,d48f3e9a-3ab1-4b8f-8ab3-d3938f1810f2,a94d4…"
click at [279, 15] on div "Sucursal: Mochomos ([GEOGRAPHIC_DATA])" at bounding box center [227, 13] width 201 height 26
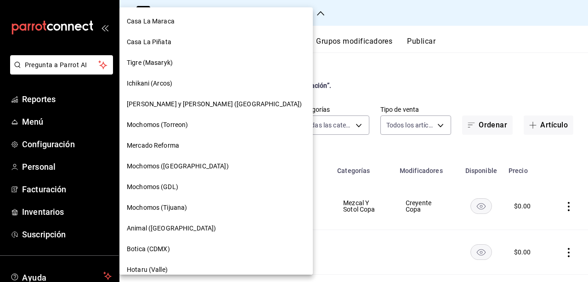
click at [169, 195] on div "Mochomos (GDL)" at bounding box center [215, 186] width 193 height 21
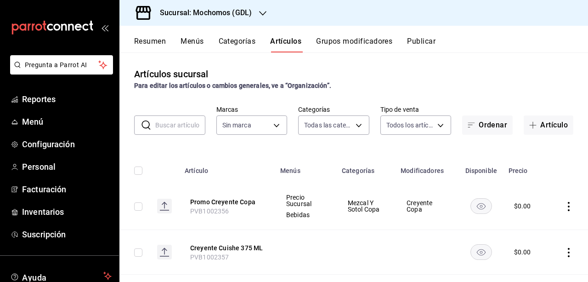
type input "c0db8a99-aef8-4e9c-862d-72763fc5d605,0e6da5ad-e1ed-4623-8a7f-4db137866549,4ba6e…"
type input "36c25d4a-7cb0-456c-a434-e981d54830bc,9cac9703-0c5a-4d8b-addd-5b6b571d65b9"
click at [36, 124] on span "Menú" at bounding box center [67, 121] width 90 height 12
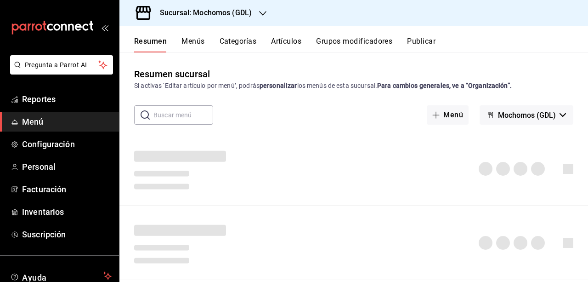
click at [187, 107] on input "text" at bounding box center [183, 115] width 60 height 18
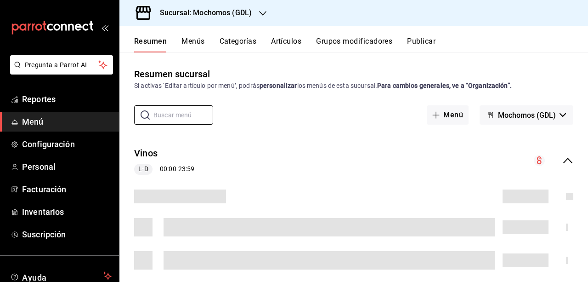
click at [547, 119] on span "Mochomos (GDL)" at bounding box center [527, 115] width 58 height 9
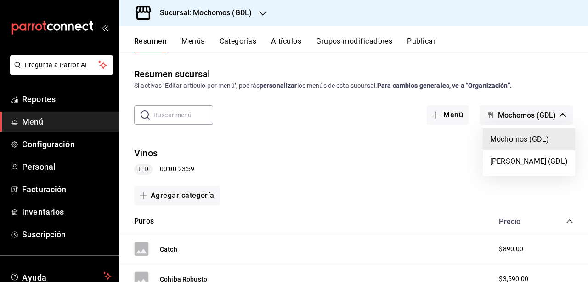
click at [514, 114] on div at bounding box center [294, 141] width 588 height 282
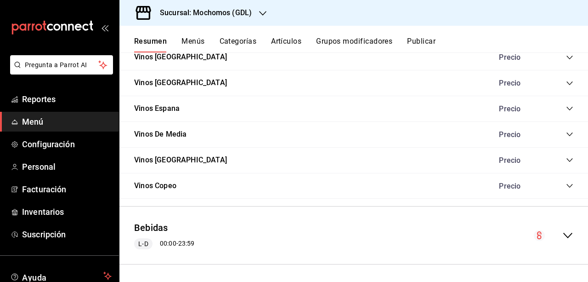
scroll to position [1423, 0]
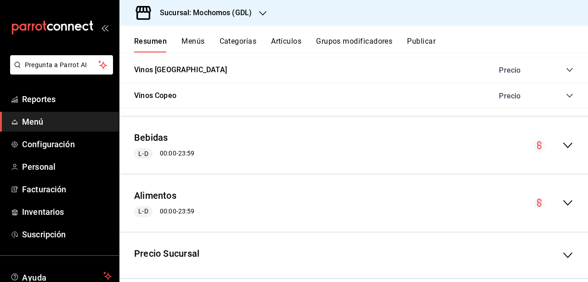
click at [553, 142] on div "collapse-menu-row" at bounding box center [554, 145] width 40 height 11
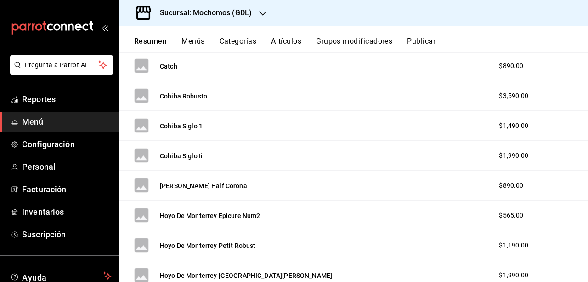
scroll to position [0, 0]
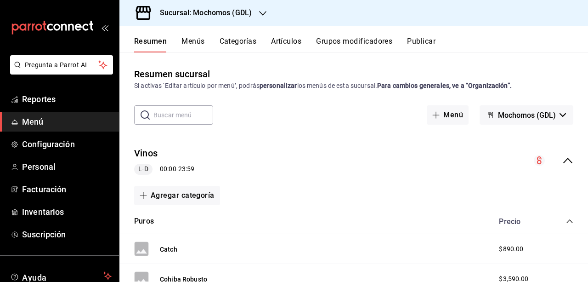
click at [263, 16] on icon "button" at bounding box center [262, 13] width 7 height 7
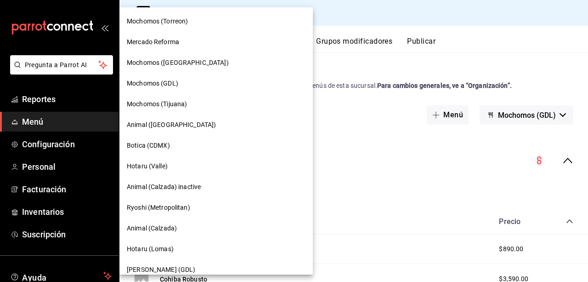
scroll to position [108, 0]
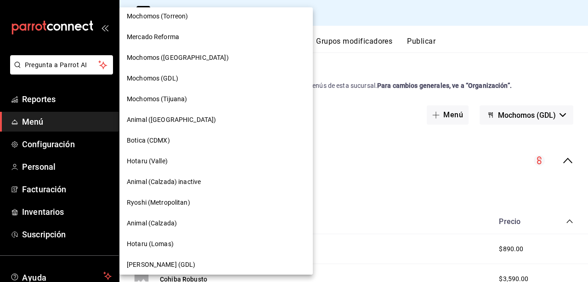
click at [185, 56] on span "Mochomos ([GEOGRAPHIC_DATA])" at bounding box center [178, 58] width 102 height 10
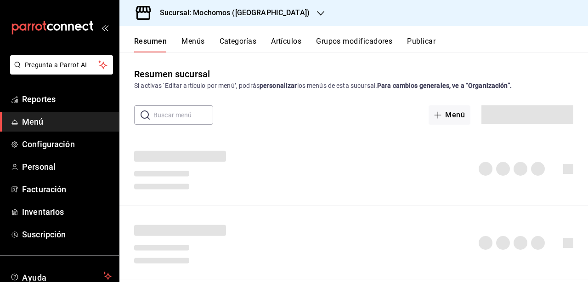
click at [192, 45] on button "Menús" at bounding box center [192, 45] width 23 height 16
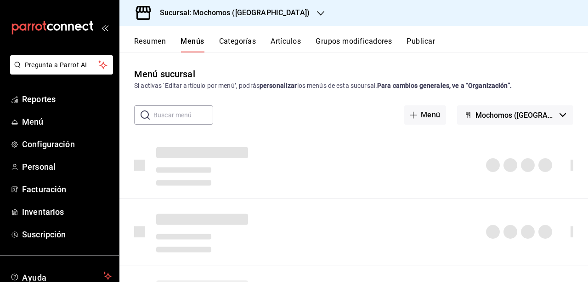
click at [227, 45] on button "Categorías" at bounding box center [237, 45] width 37 height 16
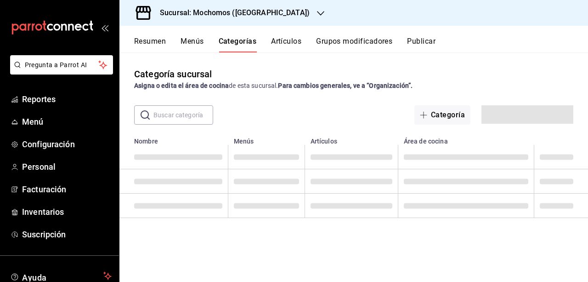
click at [283, 42] on button "Artículos" at bounding box center [286, 45] width 30 height 16
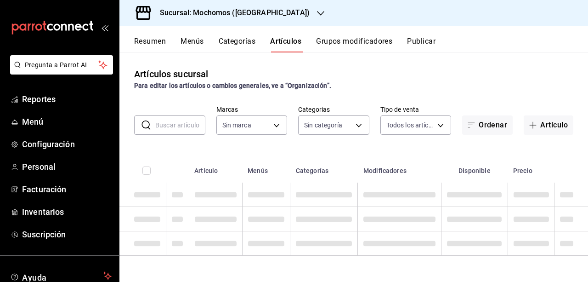
type input "562d5b5b-21a2-4ace-a941-66278f4a6c49"
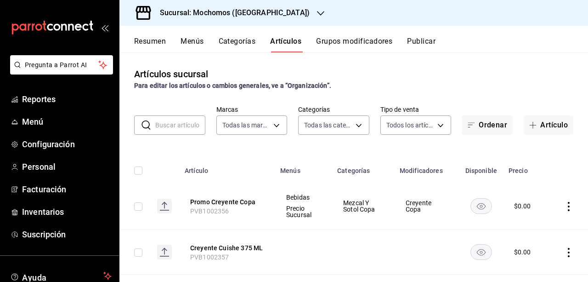
type input "2d195258-a112-483e-9c41-0e6351594330,d48f3e9a-3ab1-4b8f-8ab3-d3938f1810f2,a94d4…"
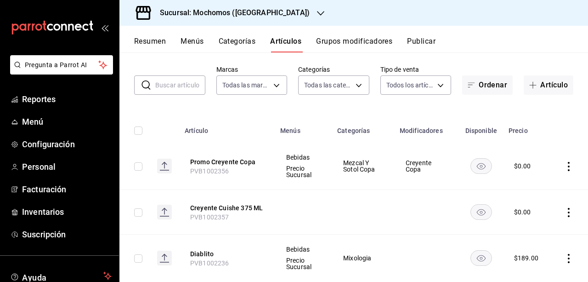
scroll to position [37, 0]
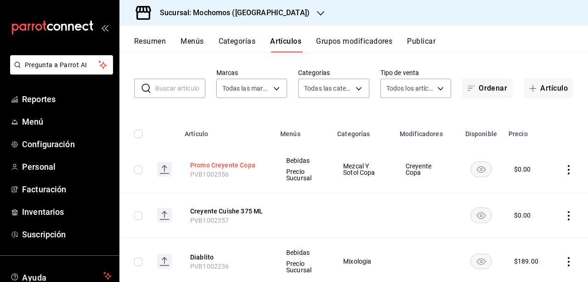
click at [254, 162] on button "Promo Creyente Copa" at bounding box center [227, 164] width 74 height 9
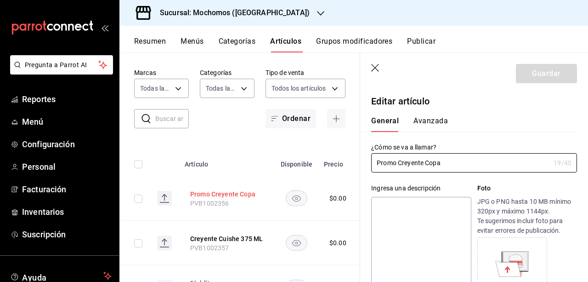
type input "$0.00"
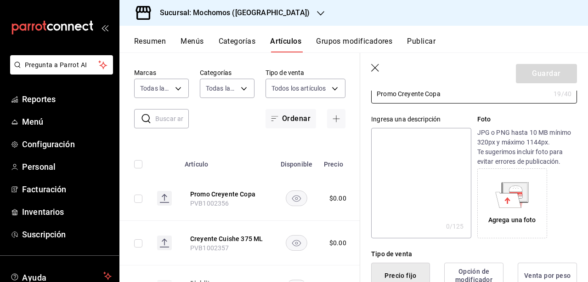
scroll to position [0, 0]
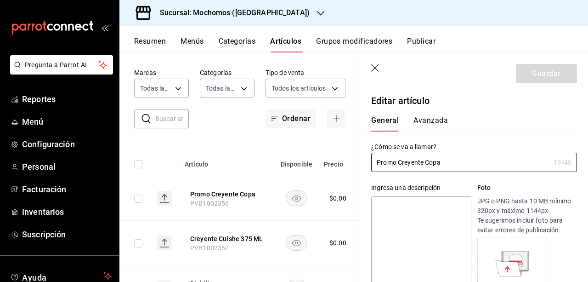
click at [382, 72] on header "Guardar" at bounding box center [474, 72] width 228 height 38
click at [376, 70] on icon "button" at bounding box center [375, 68] width 9 height 9
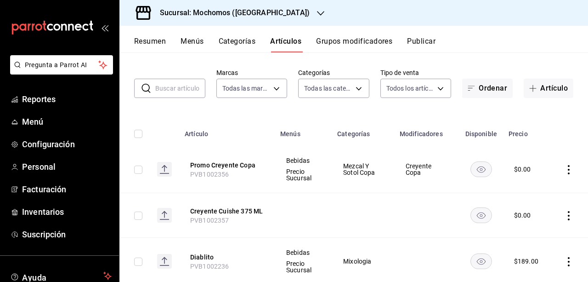
click at [241, 204] on th "Creyente Cuishe 375 ML PVB1002357" at bounding box center [227, 215] width 96 height 45
click at [239, 210] on button "Creyente Cuishe 375 ML" at bounding box center [227, 210] width 74 height 9
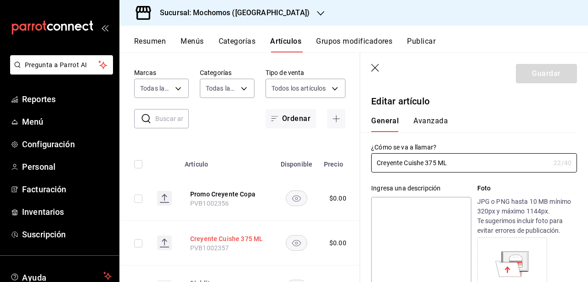
type input "$0.00"
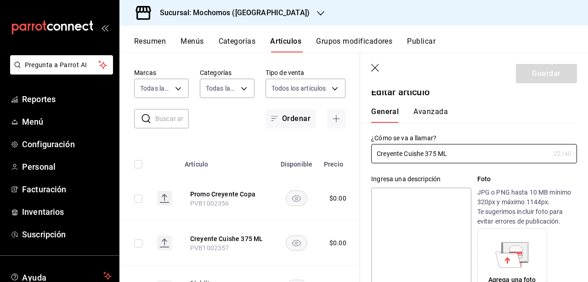
scroll to position [7, 0]
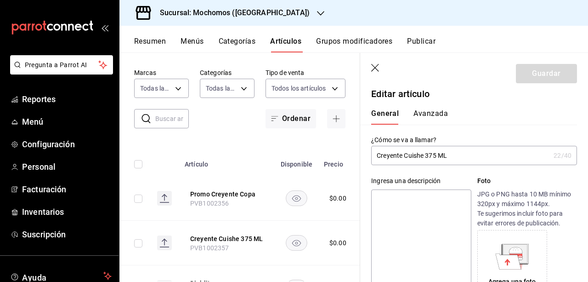
click at [375, 68] on icon "button" at bounding box center [375, 68] width 9 height 9
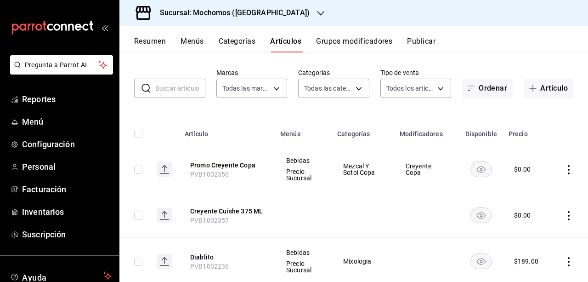
click at [355, 43] on button "Grupos modificadores" at bounding box center [354, 45] width 76 height 16
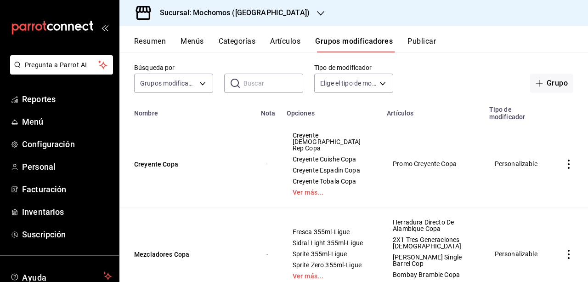
scroll to position [43, 0]
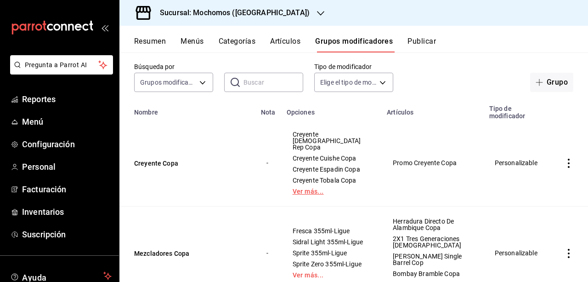
click at [305, 194] on link "Ver más..." at bounding box center [332, 191] width 78 height 6
click at [164, 168] on button "Creyente Copa" at bounding box center [189, 163] width 110 height 9
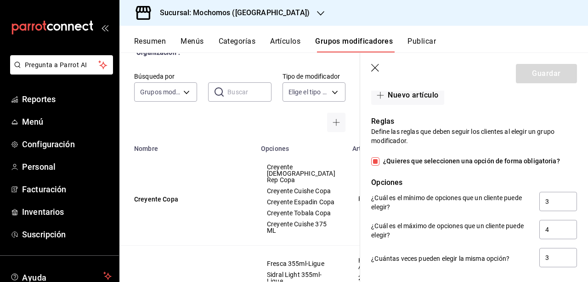
scroll to position [514, 0]
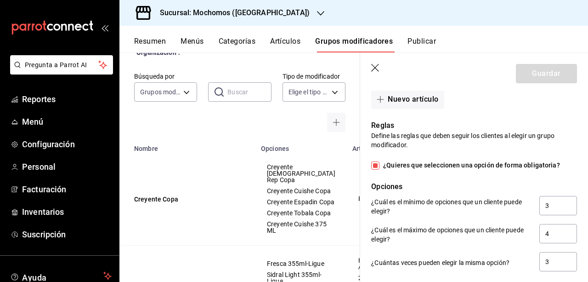
click at [375, 67] on icon "button" at bounding box center [375, 68] width 8 height 8
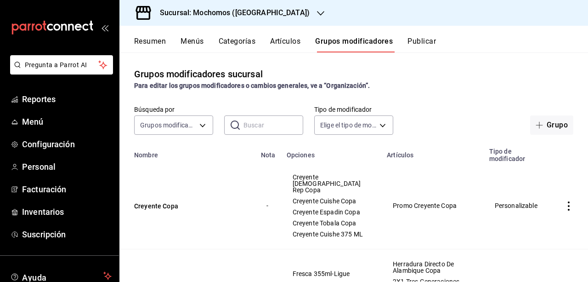
click at [291, 42] on button "Artículos" at bounding box center [285, 45] width 30 height 16
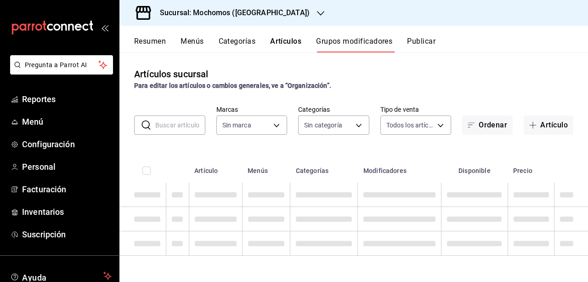
type input "562d5b5b-21a2-4ace-a941-66278f4a6c49"
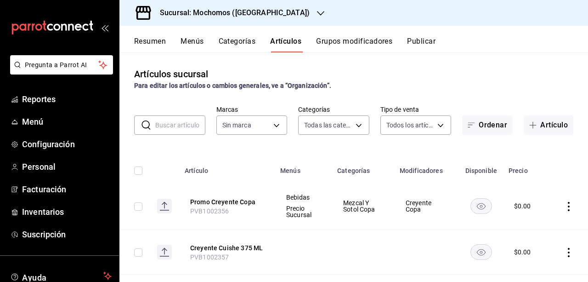
type input "2d195258-a112-483e-9c41-0e6351594330,d48f3e9a-3ab1-4b8f-8ab3-d3938f1810f2,a94d4…"
type input "562d5b5b-21a2-4ace-a941-66278f4a6c49"
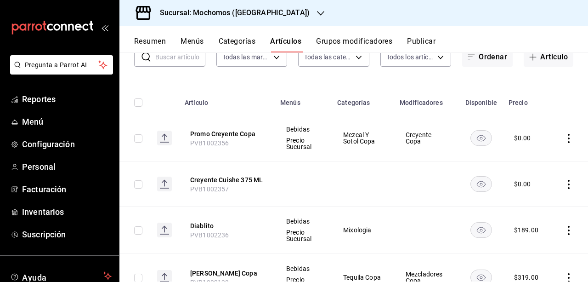
scroll to position [65, 0]
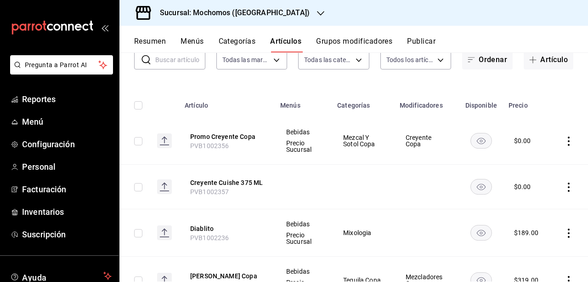
click at [134, 137] on input "checkbox" at bounding box center [138, 141] width 8 height 8
checkbox input "true"
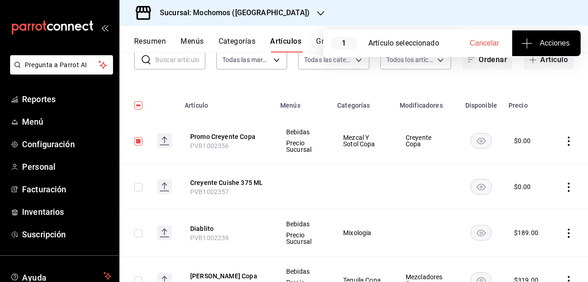
click at [539, 45] on span "Acciones" at bounding box center [546, 43] width 46 height 11
click at [542, 58] on nav "Agregar tipo" at bounding box center [546, 72] width 69 height 32
click at [538, 68] on span "Agregar tipo" at bounding box center [546, 72] width 54 height 10
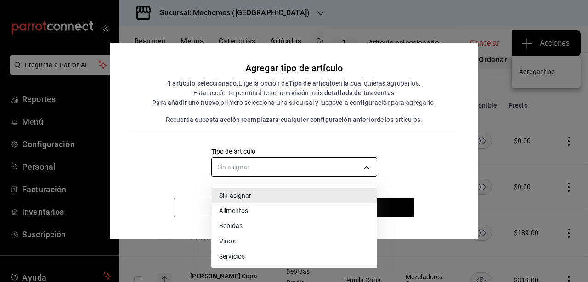
click at [329, 166] on body "Pregunta a Parrot AI Reportes Menú Configuración Personal Facturación Inventari…" at bounding box center [294, 141] width 588 height 282
click at [248, 228] on li "Bebidas" at bounding box center [294, 225] width 165 height 15
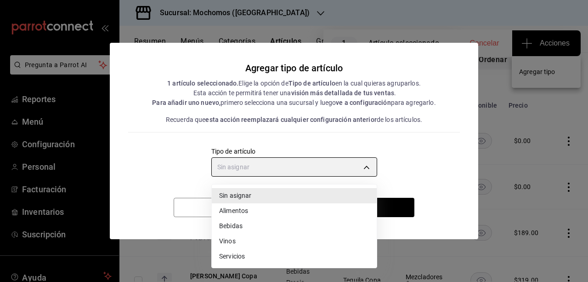
type input "e2400288-93b0-4d29-8cfc-2898dd229db7"
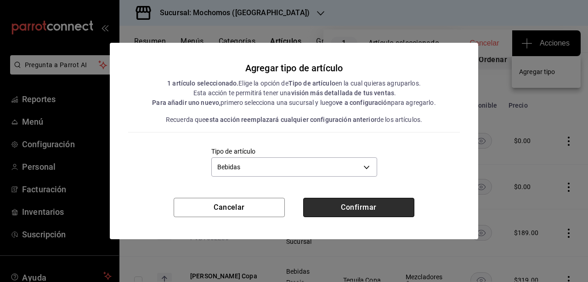
click at [329, 205] on button "Confirmar" at bounding box center [358, 207] width 111 height 19
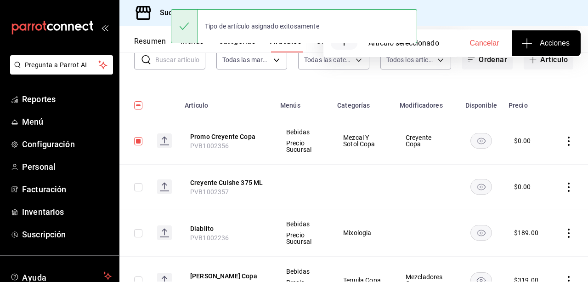
click at [137, 140] on input "checkbox" at bounding box center [138, 141] width 8 height 8
checkbox input "false"
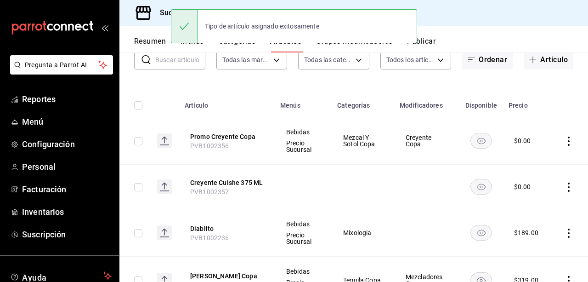
click at [137, 190] on input "checkbox" at bounding box center [138, 187] width 8 height 8
checkbox input "true"
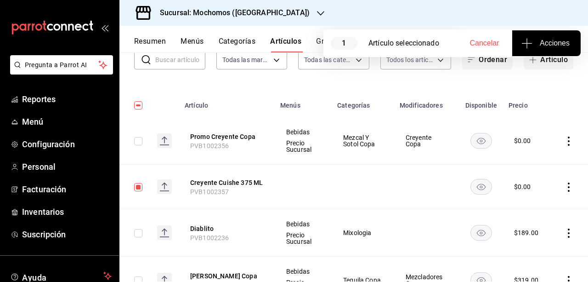
click at [551, 39] on span "Acciones" at bounding box center [546, 43] width 46 height 11
click at [547, 69] on span "Agregar tipo" at bounding box center [546, 72] width 54 height 10
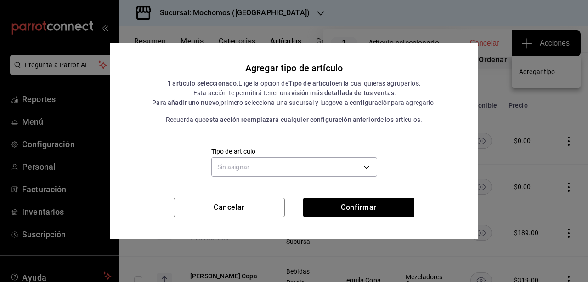
click at [378, 159] on div "Tipo de artículo Sin asignar" at bounding box center [294, 163] width 332 height 32
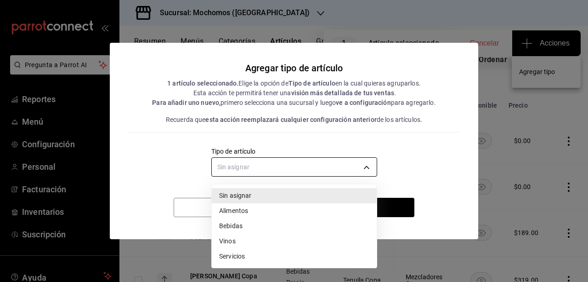
click at [371, 165] on body "Pregunta a Parrot AI Reportes Menú Configuración Personal Facturación Inventari…" at bounding box center [294, 141] width 588 height 282
click at [271, 227] on li "Bebidas" at bounding box center [294, 225] width 165 height 15
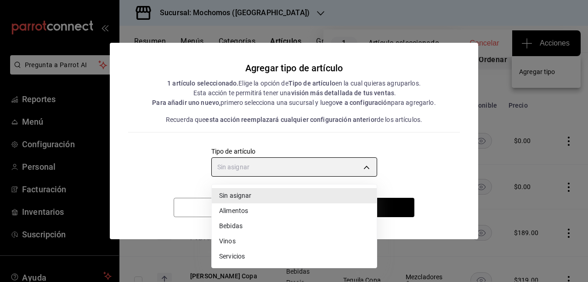
type input "e2400288-93b0-4d29-8cfc-2898dd229db7"
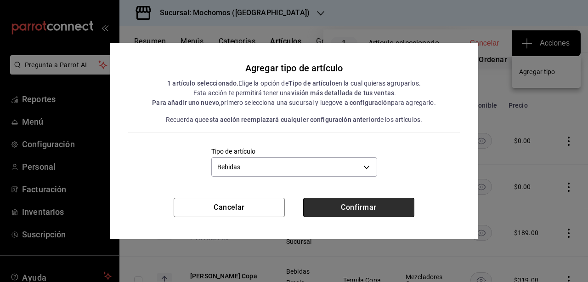
click at [337, 207] on button "Confirmar" at bounding box center [358, 207] width 111 height 19
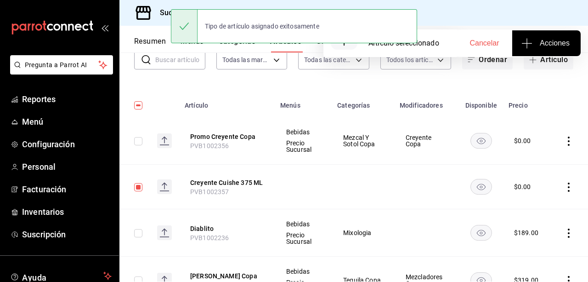
click at [136, 188] on input "checkbox" at bounding box center [138, 187] width 8 height 8
checkbox input "false"
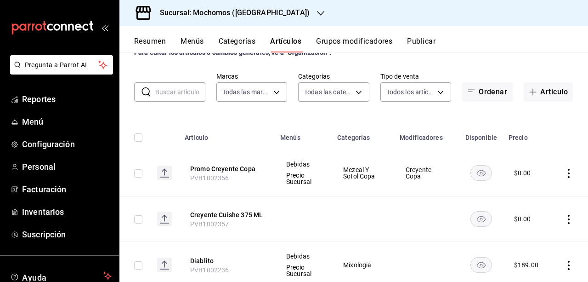
scroll to position [42, 0]
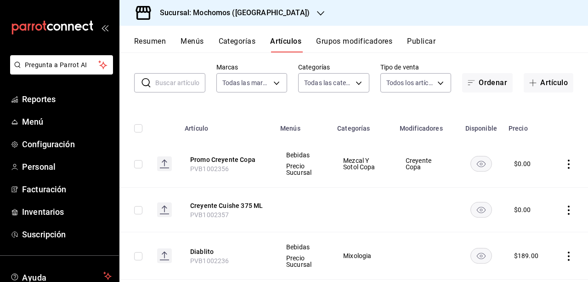
click at [432, 45] on button "Publicar" at bounding box center [421, 45] width 28 height 16
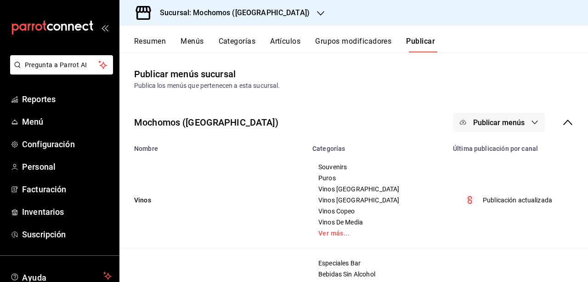
click at [509, 120] on span "Publicar menús" at bounding box center [498, 122] width 51 height 9
click at [498, 144] on li "Punto de venta" at bounding box center [492, 152] width 85 height 26
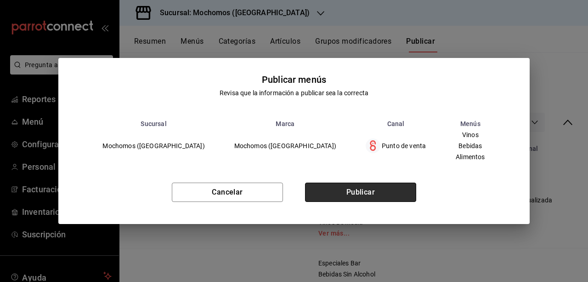
click at [394, 193] on button "Publicar" at bounding box center [360, 191] width 111 height 19
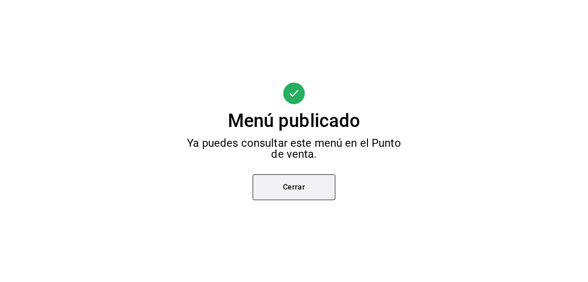
click at [317, 198] on button "Cerrar" at bounding box center [294, 187] width 83 height 26
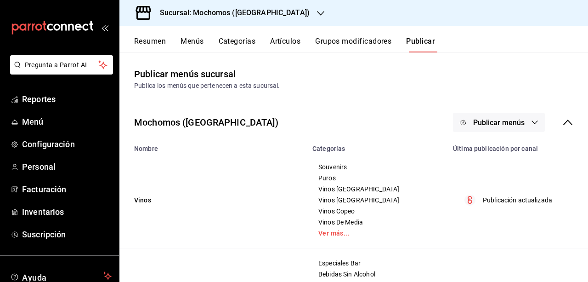
click at [270, 14] on h3 "Sucursal: Mochomos ([GEOGRAPHIC_DATA])" at bounding box center [231, 12] width 157 height 11
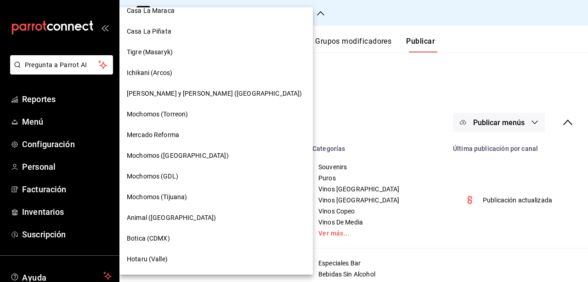
scroll to position [3, 0]
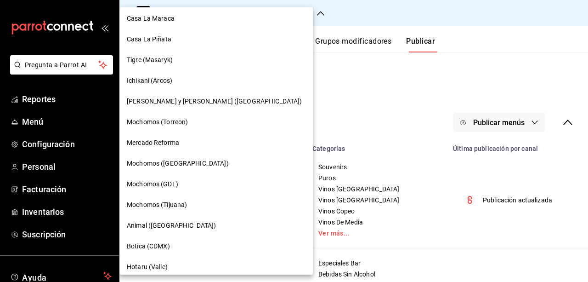
click at [175, 115] on div "Mochomos (Torreon)" at bounding box center [215, 122] width 193 height 21
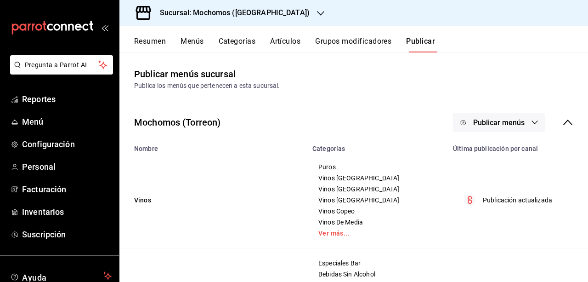
click at [291, 46] on button "Artículos" at bounding box center [285, 45] width 30 height 16
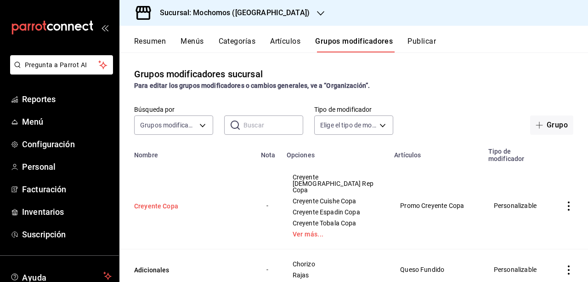
click at [167, 201] on button "Creyente Copa" at bounding box center [189, 205] width 110 height 9
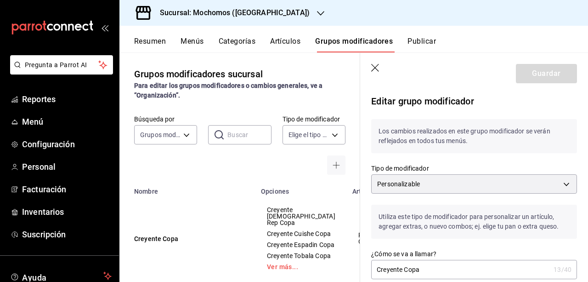
drag, startPoint x: 588, startPoint y: 92, endPoint x: 588, endPoint y: 116, distance: 23.4
click at [588, 116] on section "Guardar Editar grupo modificador Los cambios realizados en este grupo modificad…" at bounding box center [474, 167] width 228 height 229
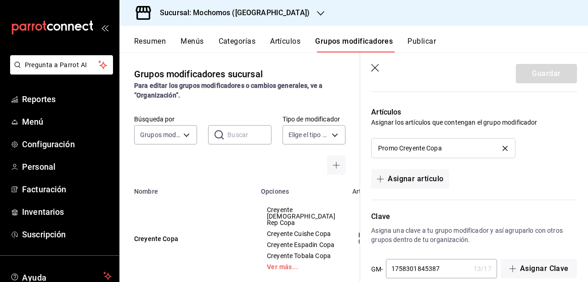
scroll to position [719, 0]
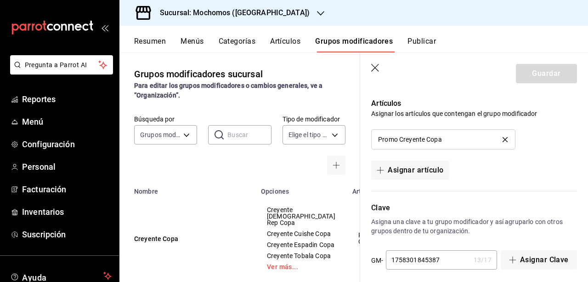
click at [372, 71] on icon "button" at bounding box center [375, 68] width 8 height 8
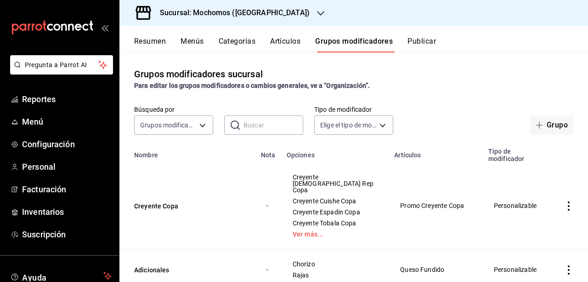
click at [274, 42] on button "Artículos" at bounding box center [285, 45] width 30 height 16
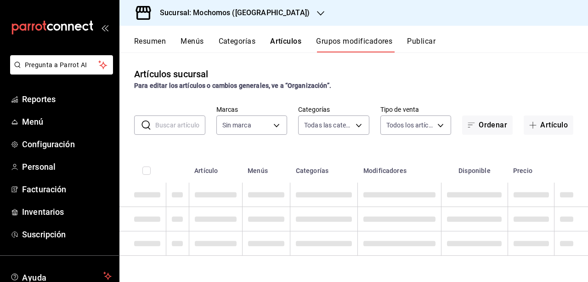
type input "c8544d00-0077-49dd-9e07-f6fffff65e49"
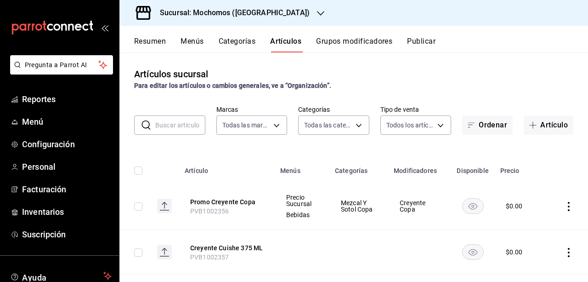
click at [317, 9] on div at bounding box center [320, 13] width 7 height 10
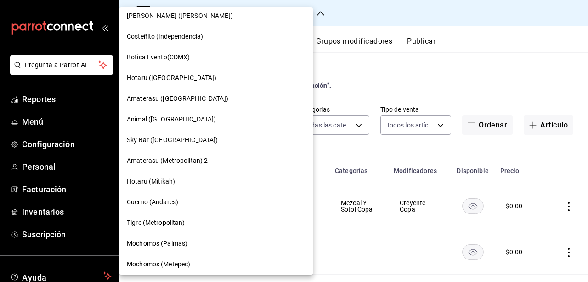
scroll to position [321, 0]
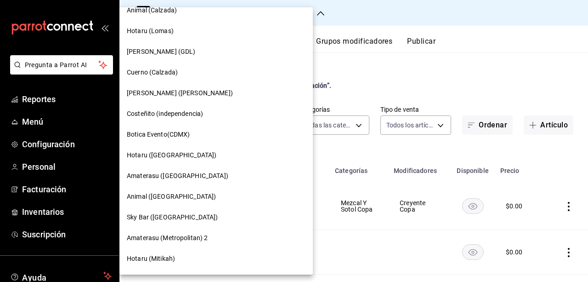
drag, startPoint x: 244, startPoint y: 114, endPoint x: 244, endPoint y: 104, distance: 10.6
click at [244, 104] on div "Costeñito (independencia)" at bounding box center [215, 113] width 193 height 21
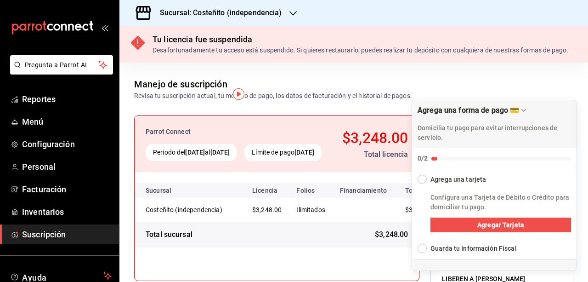
click at [288, 22] on div "Sucursal: Costeñito (independencia)" at bounding box center [214, 13] width 174 height 26
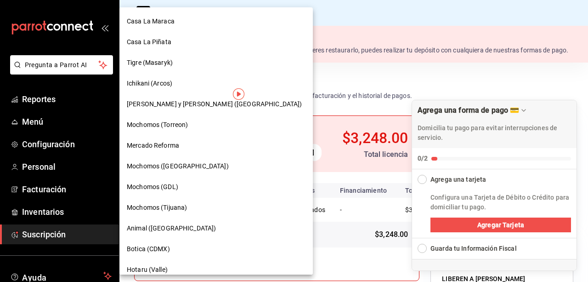
click at [170, 52] on div "Tigre (Masaryk)" at bounding box center [215, 62] width 193 height 21
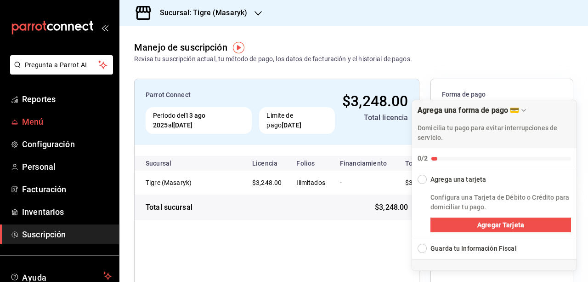
click at [58, 117] on span "Menú" at bounding box center [67, 121] width 90 height 12
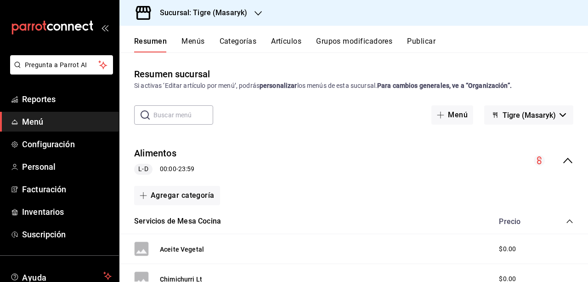
click at [287, 38] on button "Artículos" at bounding box center [286, 45] width 30 height 16
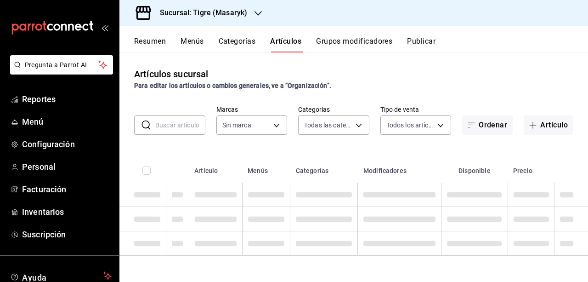
type input "0f86158e-2edf-4eb8-b958-7d07c808eb5c"
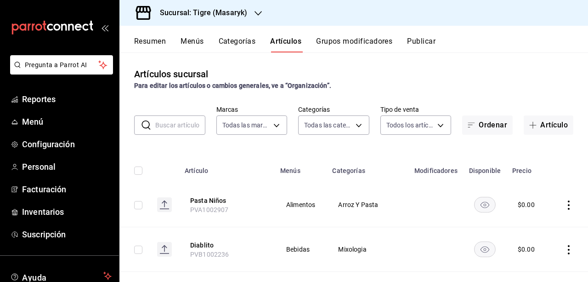
type input "7cd27861-1019-4265-ada8-0a6349b72ebc,77c47ebf-2aa7-4ca3-900f-d4e8133ed13d,d84ff…"
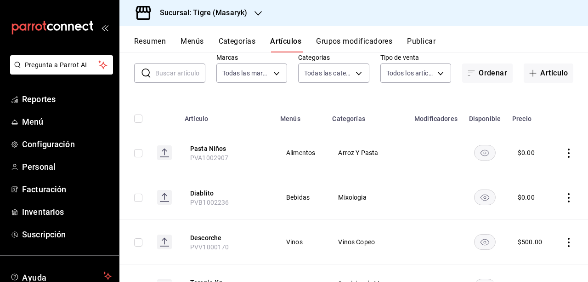
scroll to position [51, 0]
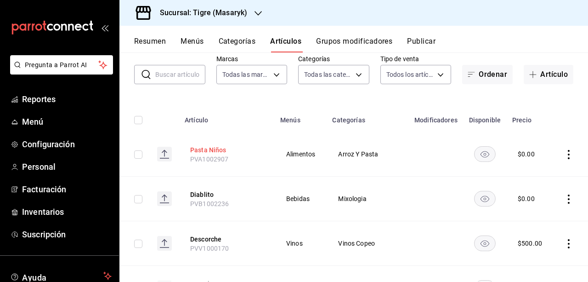
click at [219, 148] on button "Pasta Niños" at bounding box center [227, 149] width 74 height 9
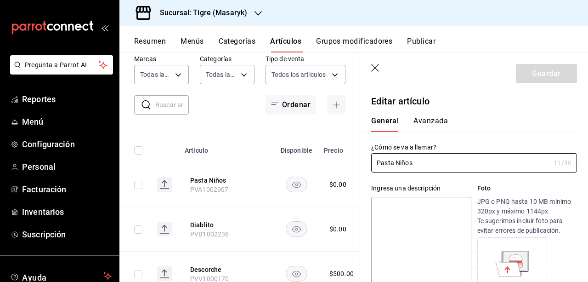
type input "$0.00"
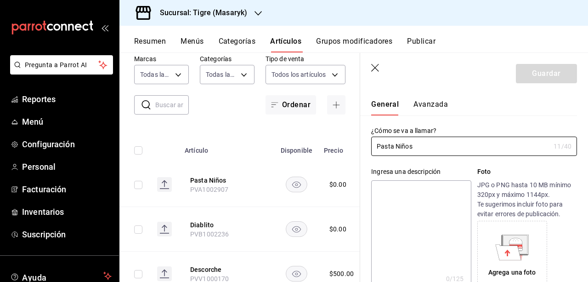
scroll to position [6, 0]
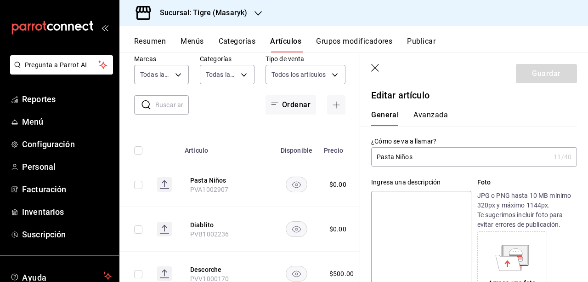
click at [237, 103] on div "​ ​ Marcas Todas las marcas, Sin marca 0f86158e-2edf-4eb8-b958-7d07c808eb5c Cat…" at bounding box center [239, 85] width 241 height 60
click at [373, 68] on icon "button" at bounding box center [375, 68] width 9 height 9
click at [351, 49] on button "Grupos modificadores" at bounding box center [354, 45] width 76 height 16
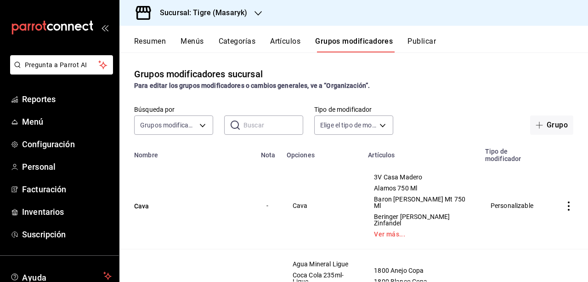
click at [292, 41] on button "Artículos" at bounding box center [285, 45] width 30 height 16
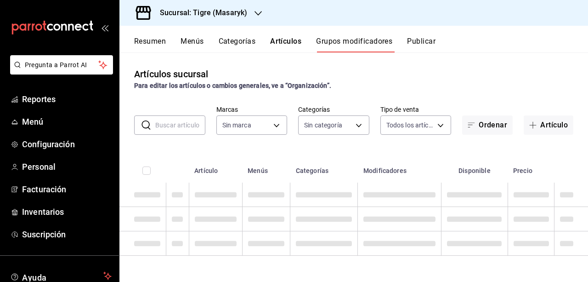
type input "0f86158e-2edf-4eb8-b958-7d07c808eb5c"
click at [340, 42] on button "Grupos modificadores" at bounding box center [354, 45] width 76 height 16
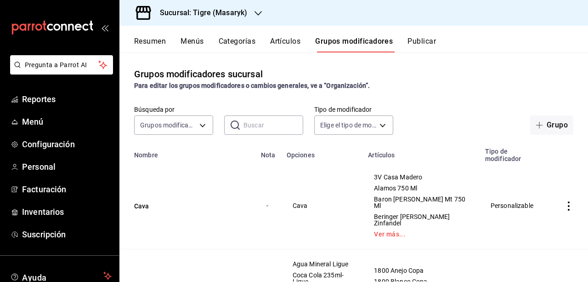
click at [299, 51] on div "Resumen Menús Categorías Artículos Grupos modificadores Publicar Grupos modific…" at bounding box center [353, 154] width 469 height 256
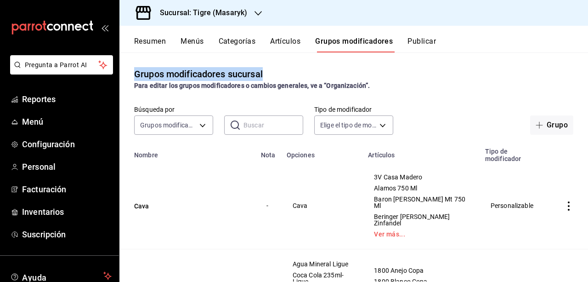
click at [295, 45] on button "Artículos" at bounding box center [285, 45] width 30 height 16
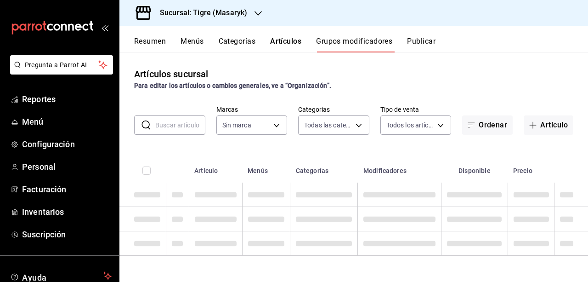
type input "0f86158e-2edf-4eb8-b958-7d07c808eb5c"
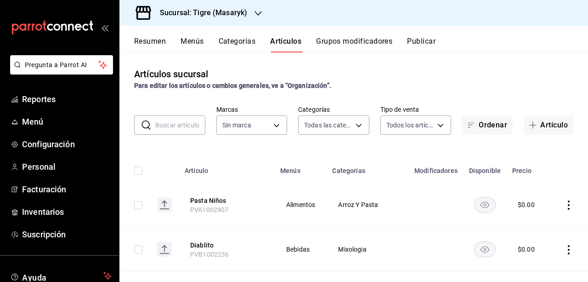
type input "0f86158e-2edf-4eb8-b958-7d07c808eb5c"
click at [245, 15] on h3 "Sucursal: Tigre (Masaryk)" at bounding box center [200, 12] width 95 height 11
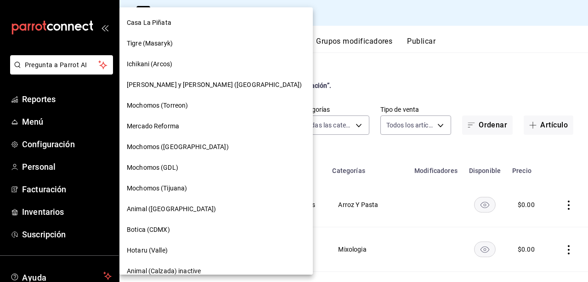
scroll to position [27, 0]
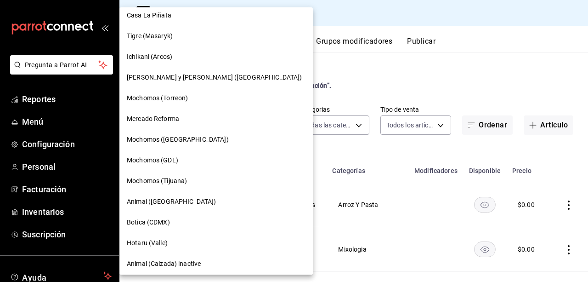
click at [172, 151] on div "Mochomos (GDL)" at bounding box center [215, 160] width 193 height 21
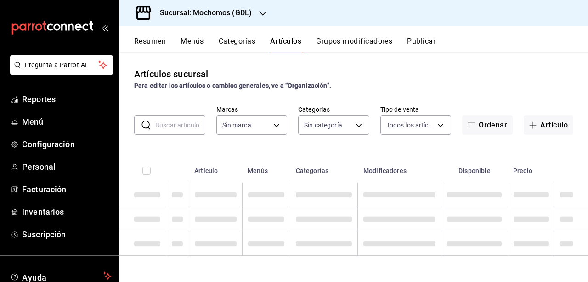
type input "36c25d4a-7cb0-456c-a434-e981d54830bc,9cac9703-0c5a-4d8b-addd-5b6b571d65b9"
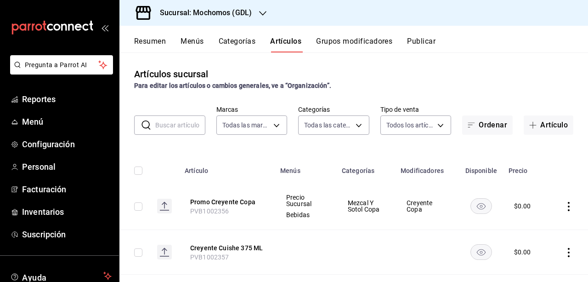
type input "c0db8a99-aef8-4e9c-862d-72763fc5d605,0e6da5ad-e1ed-4623-8a7f-4db137866549,4ba6e…"
click at [238, 202] on button "Promo Creyente Copa" at bounding box center [227, 201] width 74 height 9
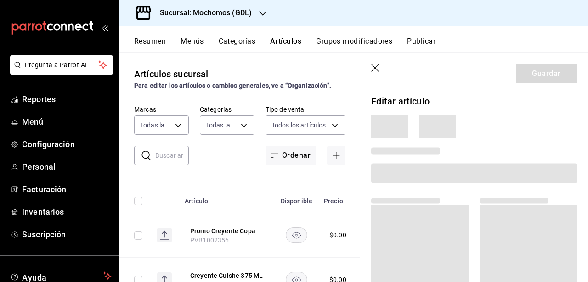
click at [372, 67] on icon "button" at bounding box center [375, 68] width 9 height 9
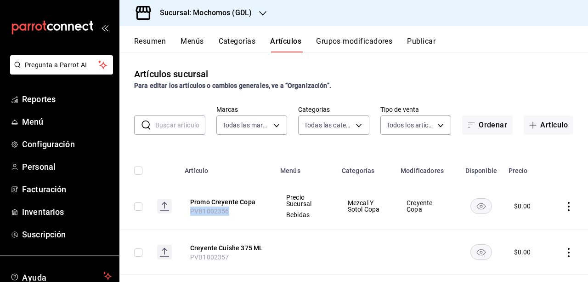
drag, startPoint x: 191, startPoint y: 211, endPoint x: 232, endPoint y: 220, distance: 41.4
click at [232, 220] on th "Promo Creyente Copa PVB1002356" at bounding box center [227, 205] width 96 height 47
copy span "PVB1002356"
click at [265, 200] on th "Promo Creyente Copa PVB1002356" at bounding box center [227, 205] width 96 height 47
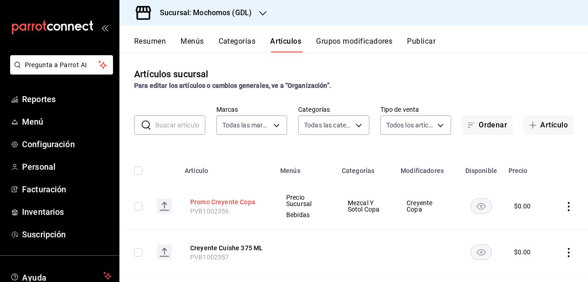
drag, startPoint x: 180, startPoint y: 204, endPoint x: 256, endPoint y: 202, distance: 75.8
click at [256, 202] on th "Promo Creyente Copa PVB1002356" at bounding box center [227, 205] width 96 height 47
click at [256, 202] on button "Promo Creyente Copa" at bounding box center [227, 201] width 74 height 9
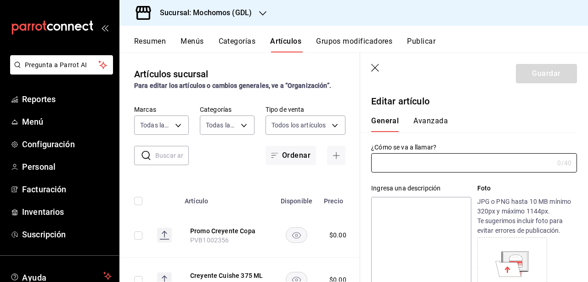
type input "Promo Creyente Copa"
type input "PVB1002356"
type input "$0.00"
drag, startPoint x: 456, startPoint y: 166, endPoint x: 372, endPoint y: 188, distance: 86.6
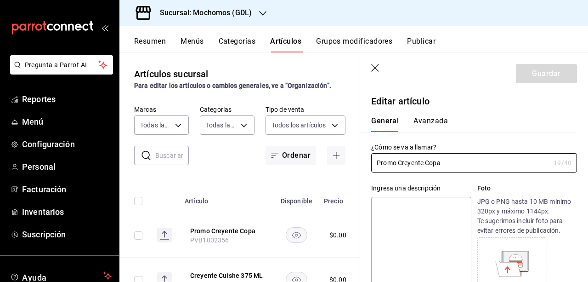
click at [373, 72] on icon "button" at bounding box center [375, 68] width 9 height 9
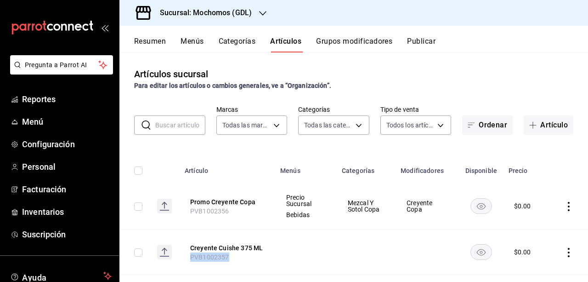
drag, startPoint x: 230, startPoint y: 258, endPoint x: 187, endPoint y: 257, distance: 42.7
click at [187, 257] on th "Creyente Cuishe 375 ML PVB1002357" at bounding box center [227, 252] width 96 height 45
copy span "PVB1002357"
click at [204, 13] on h3 "Sucursal: Mochomos (GDL)" at bounding box center [202, 12] width 99 height 11
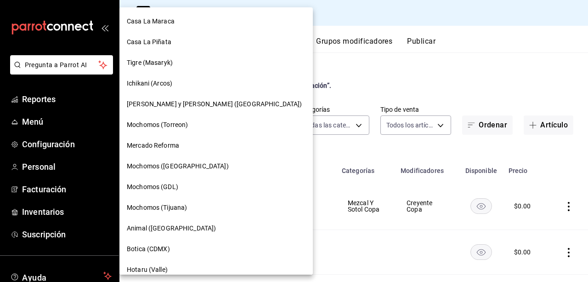
scroll to position [71, 0]
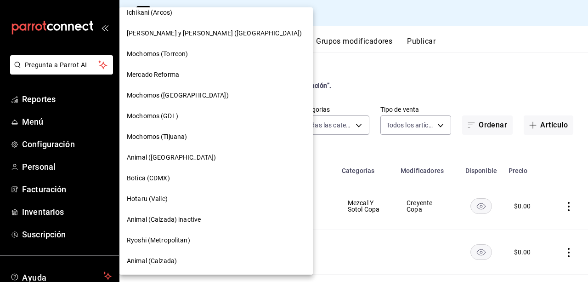
click at [174, 98] on span "Mochomos ([GEOGRAPHIC_DATA])" at bounding box center [178, 96] width 102 height 10
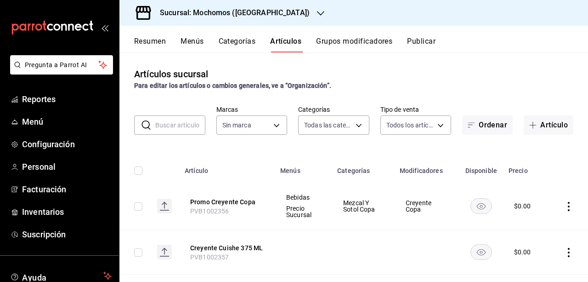
type input "2d195258-a112-483e-9c41-0e6351594330,d48f3e9a-3ab1-4b8f-8ab3-d3938f1810f2,a94d4…"
click at [181, 127] on input "text" at bounding box center [180, 125] width 50 height 18
type input "562d5b5b-21a2-4ace-a941-66278f4a6c49"
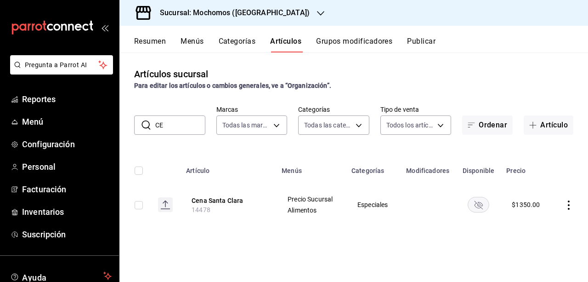
type input "C"
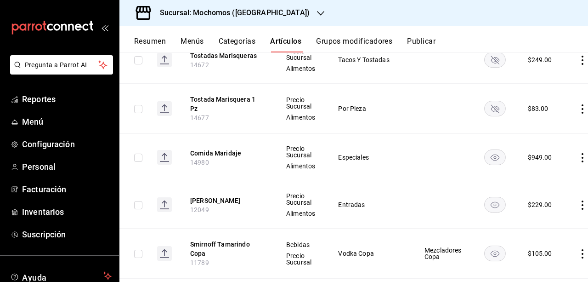
scroll to position [193, 0]
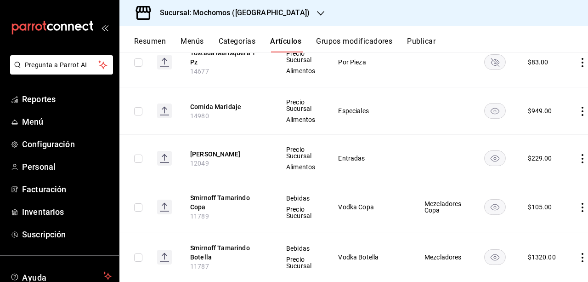
type input "MARI"
drag, startPoint x: 208, startPoint y: 113, endPoint x: 186, endPoint y: 114, distance: 21.6
click at [186, 114] on th "Comida Maridaje 14980" at bounding box center [227, 110] width 96 height 47
copy span "14980"
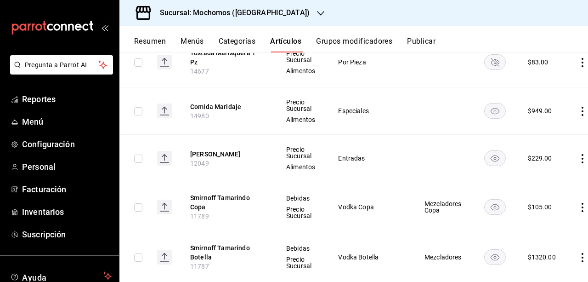
click at [287, 6] on div "Sucursal: Mochomos (Chihuahua)" at bounding box center [227, 13] width 201 height 26
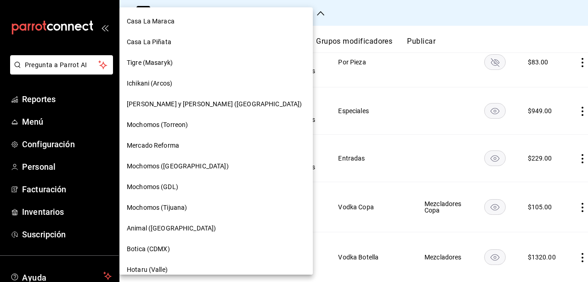
click at [240, 53] on div "Tigre (Masaryk)" at bounding box center [215, 62] width 193 height 21
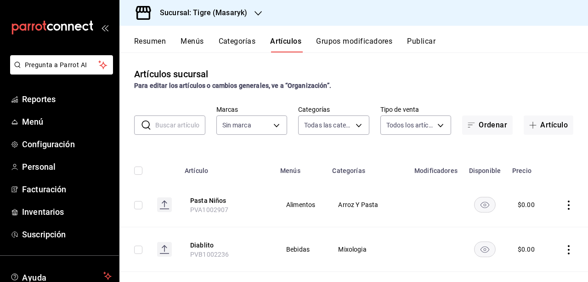
type input "7cd27861-1019-4265-ada8-0a6349b72ebc,77c47ebf-2aa7-4ca3-900f-d4e8133ed13d,d84ff…"
click at [246, 42] on button "Categorías" at bounding box center [237, 45] width 37 height 16
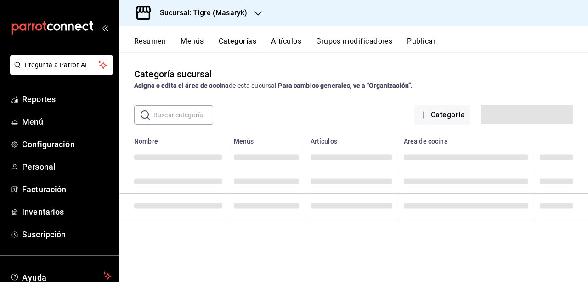
click at [256, 11] on icon "button" at bounding box center [258, 13] width 7 height 7
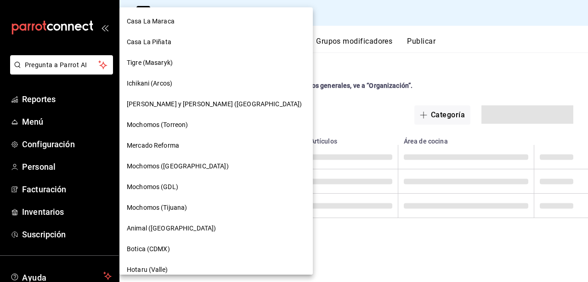
click at [310, 53] on div at bounding box center [294, 141] width 588 height 282
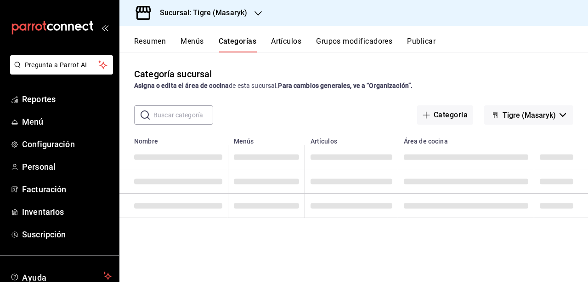
click at [274, 37] on button "Artículos" at bounding box center [286, 45] width 30 height 16
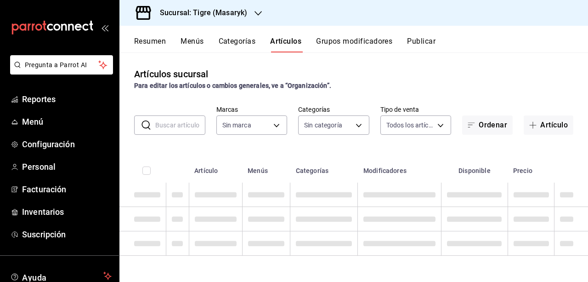
type input "0f86158e-2edf-4eb8-b958-7d07c808eb5c"
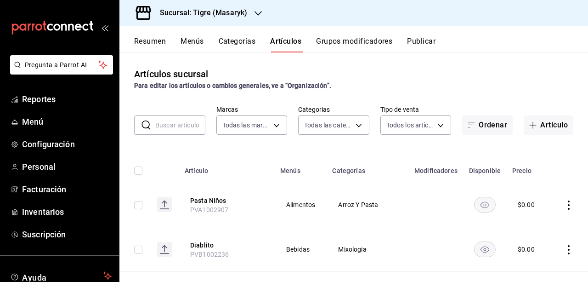
type input "7cd27861-1019-4265-ada8-0a6349b72ebc,77c47ebf-2aa7-4ca3-900f-d4e8133ed13d,d84ff…"
click at [173, 121] on input "text" at bounding box center [180, 125] width 50 height 18
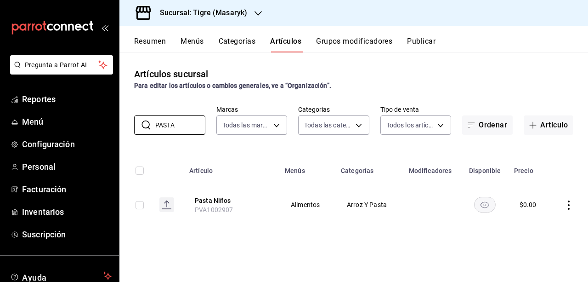
type input "PASTA"
click at [216, 114] on div "Todas las marcas, Sin marca 0f86158e-2edf-4eb8-b958-7d07c808eb5c" at bounding box center [251, 123] width 71 height 23
click at [260, 14] on icon "button" at bounding box center [258, 13] width 7 height 7
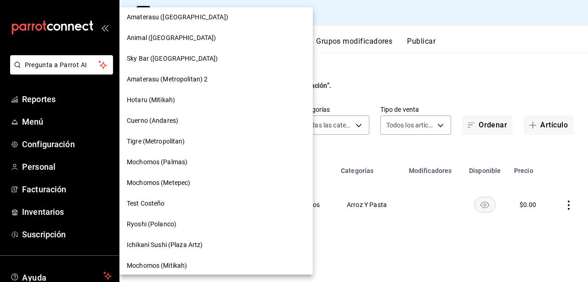
scroll to position [484, 0]
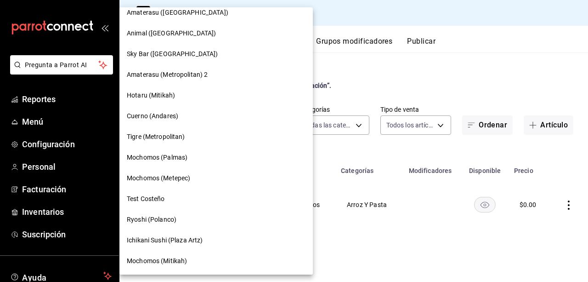
click at [152, 140] on span "Tigre (Metropolitan)" at bounding box center [156, 137] width 58 height 10
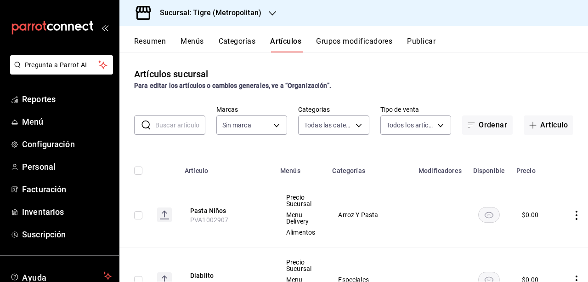
type input "95de3a49-3e71-4222-9a00-2b077991daeb,0ce31c32-a5a6-498b-be74-31ce48fb35ae,30be1…"
type input "d2a20516-989b-40fe-838d-c8b0b31ef0ff"
click at [233, 184] on th "Pasta Niños PVA1002907" at bounding box center [227, 214] width 96 height 65
click at [270, 17] on icon "button" at bounding box center [272, 13] width 7 height 7
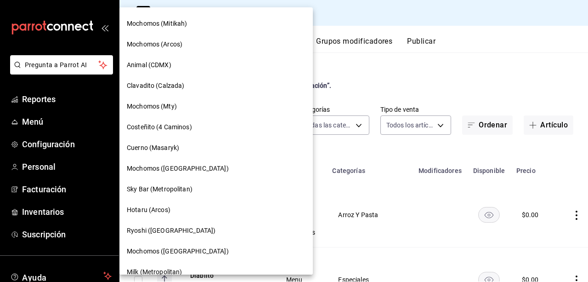
scroll to position [753, 0]
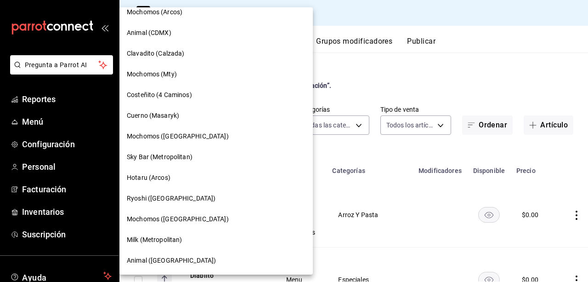
click at [170, 51] on span "Clavadito (Calzada)" at bounding box center [156, 54] width 58 height 10
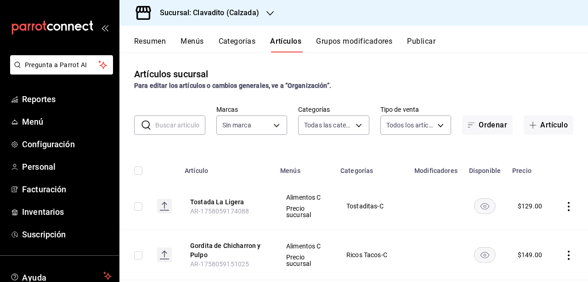
type input "baf57ed1-919f-4c82-8763-5f61bb5ecf6c,a733550a-1833-4f39-b337-4b288d8ef239,37b97…"
type input "7c6329b2-7c80-4d0a-92e1-359a60270725"
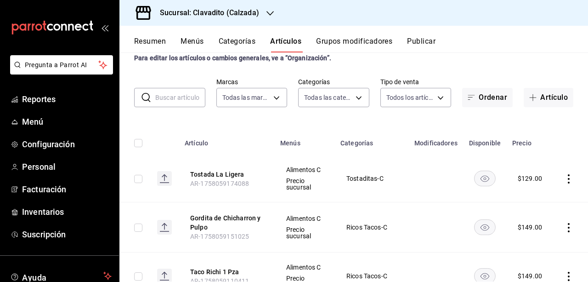
scroll to position [41, 0]
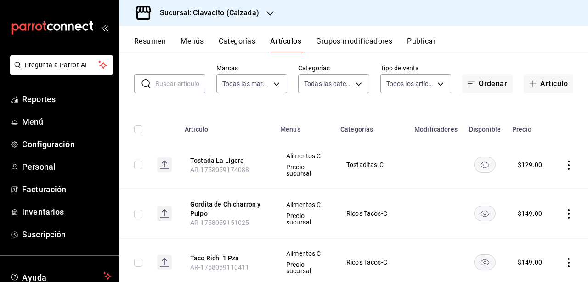
click at [169, 90] on input "text" at bounding box center [180, 83] width 50 height 18
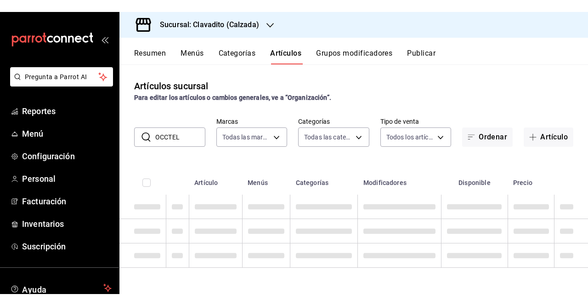
scroll to position [0, 0]
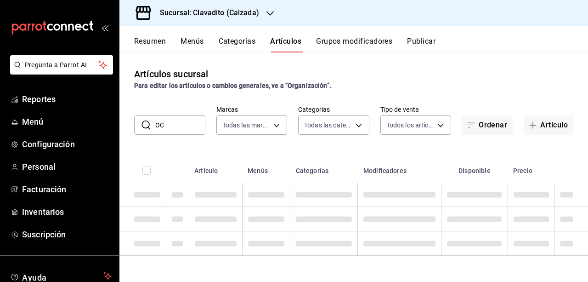
type input "O"
type input "C"
click at [186, 144] on div "Artículos sucursal Para editar los artículos o cambios generales, ve a “Organiz…" at bounding box center [353, 166] width 469 height 229
drag, startPoint x: 588, startPoint y: 113, endPoint x: 583, endPoint y: 127, distance: 14.3
click at [583, 127] on div "​ ​ Marcas Todas las marcas, Sin marca 7c6329b2-7c80-4d0a-92e1-359a60270725 Cat…" at bounding box center [353, 119] width 469 height 29
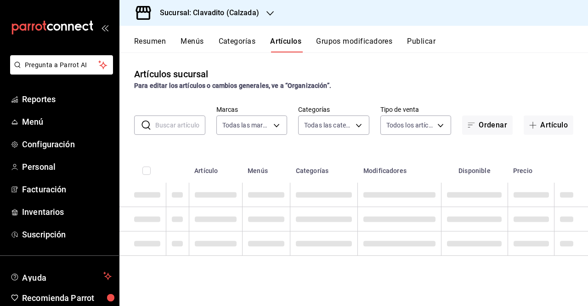
click at [168, 132] on input "text" at bounding box center [180, 125] width 50 height 18
click at [176, 96] on div "Artículos sucursal Para editar los artículos o cambios generales, ve a “Organiz…" at bounding box center [353, 178] width 469 height 253
click at [171, 125] on input "text" at bounding box center [180, 125] width 50 height 18
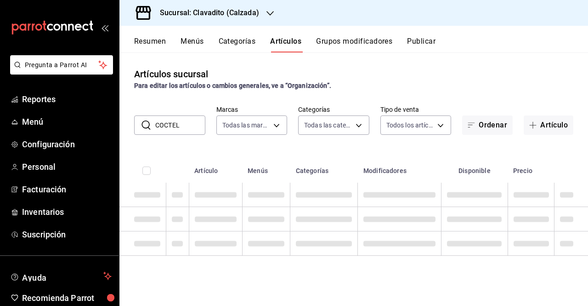
type input "COCTEL"
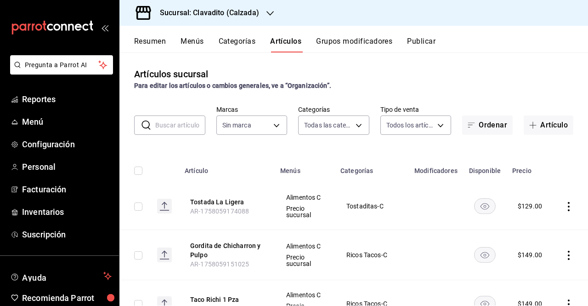
type input "baf57ed1-919f-4c82-8763-5f61bb5ecf6c,a733550a-1833-4f39-b337-4b288d8ef239,37b97…"
click at [170, 130] on input "text" at bounding box center [180, 125] width 50 height 18
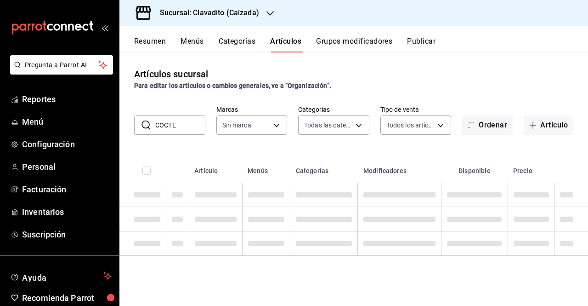
type input "COCTEL"
type input "7c6329b2-7c80-4d0a-92e1-359a60270725"
type input "C"
type input "COCTEL"
drag, startPoint x: 194, startPoint y: 124, endPoint x: 126, endPoint y: 127, distance: 68.1
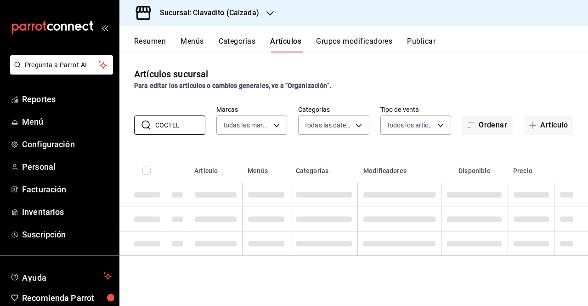
click at [126, 127] on div "​ COCTEL ​ Marcas Todas las marcas, Sin marca 7c6329b2-7c80-4d0a-92e1-359a60270…" at bounding box center [353, 119] width 469 height 29
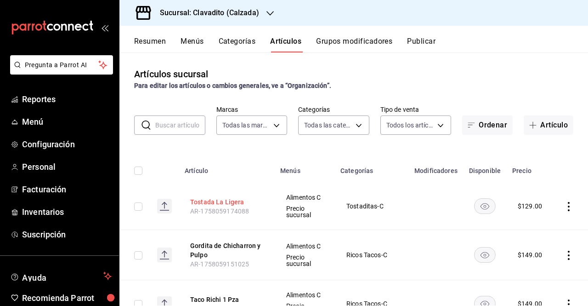
click at [239, 202] on button "Tostada La Ligera" at bounding box center [227, 201] width 74 height 9
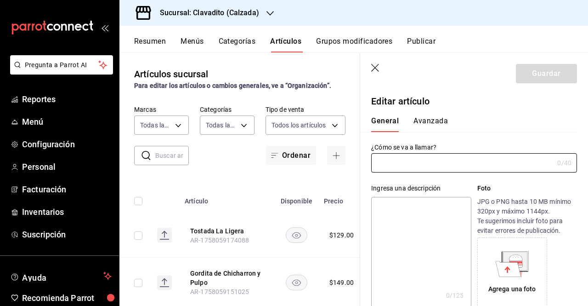
type input "Tostada La Ligera"
type input "AR-1758059174088"
type input "$129.00"
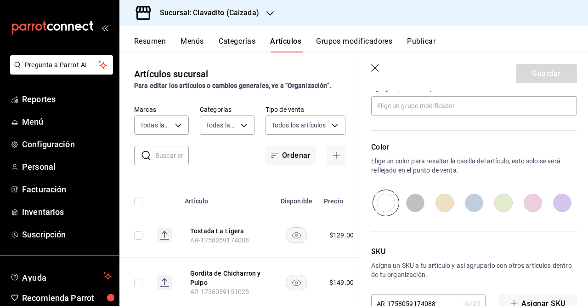
scroll to position [459, 0]
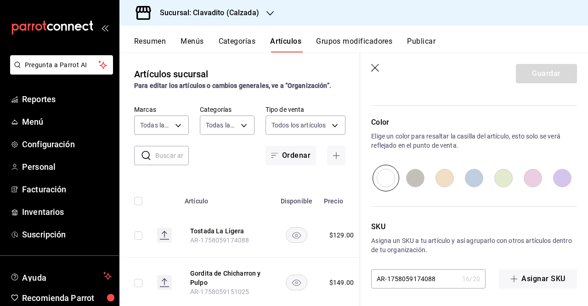
click at [440, 283] on input "AR-1758059174088" at bounding box center [414, 278] width 87 height 18
drag, startPoint x: 440, startPoint y: 283, endPoint x: 287, endPoint y: 283, distance: 152.5
click at [287, 283] on main "Artículos sucursal Para editar los artículos o cambios generales, ve a “Organiz…" at bounding box center [353, 178] width 469 height 253
click at [397, 278] on input "text" at bounding box center [414, 278] width 87 height 18
paste input "PVA1002919"
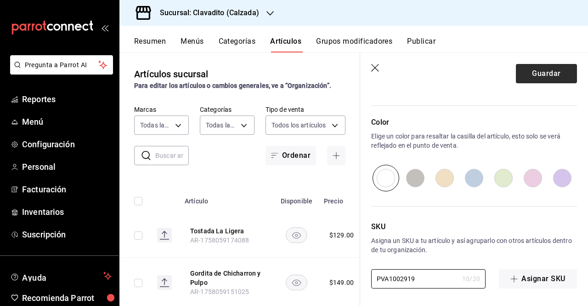
type input "PVA1002919"
click at [529, 72] on button "Guardar" at bounding box center [546, 73] width 61 height 19
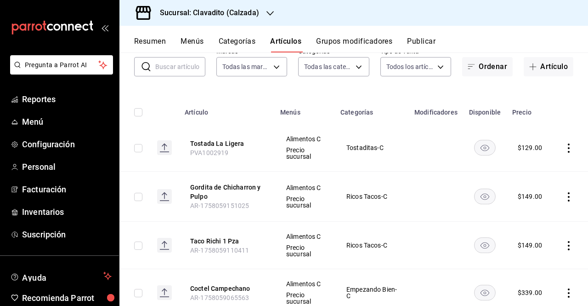
scroll to position [67, 0]
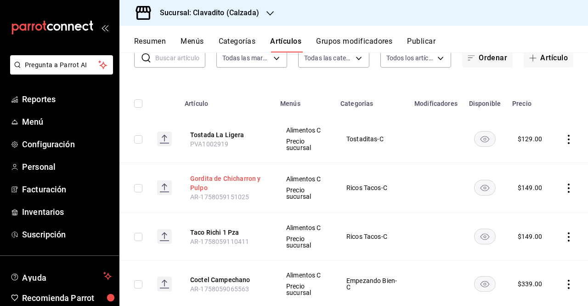
click at [244, 177] on button "Gordita de Chicharron y Pulpo" at bounding box center [227, 183] width 74 height 18
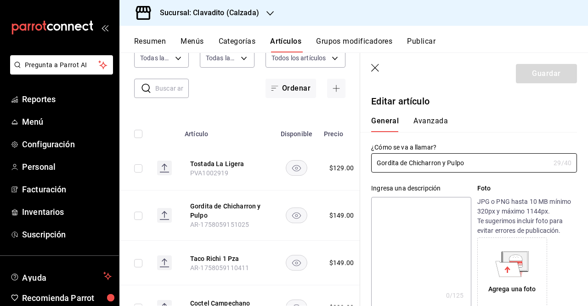
type input "$149.00"
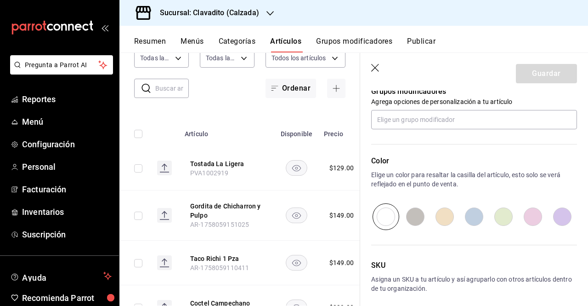
scroll to position [459, 0]
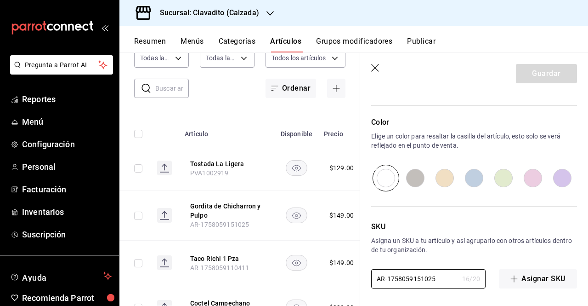
drag, startPoint x: 440, startPoint y: 277, endPoint x: 264, endPoint y: 280, distance: 176.0
click at [264, 280] on main "Artículos sucursal Para editar los artículos o cambios generales, ve a “Organiz…" at bounding box center [353, 178] width 469 height 253
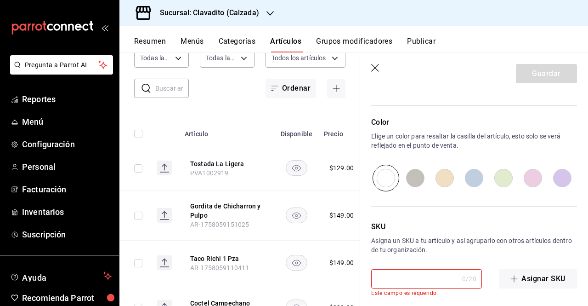
paste input "PVA1002914"
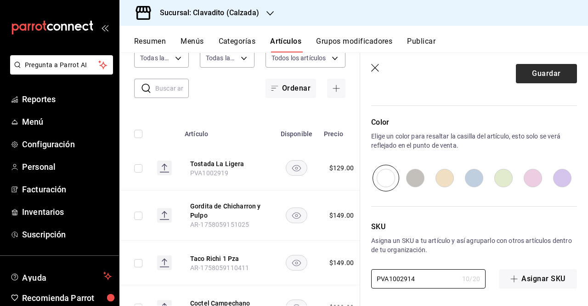
type input "PVA1002914"
click at [524, 73] on button "Guardar" at bounding box center [546, 73] width 61 height 19
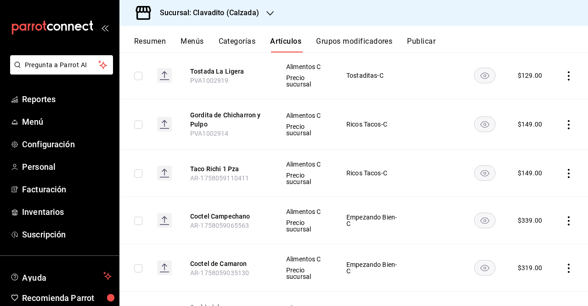
scroll to position [139, 0]
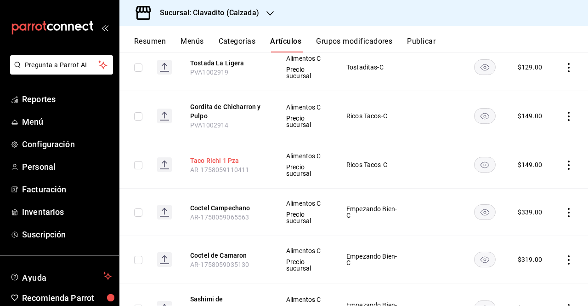
click at [232, 161] on button "Taco Richi 1 Pza" at bounding box center [227, 160] width 74 height 9
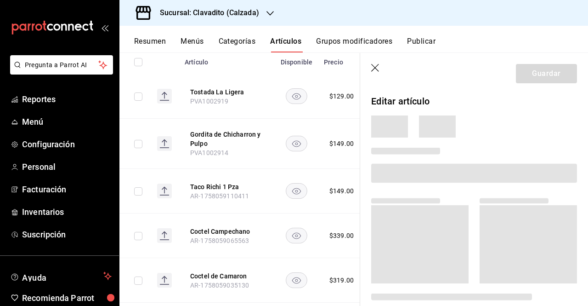
scroll to position [137, 0]
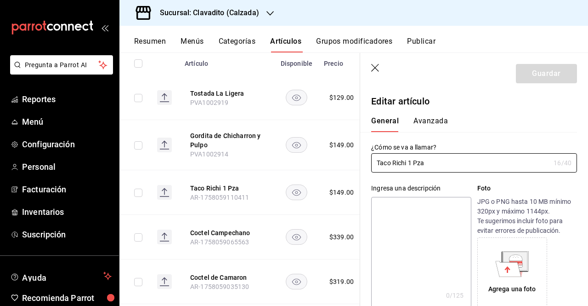
type input "$149.00"
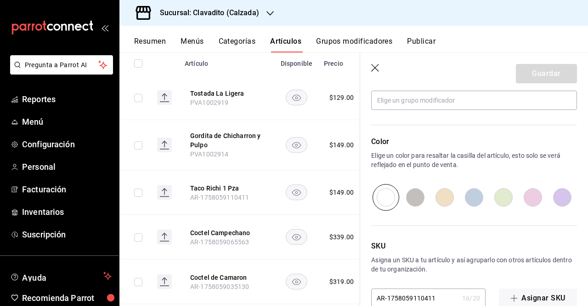
scroll to position [459, 0]
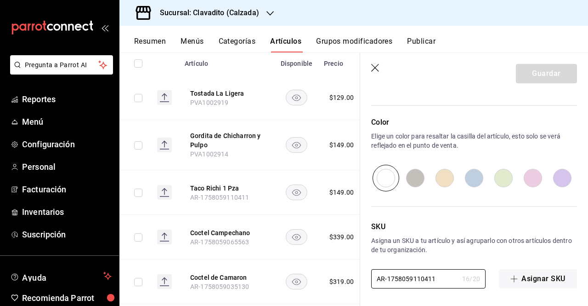
drag, startPoint x: 434, startPoint y: 280, endPoint x: 327, endPoint y: 296, distance: 107.7
click at [327, 296] on main "Artículos sucursal Para editar los artículos o cambios generales, ve a “Organiz…" at bounding box center [353, 178] width 469 height 253
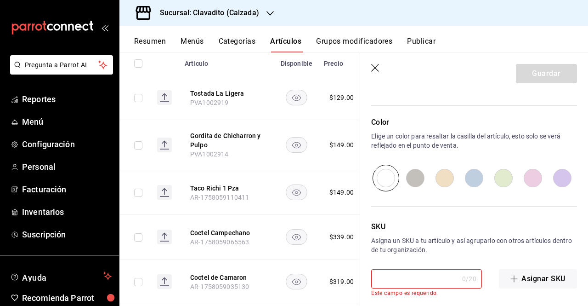
paste input "PVA1002918"
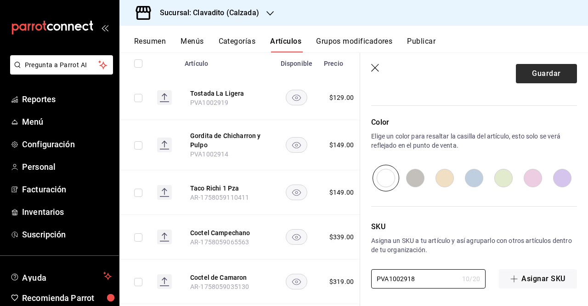
type input "PVA1002918"
click at [521, 77] on button "Guardar" at bounding box center [546, 73] width 61 height 19
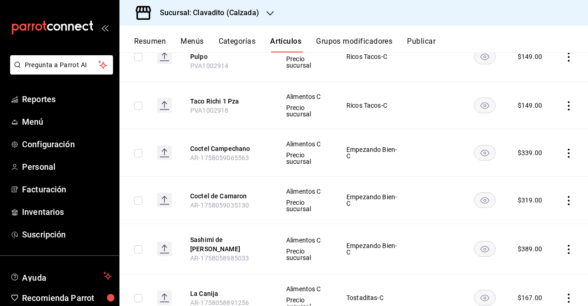
scroll to position [202, 0]
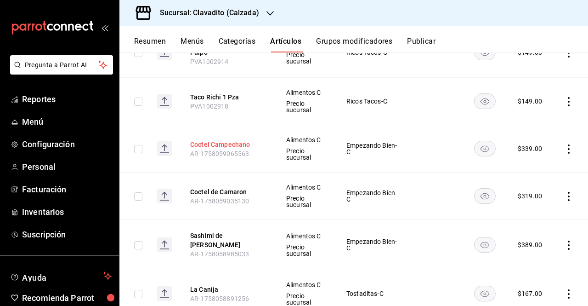
click at [235, 144] on button "Coctel Campechano" at bounding box center [227, 144] width 74 height 9
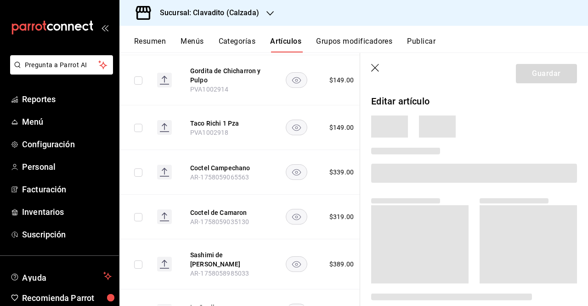
scroll to position [199, 0]
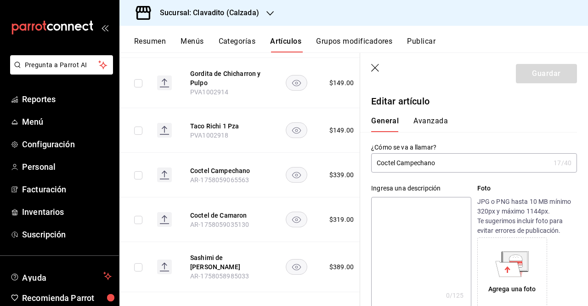
type input "$339.00"
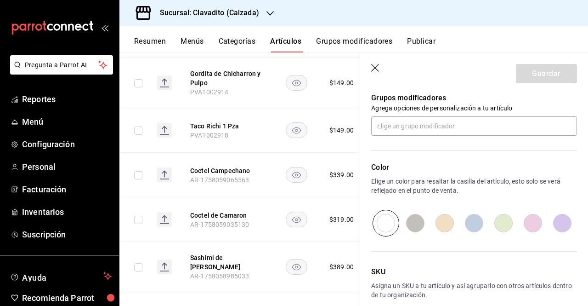
scroll to position [459, 0]
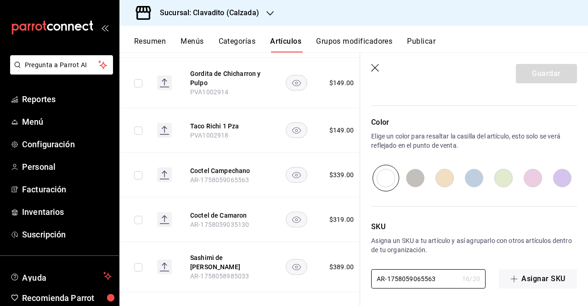
drag, startPoint x: 439, startPoint y: 278, endPoint x: 317, endPoint y: 286, distance: 122.5
click at [317, 286] on main "Artículos sucursal Para editar los artículos o cambios generales, ve a “Organiz…" at bounding box center [353, 178] width 469 height 253
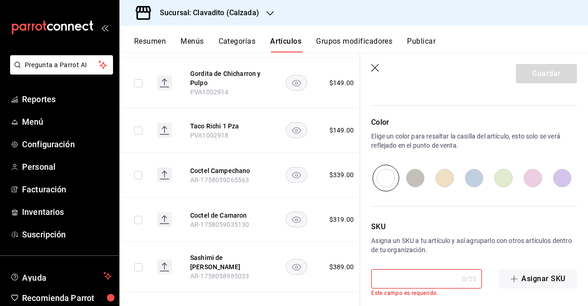
paste input "PVA1002911"
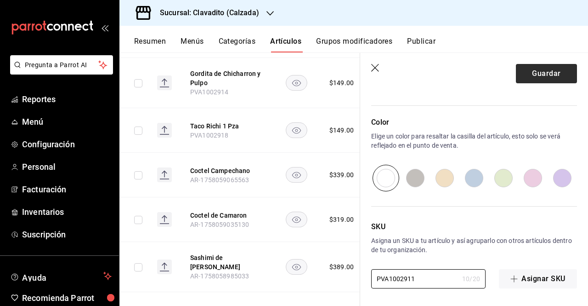
type input "PVA1002911"
click at [552, 78] on button "Guardar" at bounding box center [546, 73] width 61 height 19
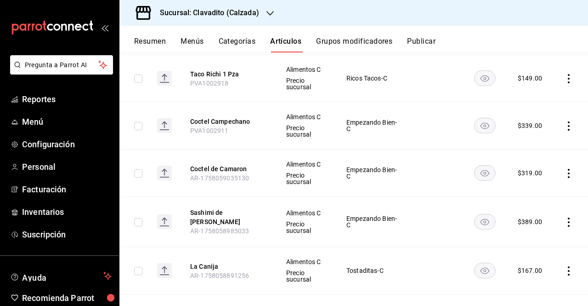
scroll to position [221, 0]
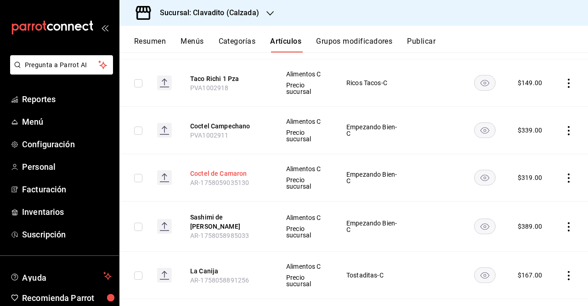
click at [224, 172] on button "Coctel de Camaron" at bounding box center [227, 173] width 74 height 9
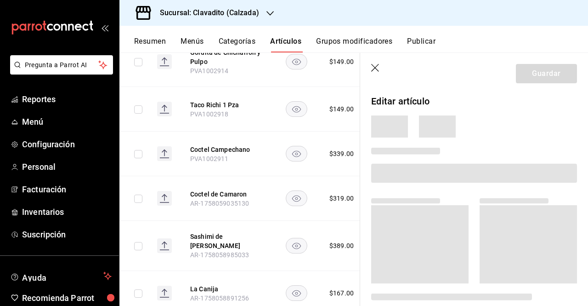
scroll to position [218, 0]
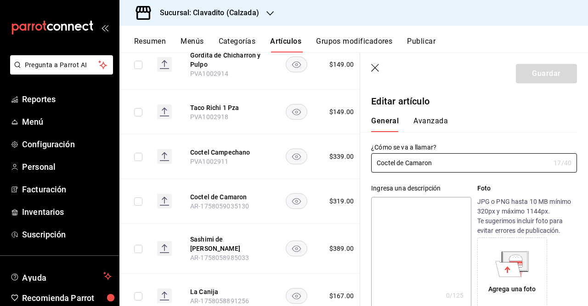
type input "$319.00"
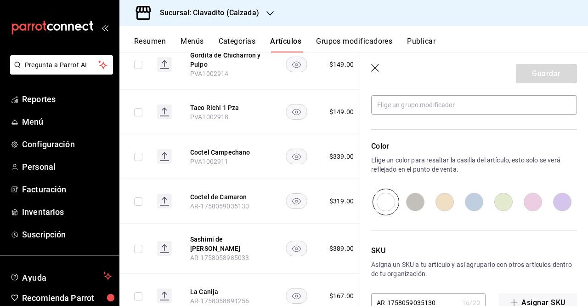
scroll to position [449, 0]
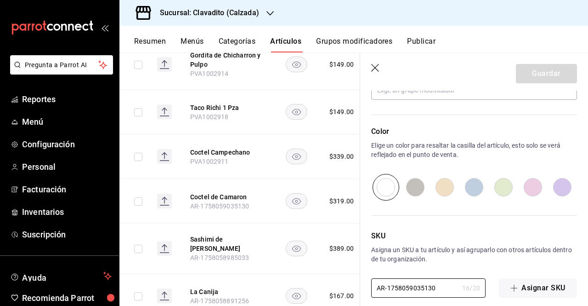
drag, startPoint x: 442, startPoint y: 288, endPoint x: 365, endPoint y: 285, distance: 77.2
click at [365, 285] on div "SKU Asigna un SKU a tu artículo y así agruparlo con otros artículos dentro de t…" at bounding box center [468, 248] width 217 height 97
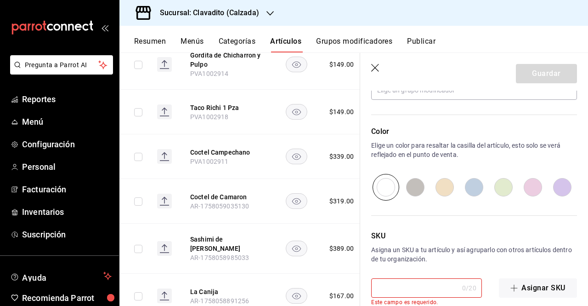
paste input "PVA1002912"
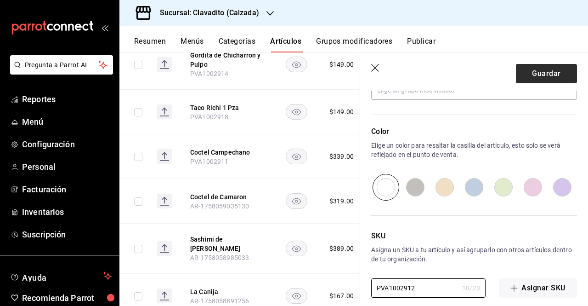
type input "PVA1002912"
click at [537, 73] on button "Guardar" at bounding box center [546, 73] width 61 height 19
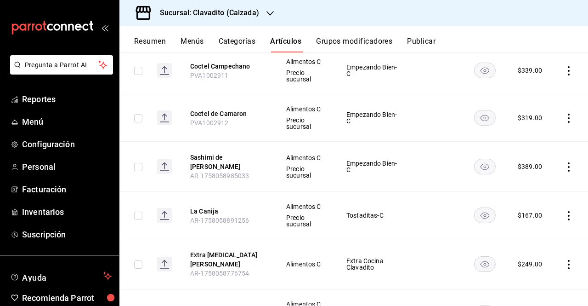
scroll to position [297, 0]
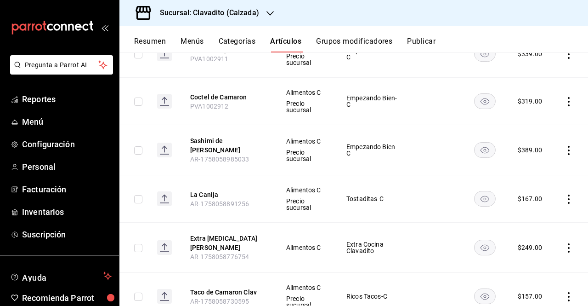
click at [215, 134] on th "Sashimi de Totoaba AR-1758058985033" at bounding box center [227, 150] width 96 height 50
click at [217, 138] on button "Sashimi de [PERSON_NAME]" at bounding box center [227, 145] width 74 height 18
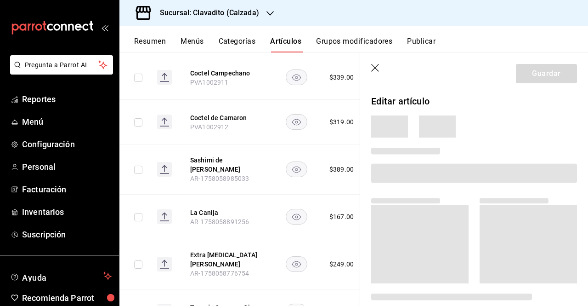
scroll to position [290, 0]
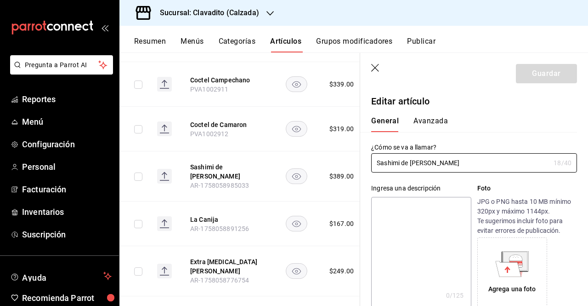
type input "$389.00"
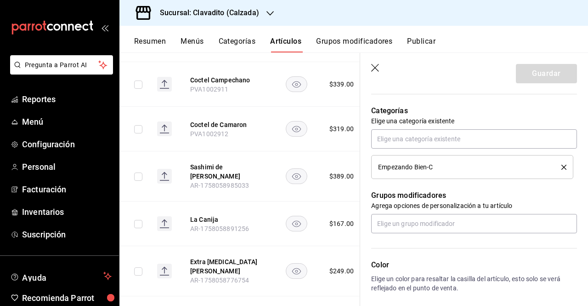
scroll to position [459, 0]
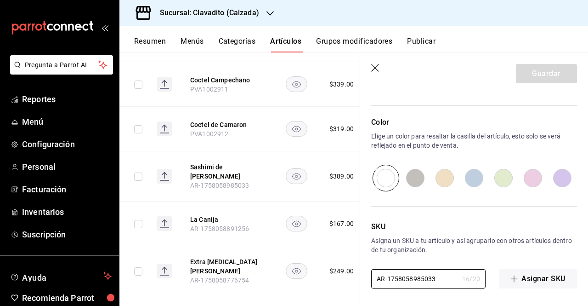
drag, startPoint x: 443, startPoint y: 278, endPoint x: 287, endPoint y: 281, distance: 156.2
click at [287, 281] on main "Artículos sucursal Para editar los artículos o cambios generales, ve a “Organiz…" at bounding box center [353, 178] width 469 height 253
paste input "PVA1002916"
type input "PVA1002916"
click at [548, 74] on button "Guardar" at bounding box center [546, 73] width 61 height 19
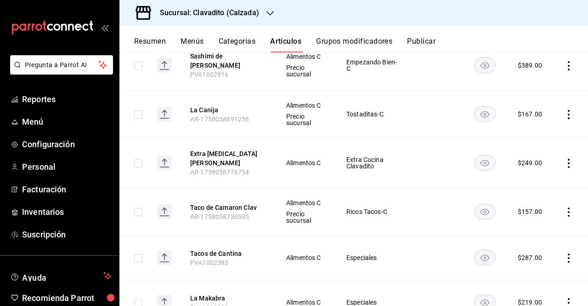
scroll to position [379, 0]
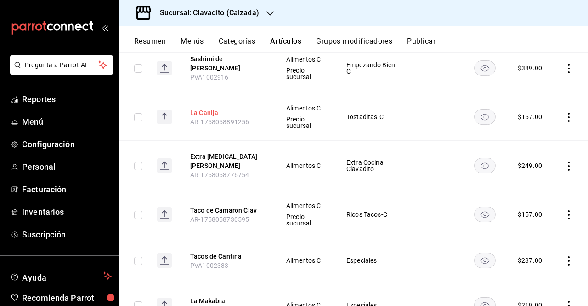
click at [201, 108] on button "La Canija" at bounding box center [227, 112] width 74 height 9
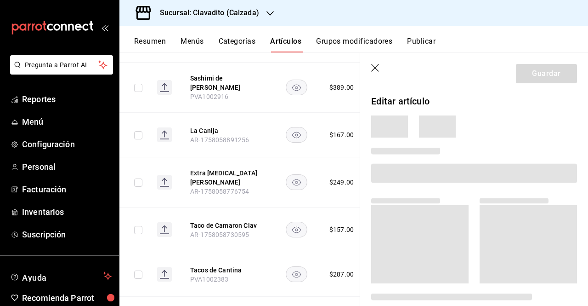
scroll to position [366, 0]
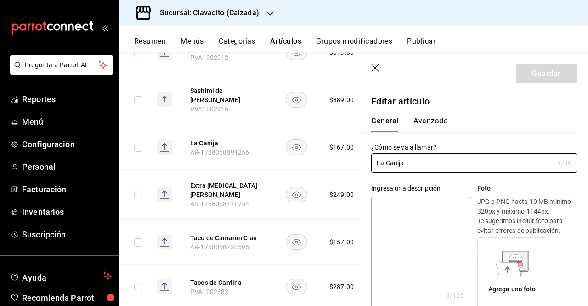
type input "$167.00"
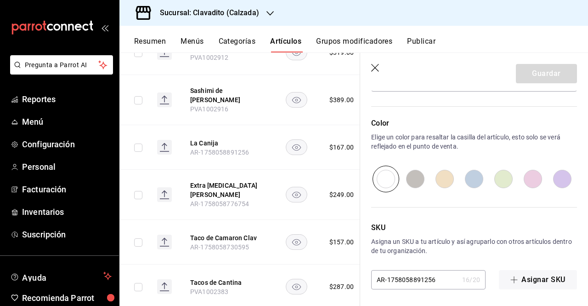
scroll to position [459, 0]
drag, startPoint x: 445, startPoint y: 277, endPoint x: 269, endPoint y: 311, distance: 178.9
click at [269, 305] on html "Pregunta a Parrot AI Reportes Menú Configuración Personal Facturación Inventari…" at bounding box center [294, 153] width 588 height 306
paste input "PVA1002915"
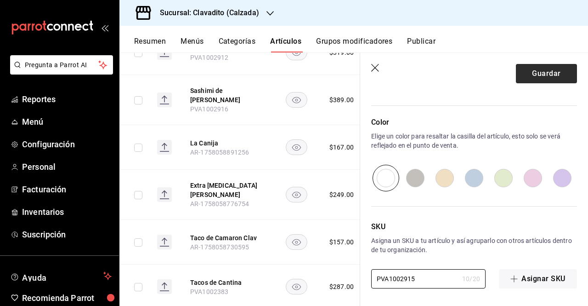
type input "PVA1002915"
click at [523, 74] on button "Guardar" at bounding box center [546, 73] width 61 height 19
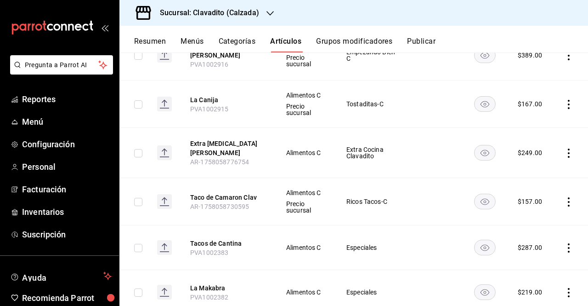
scroll to position [394, 0]
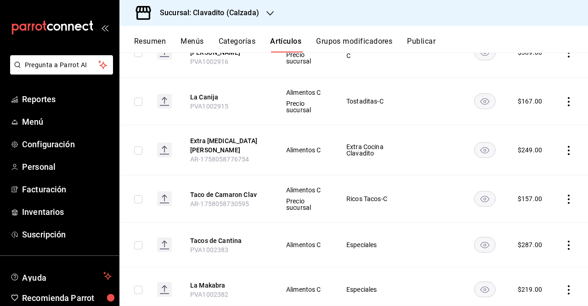
click at [233, 143] on th "Extra [MEDICAL_DATA] [PERSON_NAME] AR-1758058776754" at bounding box center [227, 150] width 96 height 50
click at [231, 140] on button "Extra [MEDICAL_DATA] [PERSON_NAME]" at bounding box center [227, 145] width 74 height 18
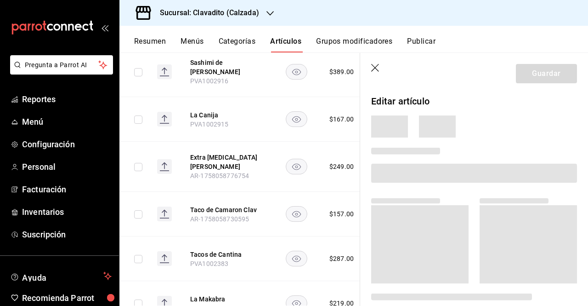
scroll to position [382, 0]
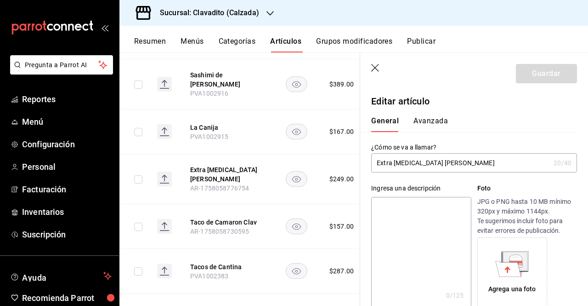
type input "$249.00"
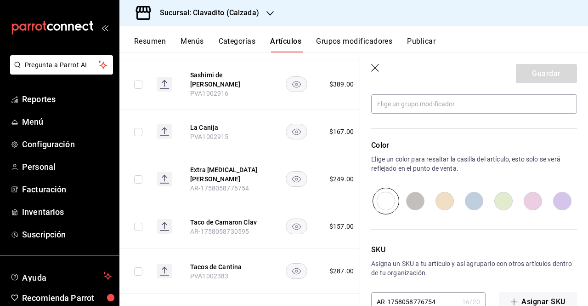
scroll to position [459, 0]
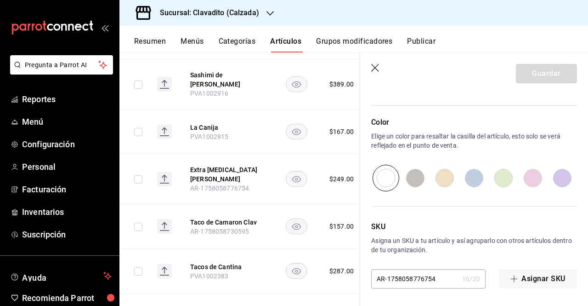
drag, startPoint x: 444, startPoint y: 281, endPoint x: 414, endPoint y: 285, distance: 29.6
click at [414, 285] on input "AR-1758058776754" at bounding box center [414, 278] width 87 height 18
type input "A"
paste input "PVA1002913"
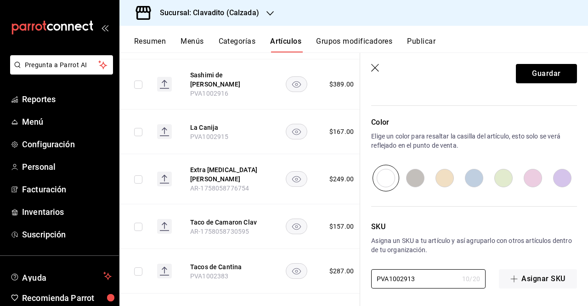
type input "PVA1002913"
click at [539, 83] on header "Guardar" at bounding box center [474, 72] width 228 height 38
click at [541, 82] on button "Guardar" at bounding box center [546, 73] width 61 height 19
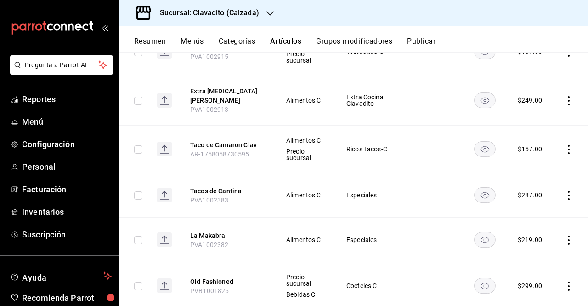
scroll to position [434, 0]
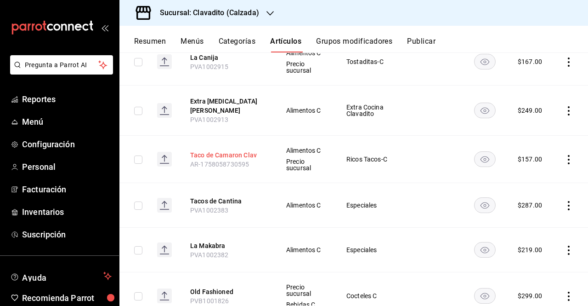
click at [243, 150] on button "Taco de Camaron Clav" at bounding box center [227, 154] width 74 height 9
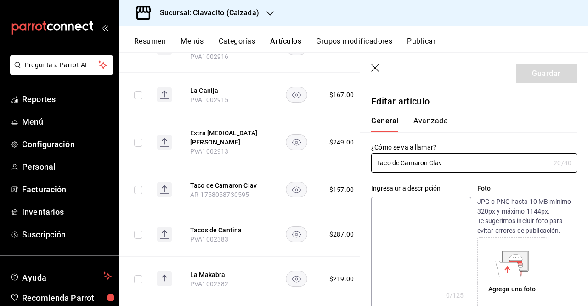
scroll to position [459, 0]
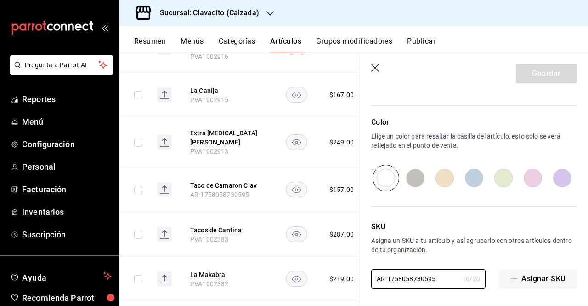
drag, startPoint x: 440, startPoint y: 285, endPoint x: 304, endPoint y: 325, distance: 142.3
click at [304, 305] on html "Pregunta a Parrot AI Reportes Menú Configuración Personal Facturación Inventari…" at bounding box center [294, 153] width 588 height 306
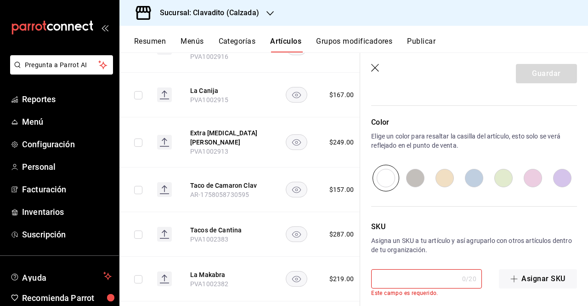
paste input "PVA1002917"
type input "PVA1002917"
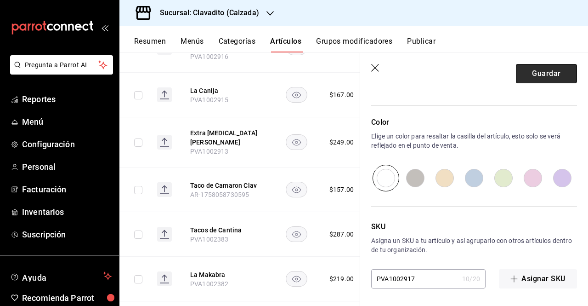
click at [554, 82] on button "Guardar" at bounding box center [546, 73] width 61 height 19
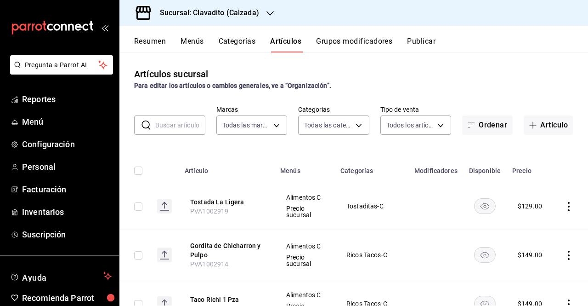
click at [418, 40] on button "Publicar" at bounding box center [421, 45] width 28 height 16
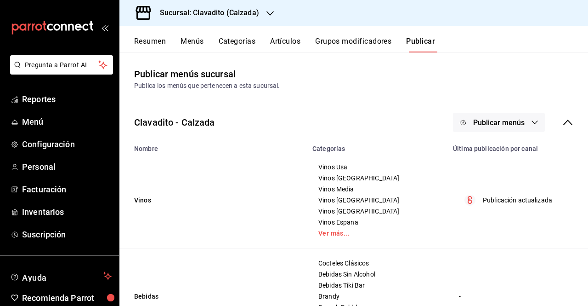
click at [494, 115] on button "Publicar menús" at bounding box center [499, 122] width 92 height 19
click at [501, 147] on span "Punto de venta" at bounding box center [505, 152] width 44 height 10
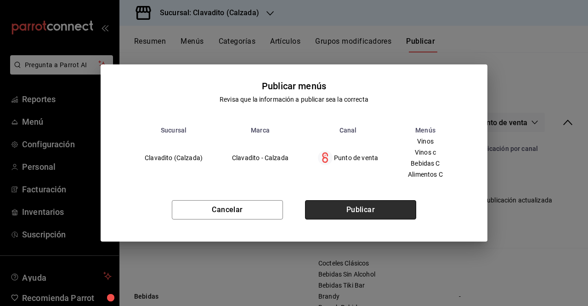
click at [370, 219] on button "Publicar" at bounding box center [360, 209] width 111 height 19
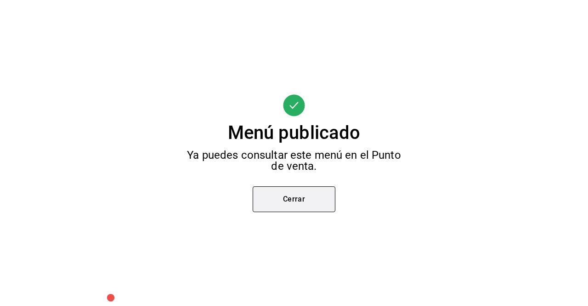
click at [307, 204] on button "Cerrar" at bounding box center [294, 199] width 83 height 26
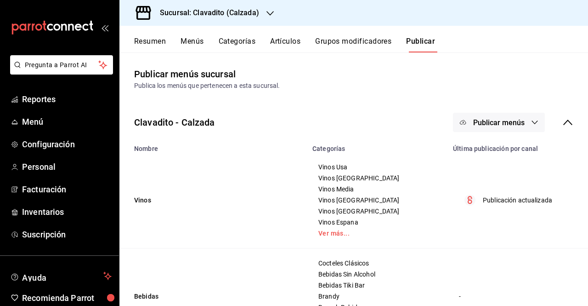
click at [281, 44] on button "Artículos" at bounding box center [285, 45] width 30 height 16
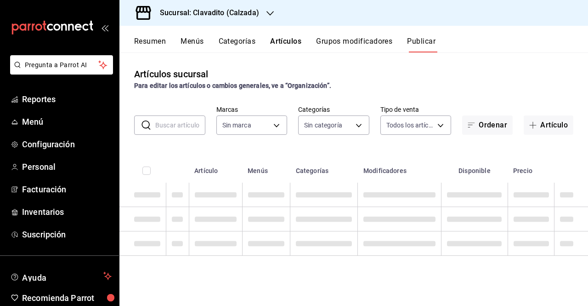
type input "7c6329b2-7c80-4d0a-92e1-359a60270725"
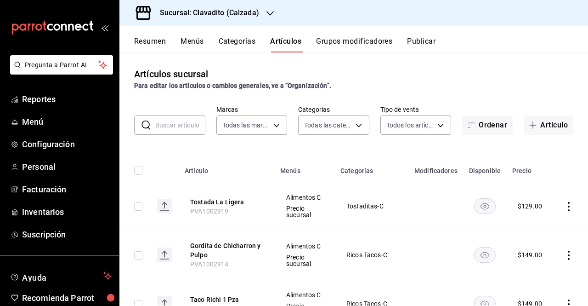
type input "baf57ed1-919f-4c82-8763-5f61bb5ecf6c,a733550a-1833-4f39-b337-4b288d8ef239,37b97…"
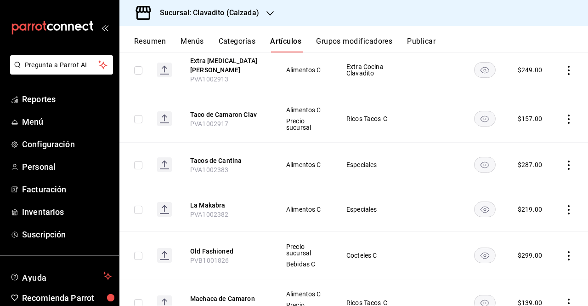
scroll to position [471, 0]
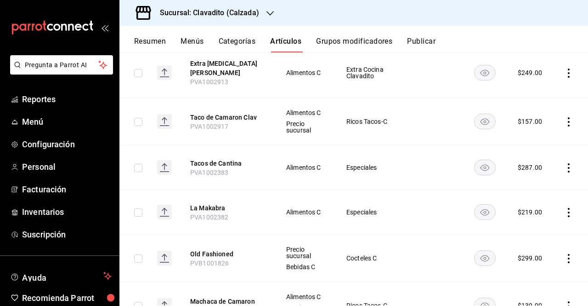
click at [277, 11] on div "Sucursal: Clavadito (Calzada)" at bounding box center [353, 13] width 469 height 26
click at [271, 12] on icon "button" at bounding box center [269, 13] width 7 height 5
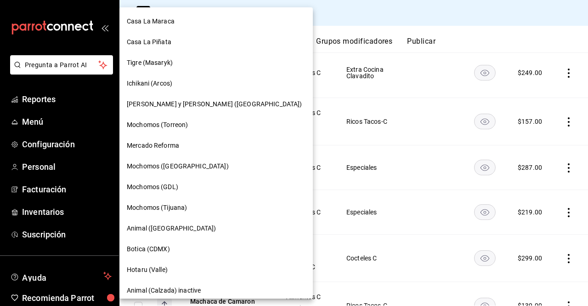
click at [182, 59] on div "Tigre (Masaryk)" at bounding box center [216, 63] width 179 height 10
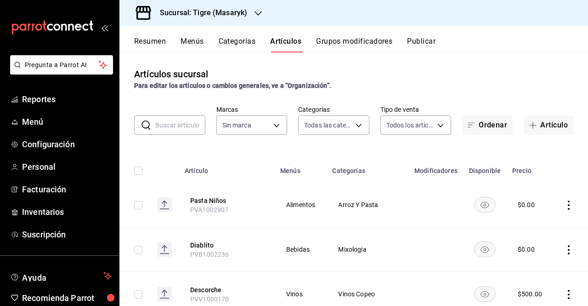
type input "7cd27861-1019-4265-ada8-0a6349b72ebc,77c47ebf-2aa7-4ca3-900f-d4e8133ed13d,d84ff…"
click at [253, 17] on div "Sucursal: Tigre (Masaryk)" at bounding box center [196, 13] width 139 height 26
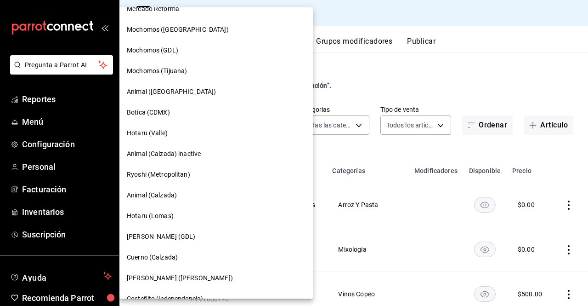
scroll to position [730, 0]
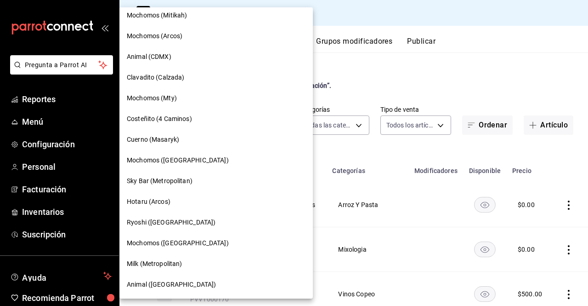
type input "0f86158e-2edf-4eb8-b958-7d07c808eb5c"
click at [156, 69] on div "Clavadito (Calzada)" at bounding box center [215, 77] width 193 height 21
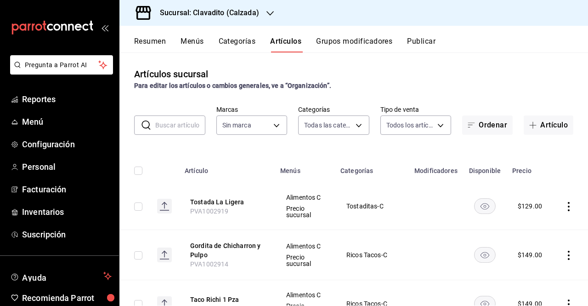
type input "baf57ed1-919f-4c82-8763-5f61bb5ecf6c,a733550a-1833-4f39-b337-4b288d8ef239,37b97…"
type input "7c6329b2-7c80-4d0a-92e1-359a60270725"
click at [265, 17] on div "Sucursal: Clavadito (Calzada)" at bounding box center [202, 13] width 151 height 26
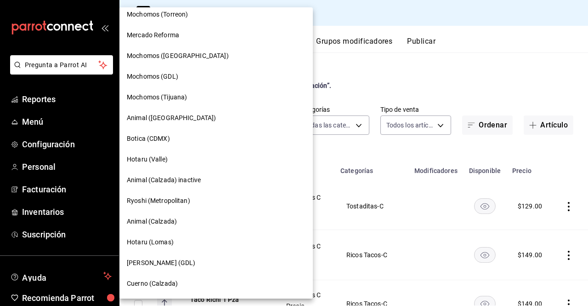
scroll to position [0, 0]
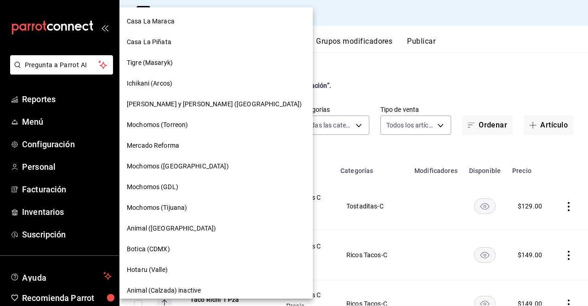
click at [380, 91] on div at bounding box center [294, 153] width 588 height 306
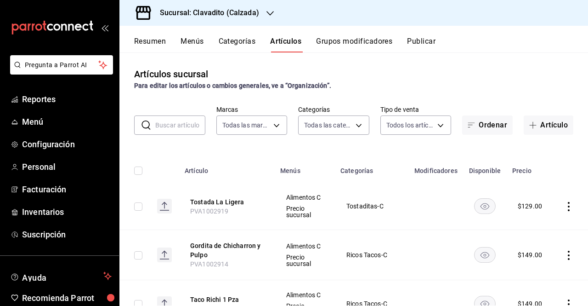
click at [255, 17] on h3 "Sucursal: Clavadito (Calzada)" at bounding box center [206, 12] width 107 height 11
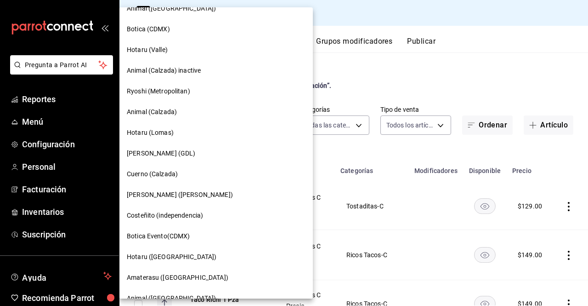
scroll to position [217, 0]
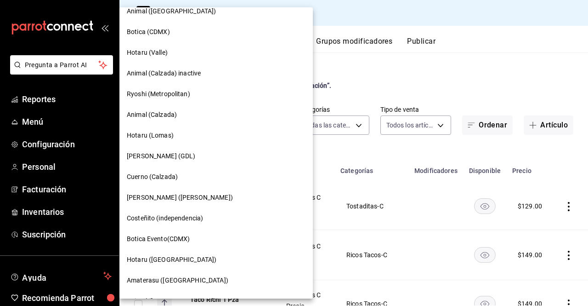
click at [150, 107] on div "Animal (Calzada)" at bounding box center [215, 114] width 193 height 21
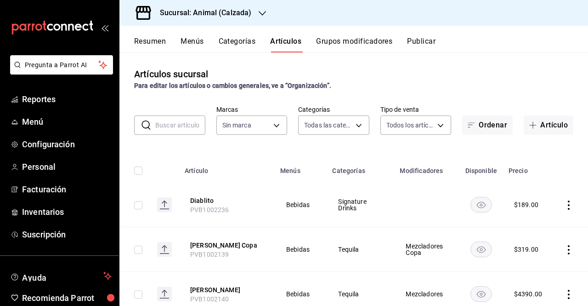
type input "577524a9-a437-43f3-84d2-cf2e6968635f,5d35a5f4-3063-4397-a550-a8f4eca83956,9bcdf…"
click at [51, 102] on span "Reportes" at bounding box center [67, 99] width 90 height 12
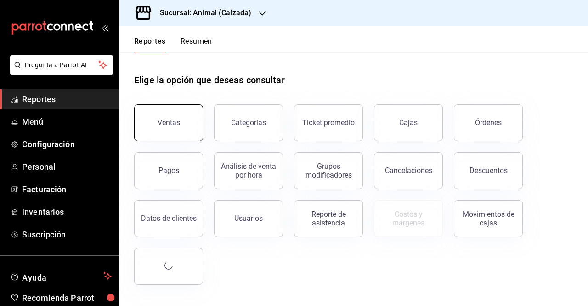
click at [153, 126] on button "Ventas" at bounding box center [168, 122] width 69 height 37
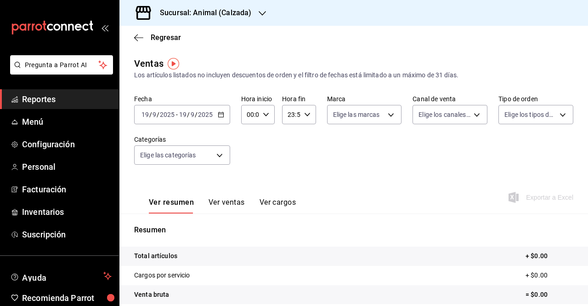
click at [221, 118] on div "[DATE] [DATE] - [DATE] [DATE]" at bounding box center [182, 114] width 96 height 19
click at [157, 111] on span "/" at bounding box center [158, 114] width 3 height 7
click at [148, 112] on input "19" at bounding box center [145, 114] width 8 height 7
click at [148, 113] on input "19" at bounding box center [145, 114] width 8 height 7
click at [218, 117] on \(Stroke\) "button" at bounding box center [221, 114] width 6 height 5
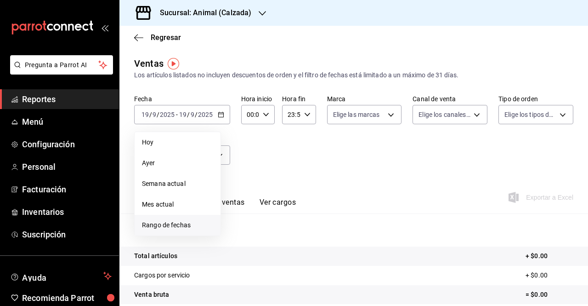
click at [187, 226] on span "Rango de fechas" at bounding box center [177, 225] width 71 height 10
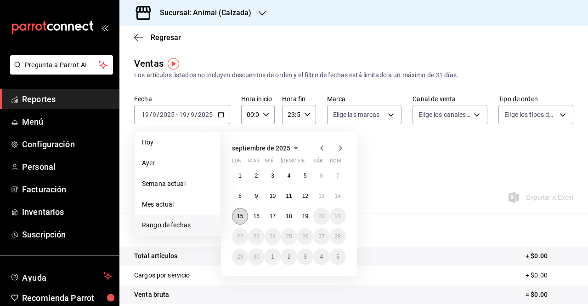
click at [244, 213] on button "15" at bounding box center [240, 216] width 16 height 17
click at [311, 217] on button "19" at bounding box center [305, 216] width 16 height 17
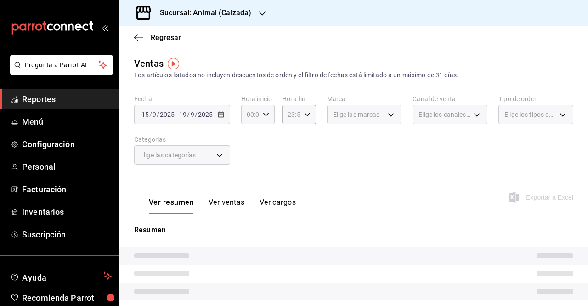
click at [263, 114] on icon "button" at bounding box center [266, 114] width 6 height 6
click at [293, 183] on div at bounding box center [294, 153] width 588 height 306
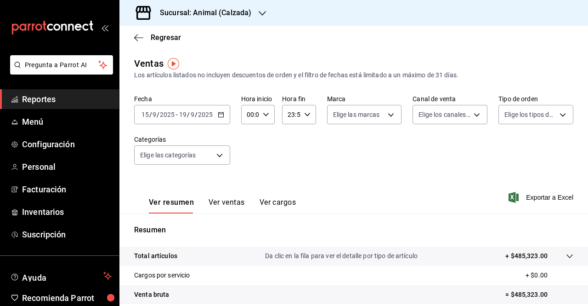
click at [248, 113] on input "00:00" at bounding box center [250, 114] width 18 height 18
click at [261, 191] on button "02" at bounding box center [265, 182] width 13 height 18
click at [255, 118] on div at bounding box center [294, 153] width 588 height 306
click at [270, 117] on div "00:02 Hora inicio" at bounding box center [258, 114] width 34 height 19
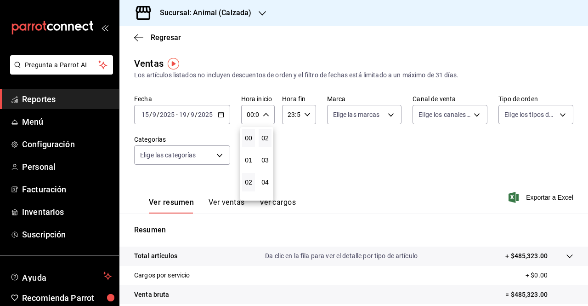
click at [253, 181] on button "02" at bounding box center [248, 182] width 13 height 18
type input "02:02"
click at [253, 174] on button "05" at bounding box center [248, 174] width 13 height 18
type input "05:02"
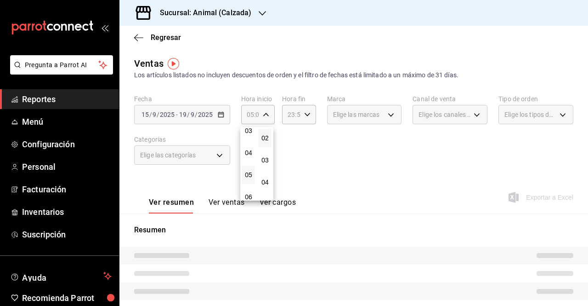
scroll to position [55, 0]
click at [292, 131] on div at bounding box center [294, 153] width 588 height 306
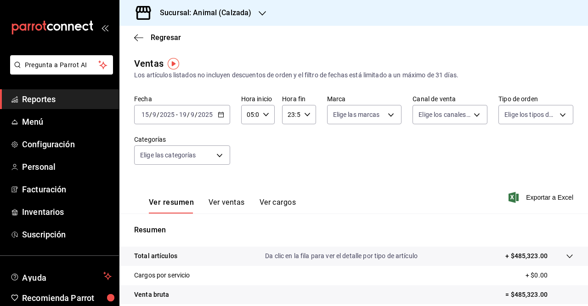
click at [252, 116] on input "05:02" at bounding box center [250, 114] width 18 height 18
click at [288, 141] on div at bounding box center [294, 153] width 588 height 306
click at [294, 114] on input "23:59" at bounding box center [291, 114] width 18 height 18
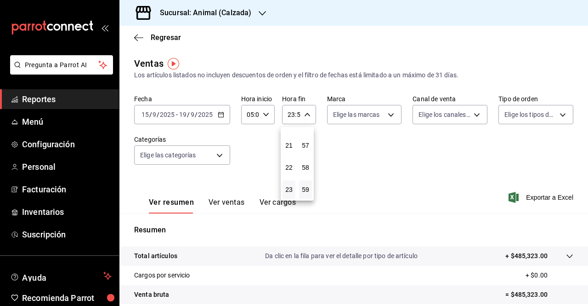
click at [296, 113] on div at bounding box center [294, 153] width 588 height 306
click at [300, 115] on div "23:59 Hora fin" at bounding box center [299, 114] width 34 height 19
click at [293, 186] on button "23" at bounding box center [289, 189] width 13 height 18
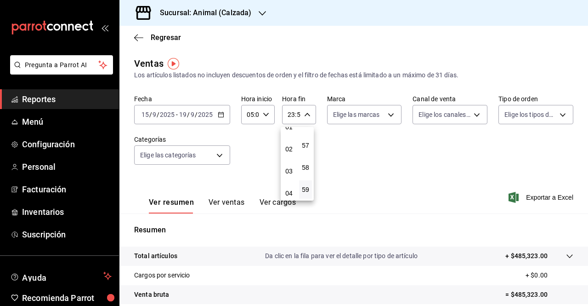
scroll to position [51, 0]
click at [290, 195] on span "05" at bounding box center [289, 196] width 2 height 7
type input "05:59"
click at [306, 169] on span "58" at bounding box center [306, 167] width 2 height 7
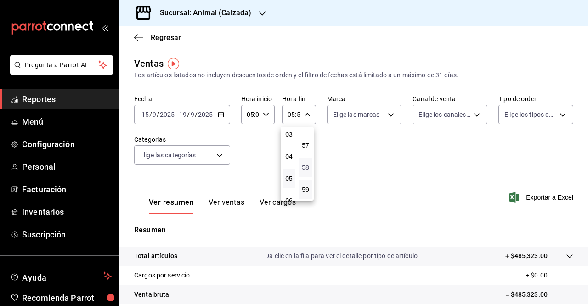
type input "05:58"
click at [306, 139] on span "00" at bounding box center [306, 137] width 2 height 7
type input "05:00"
click at [262, 141] on div at bounding box center [294, 153] width 588 height 306
click at [262, 141] on div "Fecha [DATE] [DATE] - [DATE] [DATE] Hora inicio 05:02 Hora inicio Hora fin 05:0…" at bounding box center [353, 135] width 439 height 81
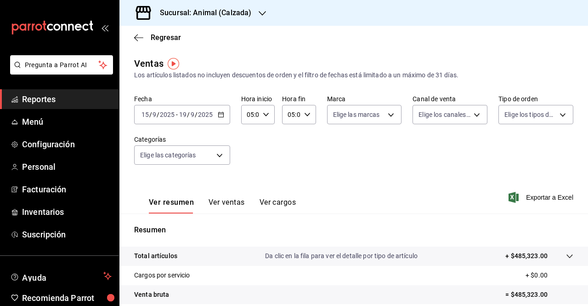
click at [254, 112] on input "05:02" at bounding box center [250, 114] width 18 height 18
click at [269, 141] on button "02" at bounding box center [265, 138] width 13 height 18
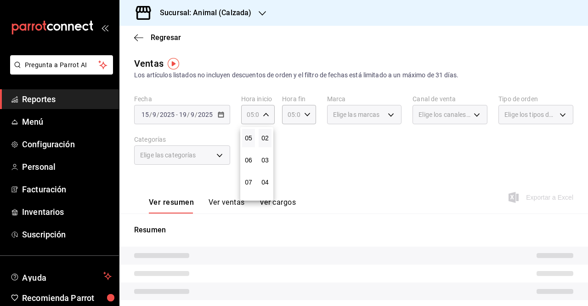
click at [269, 141] on button "02" at bounding box center [265, 138] width 13 height 18
click at [269, 141] on button "00" at bounding box center [265, 138] width 13 height 18
type input "05:00"
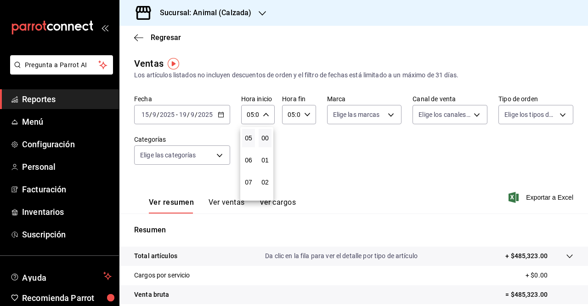
click at [286, 142] on div at bounding box center [294, 153] width 588 height 306
click at [244, 149] on div "Fecha [DATE] [DATE] - [DATE] [DATE] Hora inicio 05:00 Hora inicio Hora fin 05:0…" at bounding box center [353, 135] width 439 height 81
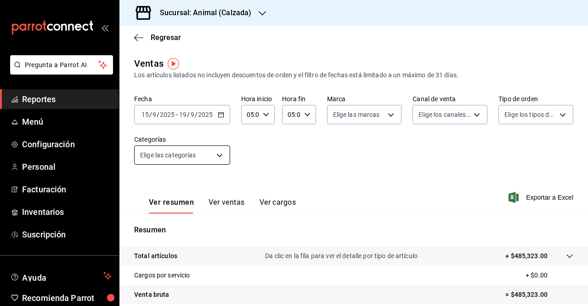
click at [214, 159] on body "Pregunta a Parrot AI Reportes Menú Configuración Personal Facturación Inventari…" at bounding box center [294, 153] width 588 height 306
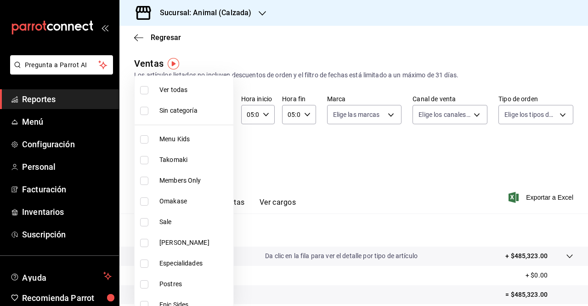
click at [308, 146] on div at bounding box center [294, 153] width 588 height 306
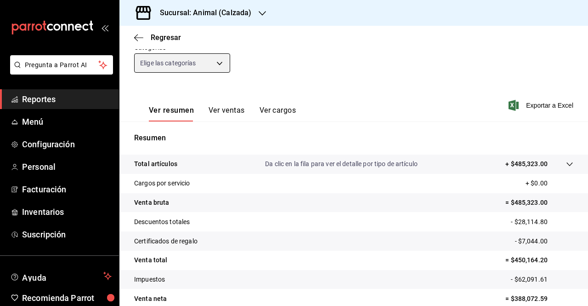
scroll to position [82, 0]
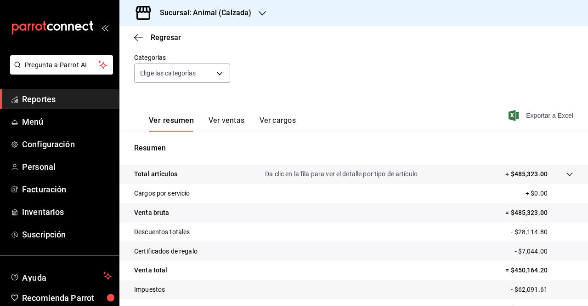
click at [532, 113] on span "Exportar a Excel" at bounding box center [541, 115] width 63 height 11
